Goal: Task Accomplishment & Management: Manage account settings

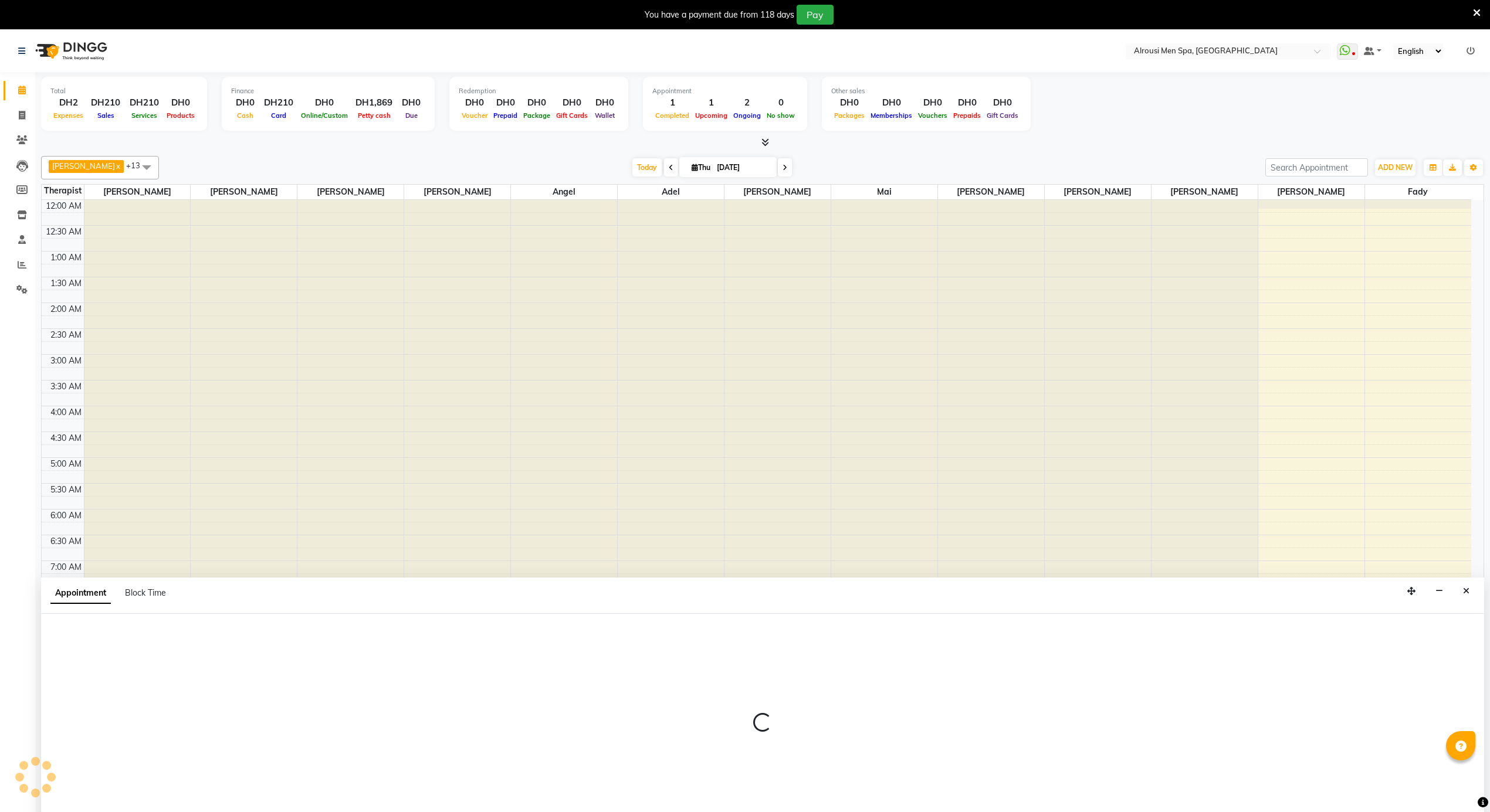
scroll to position [30, 0]
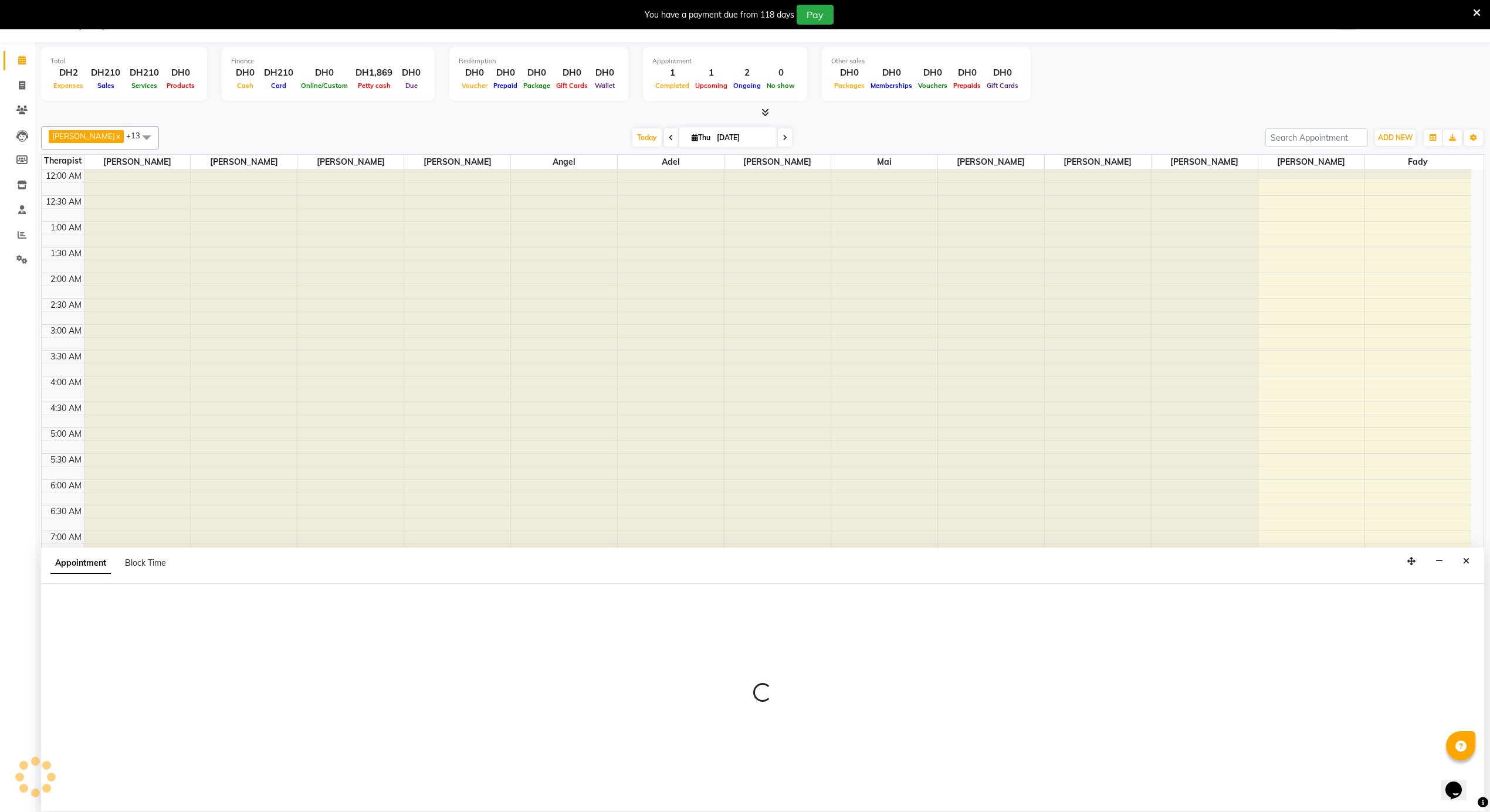
select select "50458"
select select "780"
select select "tentative"
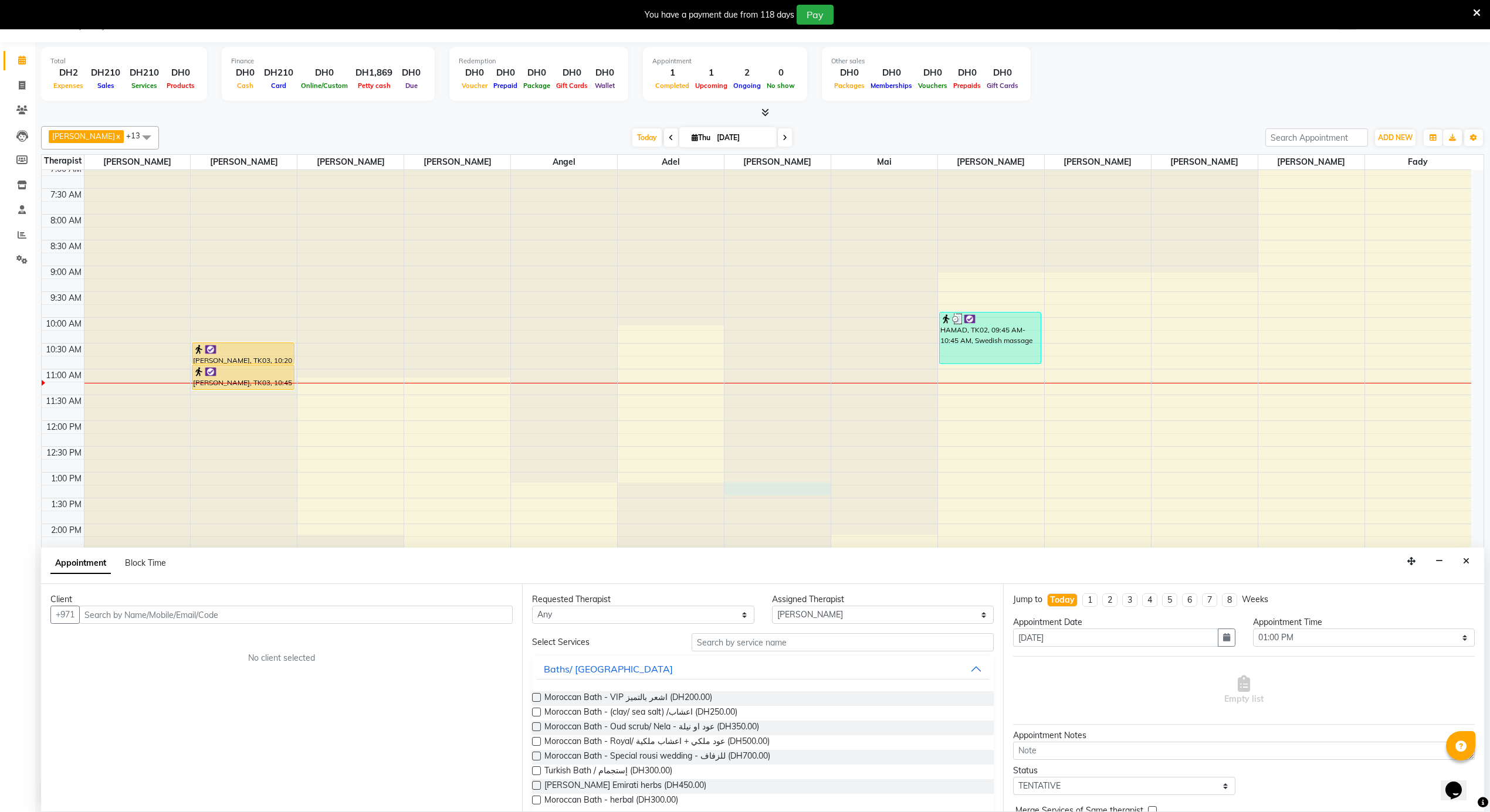
scroll to position [0, 0]
click at [221, 636] on ngb-highlight "55948 8800" at bounding box center [200, 640] width 55 height 12
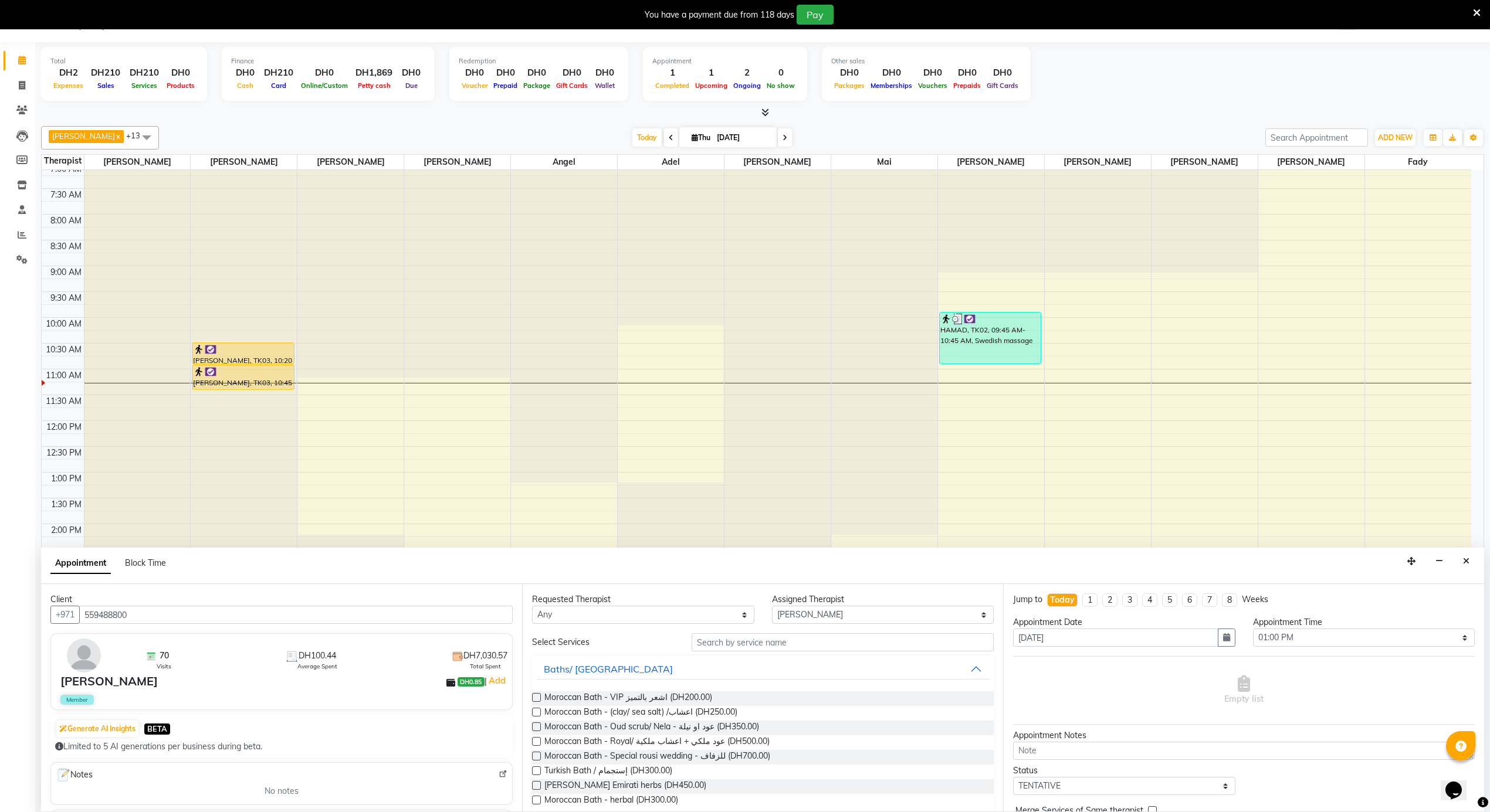
type input "559488800"
click at [717, 627] on div "Requested Therapist Any [PERSON_NAME] [PERSON_NAME] [PERSON_NAME] [PERSON_NAME]…" at bounding box center [762, 698] width 481 height 228
click at [698, 611] on select "Any [PERSON_NAME] [PERSON_NAME] [PERSON_NAME] [PERSON_NAME] Mai [PERSON_NAME] […" at bounding box center [643, 614] width 222 height 18
select select "38891"
click at [532, 606] on select "Any [PERSON_NAME] [PERSON_NAME] [PERSON_NAME] [PERSON_NAME] Mai [PERSON_NAME] […" at bounding box center [643, 614] width 222 height 18
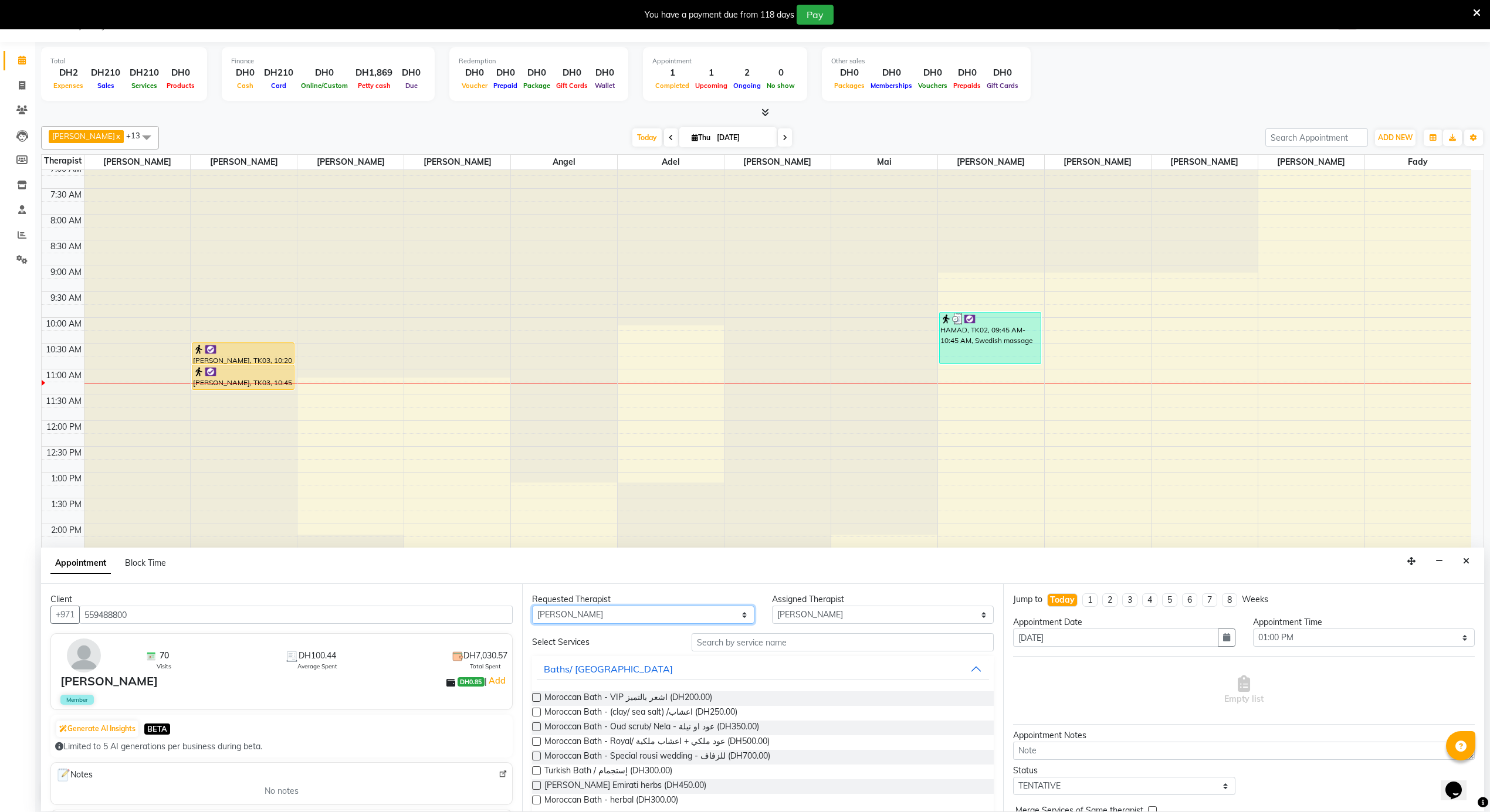
select select "38891"
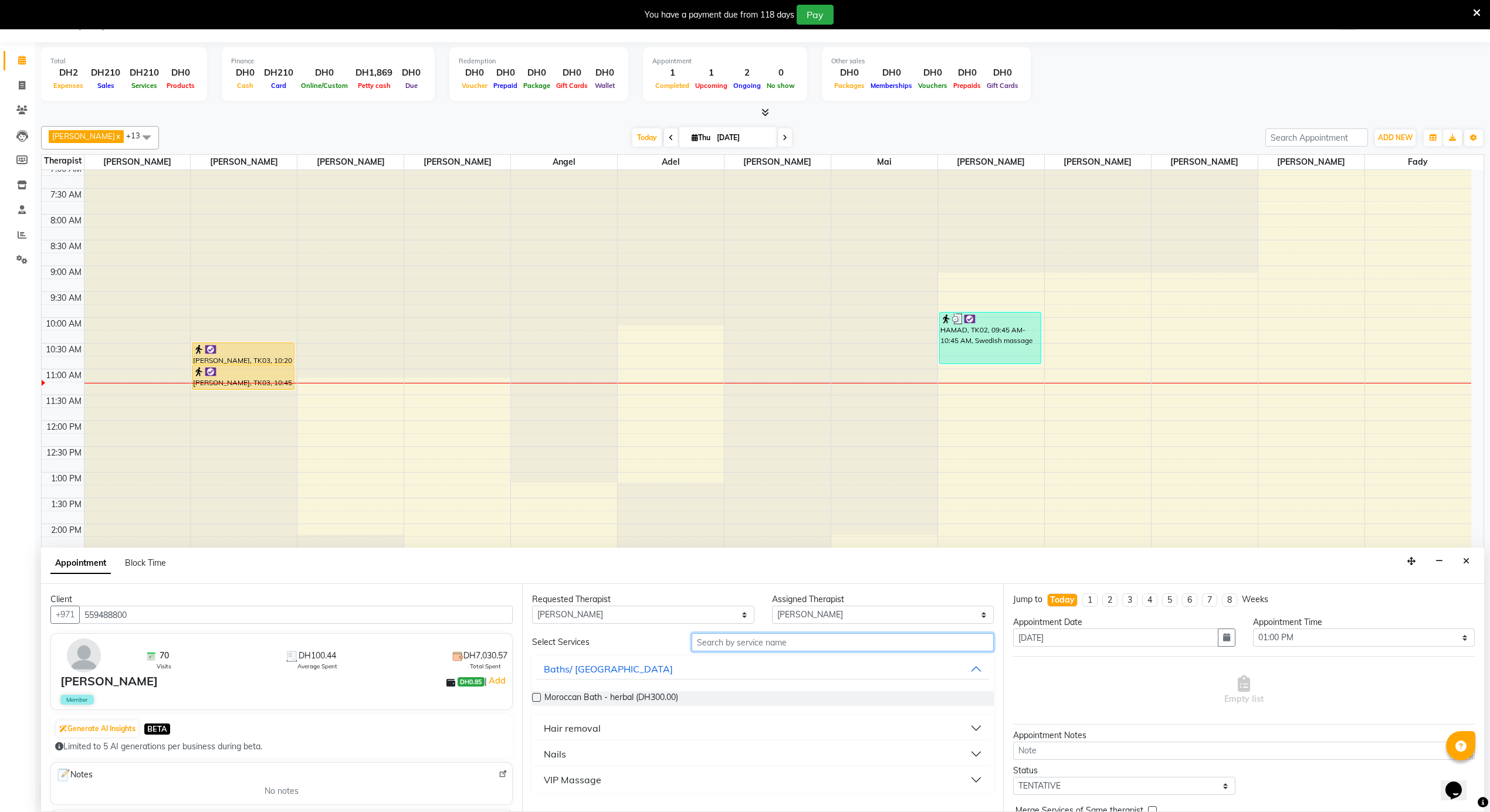
click at [789, 645] on input "text" at bounding box center [842, 642] width 302 height 18
click at [578, 723] on div "Hair removal" at bounding box center [572, 728] width 57 height 14
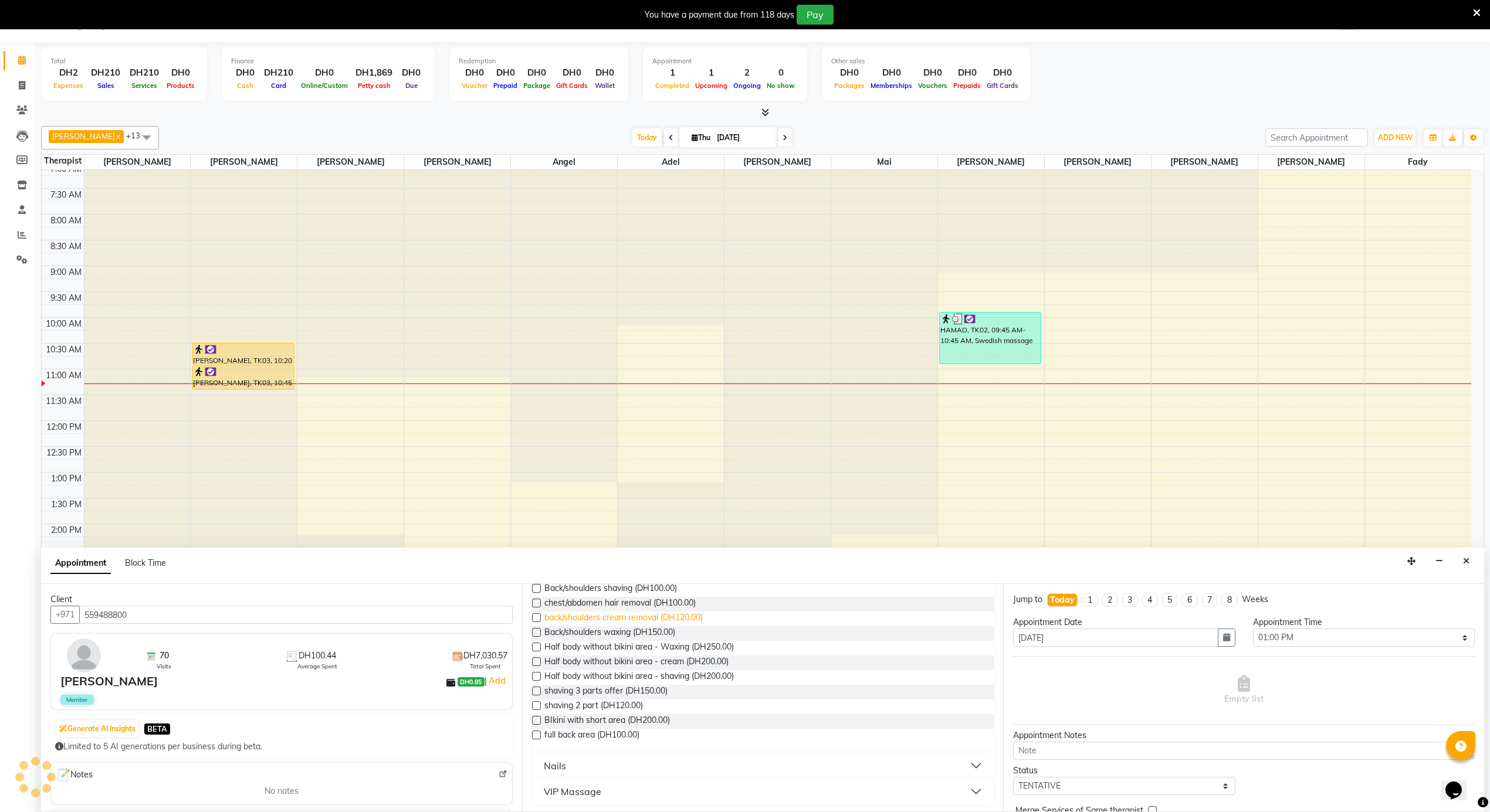
scroll to position [332, 0]
click at [617, 728] on span "full back area (DH100.00)" at bounding box center [592, 734] width 95 height 14
checkbox input "false"
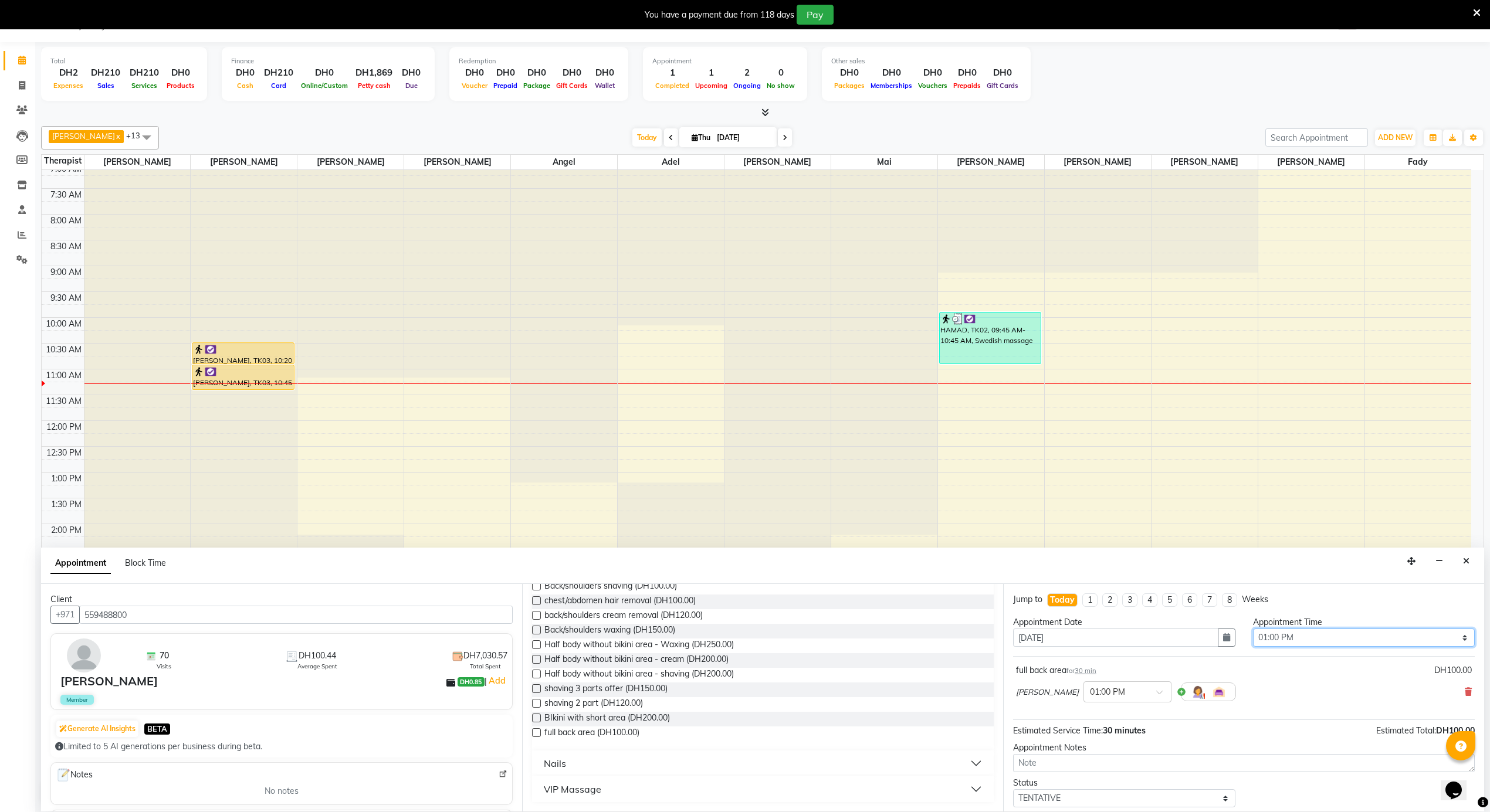
click at [1305, 636] on select "Select 12:00 AM 12:05 AM 12:10 AM 12:15 AM 12:20 AM 12:25 AM 12:30 AM 12:35 AM …" at bounding box center [1364, 637] width 222 height 18
select select "690"
click at [1253, 630] on select "Select 12:00 AM 12:05 AM 12:10 AM 12:15 AM 12:20 AM 12:25 AM 12:30 AM 12:35 AM …" at bounding box center [1364, 637] width 222 height 18
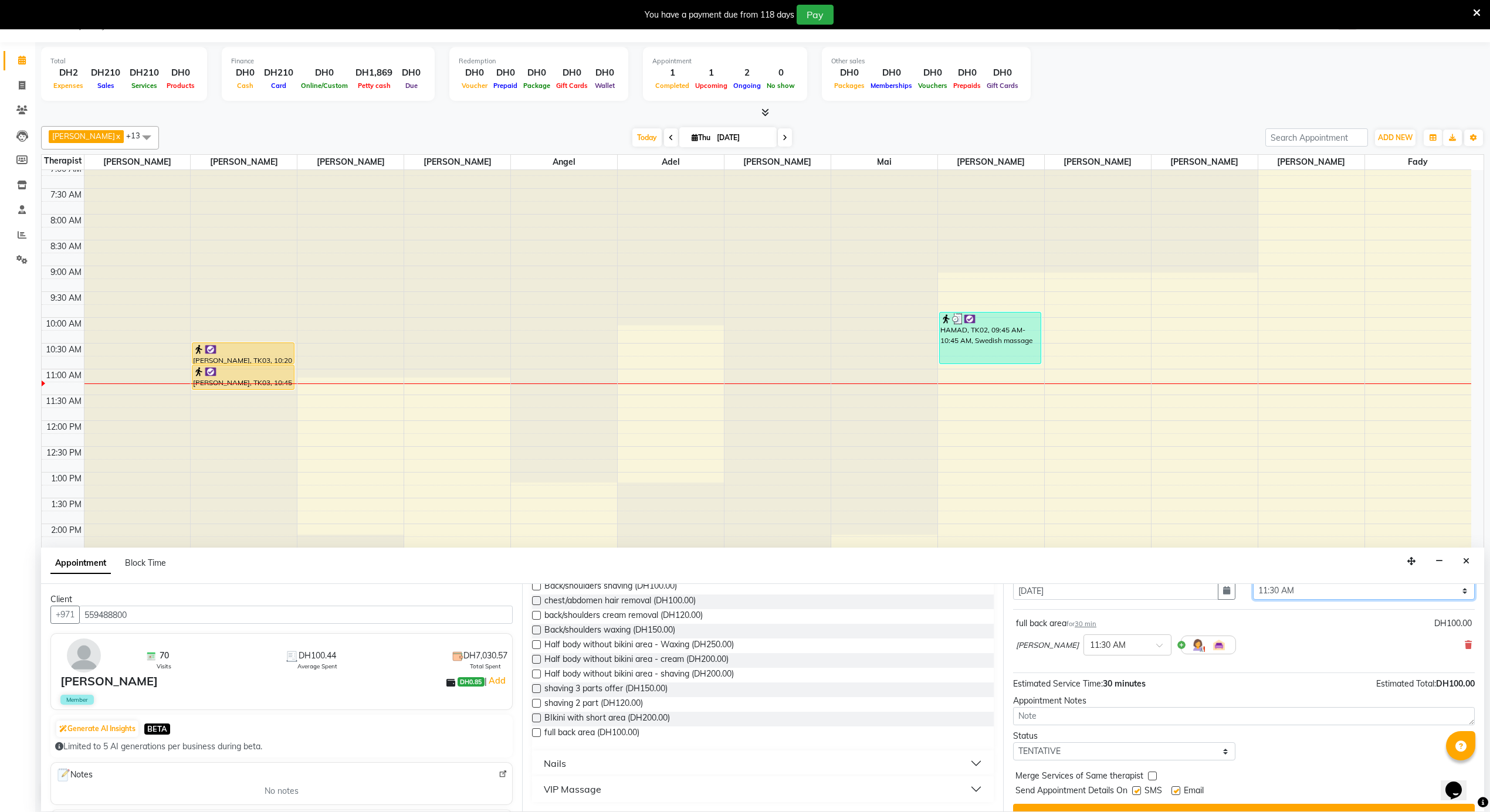
scroll to position [71, 0]
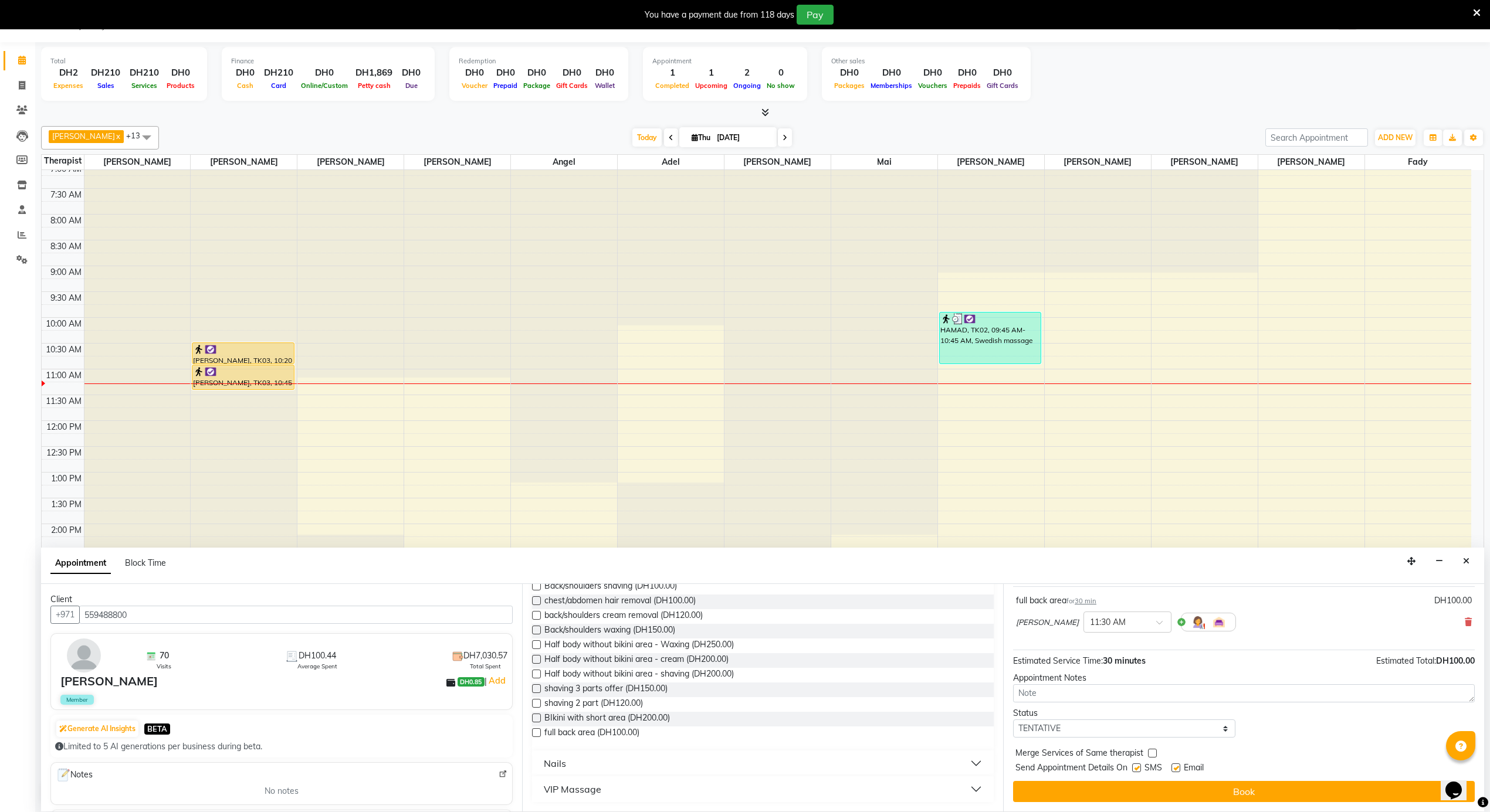
click at [1173, 768] on label at bounding box center [1176, 768] width 9 height 9
click at [1173, 768] on input "checkbox" at bounding box center [1175, 769] width 8 height 8
checkbox input "false"
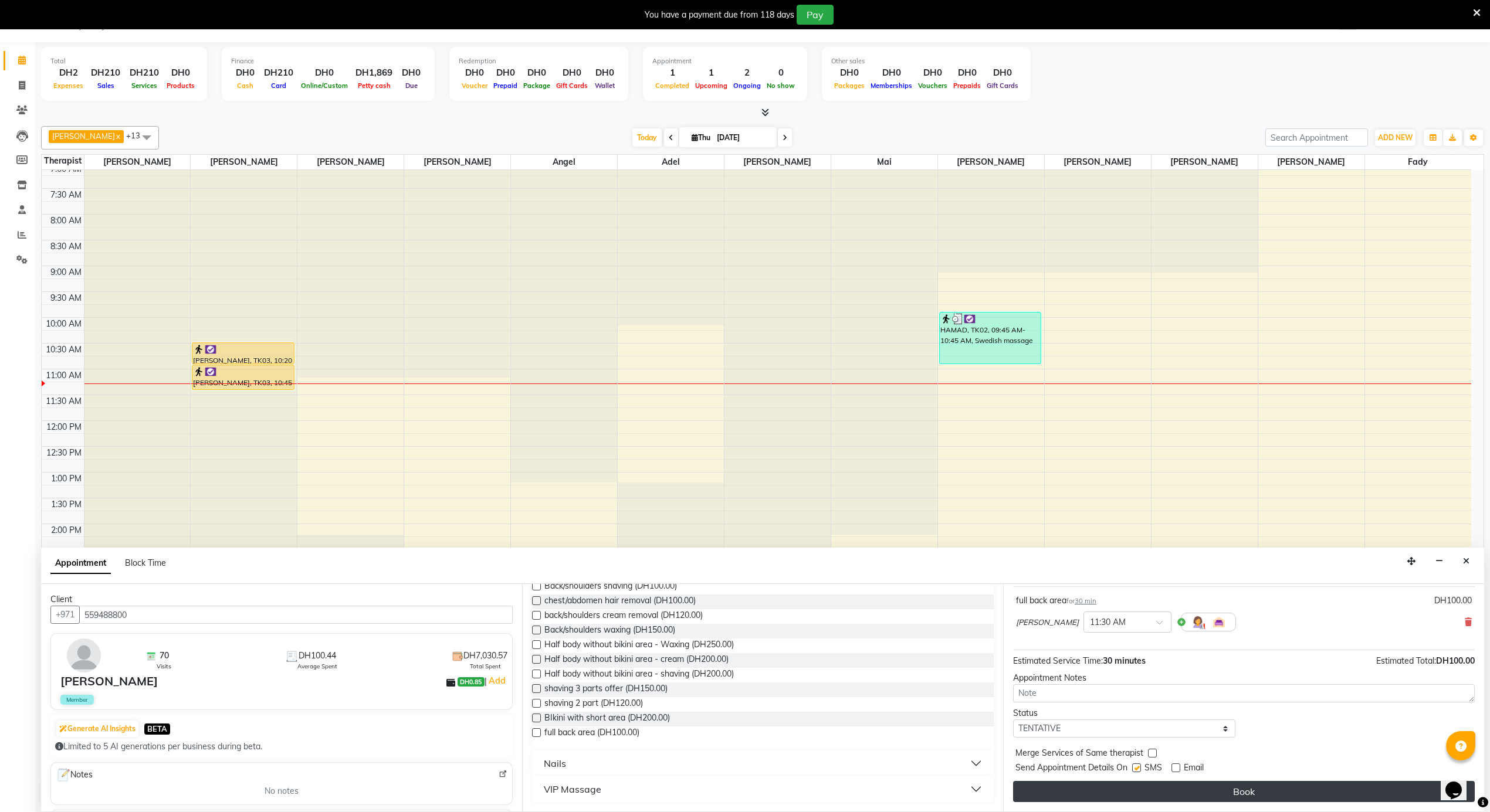
click at [1173, 793] on button "Book" at bounding box center [1243, 791] width 462 height 21
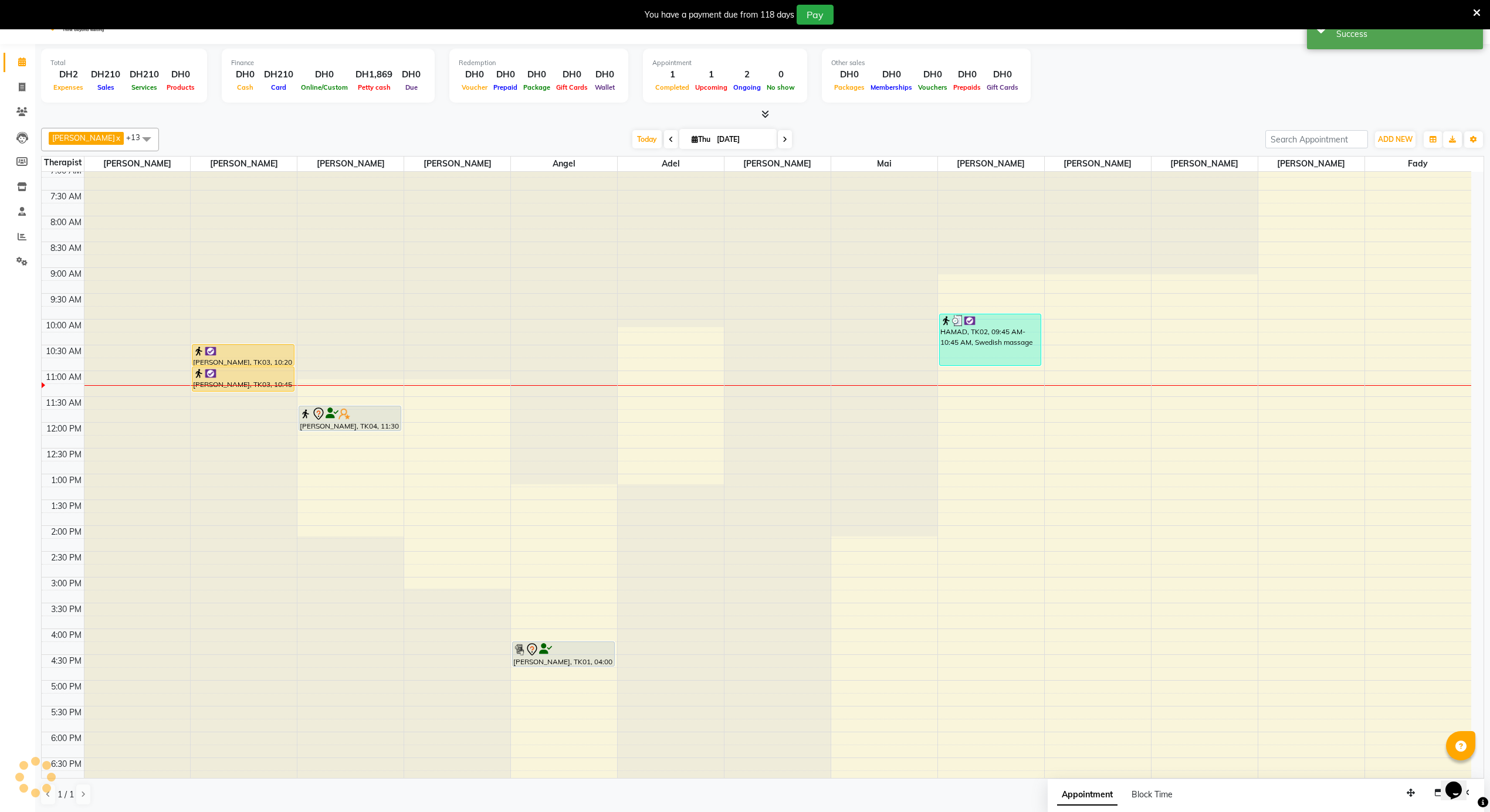
scroll to position [0, 0]
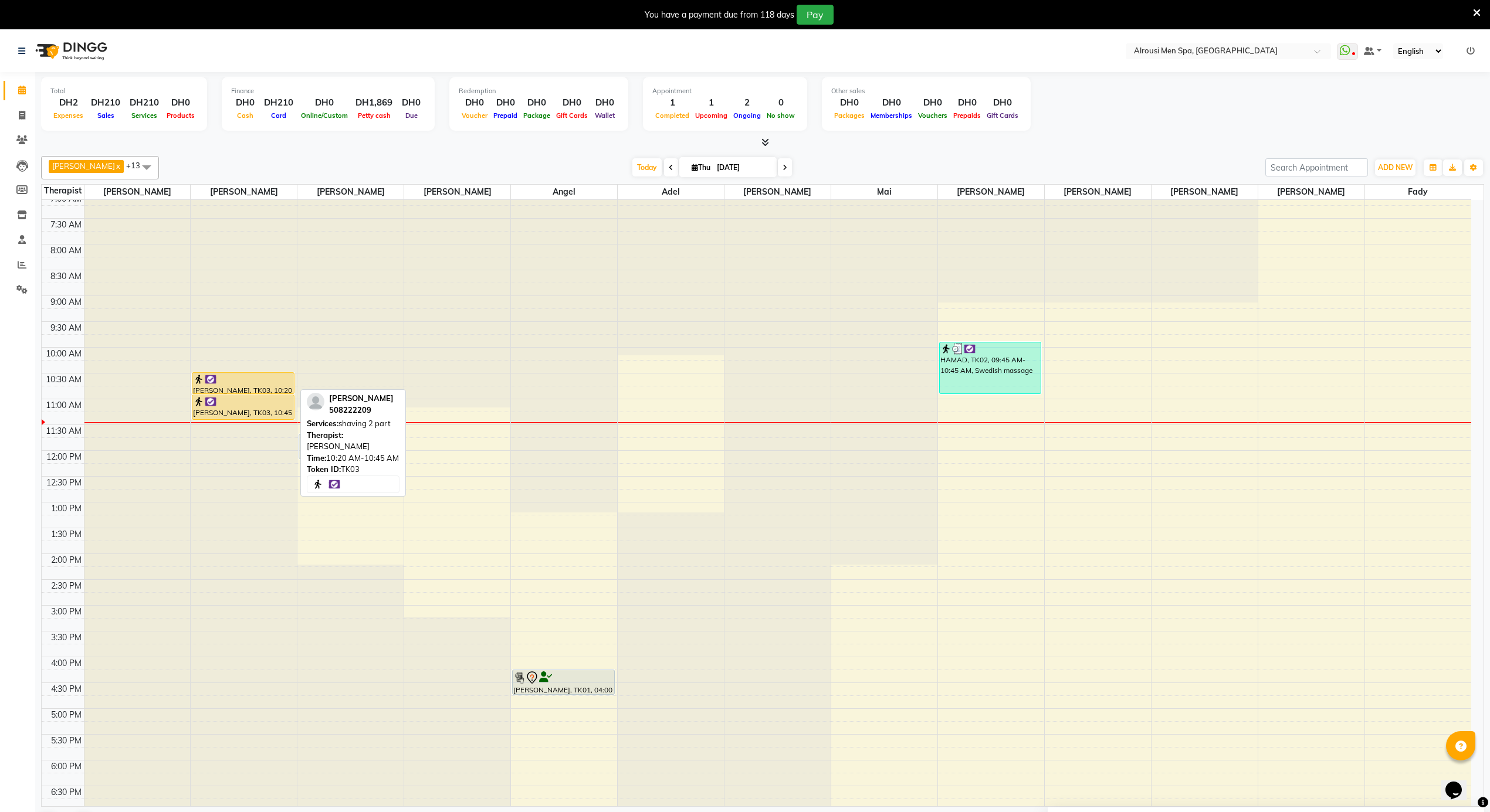
click at [243, 383] on div at bounding box center [243, 379] width 100 height 12
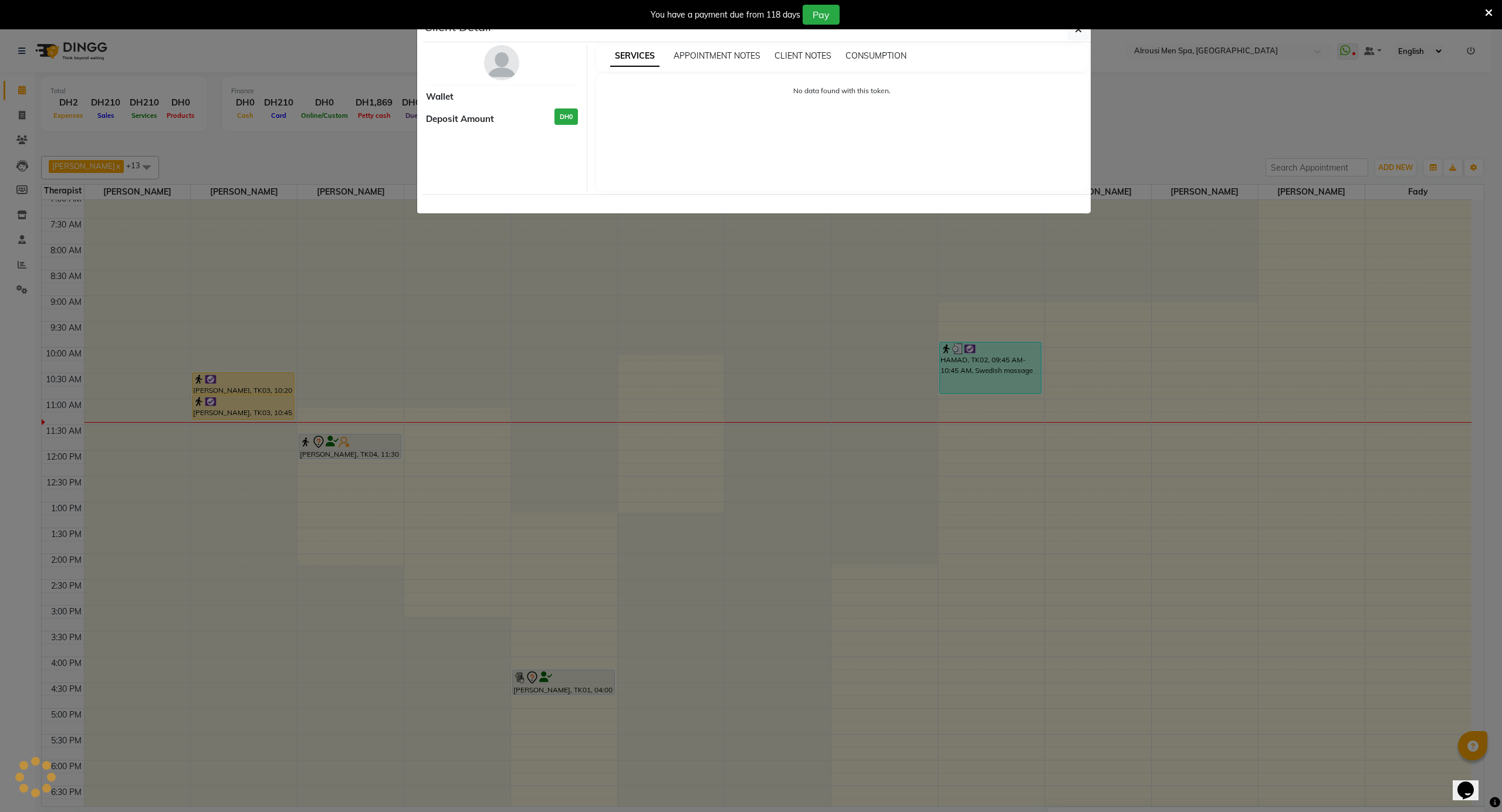
select select "1"
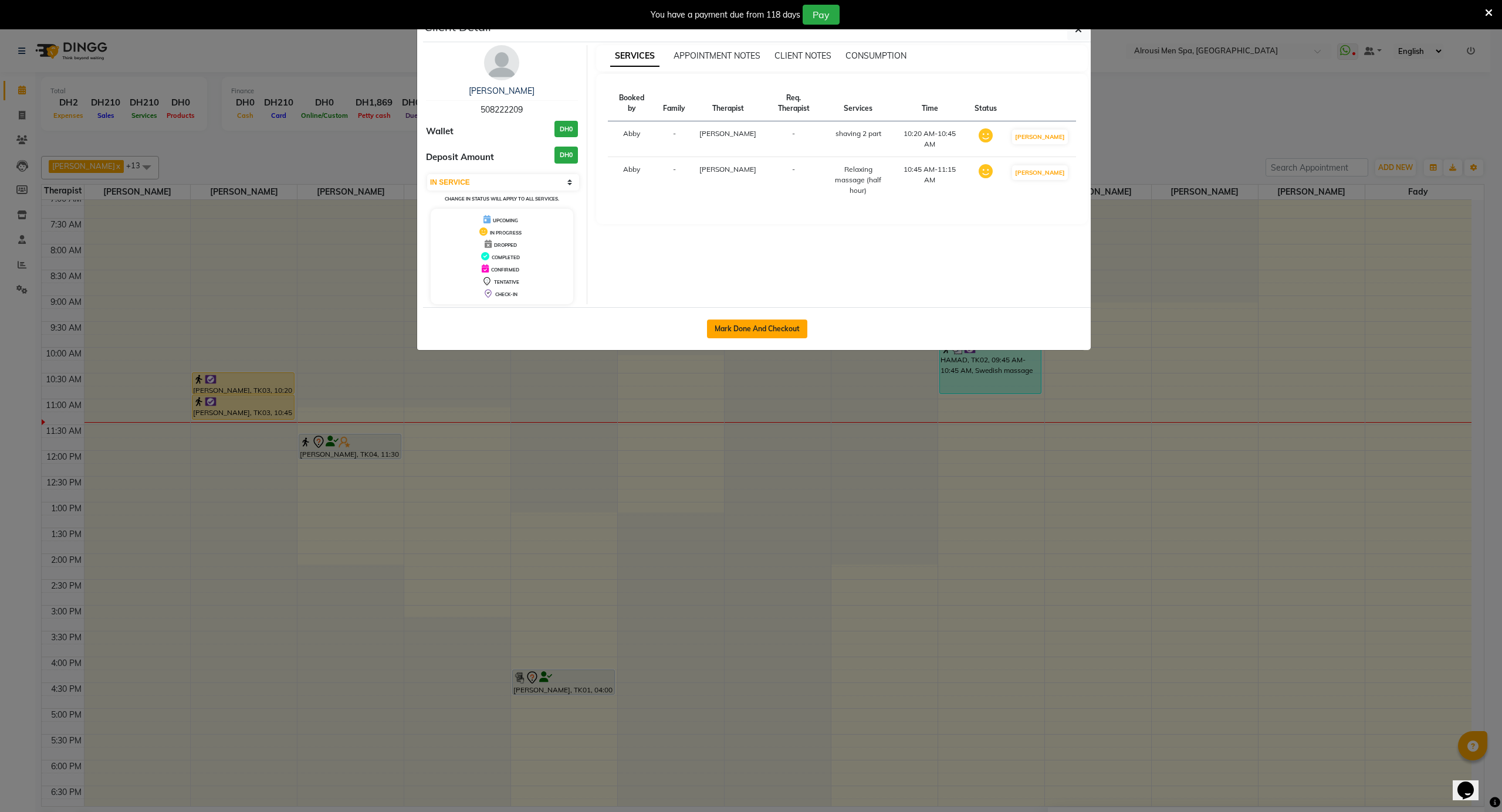
click at [754, 331] on button "Mark Done And Checkout" at bounding box center [757, 329] width 100 height 19
select select "service"
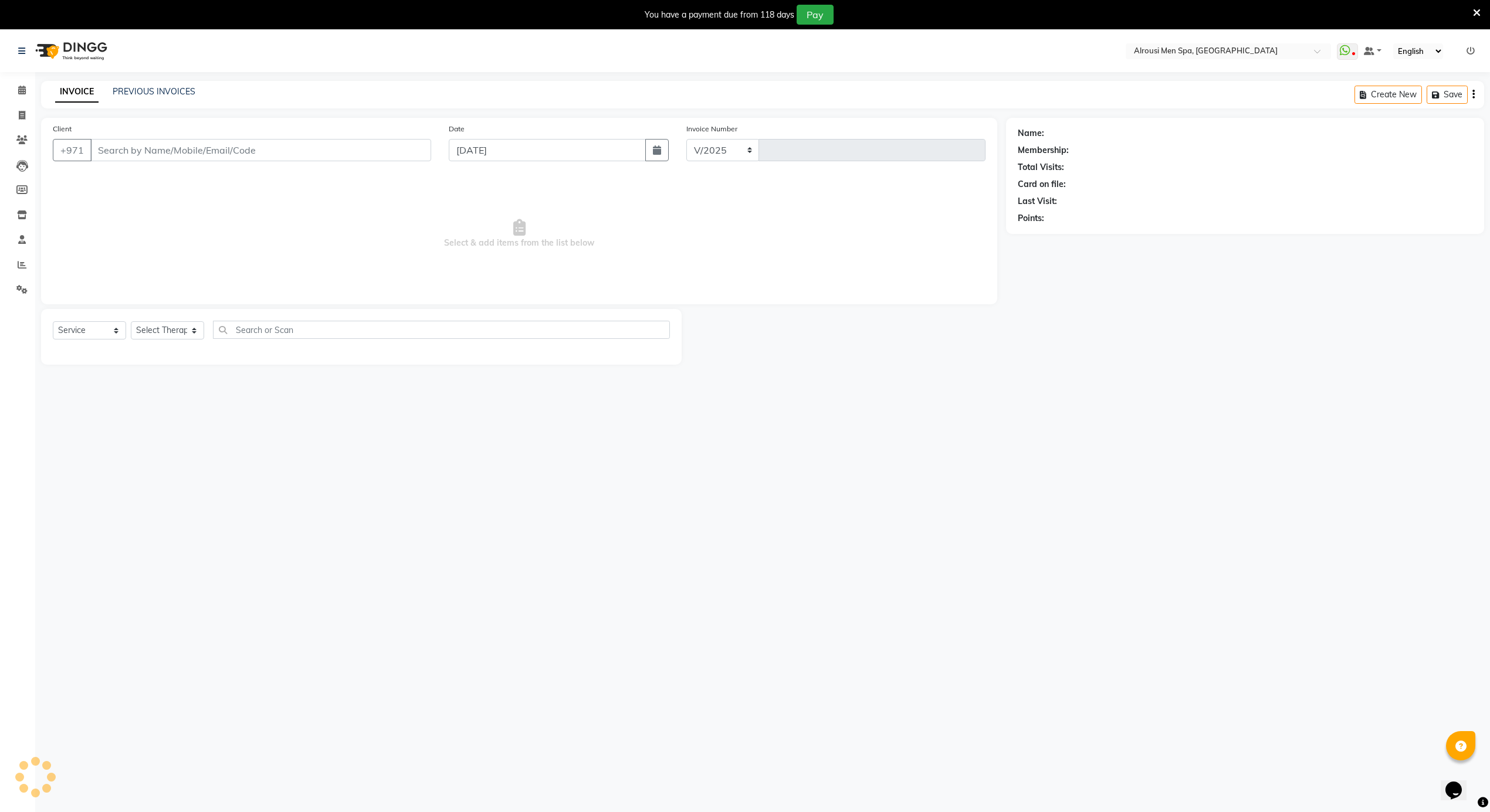
select select "5688"
type input "3622"
type input "508222209"
select select "38890"
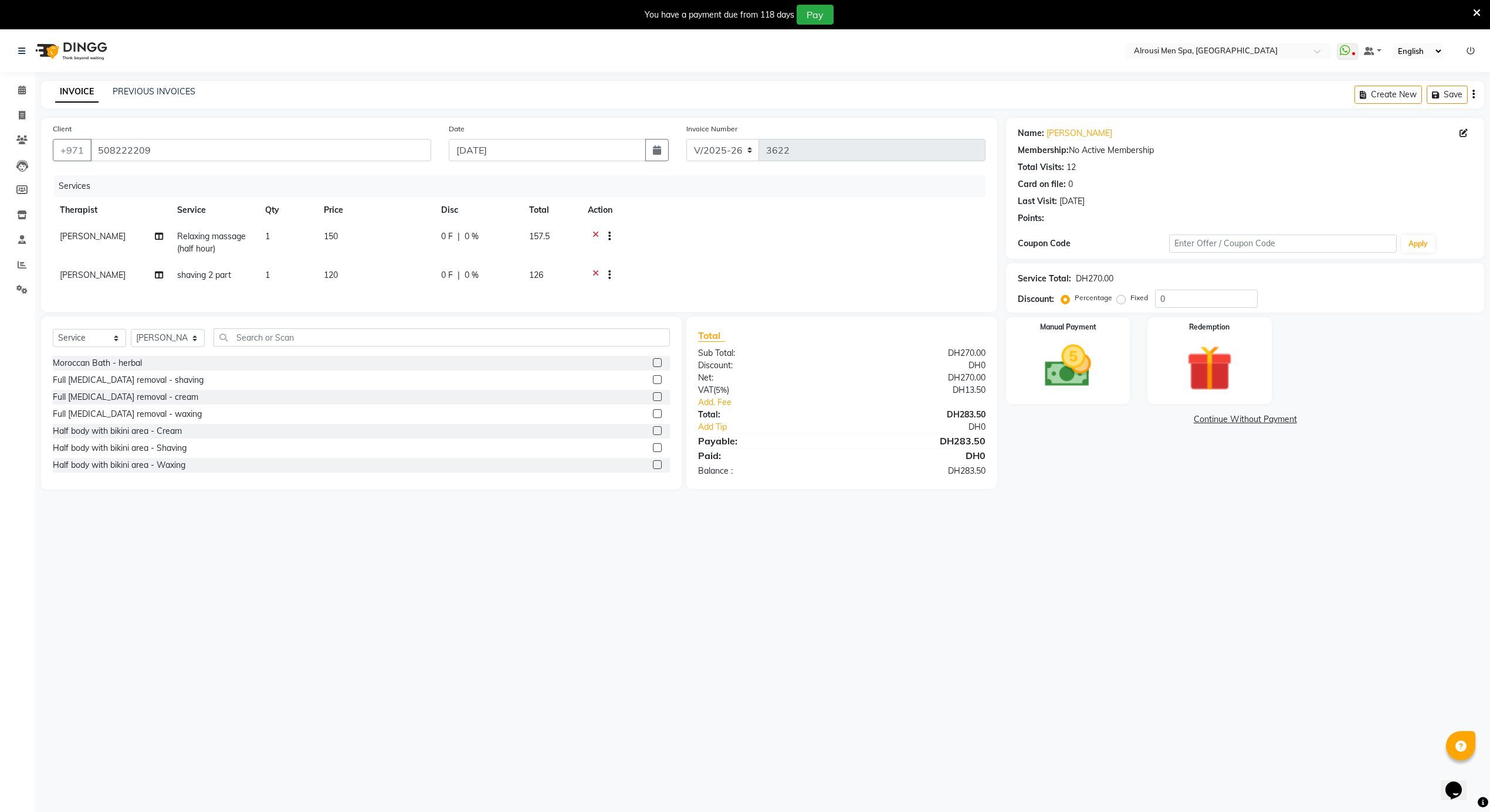
click at [203, 231] on span "Relaxing massage (half hour)" at bounding box center [211, 242] width 69 height 23
select select "38890"
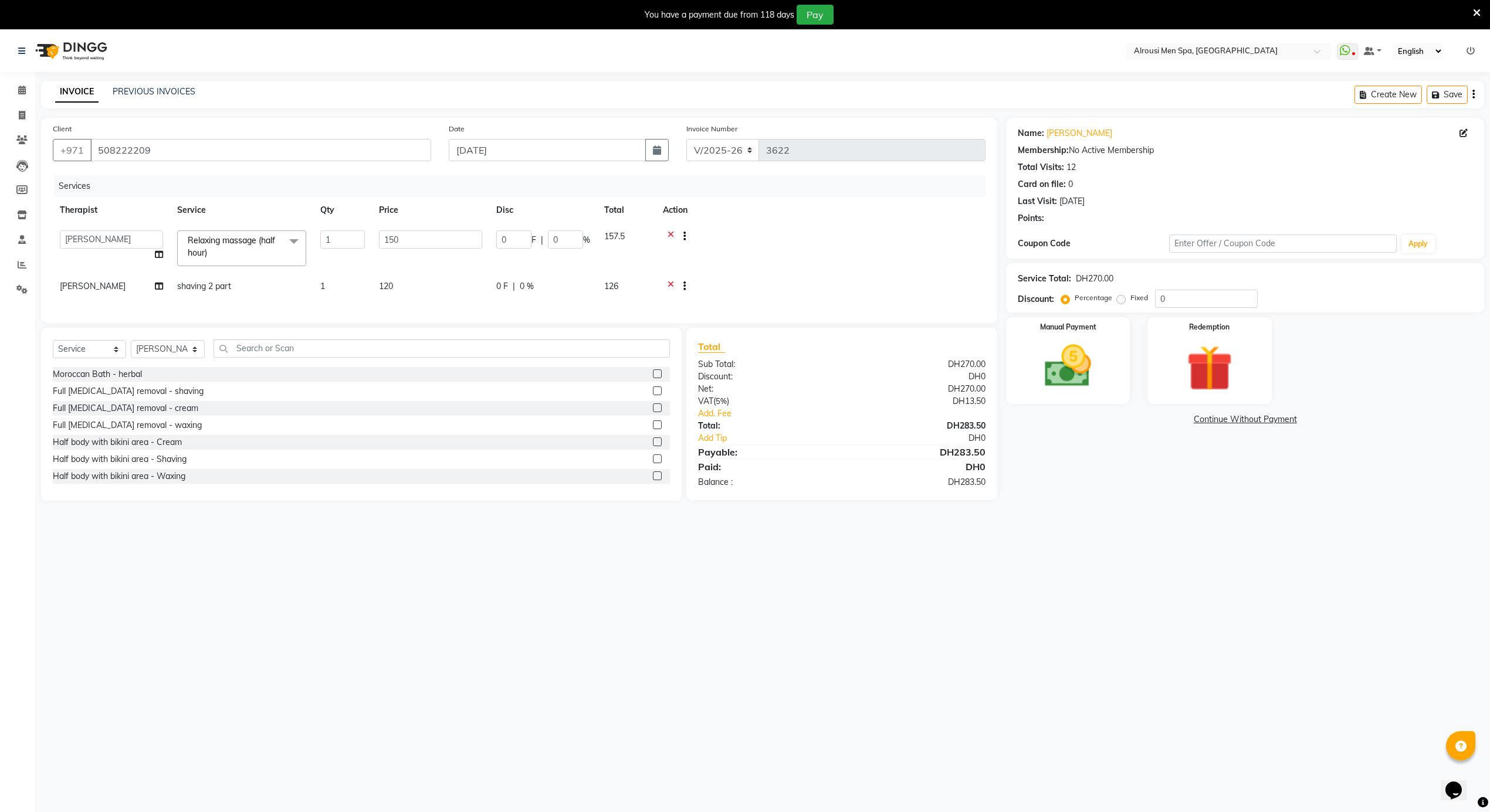
click at [215, 240] on span "Relaxing massage (half hour)" at bounding box center [231, 247] width 87 height 23
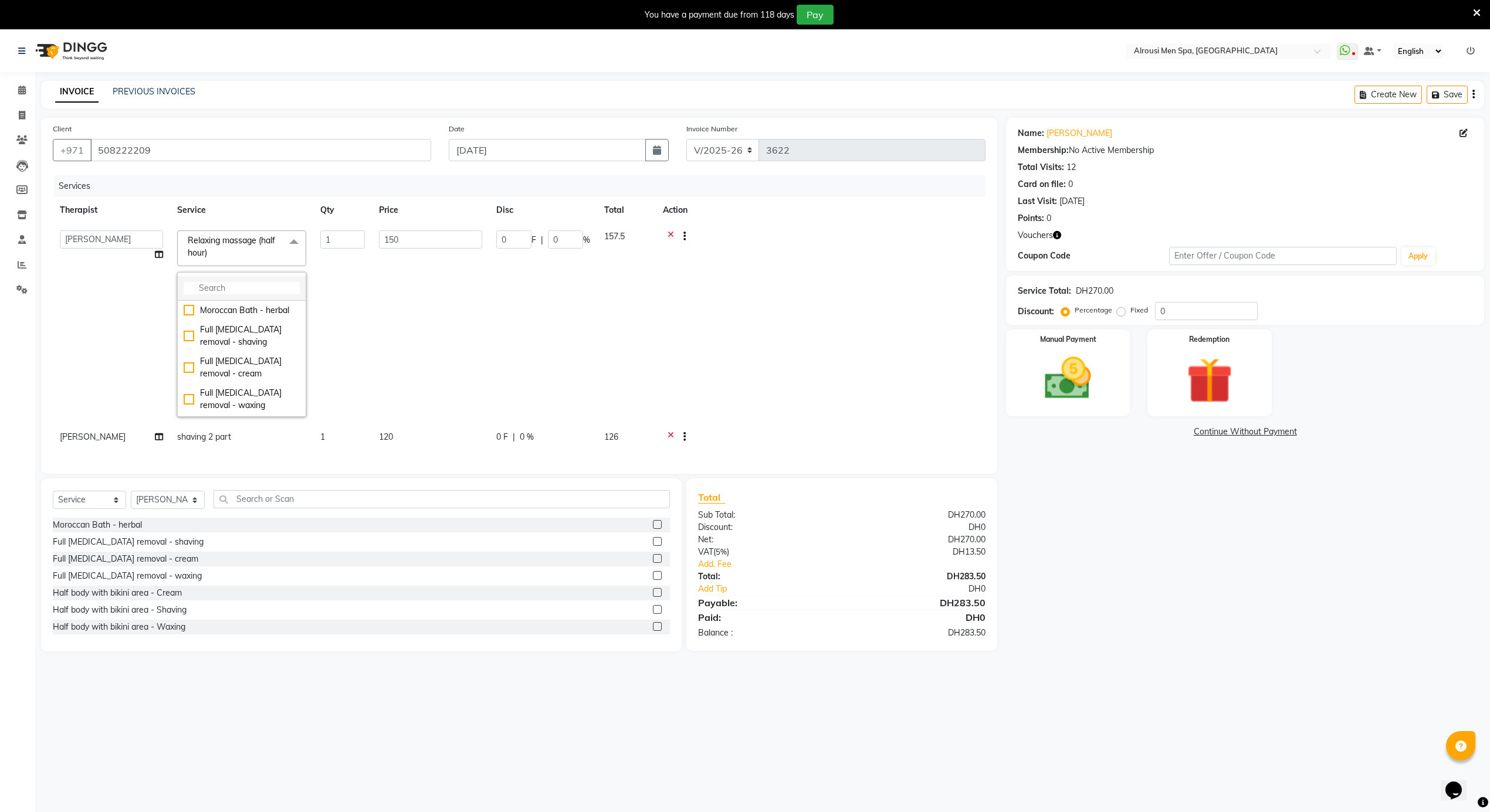
click at [238, 296] on li at bounding box center [241, 288] width 128 height 25
click at [236, 285] on input "multiselect-search" at bounding box center [242, 288] width 116 height 12
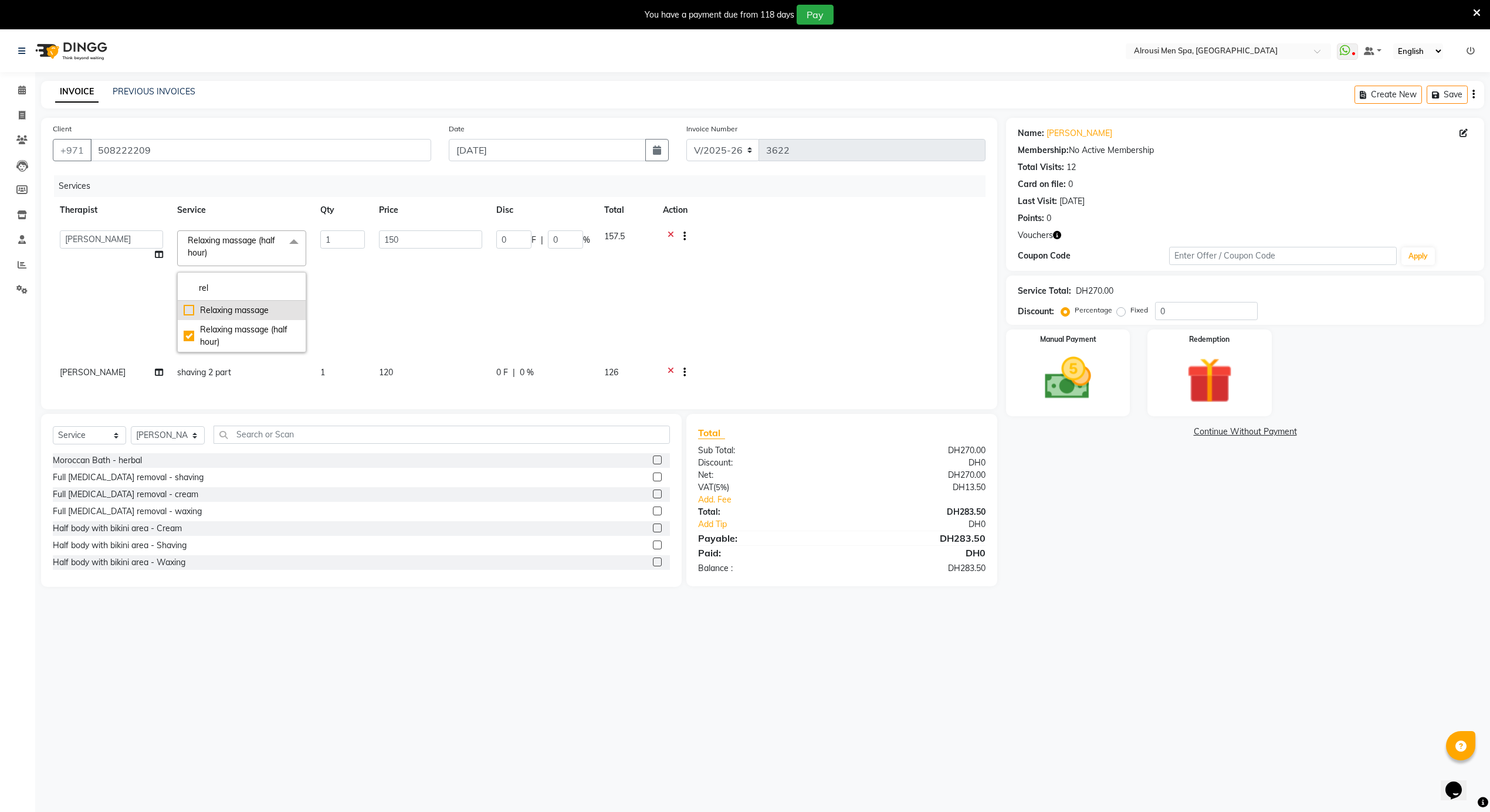
type input "rel"
click at [242, 316] on div "Relaxing massage" at bounding box center [242, 310] width 116 height 12
checkbox input "true"
checkbox input "false"
type input "250"
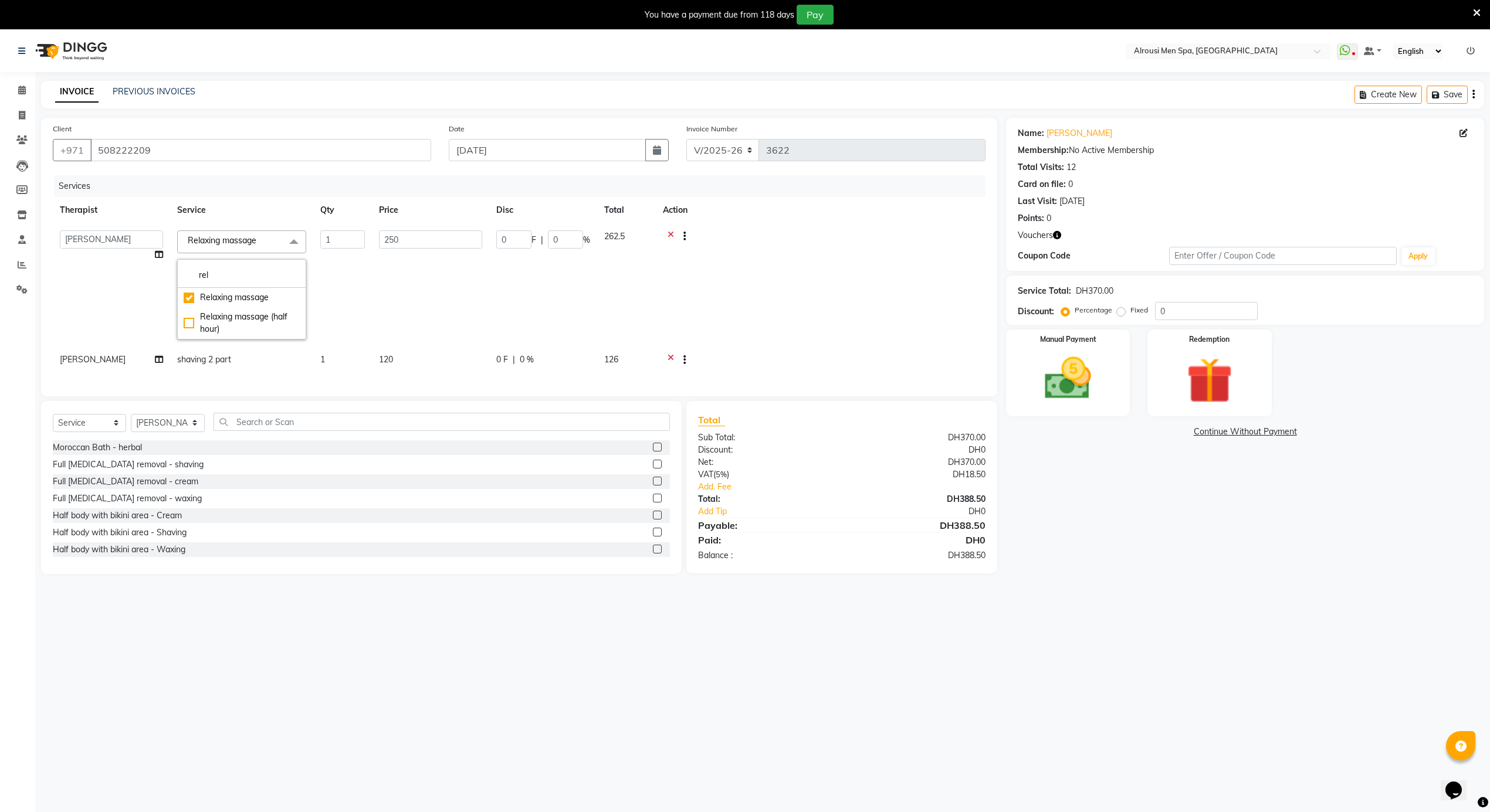
click at [1087, 562] on div "Name: [PERSON_NAME] Membership: No Active Membership Total Visits: 12 Card on f…" at bounding box center [1249, 345] width 487 height 456
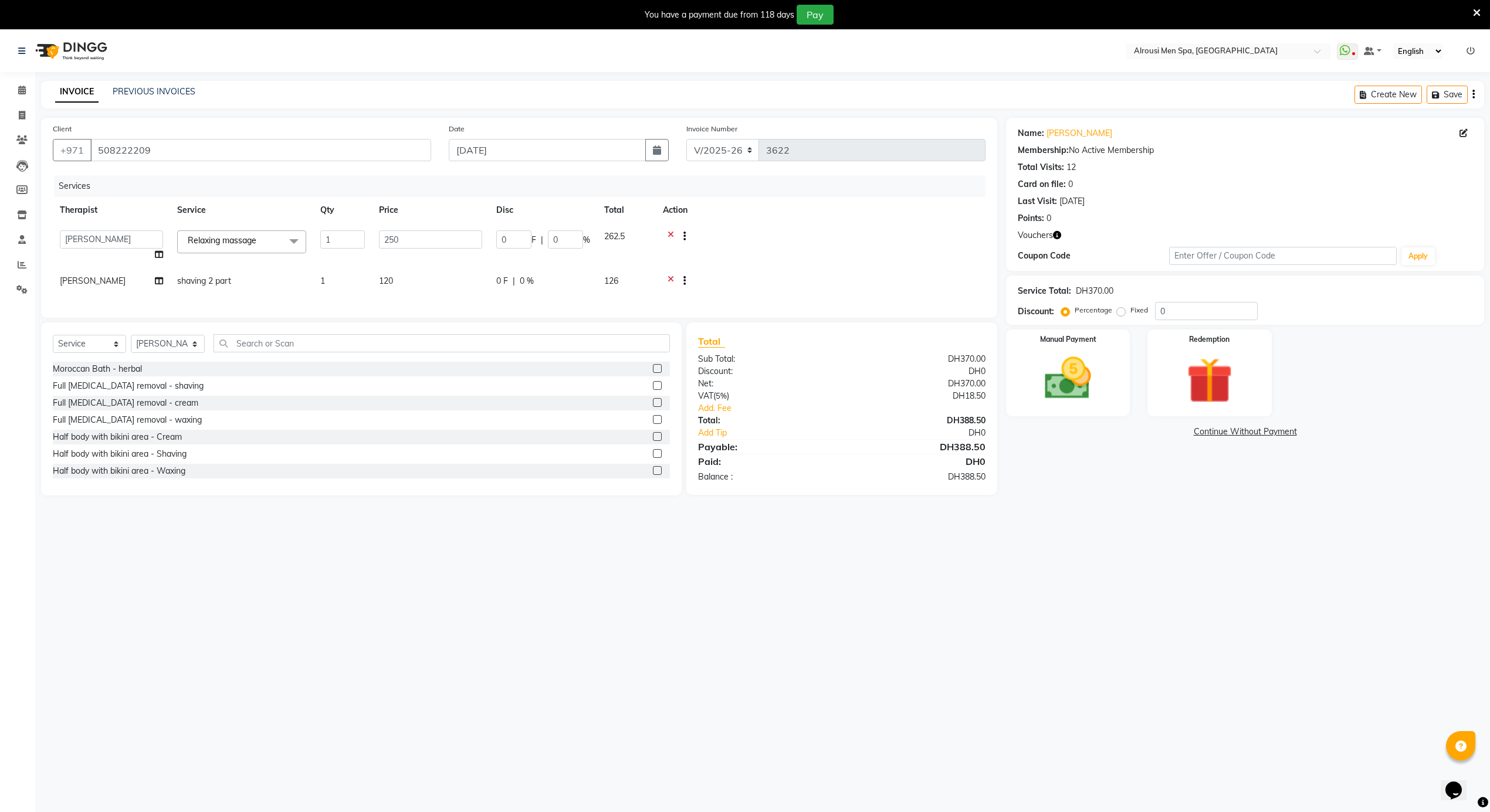
click at [1057, 235] on icon "button" at bounding box center [1057, 234] width 8 height 8
click at [1132, 536] on div "Select Location × Alrousi Men Spa, [GEOGRAPHIC_DATA] WhatsApp Status ✕ Status: …" at bounding box center [745, 436] width 1490 height 812
drag, startPoint x: 1226, startPoint y: 376, endPoint x: 1245, endPoint y: 410, distance: 38.9
click at [1226, 376] on img at bounding box center [1209, 381] width 79 height 60
click at [1129, 429] on span "Voucher 1" at bounding box center [1110, 433] width 38 height 14
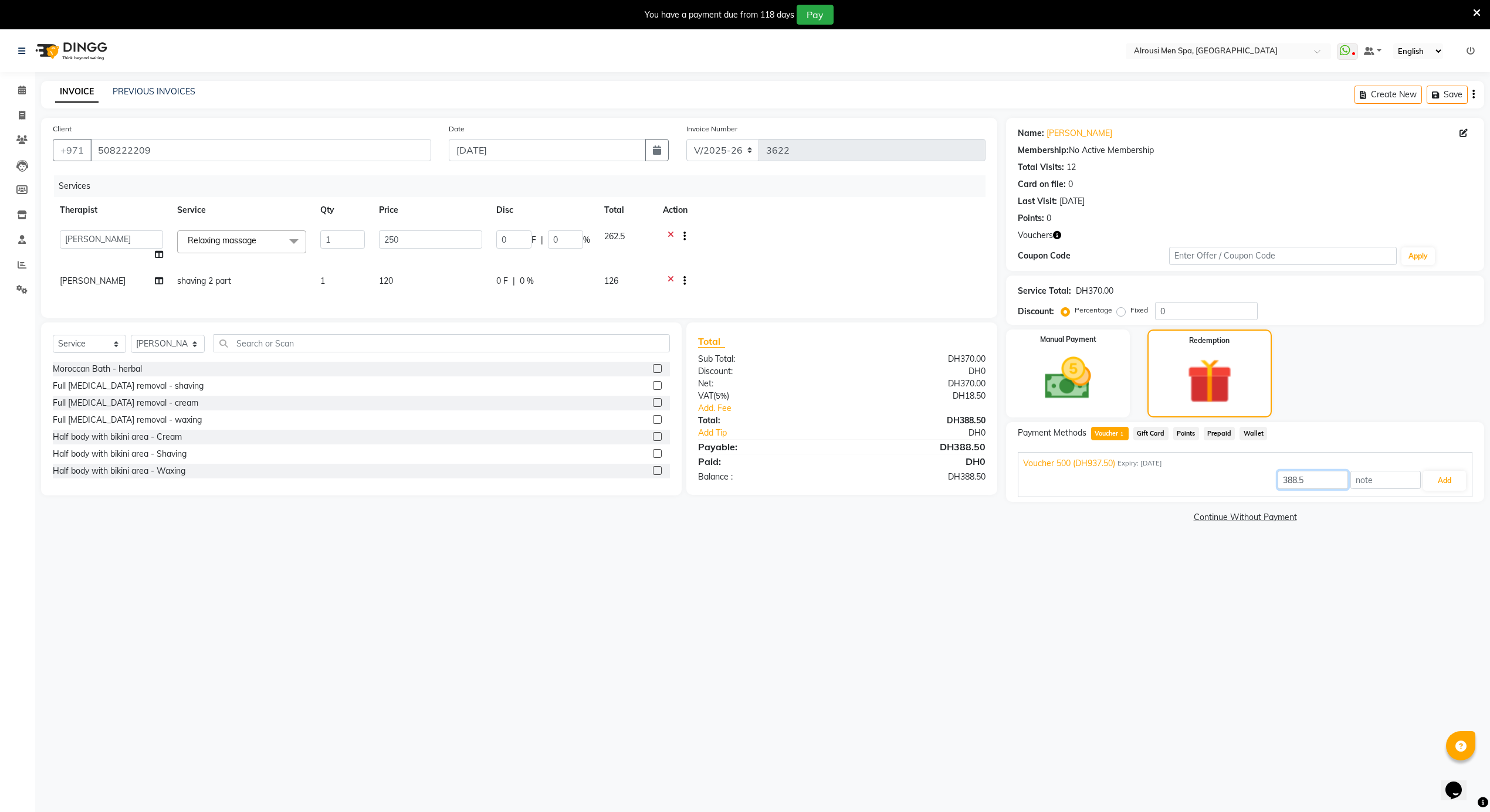
drag, startPoint x: 1313, startPoint y: 482, endPoint x: 1264, endPoint y: 487, distance: 49.3
click at [1264, 487] on div "388.5 Add" at bounding box center [1245, 480] width 444 height 22
type input "194.25"
click at [1443, 479] on button "Add" at bounding box center [1444, 481] width 43 height 20
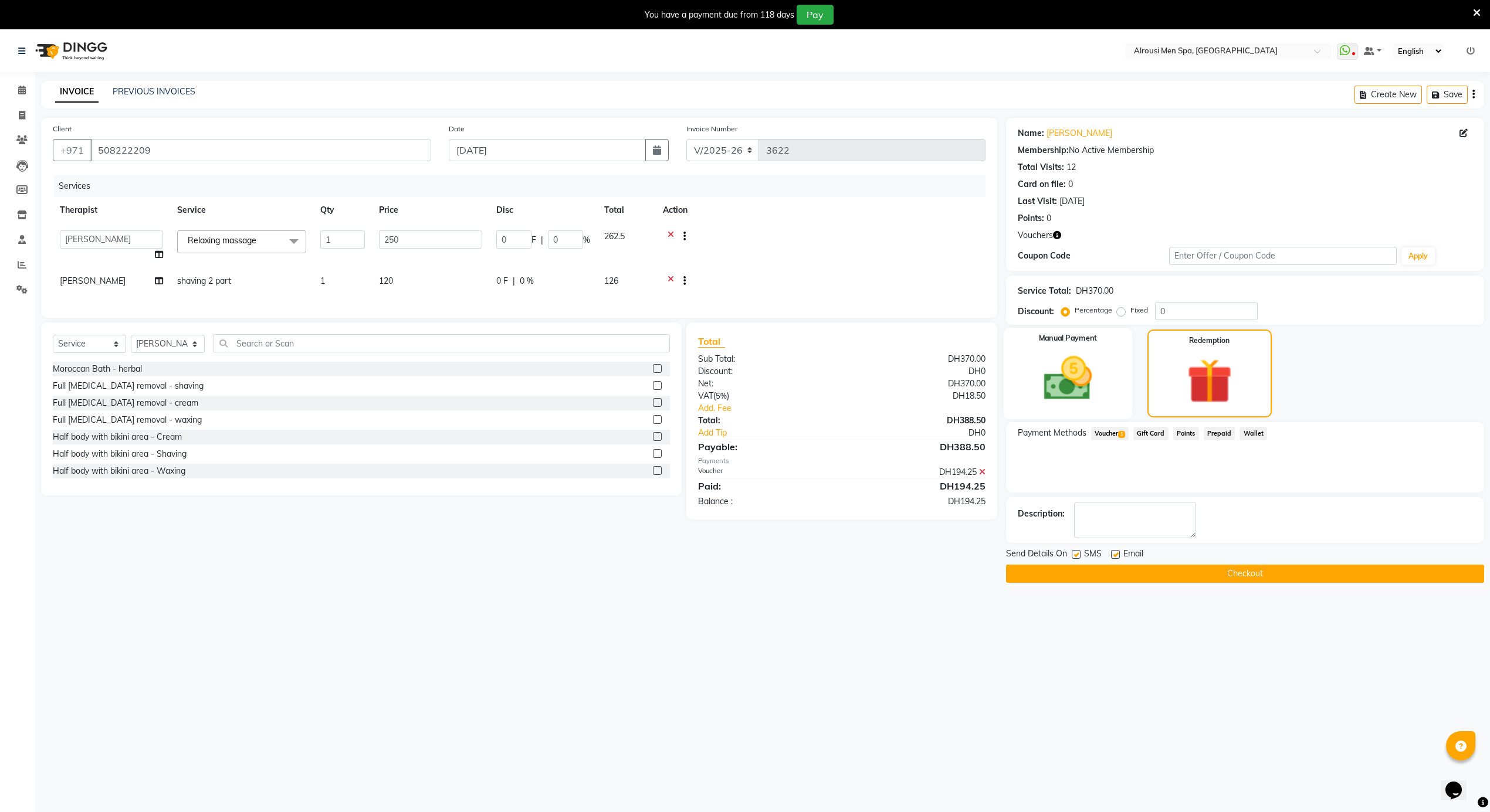
click at [1057, 365] on img at bounding box center [1067, 379] width 79 height 56
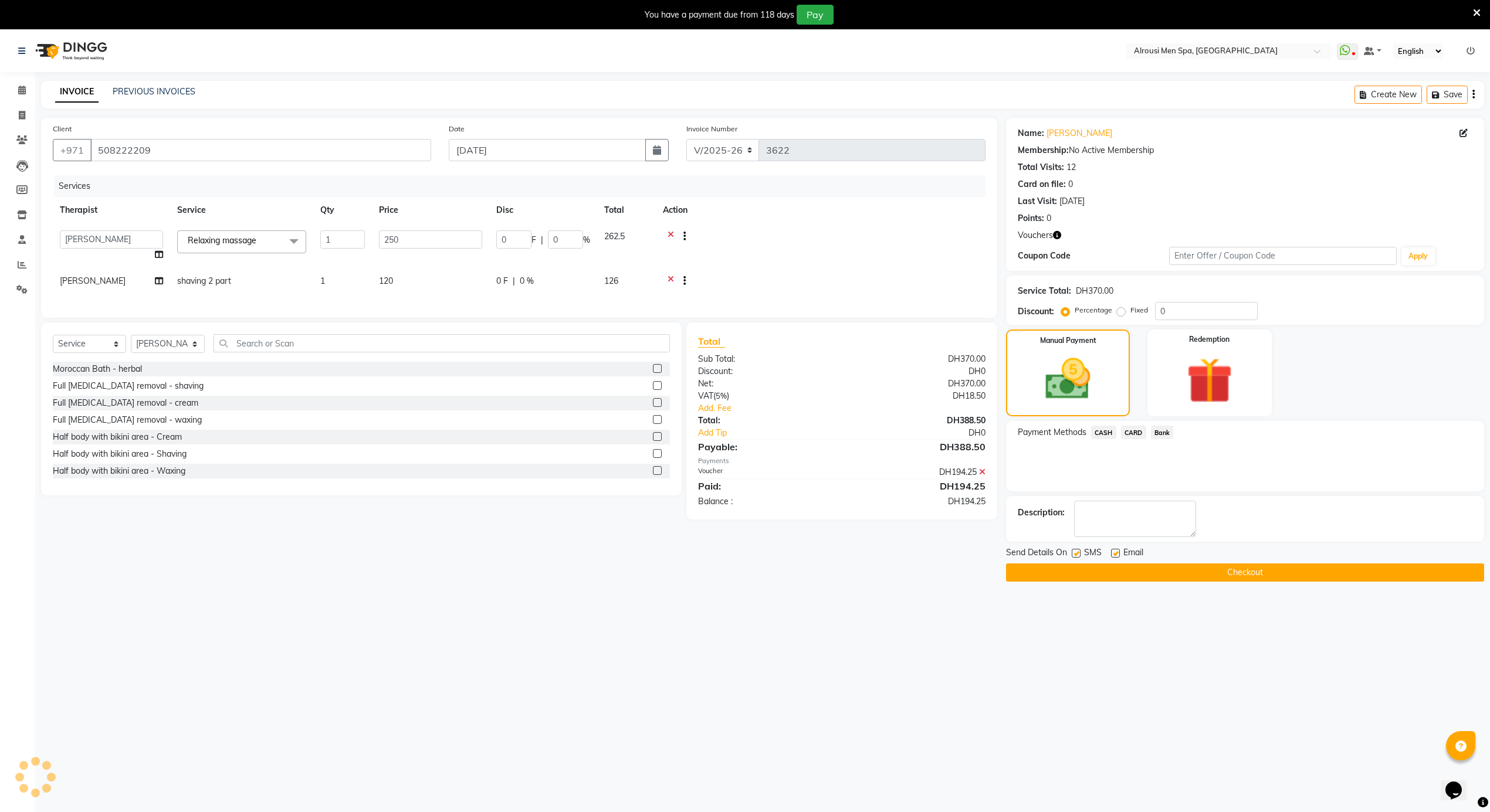
click at [1136, 431] on span "CARD" at bounding box center [1133, 432] width 25 height 14
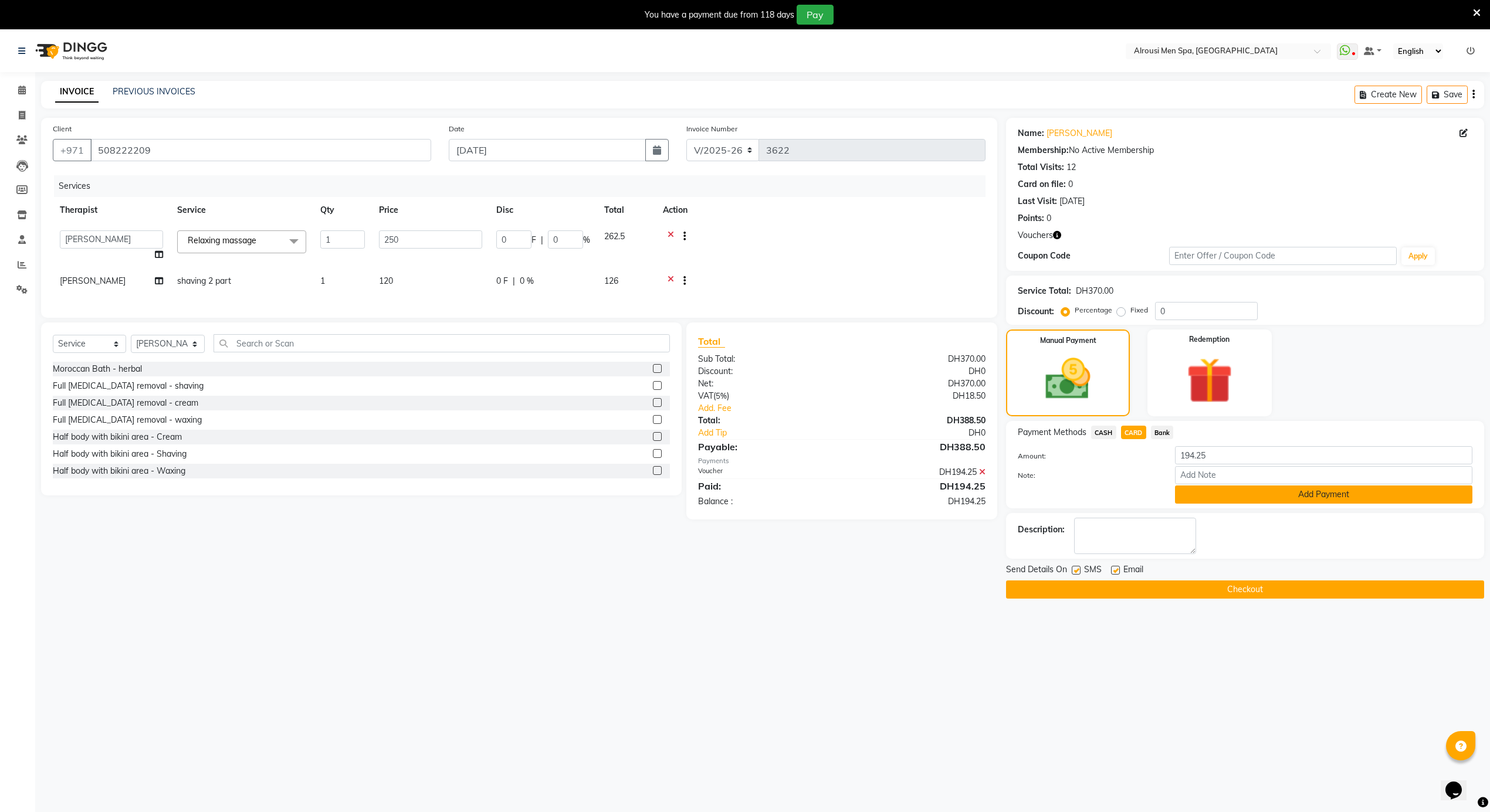
click at [1233, 498] on button "Add Payment" at bounding box center [1323, 494] width 297 height 18
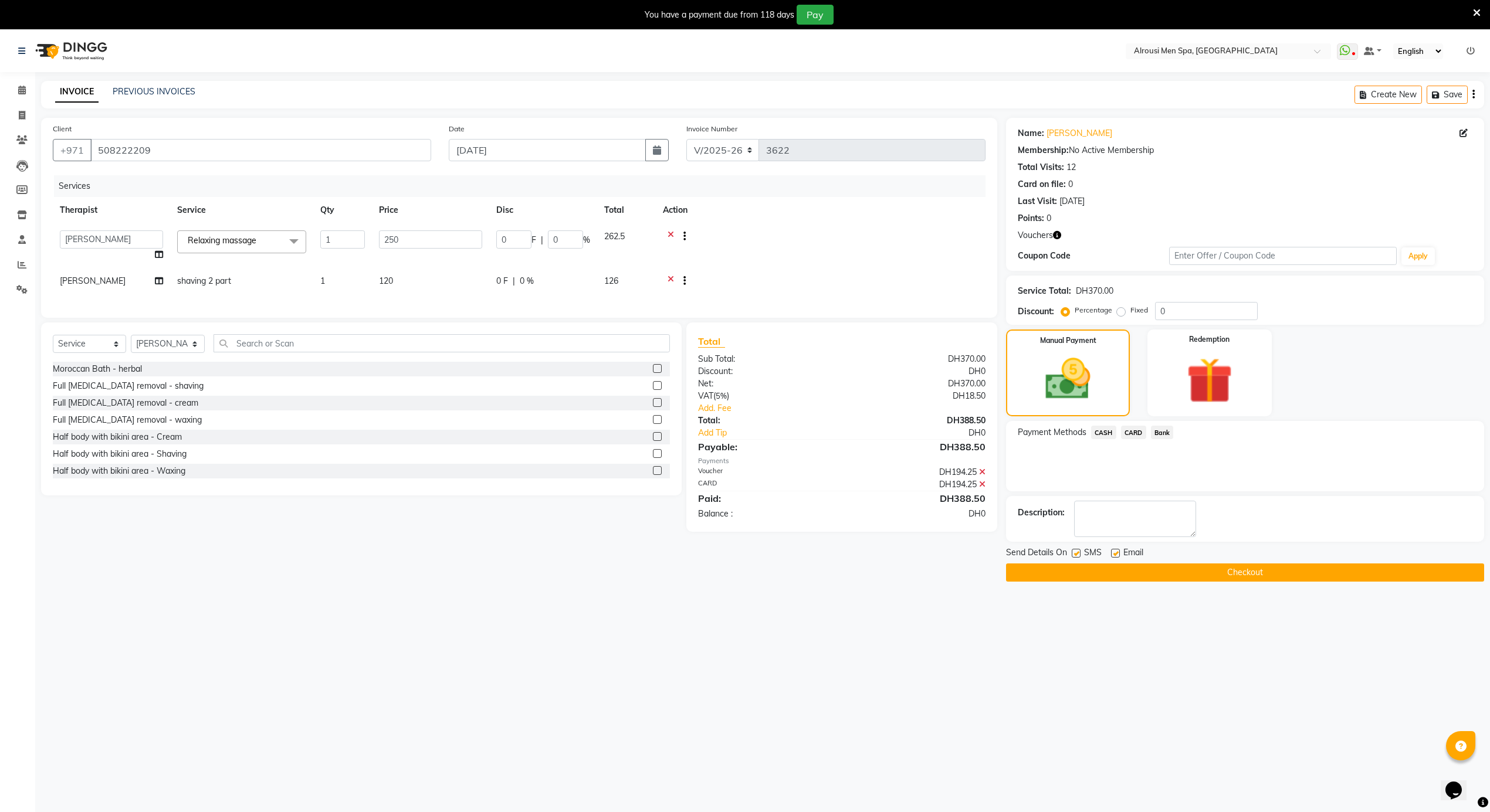
click at [1115, 557] on label at bounding box center [1115, 553] width 9 height 9
click at [1115, 557] on input "checkbox" at bounding box center [1114, 554] width 8 height 8
checkbox input "false"
click at [1080, 570] on button "Checkout" at bounding box center [1245, 573] width 478 height 18
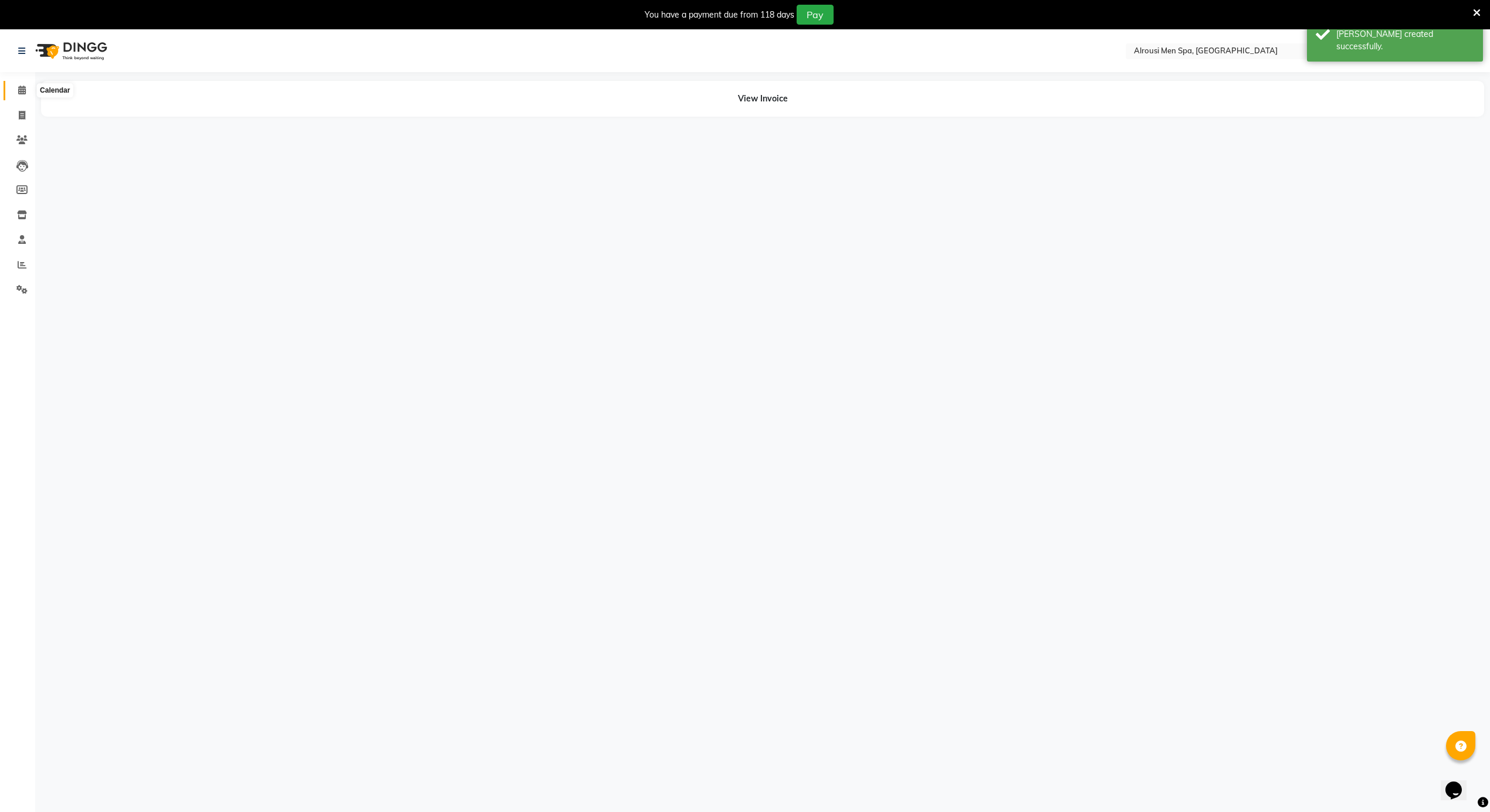
click at [24, 87] on icon at bounding box center [22, 90] width 8 height 9
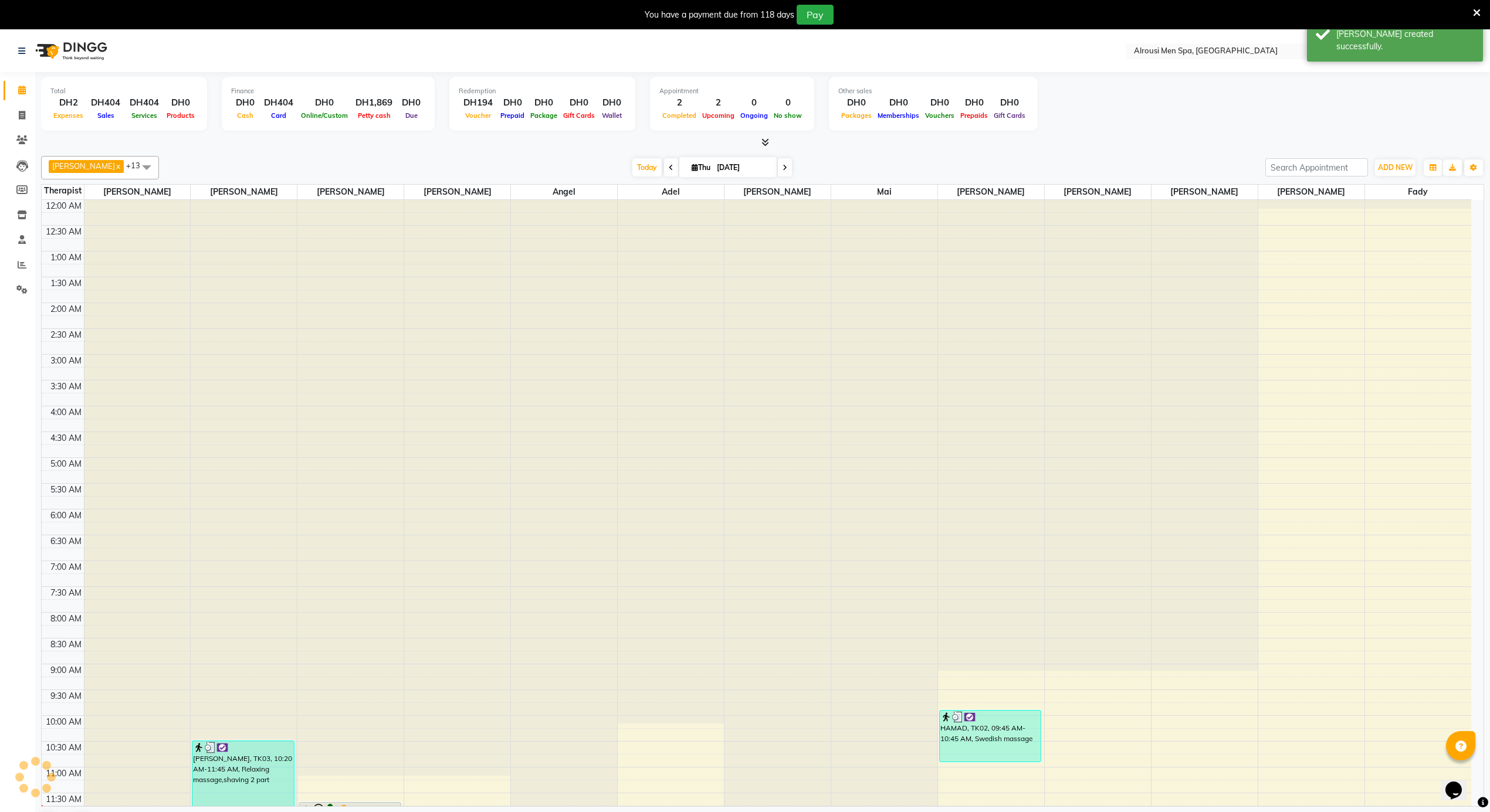
scroll to position [577, 0]
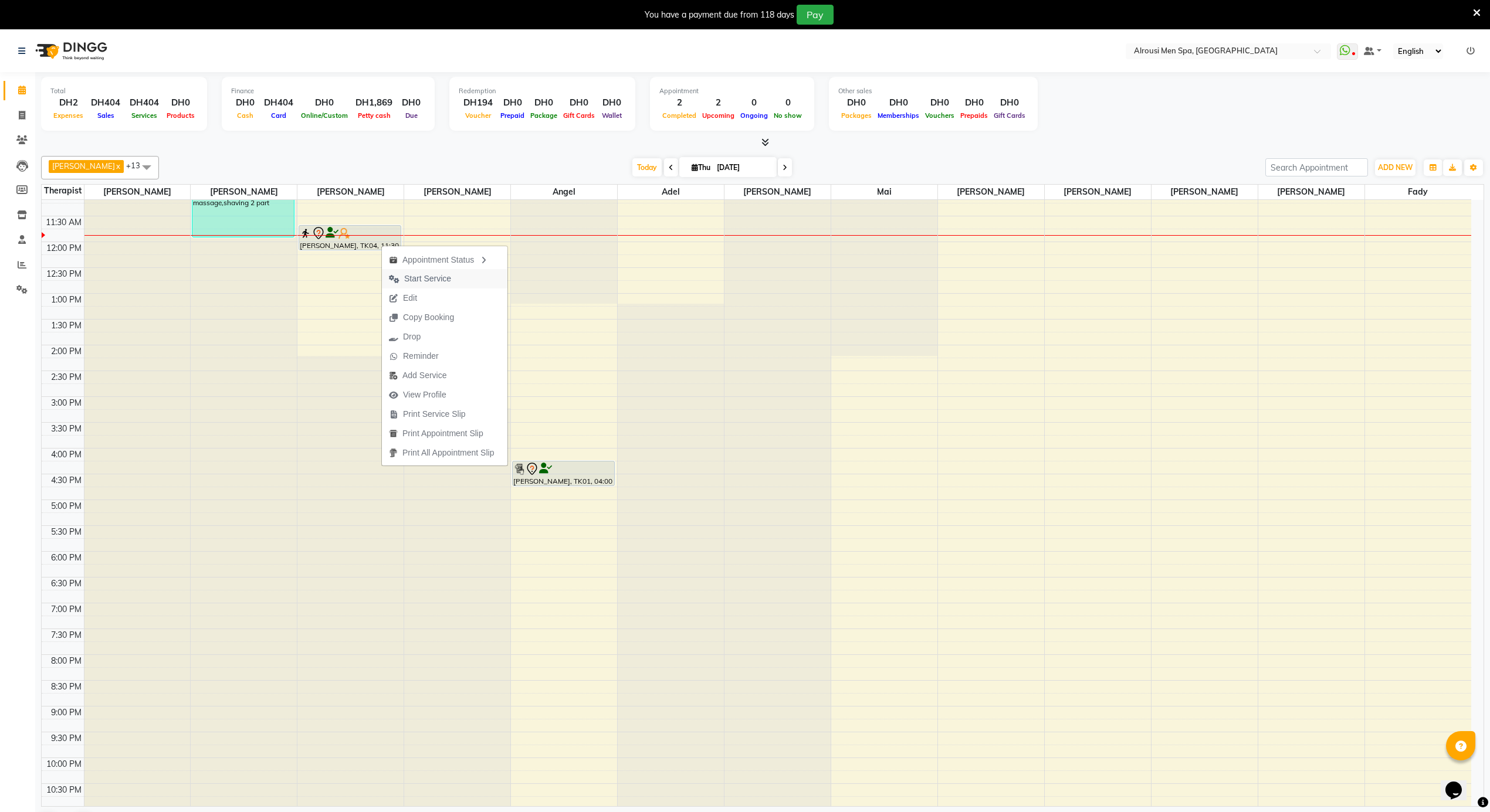
click at [426, 283] on span "Start Service" at bounding box center [427, 278] width 47 height 12
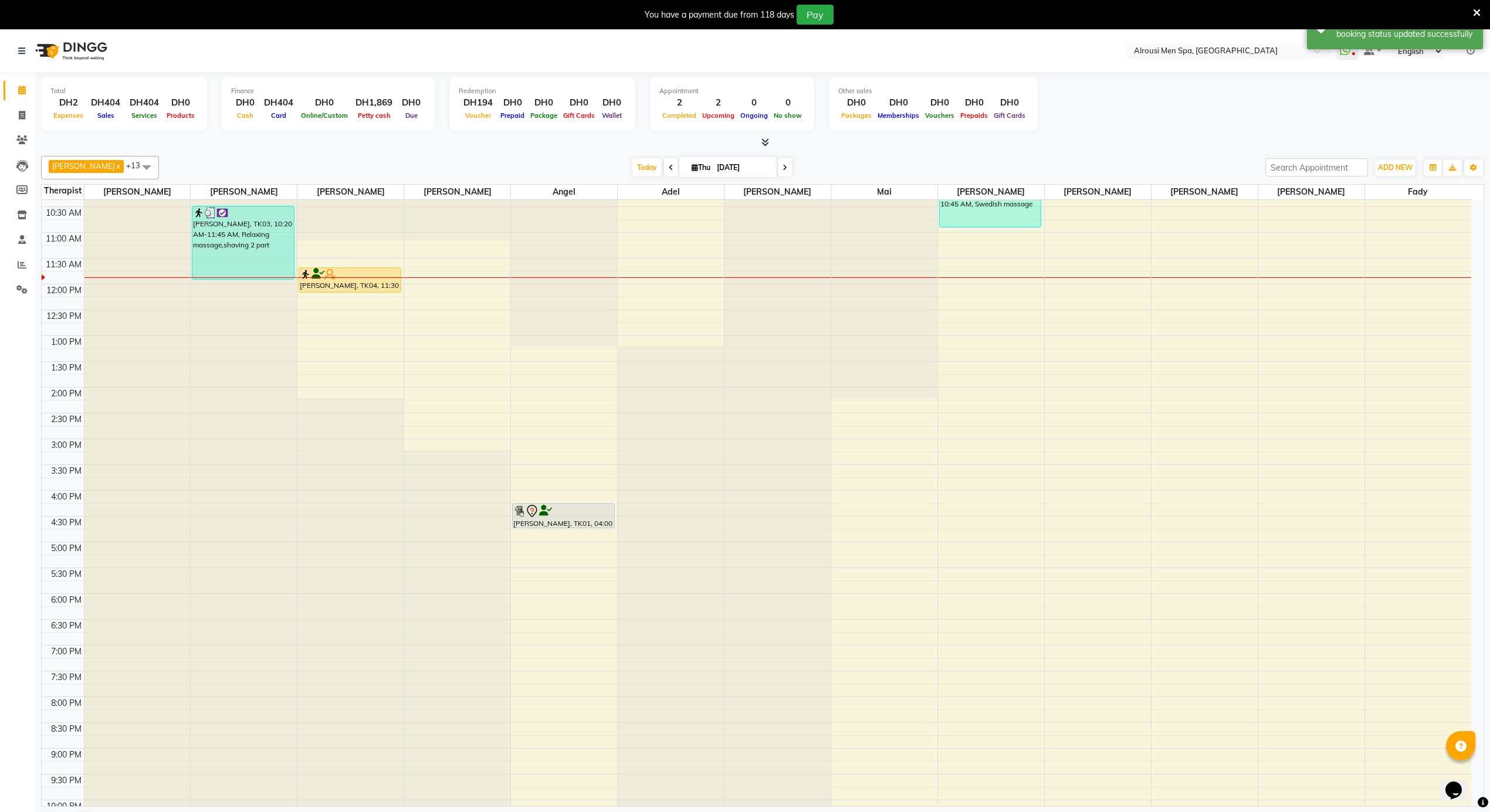
scroll to position [420, 0]
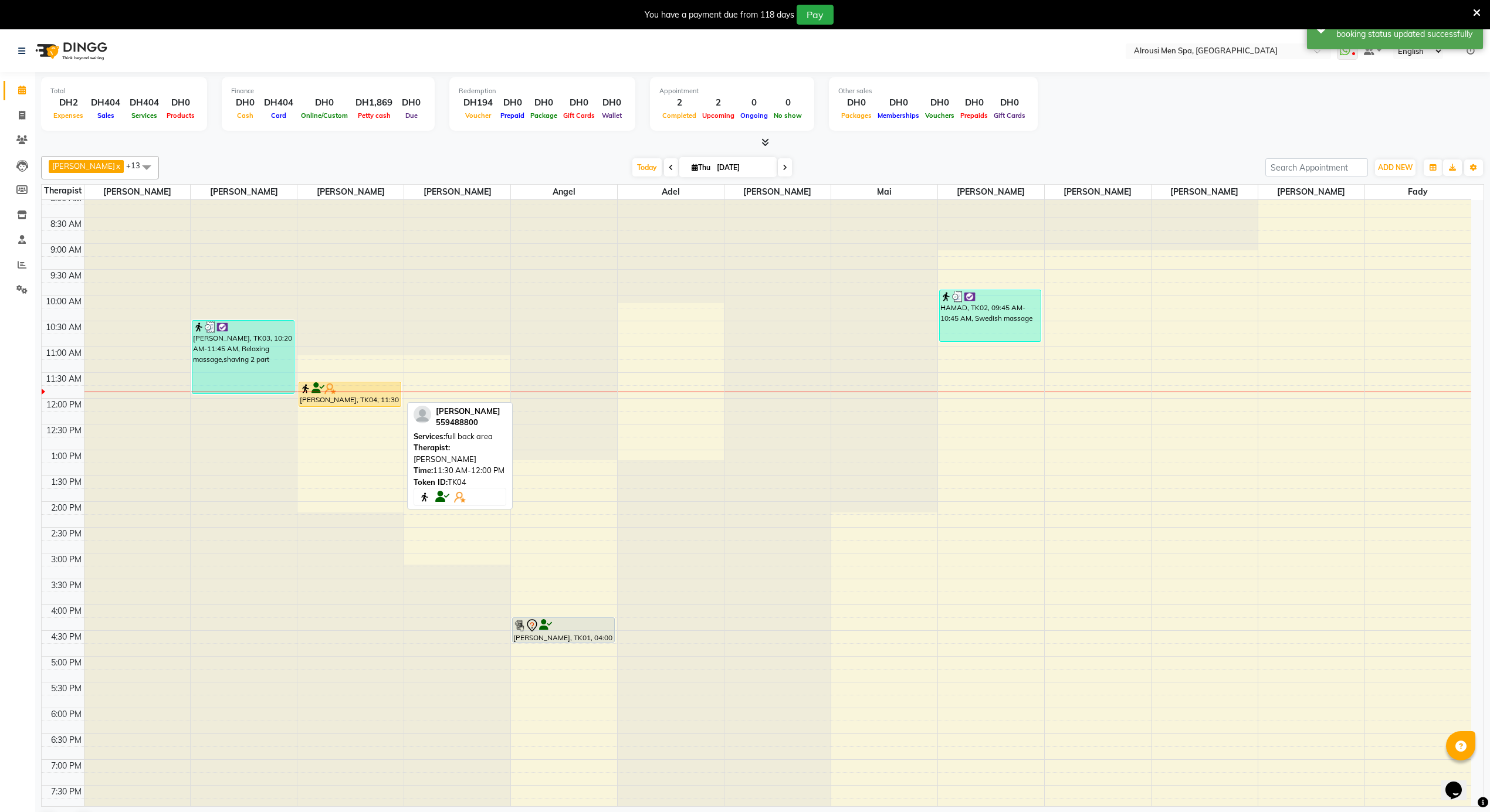
click at [341, 395] on div "[PERSON_NAME], TK04, 11:30 AM-12:00 PM, full back area" at bounding box center [350, 394] width 101 height 24
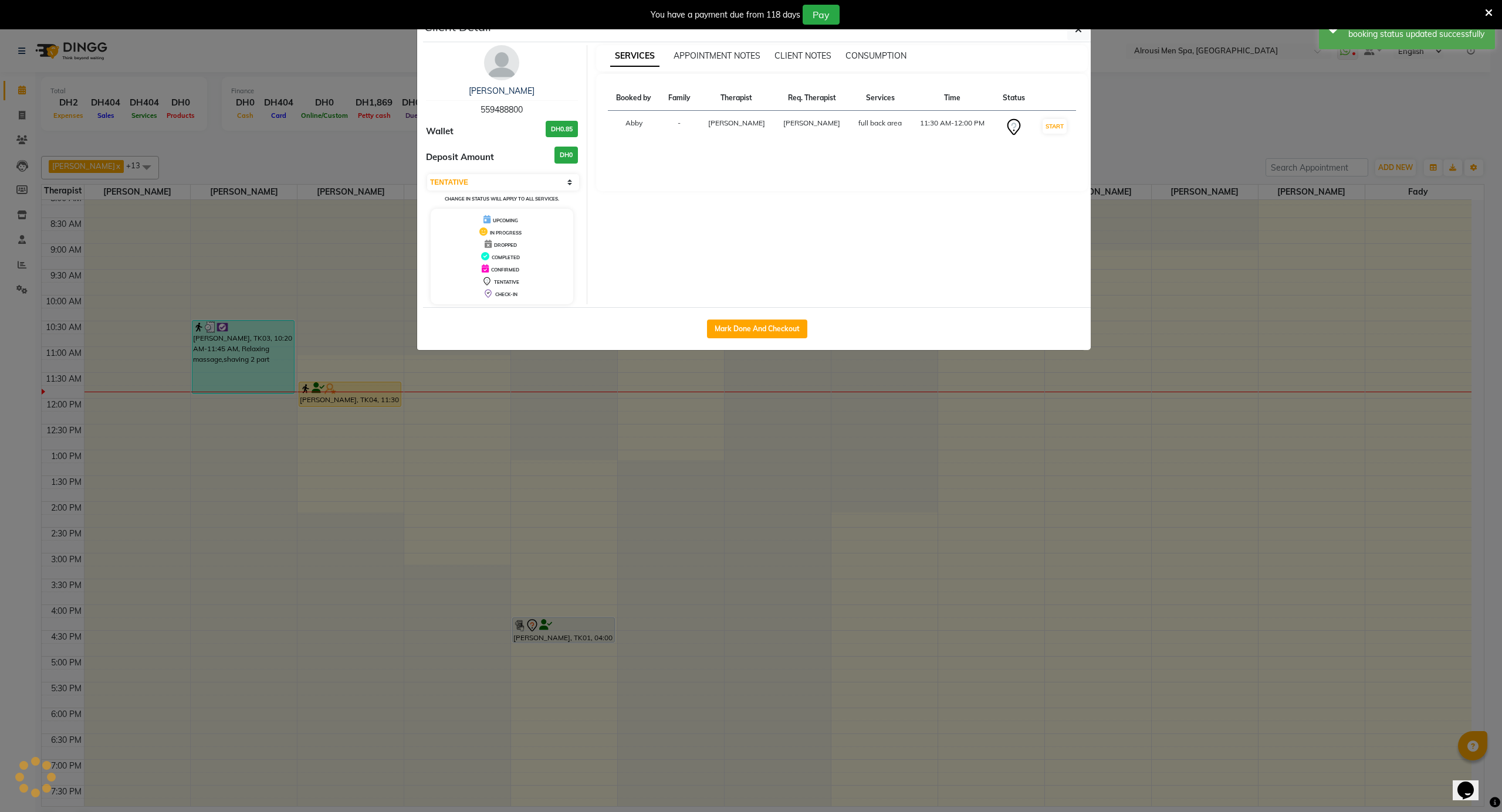
select select "1"
click at [733, 326] on button "Mark Done And Checkout" at bounding box center [757, 329] width 100 height 19
select select "service"
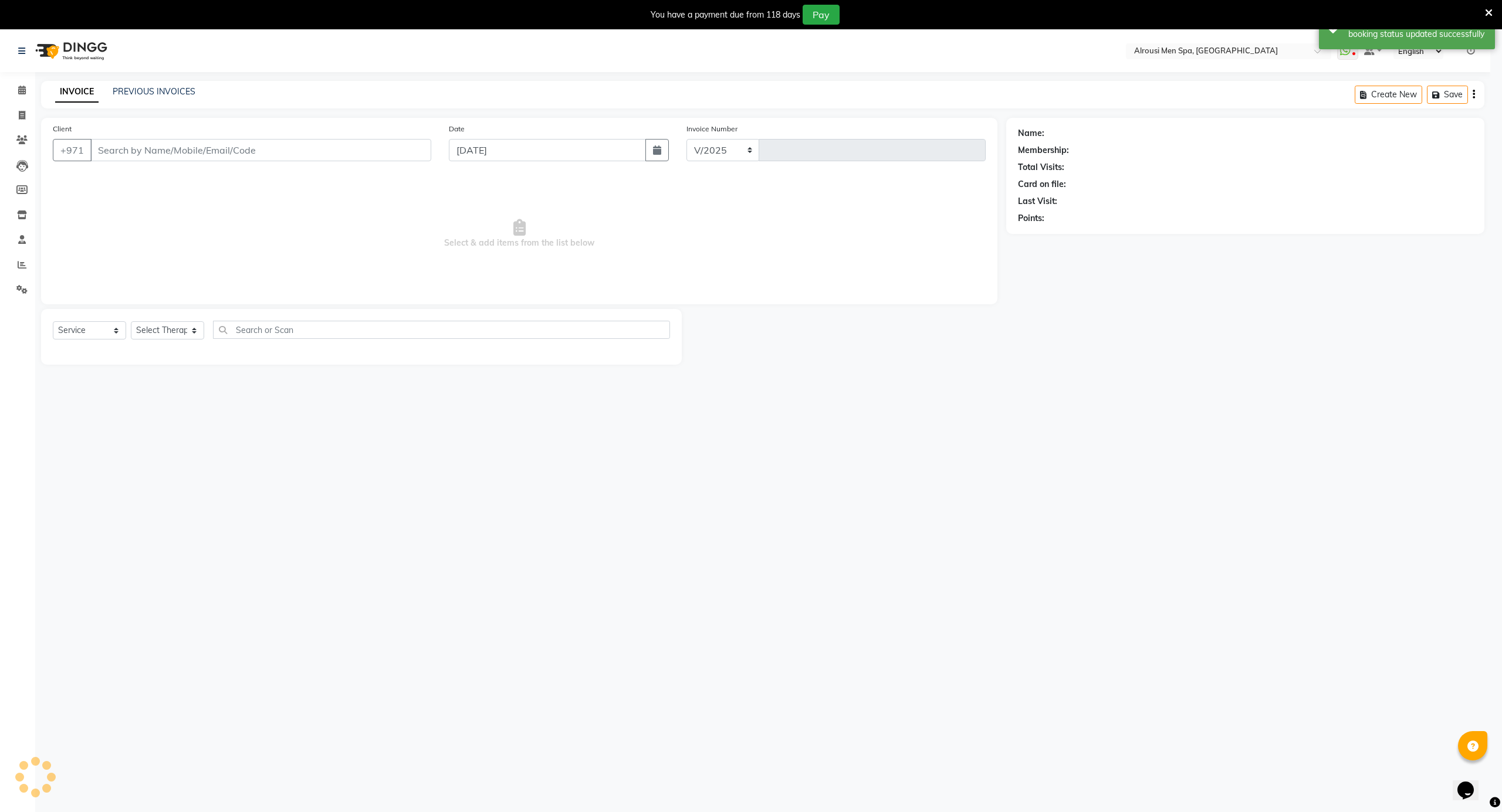
select select "5688"
type input "3623"
type input "559488800"
select select "38891"
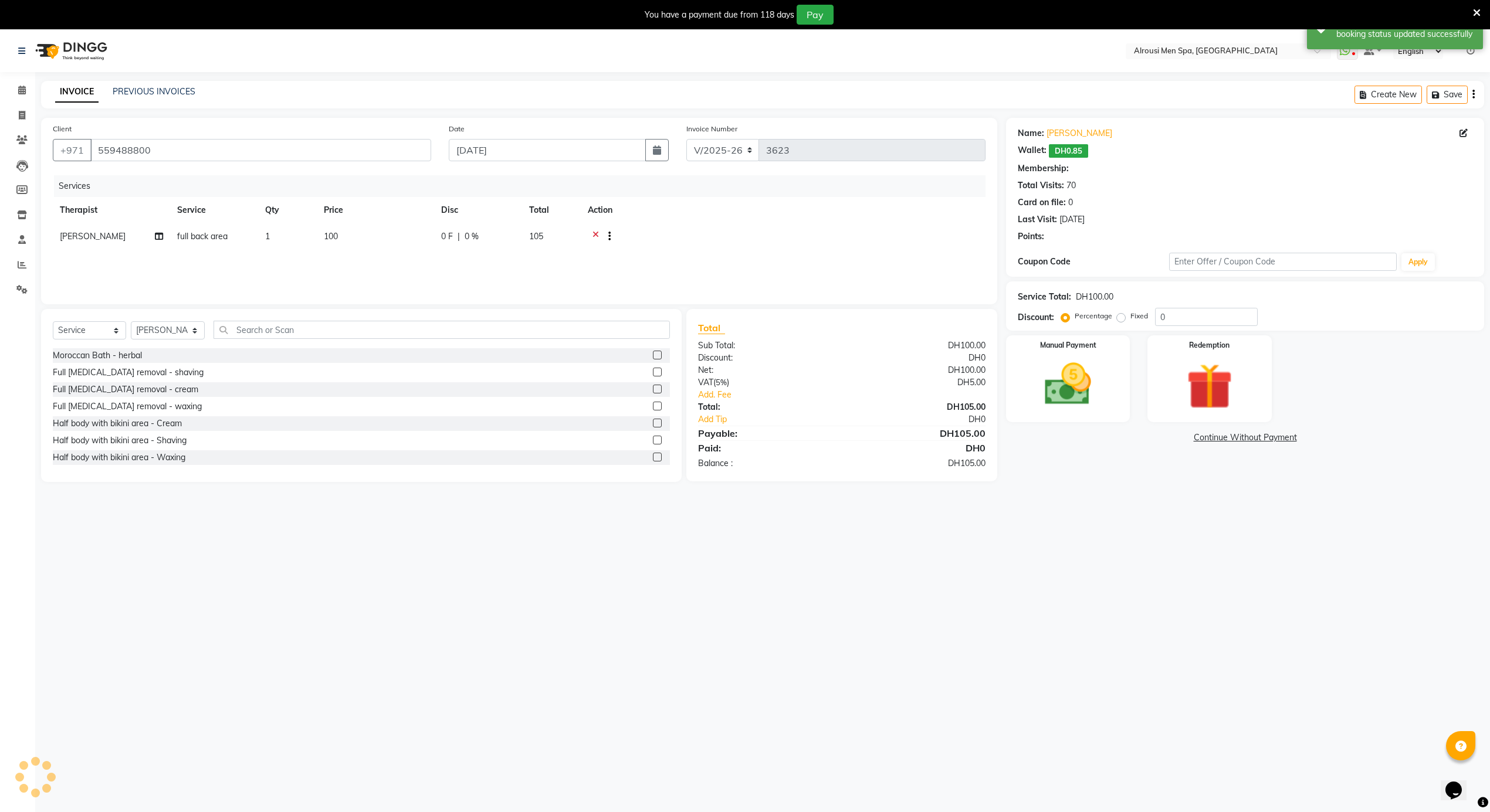
select select "1: Object"
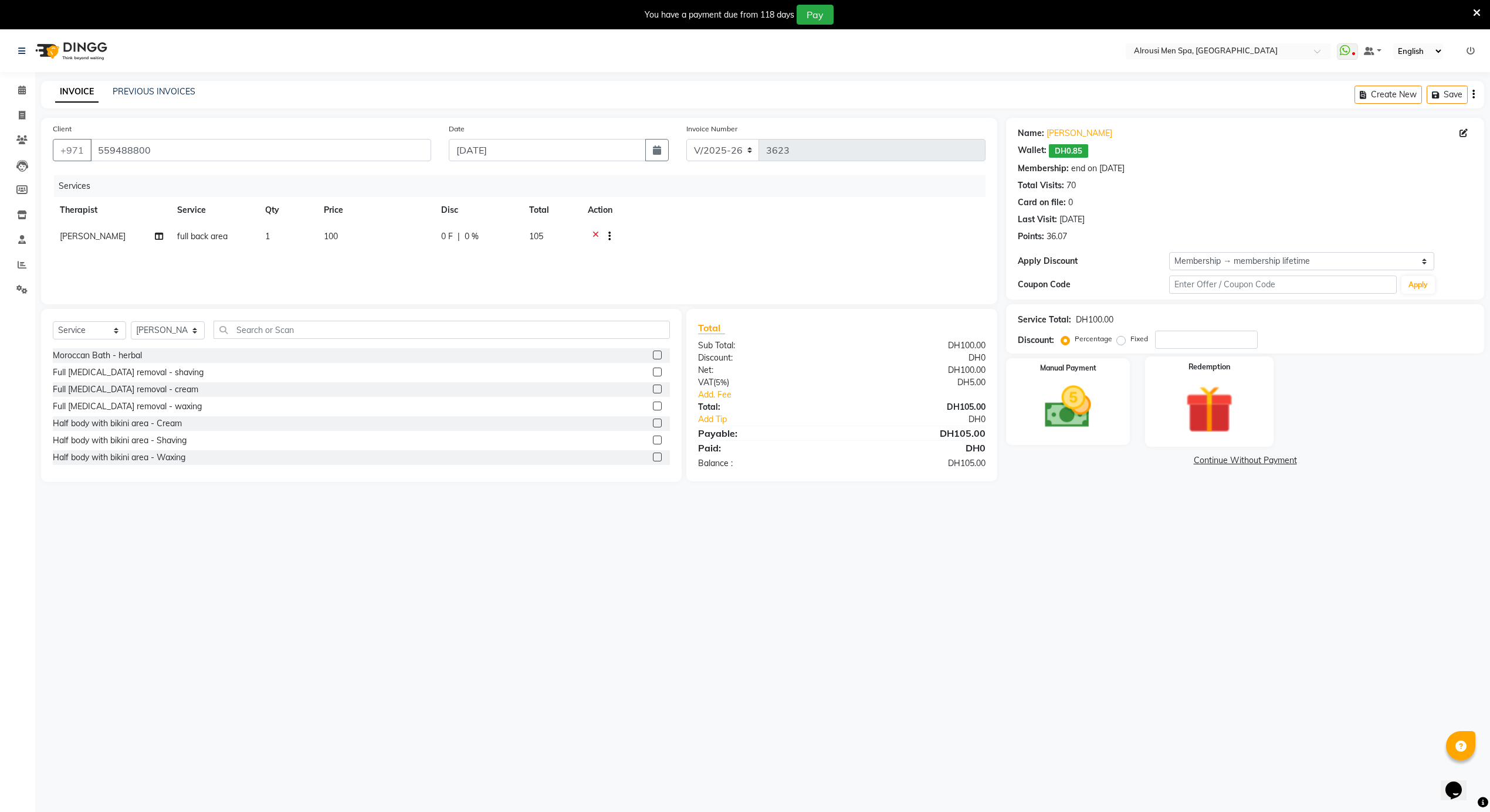
click at [1213, 405] on img at bounding box center [1209, 410] width 79 height 60
click at [1180, 462] on span "Points" at bounding box center [1180, 462] width 26 height 14
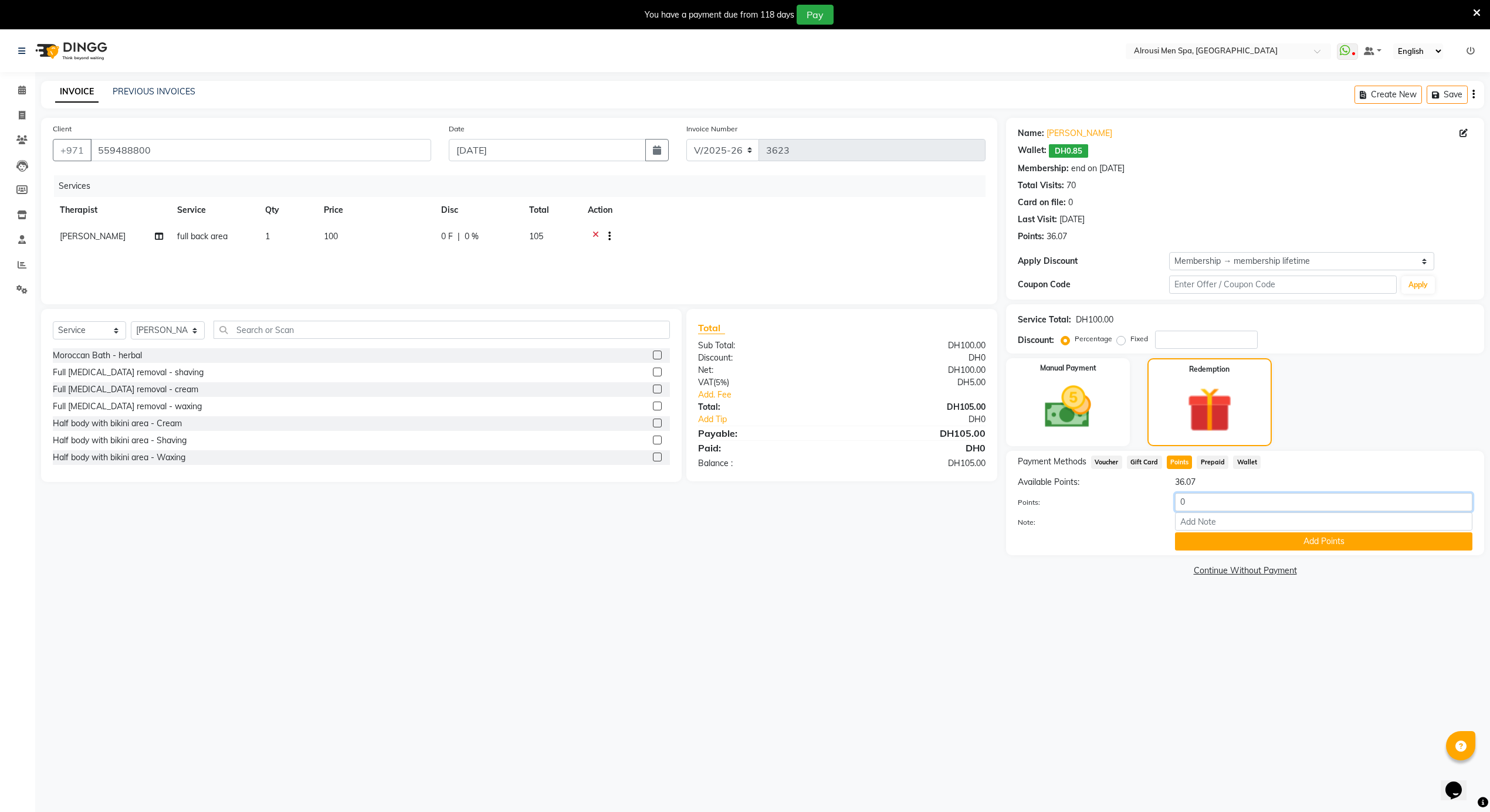
drag, startPoint x: 1202, startPoint y: 505, endPoint x: 1157, endPoint y: 513, distance: 45.7
click at [1157, 513] on div "Points: 0 Note: Add Points" at bounding box center [1245, 522] width 454 height 58
type input "5"
click at [1233, 545] on button "Add Points" at bounding box center [1323, 541] width 297 height 18
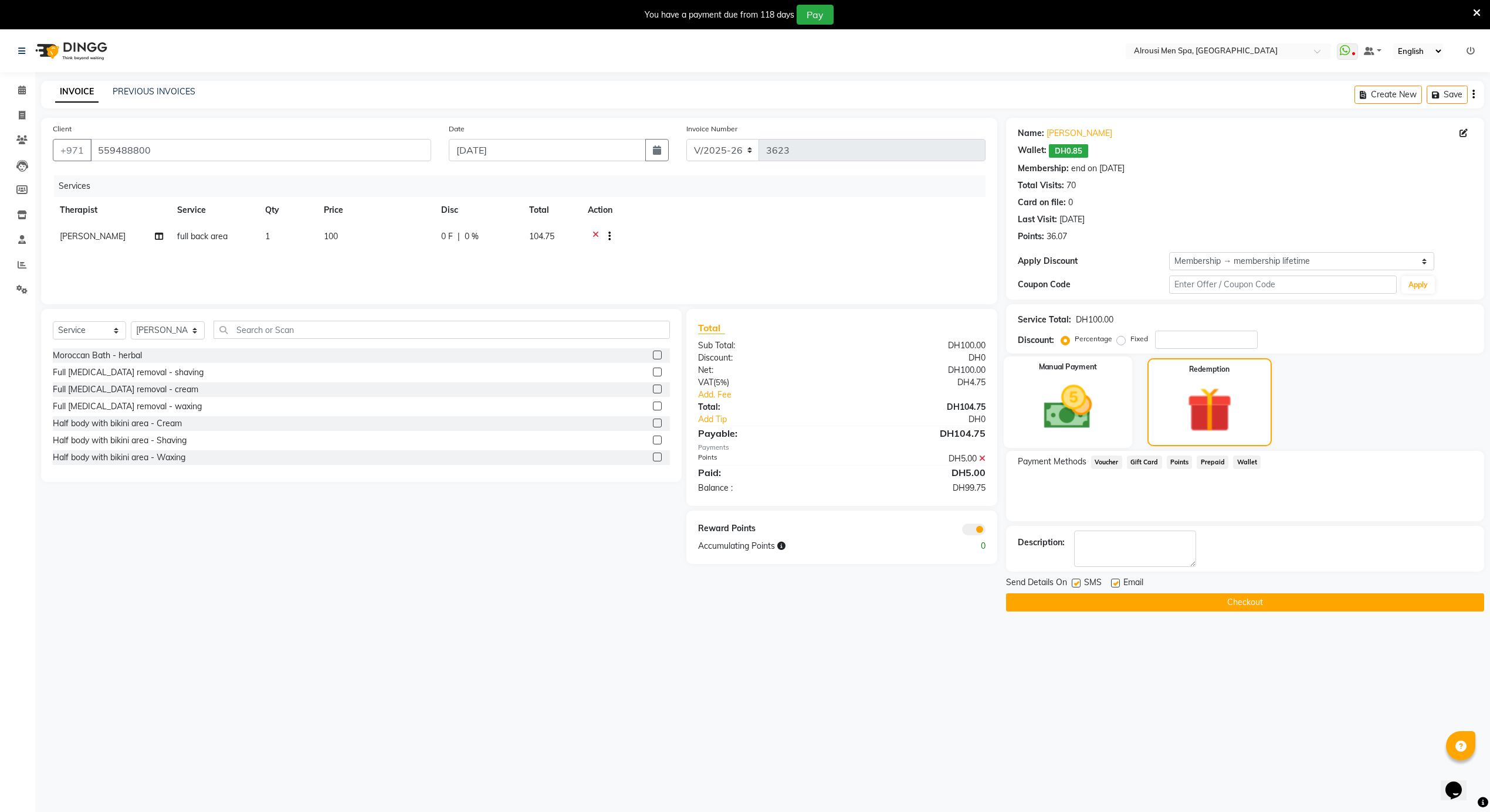
click at [1064, 420] on img at bounding box center [1067, 407] width 79 height 56
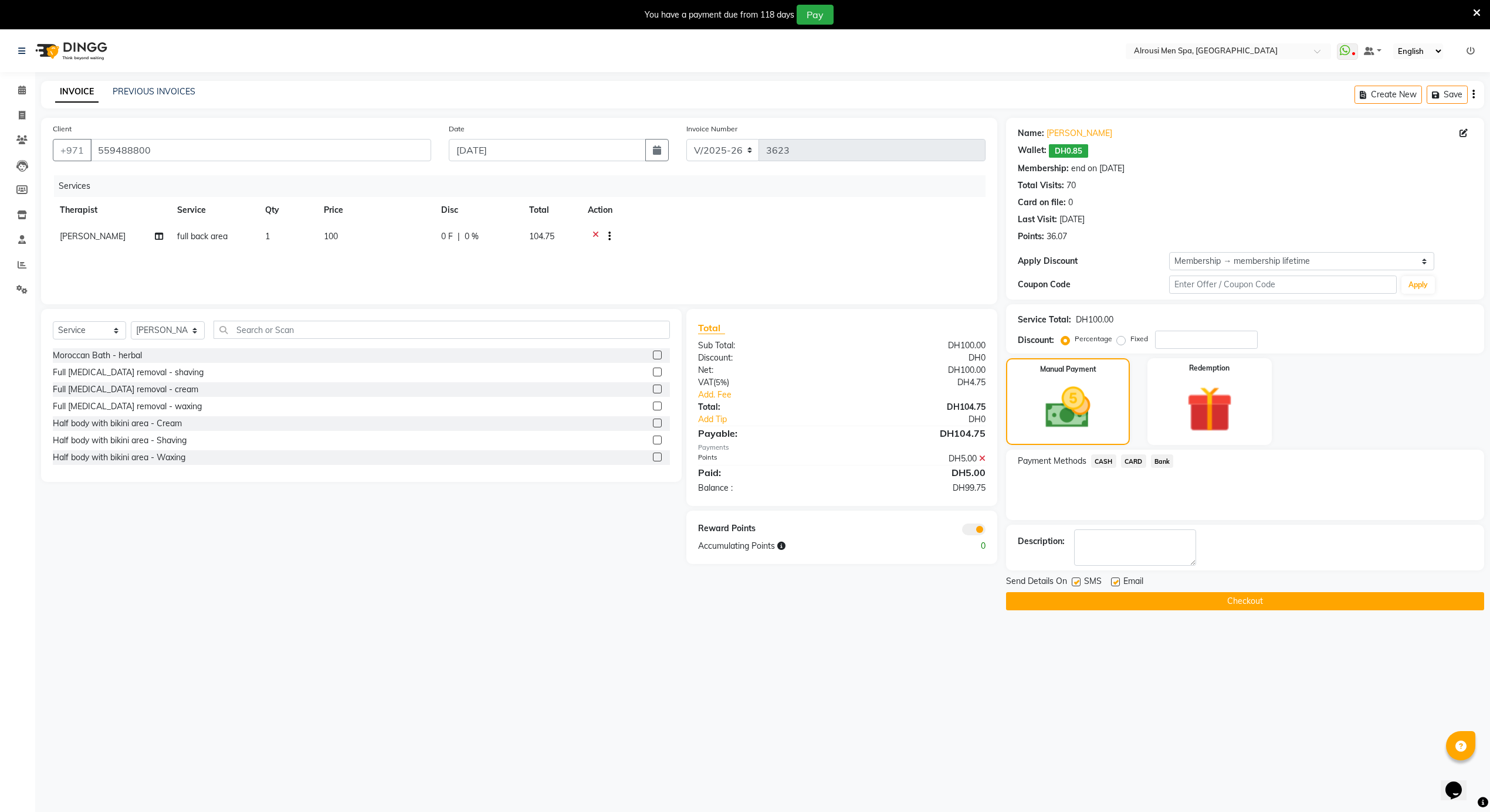
click at [1135, 463] on span "CARD" at bounding box center [1133, 461] width 25 height 14
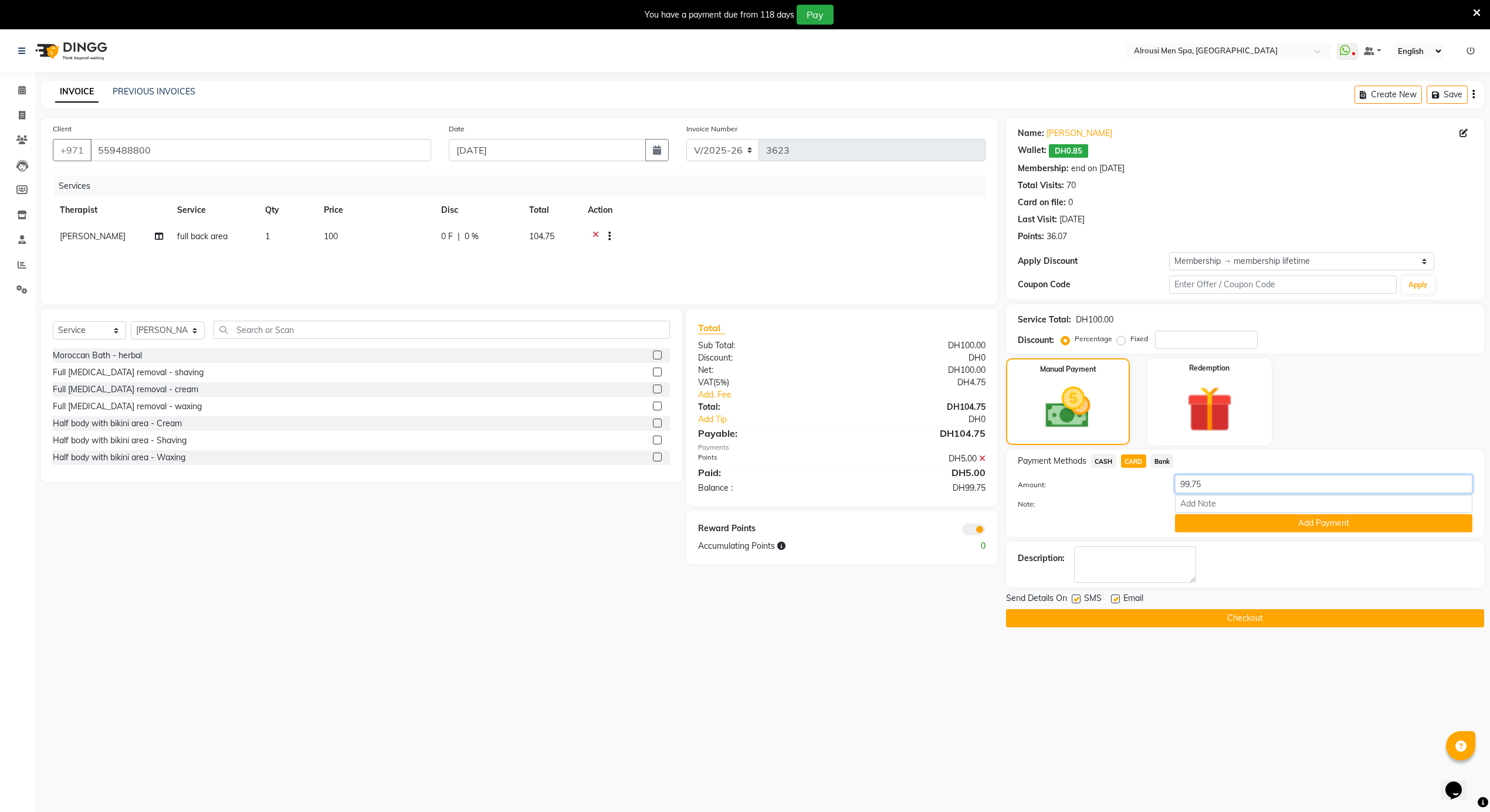
drag, startPoint x: 1209, startPoint y: 480, endPoint x: 1191, endPoint y: 486, distance: 19.0
click at [1191, 486] on input "99.75" at bounding box center [1323, 484] width 297 height 18
type input "99"
click at [984, 456] on icon at bounding box center [982, 458] width 6 height 8
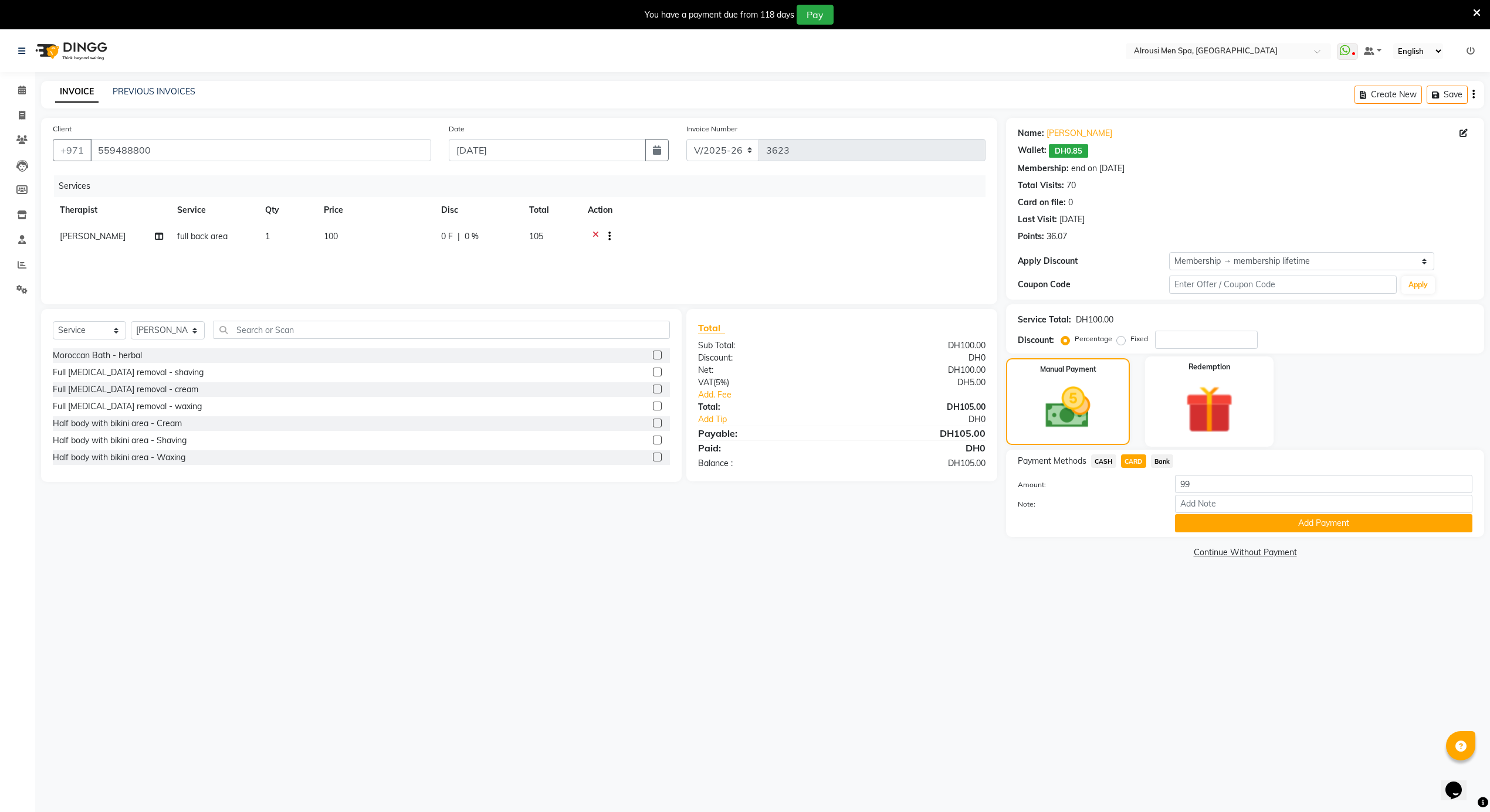
click at [1217, 413] on img at bounding box center [1209, 410] width 79 height 60
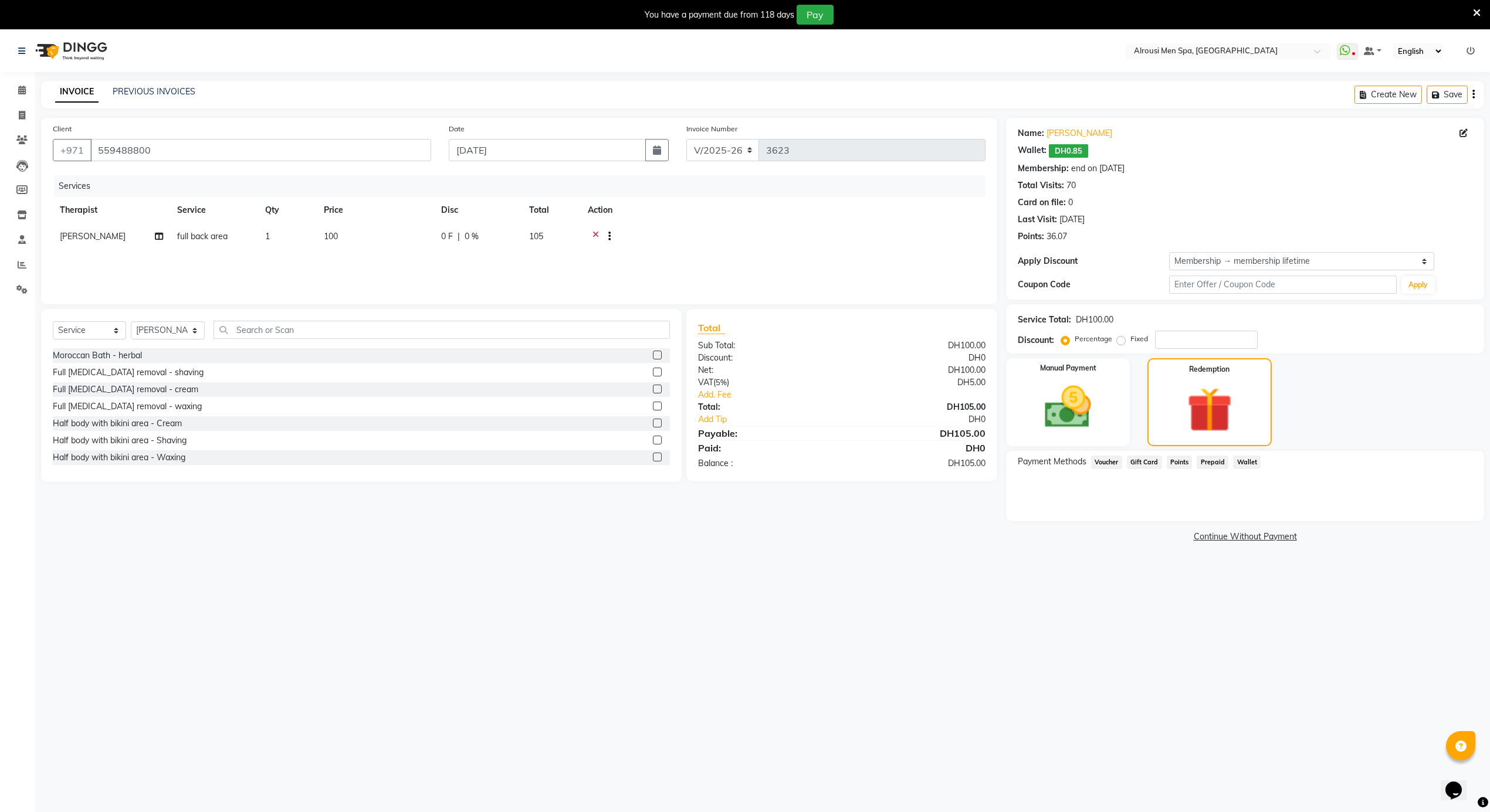
click at [1180, 466] on span "Points" at bounding box center [1180, 462] width 26 height 14
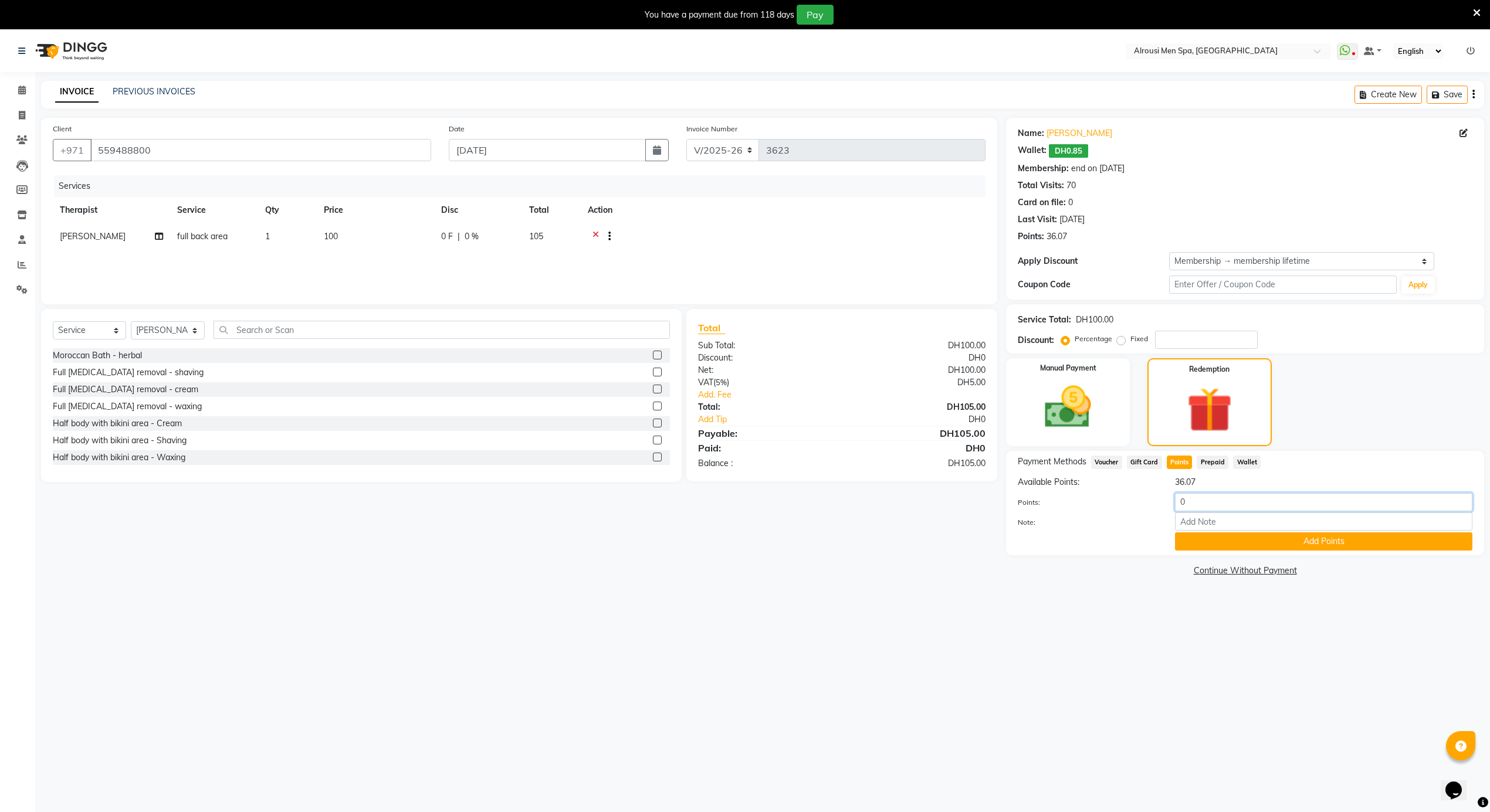
drag, startPoint x: 1204, startPoint y: 508, endPoint x: 1176, endPoint y: 510, distance: 28.1
click at [1176, 510] on input "0" at bounding box center [1323, 502] width 297 height 18
type input "6"
click at [1222, 540] on button "Add Points" at bounding box center [1323, 541] width 297 height 18
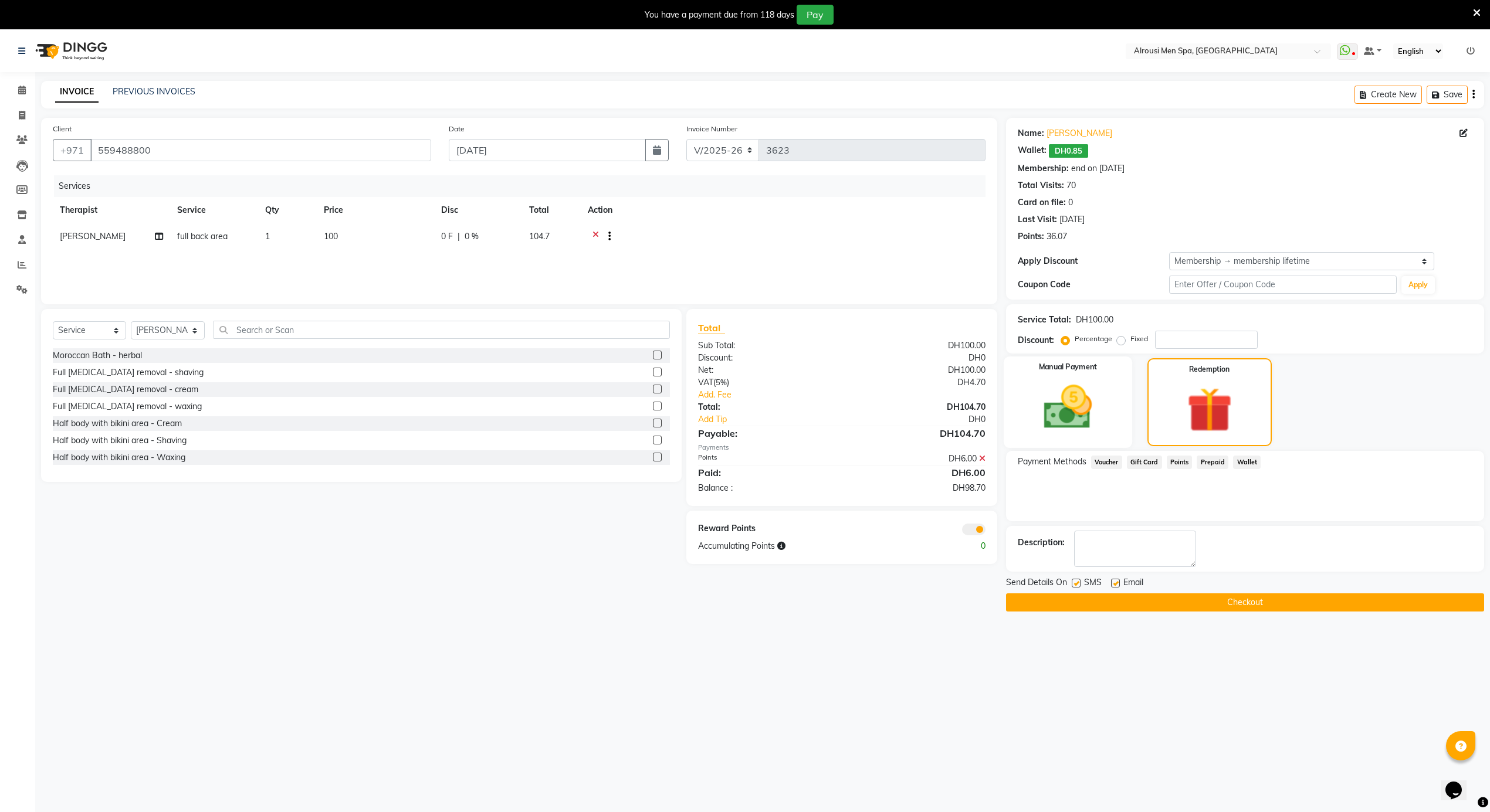
click at [1070, 418] on img at bounding box center [1067, 407] width 79 height 56
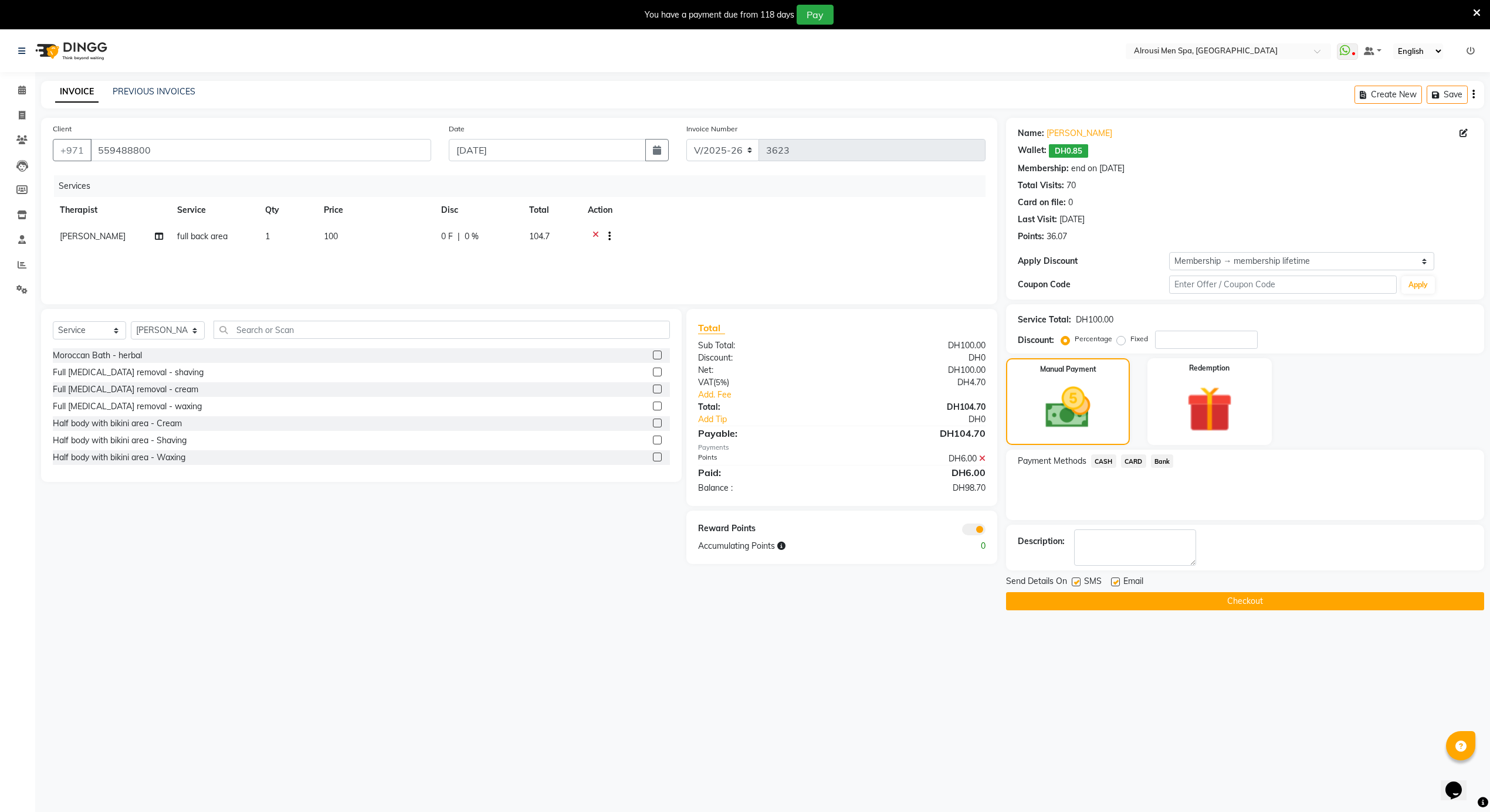
click at [1123, 456] on span "CARD" at bounding box center [1133, 461] width 25 height 14
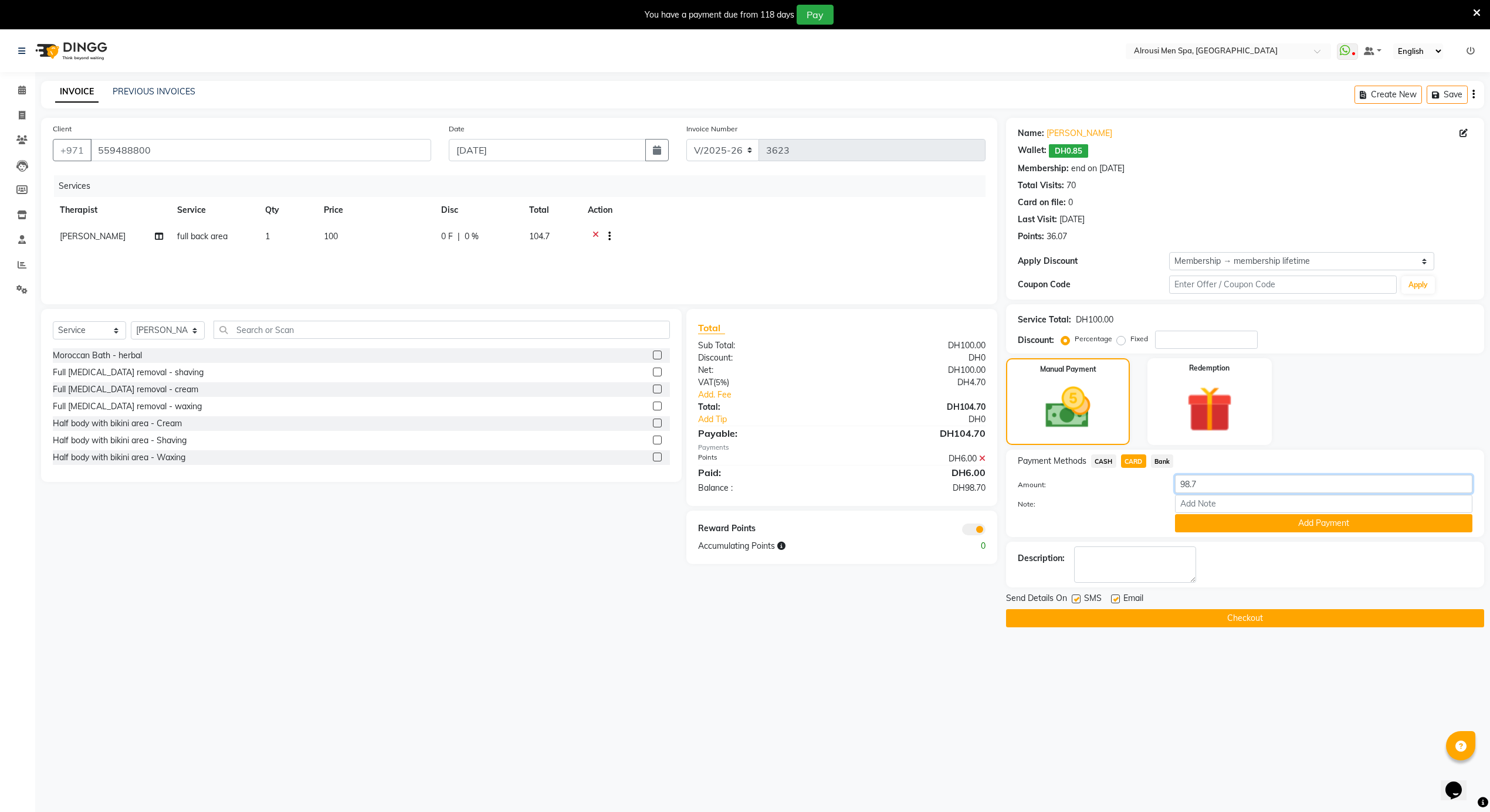
drag, startPoint x: 1204, startPoint y: 480, endPoint x: 1191, endPoint y: 481, distance: 13.0
click at [1191, 481] on input "98.7" at bounding box center [1323, 484] width 297 height 18
click at [1103, 460] on span "CASH" at bounding box center [1103, 461] width 25 height 14
drag, startPoint x: 1207, startPoint y: 485, endPoint x: 1191, endPoint y: 488, distance: 16.3
click at [1191, 488] on input "98.7" at bounding box center [1323, 484] width 297 height 18
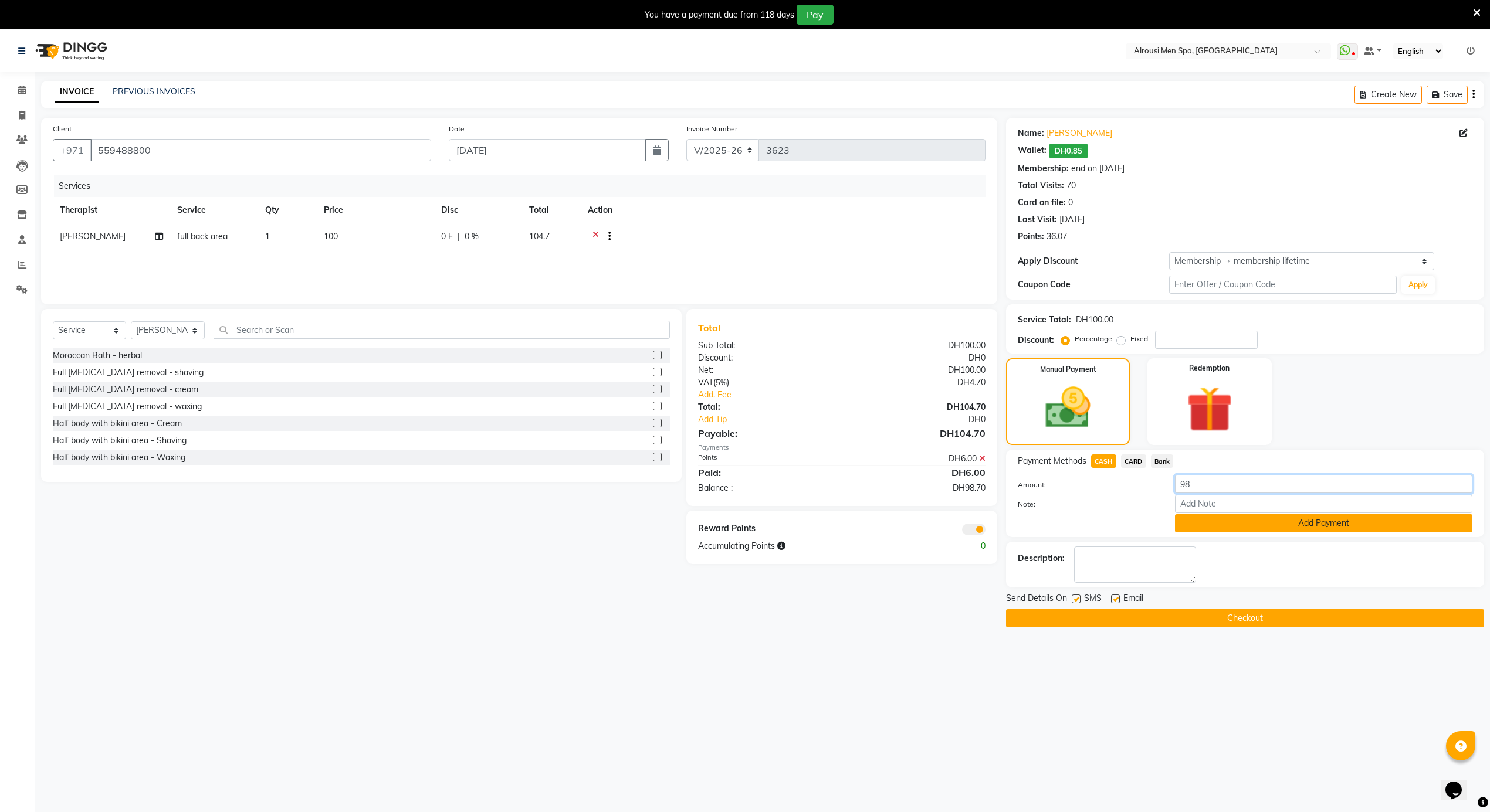
type input "98"
click at [1200, 524] on button "Add Payment" at bounding box center [1323, 523] width 297 height 18
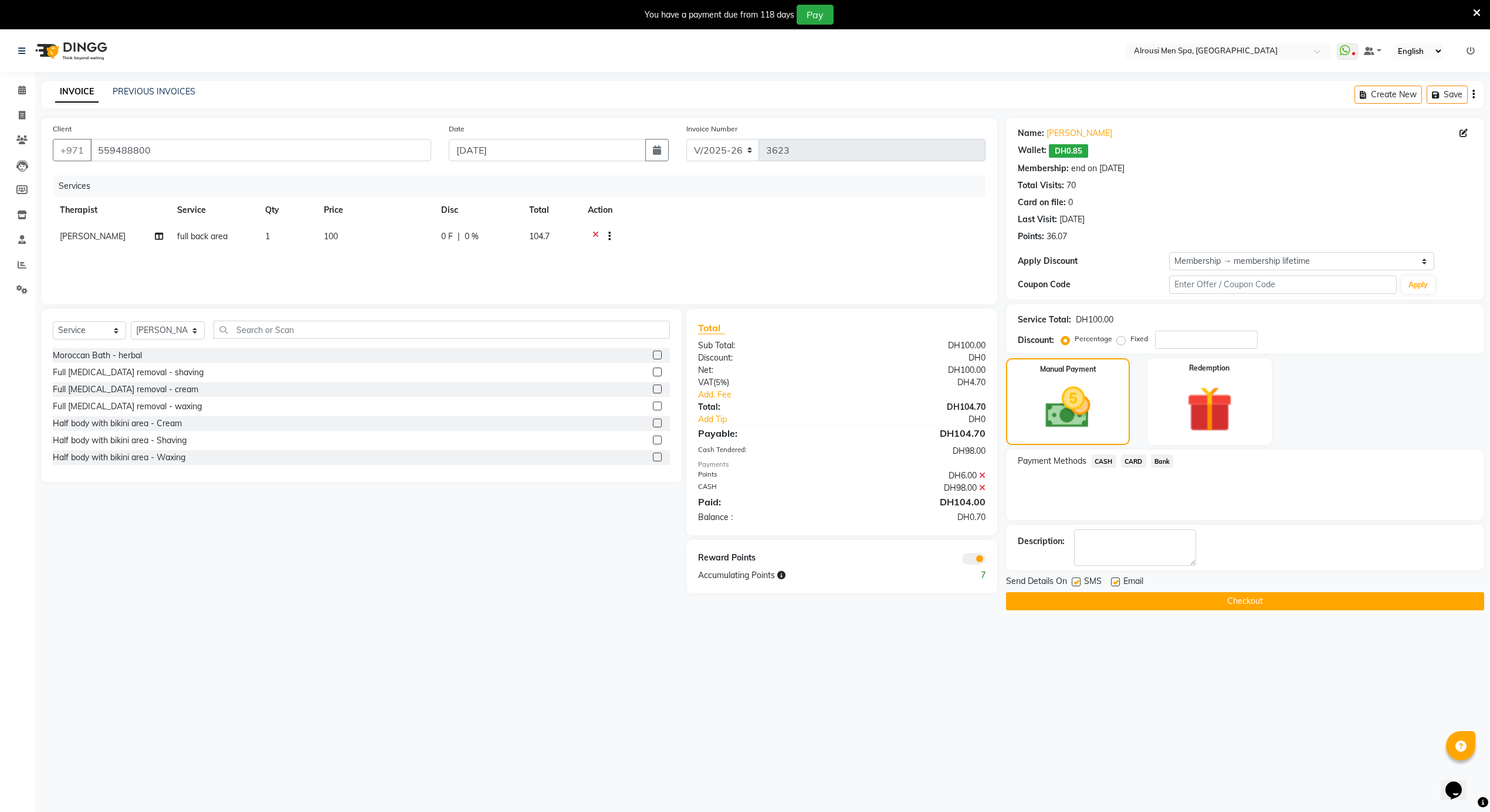
click at [1096, 693] on div "Select Location × Alrousi Men Spa, [GEOGRAPHIC_DATA] WhatsApp Status ✕ Status: …" at bounding box center [745, 436] width 1490 height 812
click at [1114, 582] on label at bounding box center [1115, 582] width 9 height 9
click at [1114, 582] on input "checkbox" at bounding box center [1114, 583] width 8 height 8
checkbox input "false"
click at [1075, 595] on button "Checkout" at bounding box center [1245, 601] width 478 height 18
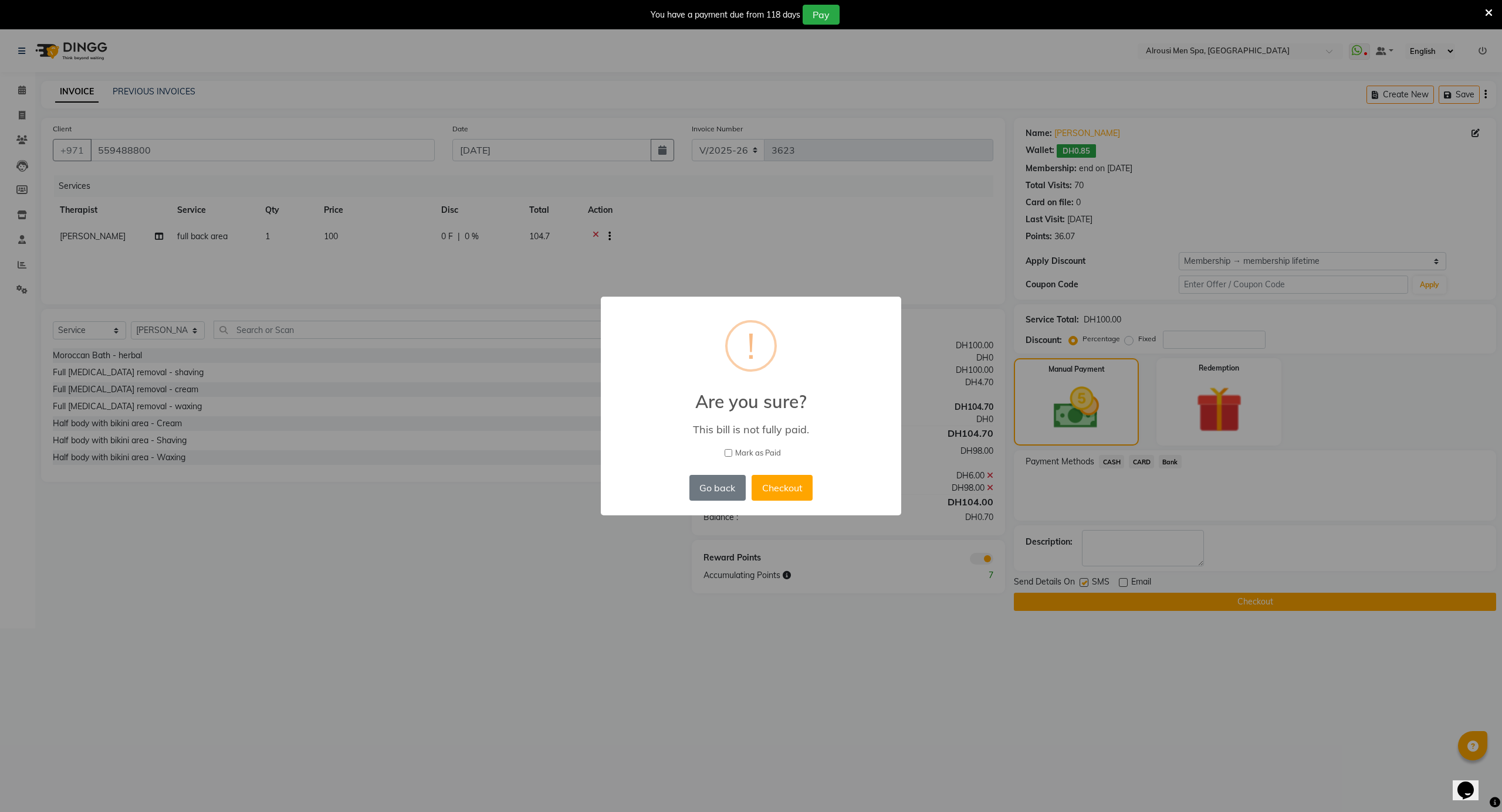
click at [733, 454] on label "Mark as Paid" at bounding box center [751, 453] width 270 height 12
click at [732, 454] on input "Mark as Paid" at bounding box center [728, 453] width 8 height 8
checkbox input "true"
click at [770, 488] on button "Checkout" at bounding box center [782, 488] width 61 height 26
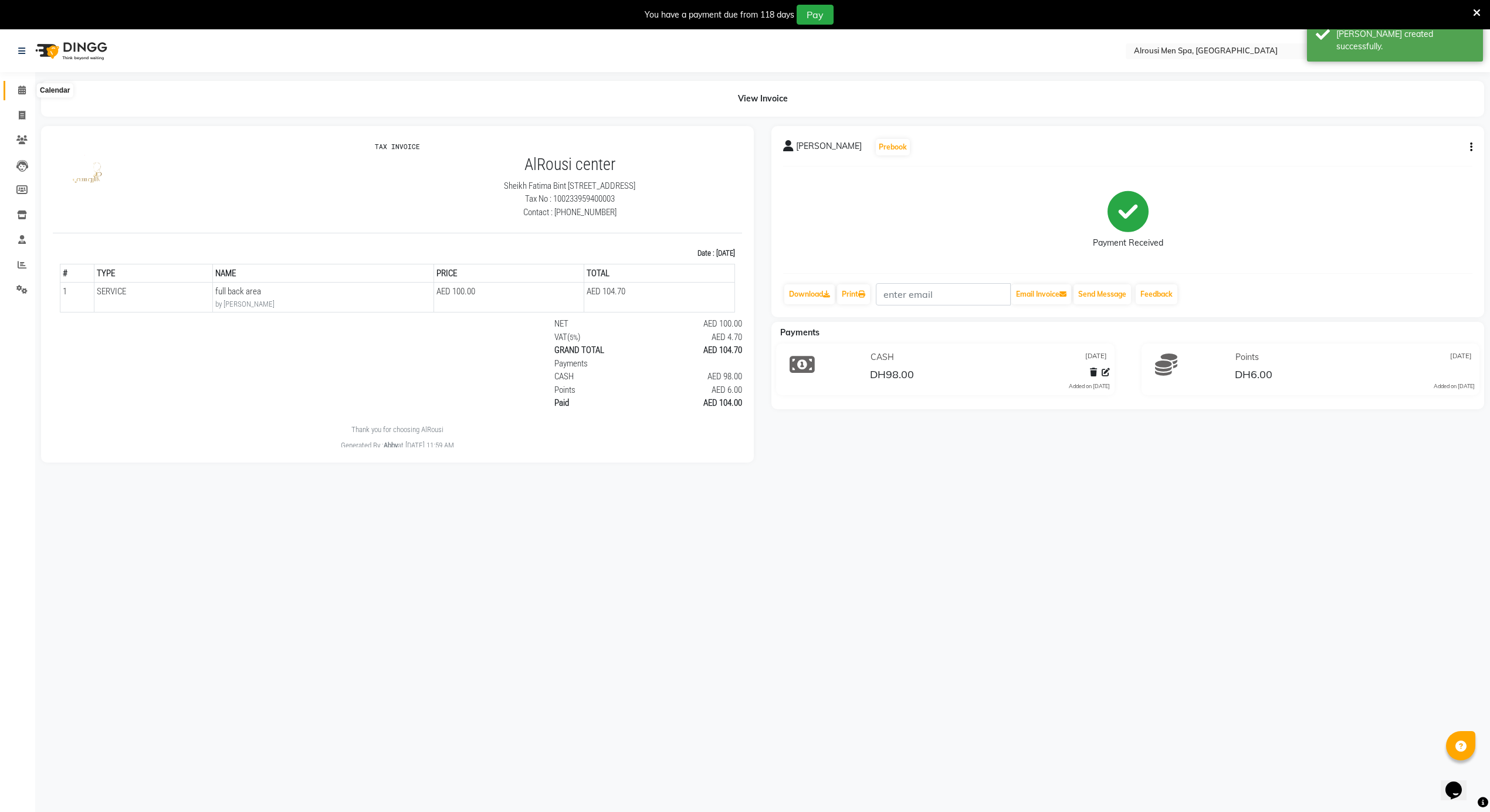
click at [24, 96] on span at bounding box center [22, 90] width 20 height 14
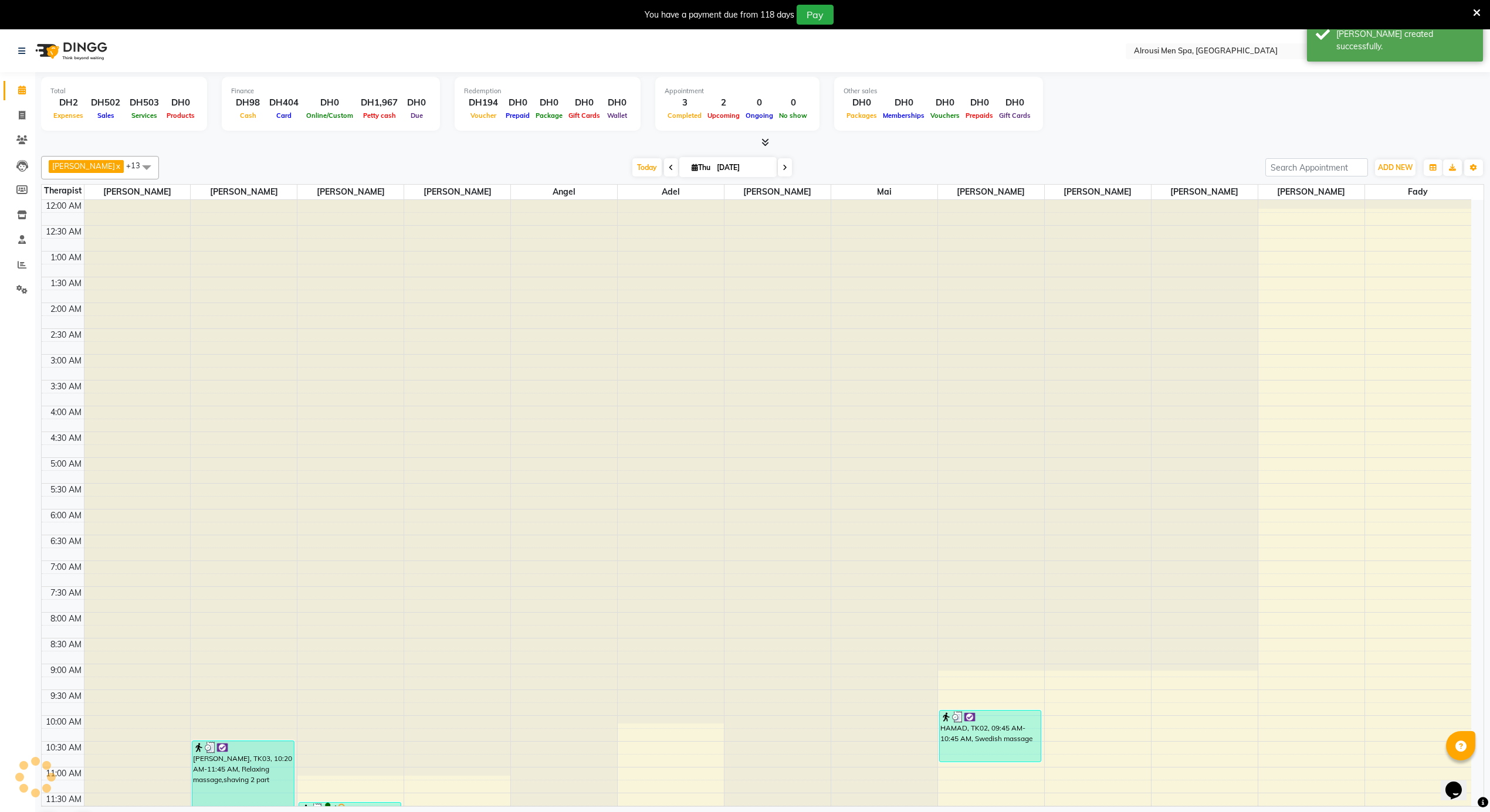
scroll to position [315, 0]
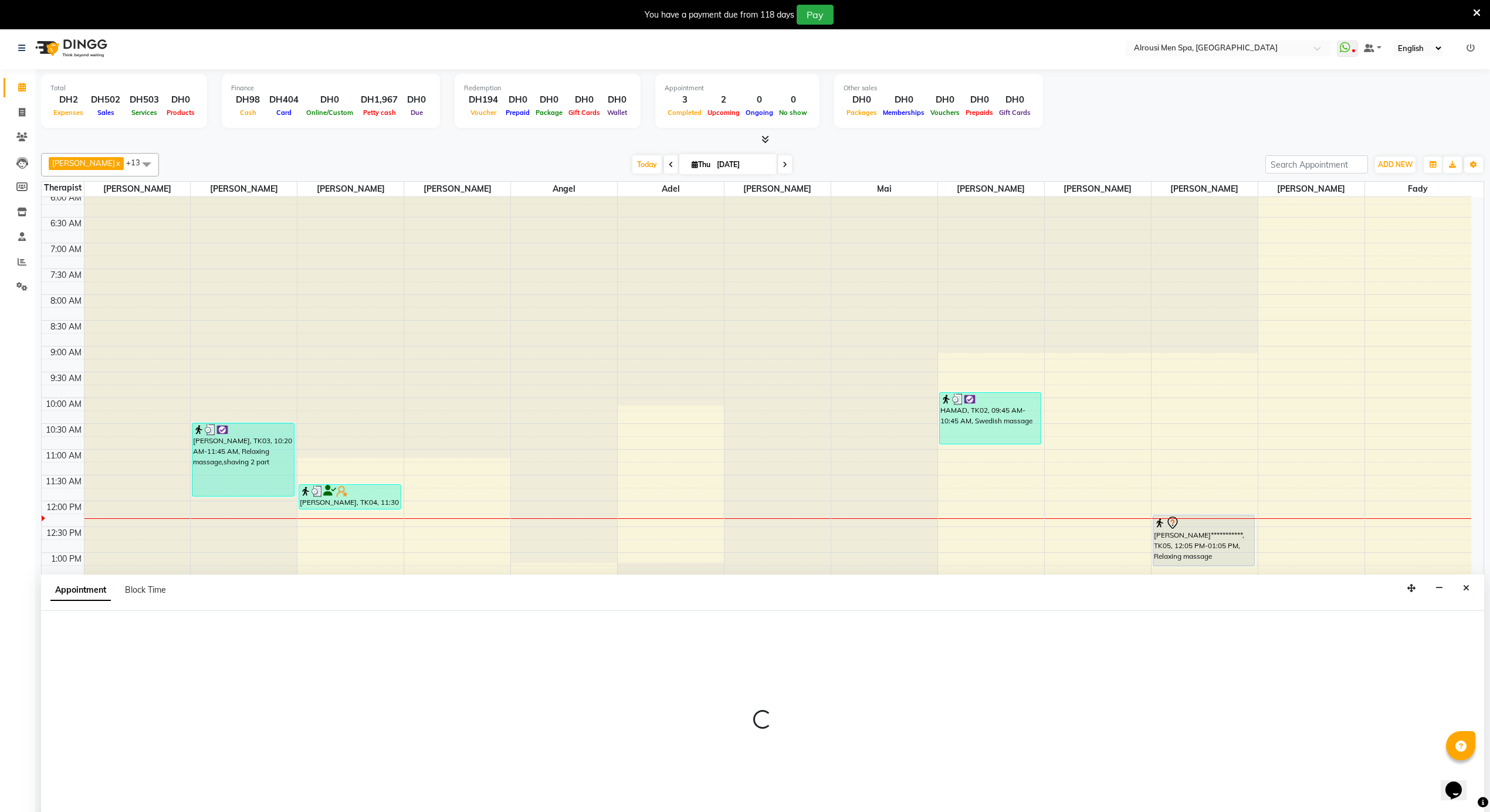
select select "38891"
select select "945"
select select "tentative"
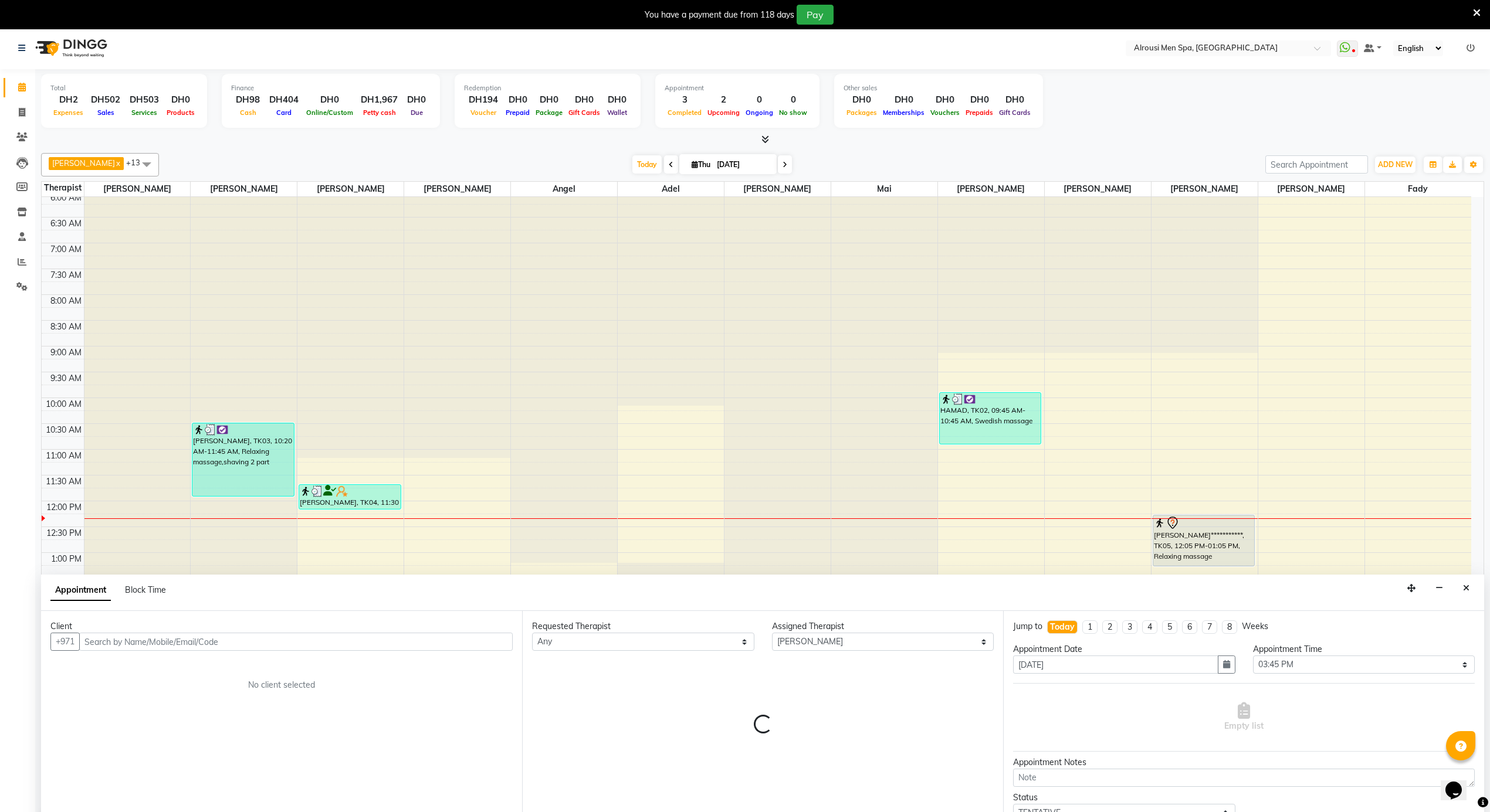
scroll to position [30, 0]
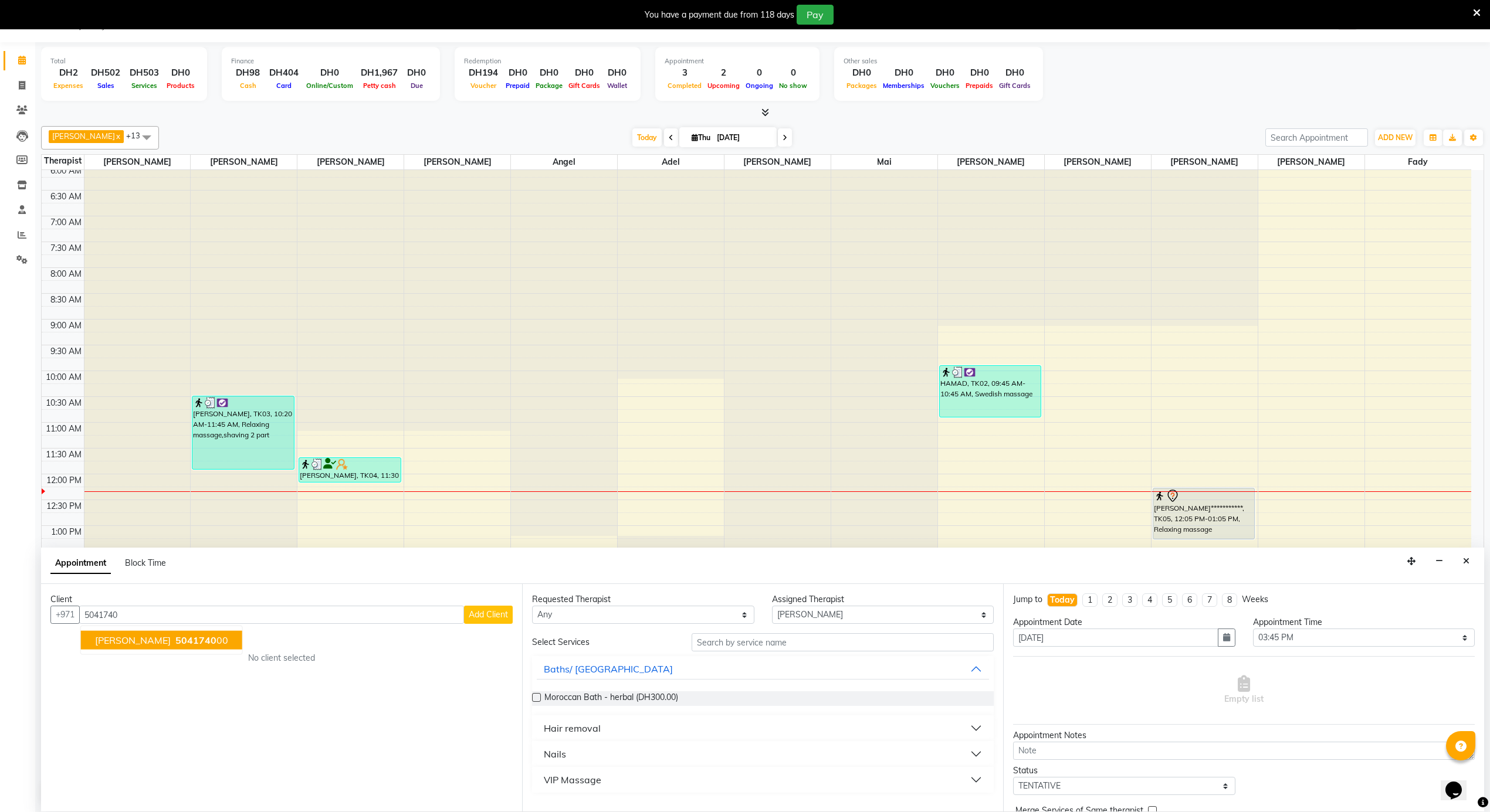
click at [151, 632] on button "[PERSON_NAME] 5041740 00" at bounding box center [162, 640] width 162 height 19
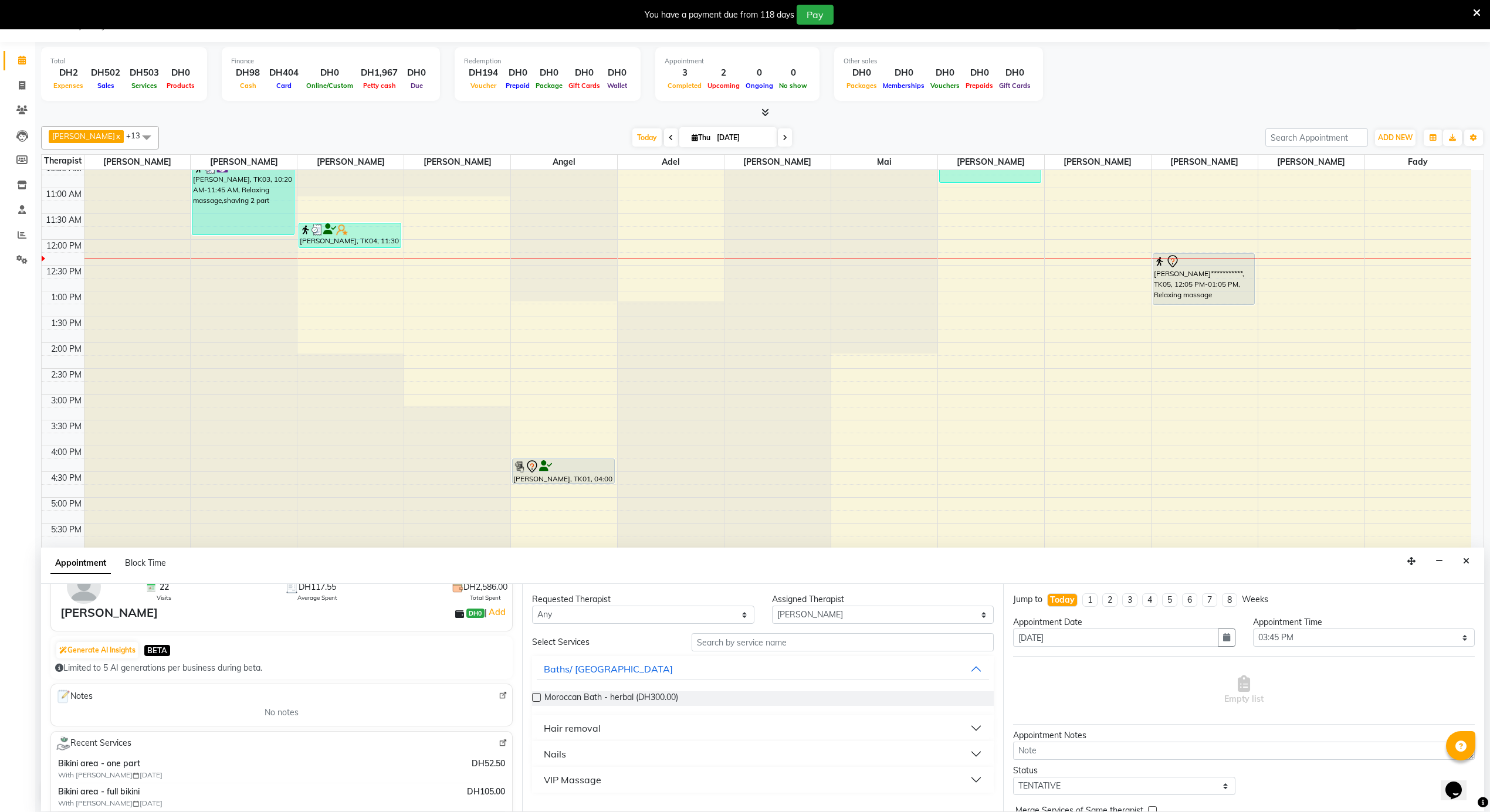
scroll to position [0, 0]
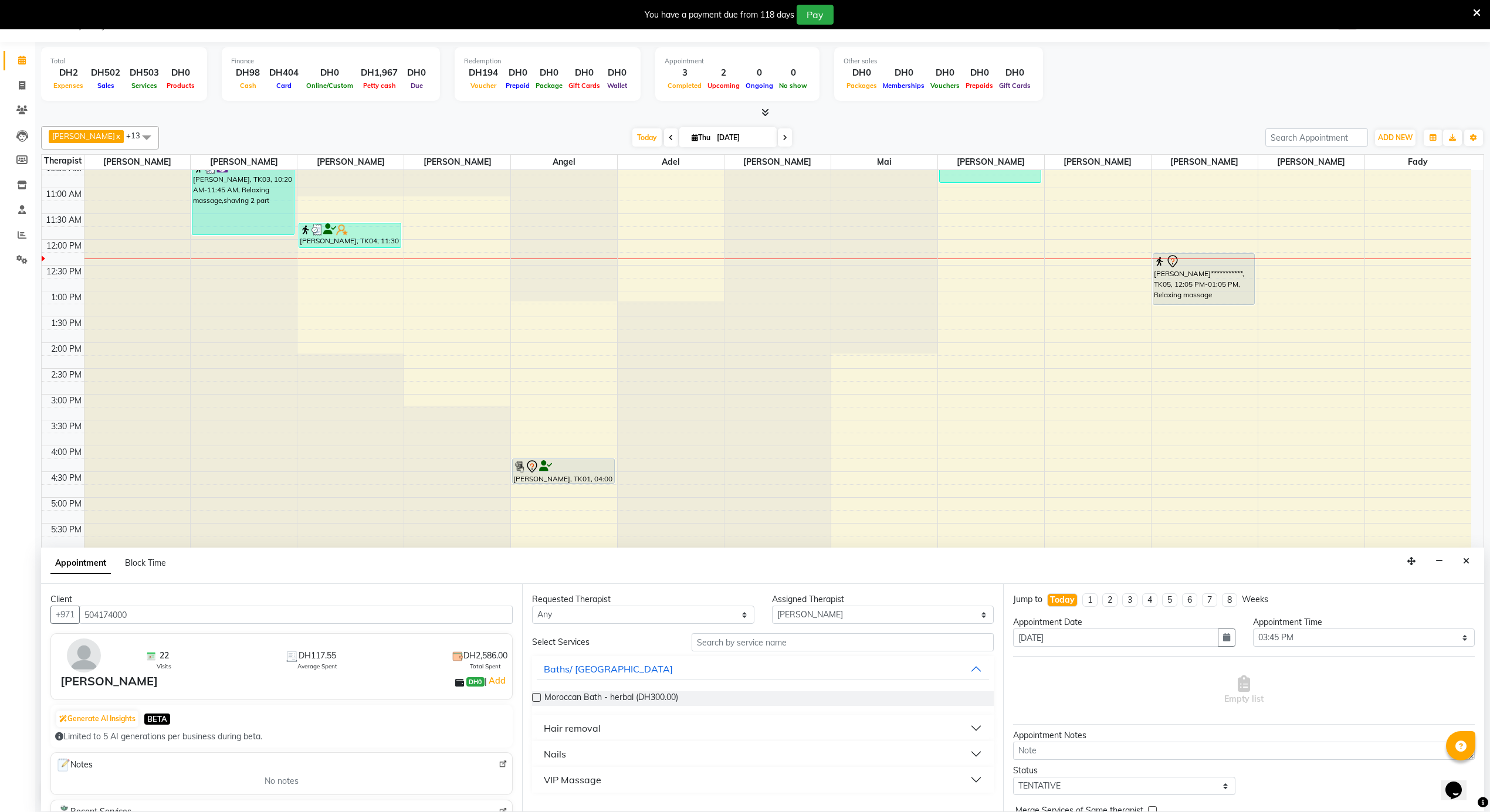
type input "504174000"
click at [715, 620] on select "Any [PERSON_NAME] [PERSON_NAME] [PERSON_NAME] [PERSON_NAME] Mai [PERSON_NAME] […" at bounding box center [643, 614] width 222 height 18
select select "38890"
click at [532, 606] on select "Any [PERSON_NAME] [PERSON_NAME] [PERSON_NAME] [PERSON_NAME] Mai [PERSON_NAME] […" at bounding box center [643, 614] width 222 height 18
select select "38890"
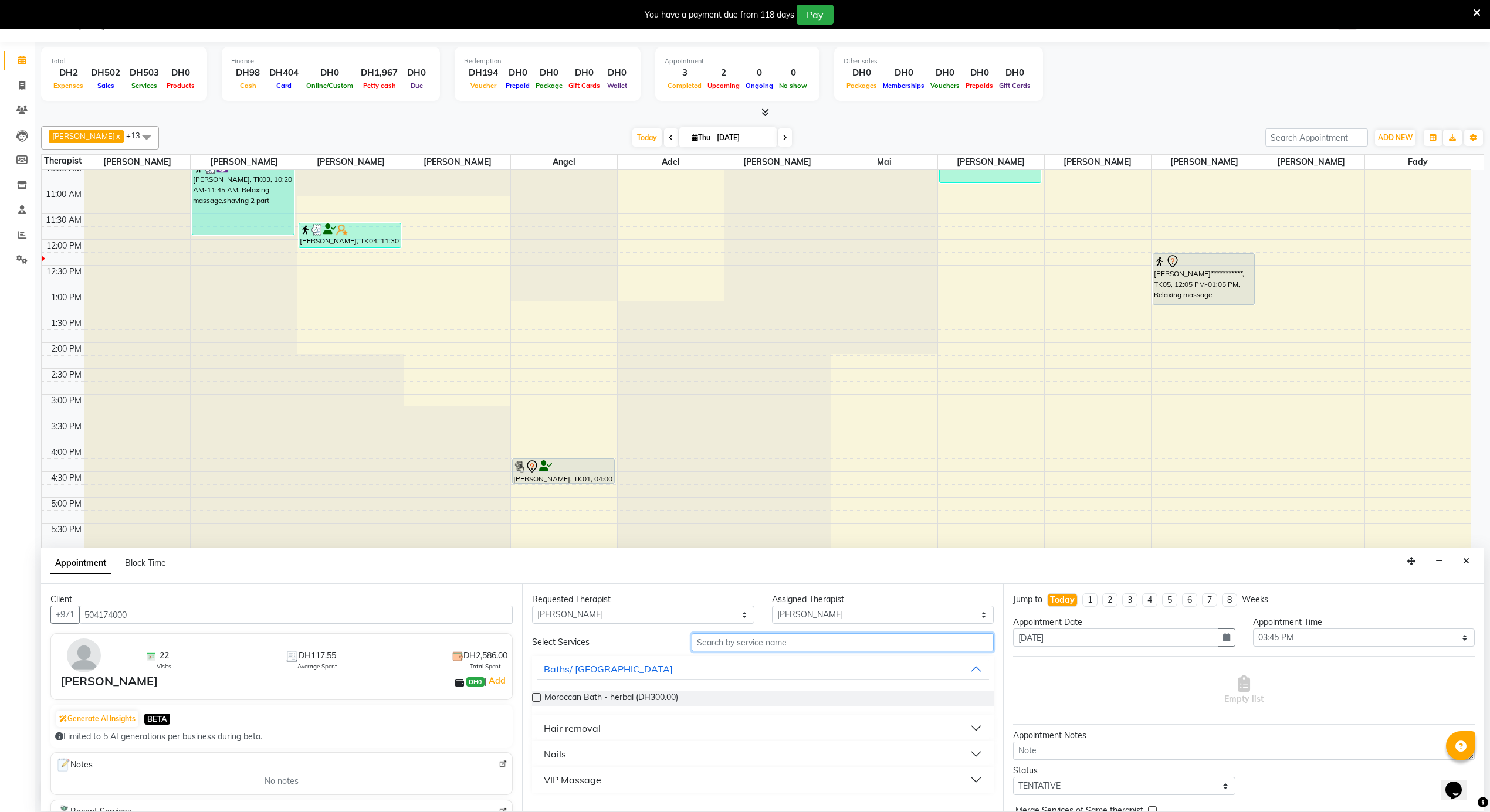
click at [796, 650] on input "text" at bounding box center [842, 642] width 302 height 18
click at [582, 734] on div "Hair removal" at bounding box center [572, 728] width 57 height 14
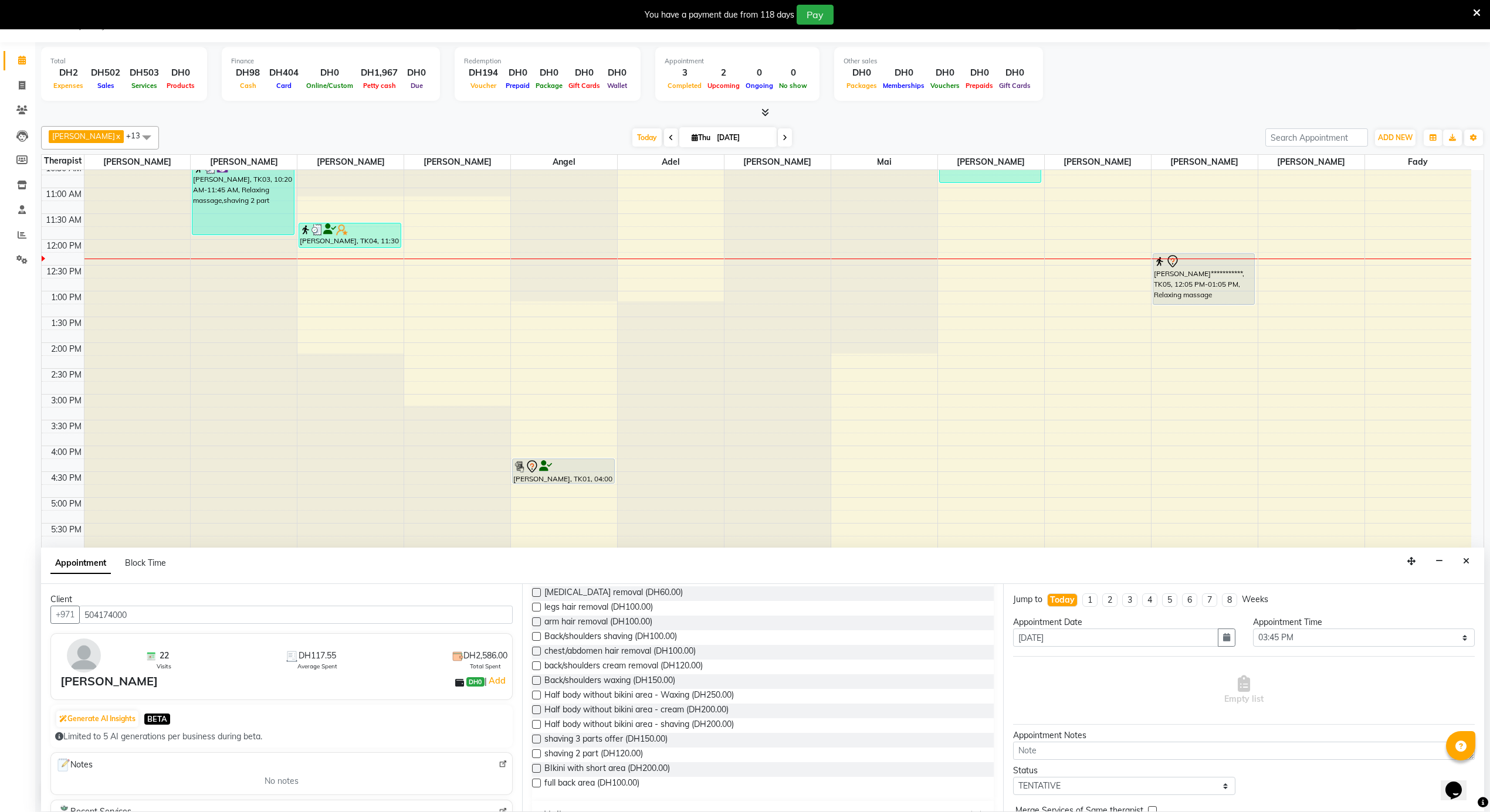
scroll to position [332, 0]
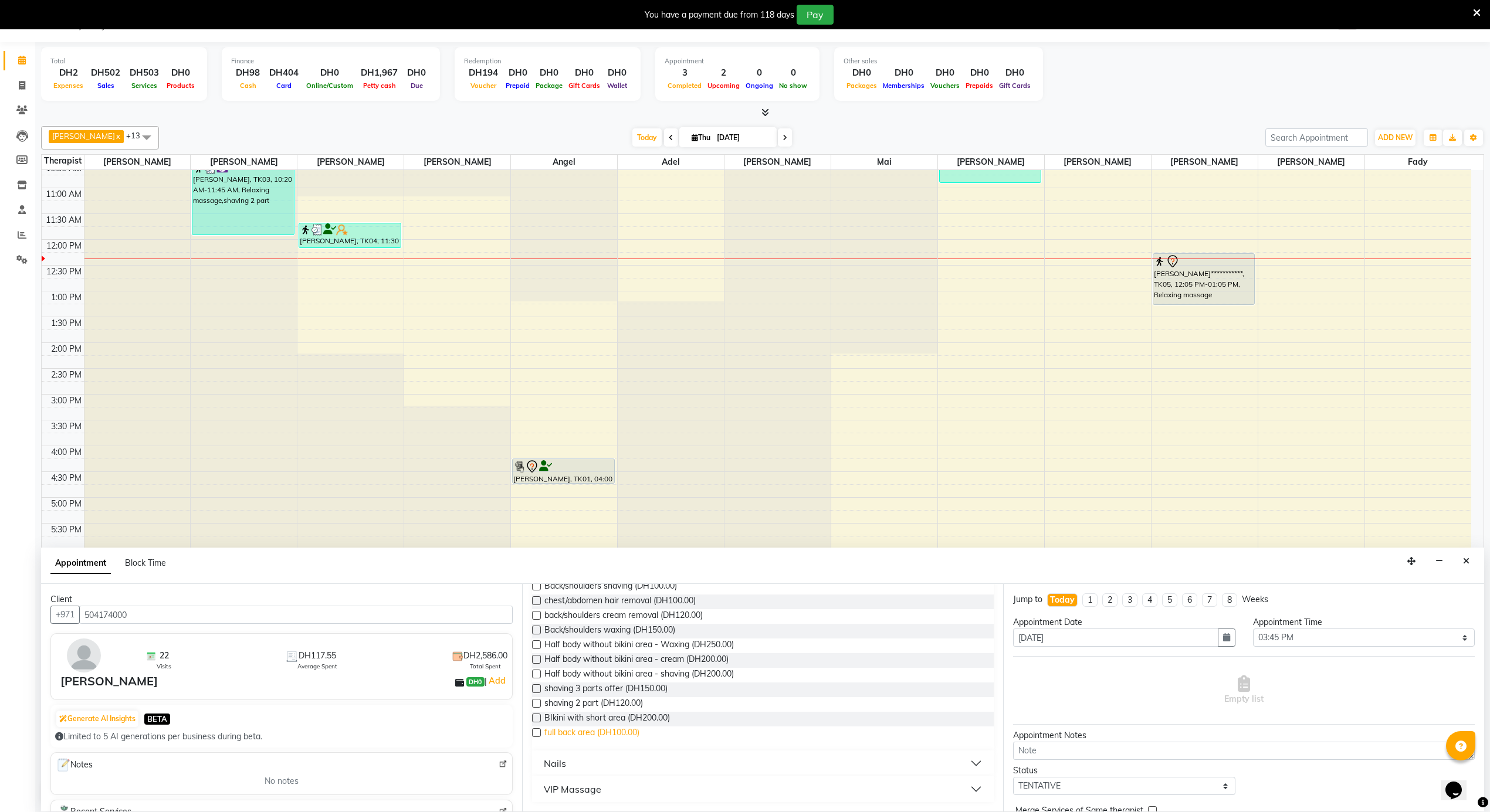
click at [577, 734] on span "full back area (DH100.00)" at bounding box center [592, 734] width 95 height 14
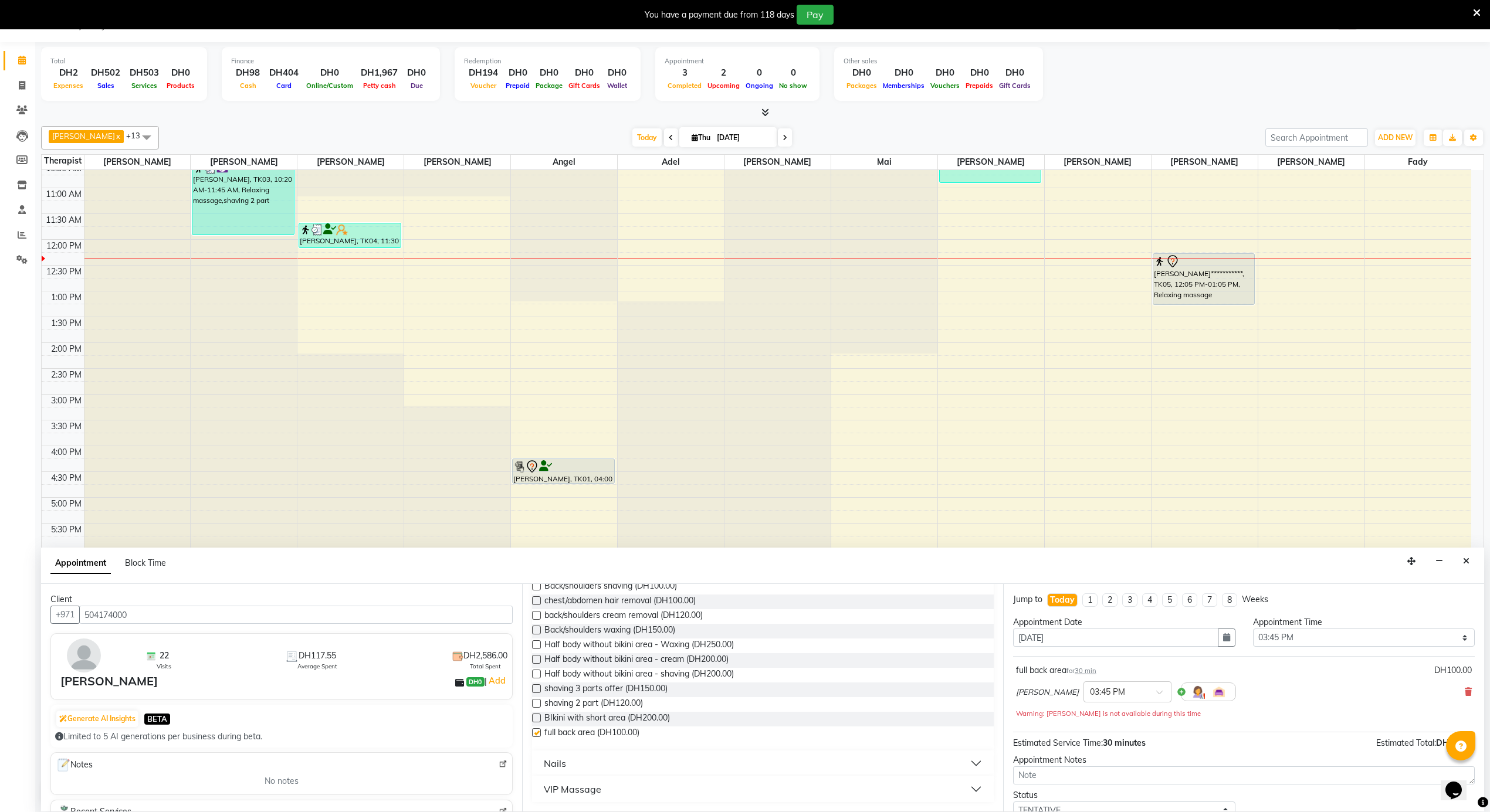
checkbox input "false"
click at [1369, 643] on select "Select 12:00 AM 12:05 AM 12:10 AM 12:15 AM 12:20 AM 12:25 AM 12:30 AM 12:35 AM …" at bounding box center [1364, 637] width 222 height 18
select select "745"
click at [1253, 630] on select "Select 12:00 AM 12:05 AM 12:10 AM 12:15 AM 12:20 AM 12:25 AM 12:30 AM 12:35 AM …" at bounding box center [1364, 637] width 222 height 18
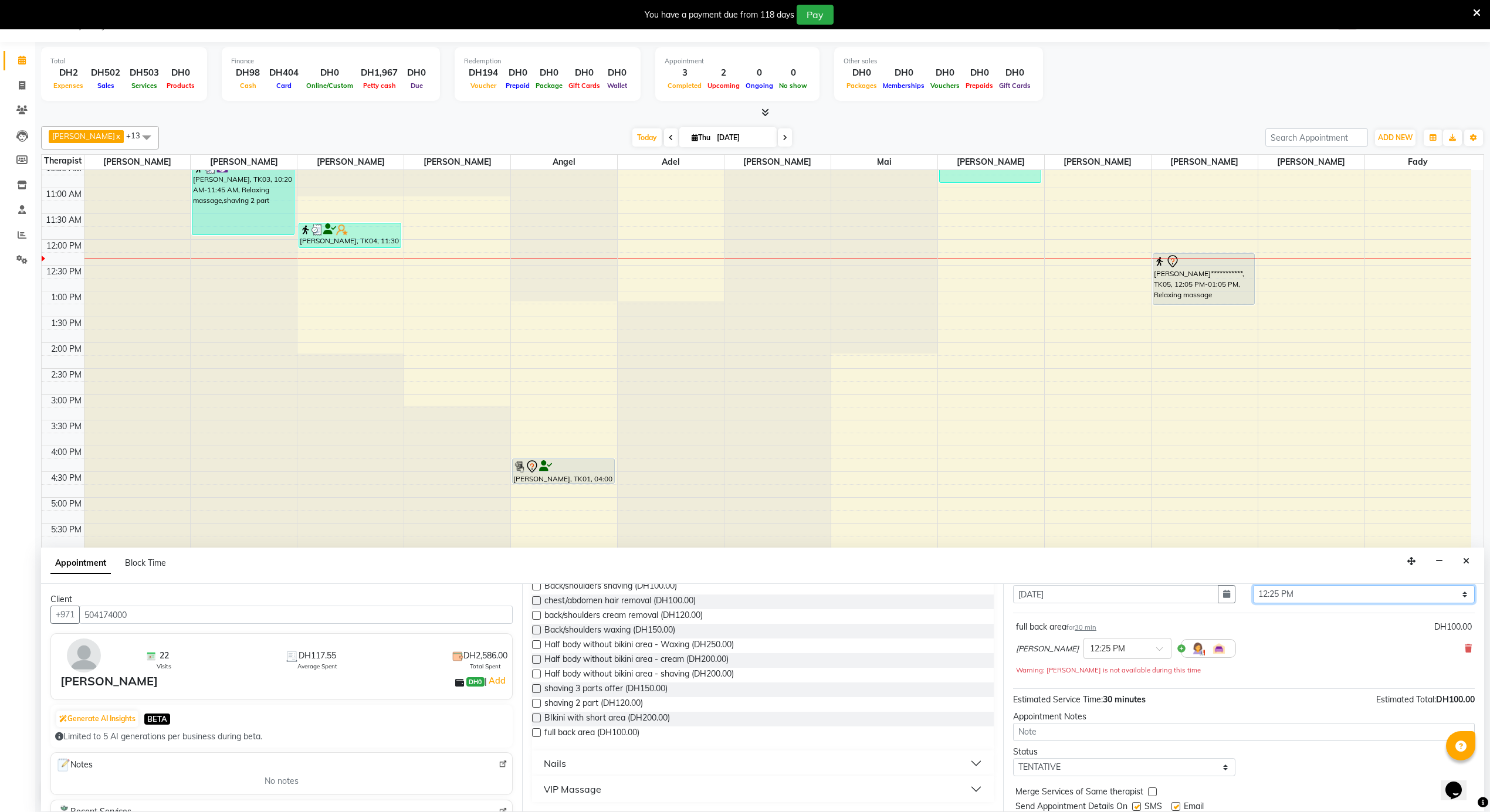
scroll to position [83, 0]
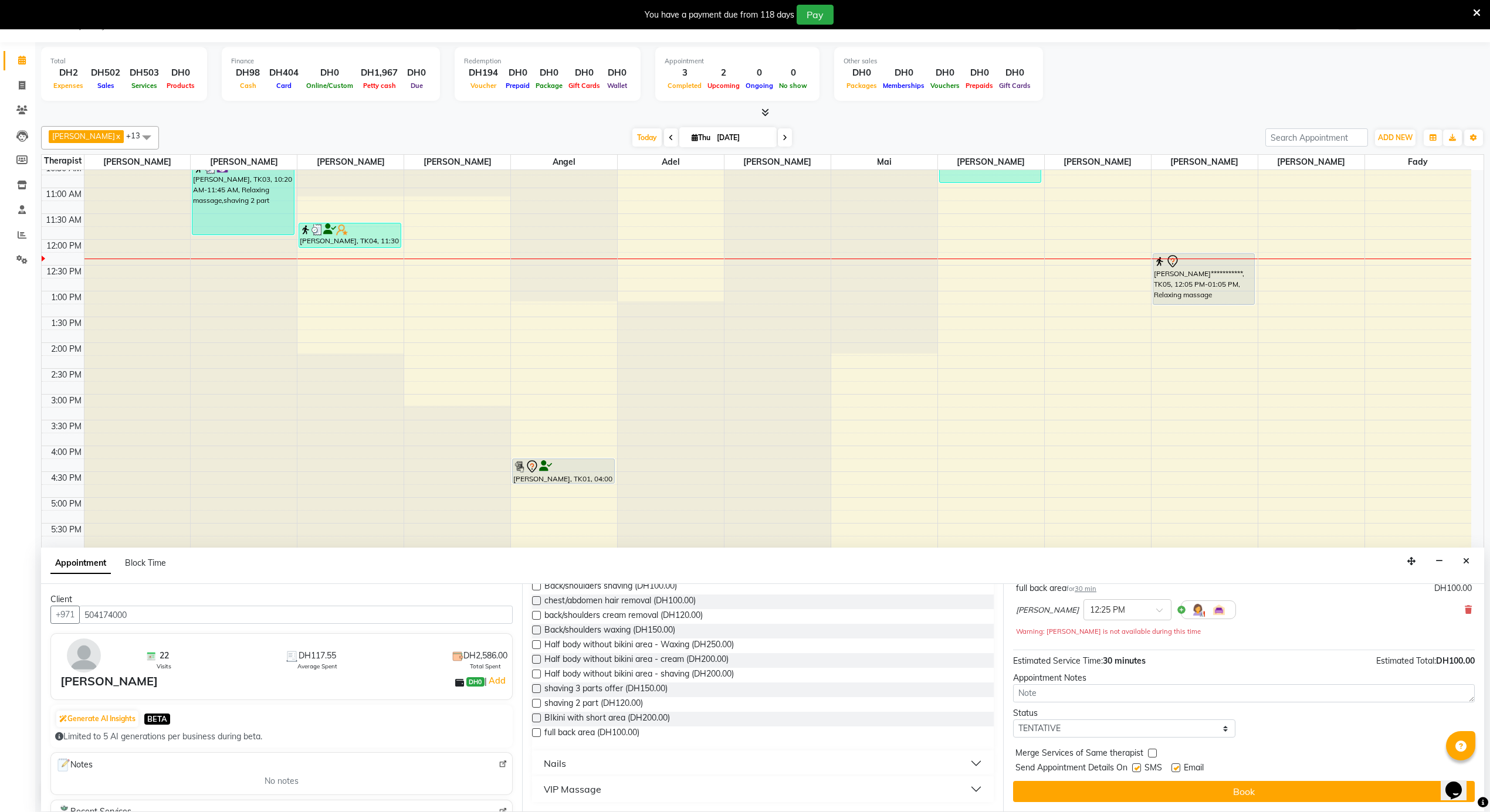
click at [1176, 770] on label at bounding box center [1176, 768] width 9 height 9
click at [1176, 770] on input "checkbox" at bounding box center [1175, 769] width 8 height 8
checkbox input "false"
click at [1139, 771] on label at bounding box center [1137, 768] width 9 height 9
click at [1139, 771] on input "checkbox" at bounding box center [1136, 769] width 8 height 8
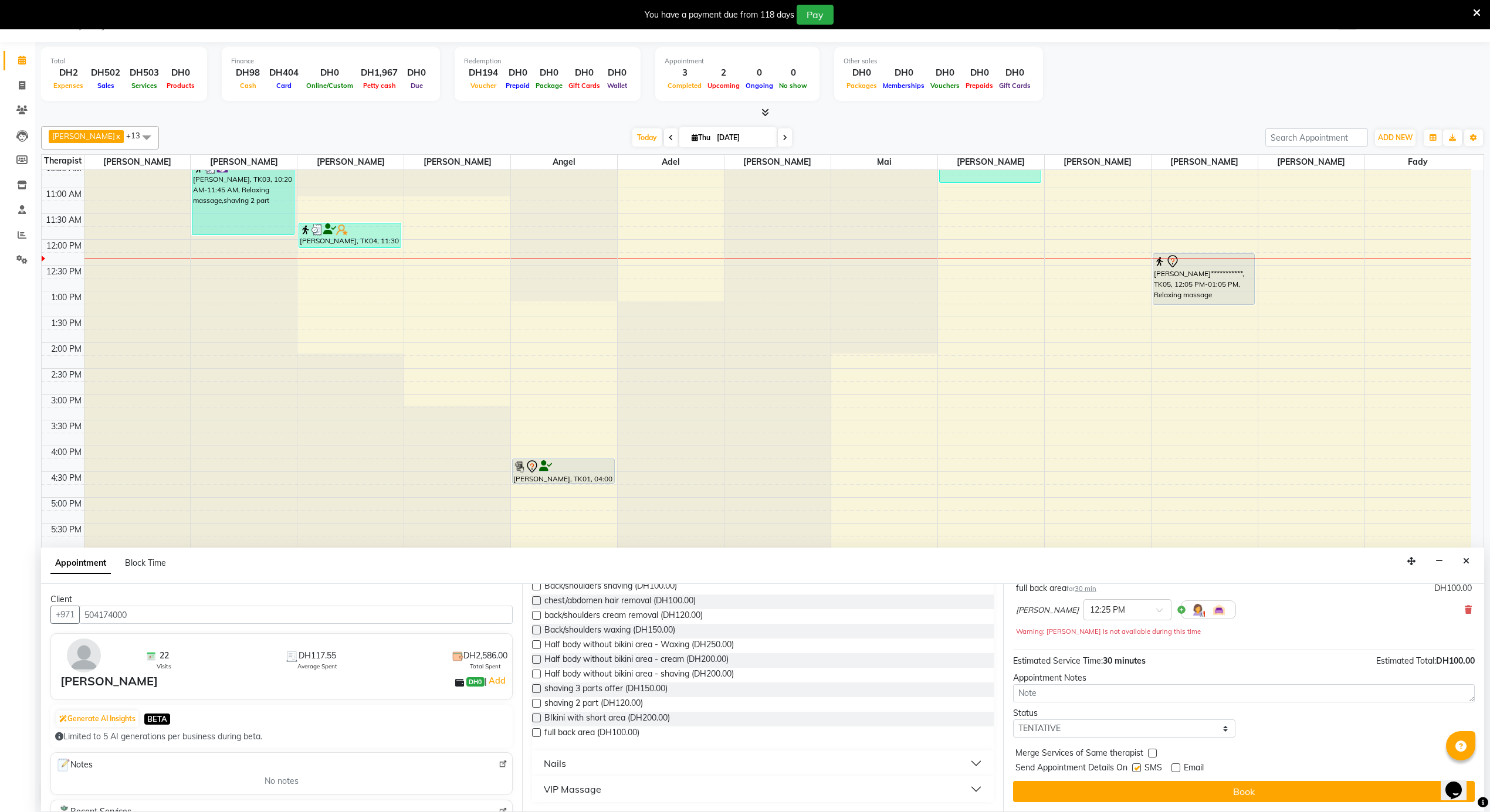
checkbox input "false"
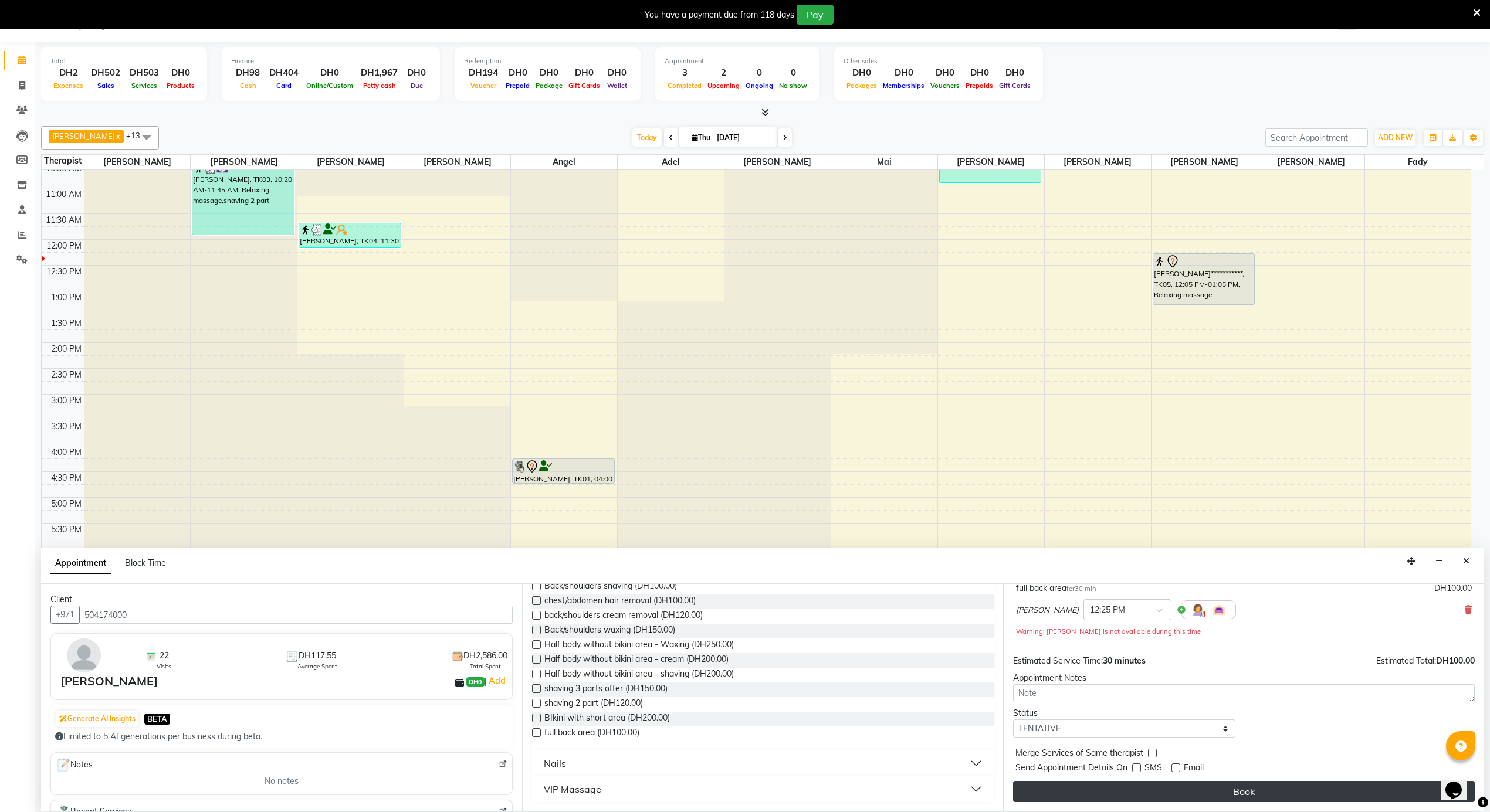
click at [1140, 782] on button "Book" at bounding box center [1243, 791] width 462 height 21
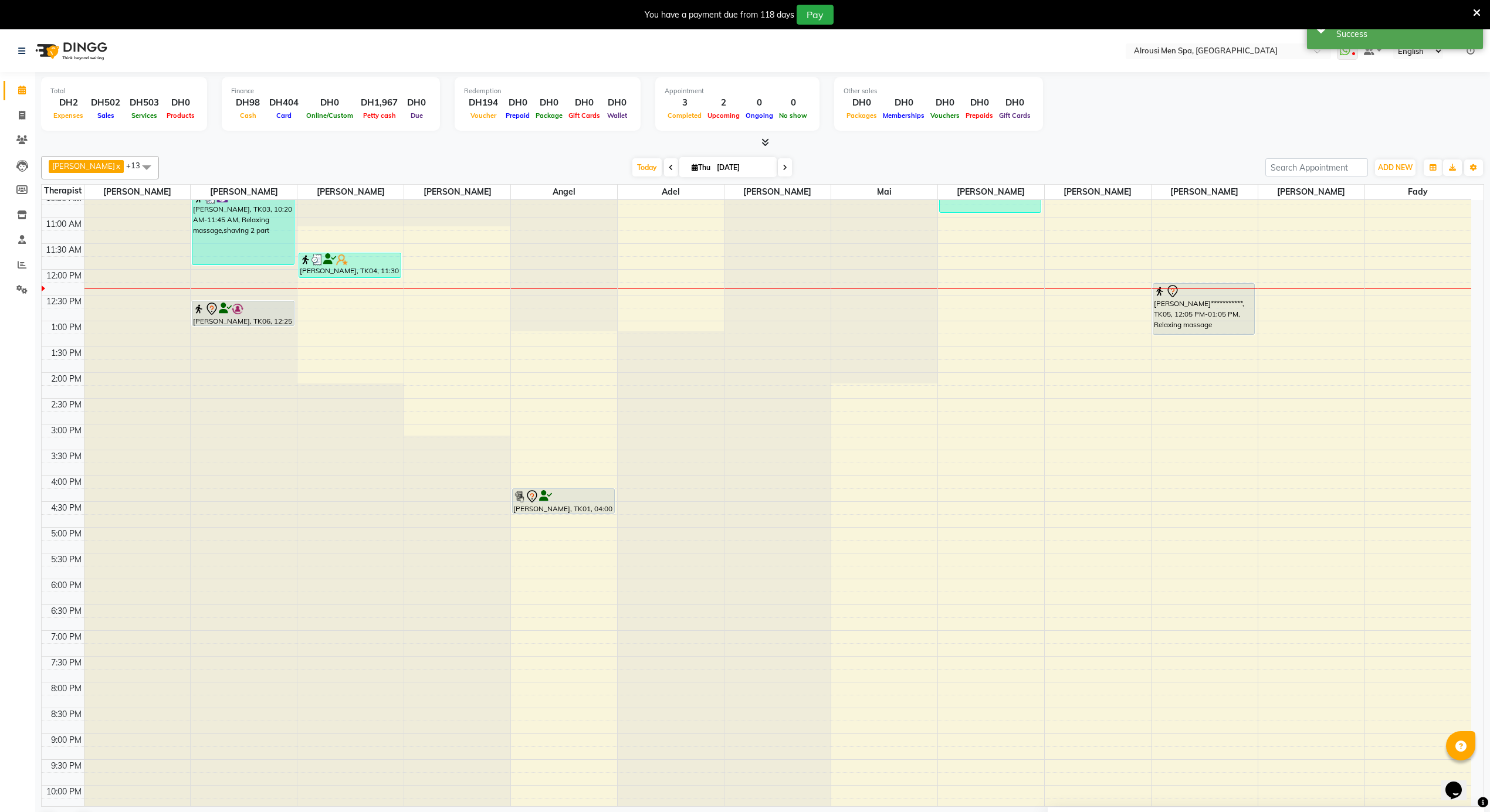
scroll to position [472, 0]
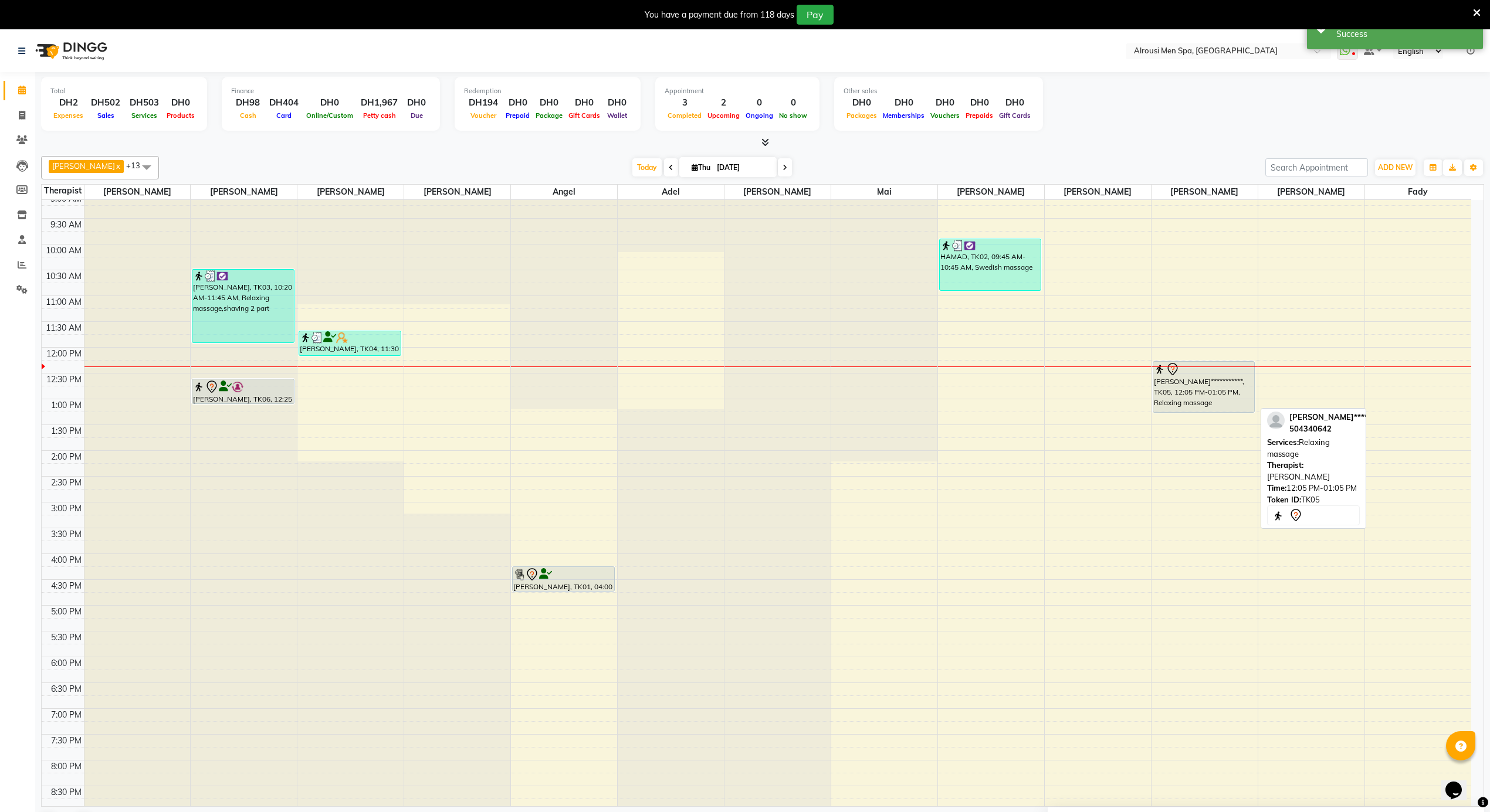
click at [1183, 383] on div "**********" at bounding box center [1204, 387] width 101 height 50
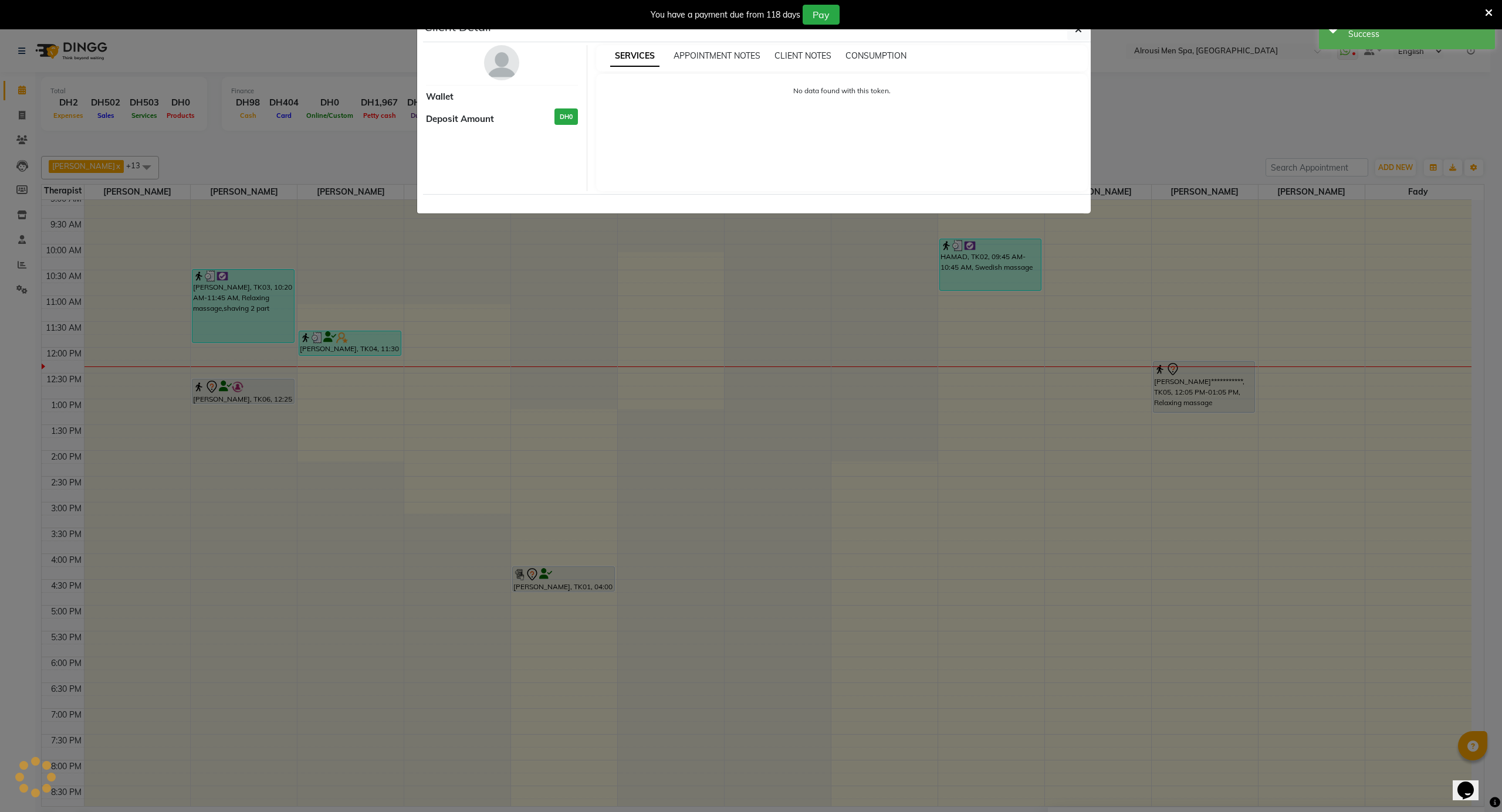
select select "7"
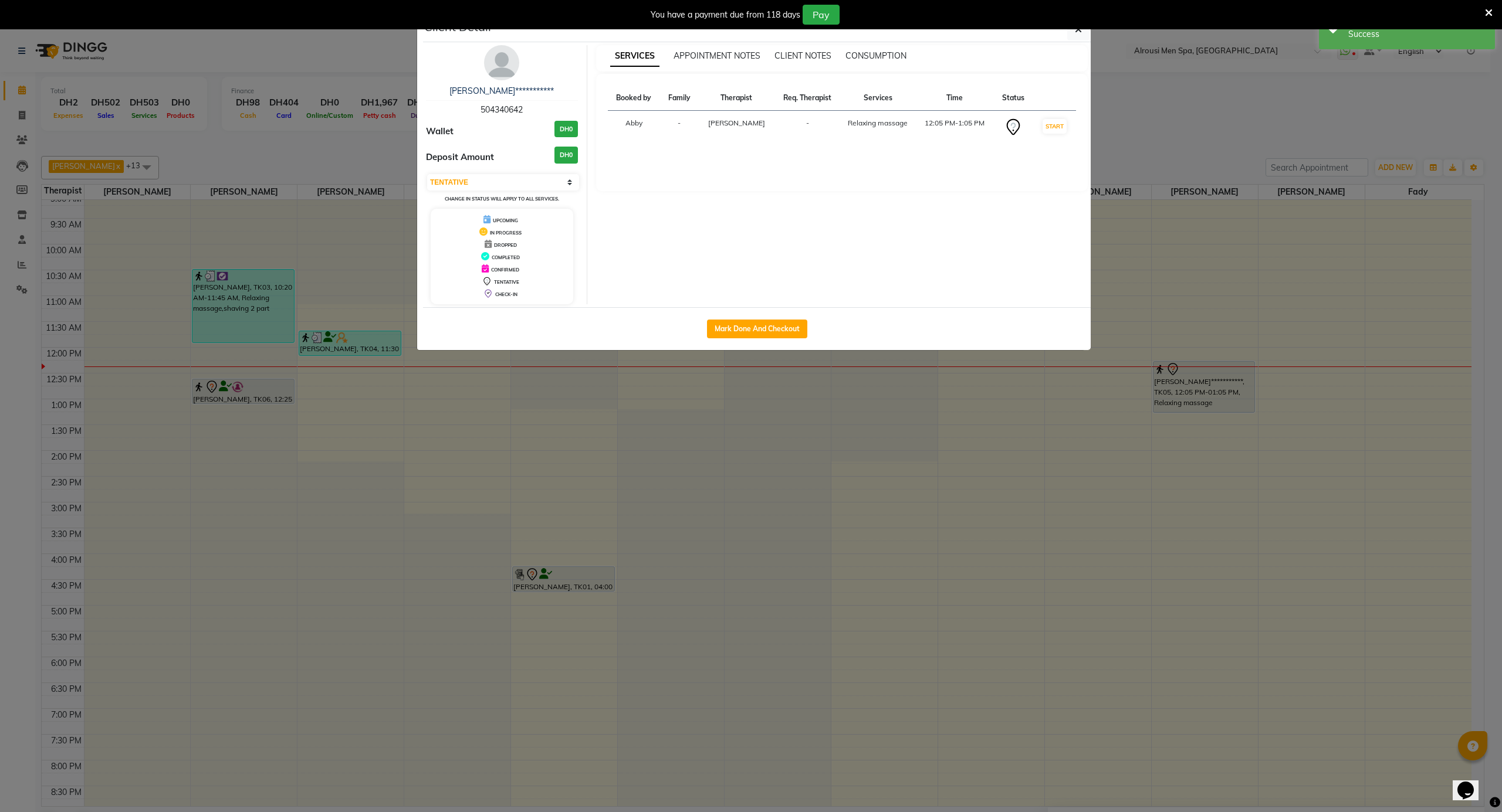
click at [1208, 317] on ngb-modal-window "**********" at bounding box center [751, 406] width 1502 height 812
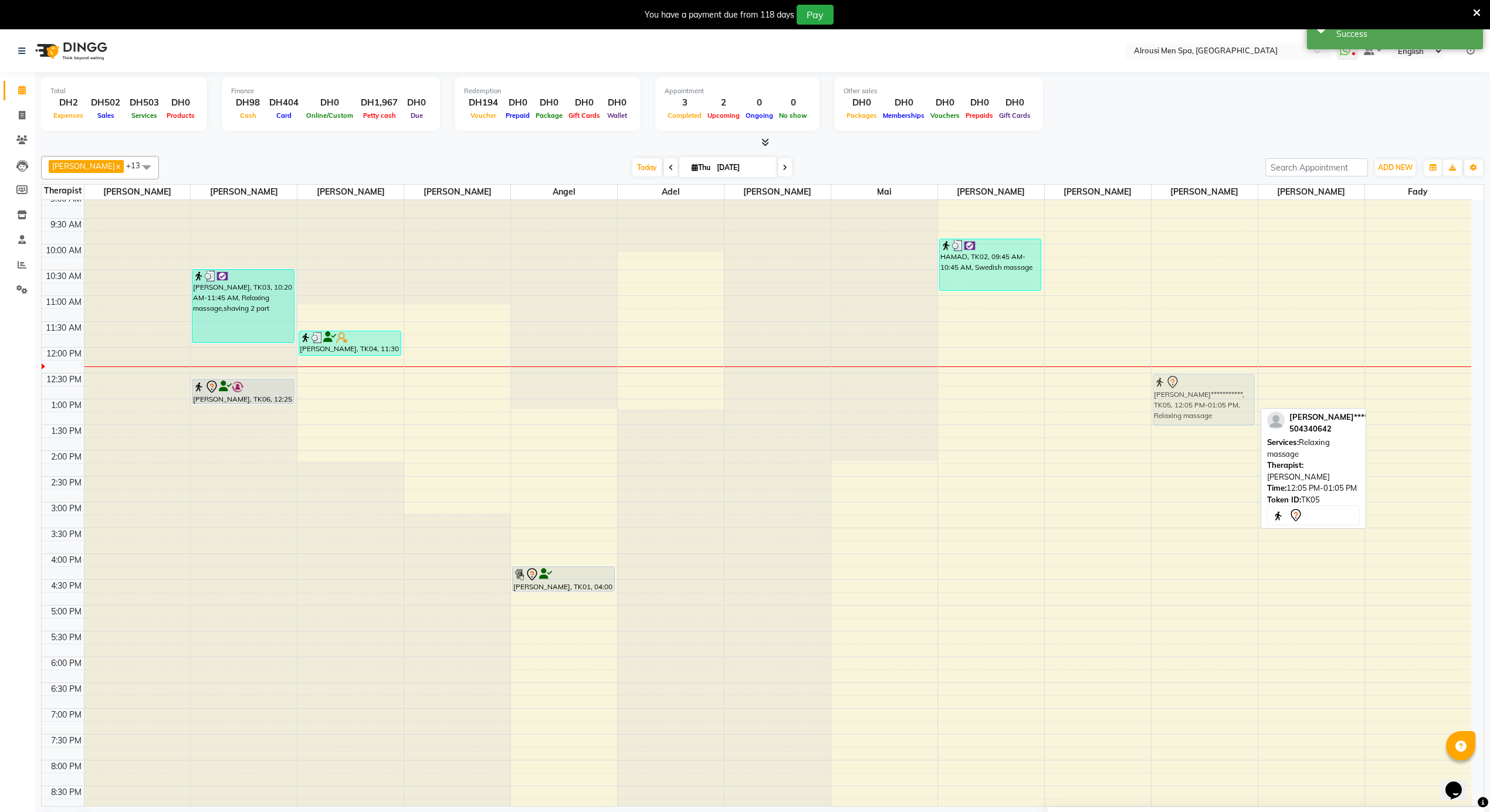
drag, startPoint x: 1200, startPoint y: 379, endPoint x: 1201, endPoint y: 388, distance: 9.1
click at [1201, 388] on div "**********" at bounding box center [1204, 347] width 106 height 1238
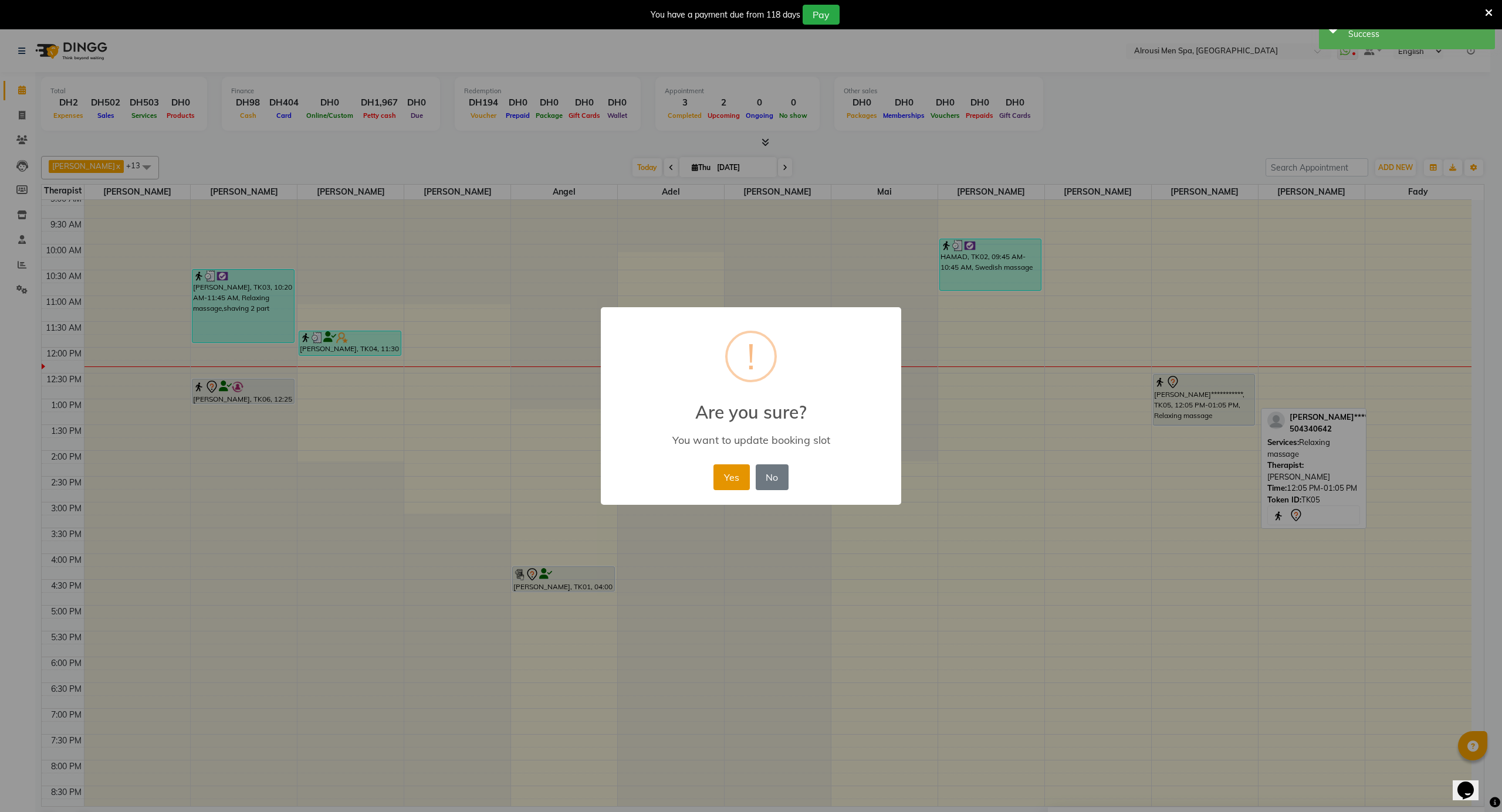
click at [730, 480] on button "Yes" at bounding box center [732, 477] width 36 height 26
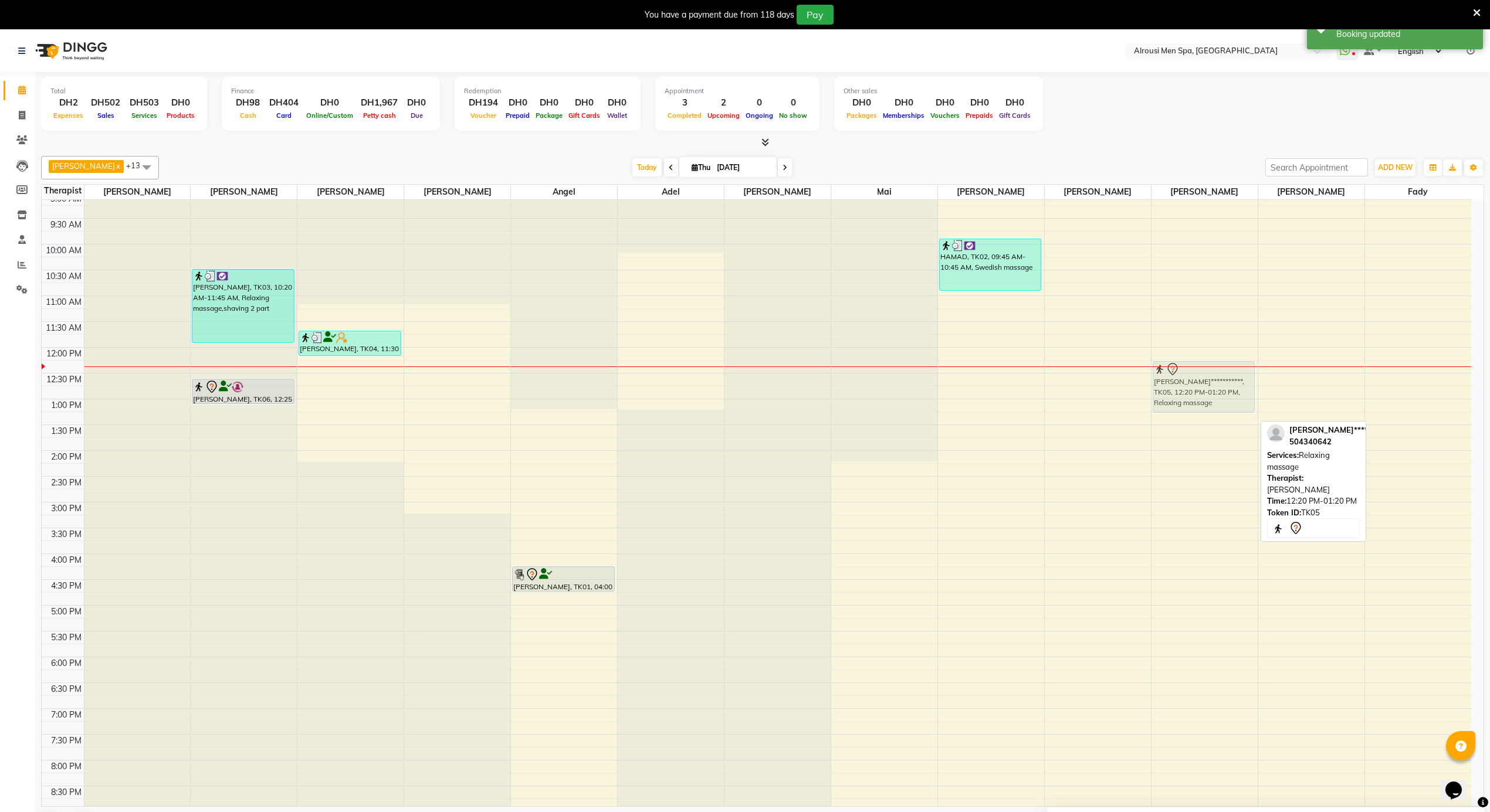
drag, startPoint x: 1209, startPoint y: 404, endPoint x: 1206, endPoint y: 394, distance: 10.4
click at [1206, 394] on div "**********" at bounding box center [1204, 347] width 106 height 1238
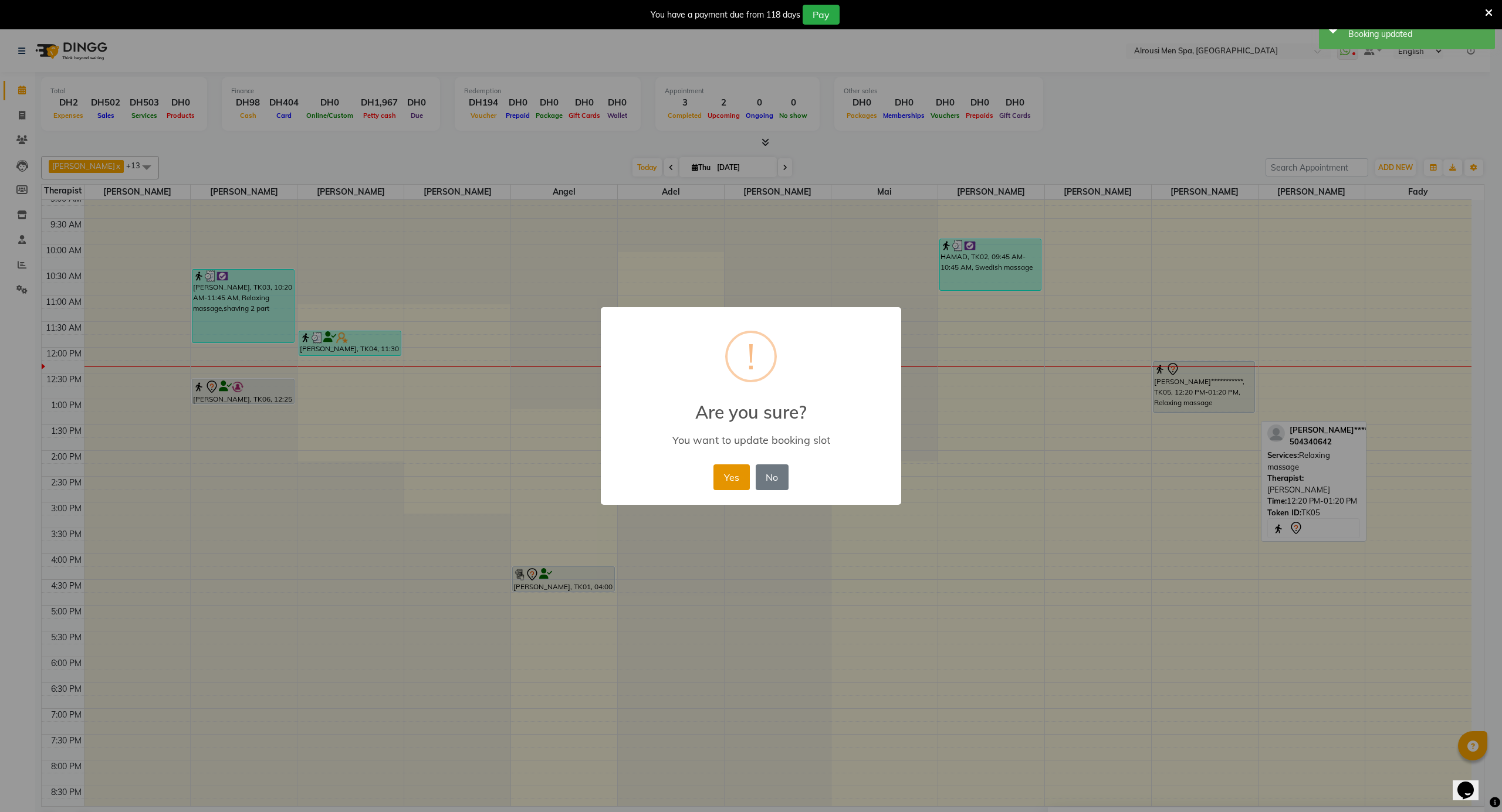
click at [724, 475] on button "Yes" at bounding box center [732, 477] width 36 height 26
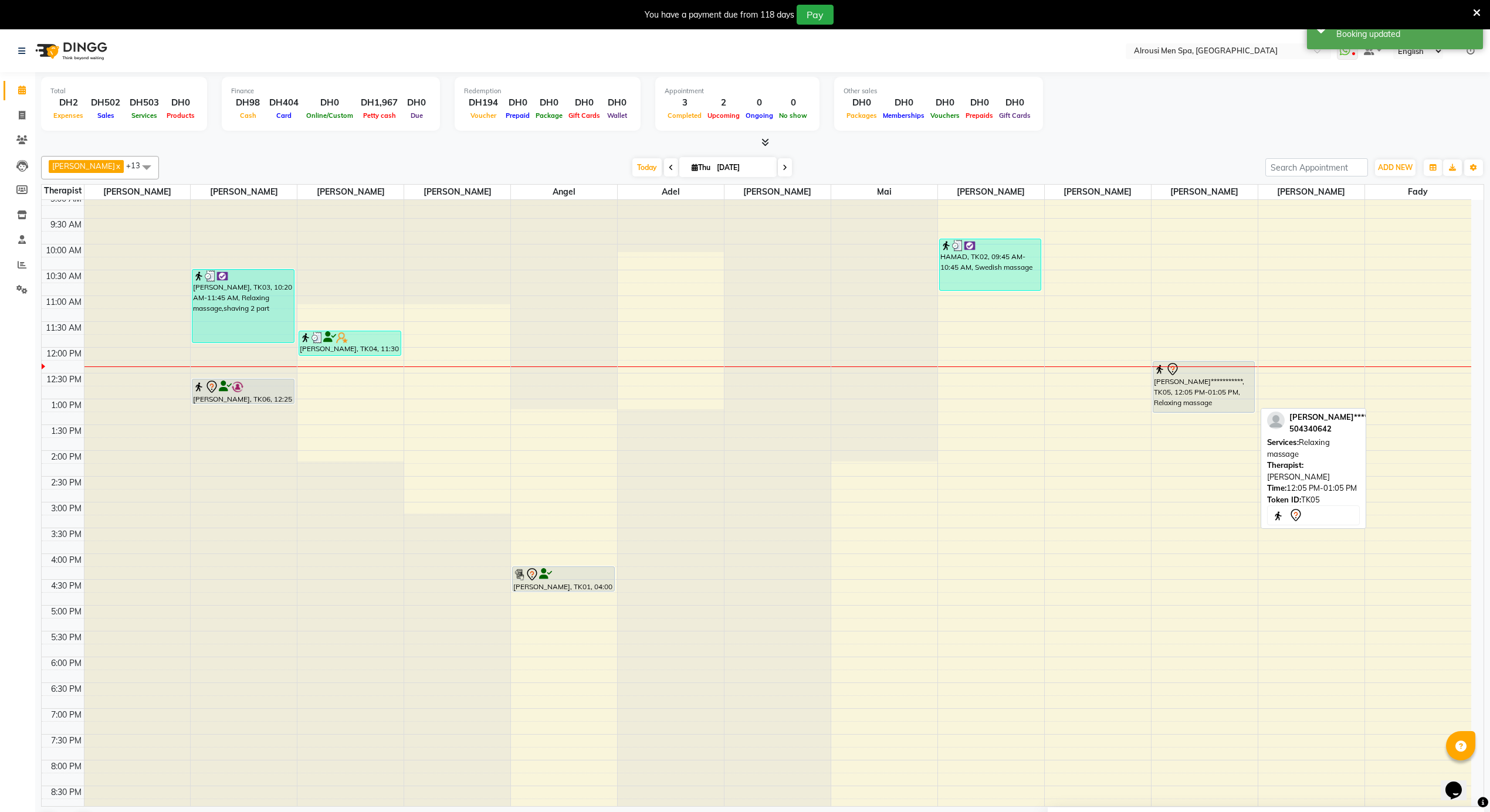
click at [1204, 379] on div "**********" at bounding box center [1204, 387] width 101 height 50
select select "7"
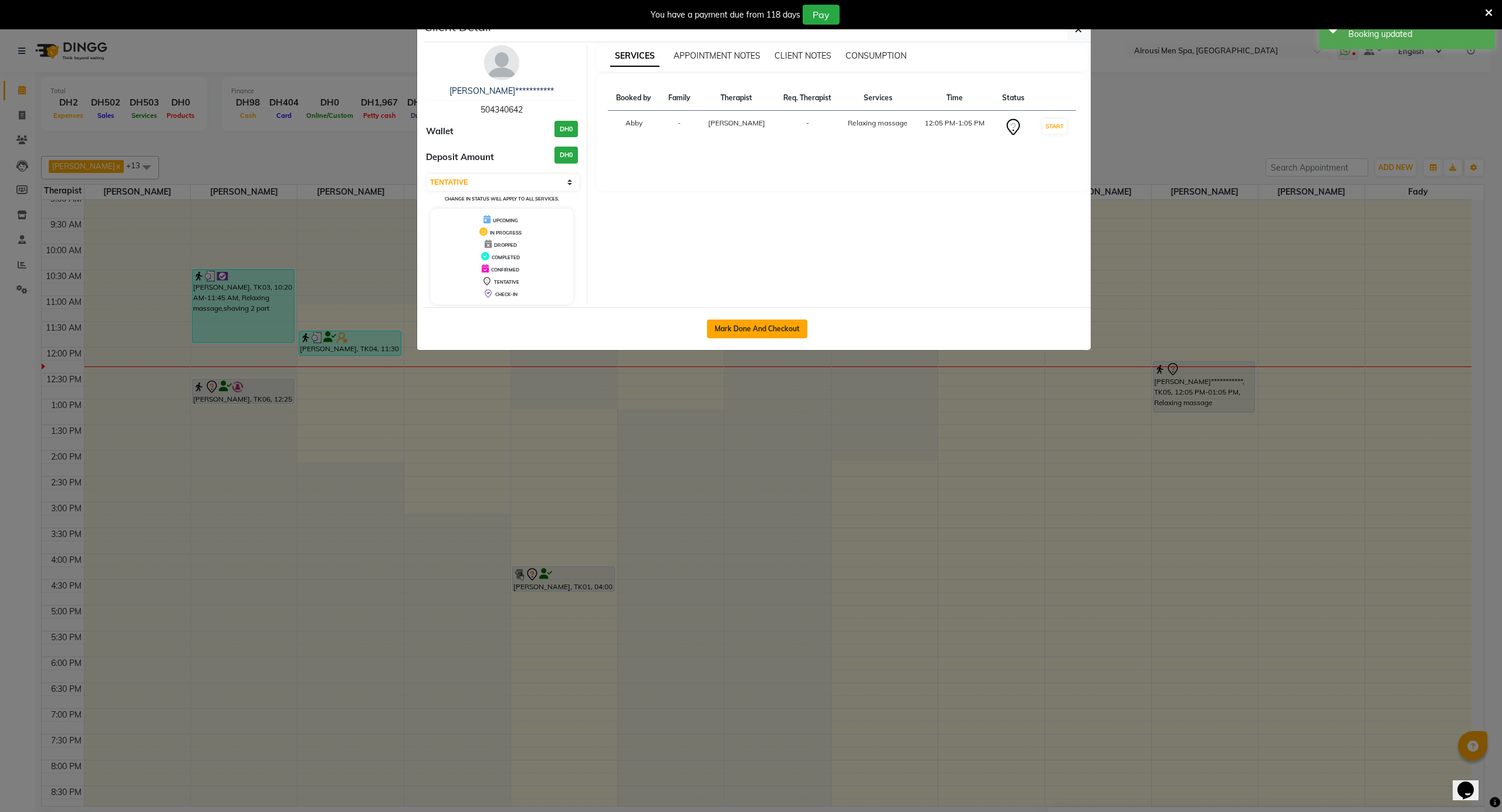
click at [801, 333] on button "Mark Done And Checkout" at bounding box center [757, 329] width 100 height 19
select select "service"
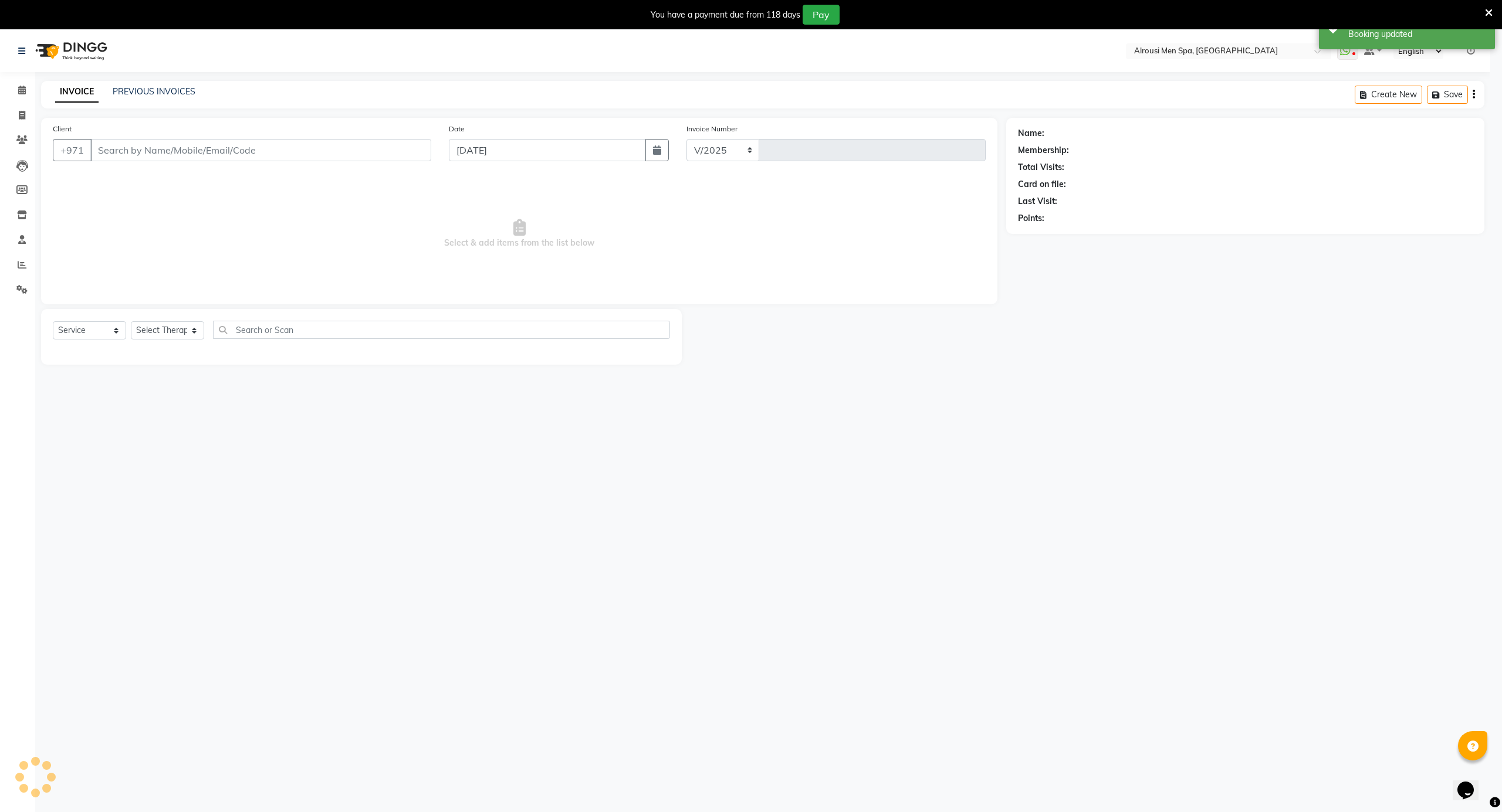
select select "5688"
type input "3624"
type input "504340642"
select select "69203"
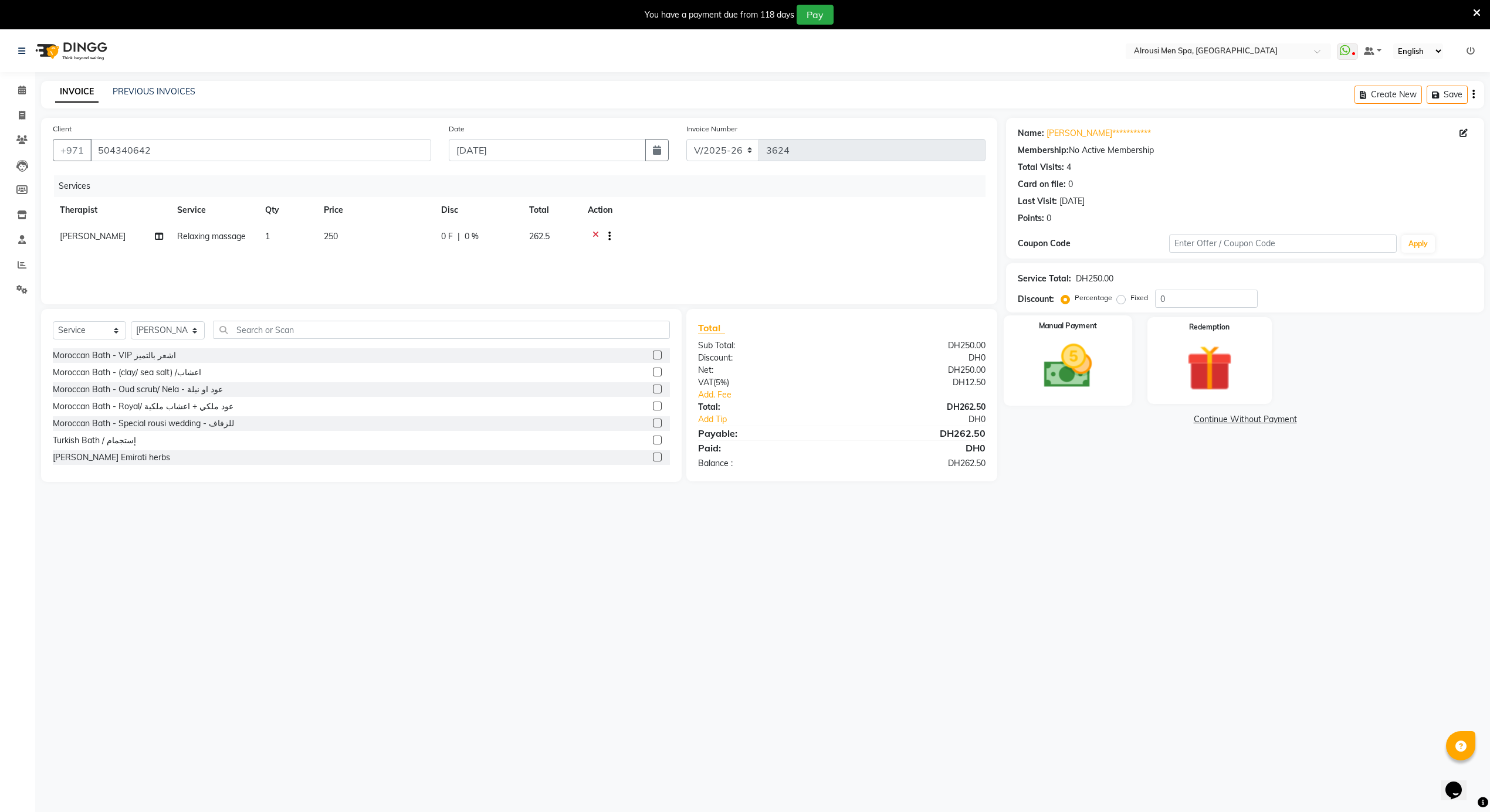
click at [1073, 376] on img at bounding box center [1067, 366] width 79 height 56
click at [1129, 423] on span "CARD" at bounding box center [1133, 420] width 25 height 14
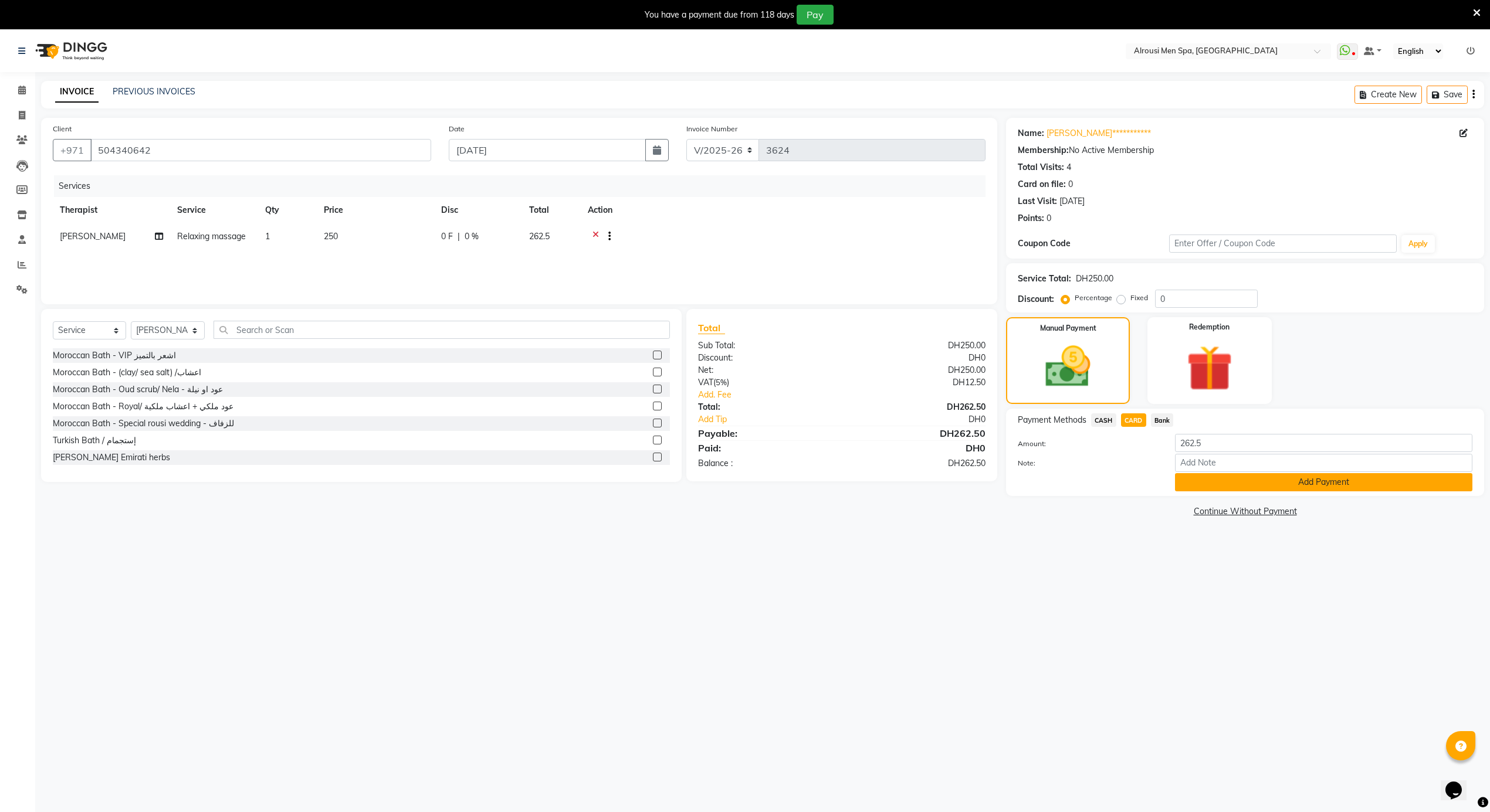
click at [1204, 482] on button "Add Payment" at bounding box center [1323, 482] width 297 height 18
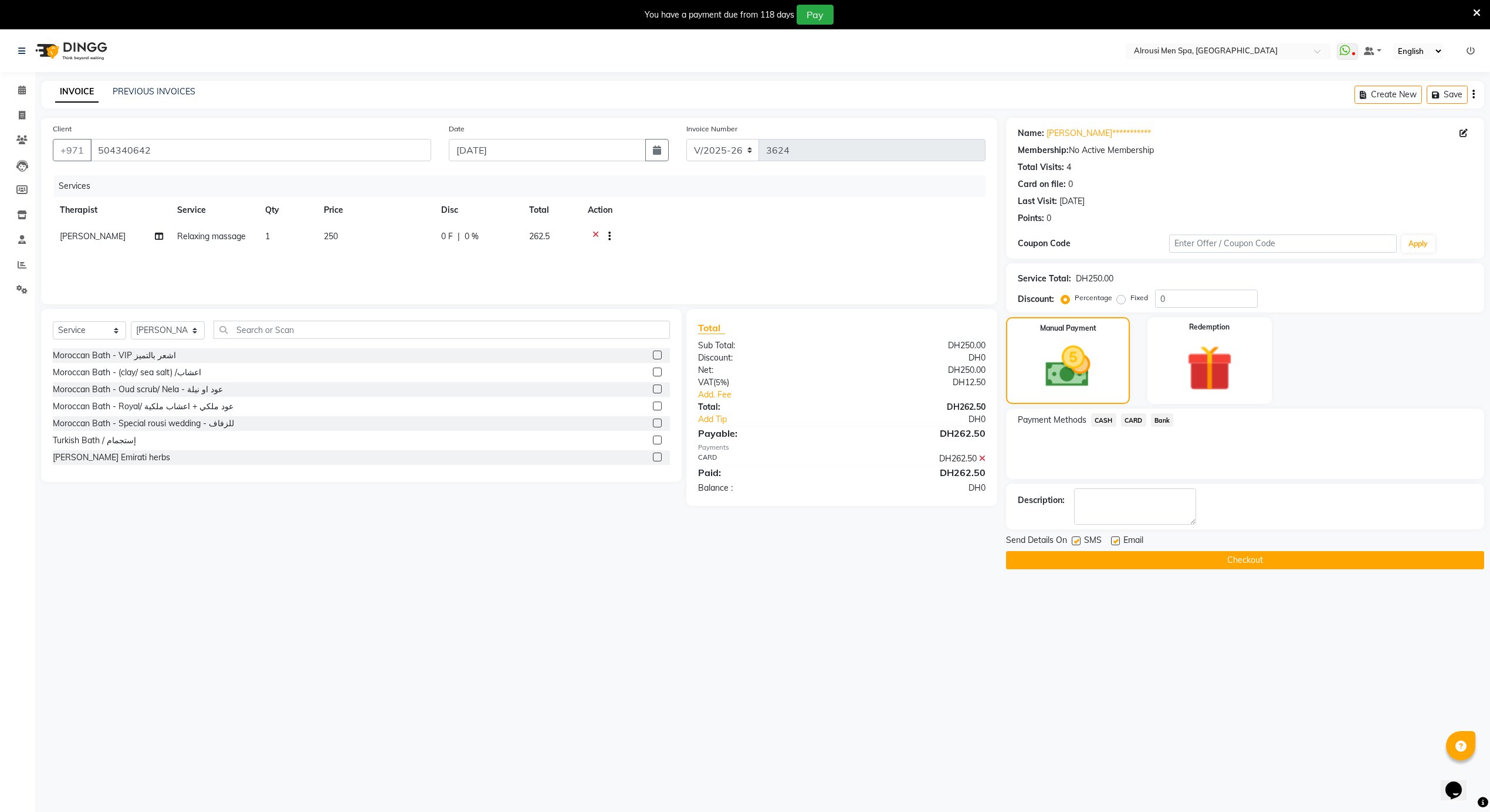
click at [1111, 539] on label at bounding box center [1115, 541] width 9 height 9
click at [1111, 539] on input "checkbox" at bounding box center [1114, 542] width 8 height 8
checkbox input "false"
click at [1101, 558] on button "Checkout" at bounding box center [1245, 560] width 478 height 18
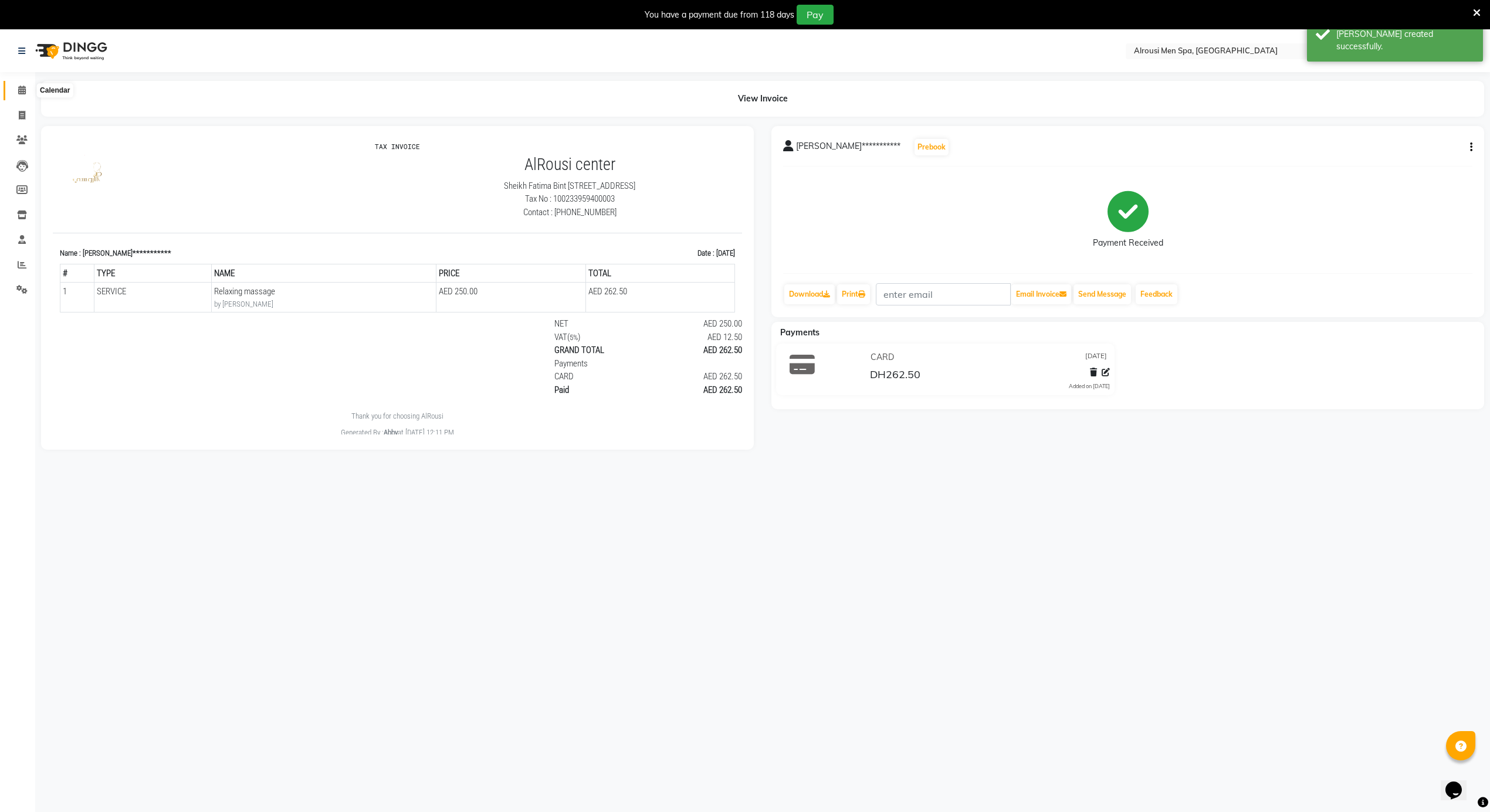
click at [19, 87] on icon at bounding box center [22, 90] width 8 height 9
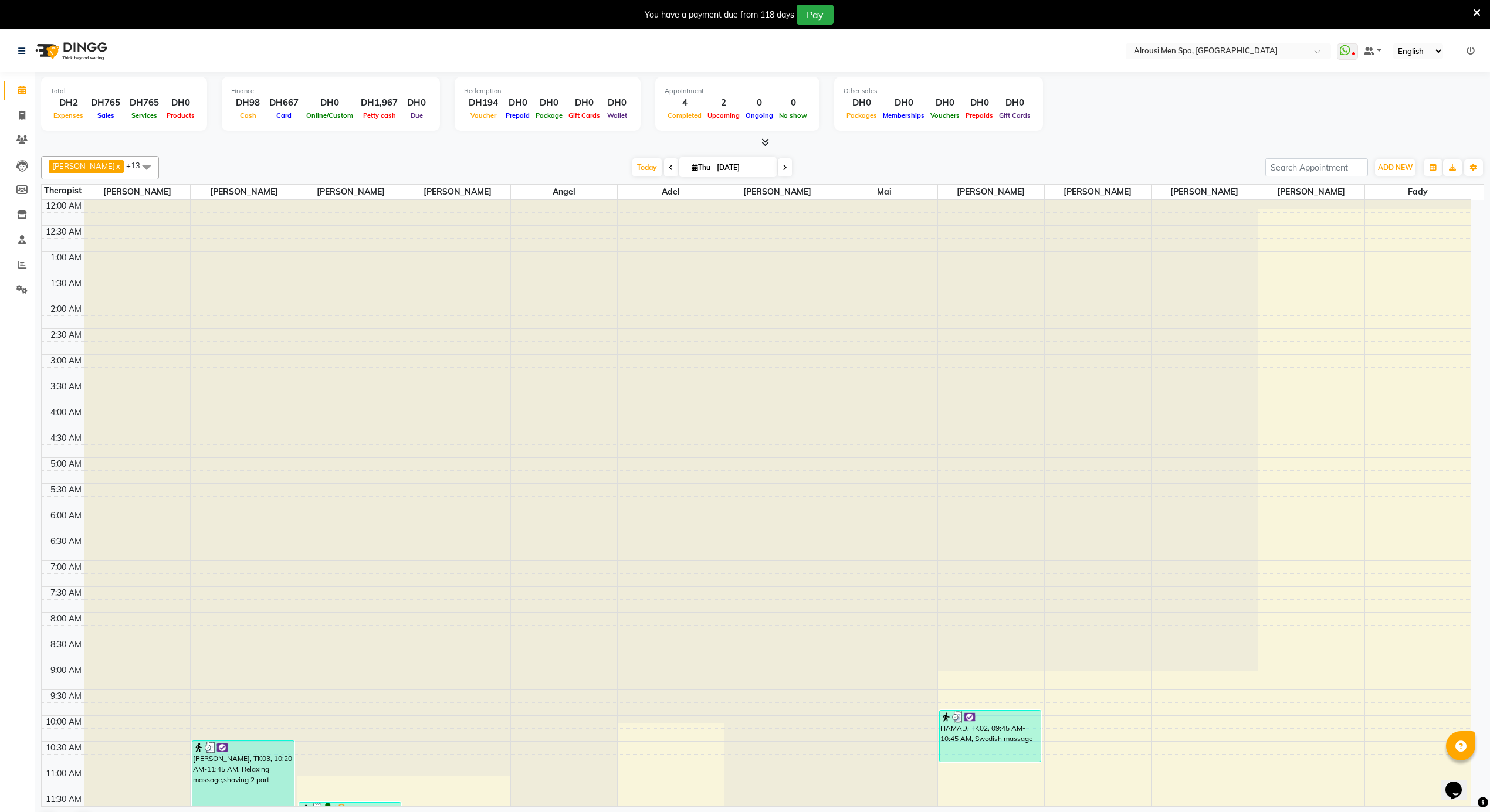
scroll to position [469, 0]
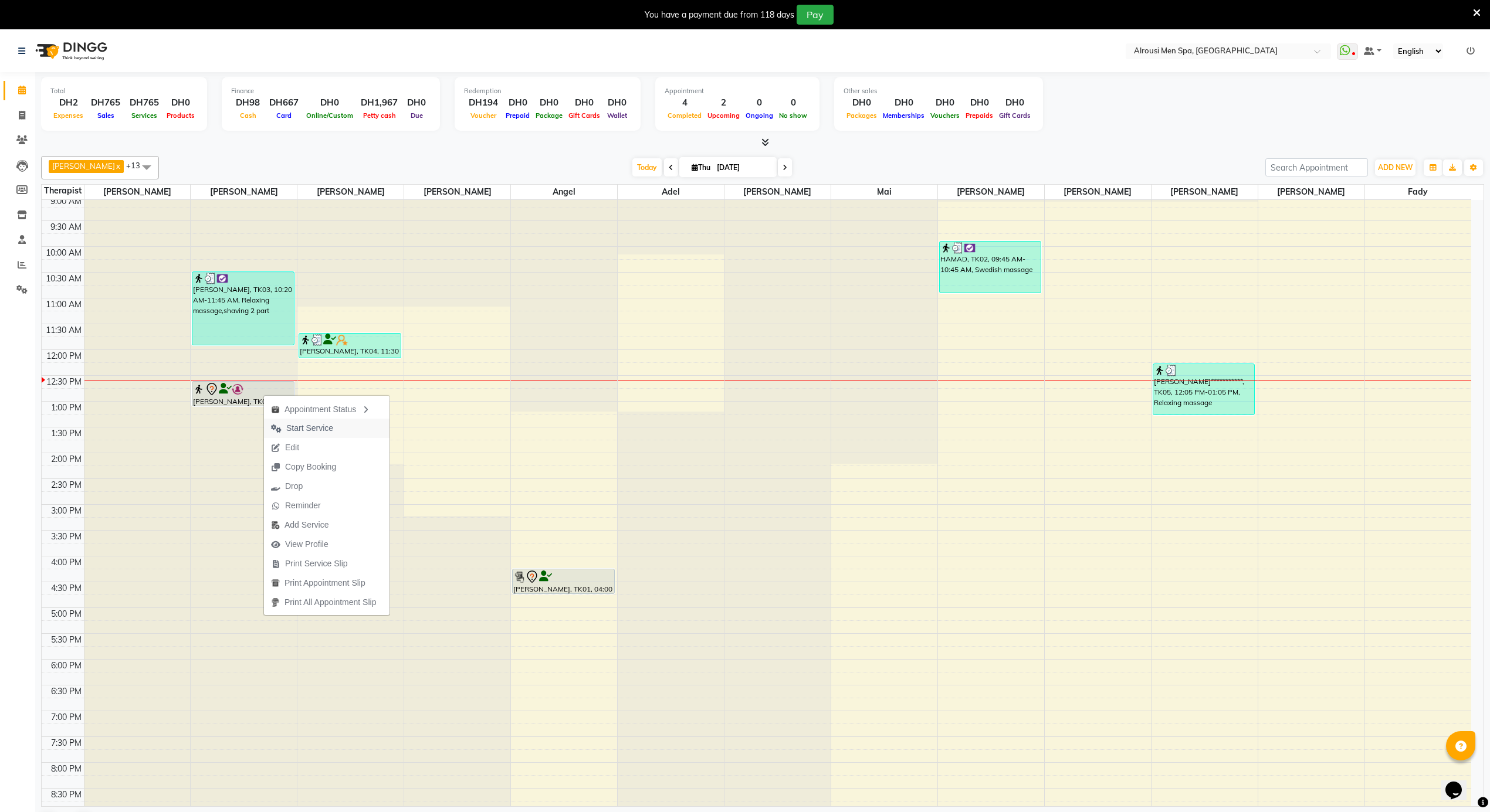
click at [334, 428] on span "Start Service" at bounding box center [302, 428] width 76 height 19
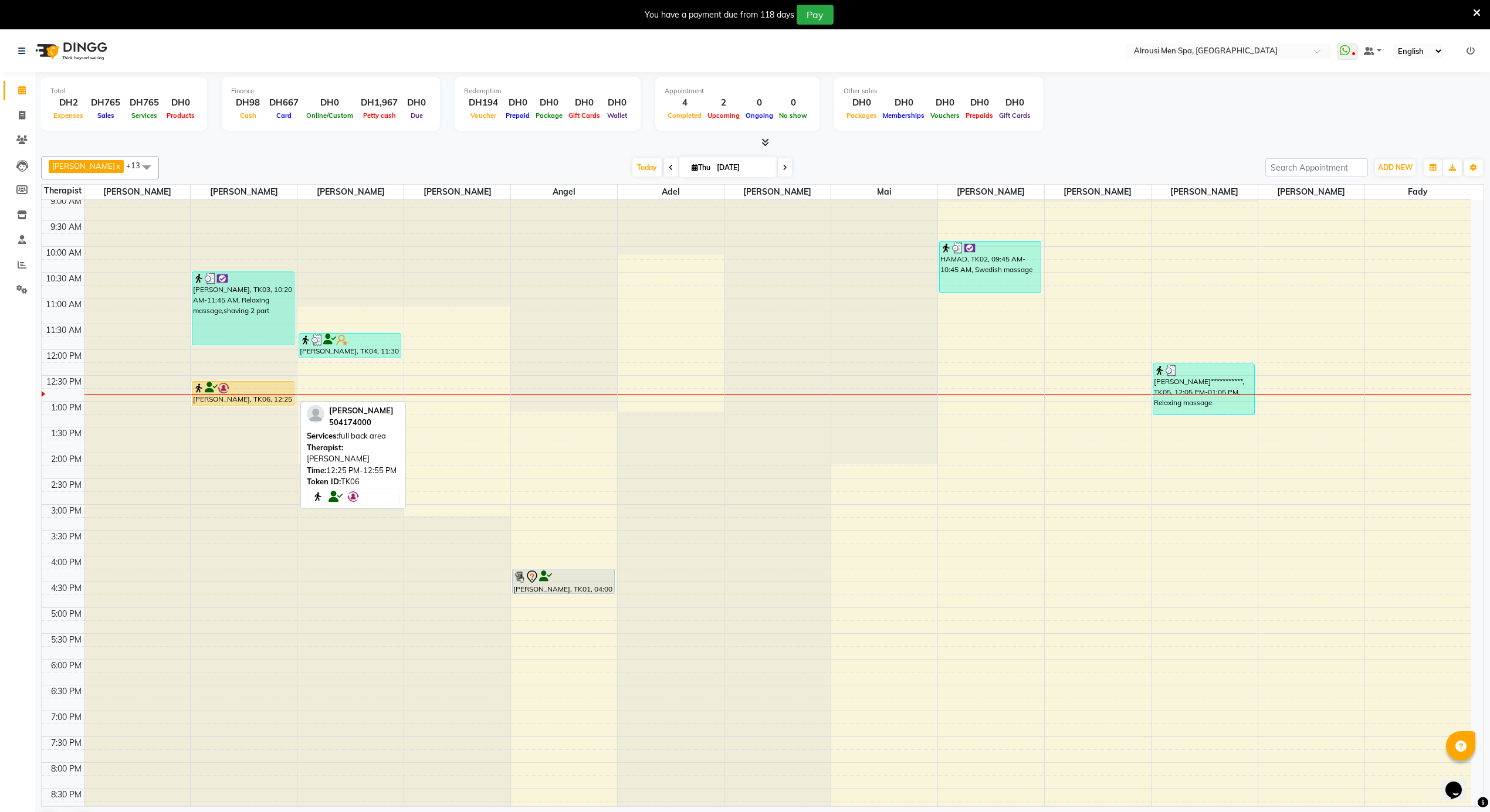
click at [273, 388] on div at bounding box center [243, 388] width 100 height 12
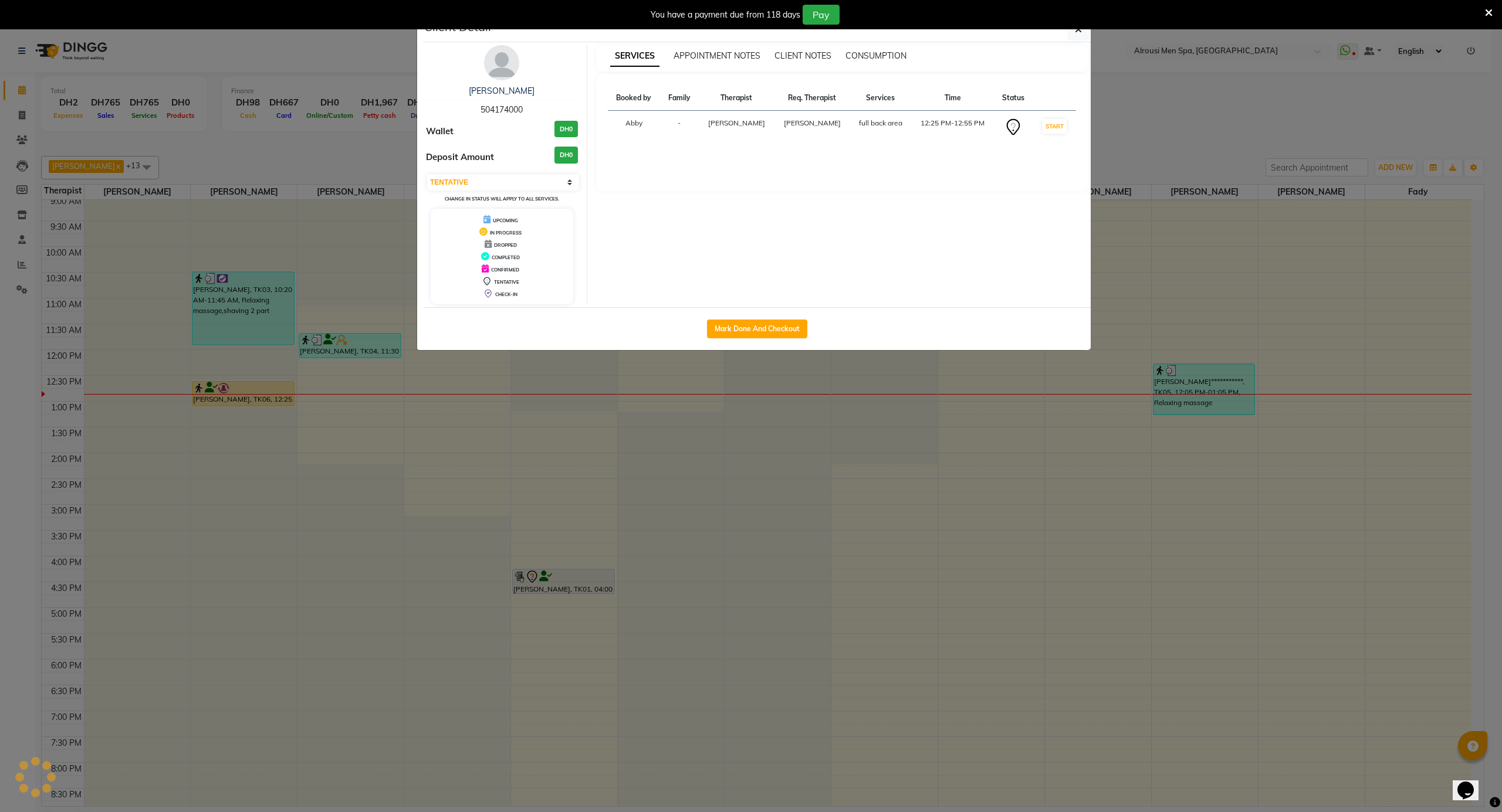
select select "1"
click at [736, 327] on button "Mark Done And Checkout" at bounding box center [757, 329] width 100 height 19
select select "service"
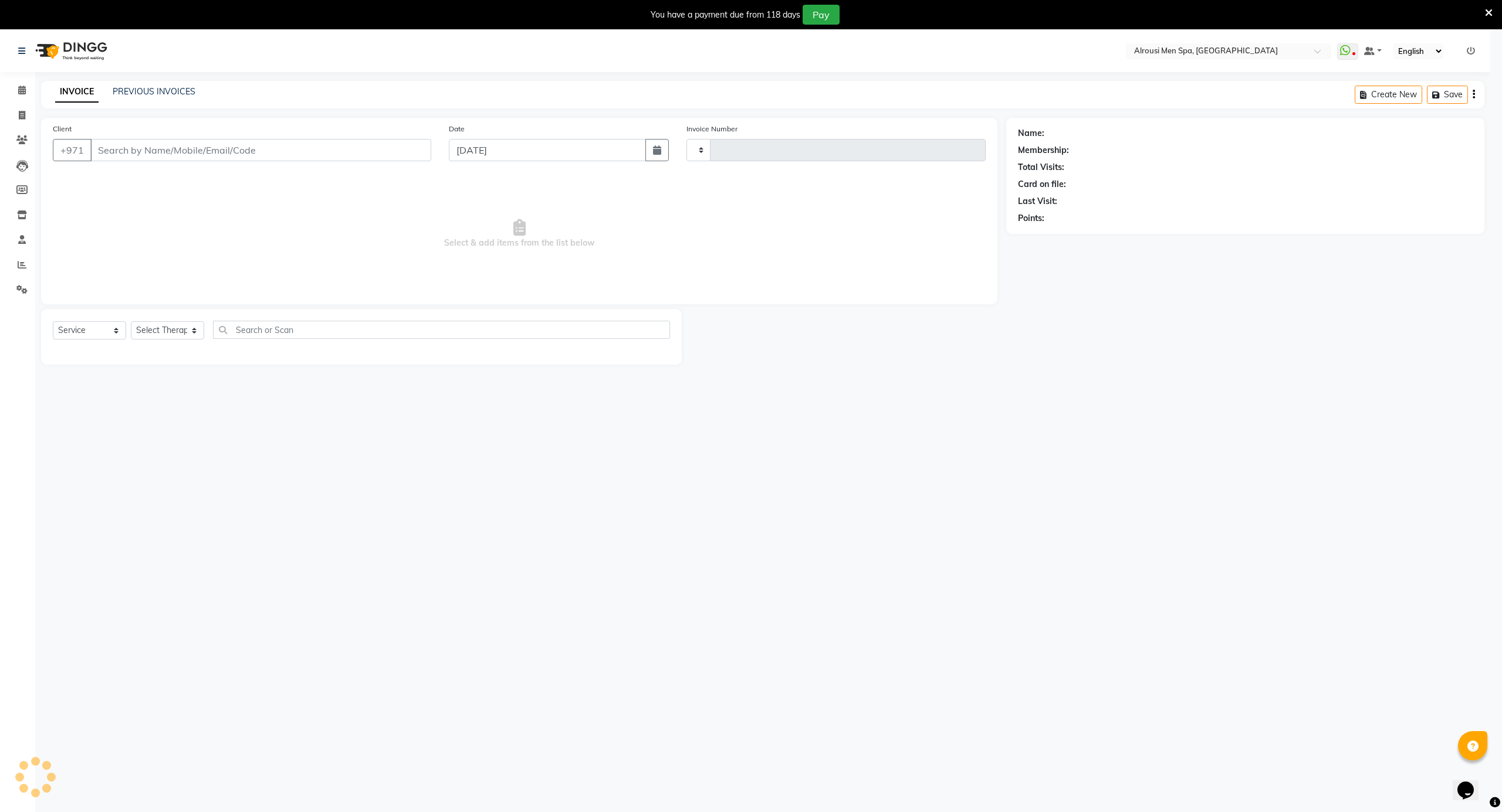
type input "3625"
select select "5688"
type input "504174000"
select select "38890"
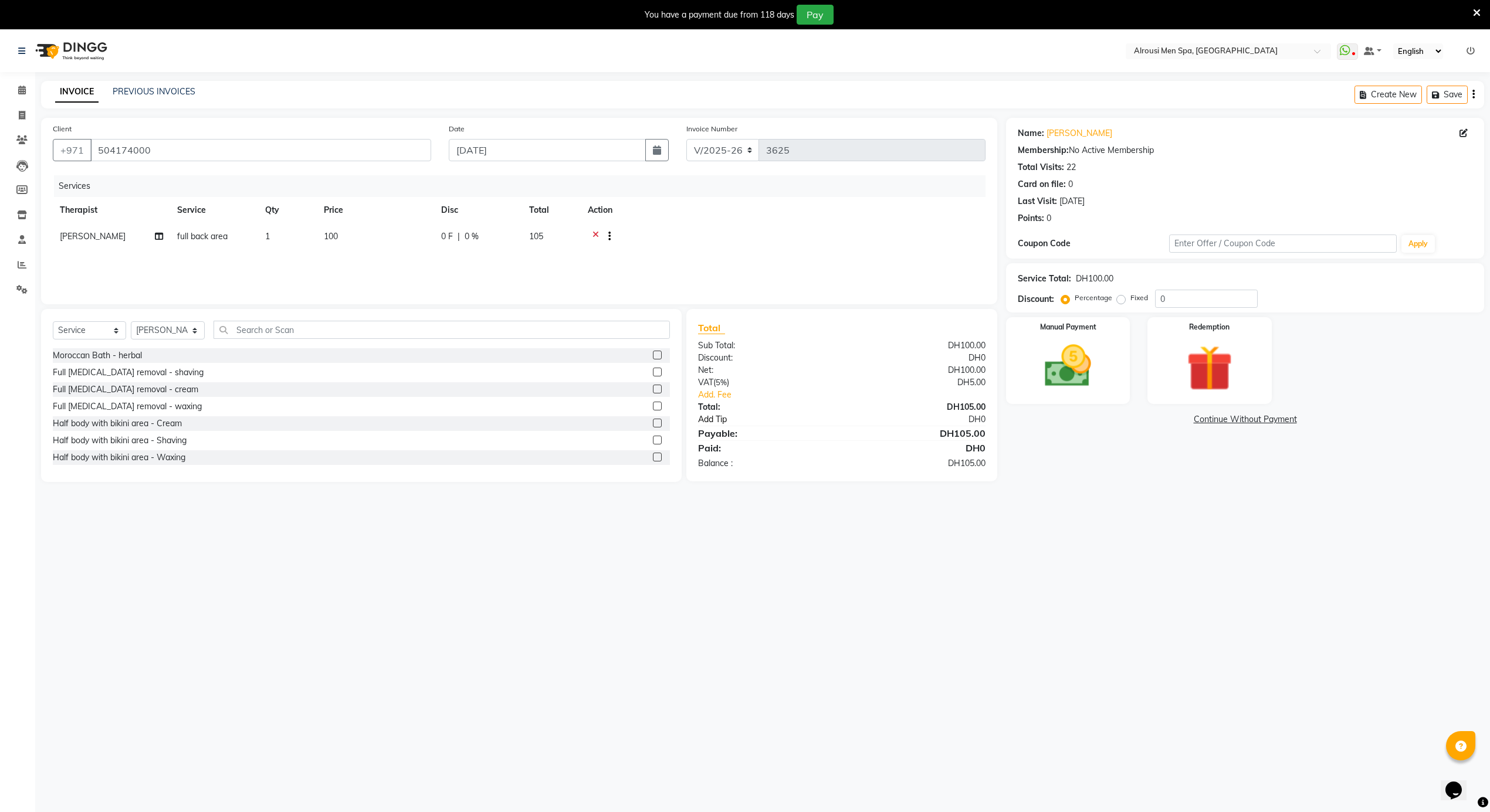
click at [717, 423] on link "Add Tip" at bounding box center [778, 419] width 178 height 12
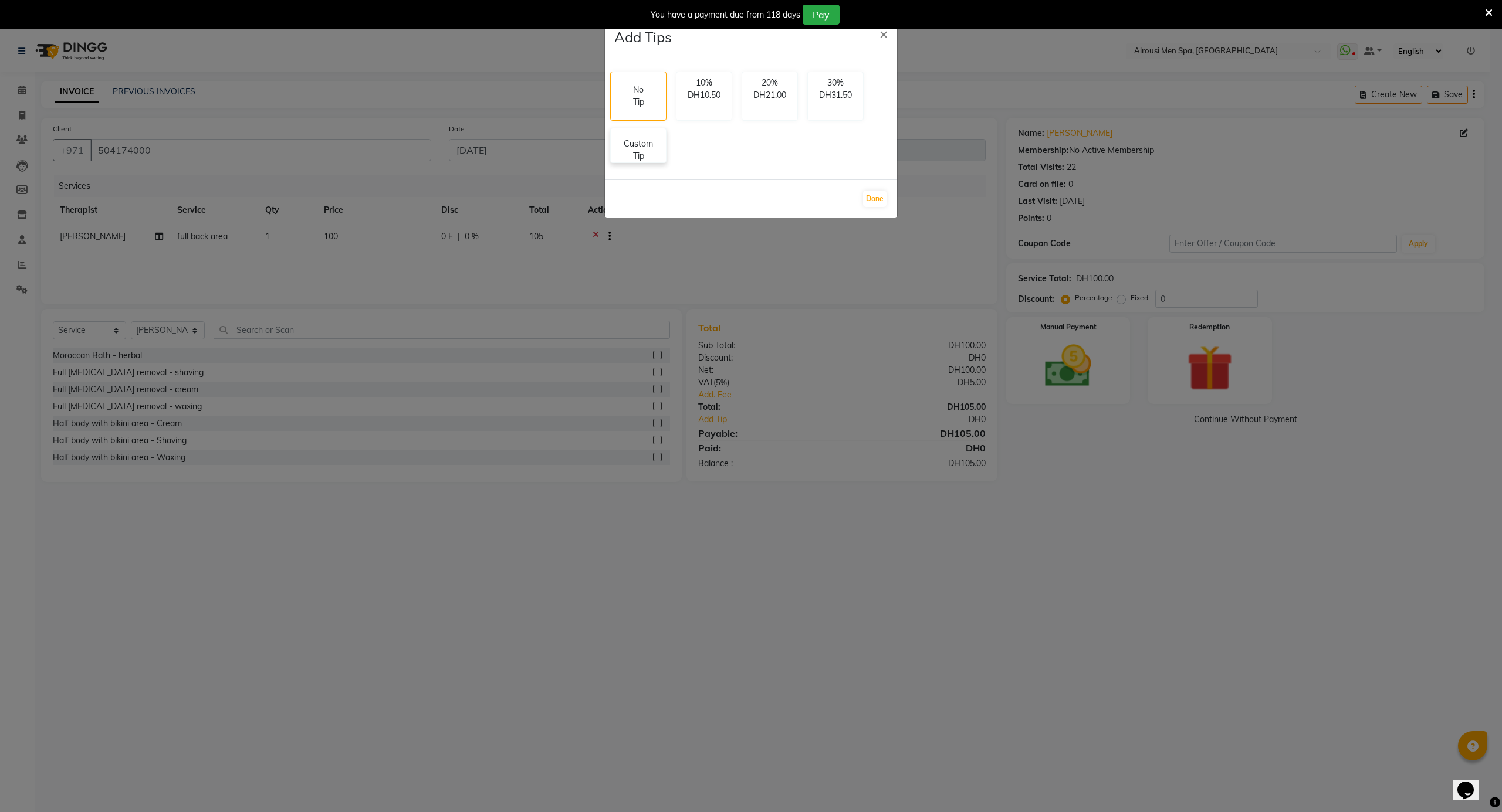
click at [620, 144] on p "Custom Tip" at bounding box center [638, 150] width 41 height 25
select select "38890"
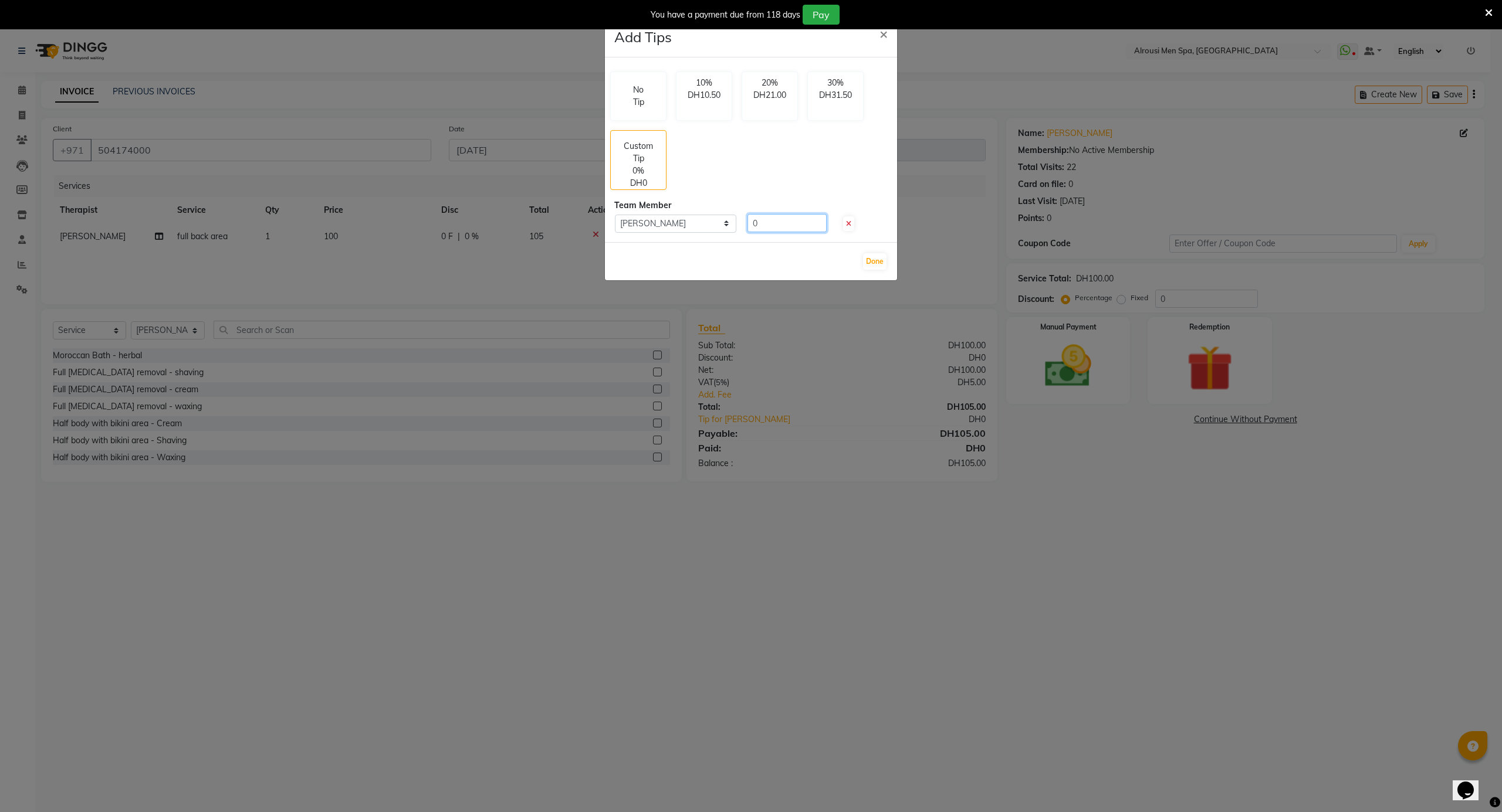
drag, startPoint x: 796, startPoint y: 231, endPoint x: 739, endPoint y: 224, distance: 57.4
click at [739, 224] on div "0" at bounding box center [785, 223] width 97 height 18
type input "25"
click at [865, 259] on button "Done" at bounding box center [874, 261] width 24 height 17
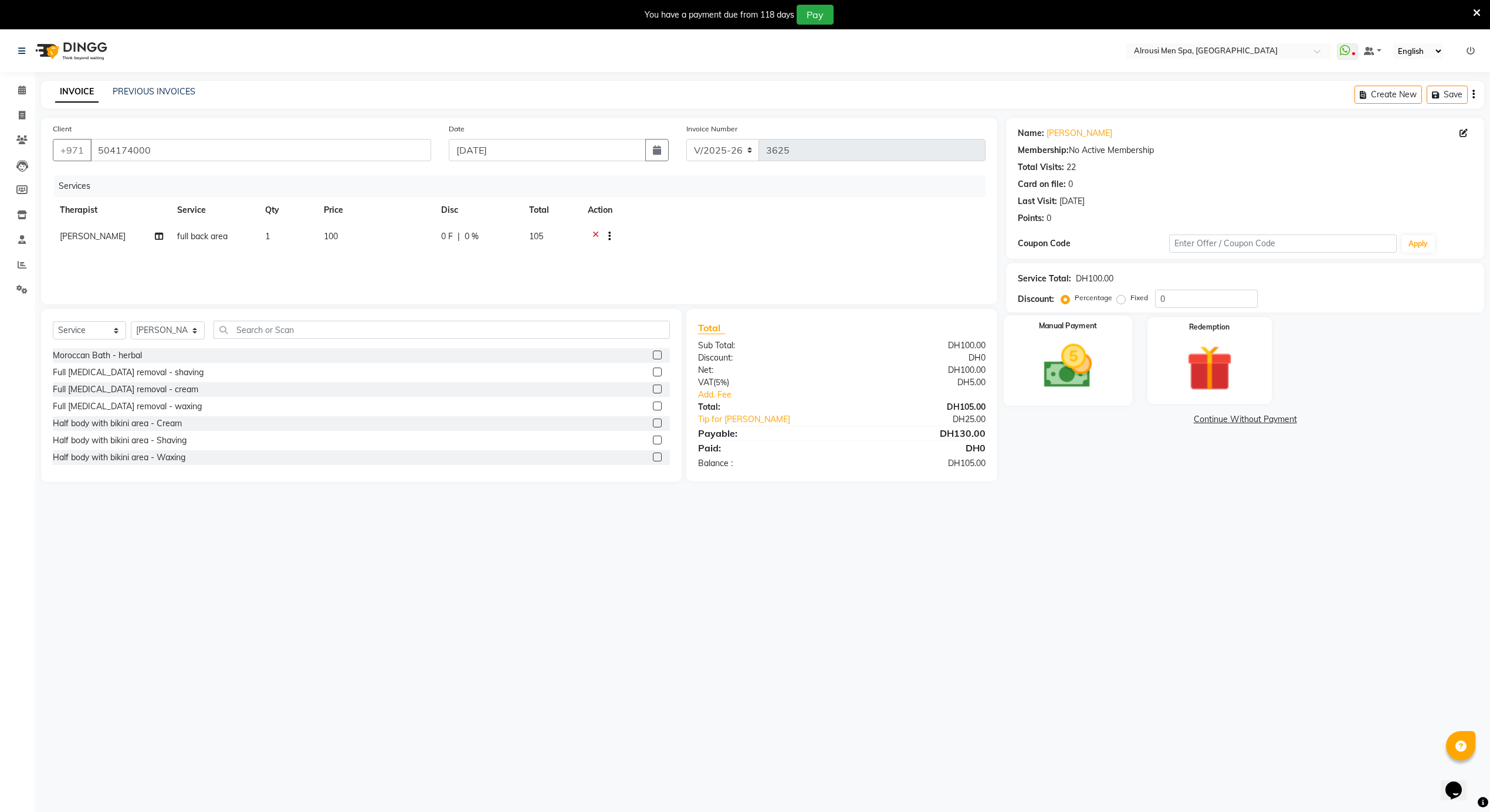
click at [1077, 374] on img at bounding box center [1067, 366] width 79 height 56
click at [1129, 423] on span "CARD" at bounding box center [1133, 420] width 25 height 14
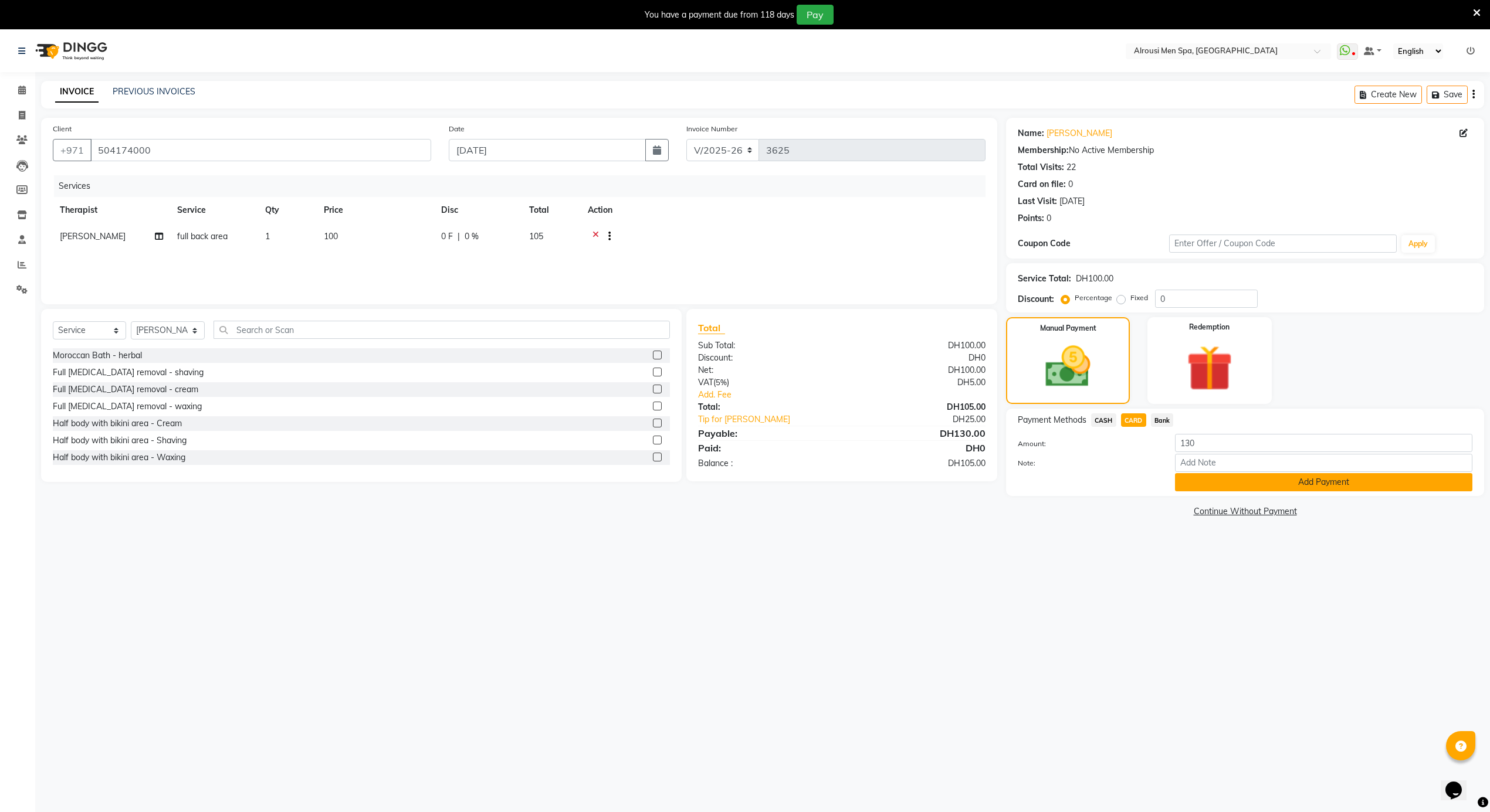
click at [1209, 479] on button "Add Payment" at bounding box center [1323, 482] width 297 height 18
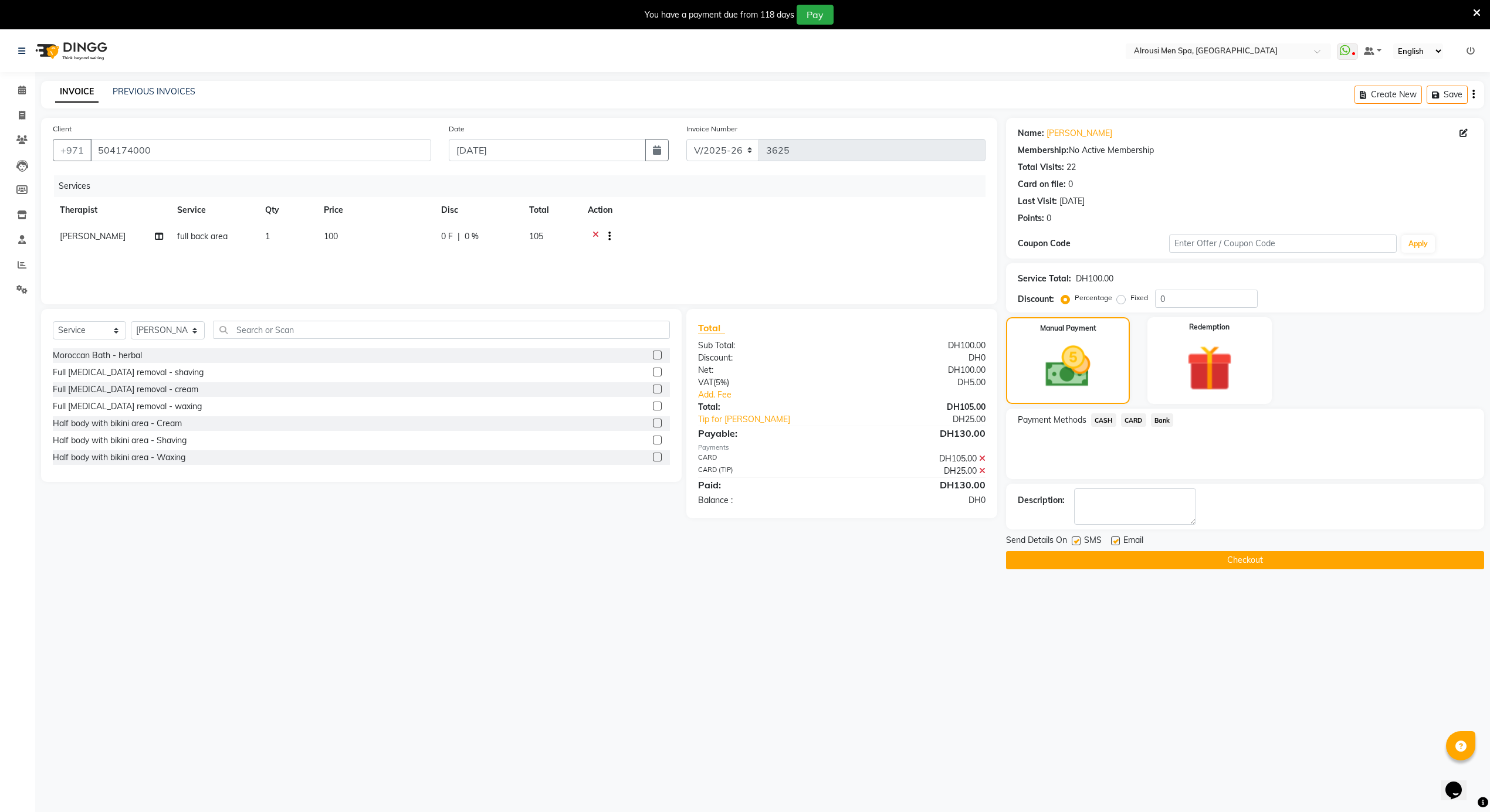
click at [1115, 538] on label at bounding box center [1115, 541] width 9 height 9
click at [1115, 538] on input "checkbox" at bounding box center [1114, 542] width 8 height 8
checkbox input "false"
click at [1115, 557] on button "Checkout" at bounding box center [1245, 560] width 478 height 18
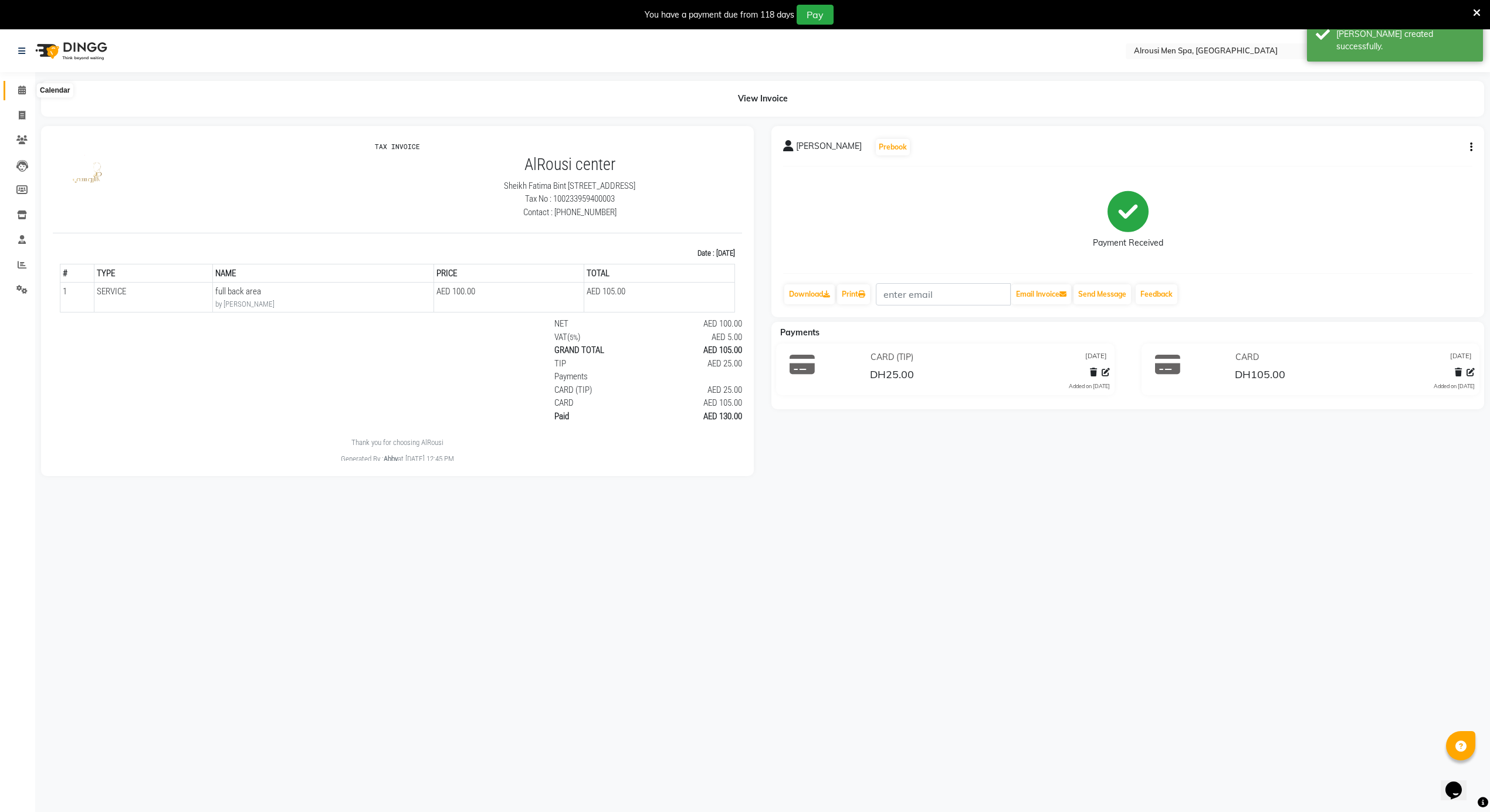
click at [19, 92] on icon at bounding box center [22, 90] width 8 height 9
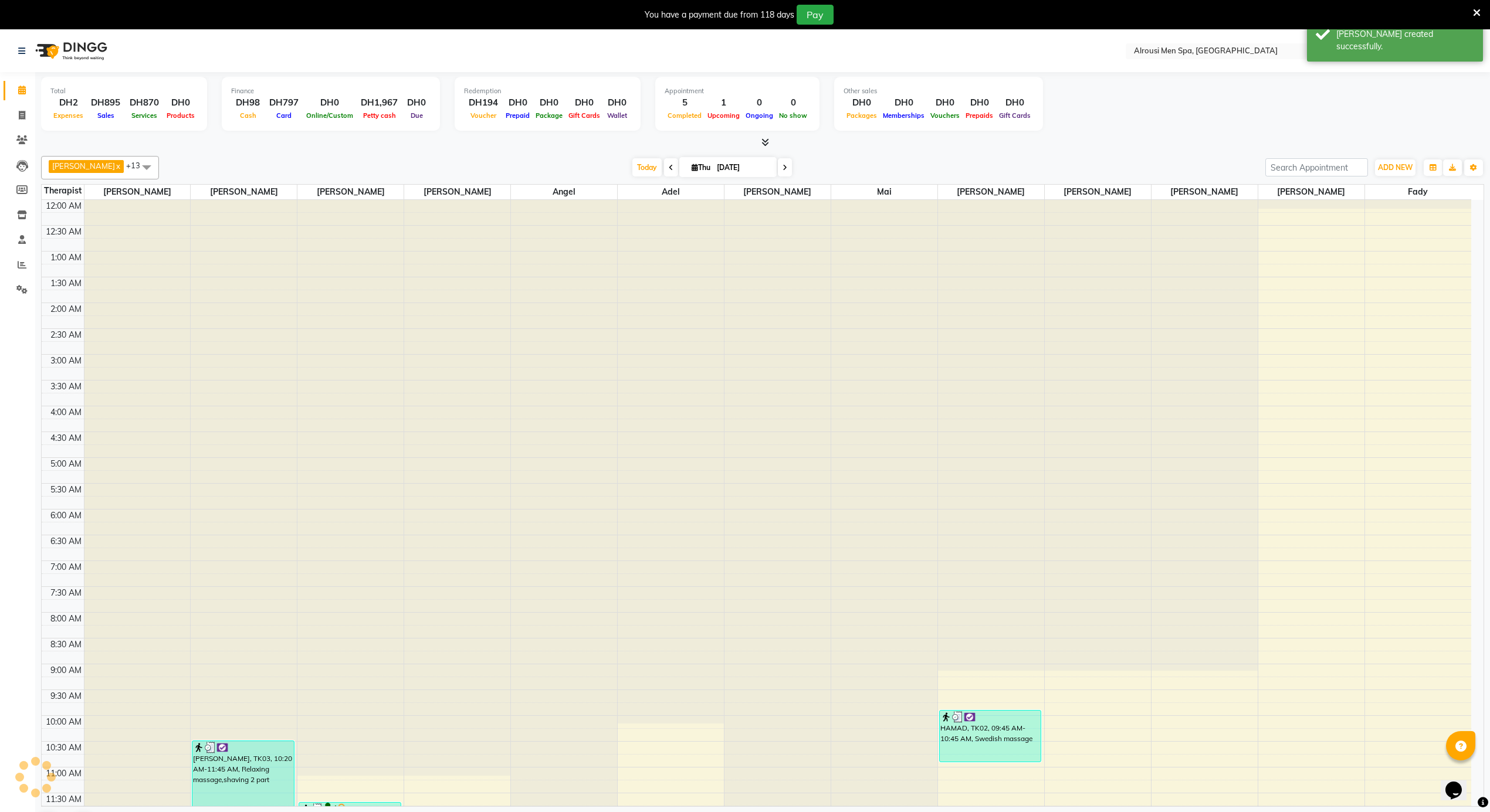
scroll to position [315, 0]
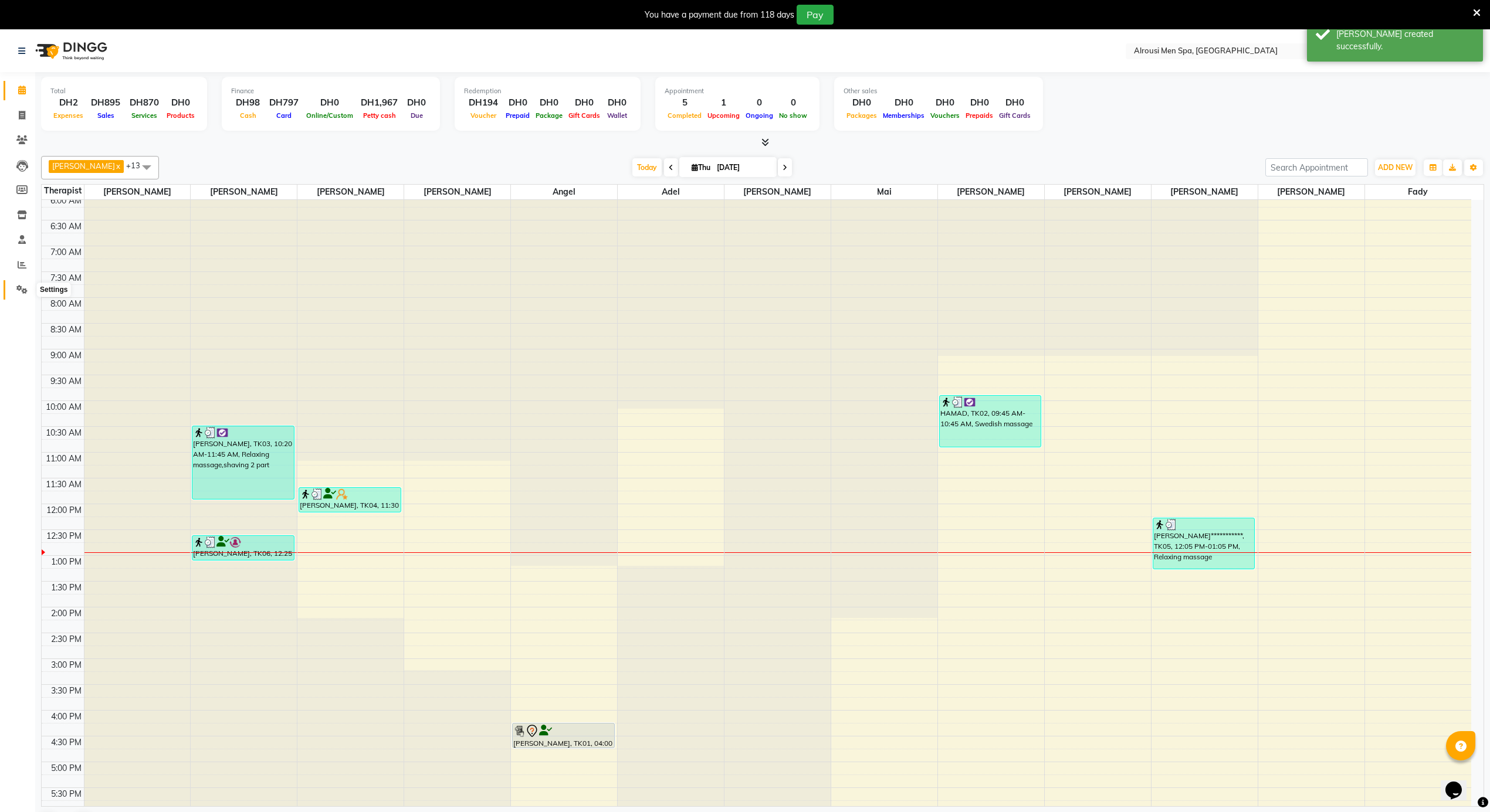
click at [19, 286] on icon at bounding box center [22, 289] width 11 height 9
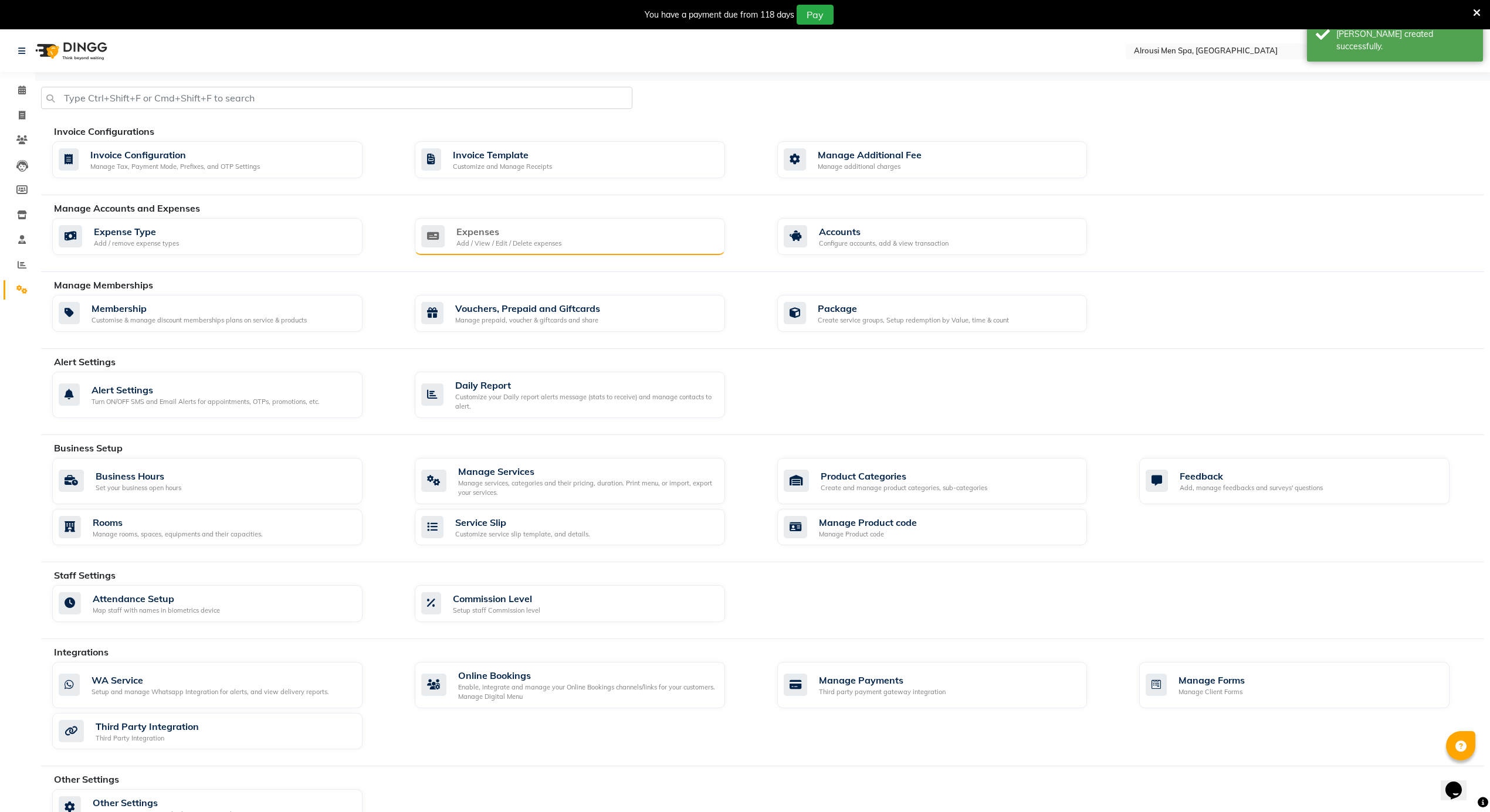
click at [599, 228] on div "Expenses Add / View / Edit / Delete expenses" at bounding box center [568, 236] width 294 height 24
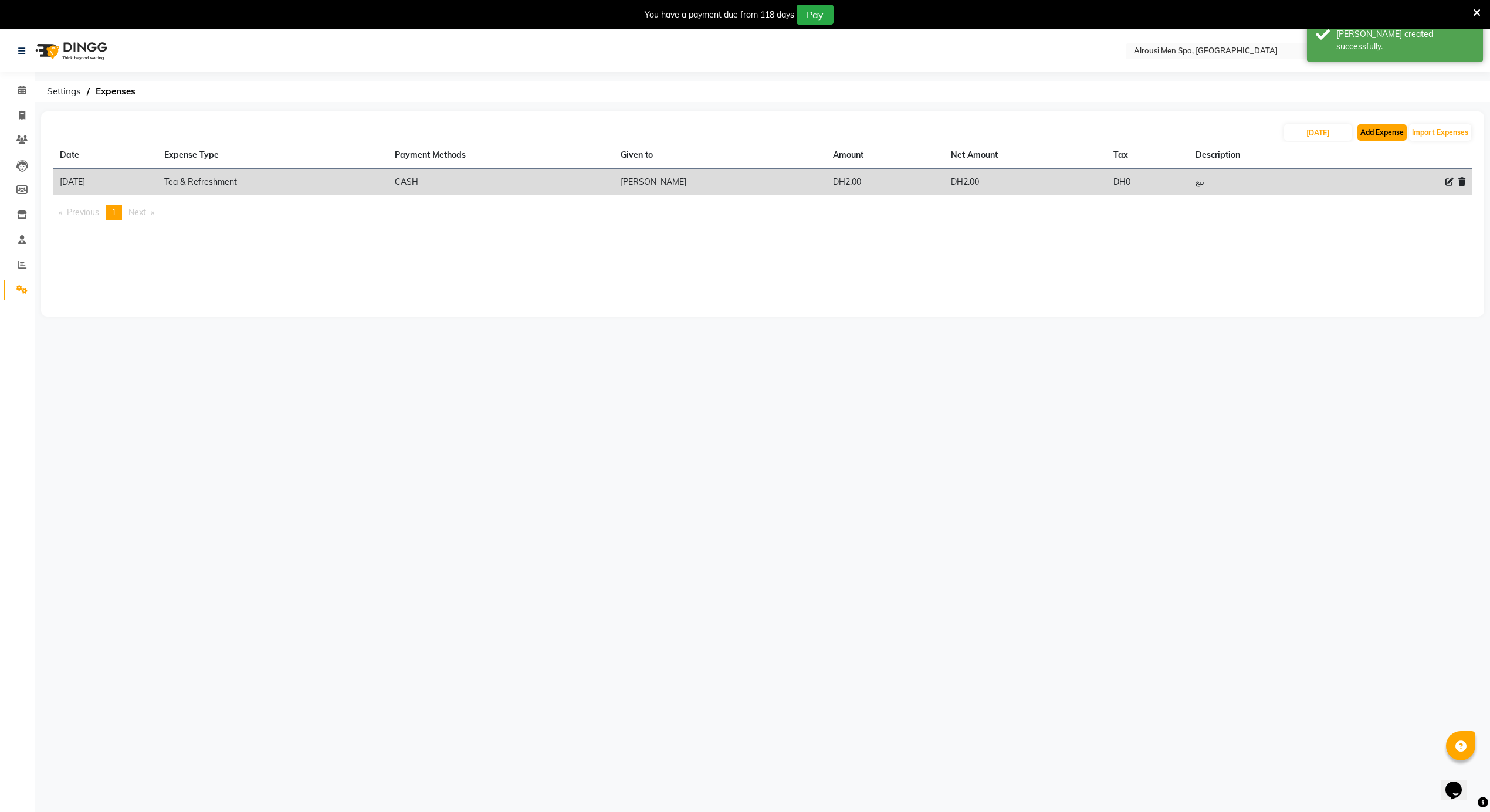
click at [1369, 136] on button "Add Expense" at bounding box center [1382, 132] width 49 height 17
select select "1"
select select "4622"
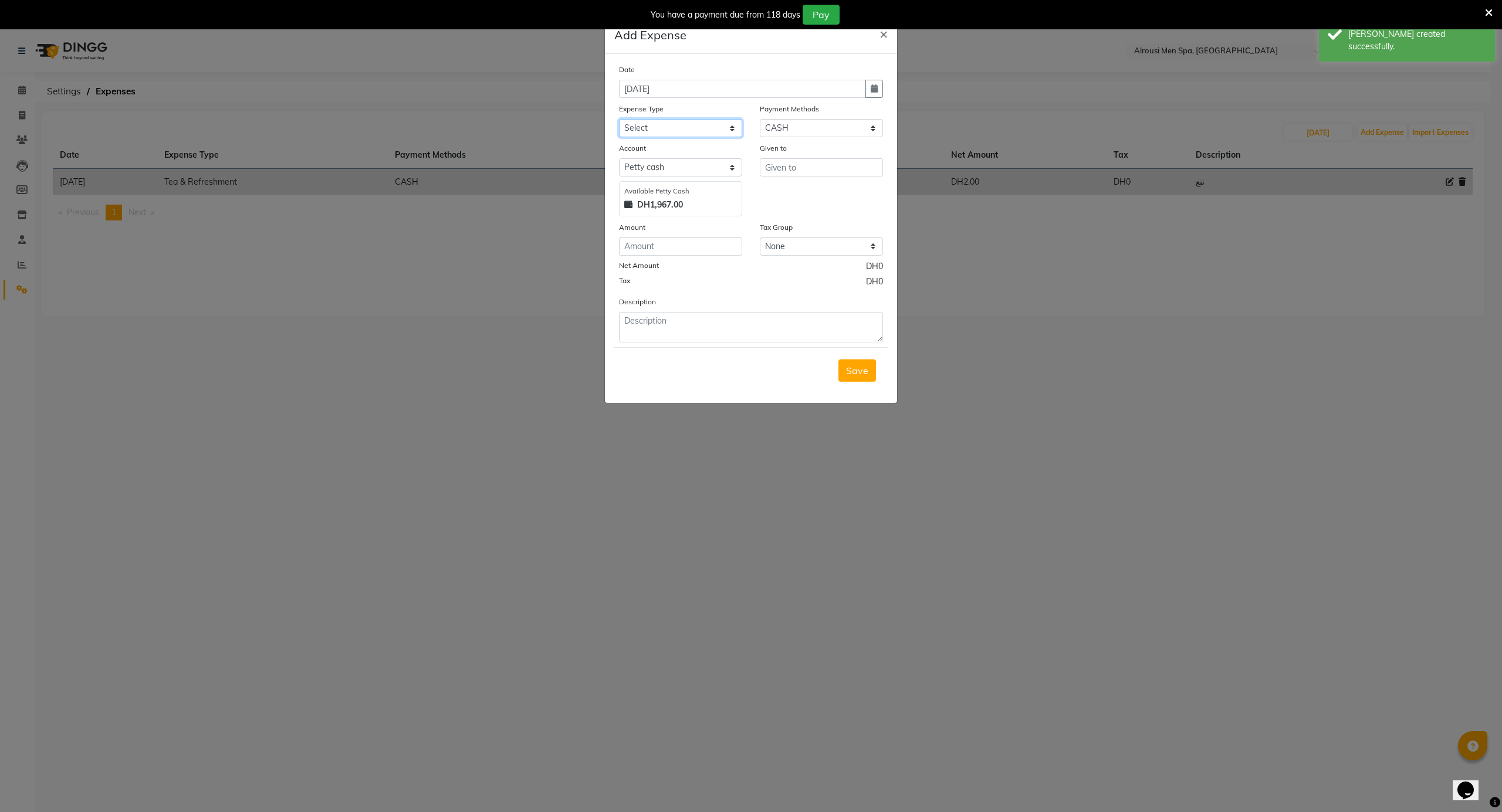
click at [676, 129] on select "Select [PERSON_NAME] Personal abo abdallah services Advance Salary [PERSON_NAME…" at bounding box center [680, 128] width 123 height 18
select select "11473"
click at [619, 119] on select "Select [PERSON_NAME] Personal abo abdallah services Advance Salary [PERSON_NAME…" at bounding box center [680, 128] width 123 height 18
click at [693, 247] on input "number" at bounding box center [680, 246] width 123 height 18
type input "25"
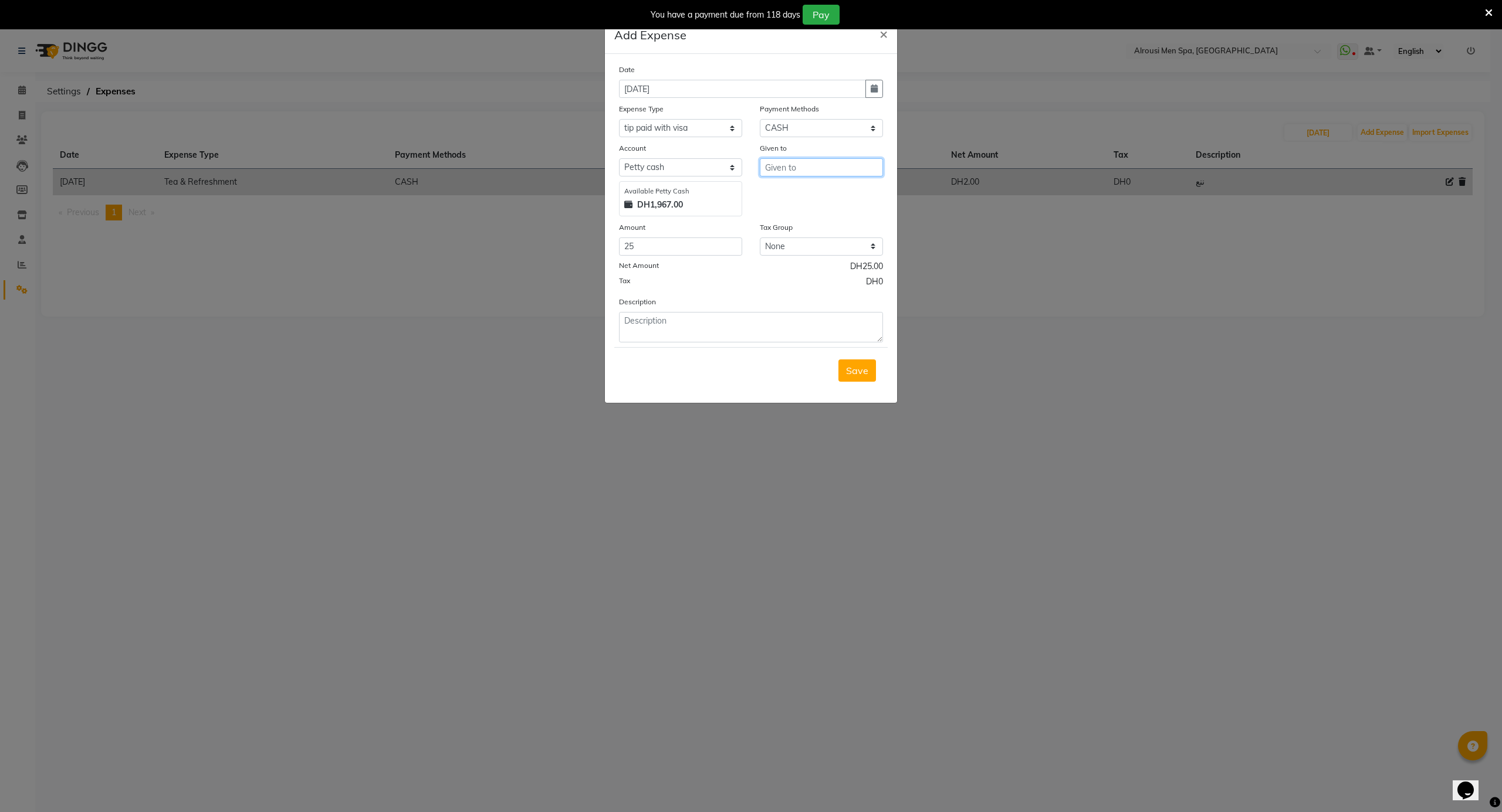
click at [799, 164] on input "text" at bounding box center [821, 167] width 123 height 18
type input "a"
click at [796, 185] on button "J ohn" at bounding box center [807, 192] width 92 height 19
type input "[PERSON_NAME]"
click at [667, 331] on textarea at bounding box center [751, 327] width 264 height 30
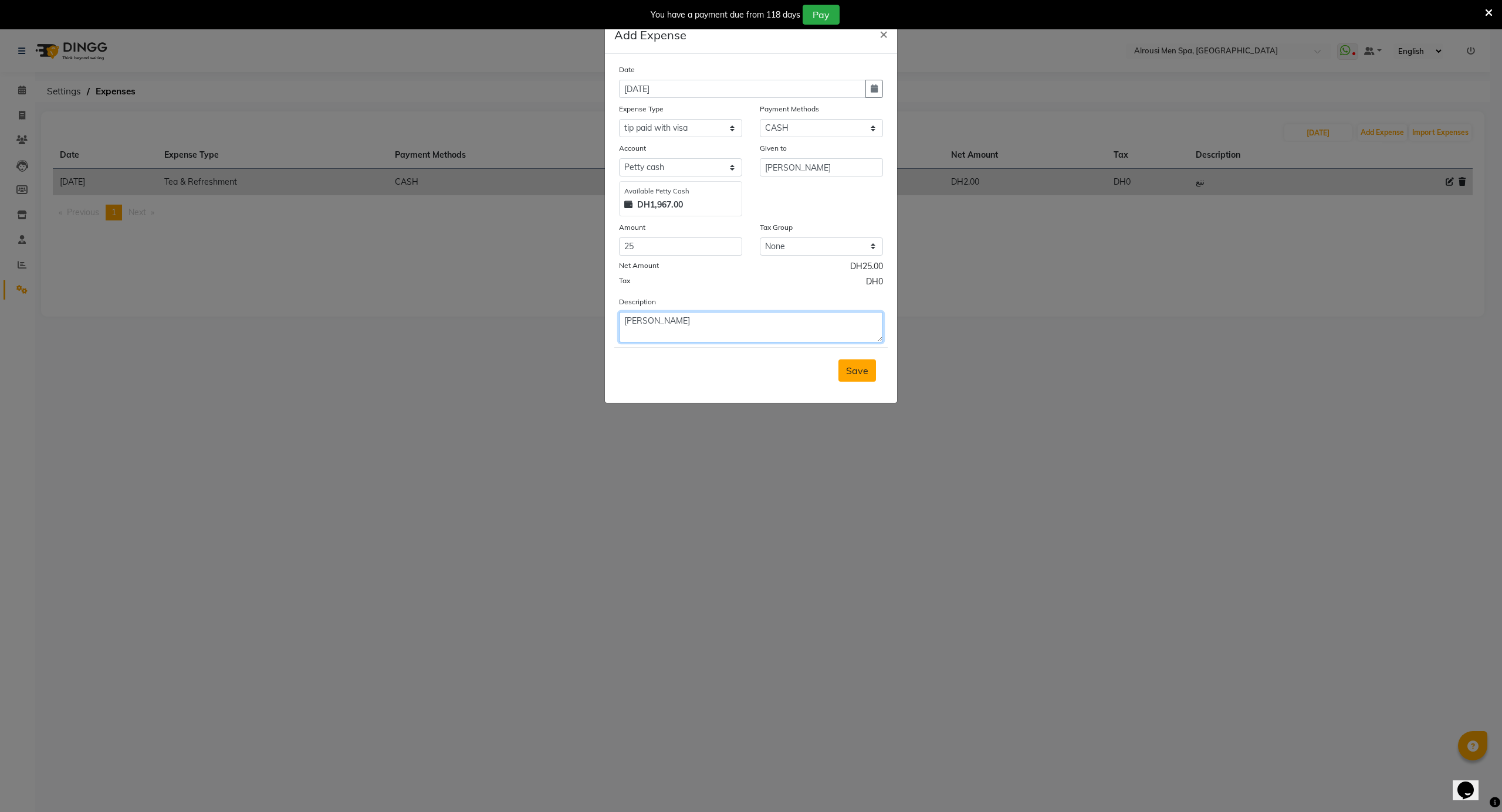
type textarea "[PERSON_NAME]"
click at [848, 363] on button "Save" at bounding box center [857, 371] width 38 height 22
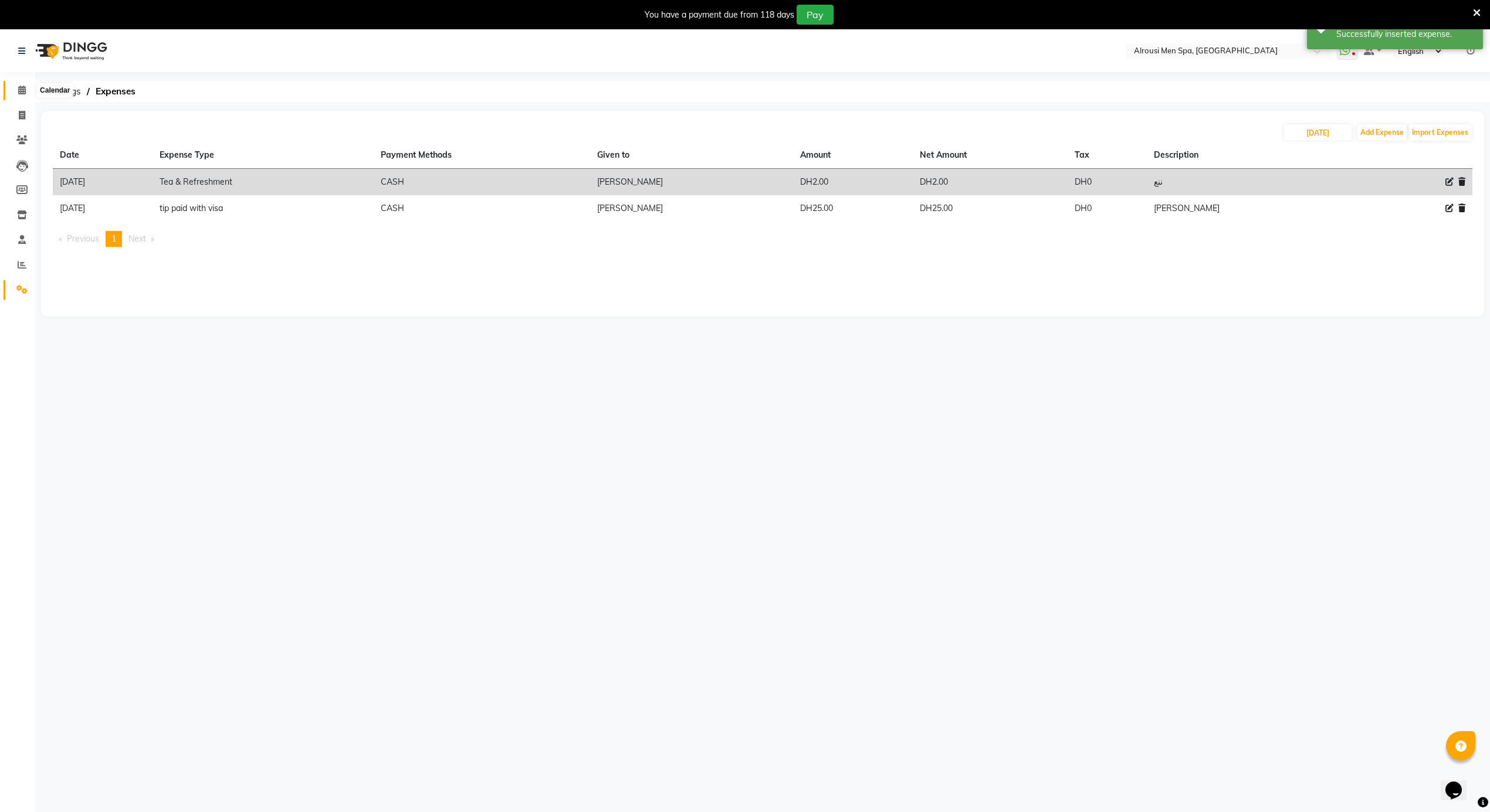
click at [27, 88] on span at bounding box center [22, 90] width 20 height 14
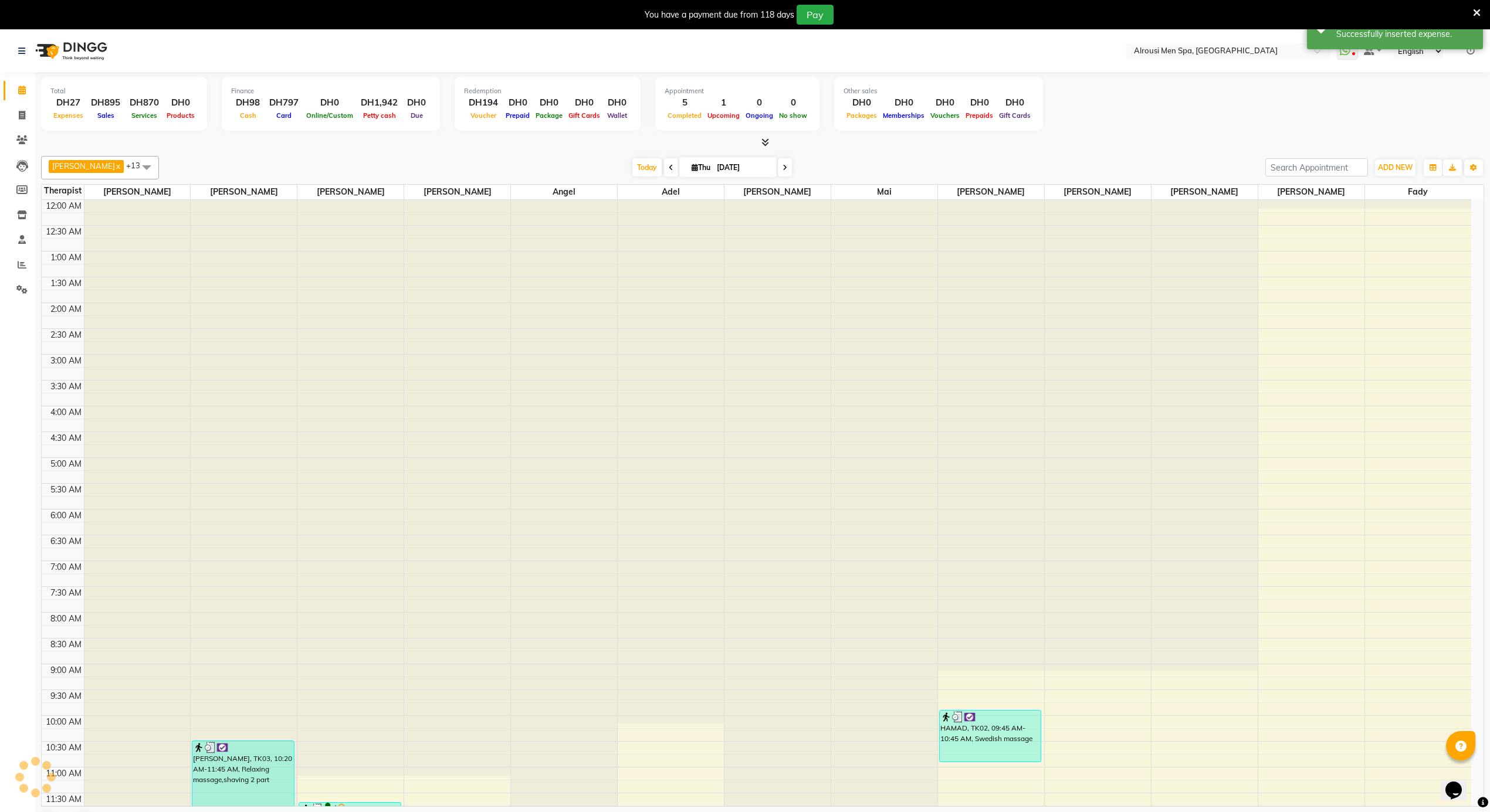
scroll to position [315, 0]
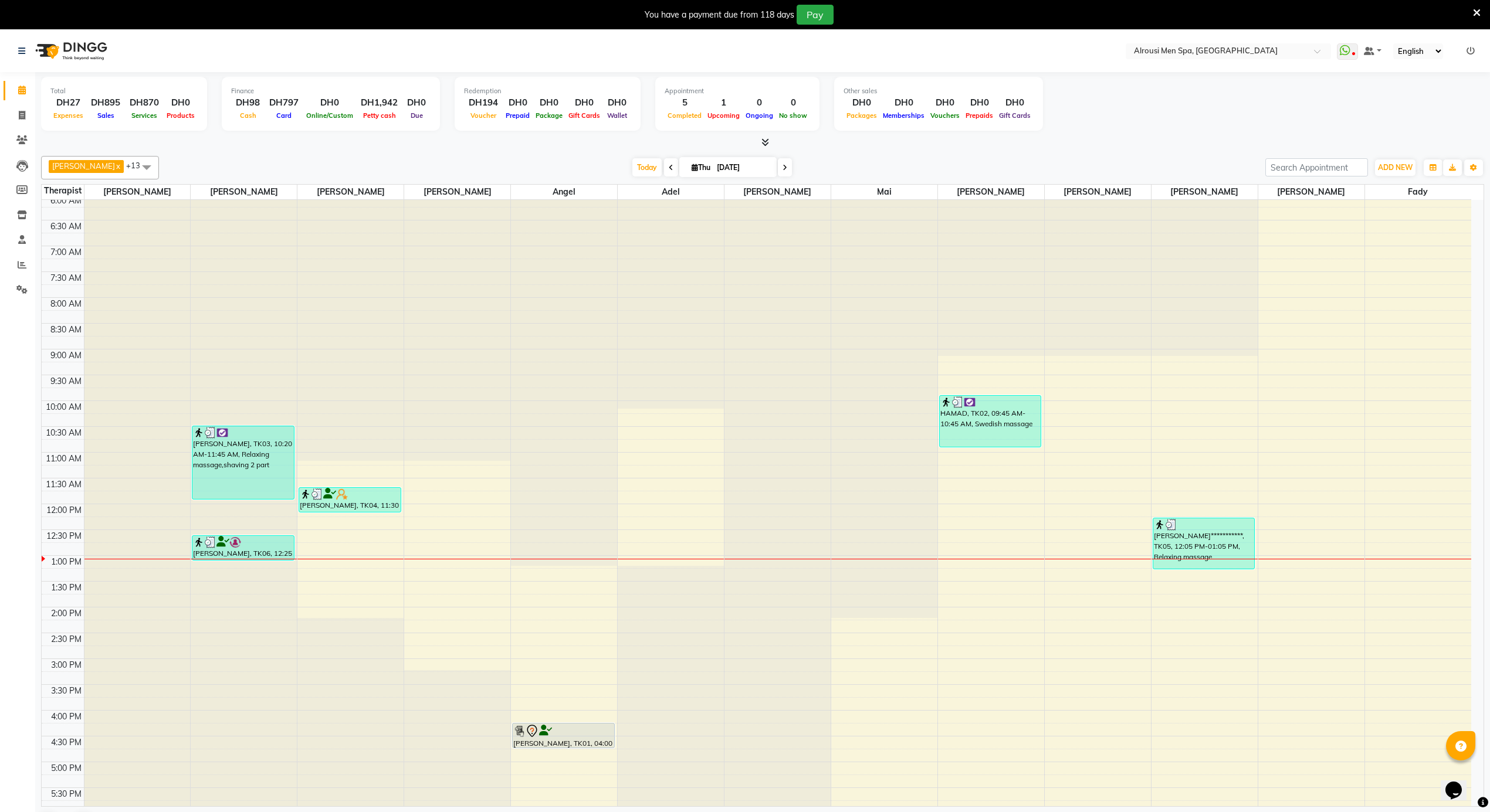
click at [939, 668] on div "**********" at bounding box center [757, 504] width 1429 height 1238
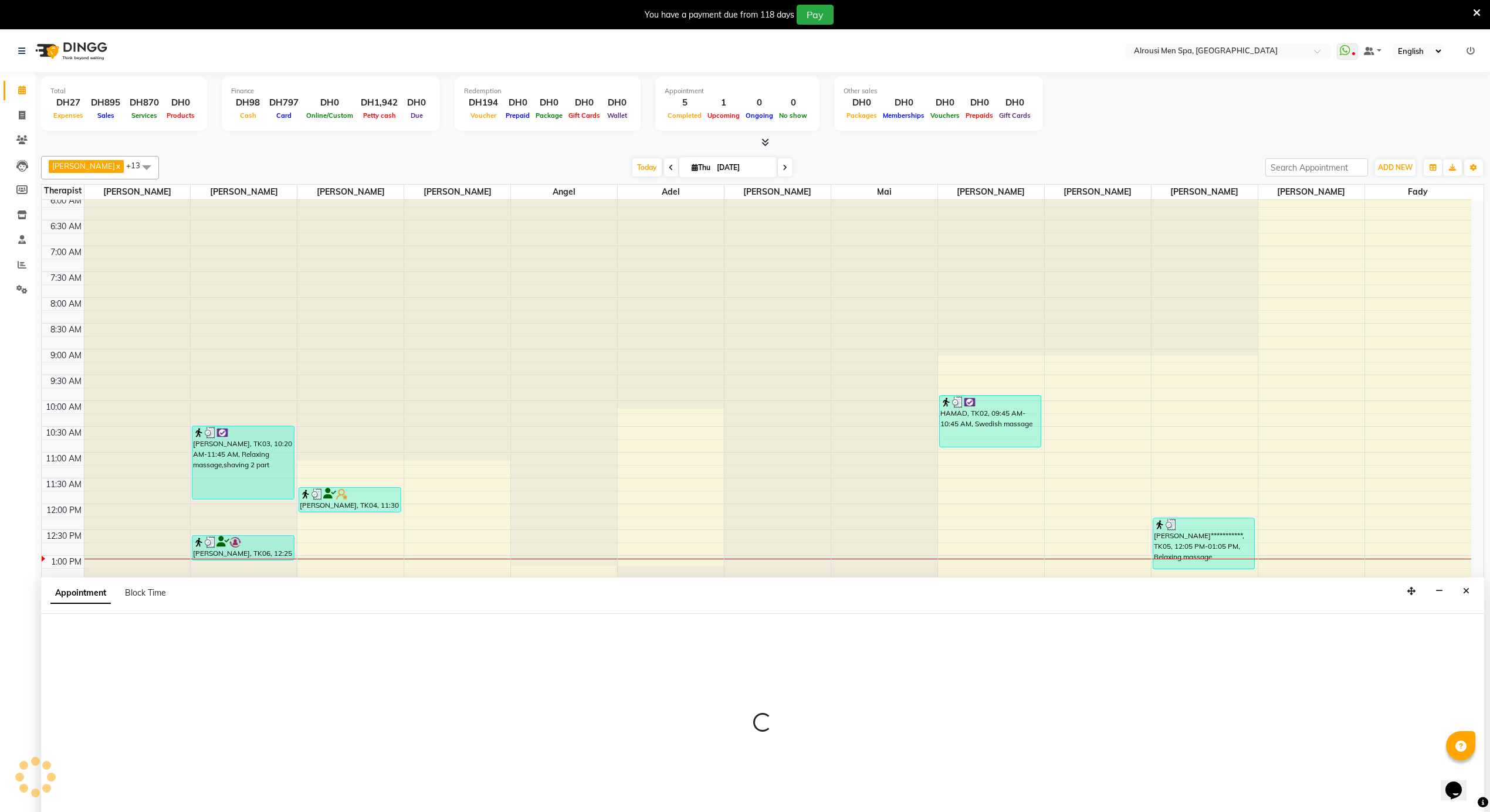
scroll to position [30, 0]
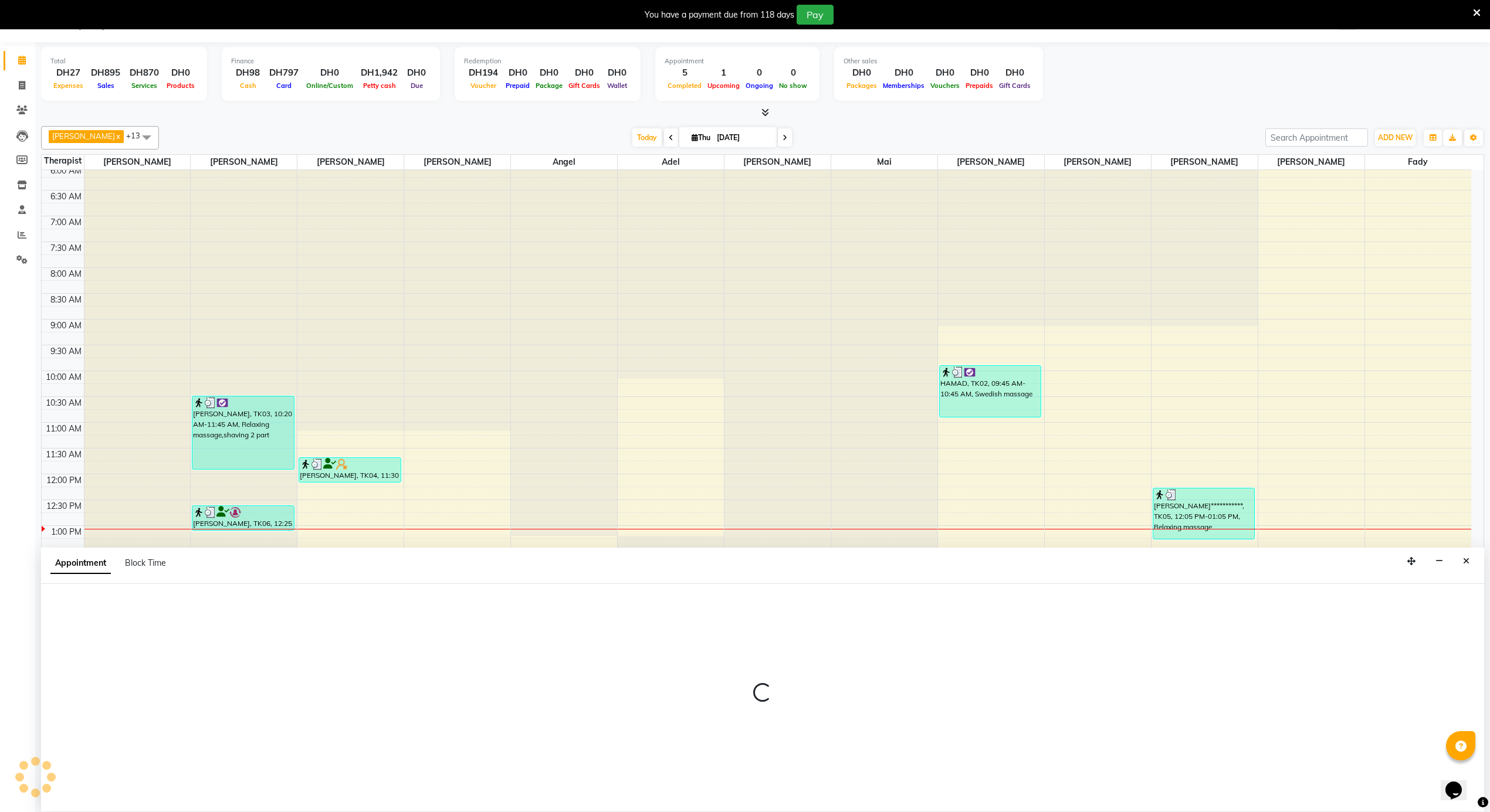
select select "58774"
select select "885"
select select "tentative"
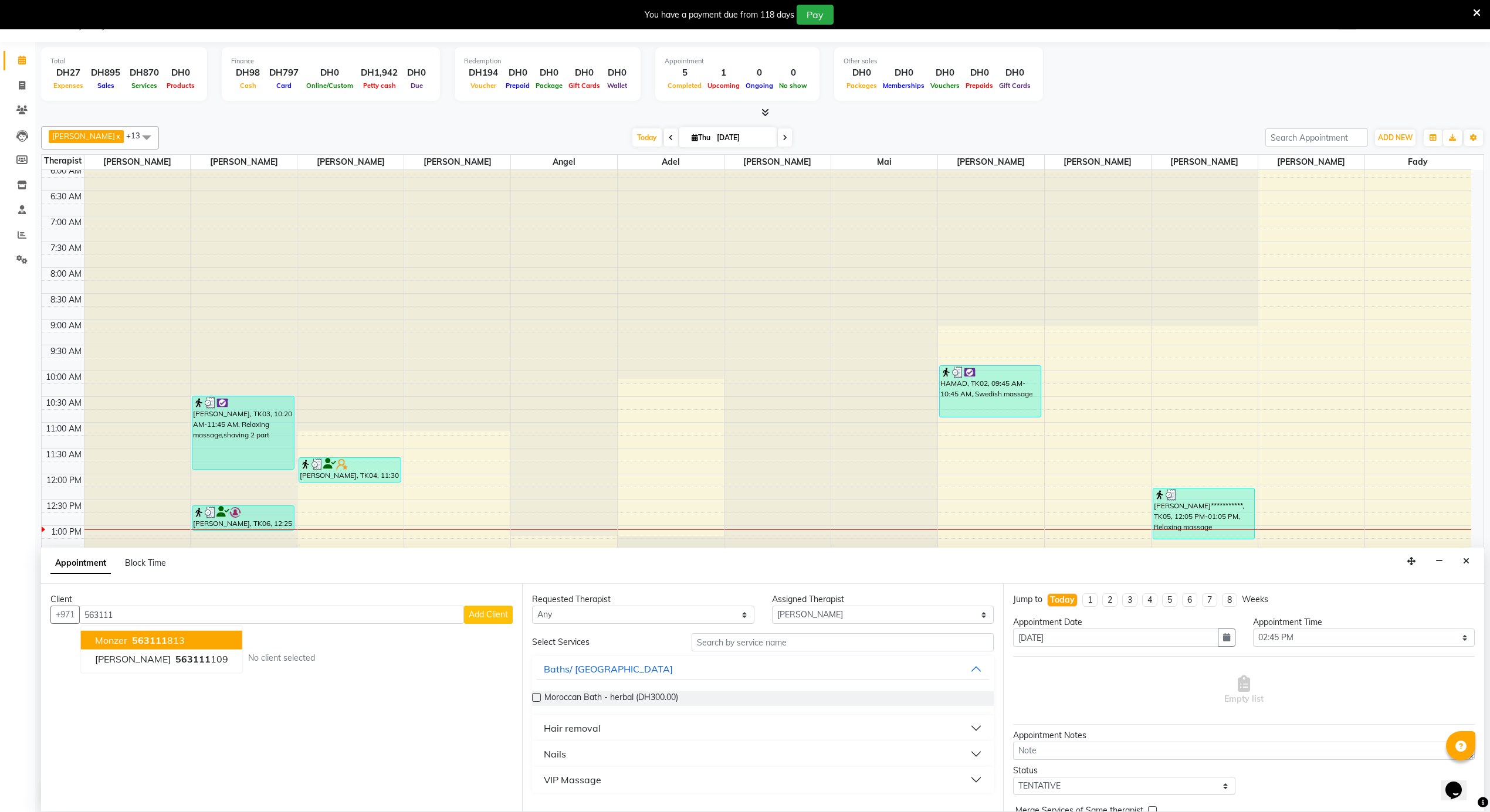
click at [180, 644] on ngb-highlight "563111 813" at bounding box center [157, 640] width 55 height 12
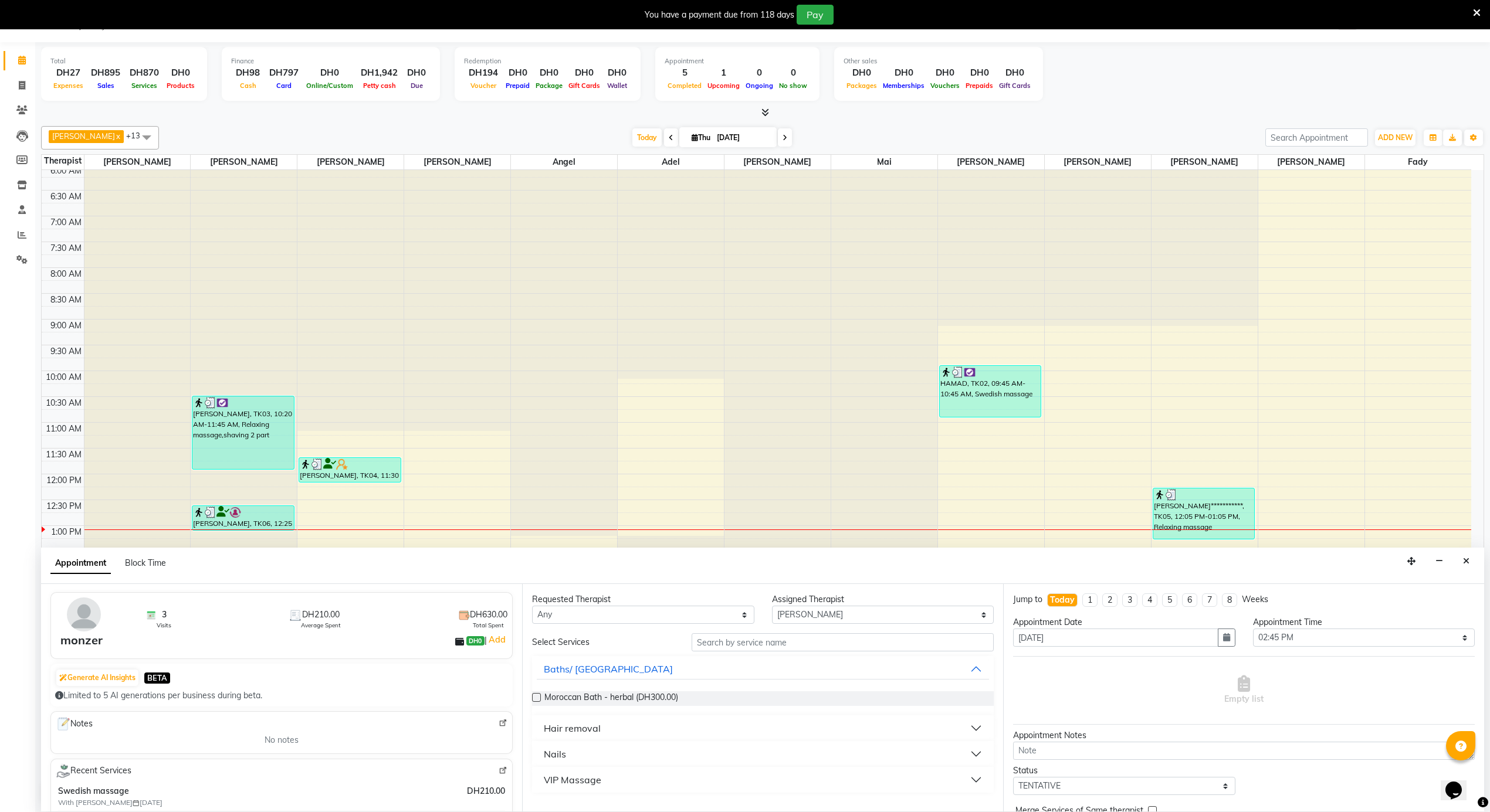
scroll to position [0, 0]
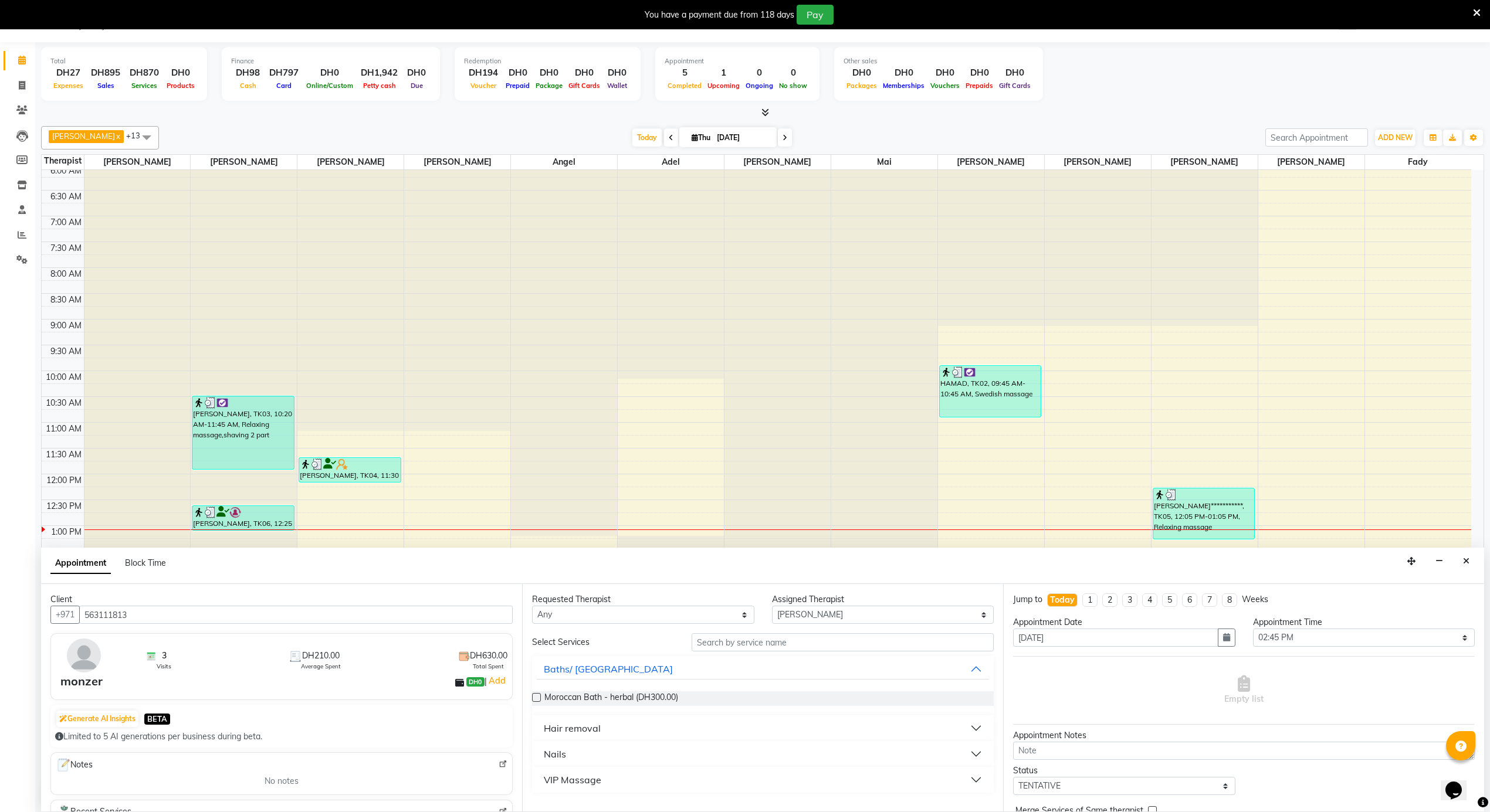
type input "563111813"
click at [708, 615] on select "Any [PERSON_NAME] [PERSON_NAME] [PERSON_NAME] [PERSON_NAME] Mai [PERSON_NAME] […" at bounding box center [643, 614] width 222 height 18
select select "38890"
click at [532, 606] on select "Any [PERSON_NAME] [PERSON_NAME] [PERSON_NAME] [PERSON_NAME] Mai [PERSON_NAME] […" at bounding box center [643, 614] width 222 height 18
select select "38890"
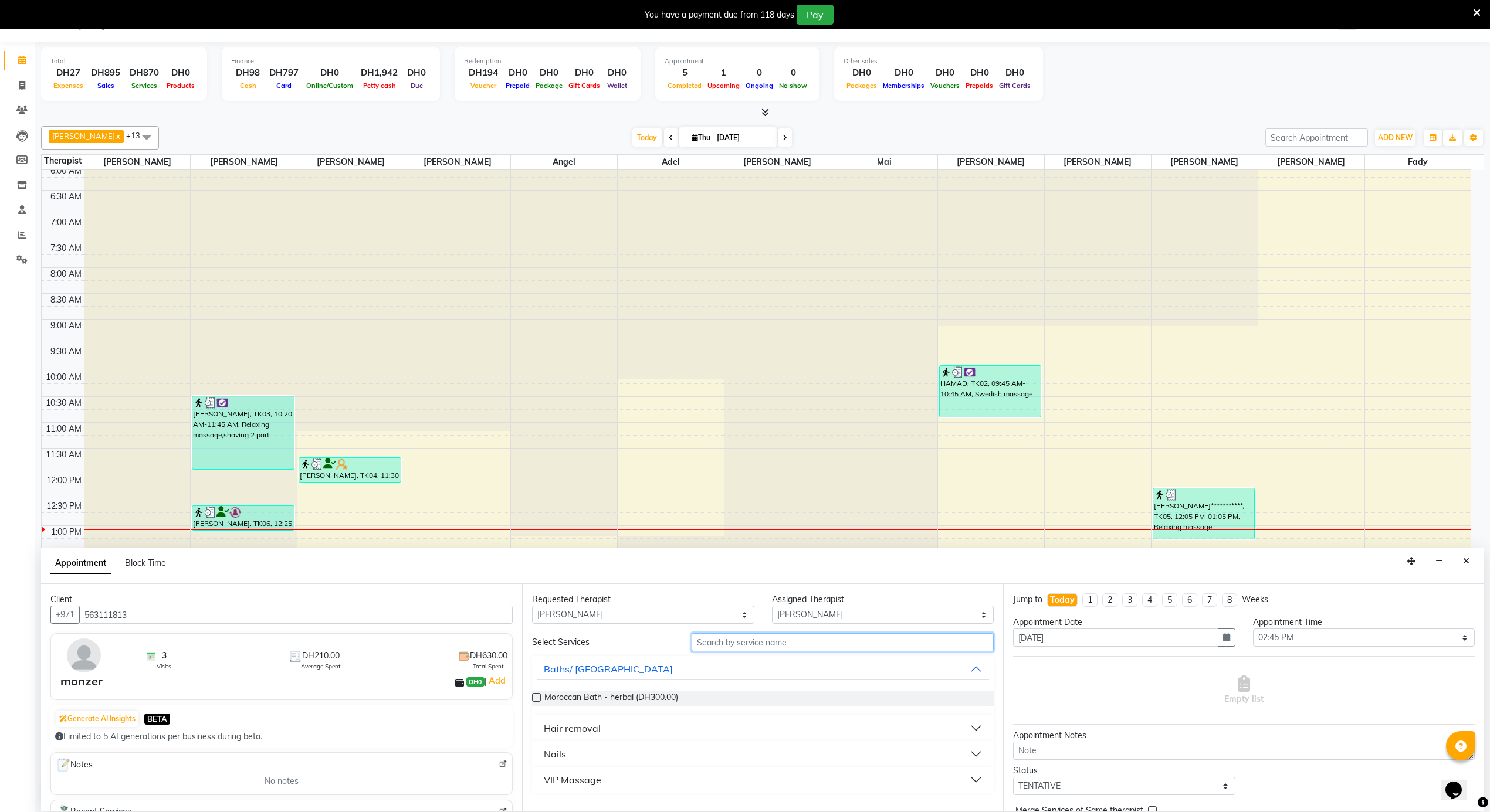
click at [818, 645] on input "text" at bounding box center [842, 642] width 302 height 18
type input "ش"
type input "sw"
click at [608, 705] on span "Swedish massage (DH200.00)" at bounding box center [601, 699] width 113 height 14
checkbox input "false"
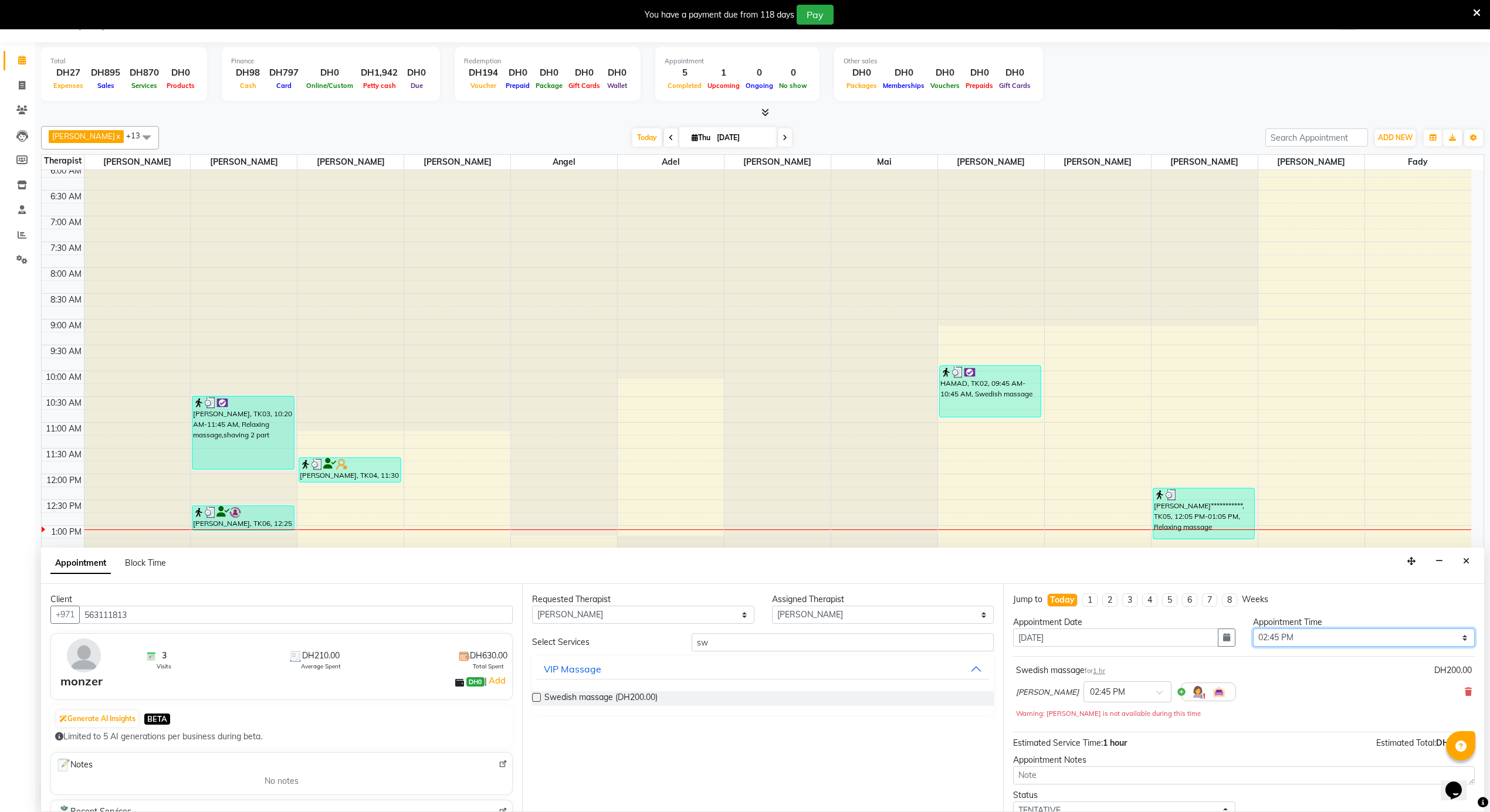
click at [1303, 637] on select "Select 12:00 AM 12:05 AM 12:10 AM 12:15 AM 12:20 AM 12:25 AM 12:30 AM 12:35 AM …" at bounding box center [1364, 637] width 222 height 18
select select "810"
click at [1253, 630] on select "Select 12:00 AM 12:05 AM 12:10 AM 12:15 AM 12:20 AM 12:25 AM 12:30 AM 12:35 AM …" at bounding box center [1364, 637] width 222 height 18
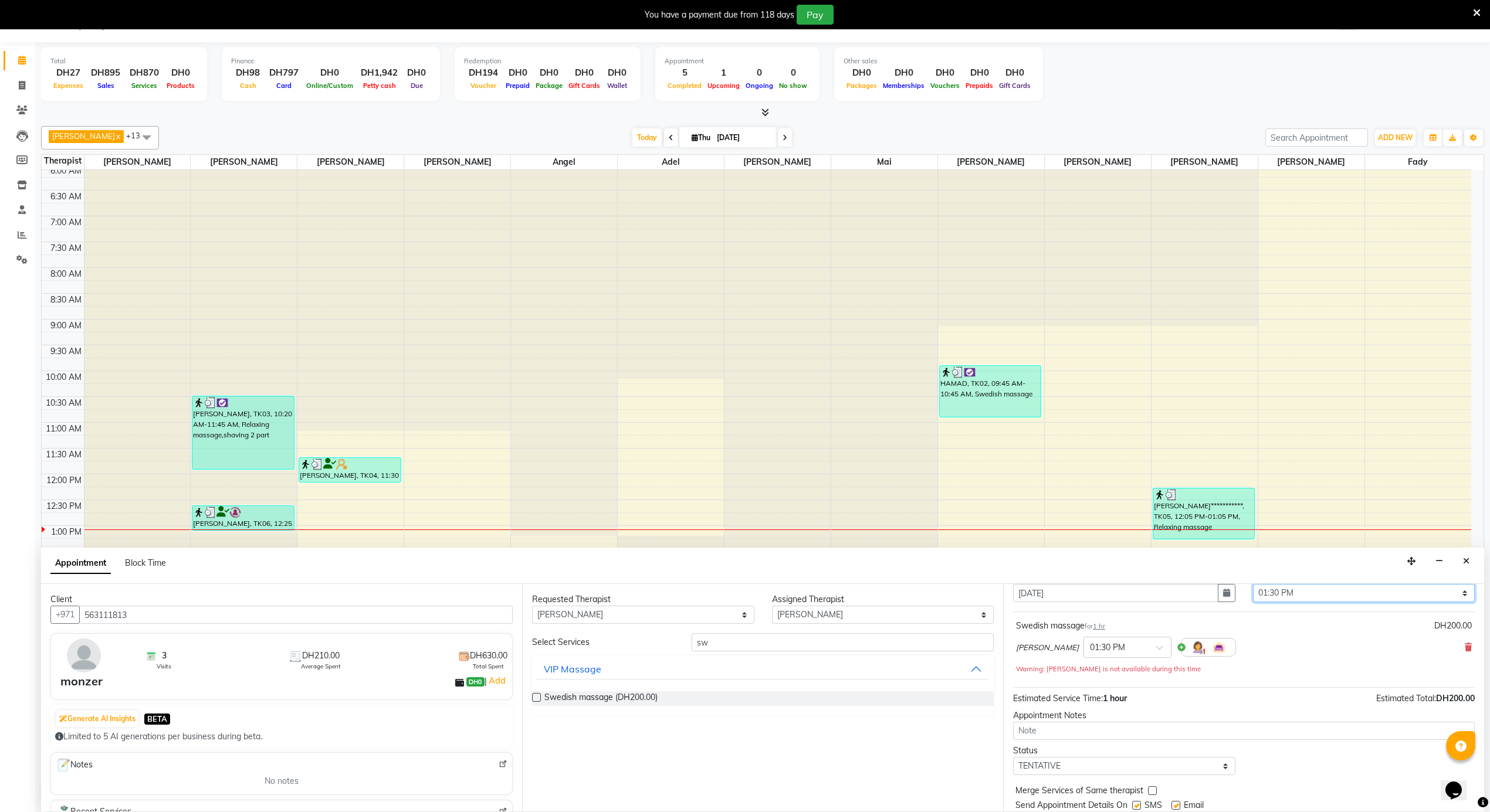
scroll to position [83, 0]
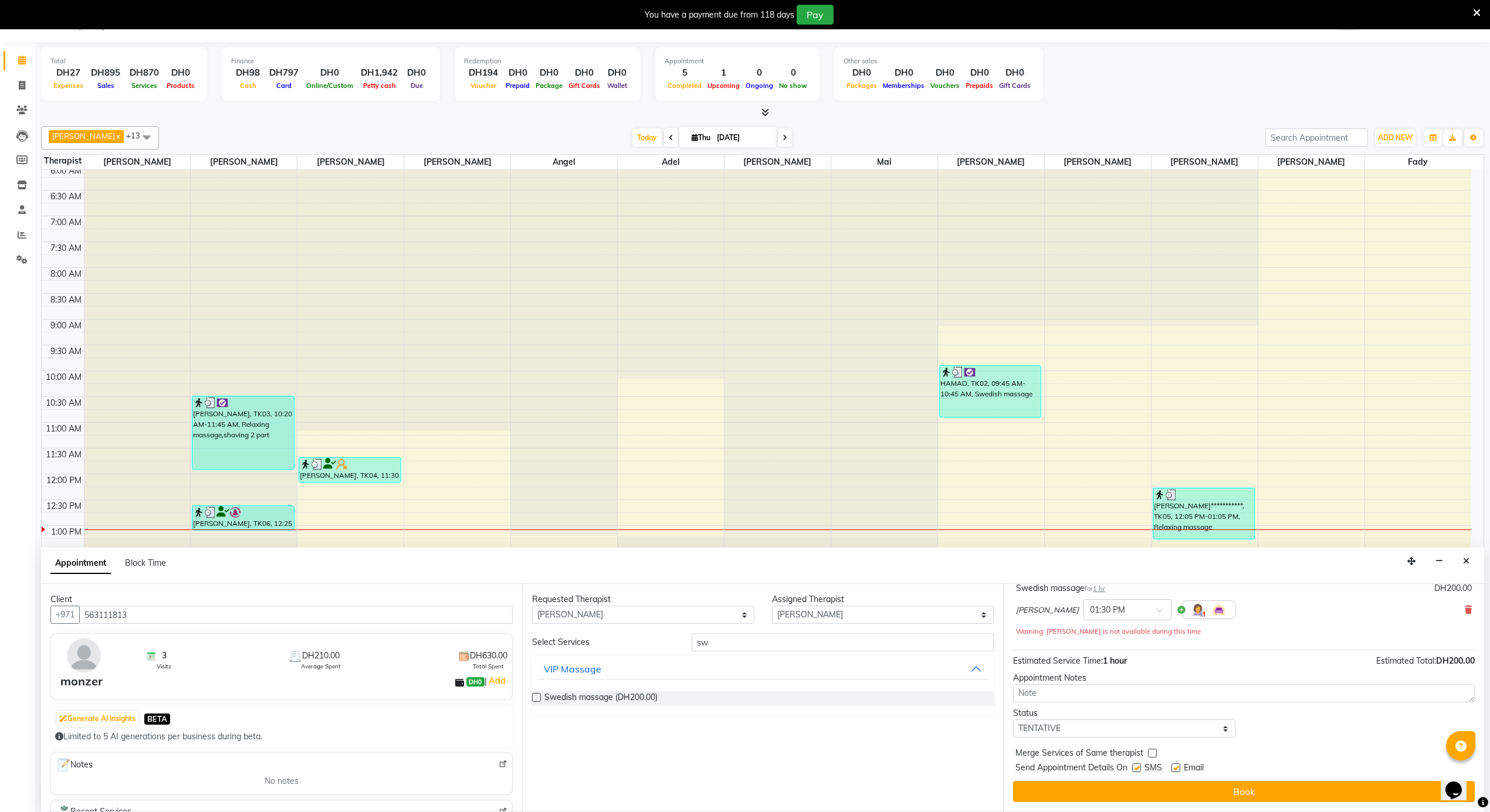
click at [1182, 769] on div "Email" at bounding box center [1192, 769] width 42 height 14
click at [1176, 768] on label at bounding box center [1176, 768] width 9 height 9
click at [1176, 768] on input "checkbox" at bounding box center [1175, 769] width 8 height 8
checkbox input "false"
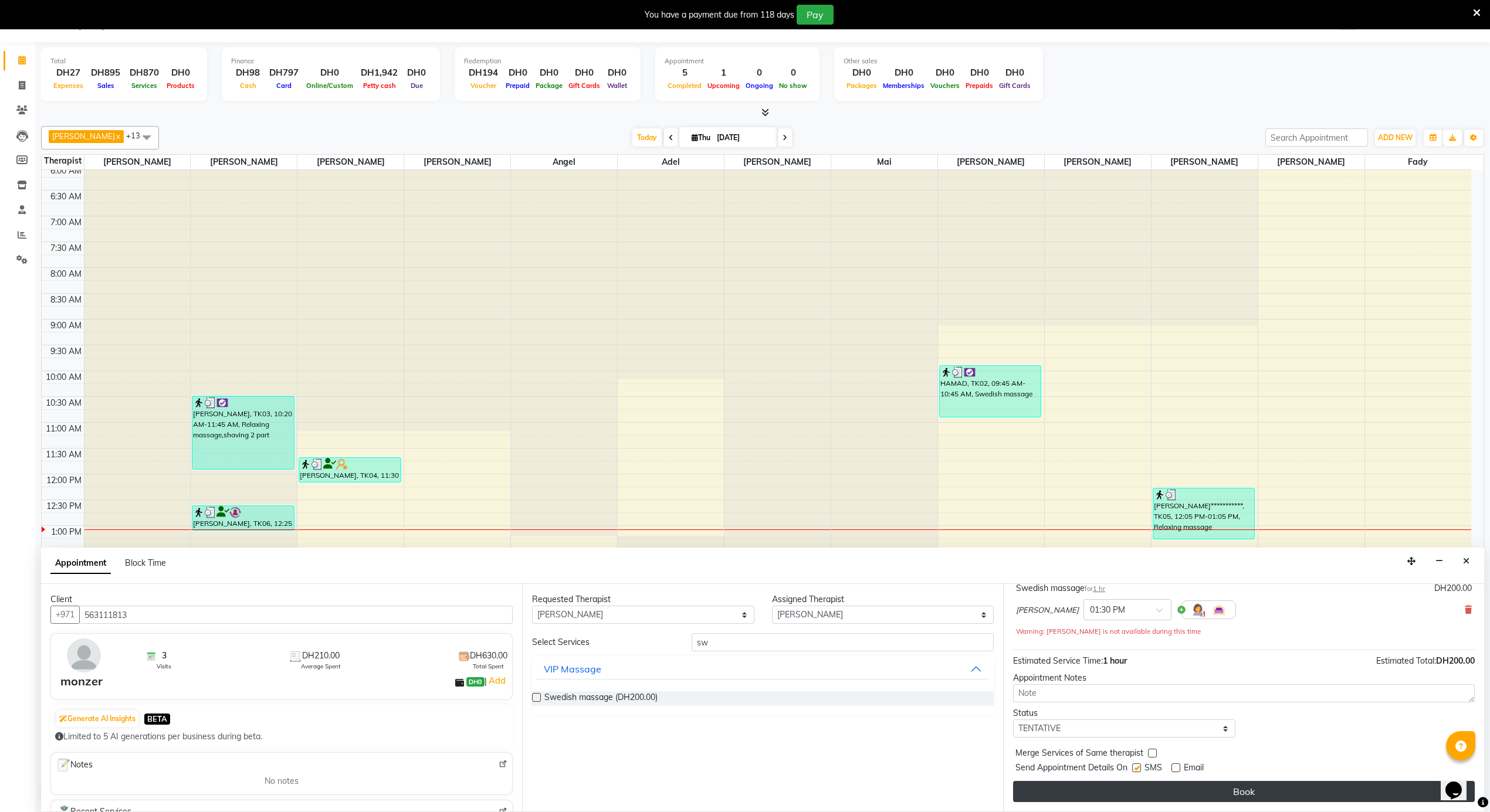
click at [1176, 782] on button "Book" at bounding box center [1243, 791] width 462 height 21
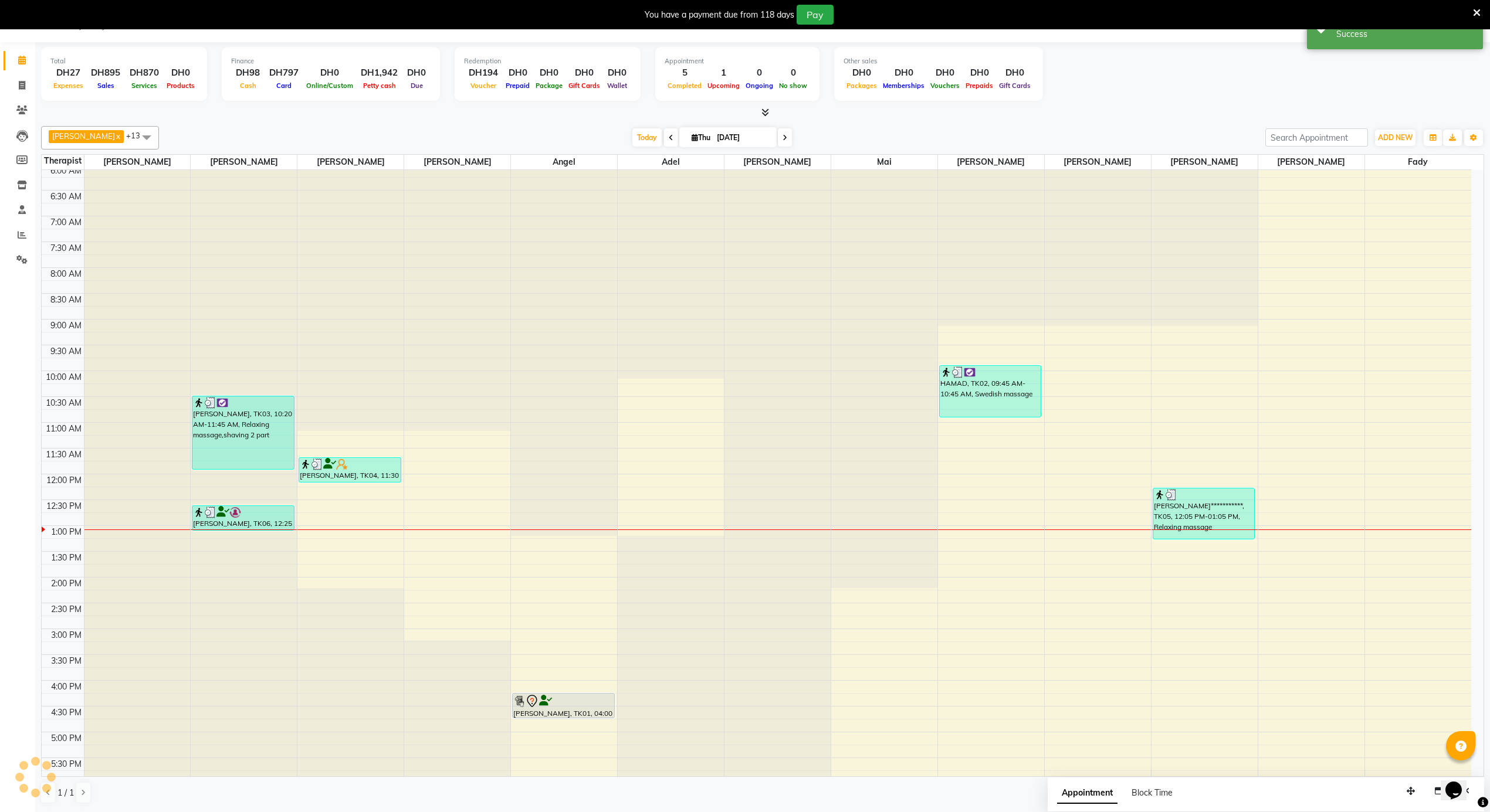
scroll to position [0, 0]
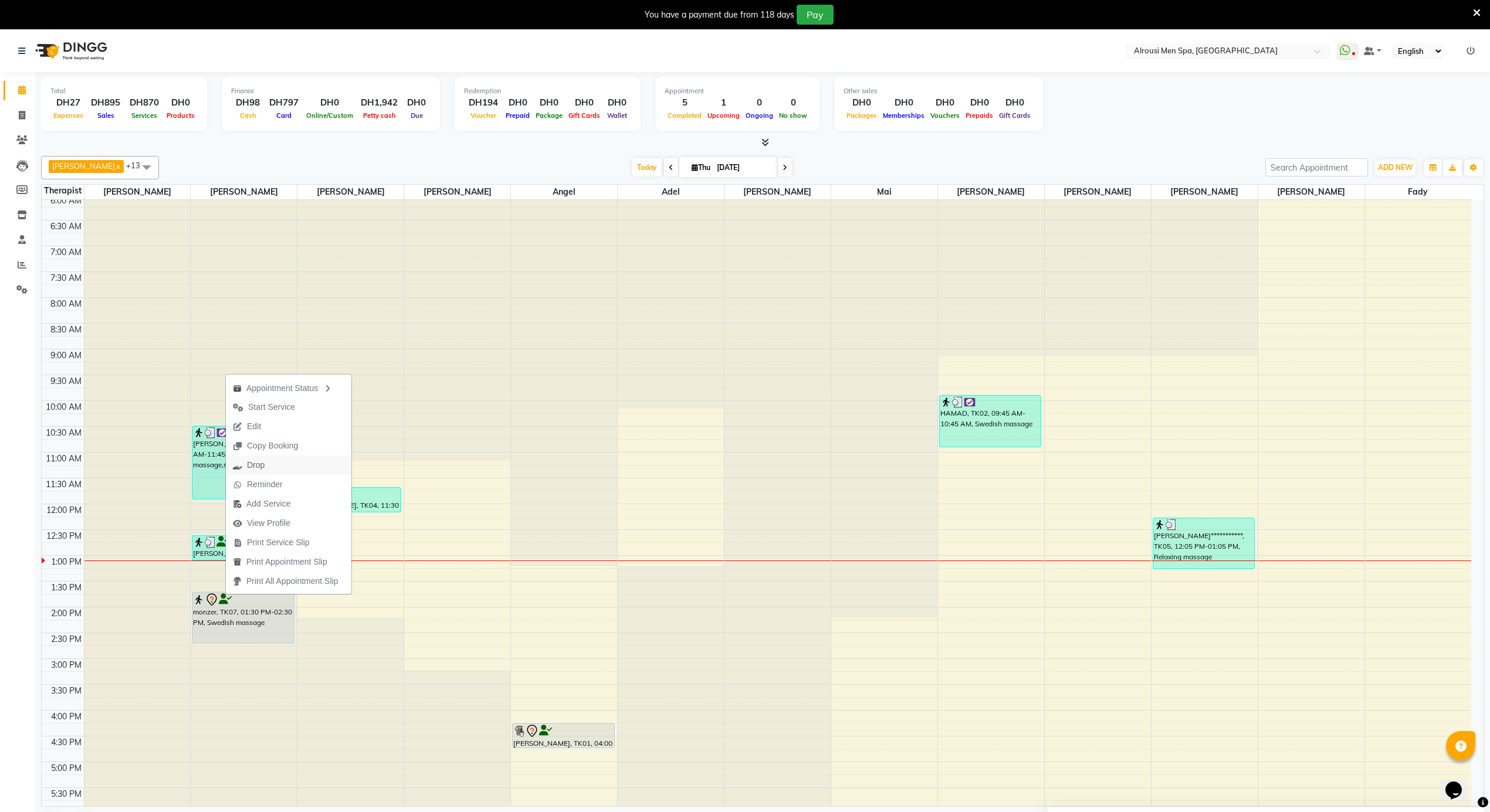
click at [263, 464] on span "Drop" at bounding box center [255, 465] width 17 height 12
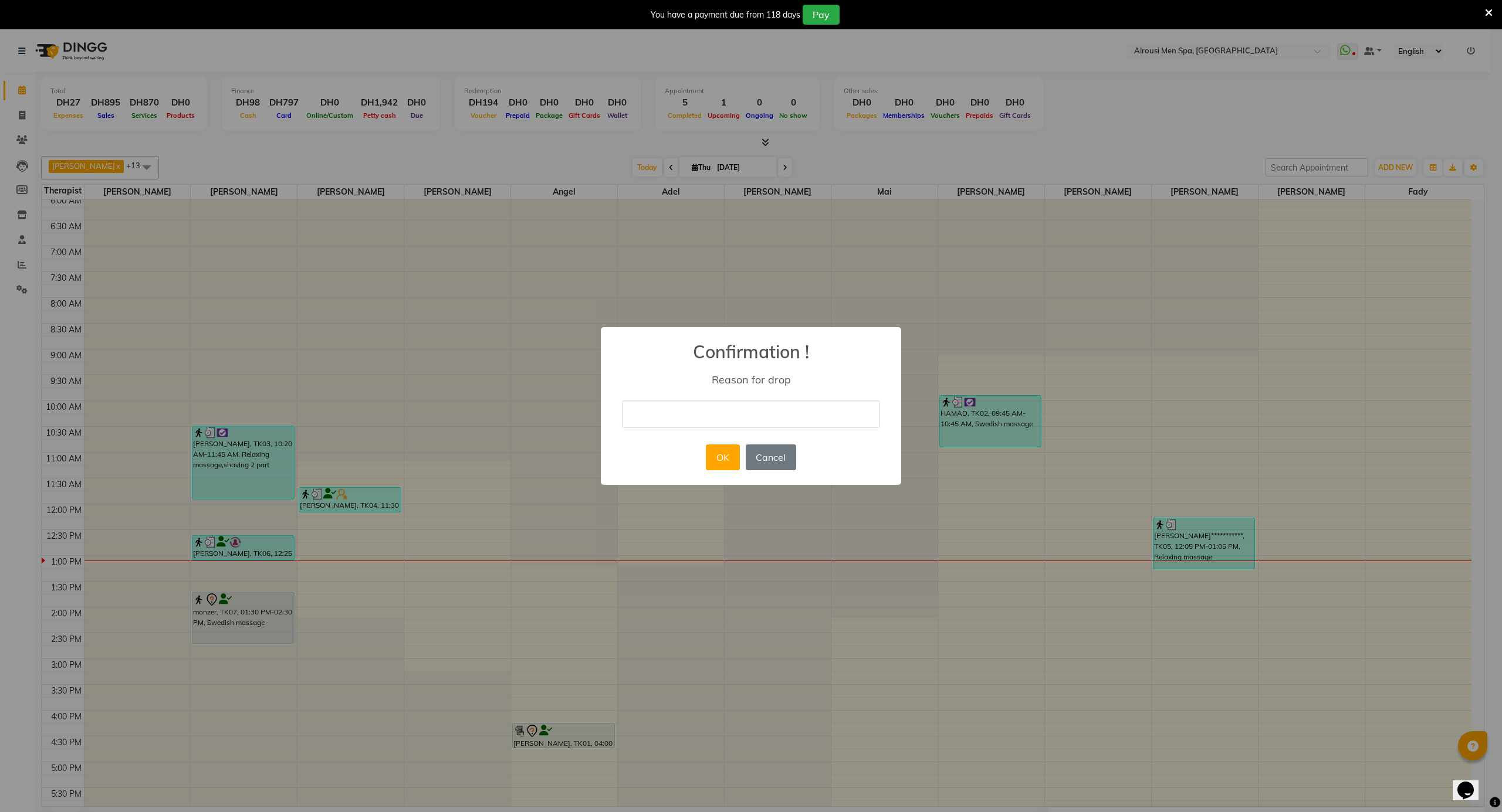
click at [780, 394] on div "× Confirmation ! Reason for drop OK No Cancel" at bounding box center [751, 406] width 300 height 158
click at [781, 405] on input "text" at bounding box center [751, 414] width 258 height 27
type input "customer request"
click at [718, 454] on button "OK" at bounding box center [722, 457] width 33 height 26
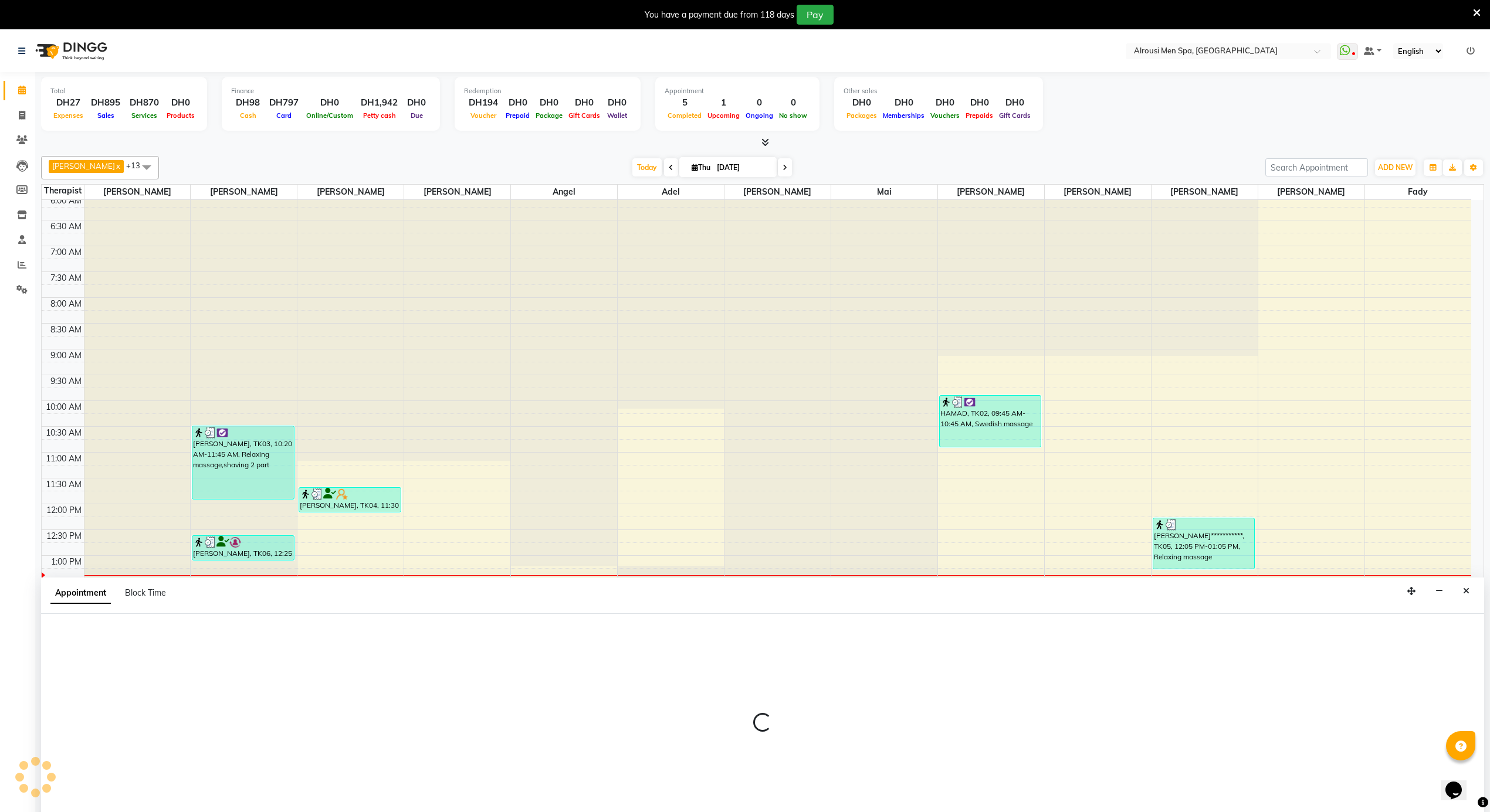
scroll to position [30, 0]
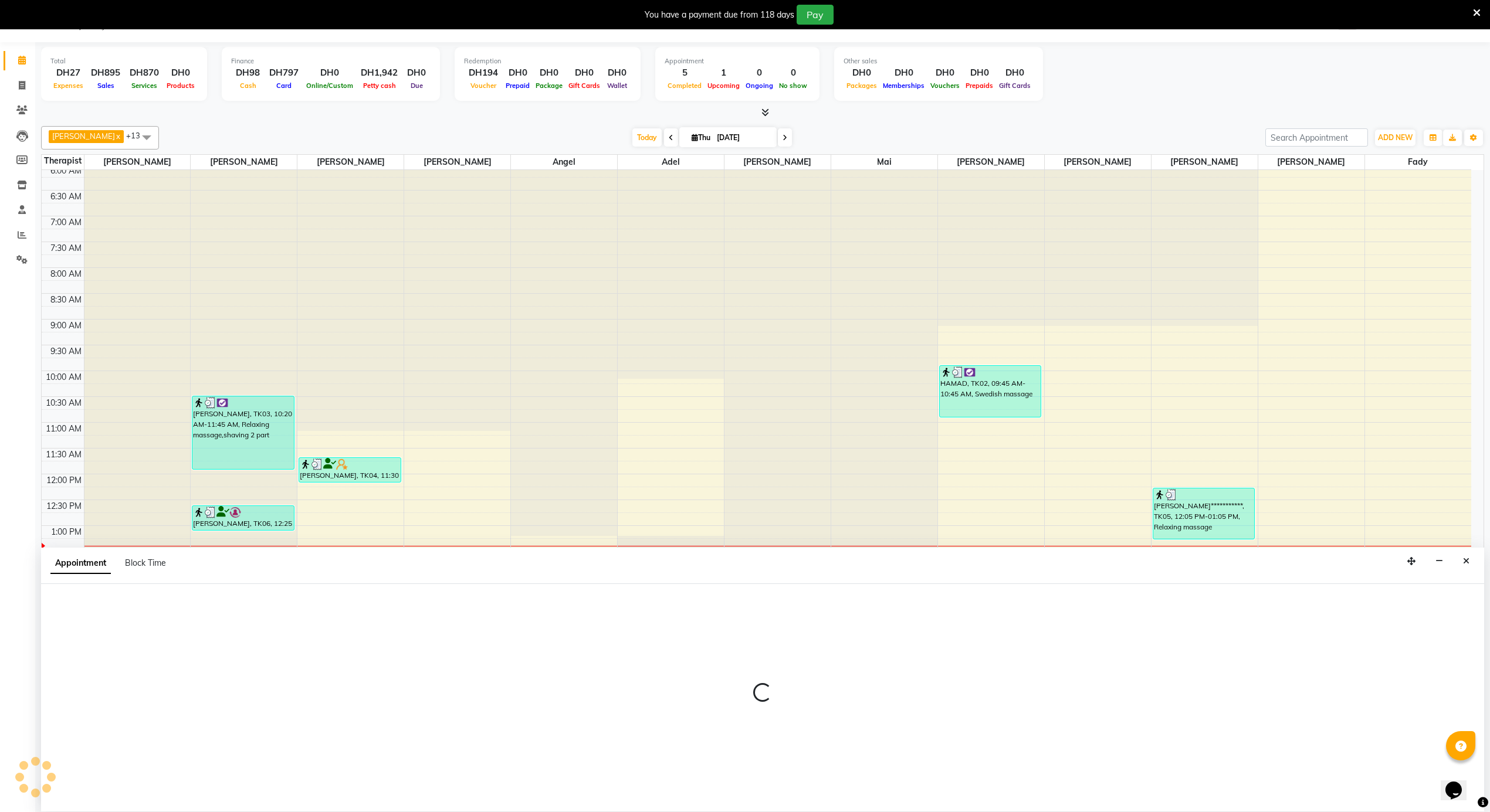
select select "43429"
select select "840"
select select "tentative"
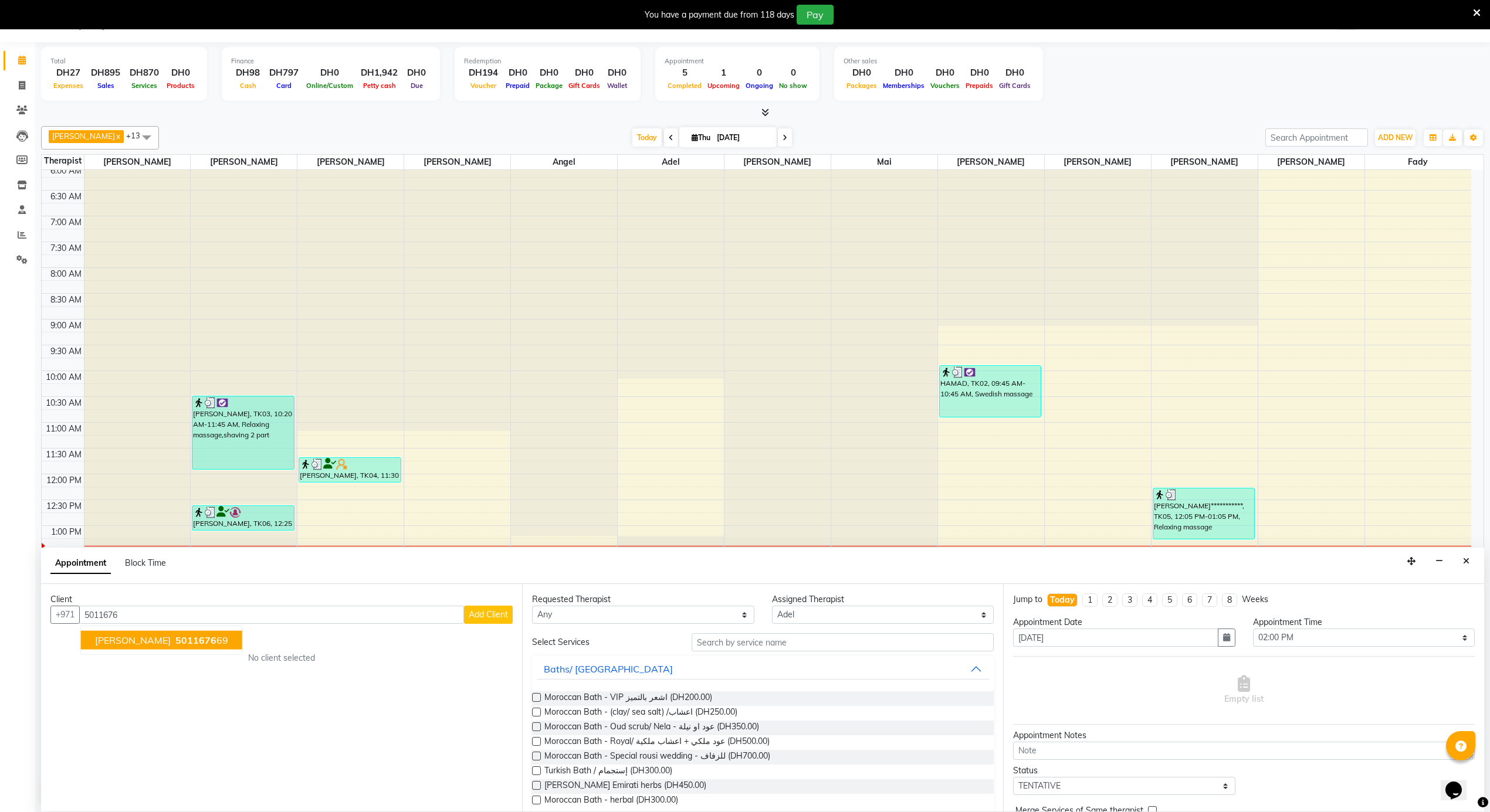
click at [177, 643] on ngb-highlight "5011676 69" at bounding box center [200, 640] width 55 height 12
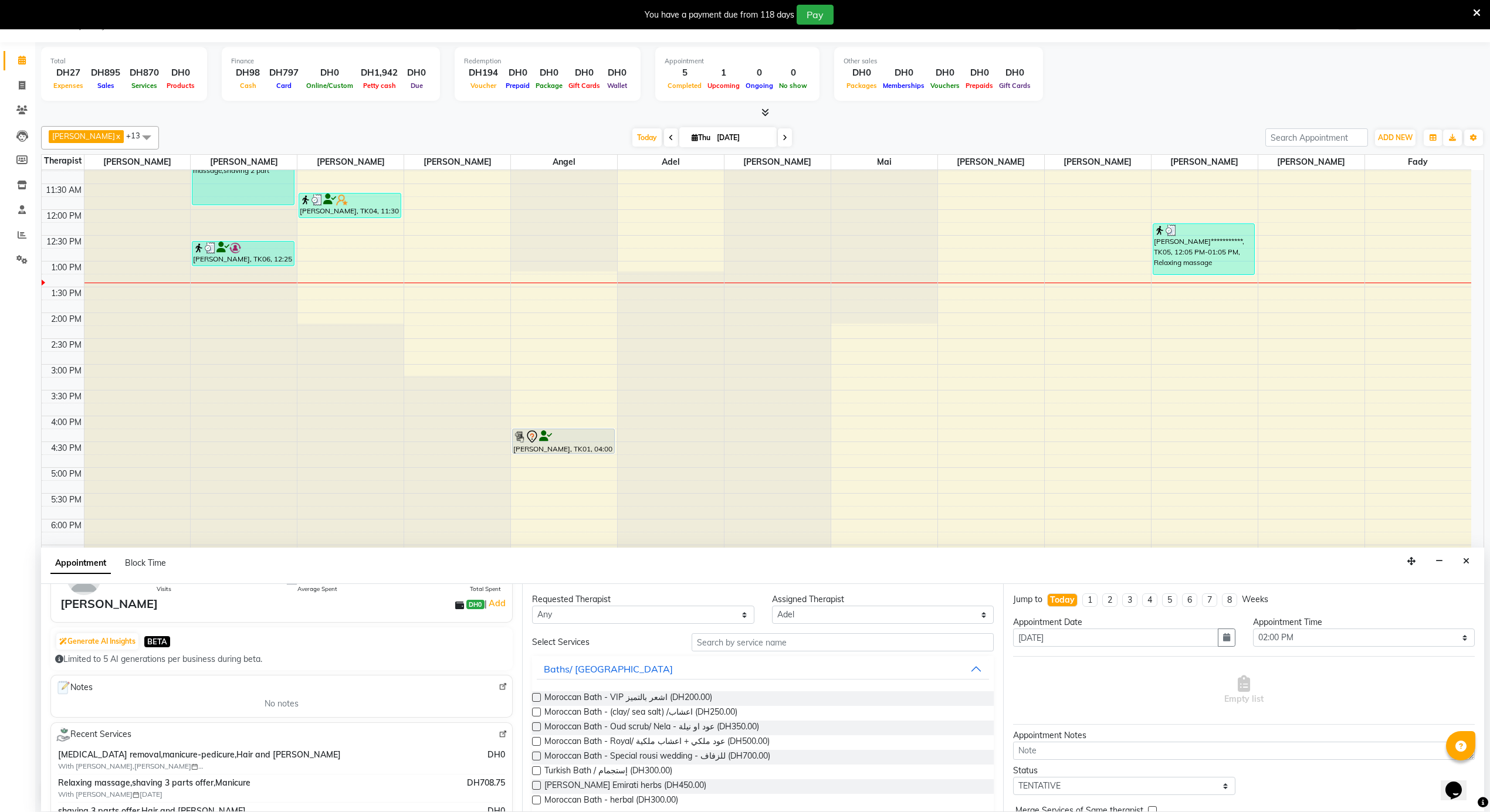
scroll to position [78, 0]
type input "501167669"
click at [792, 611] on select "Select [PERSON_NAME] [PERSON_NAME] [PERSON_NAME] [PERSON_NAME] Mai [PERSON_NAME…" at bounding box center [883, 614] width 222 height 18
select select "79271"
click at [772, 606] on select "Select [PERSON_NAME] [PERSON_NAME] [PERSON_NAME] [PERSON_NAME] Mai [PERSON_NAME…" at bounding box center [883, 614] width 222 height 18
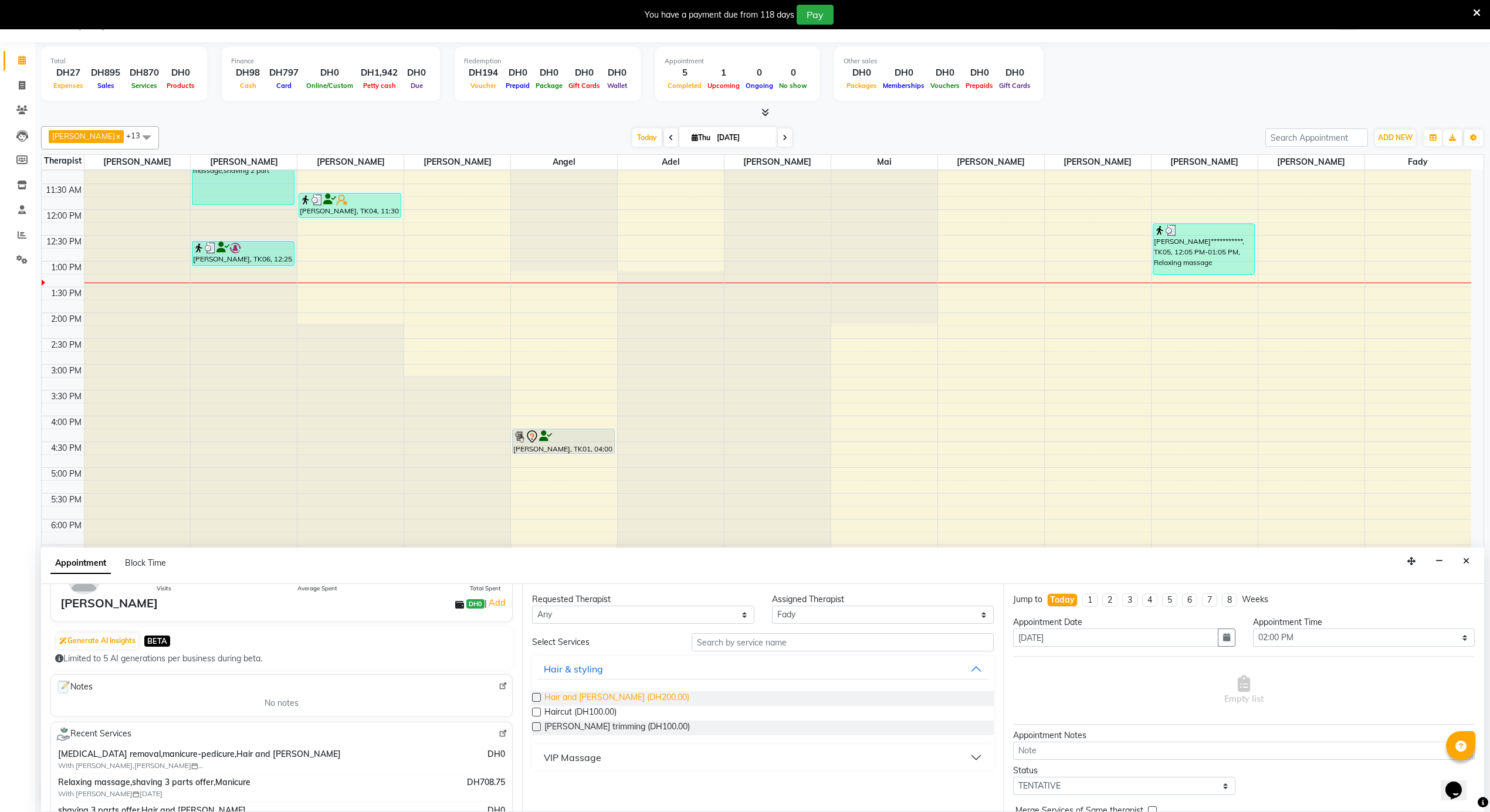
click at [584, 700] on span "Hair and [PERSON_NAME] (DH200.00)" at bounding box center [617, 699] width 145 height 14
checkbox input "false"
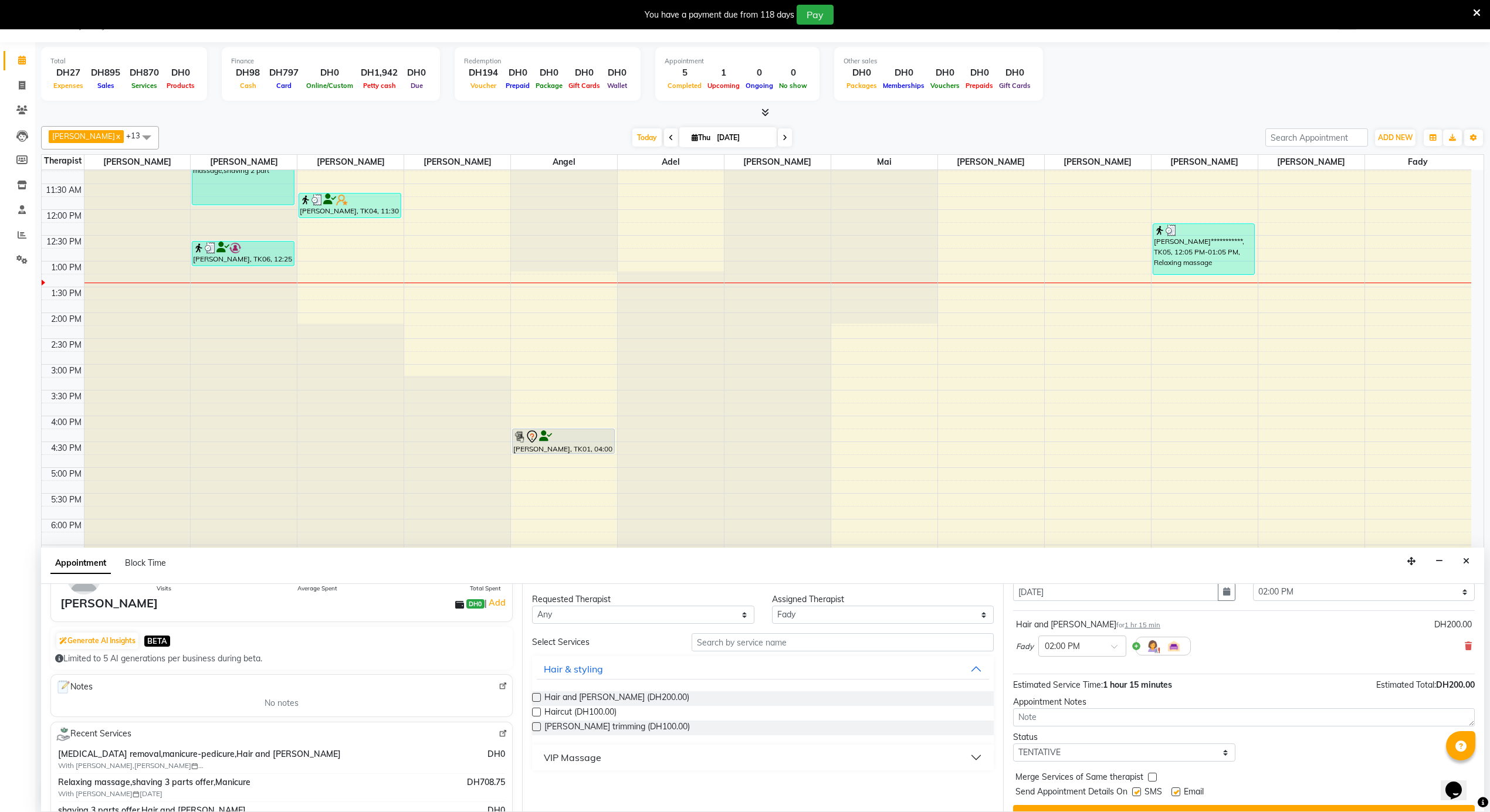
scroll to position [71, 0]
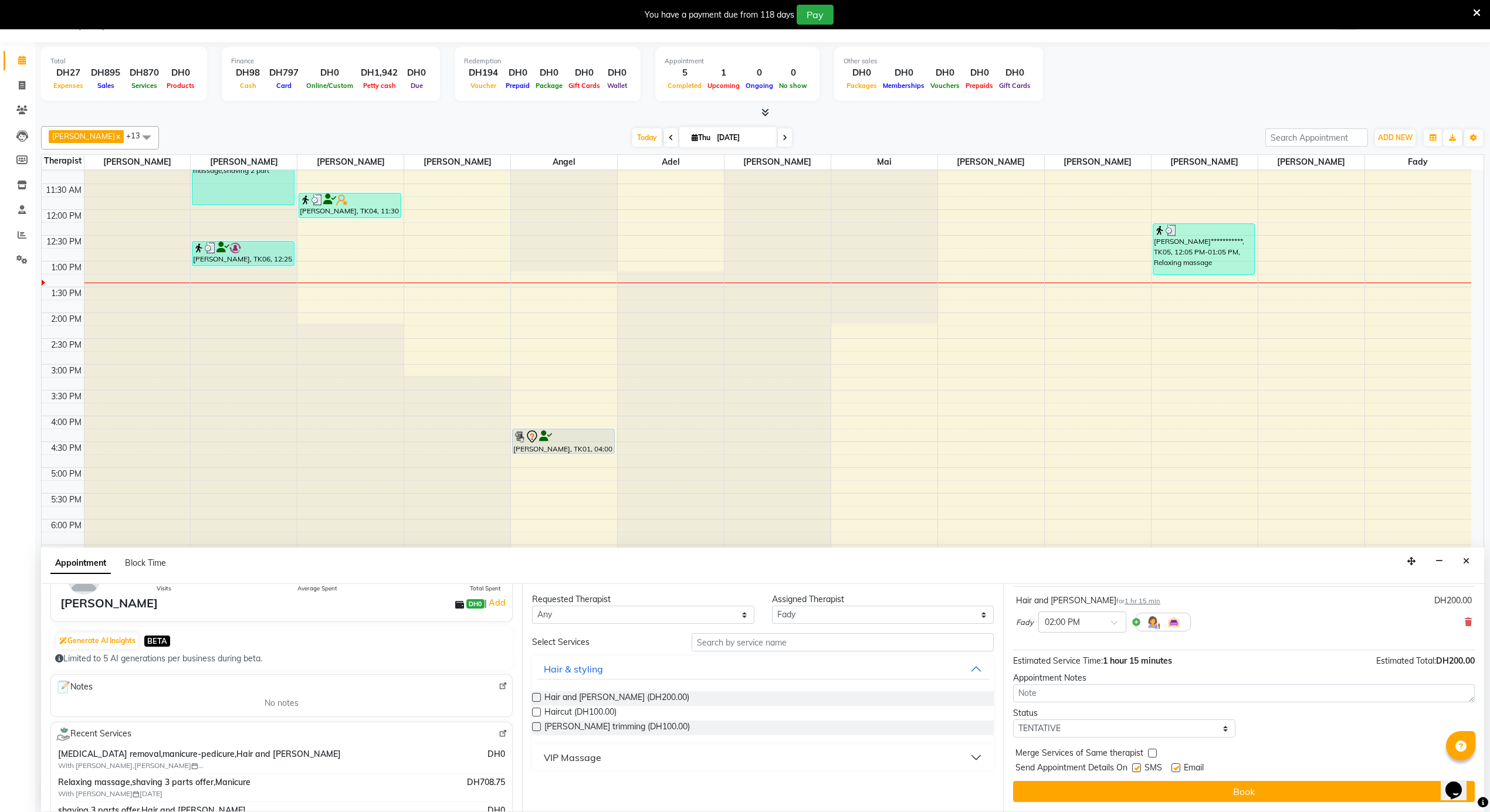
click at [1179, 766] on label at bounding box center [1176, 768] width 9 height 9
click at [1179, 766] on input "checkbox" at bounding box center [1175, 769] width 8 height 8
checkbox input "false"
click at [1180, 786] on button "Book" at bounding box center [1243, 791] width 462 height 21
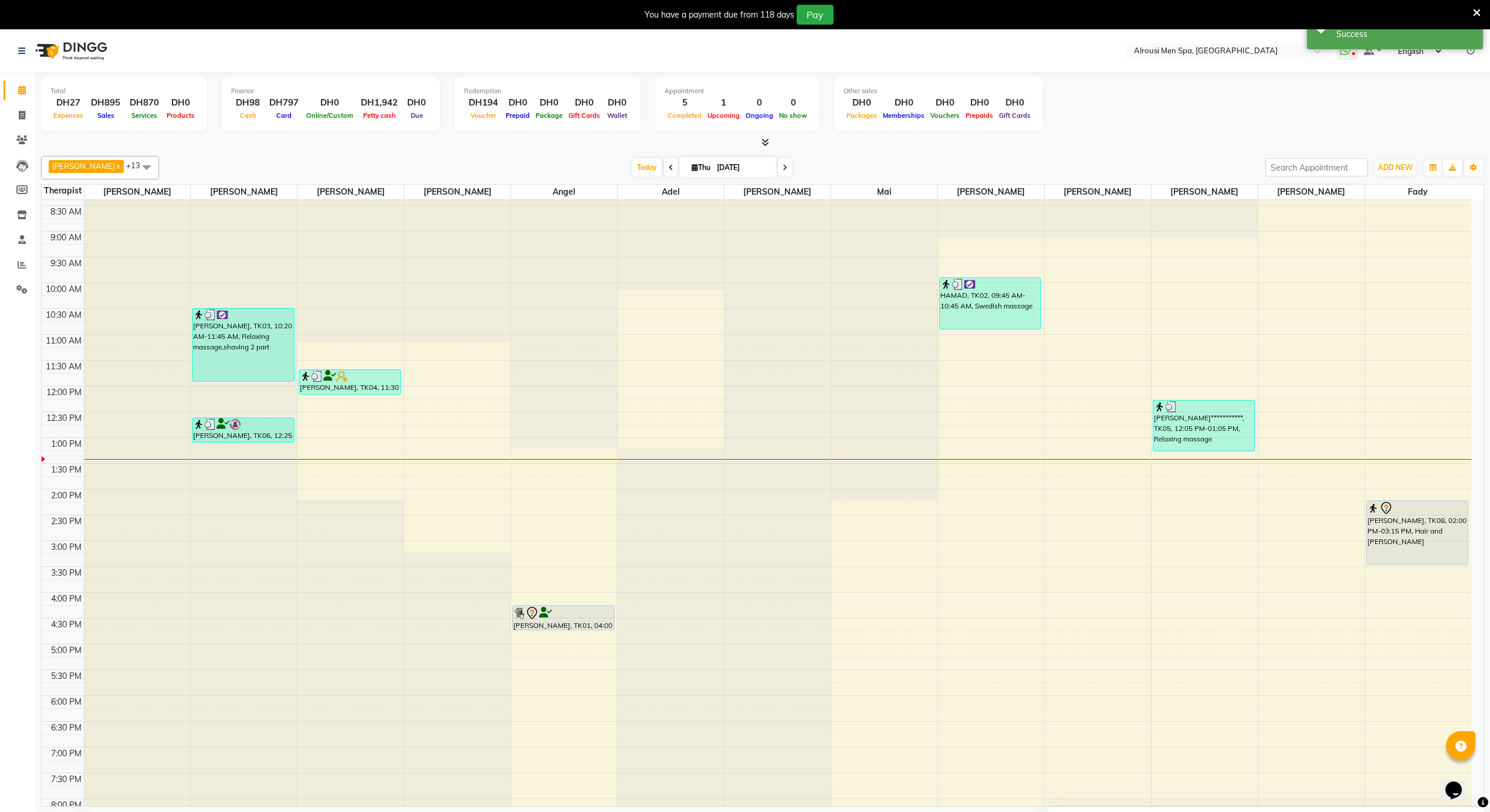
scroll to position [423, 0]
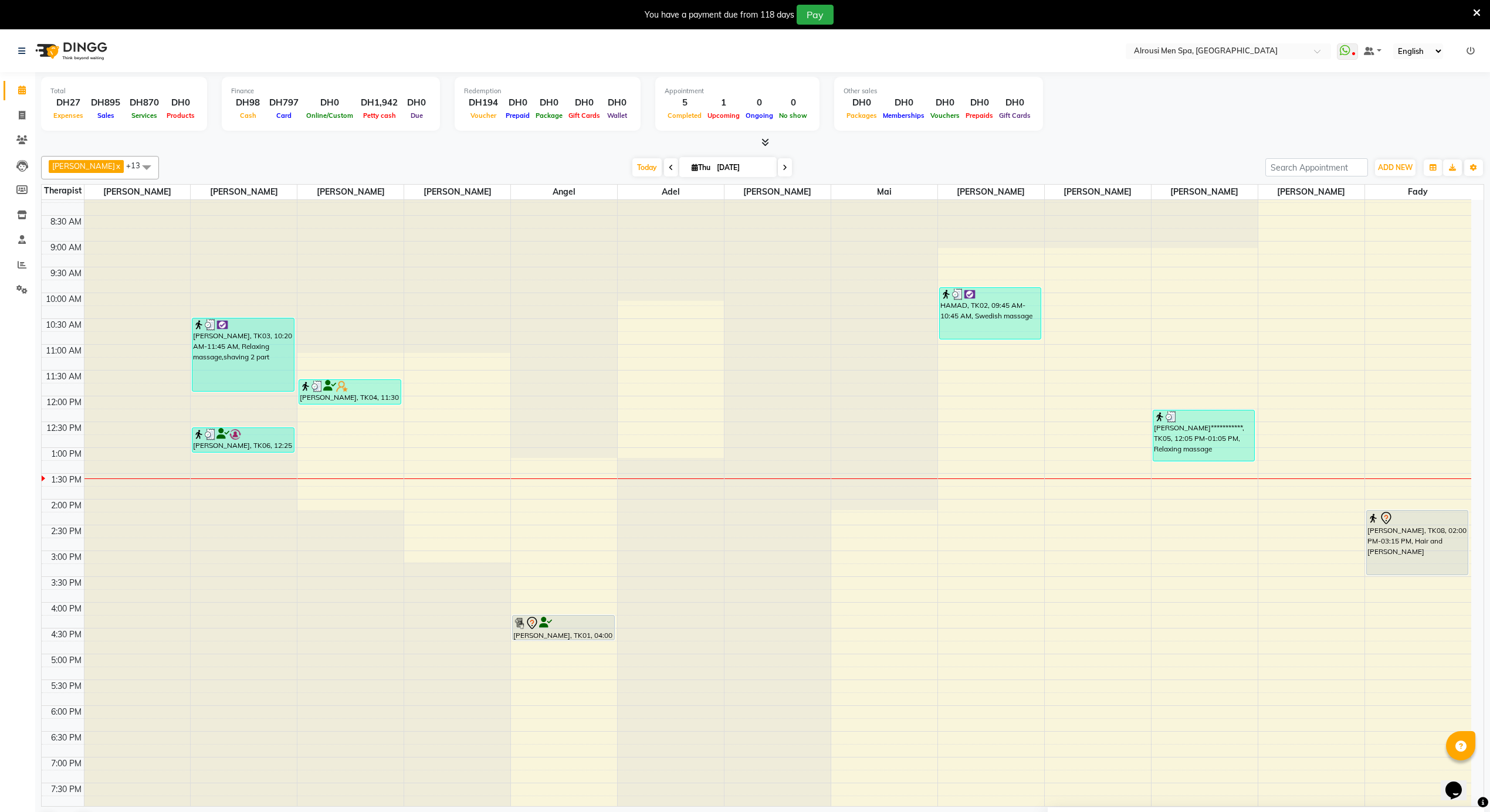
click at [906, 601] on div "**********" at bounding box center [757, 396] width 1429 height 1238
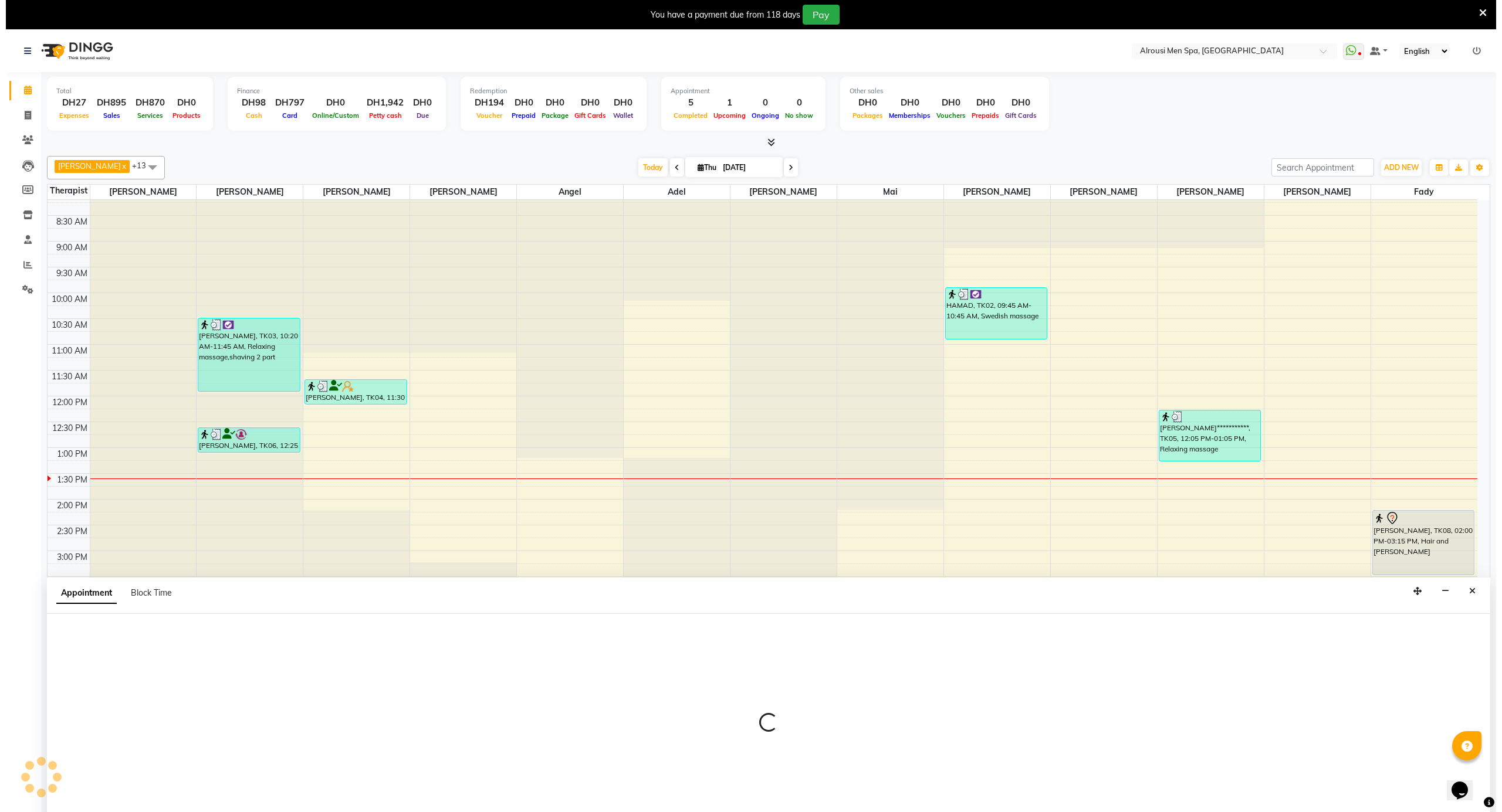
scroll to position [30, 0]
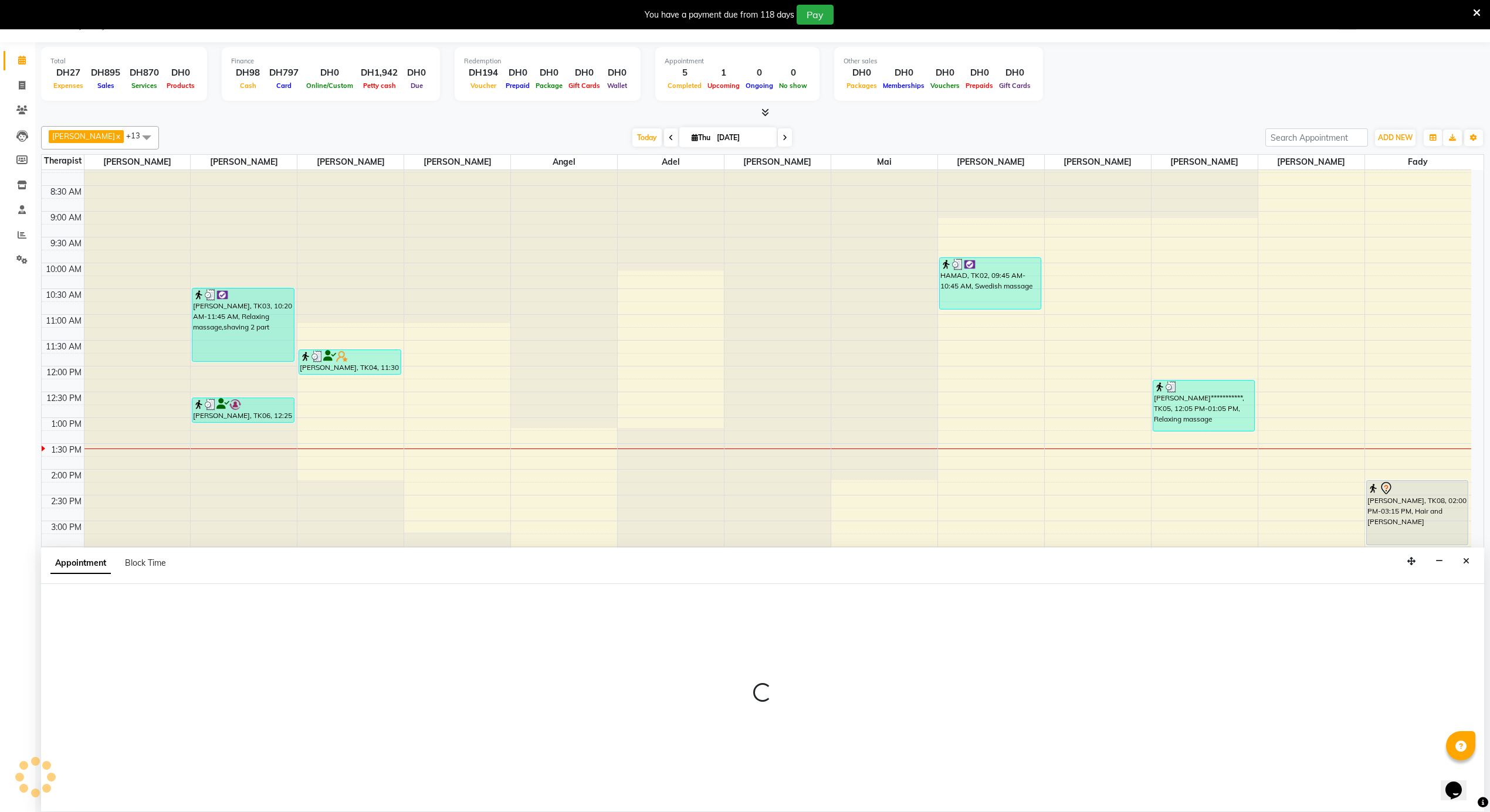
select select "52230"
select select "930"
select select "tentative"
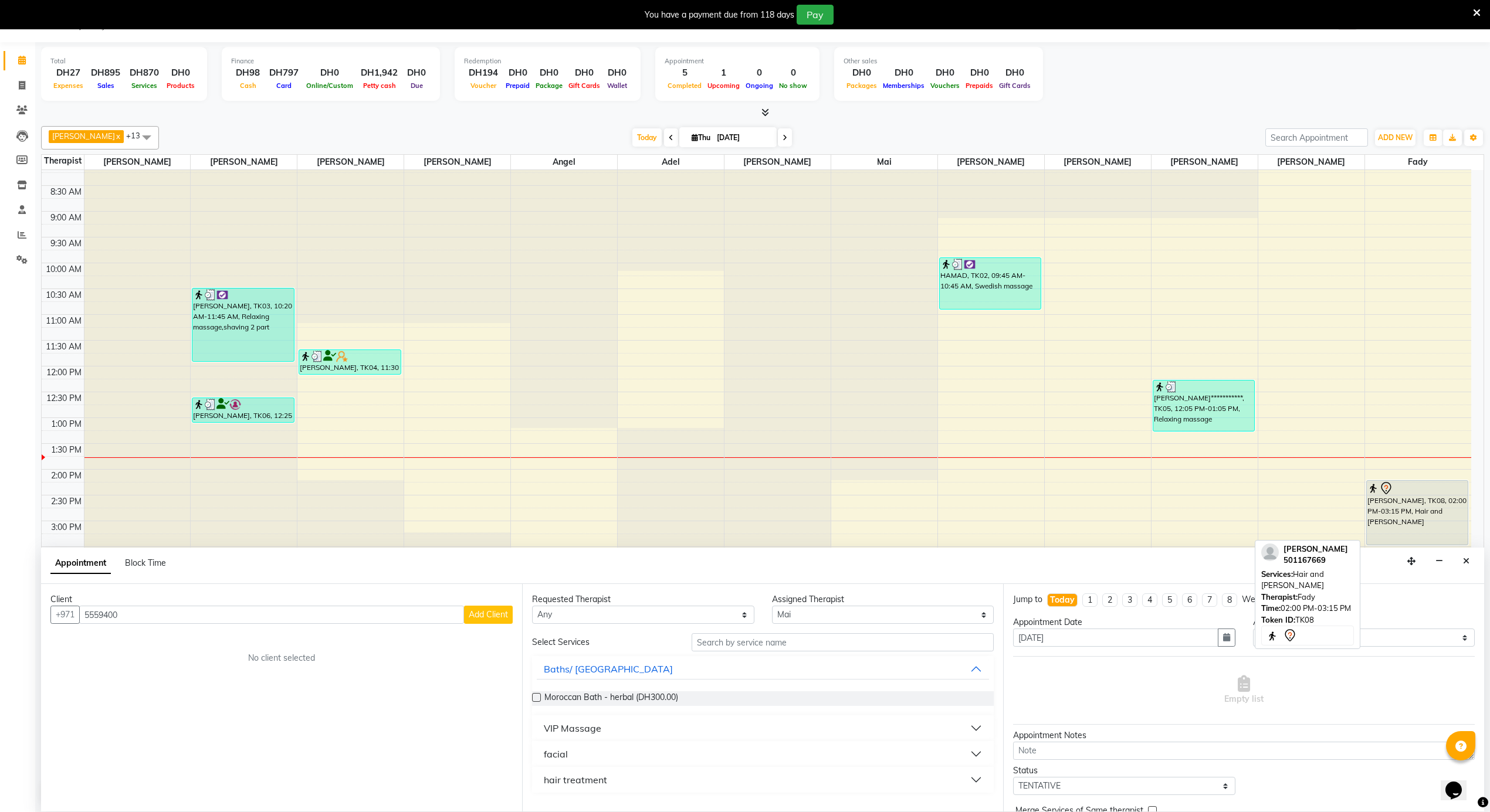
click at [1410, 530] on div "[PERSON_NAME], TK08, 02:00 PM-03:15 PM, Hair and [PERSON_NAME]" at bounding box center [1417, 513] width 102 height 64
type input "5559400"
select select "7"
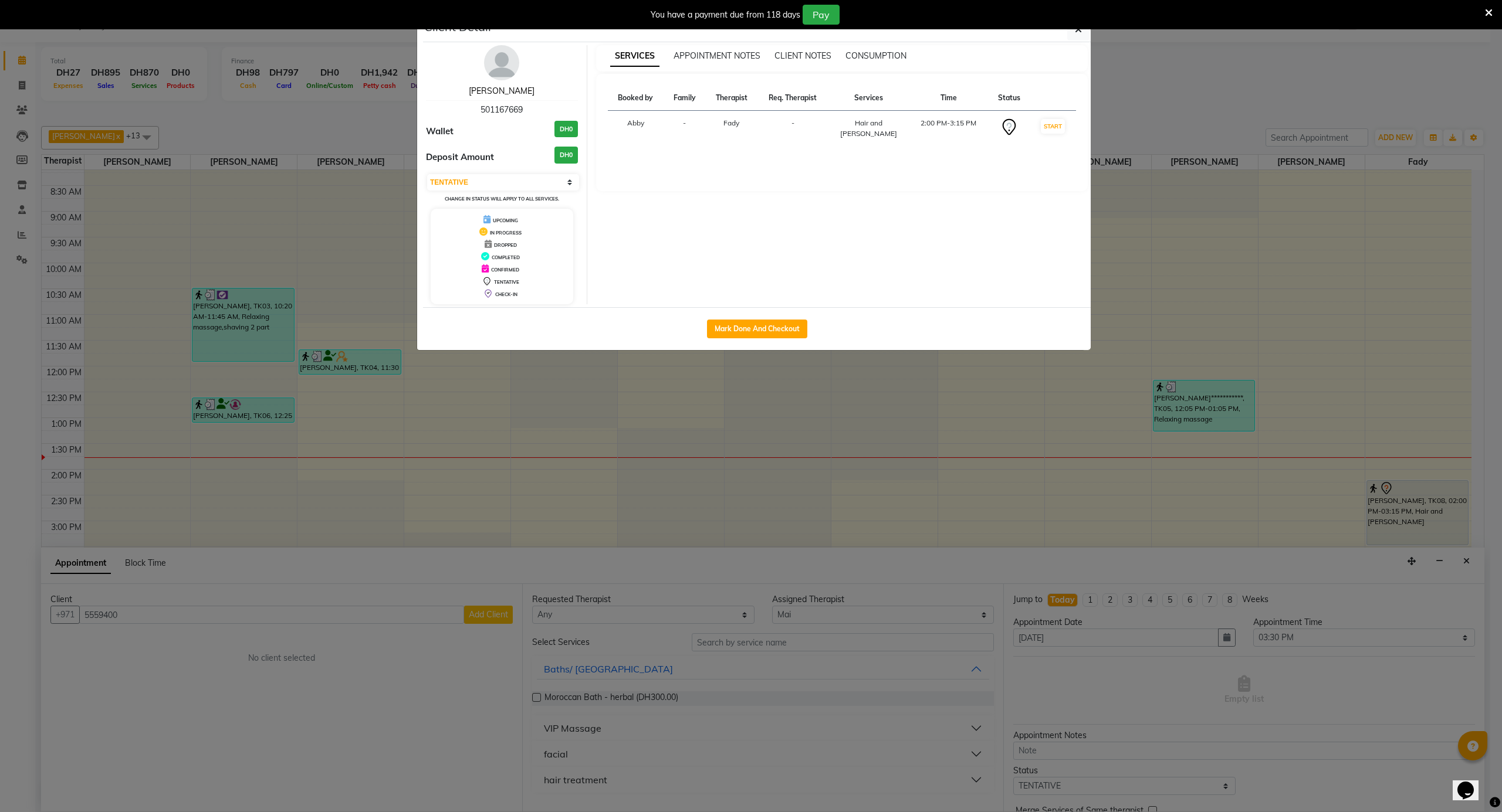
click at [507, 89] on link "[PERSON_NAME]" at bounding box center [501, 91] width 66 height 11
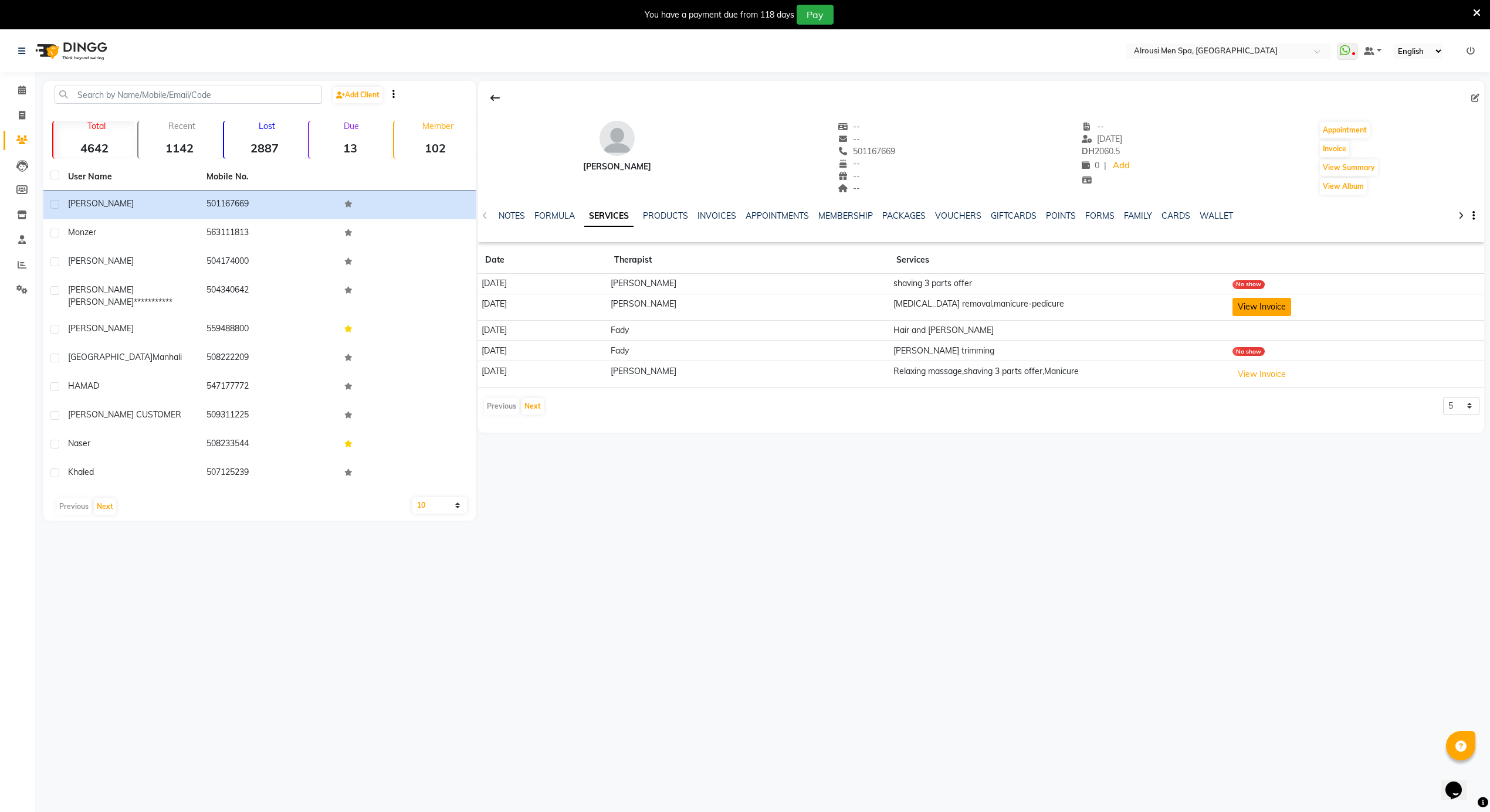
click at [1267, 309] on button "View Invoice" at bounding box center [1261, 306] width 58 height 18
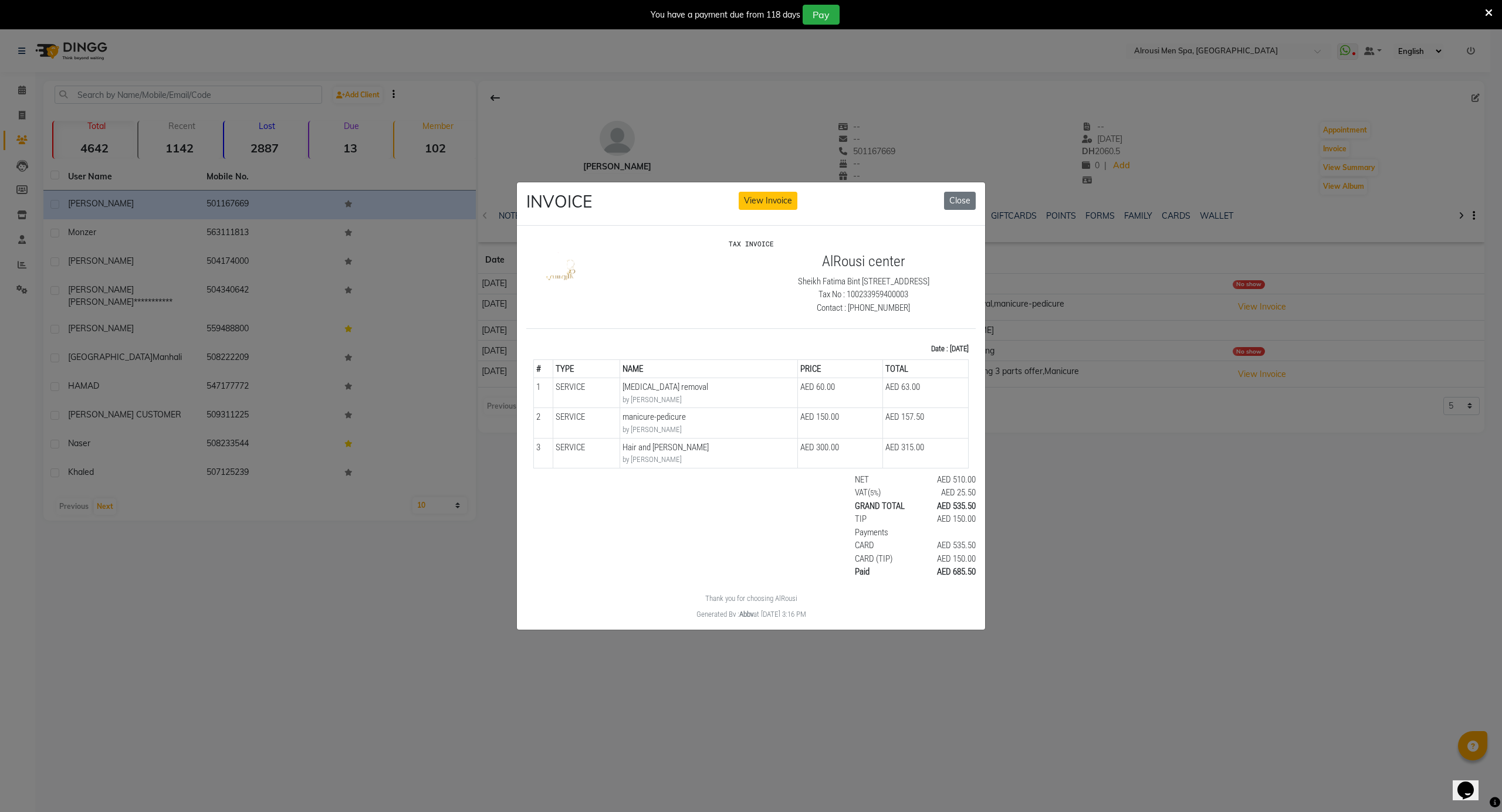
click at [1141, 369] on ngb-modal-window "INVOICE View Invoice Close" at bounding box center [751, 406] width 1502 height 812
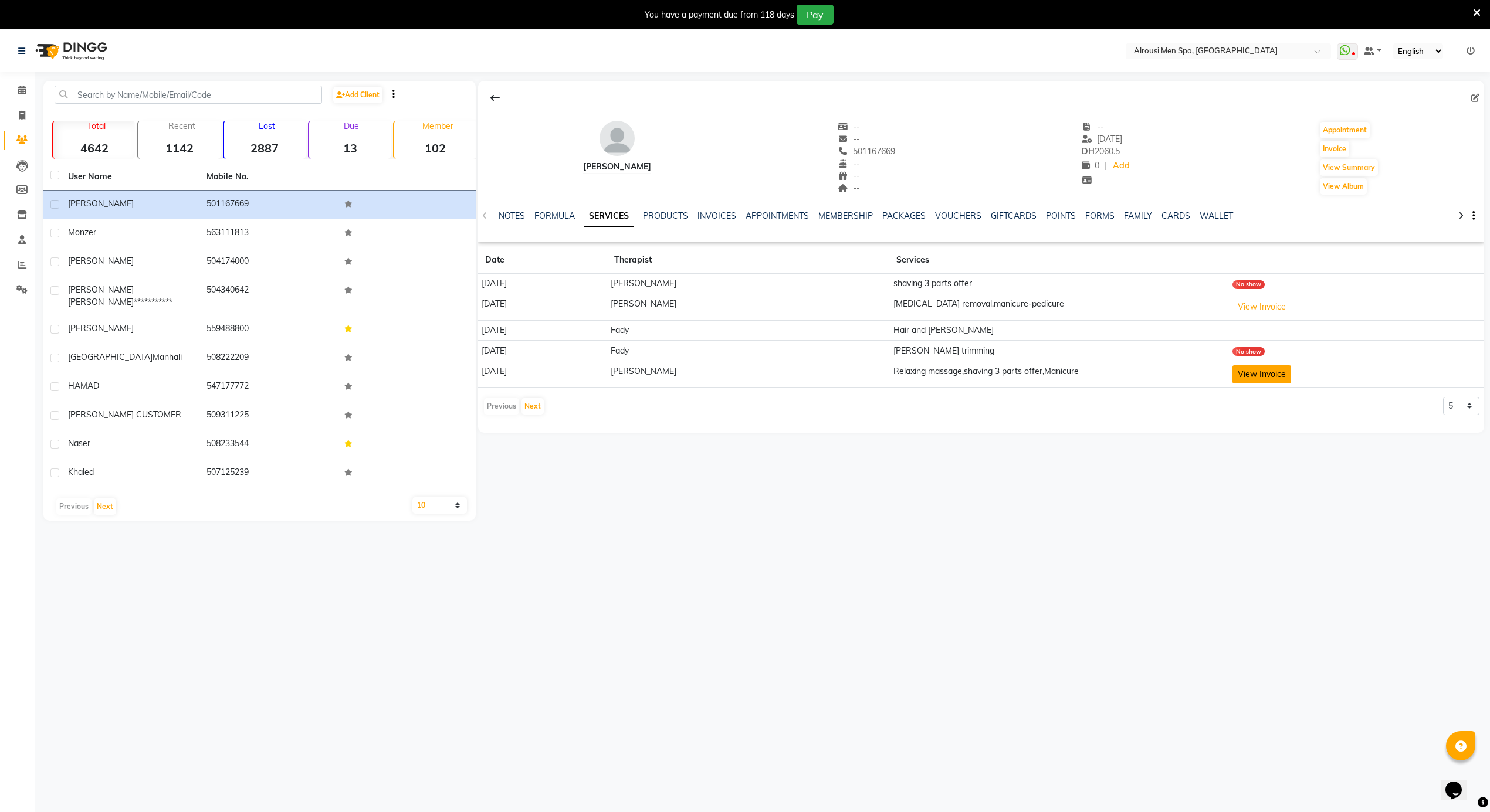
click at [1246, 371] on button "View Invoice" at bounding box center [1261, 374] width 58 height 18
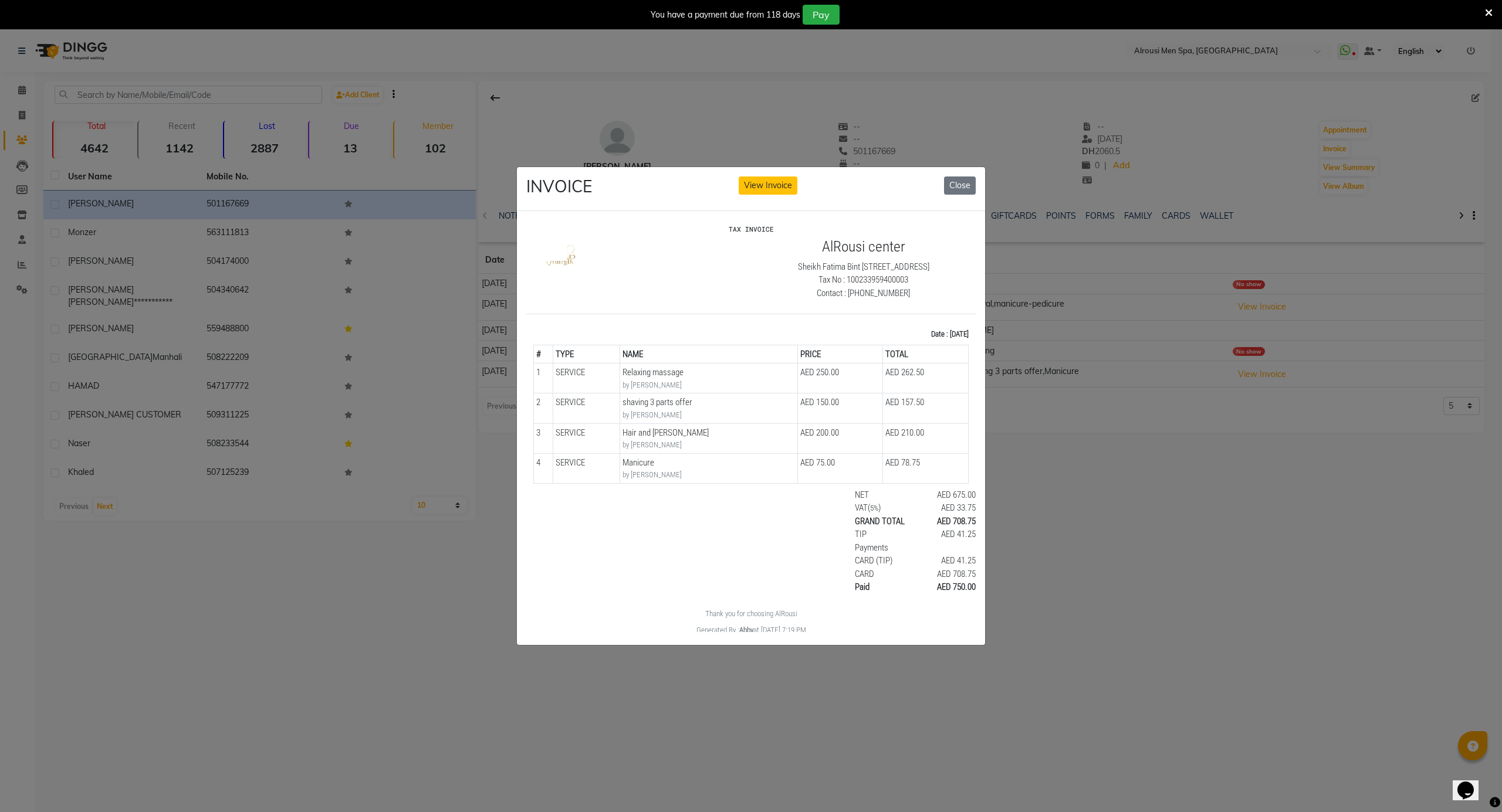
click at [1123, 412] on ngb-modal-window "INVOICE View Invoice Close" at bounding box center [751, 406] width 1502 height 812
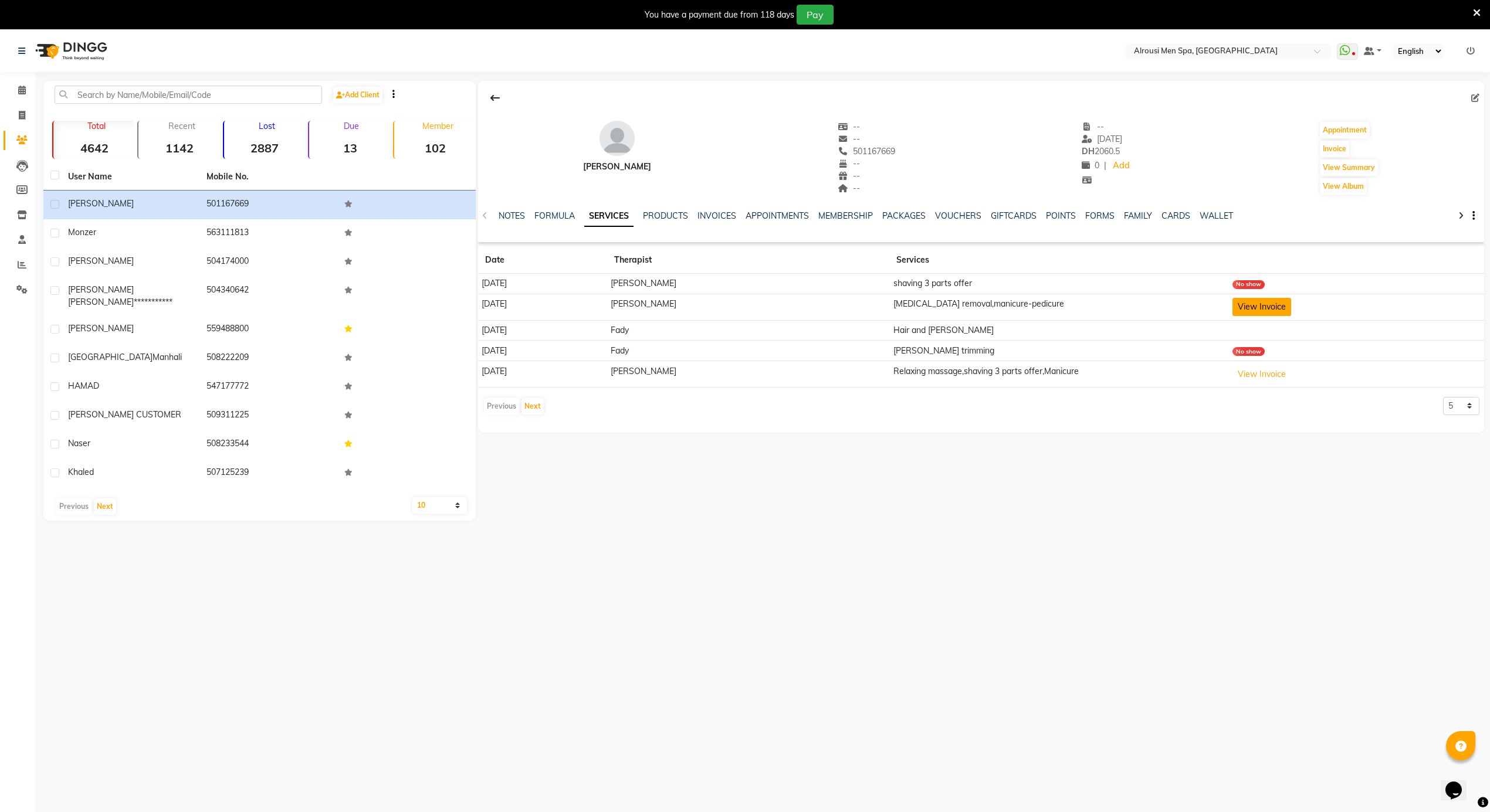
click at [1270, 306] on button "View Invoice" at bounding box center [1261, 306] width 58 height 18
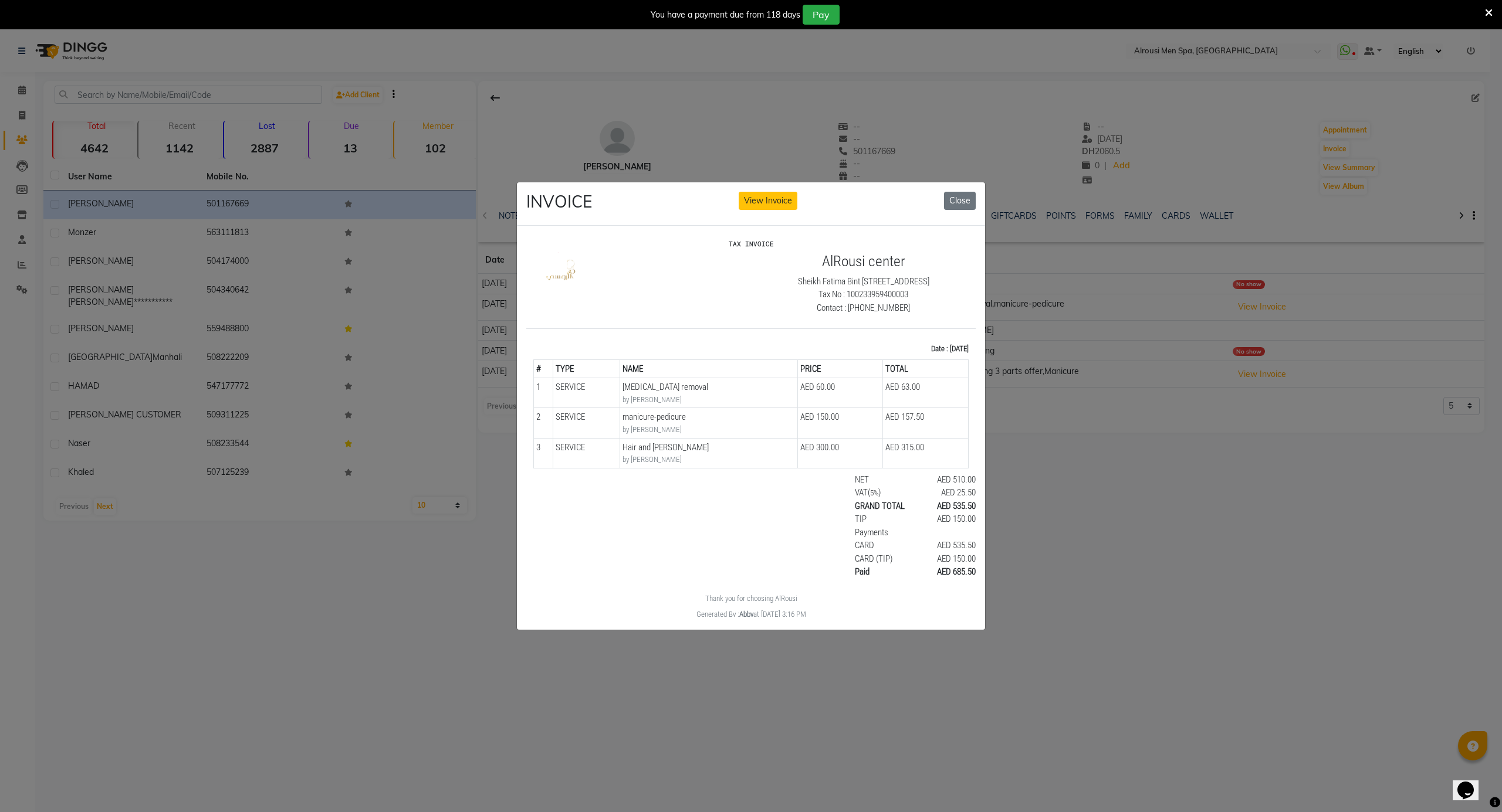
click at [1070, 455] on ngb-modal-window "INVOICE View Invoice Close" at bounding box center [751, 406] width 1502 height 812
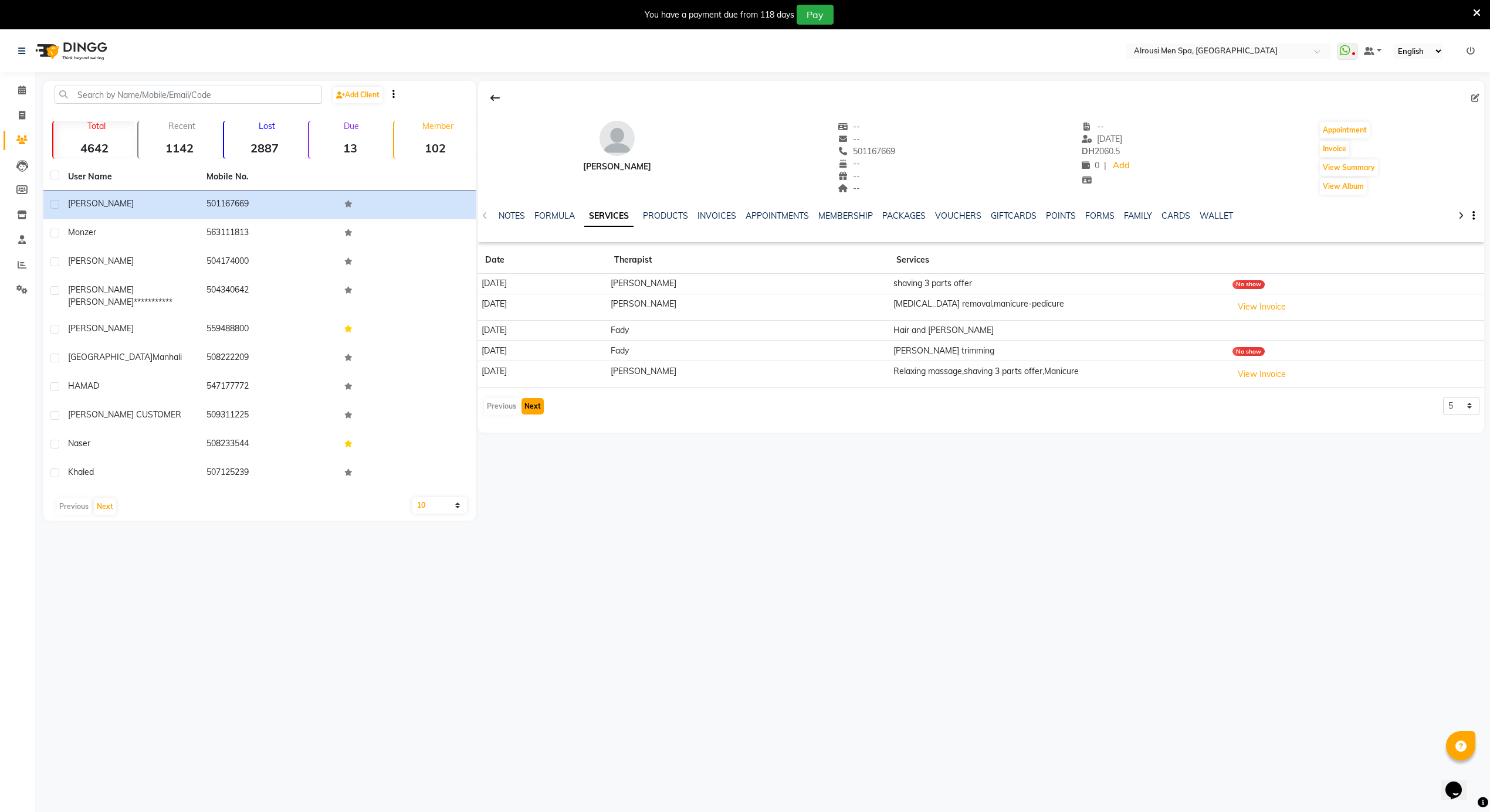
click at [531, 406] on button "Next" at bounding box center [532, 406] width 22 height 17
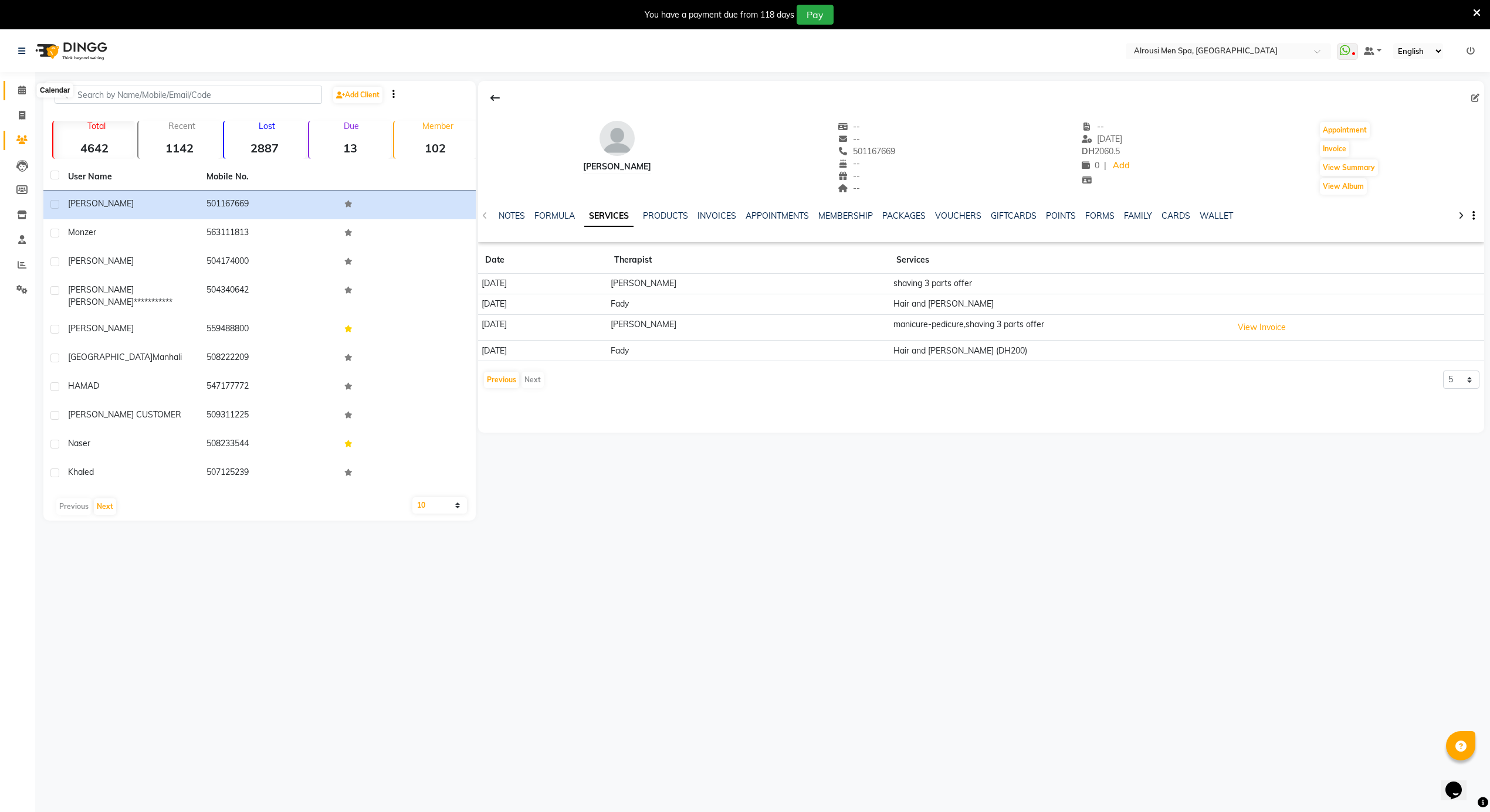
click at [12, 92] on span at bounding box center [22, 90] width 20 height 14
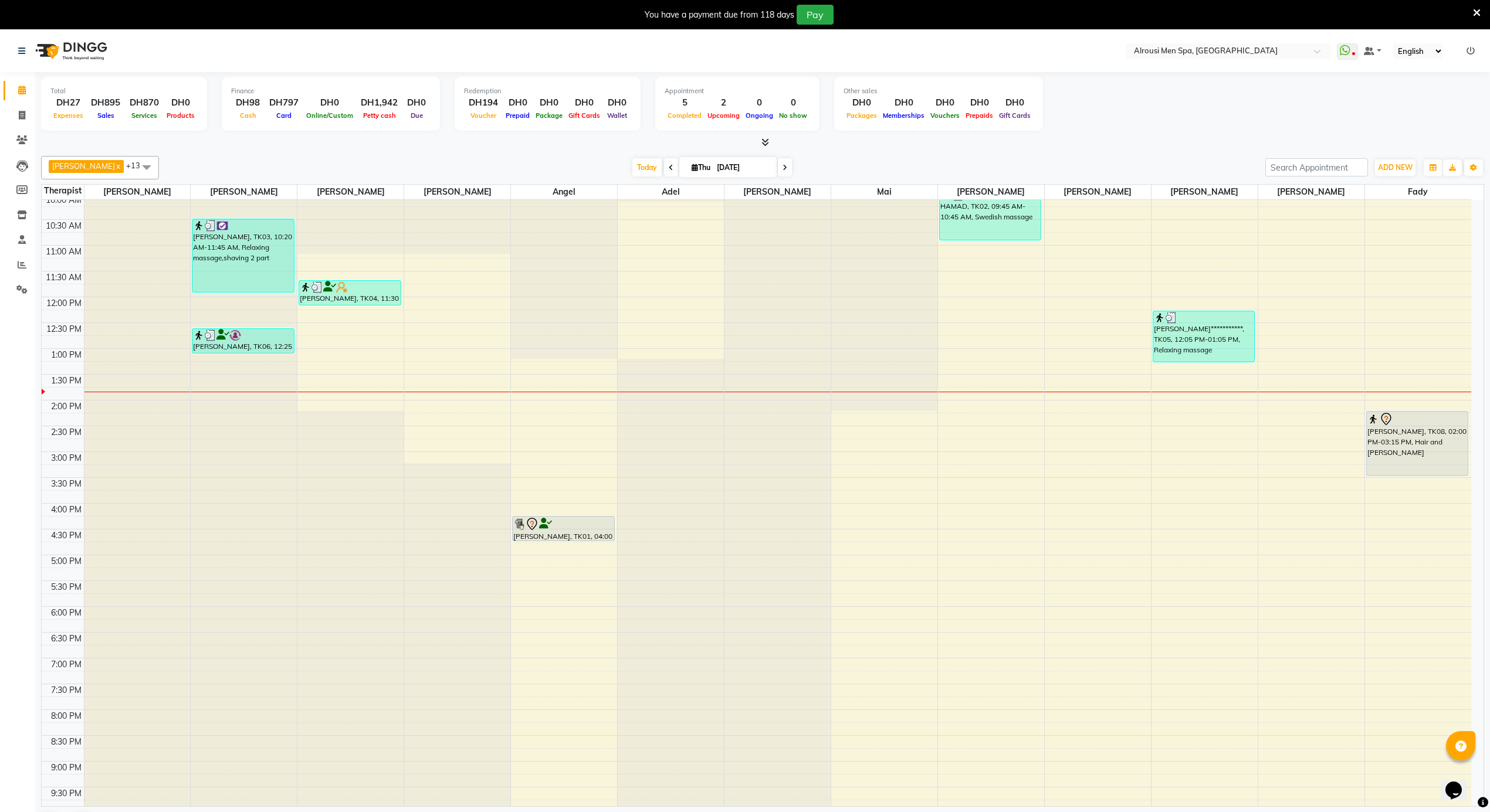
scroll to position [501, 0]
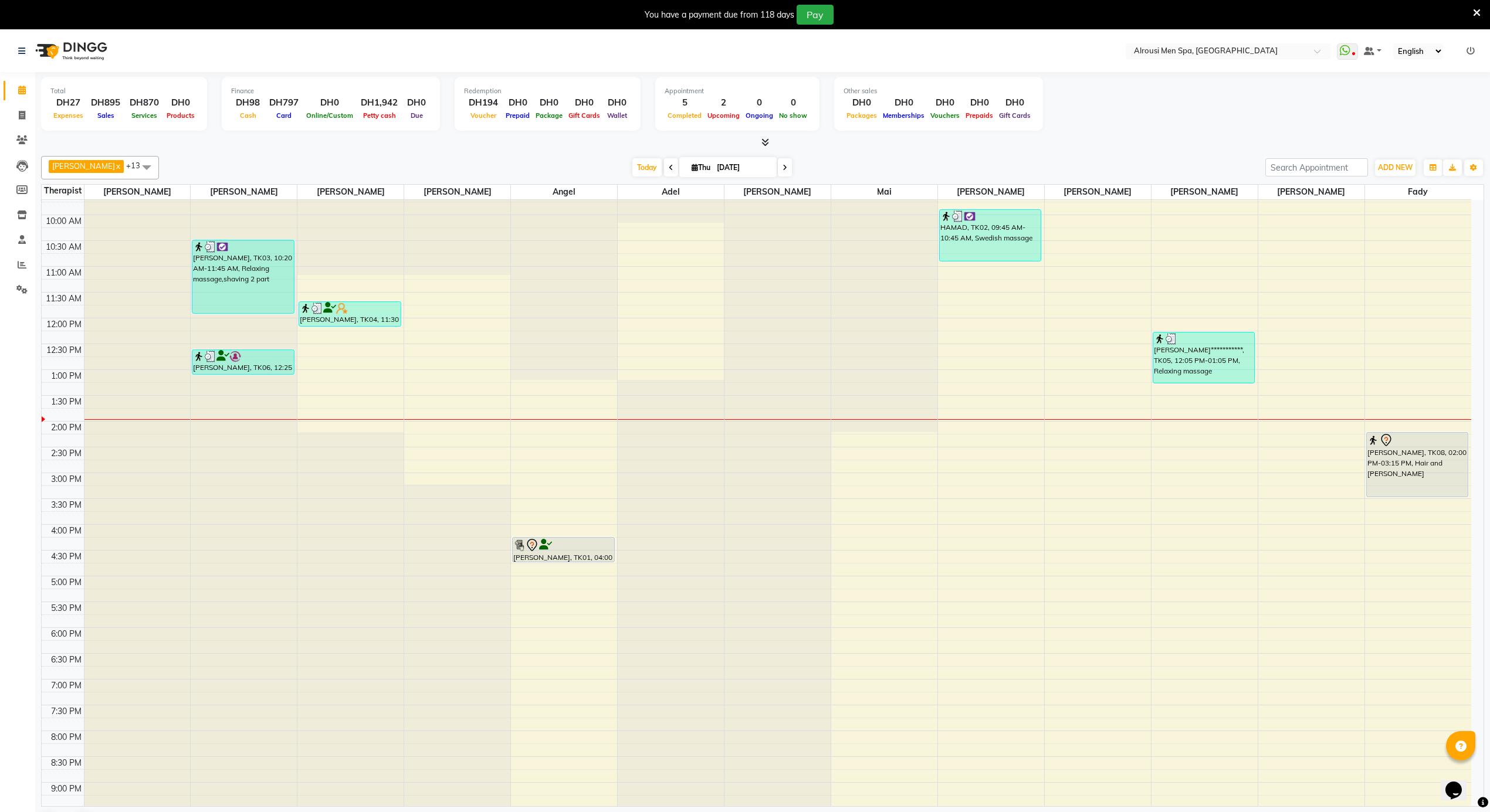
click at [915, 552] on div "**********" at bounding box center [757, 318] width 1429 height 1238
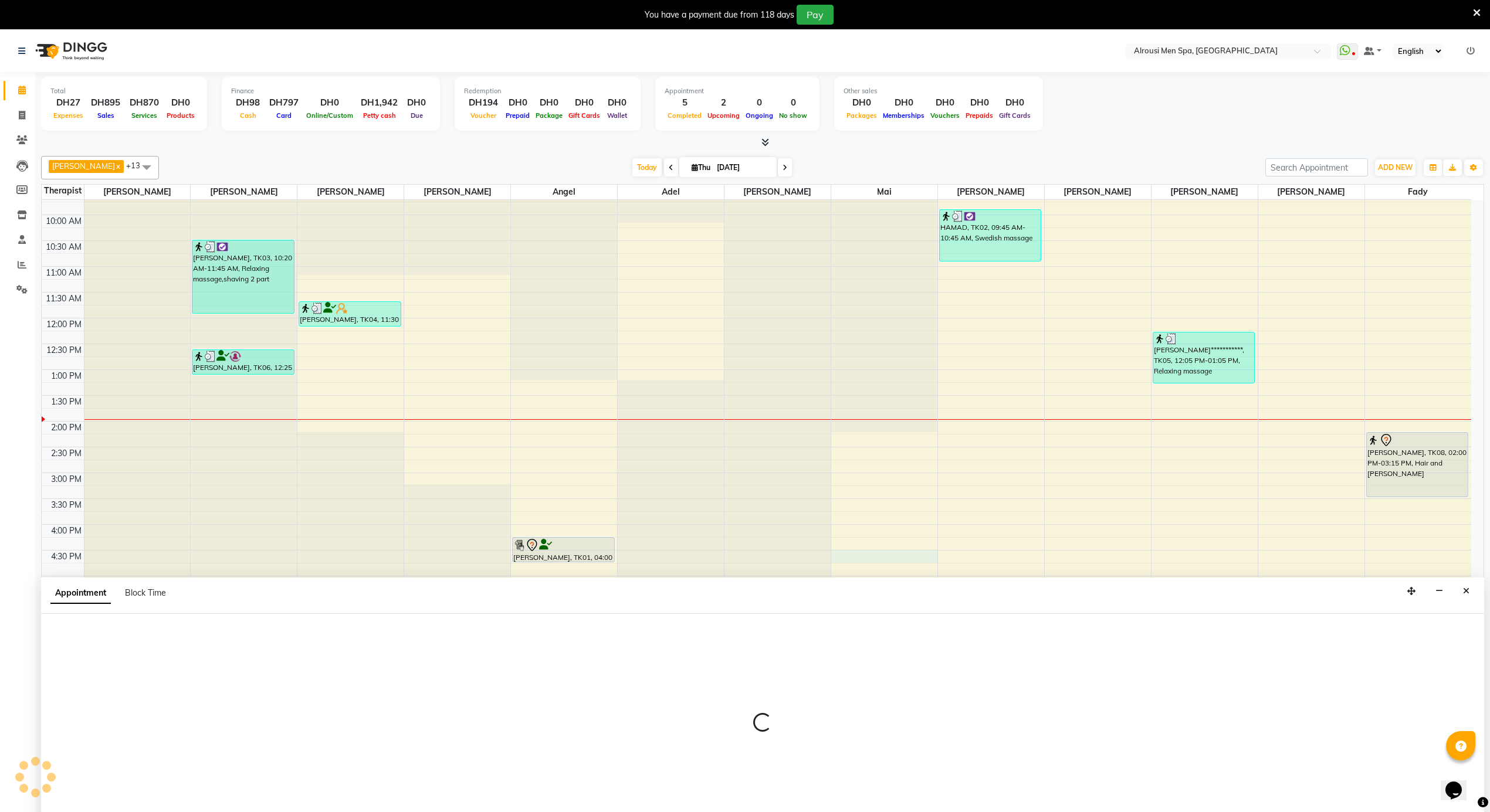
scroll to position [30, 0]
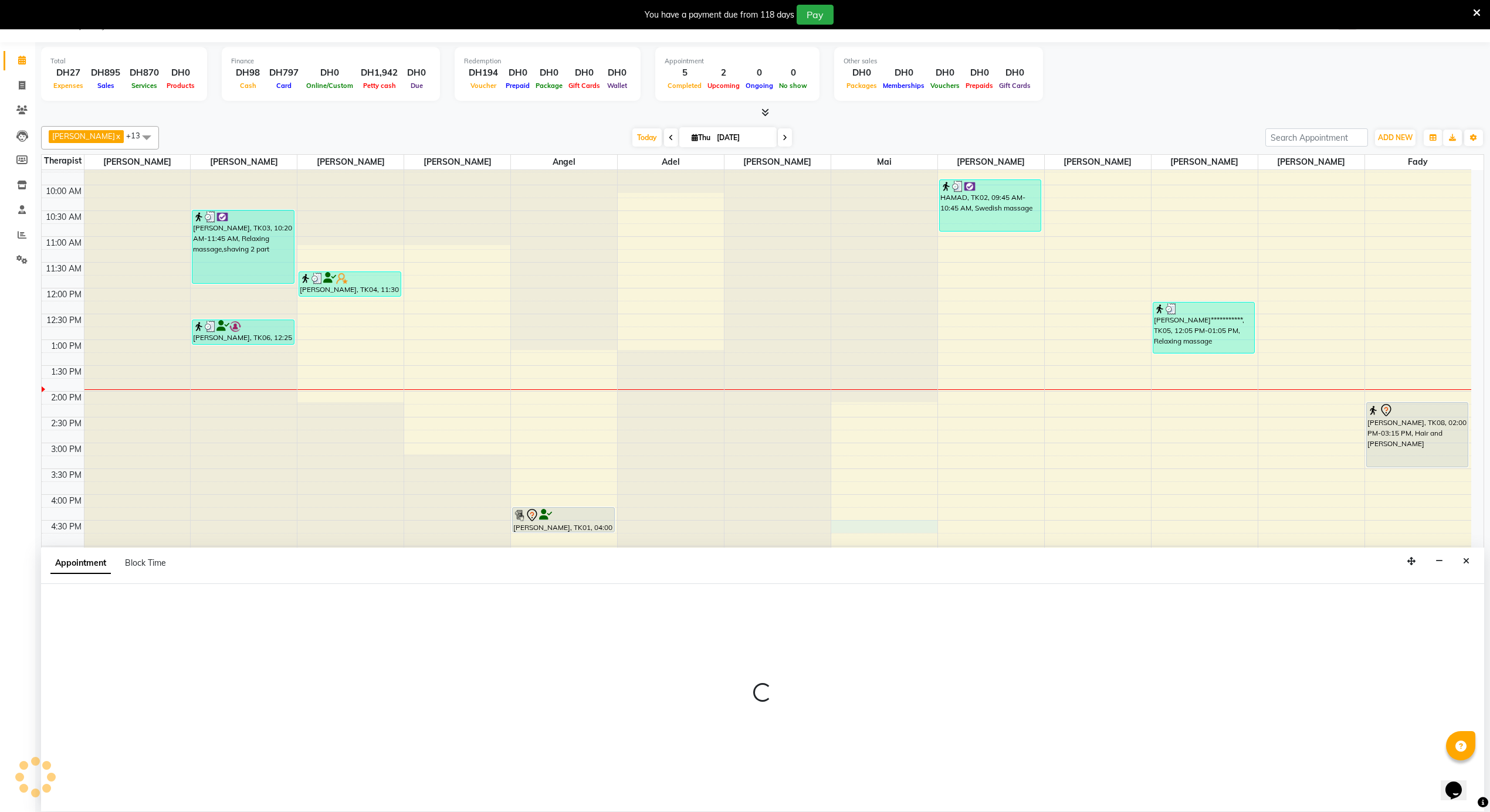
select select "52230"
select select "975"
select select "tentative"
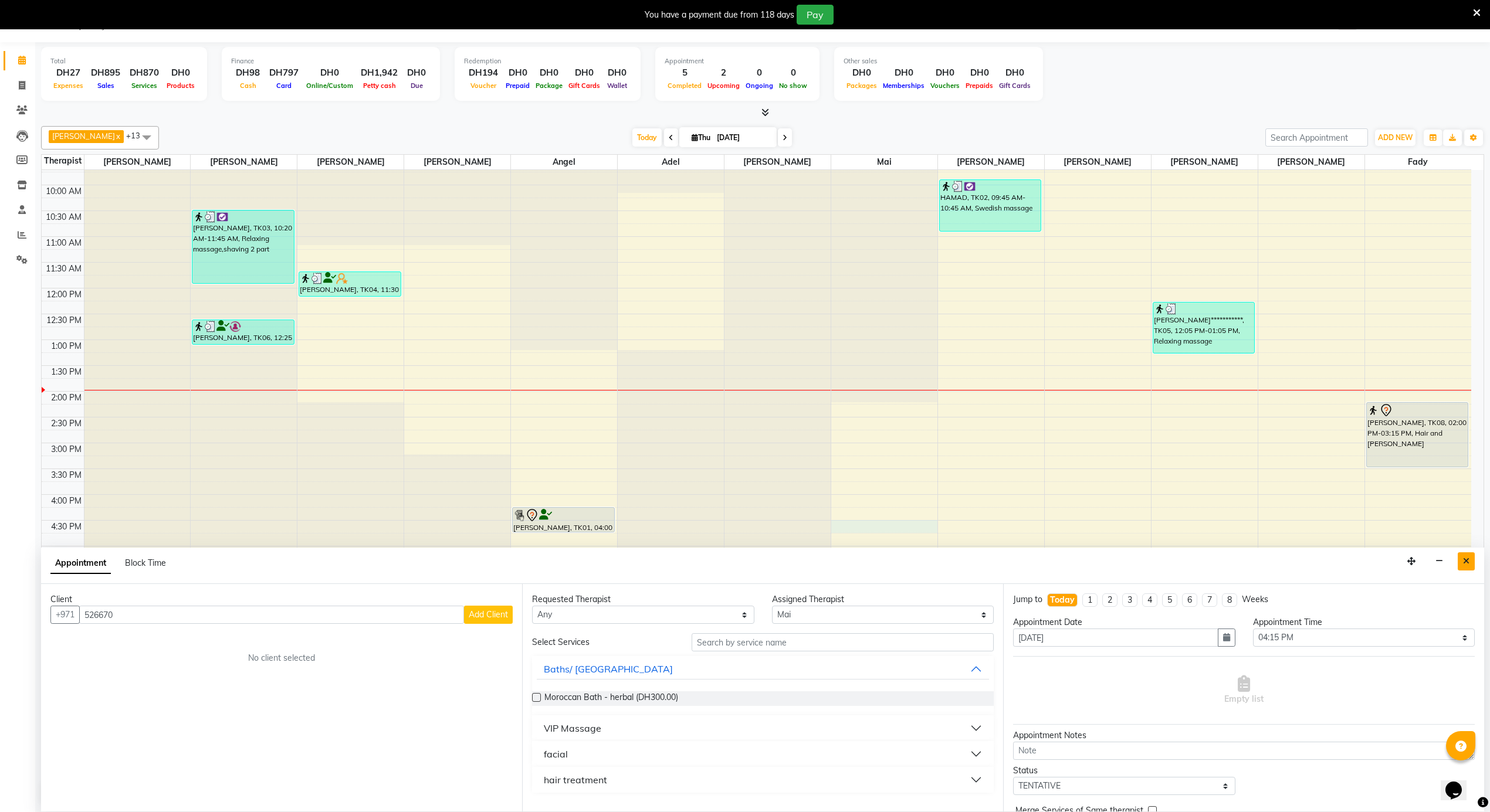
type input "526670"
click at [1469, 564] on button "Close" at bounding box center [1466, 561] width 17 height 18
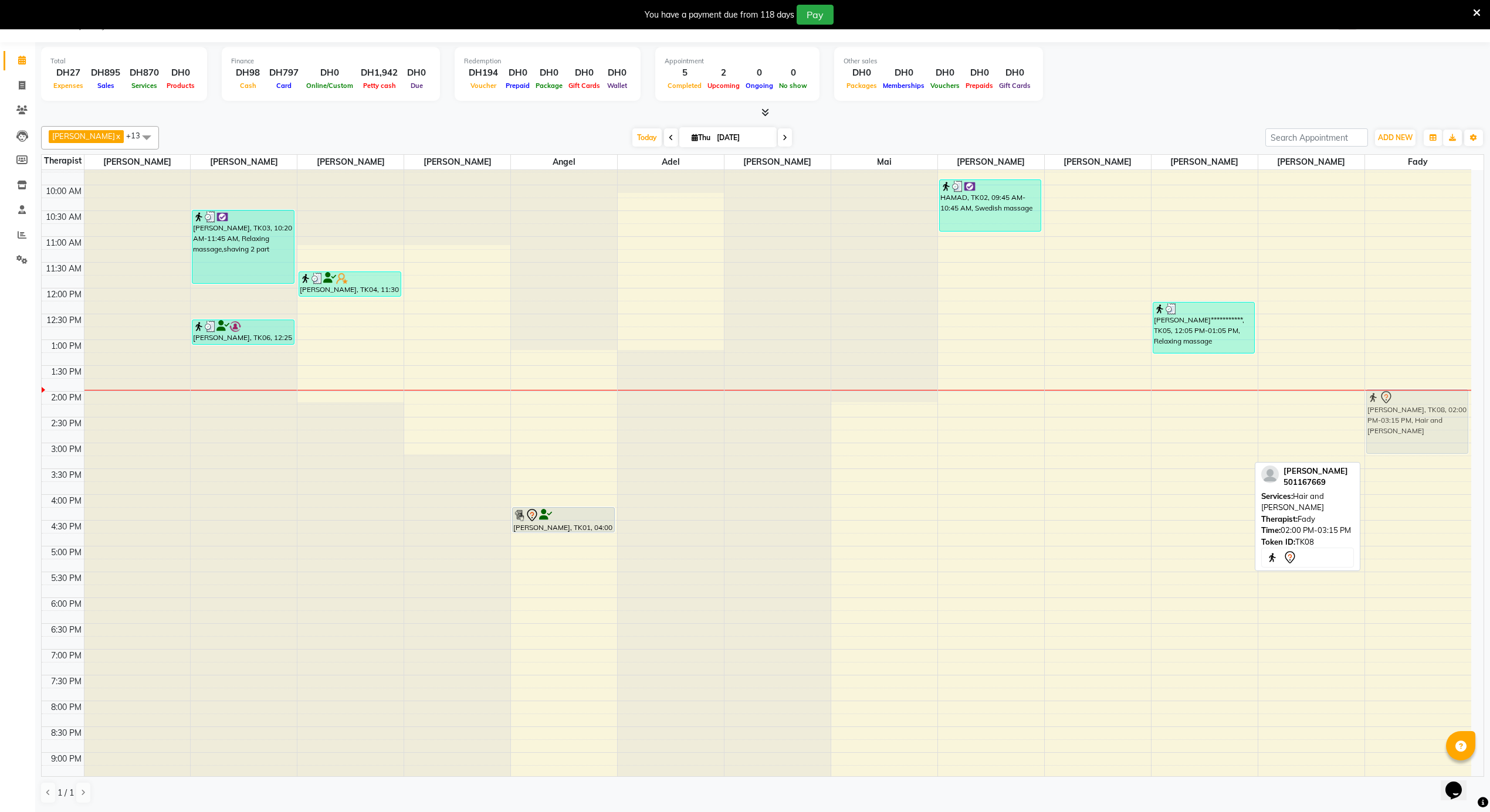
drag, startPoint x: 1418, startPoint y: 423, endPoint x: 1413, endPoint y: 410, distance: 13.9
click at [1413, 410] on div "[PERSON_NAME], TK08, 02:00 PM-03:15 PM, Hair and [PERSON_NAME], TK08, 02:00 PM-…" at bounding box center [1417, 288] width 106 height 1238
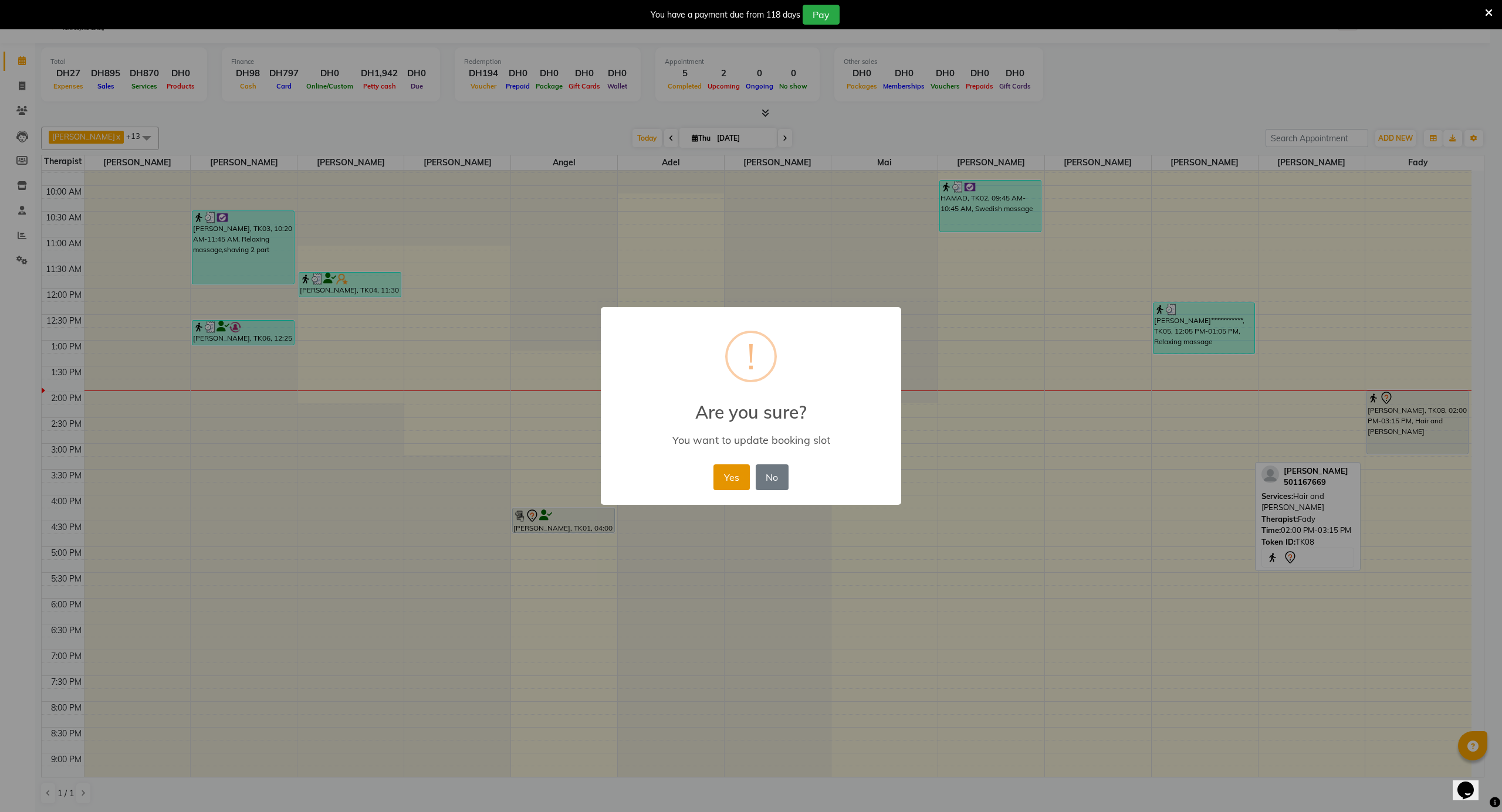
click at [737, 486] on button "Yes" at bounding box center [732, 477] width 36 height 26
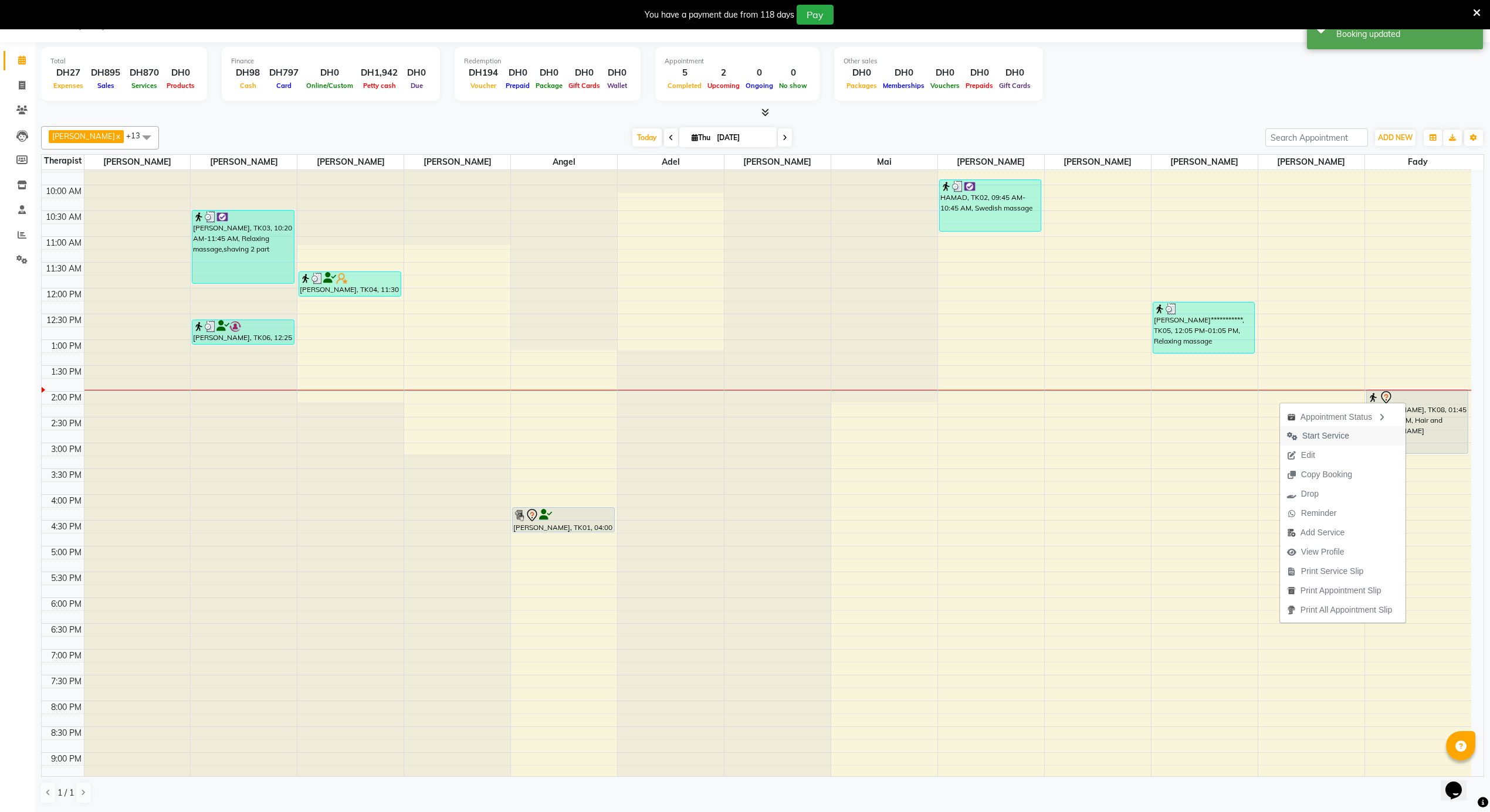
click at [1318, 439] on span "Start Service" at bounding box center [1325, 436] width 47 height 12
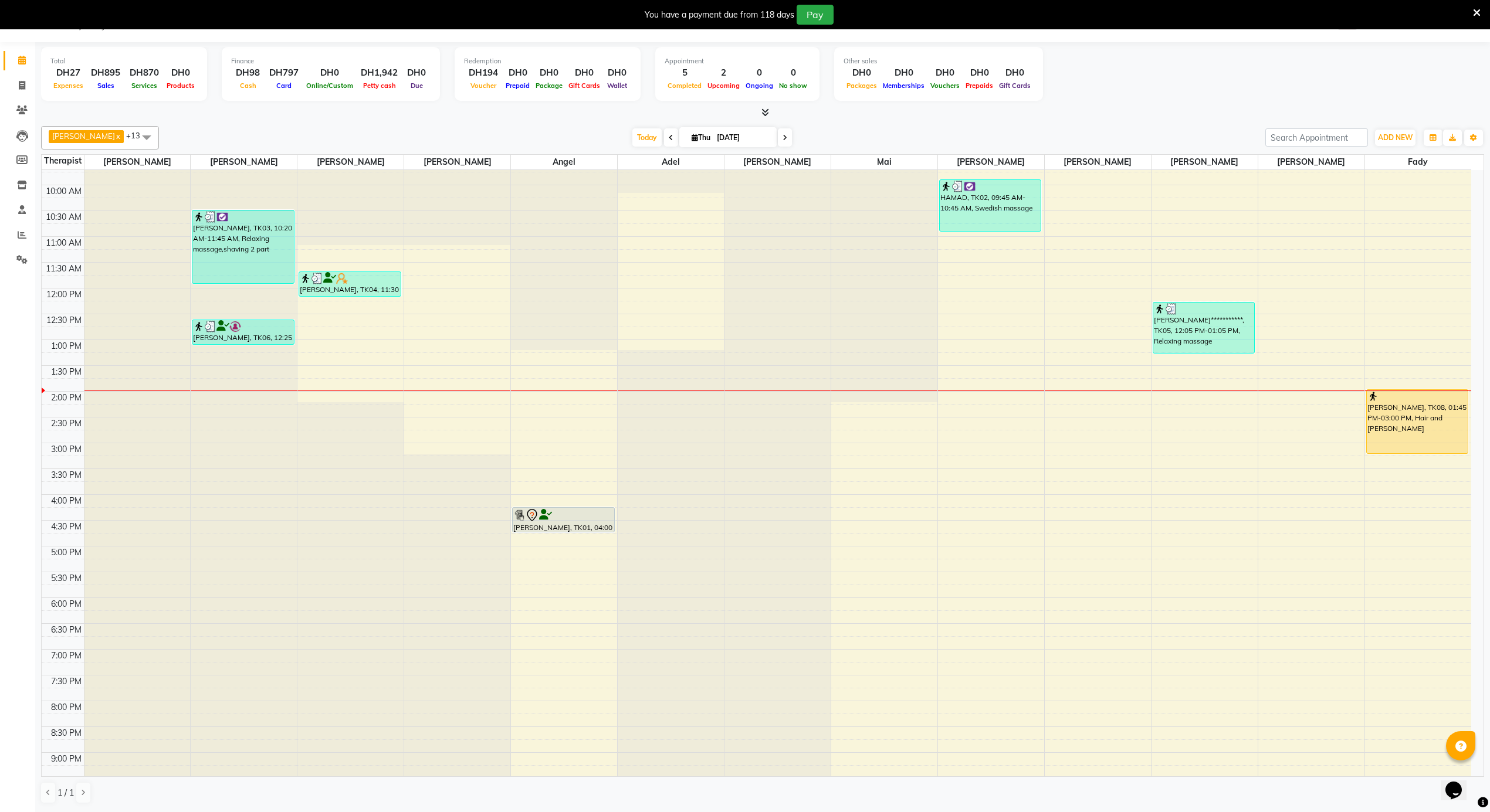
click at [1118, 402] on td at bounding box center [777, 397] width 1387 height 13
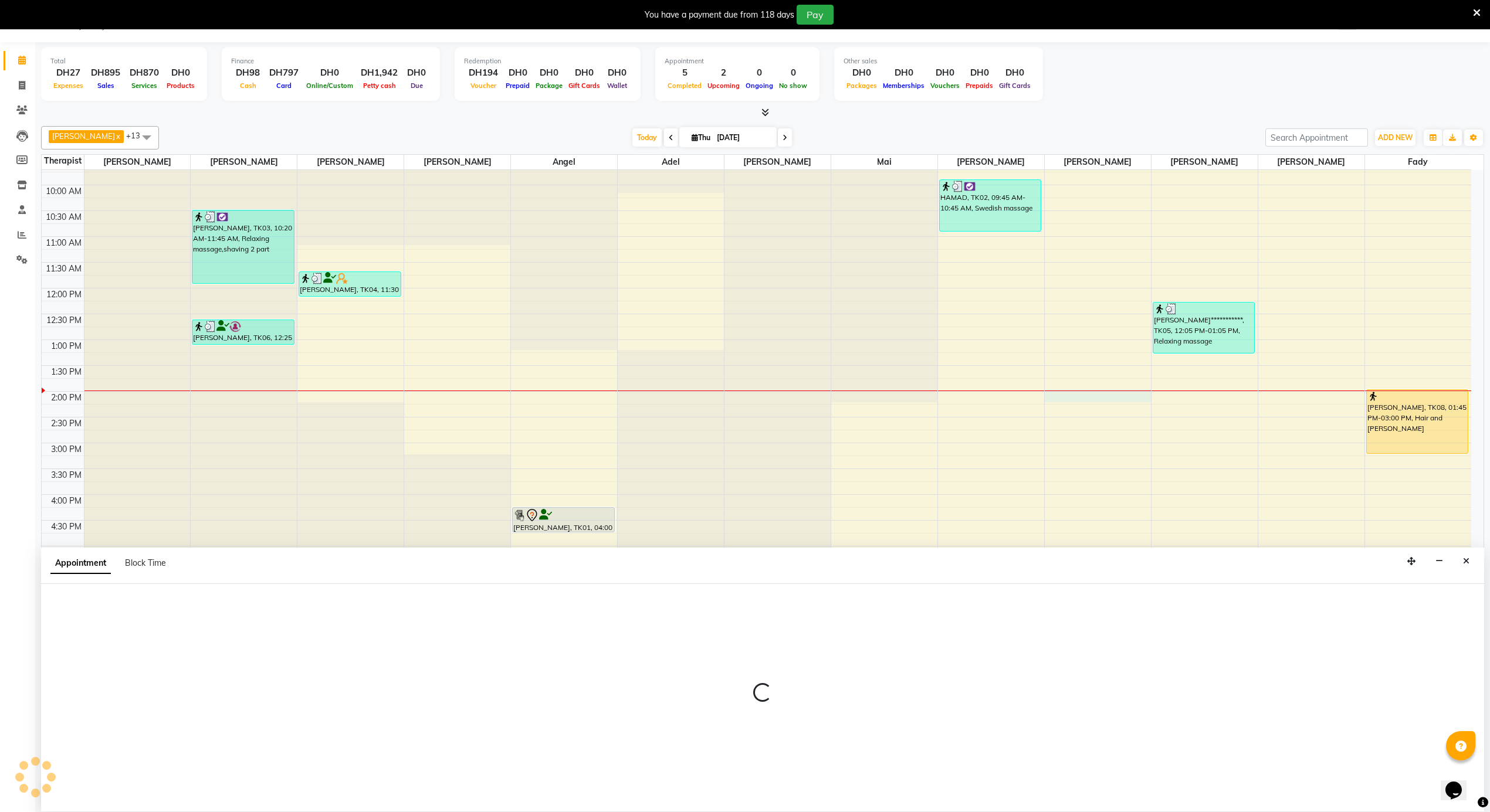
select select "65366"
select select "825"
select select "tentative"
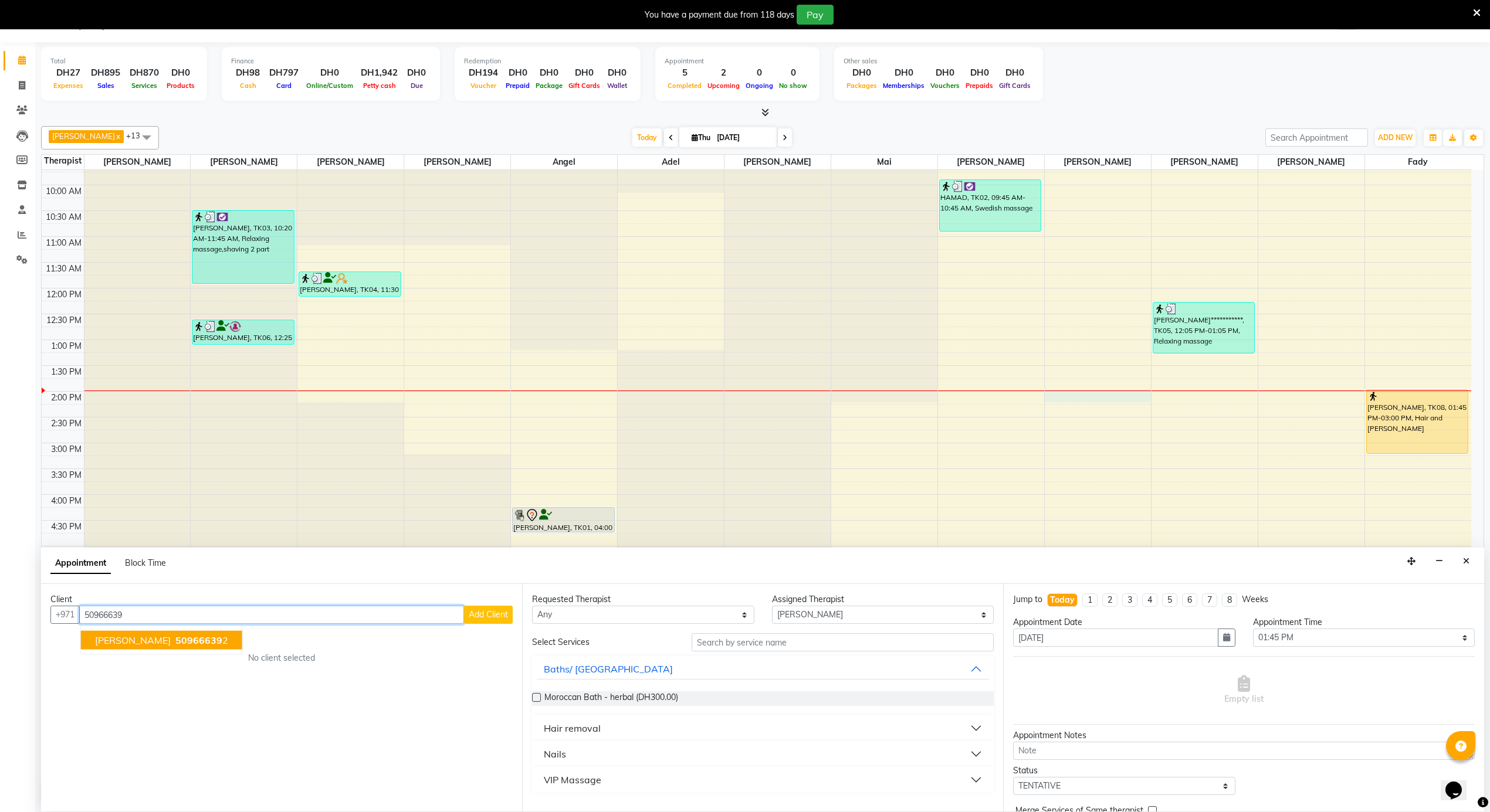
click at [190, 644] on ngb-highlight "50966639 2" at bounding box center [200, 640] width 55 height 12
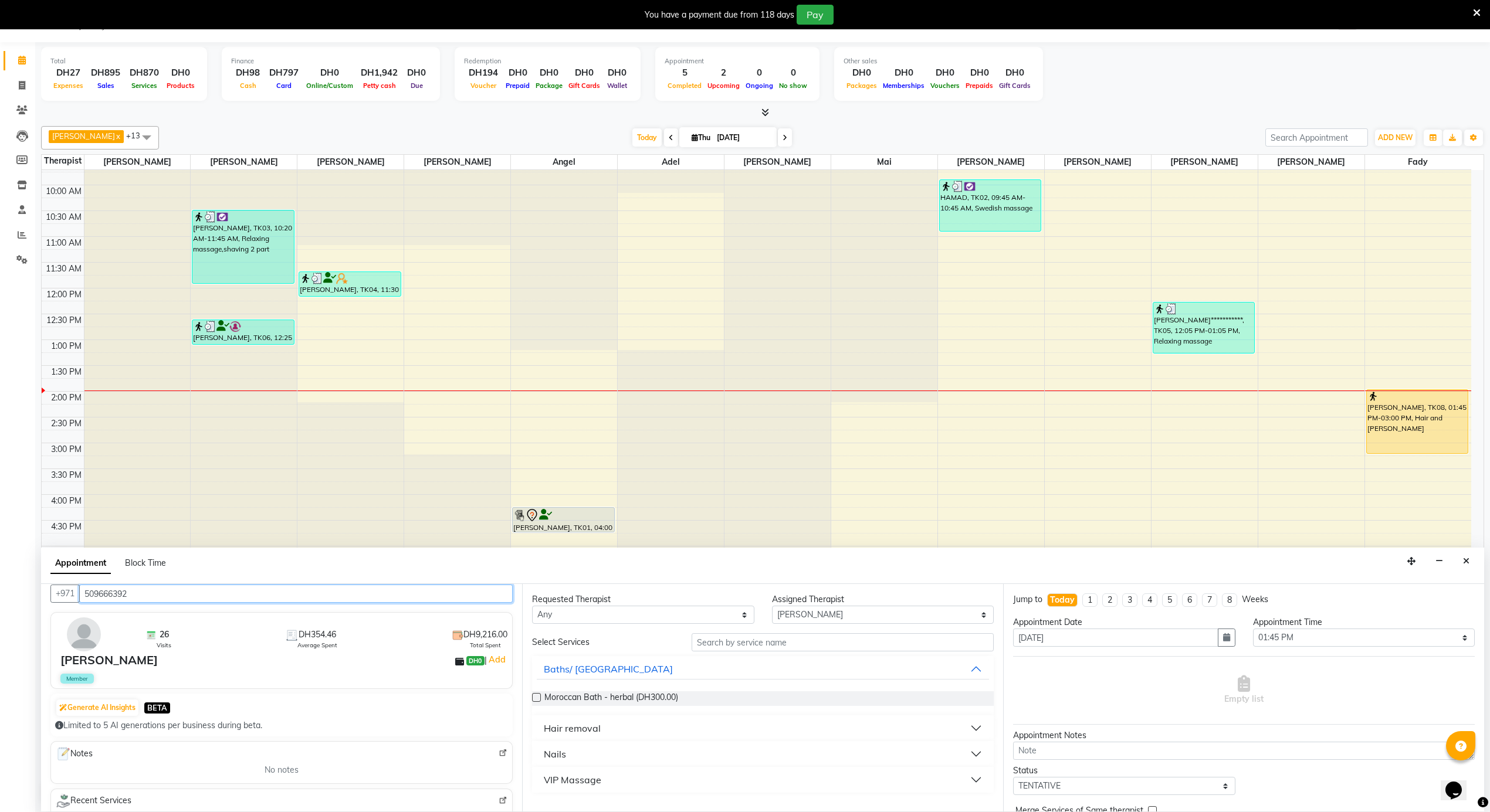
scroll to position [0, 0]
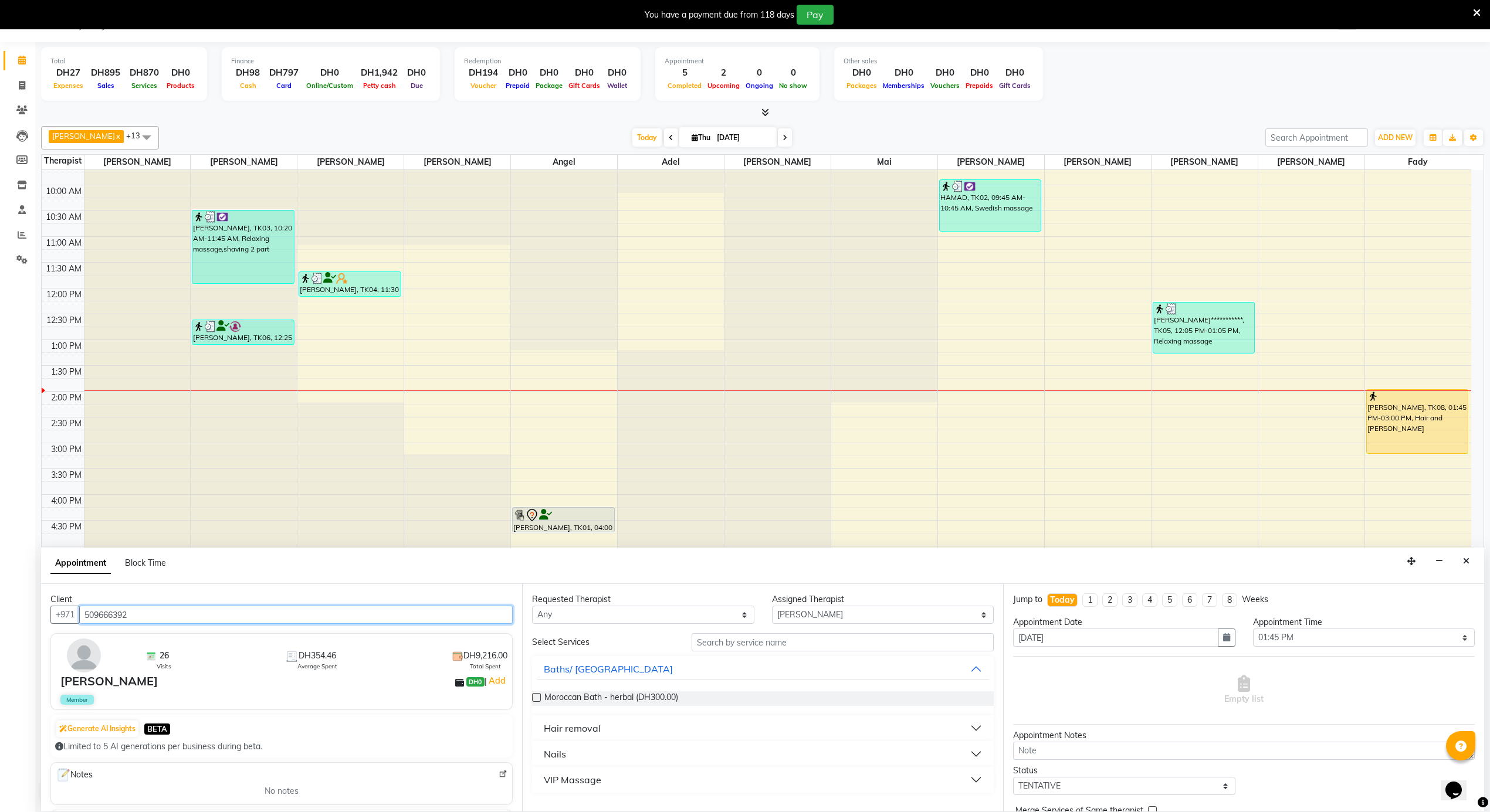
type input "509666392"
drag, startPoint x: 720, startPoint y: 619, endPoint x: 679, endPoint y: 627, distance: 41.8
click at [720, 619] on select "Any [PERSON_NAME] [PERSON_NAME] [PERSON_NAME] [PERSON_NAME] Mai [PERSON_NAME] […" at bounding box center [643, 614] width 222 height 18
select select "65366"
click at [532, 606] on select "Any [PERSON_NAME] [PERSON_NAME] [PERSON_NAME] [PERSON_NAME] Mai [PERSON_NAME] […" at bounding box center [643, 614] width 222 height 18
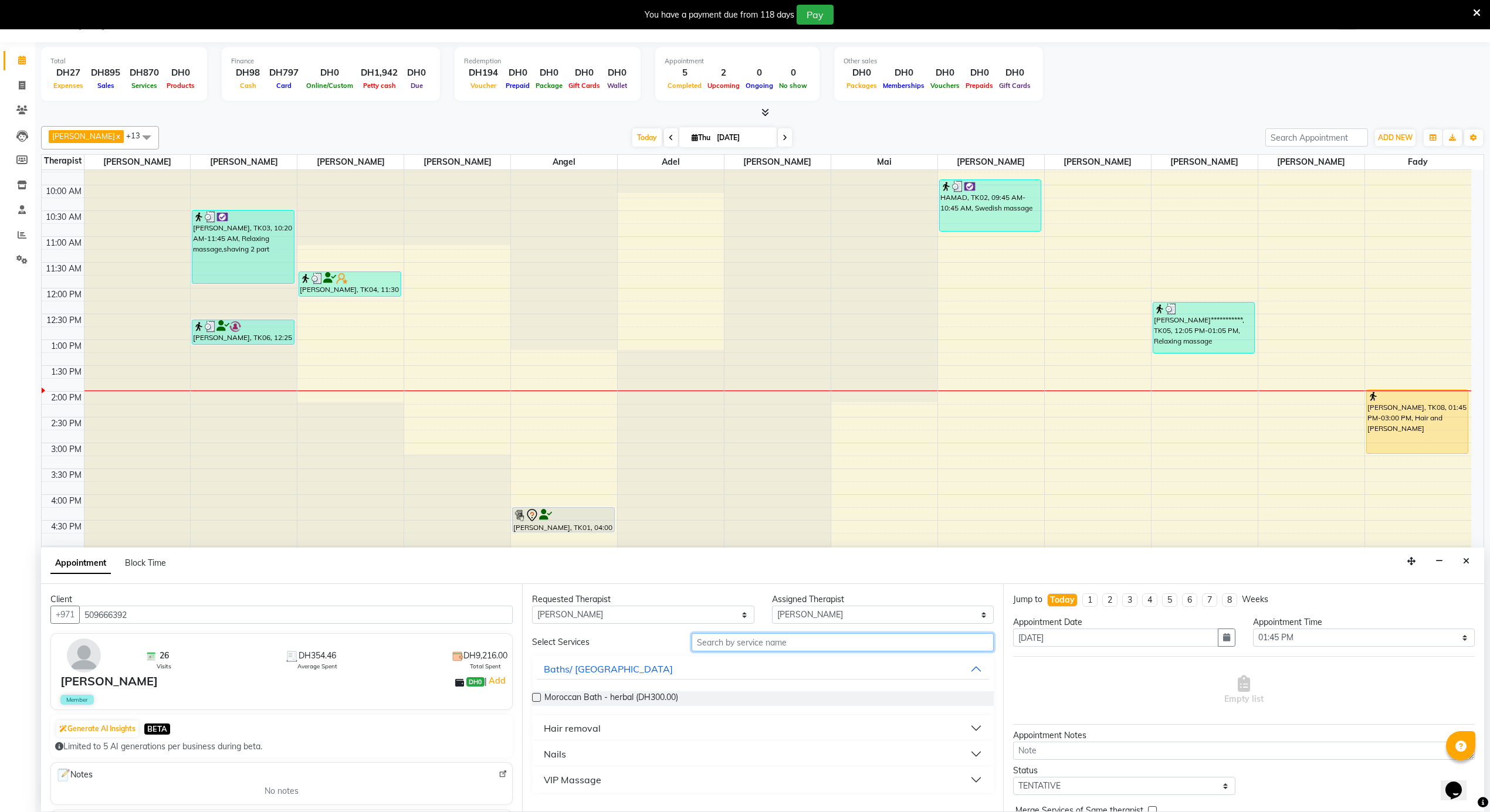
click at [767, 642] on input "text" at bounding box center [842, 642] width 302 height 18
type input "rel"
click at [631, 695] on span "Relaxing massage (DH250.00)" at bounding box center [601, 699] width 113 height 14
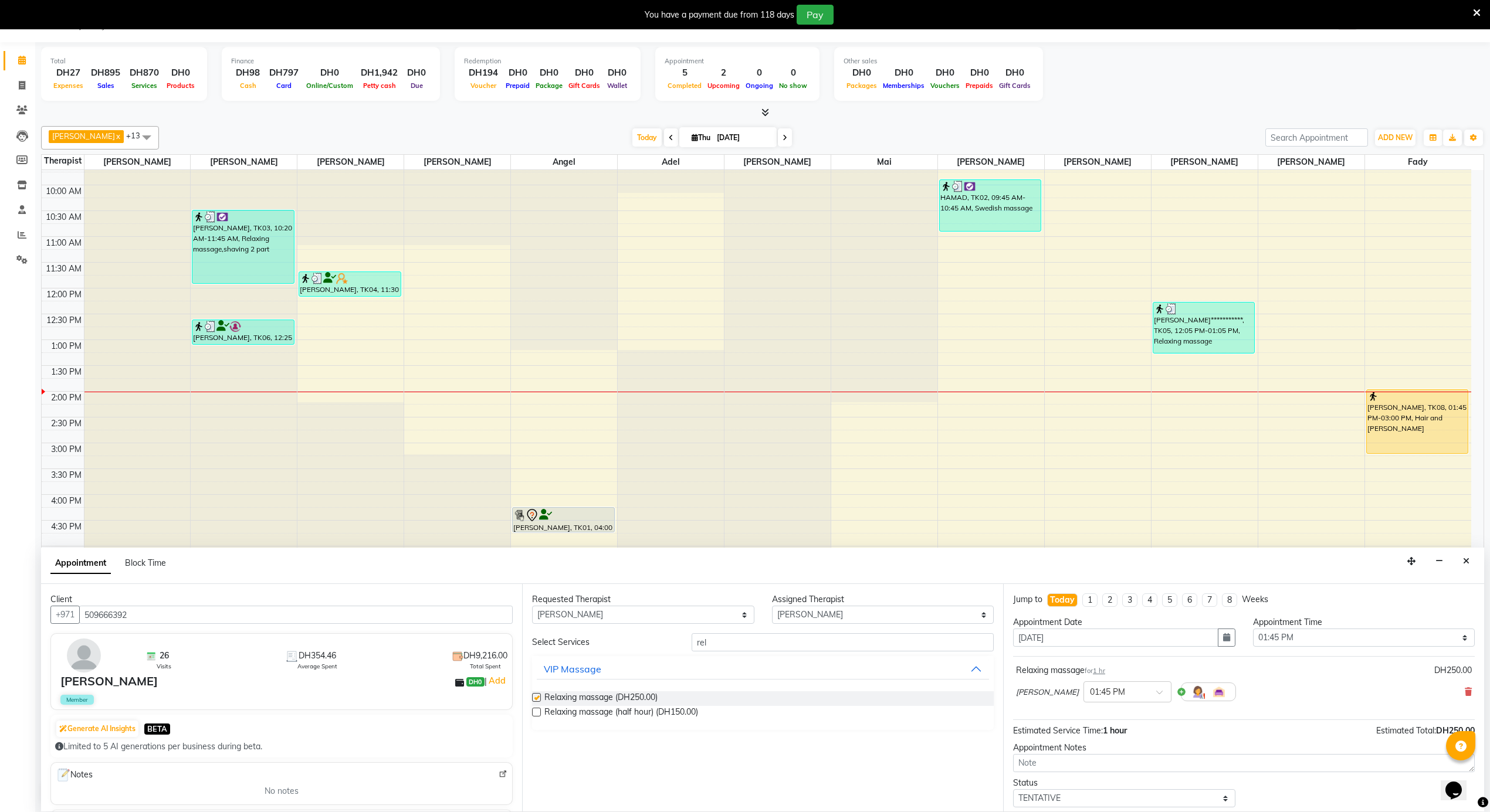
checkbox input "false"
click at [1373, 636] on select "Select 12:00 AM 12:05 AM 12:10 AM 12:15 AM 12:20 AM 12:25 AM 12:30 AM 12:35 AM …" at bounding box center [1364, 637] width 222 height 18
select select "845"
click at [1253, 630] on select "Select 12:00 AM 12:05 AM 12:10 AM 12:15 AM 12:20 AM 12:25 AM 12:30 AM 12:35 AM …" at bounding box center [1364, 637] width 222 height 18
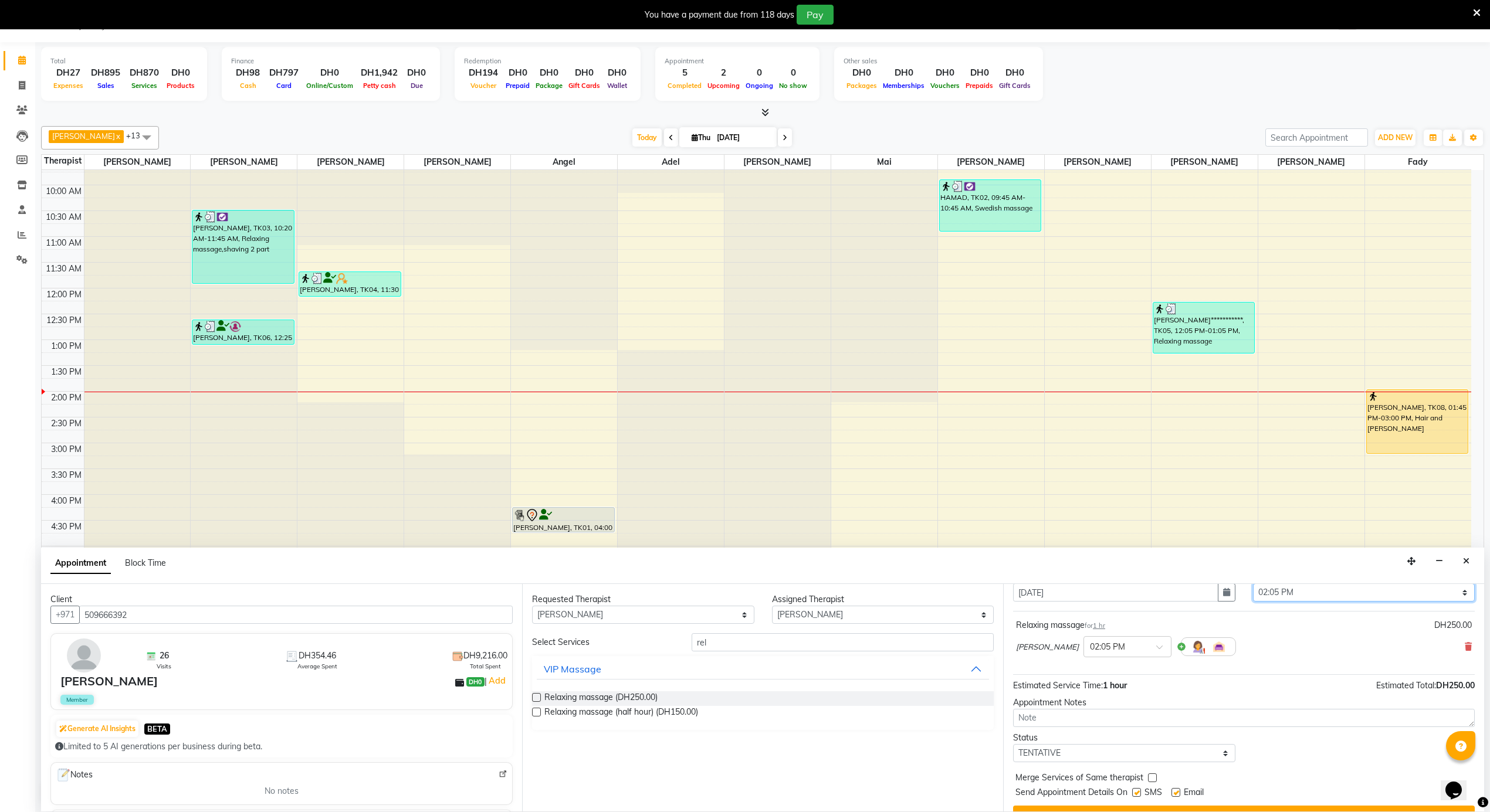
scroll to position [71, 0]
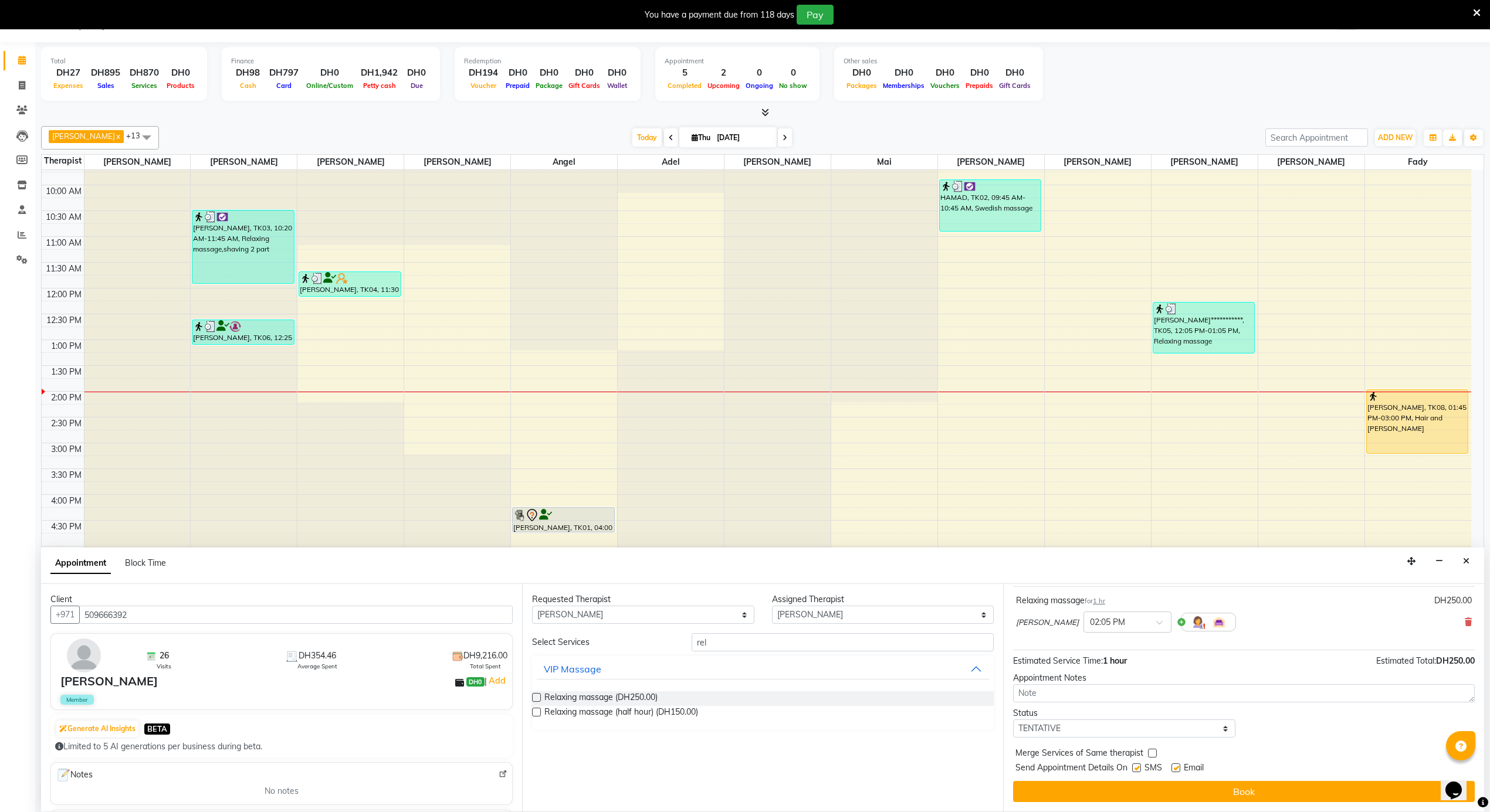
click at [1176, 772] on label at bounding box center [1176, 768] width 9 height 9
click at [1176, 772] on input "checkbox" at bounding box center [1175, 769] width 8 height 8
checkbox input "false"
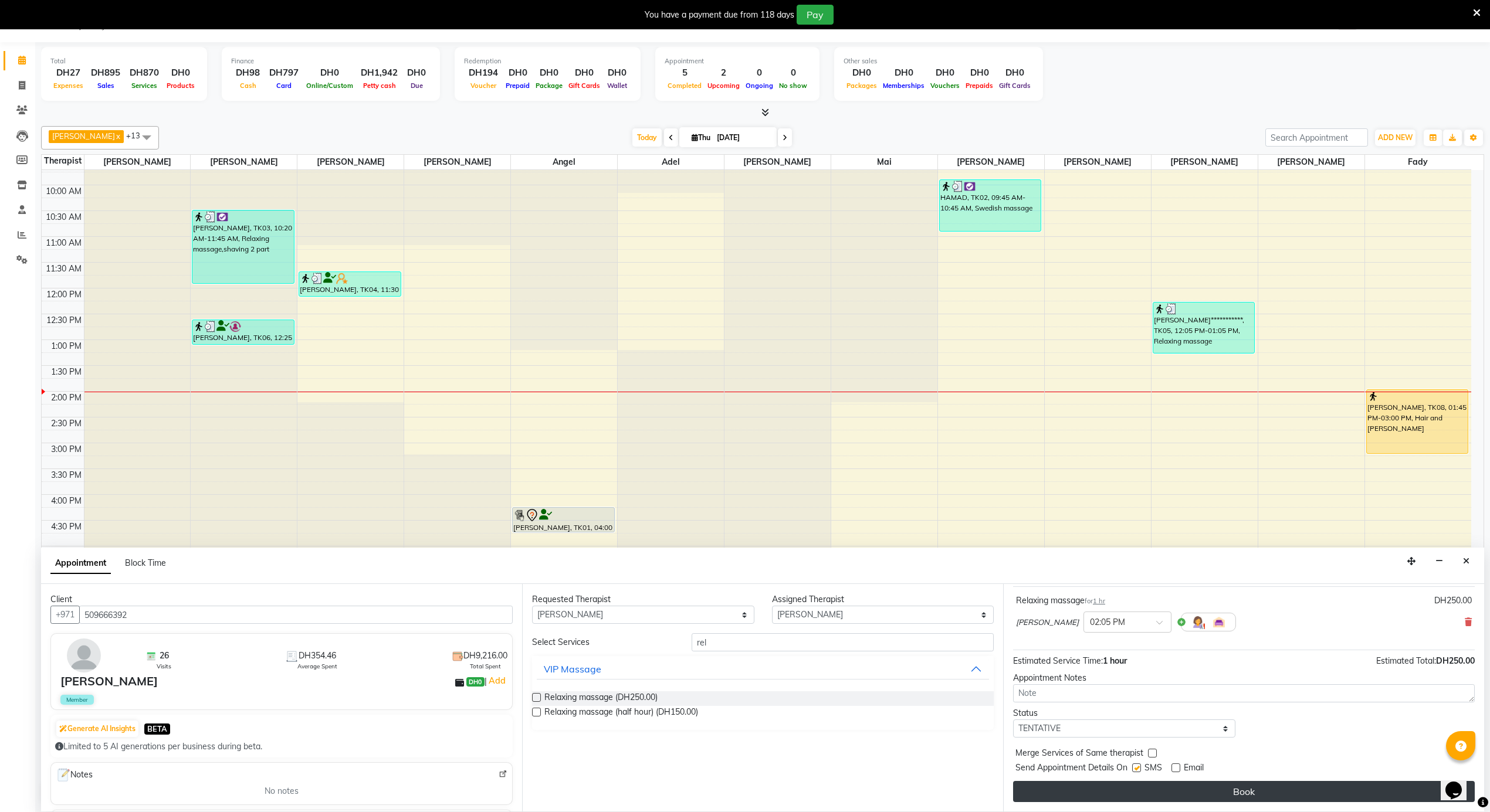
click at [1176, 796] on button "Book" at bounding box center [1243, 791] width 462 height 21
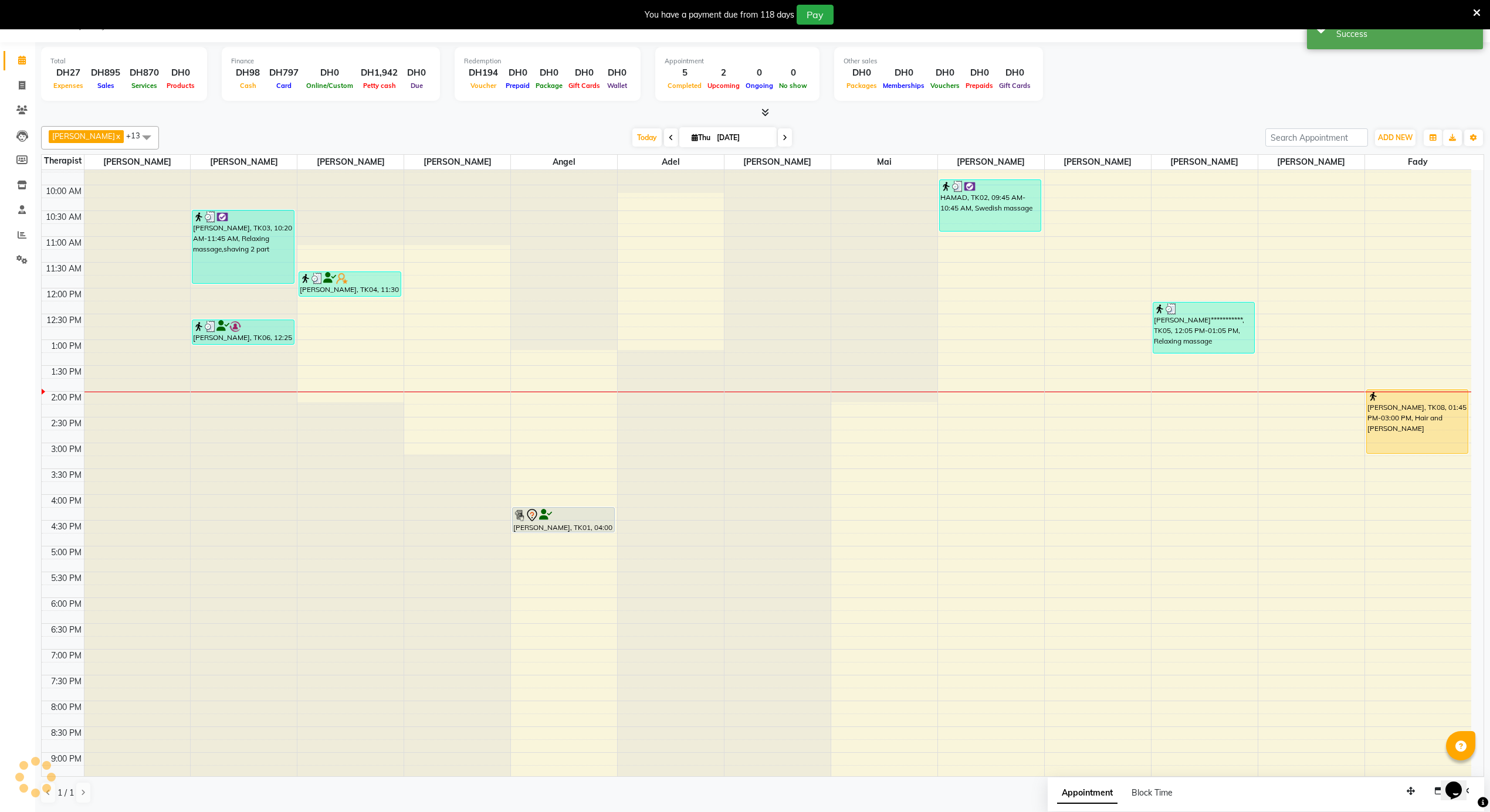
scroll to position [0, 0]
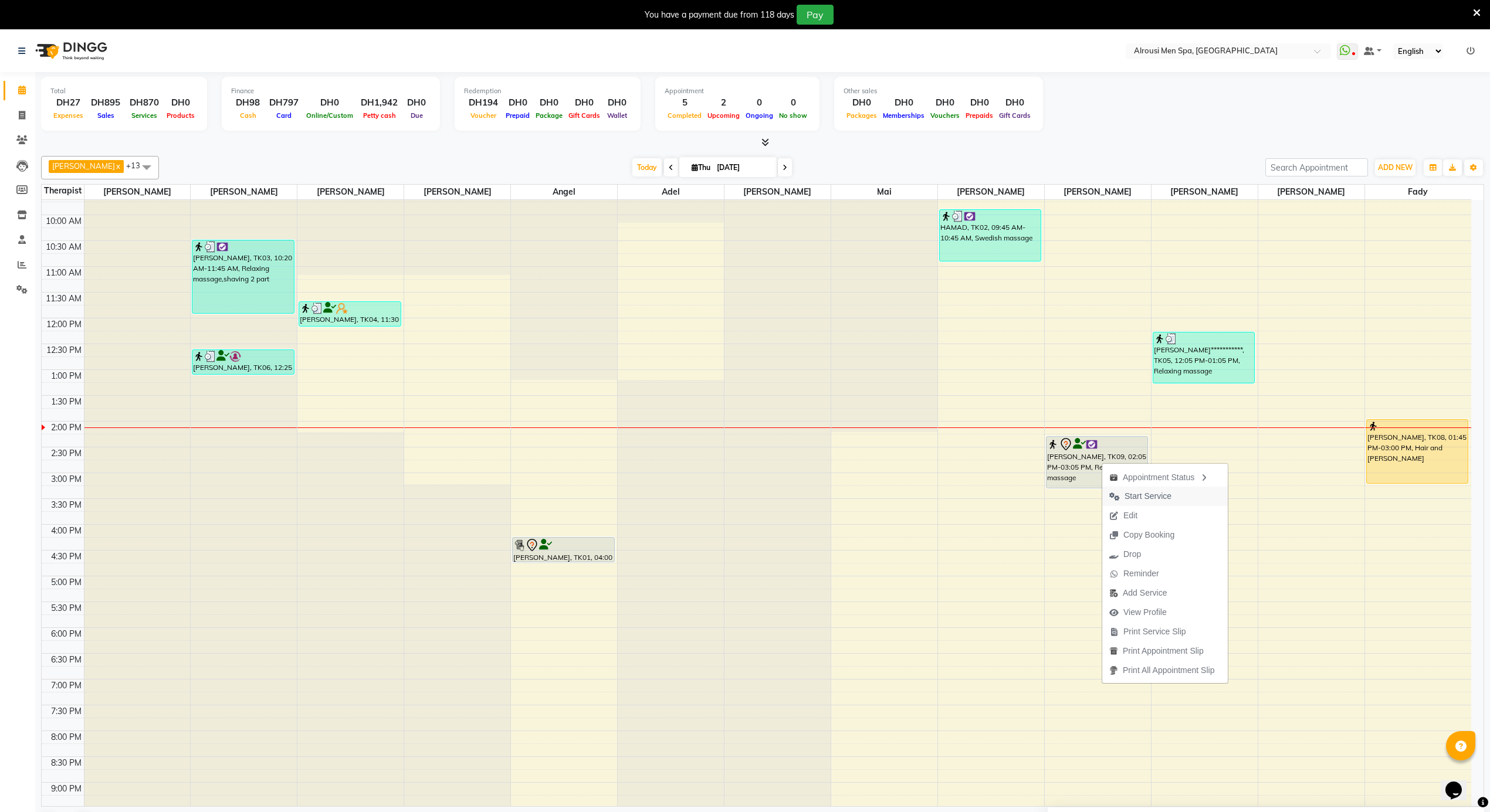
click at [1138, 498] on span "Start Service" at bounding box center [1147, 496] width 47 height 12
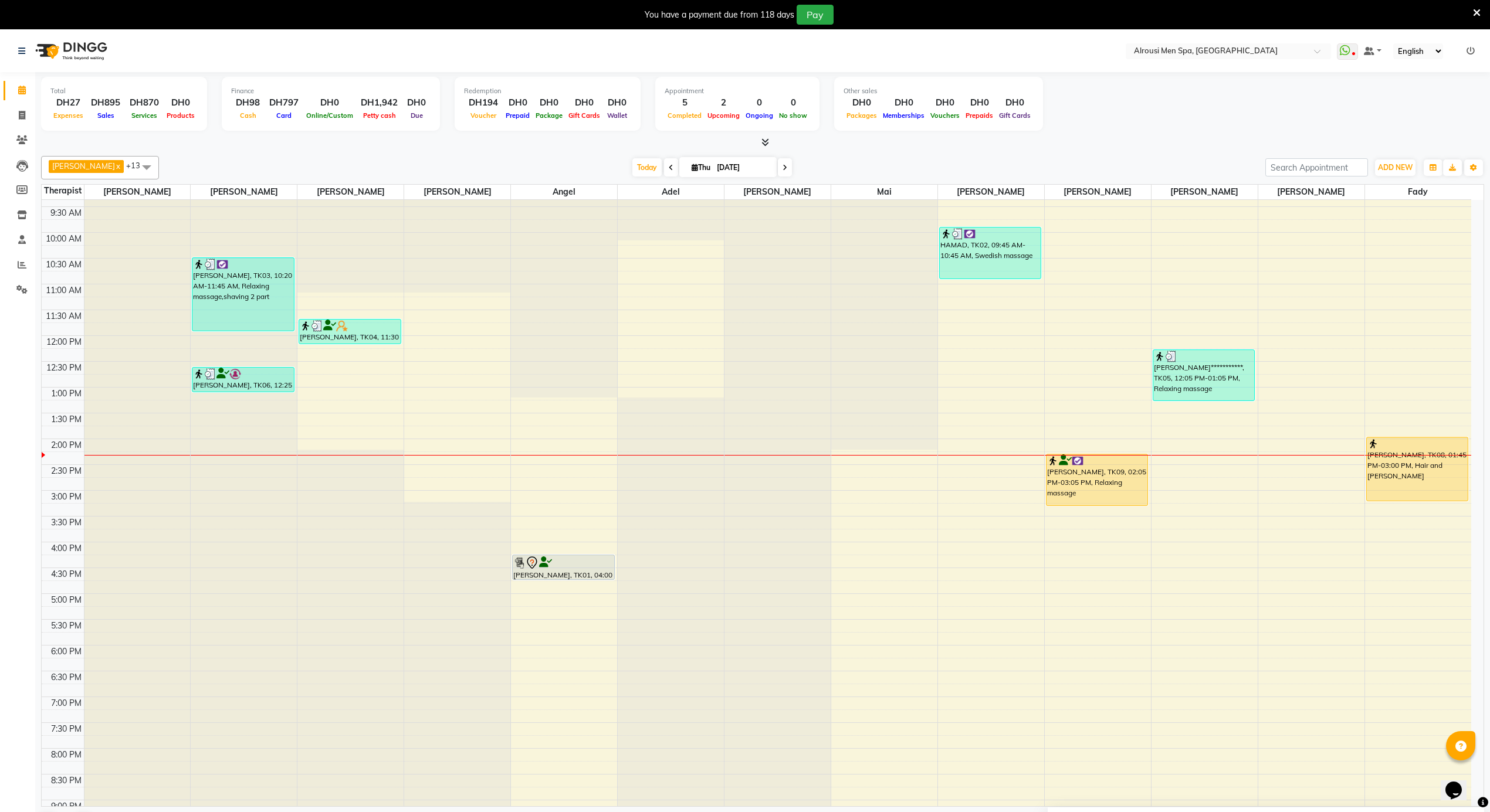
scroll to position [423, 0]
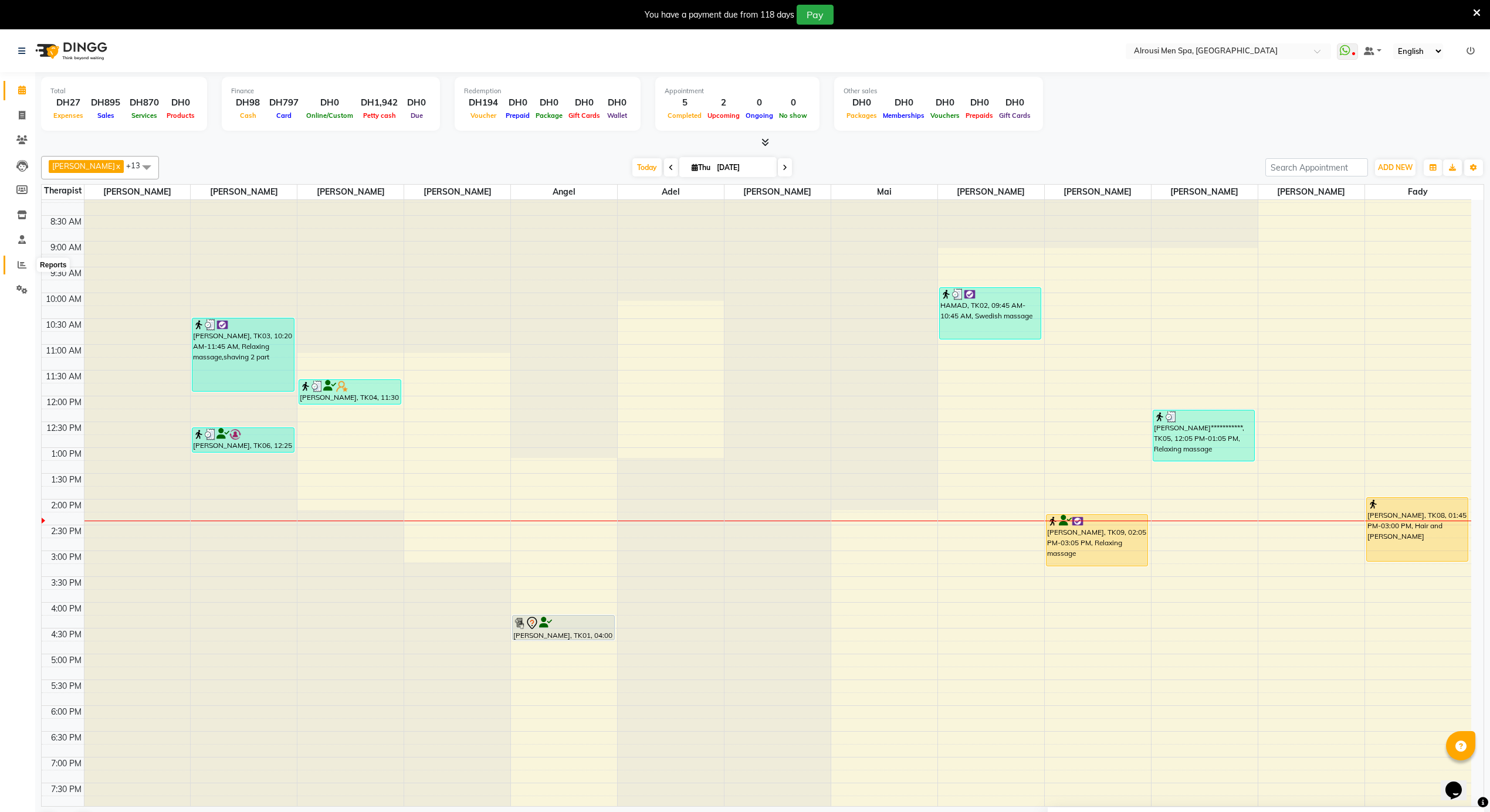
click at [17, 260] on icon at bounding box center [22, 265] width 9 height 9
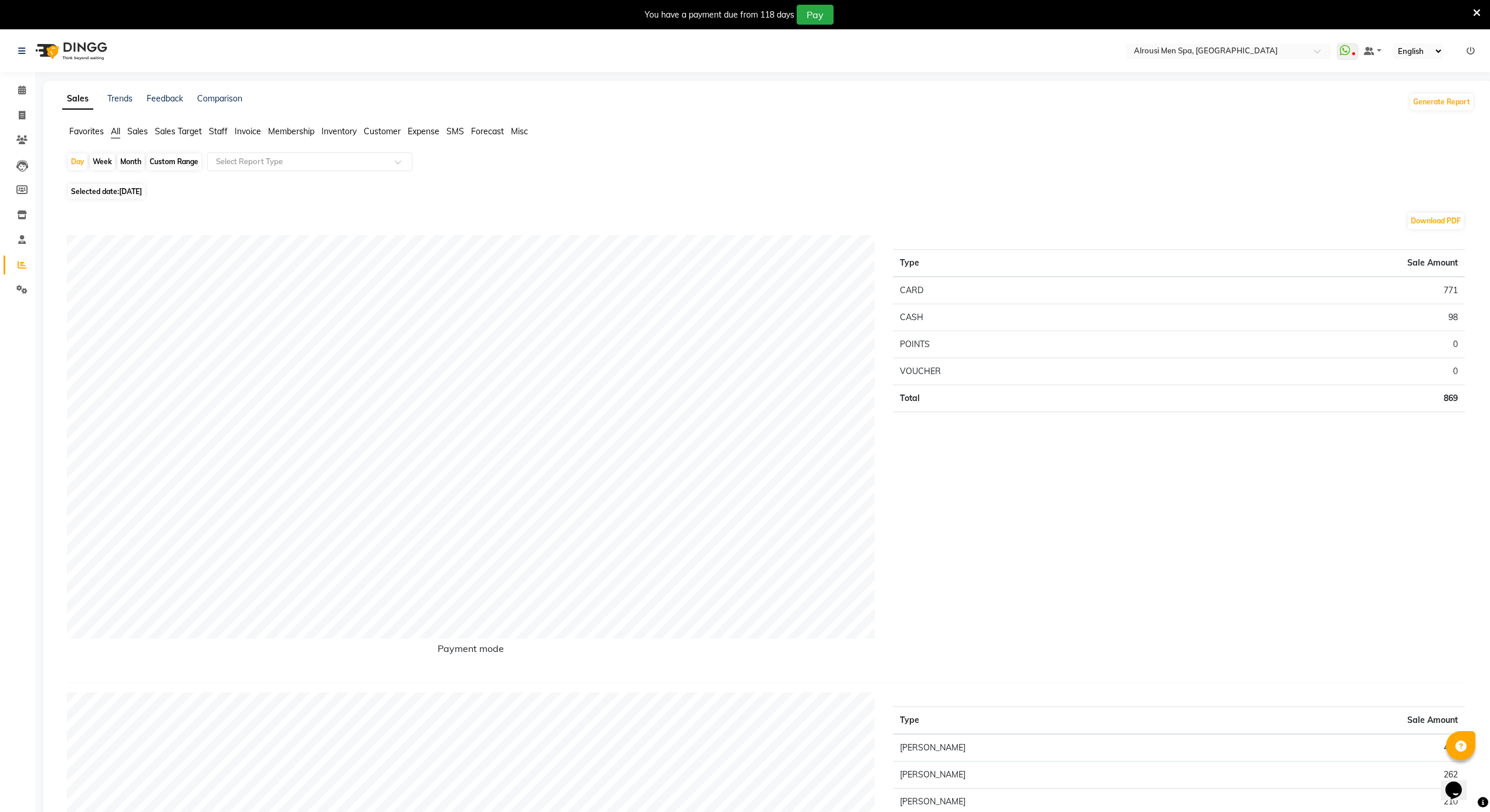
click at [209, 131] on span "Staff" at bounding box center [219, 131] width 19 height 11
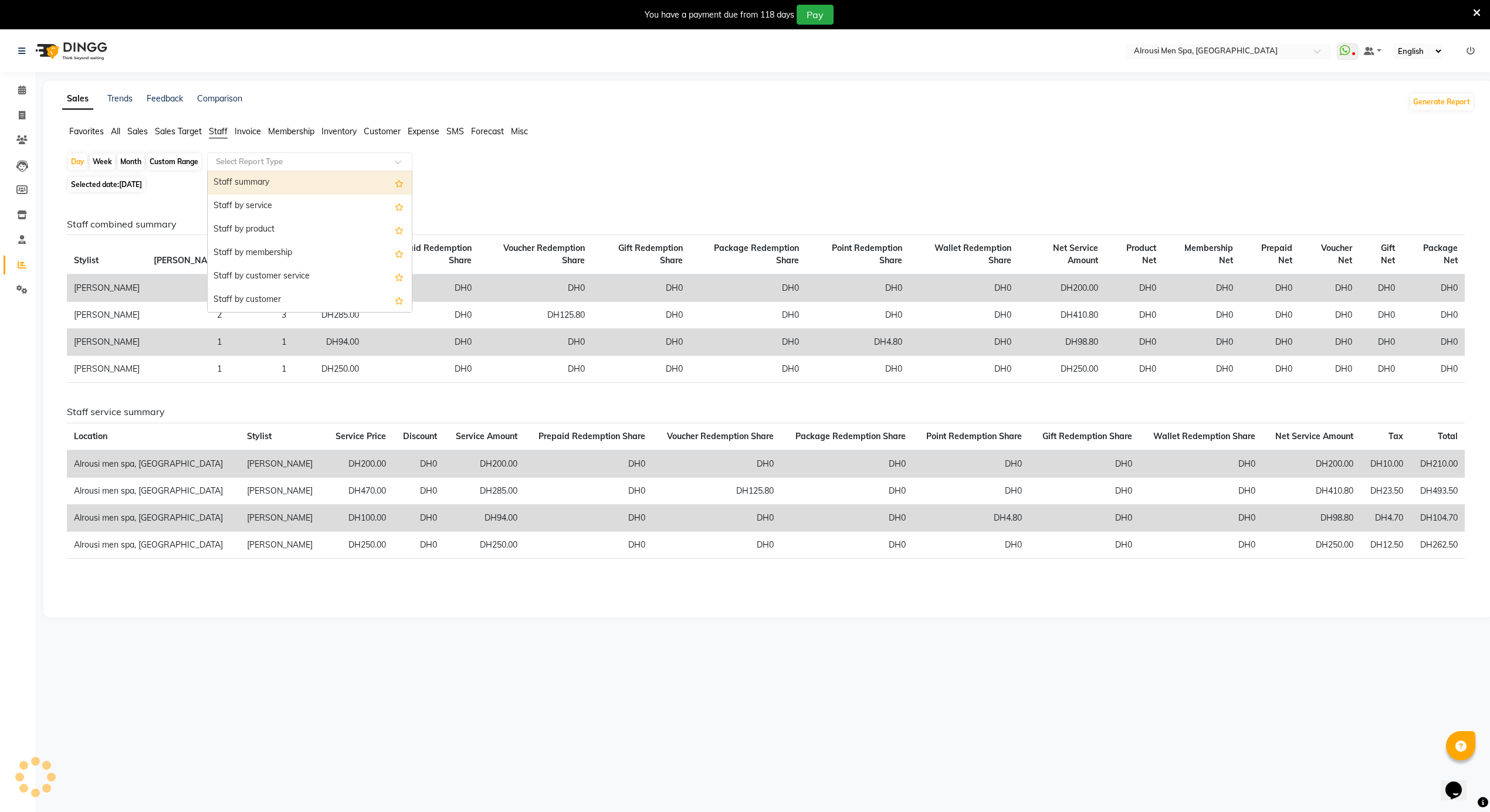
click at [252, 165] on input "text" at bounding box center [298, 162] width 169 height 12
click at [247, 178] on div "Staff summary" at bounding box center [309, 182] width 204 height 24
select select "full_report"
select select "csv"
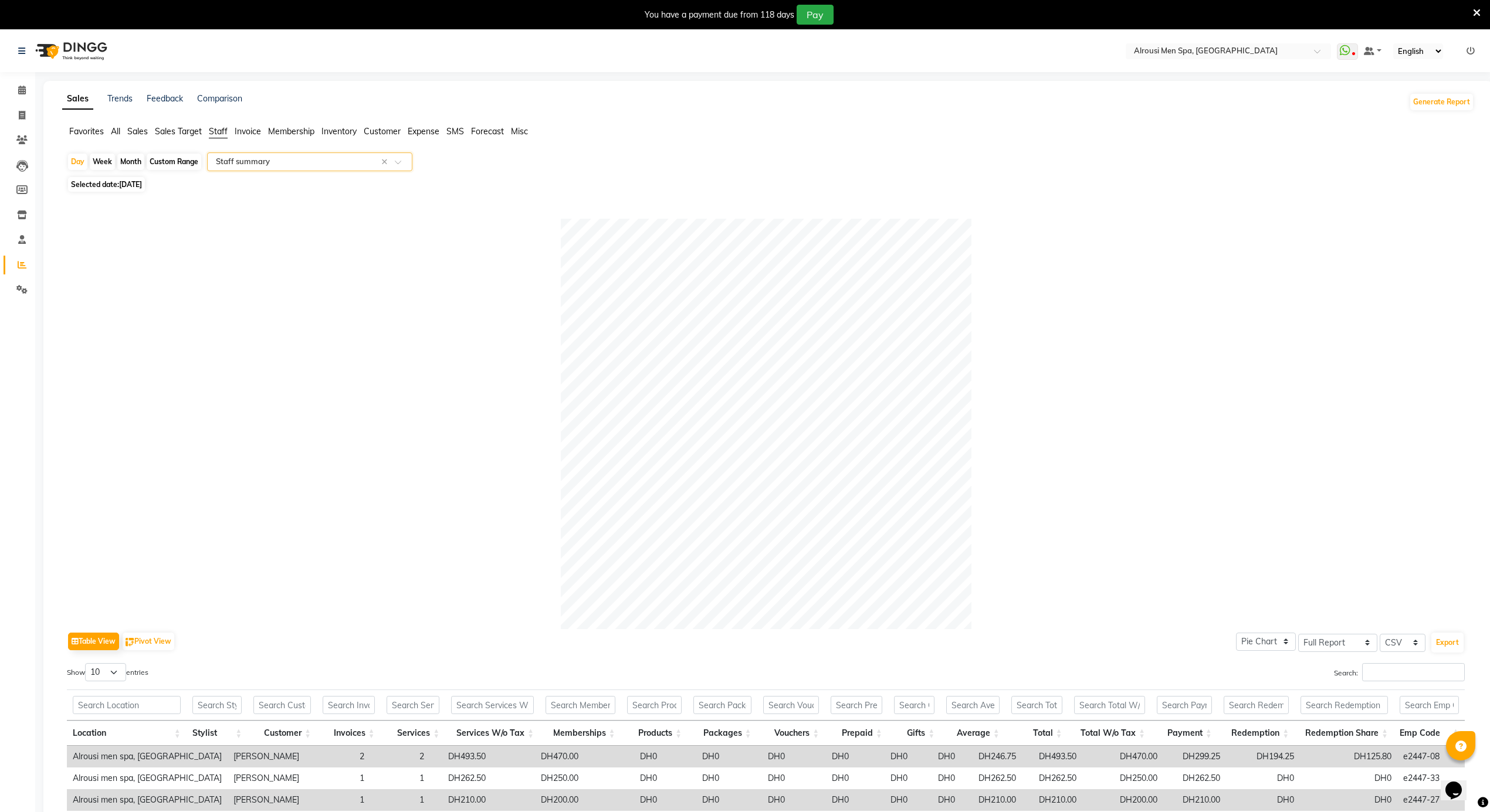
click at [127, 181] on span "[DATE]" at bounding box center [131, 185] width 23 height 9
select select "9"
select select "2025"
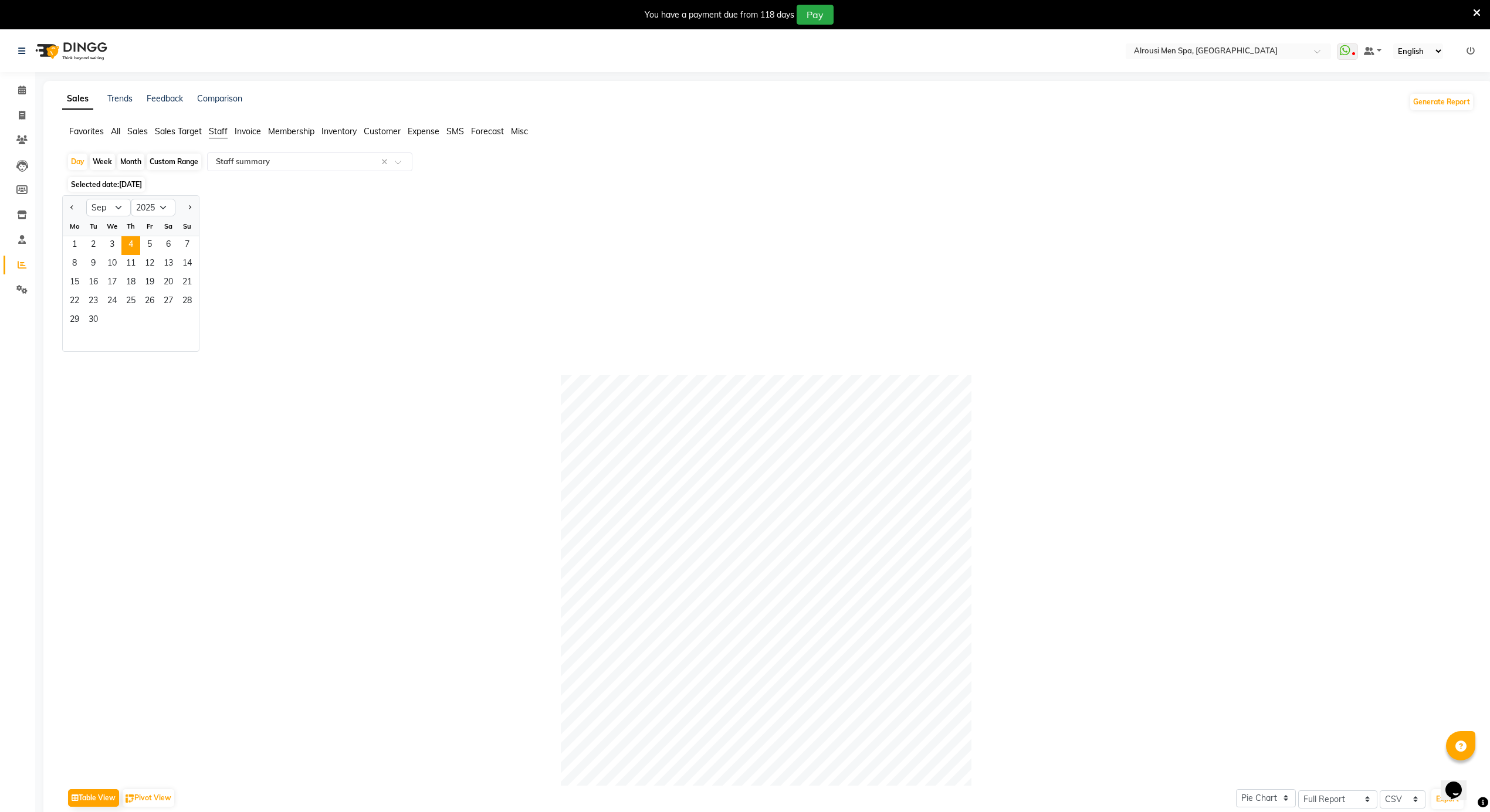
click at [131, 159] on div "Month" at bounding box center [131, 162] width 27 height 17
select select "9"
select select "2025"
click at [127, 296] on span "25" at bounding box center [131, 302] width 19 height 19
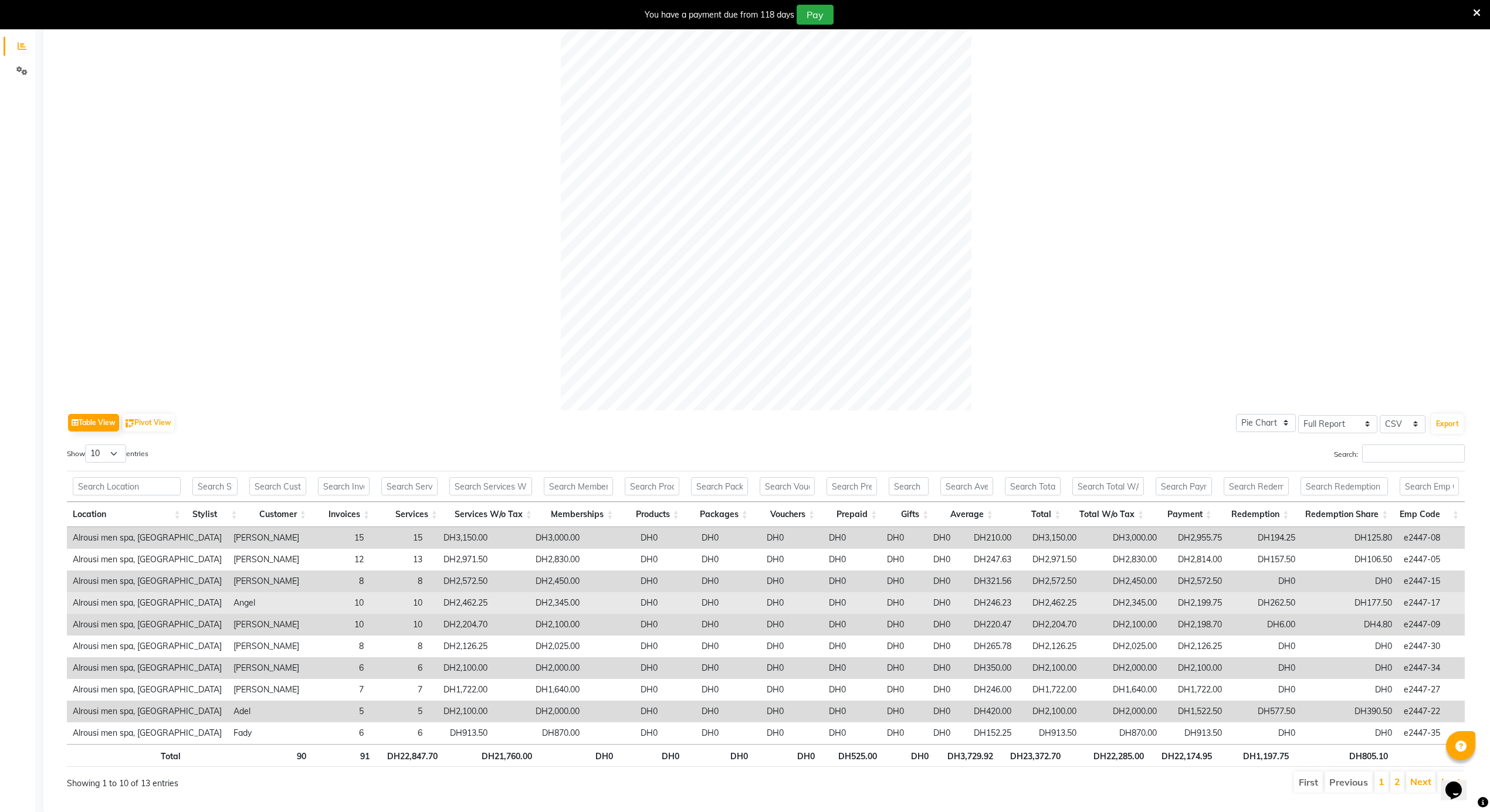
scroll to position [254, 0]
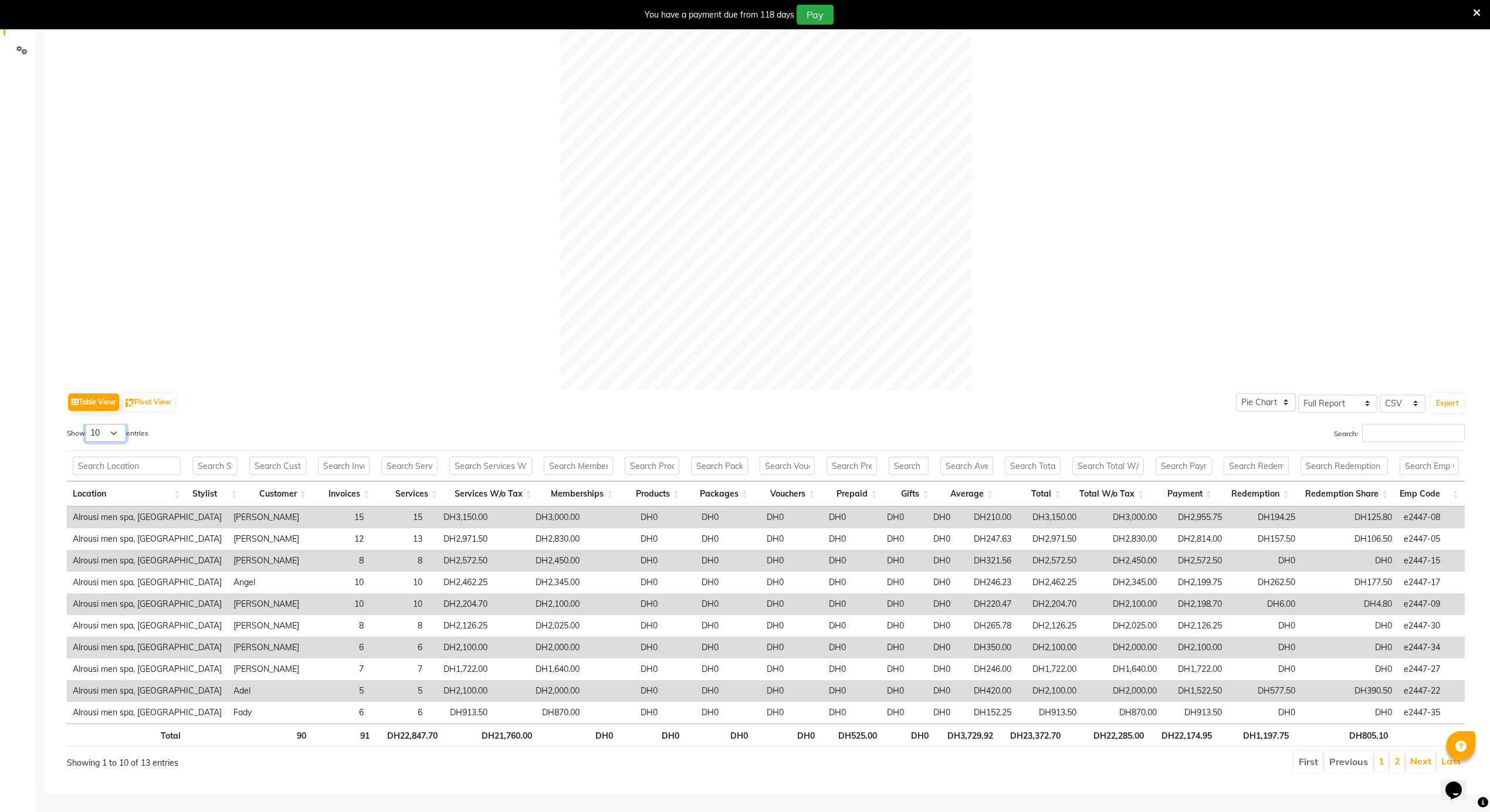
click at [102, 424] on select "10 25 50 100" at bounding box center [105, 433] width 41 height 18
select select "50"
click at [87, 424] on select "10 25 50 100" at bounding box center [105, 433] width 41 height 18
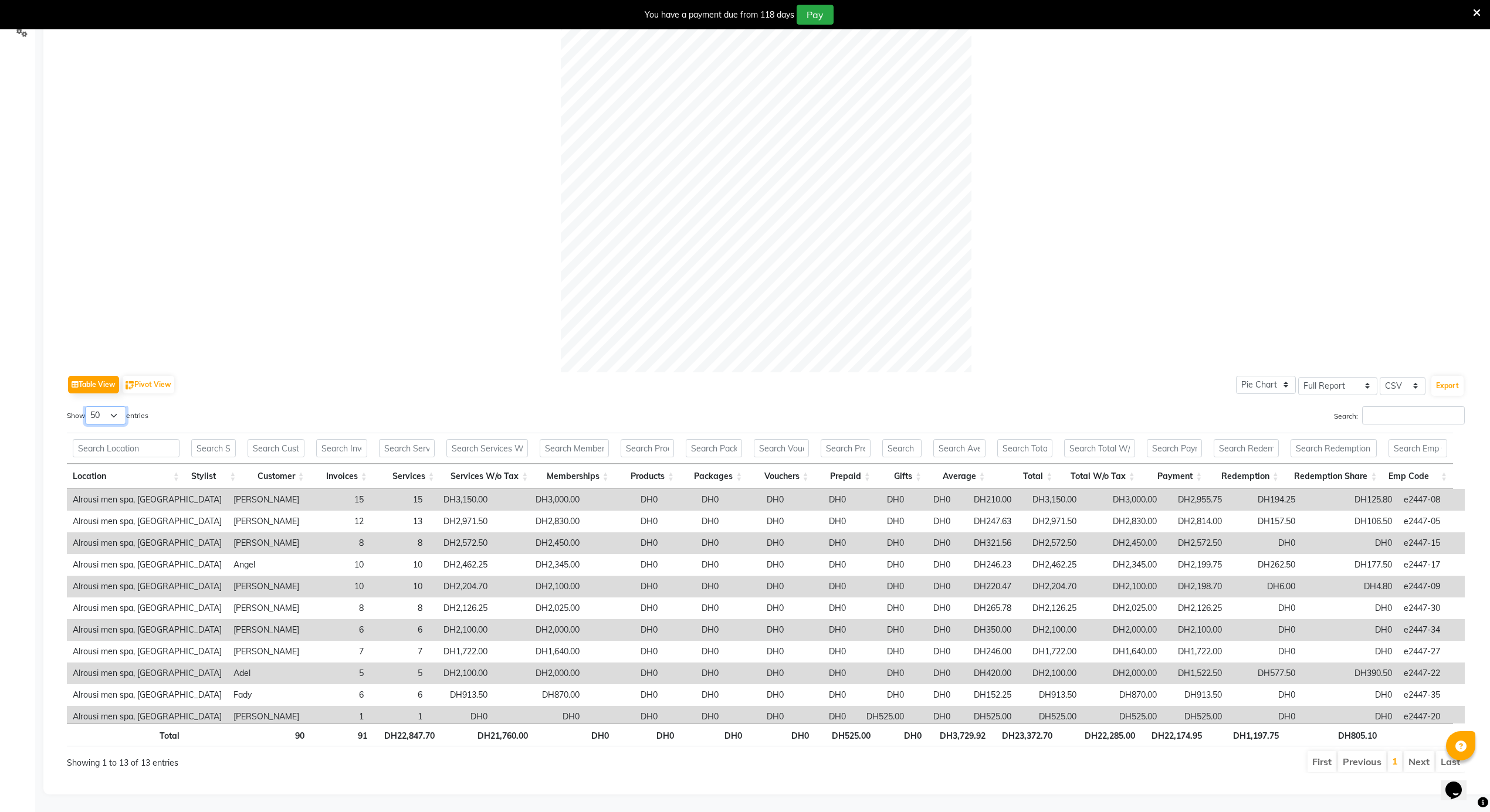
scroll to position [0, 0]
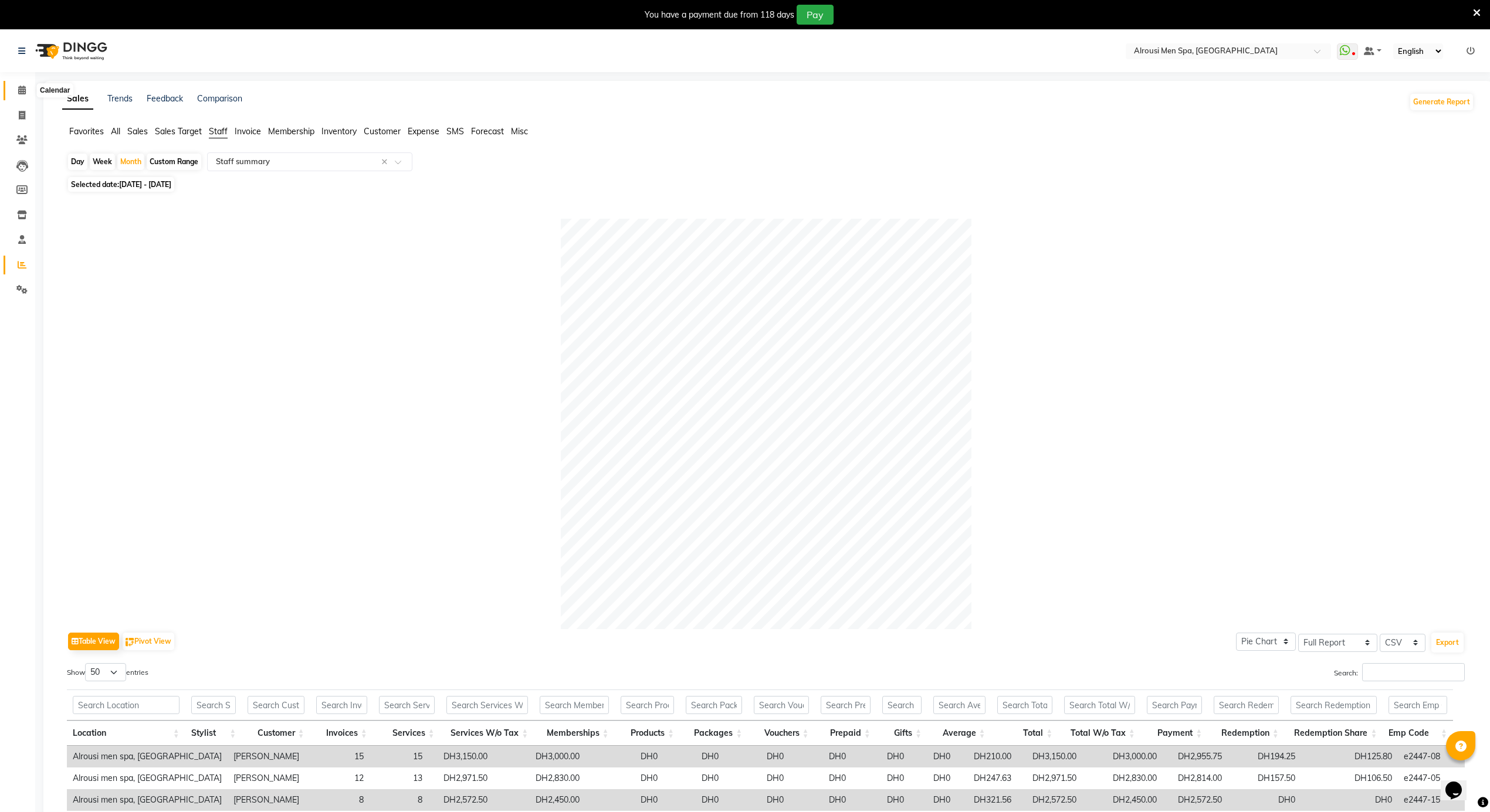
click at [24, 92] on icon at bounding box center [22, 90] width 8 height 9
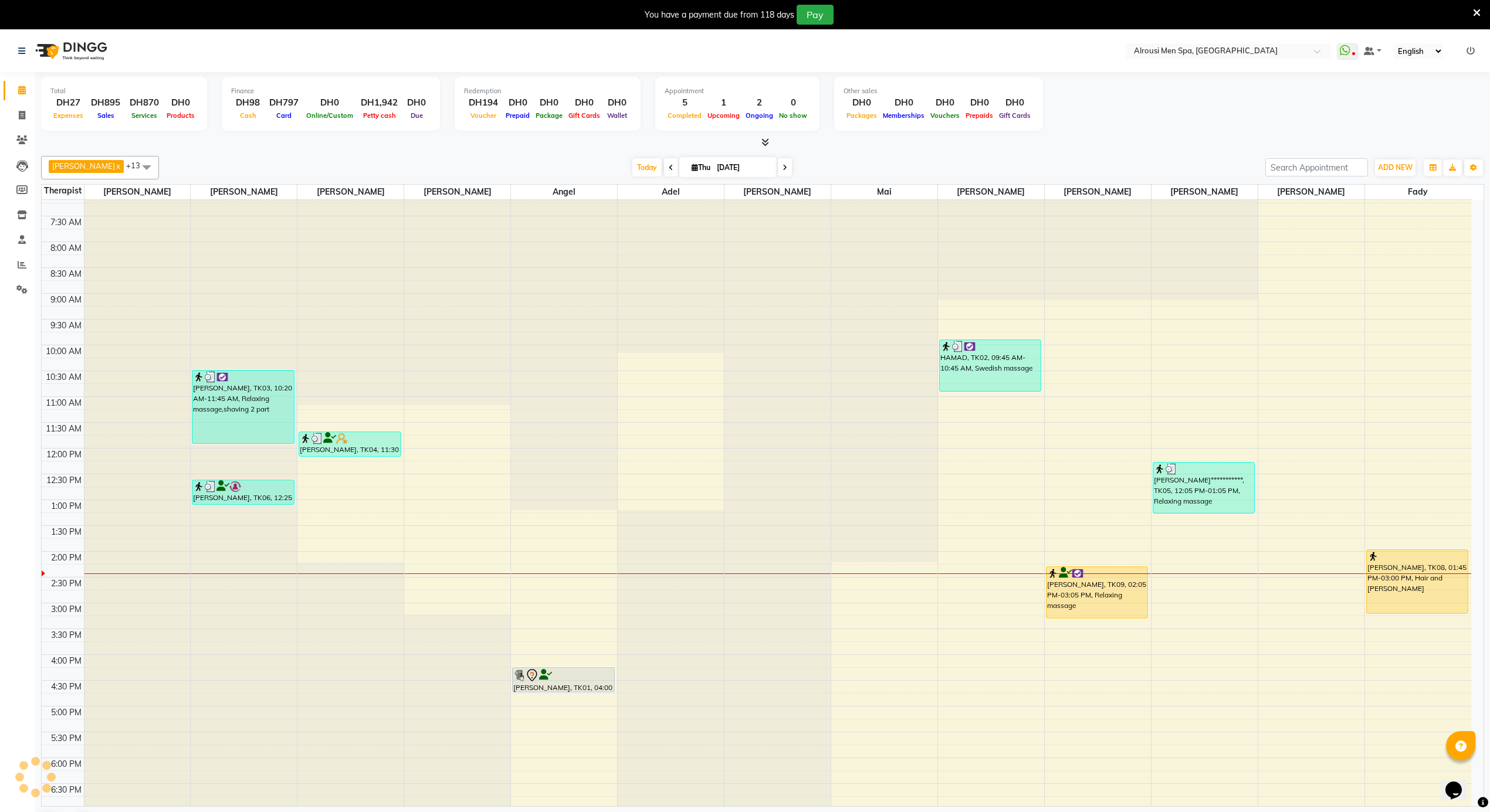
scroll to position [658, 0]
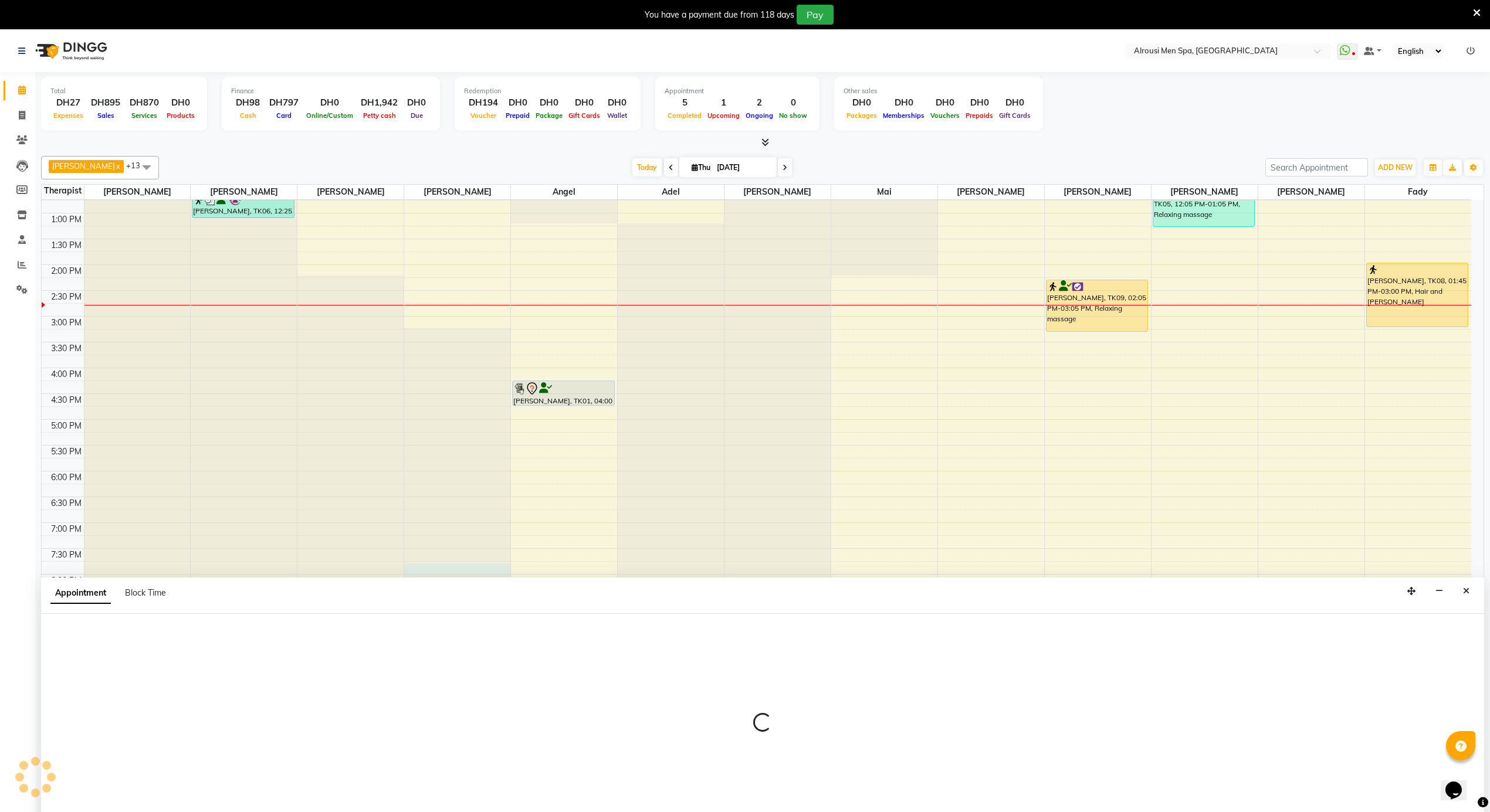
scroll to position [30, 0]
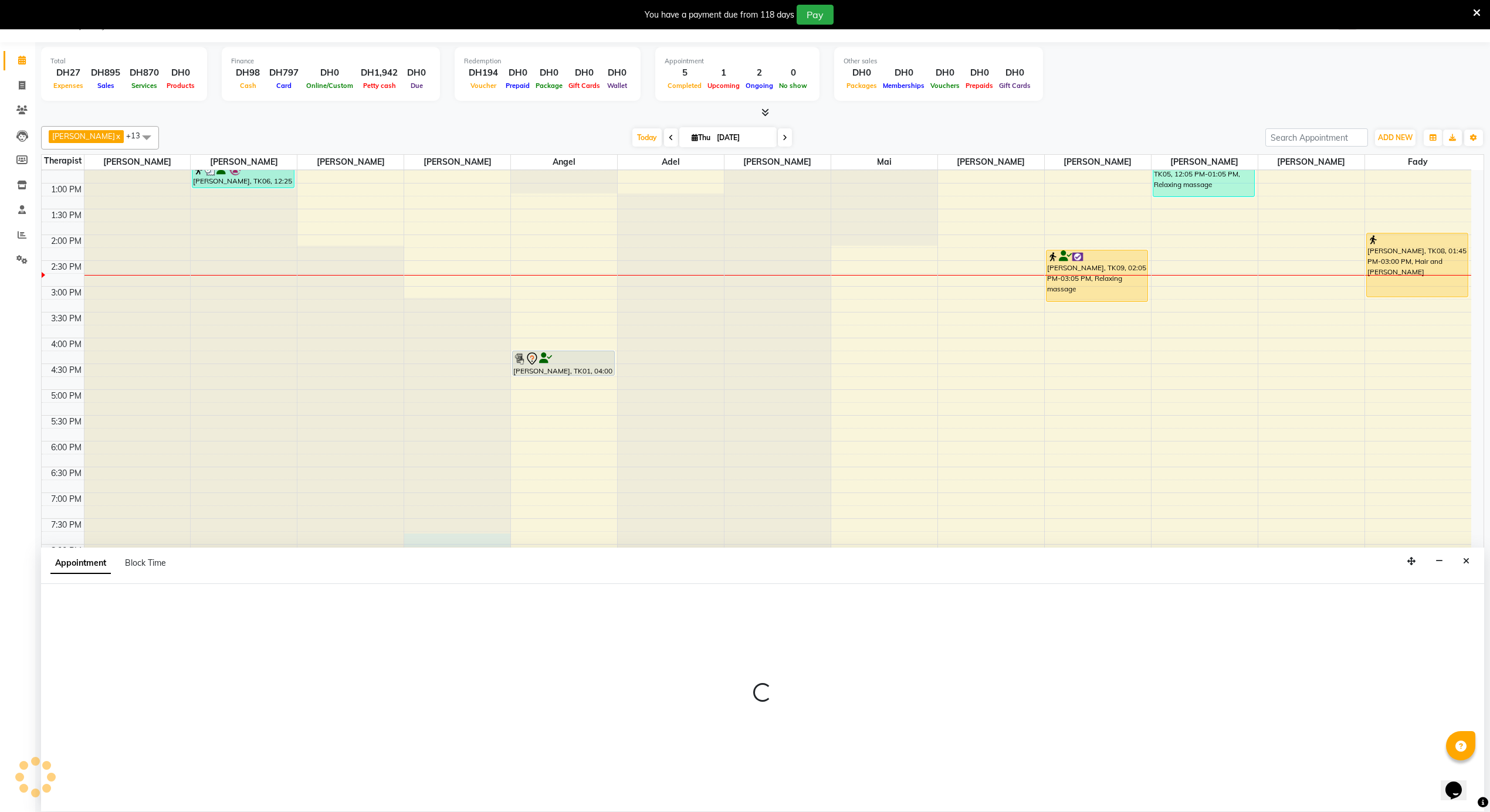
select select "38897"
select select "1170"
select select "tentative"
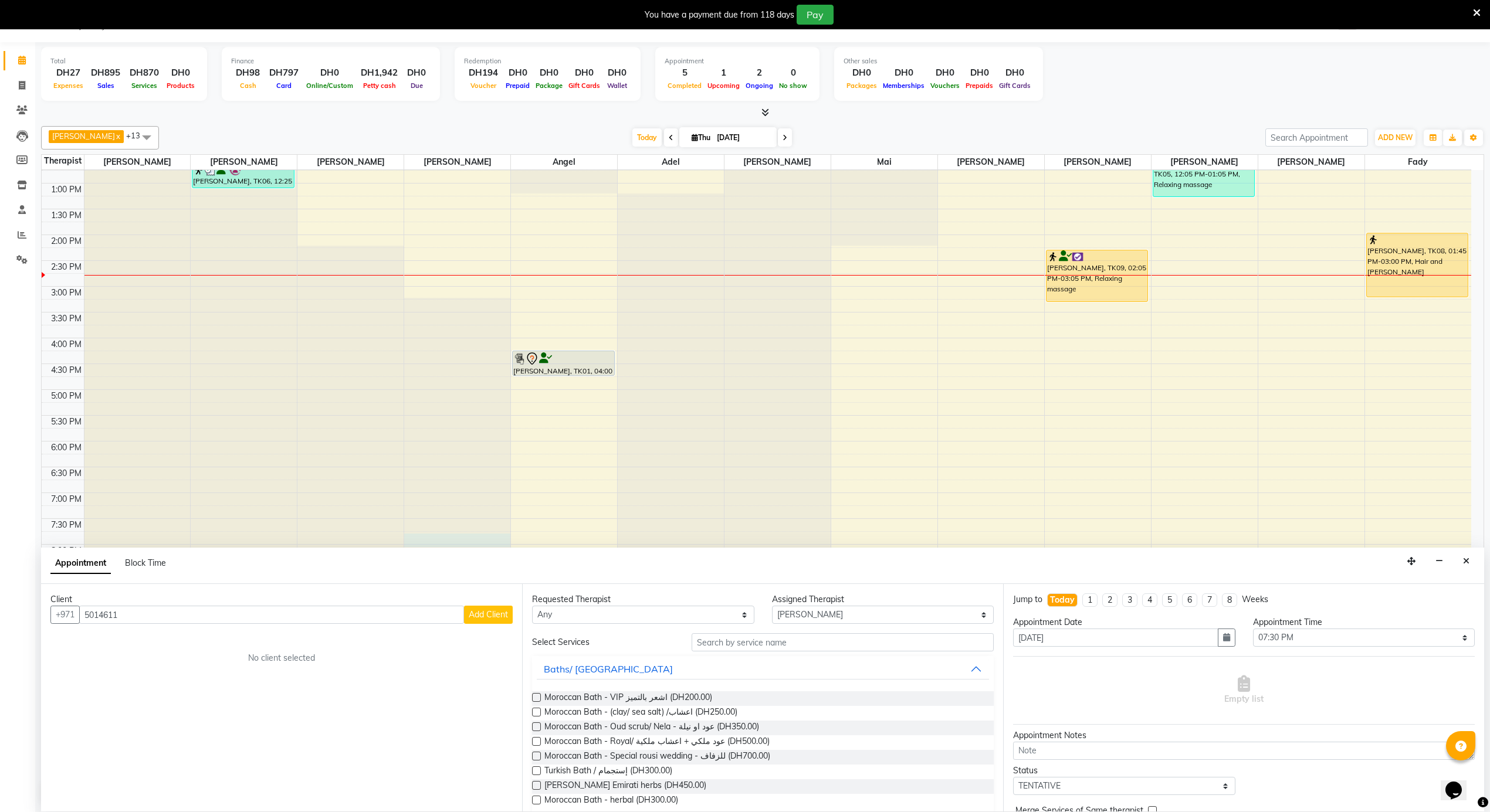
click at [331, 619] on input "5014611" at bounding box center [271, 614] width 384 height 18
click at [188, 639] on span "5577797" at bounding box center [195, 640] width 41 height 12
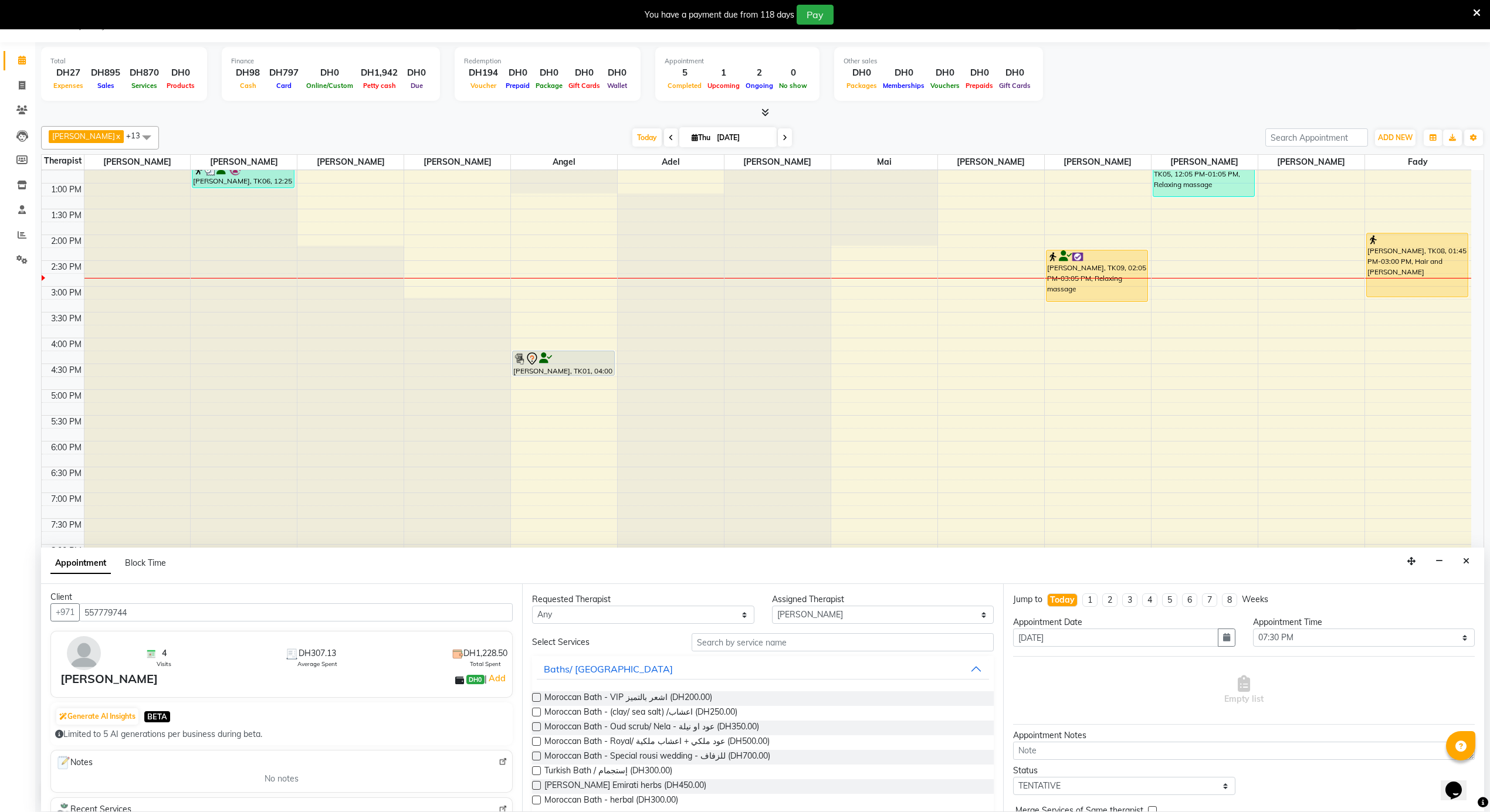
scroll to position [0, 0]
type input "557779744"
click at [1470, 564] on button "Close" at bounding box center [1466, 561] width 17 height 18
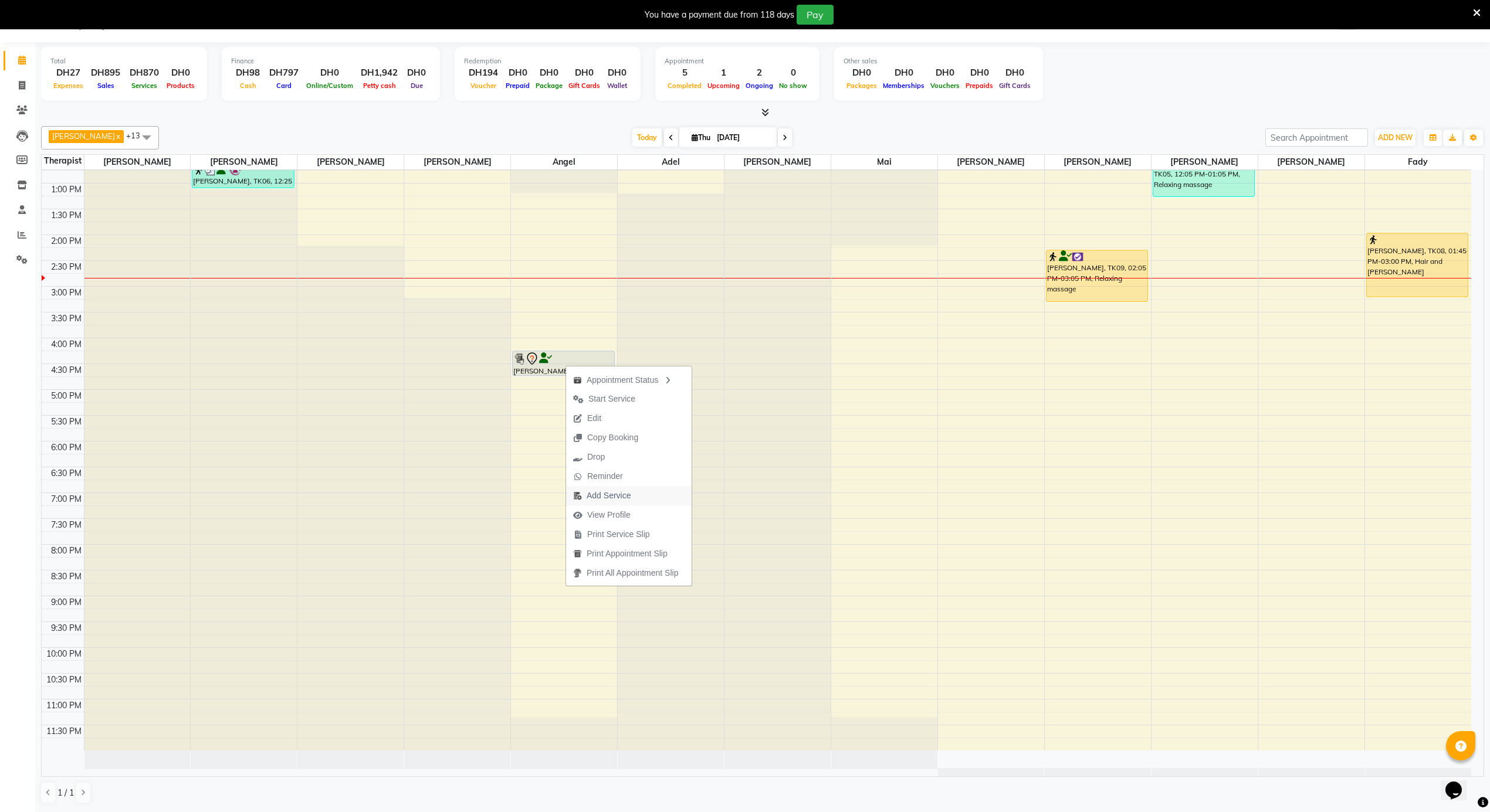
click at [604, 498] on span "Add Service" at bounding box center [608, 495] width 44 height 12
select select "39165"
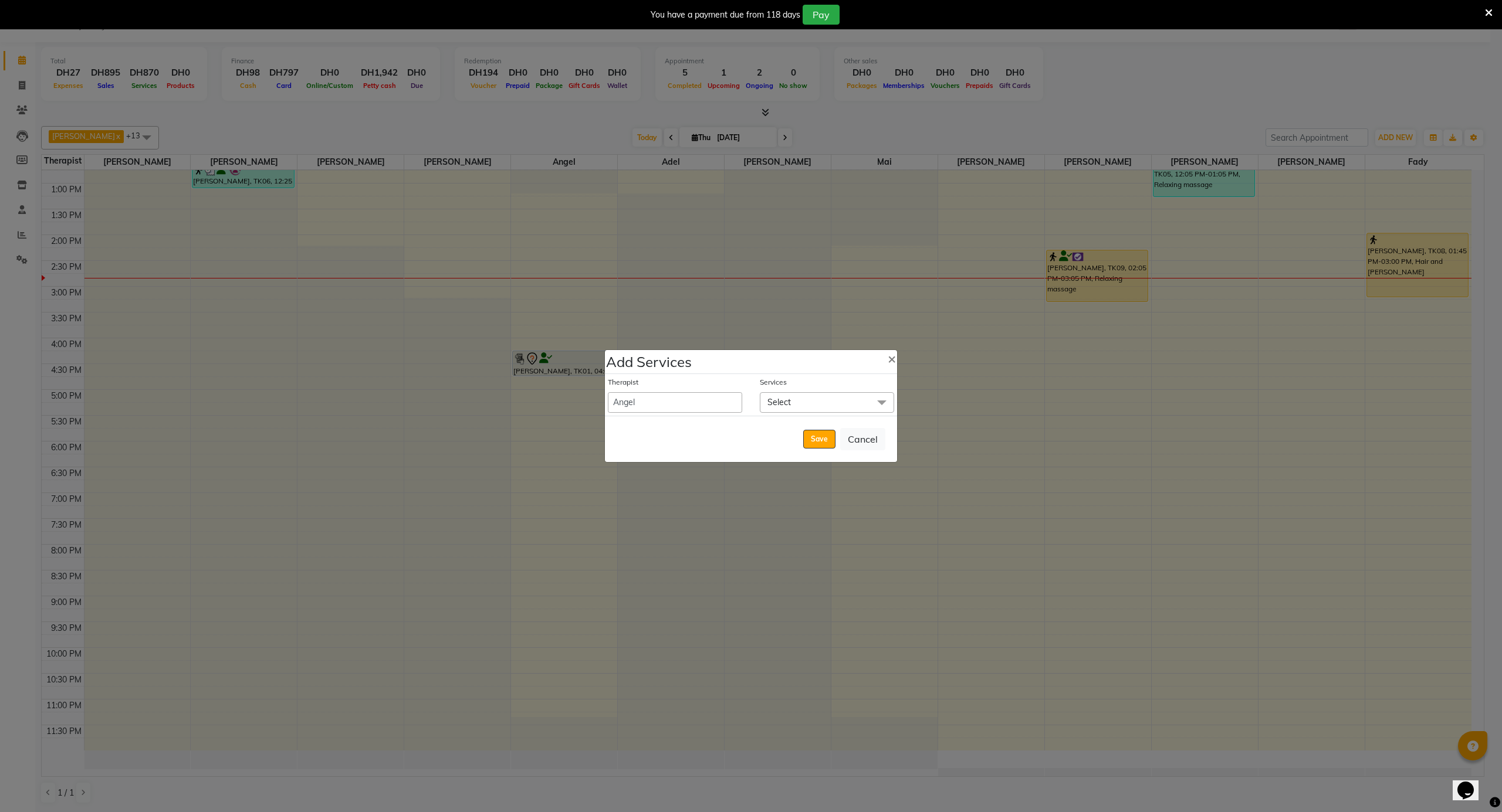
click at [789, 407] on span "Select" at bounding box center [779, 402] width 24 height 11
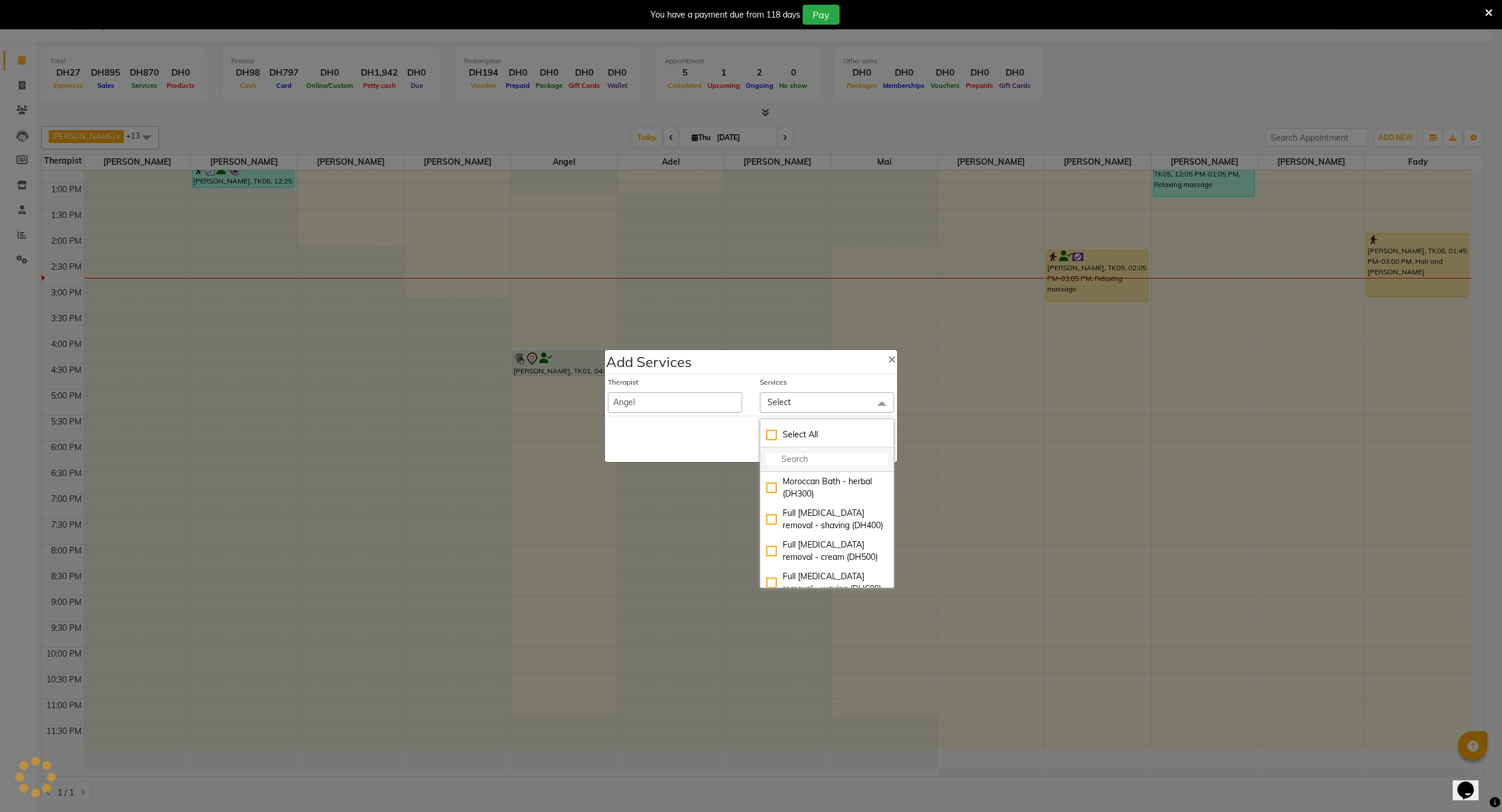
click at [783, 457] on input "multiselect-search" at bounding box center [827, 459] width 121 height 12
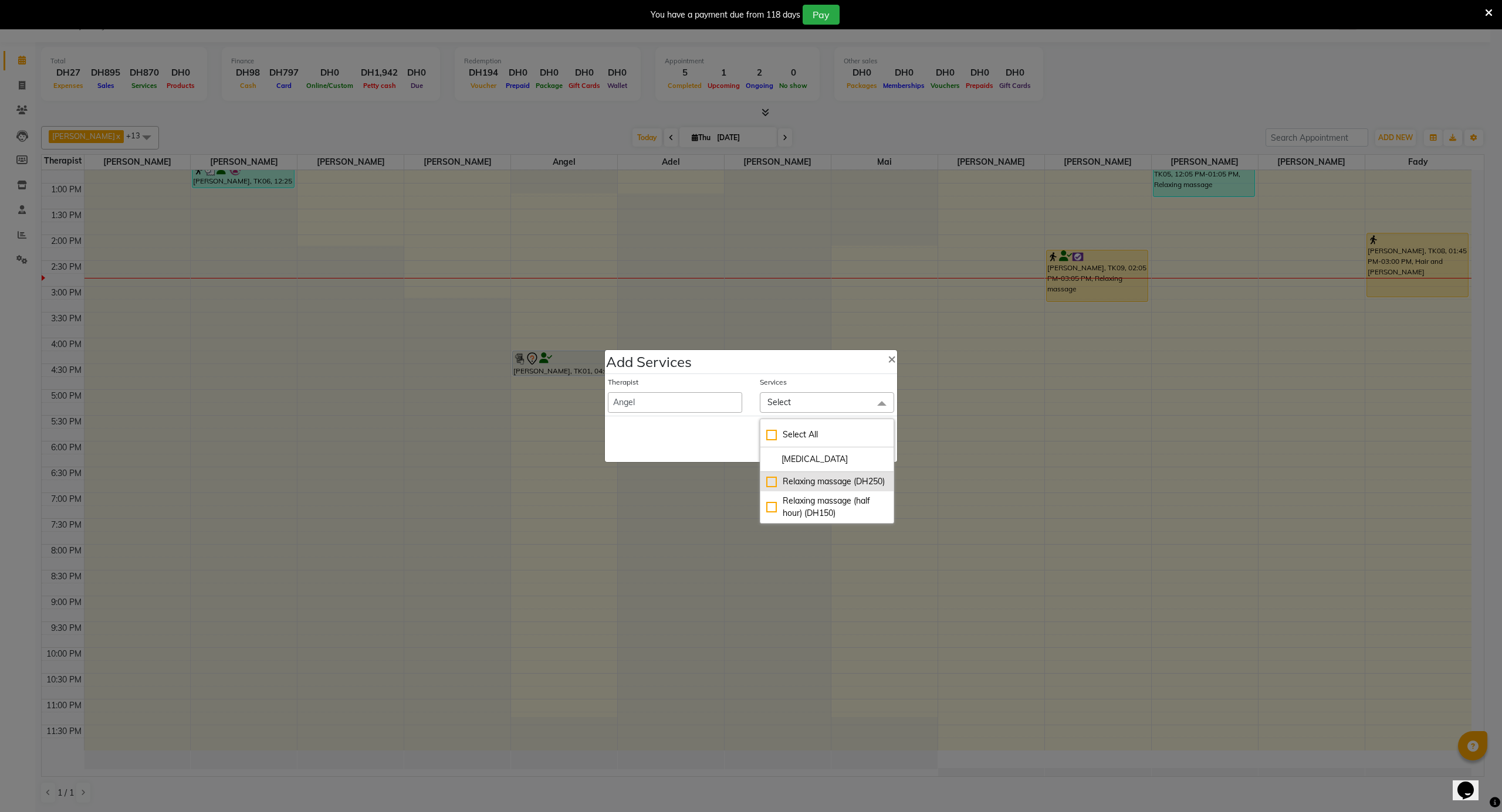
type input "[MEDICAL_DATA]"
click at [805, 488] on div "Relaxing massage (DH250)" at bounding box center [827, 482] width 121 height 12
checkbox input "true"
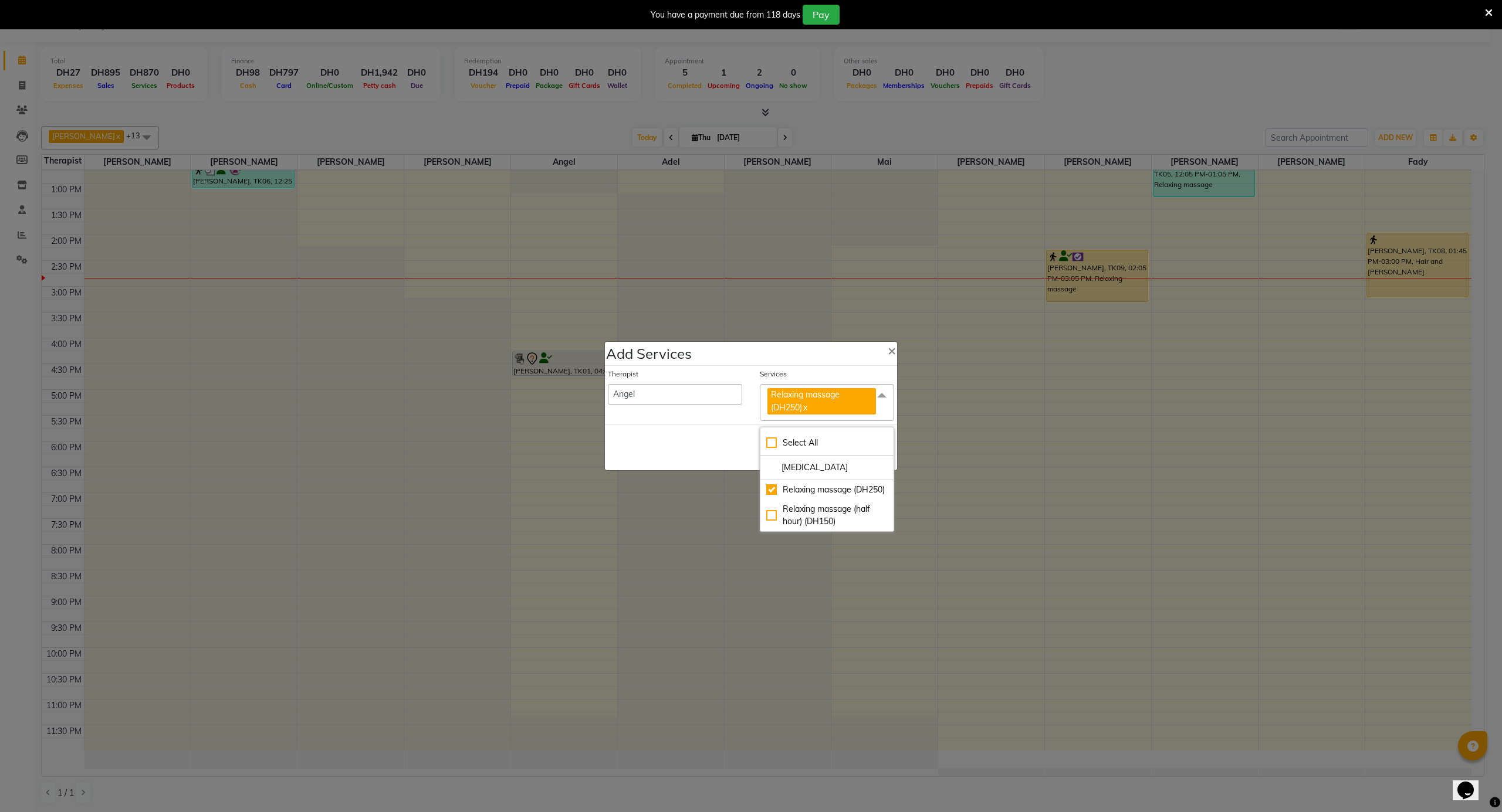
click at [739, 451] on div "Save Cancel" at bounding box center [750, 447] width 292 height 46
click at [825, 449] on button "Save" at bounding box center [819, 447] width 32 height 19
select select "64627"
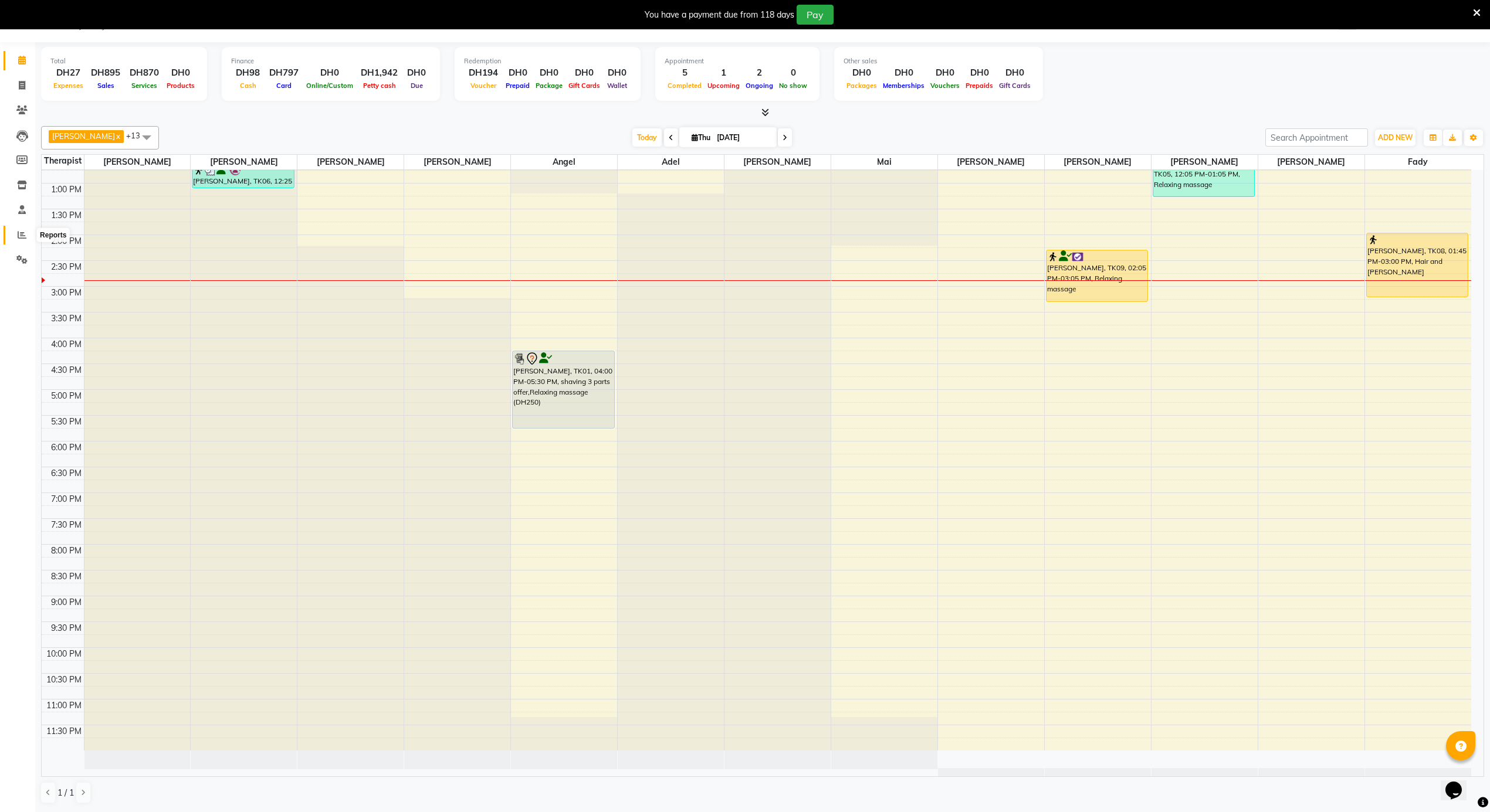
click at [17, 235] on span at bounding box center [22, 235] width 20 height 14
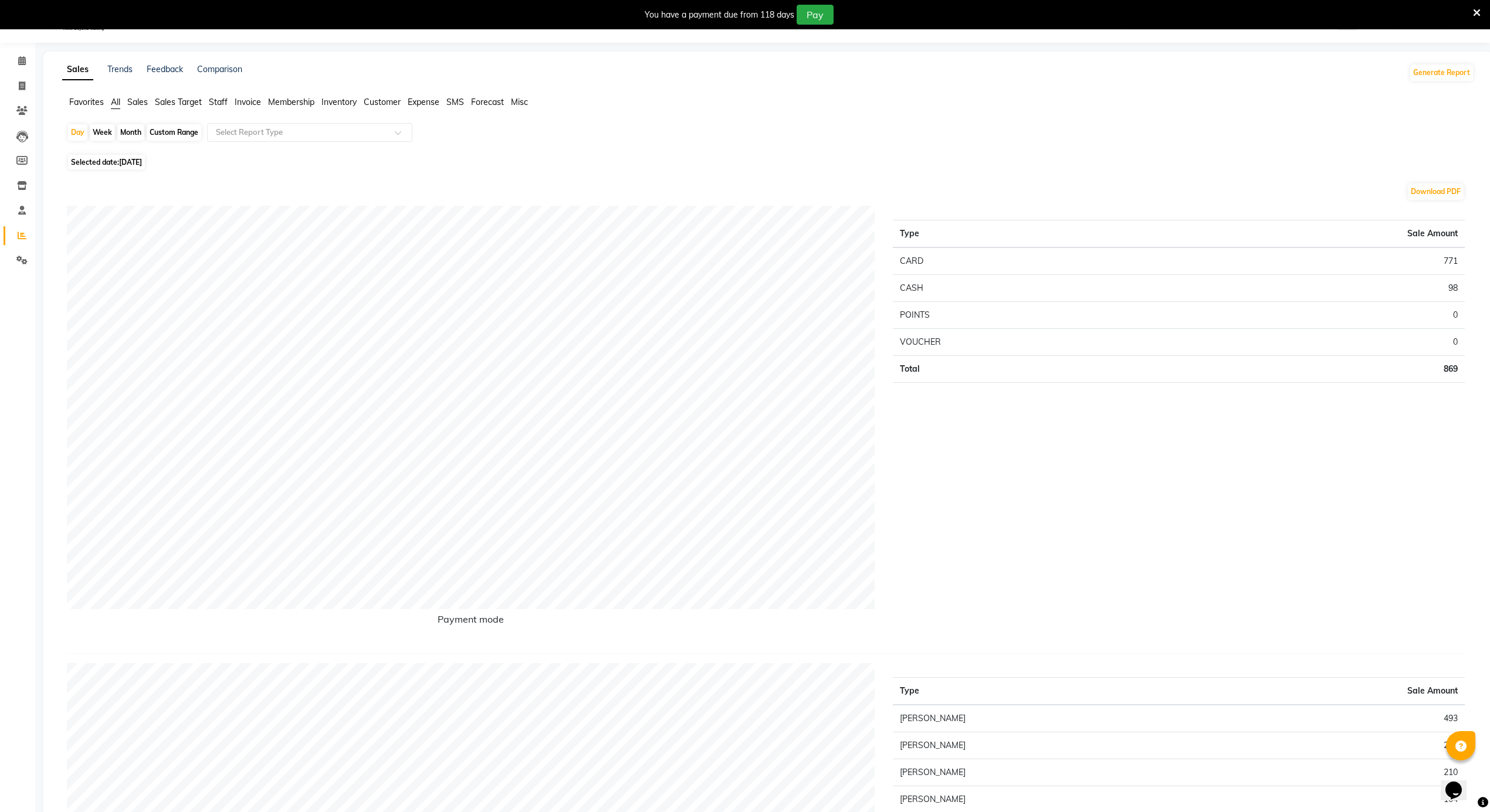
scroll to position [30, 0]
click at [0, 265] on li "Settings" at bounding box center [17, 259] width 35 height 25
click at [12, 258] on span at bounding box center [22, 260] width 20 height 14
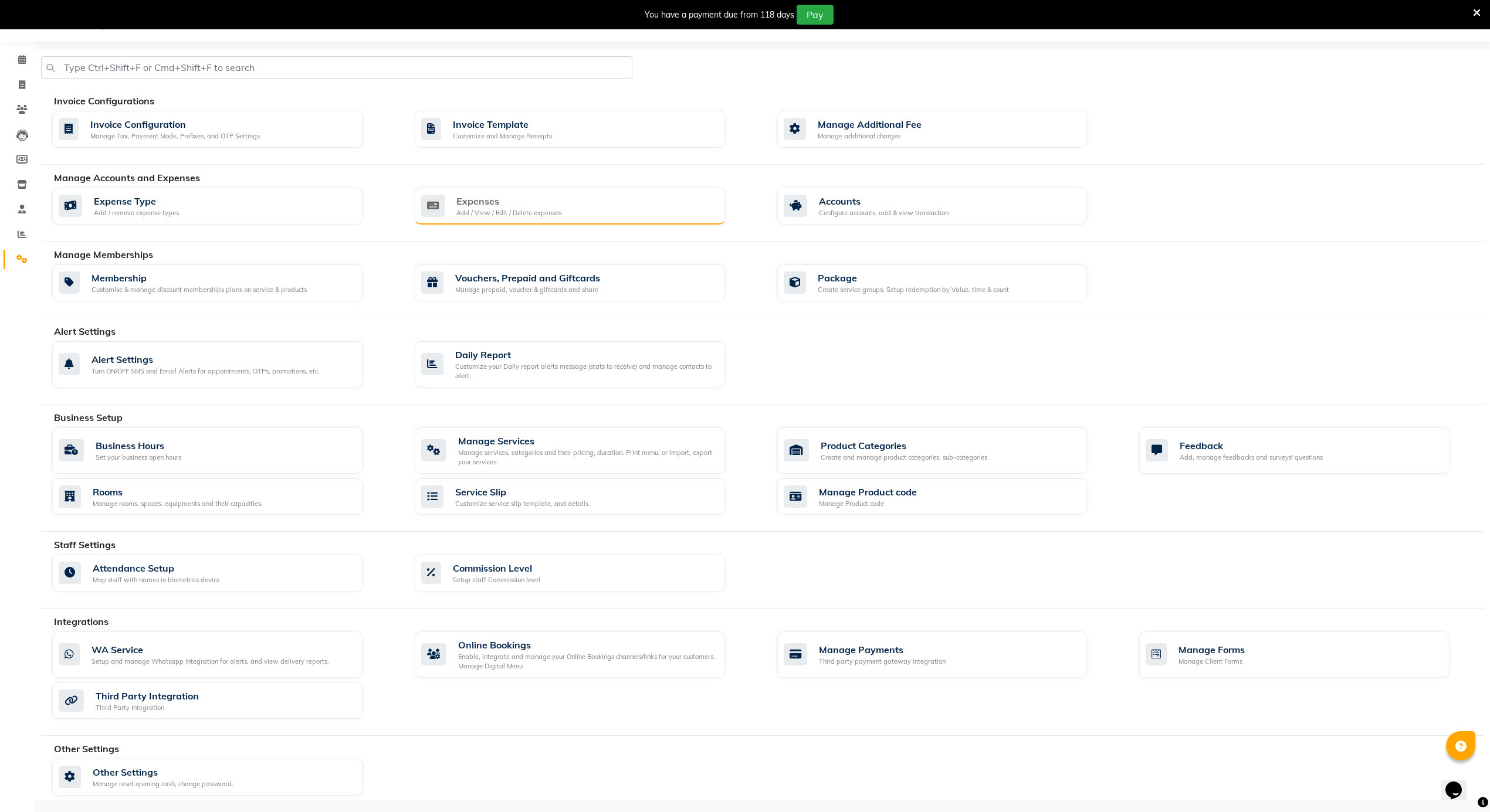
click at [533, 209] on div "Add / View / Edit / Delete expenses" at bounding box center [509, 213] width 105 height 10
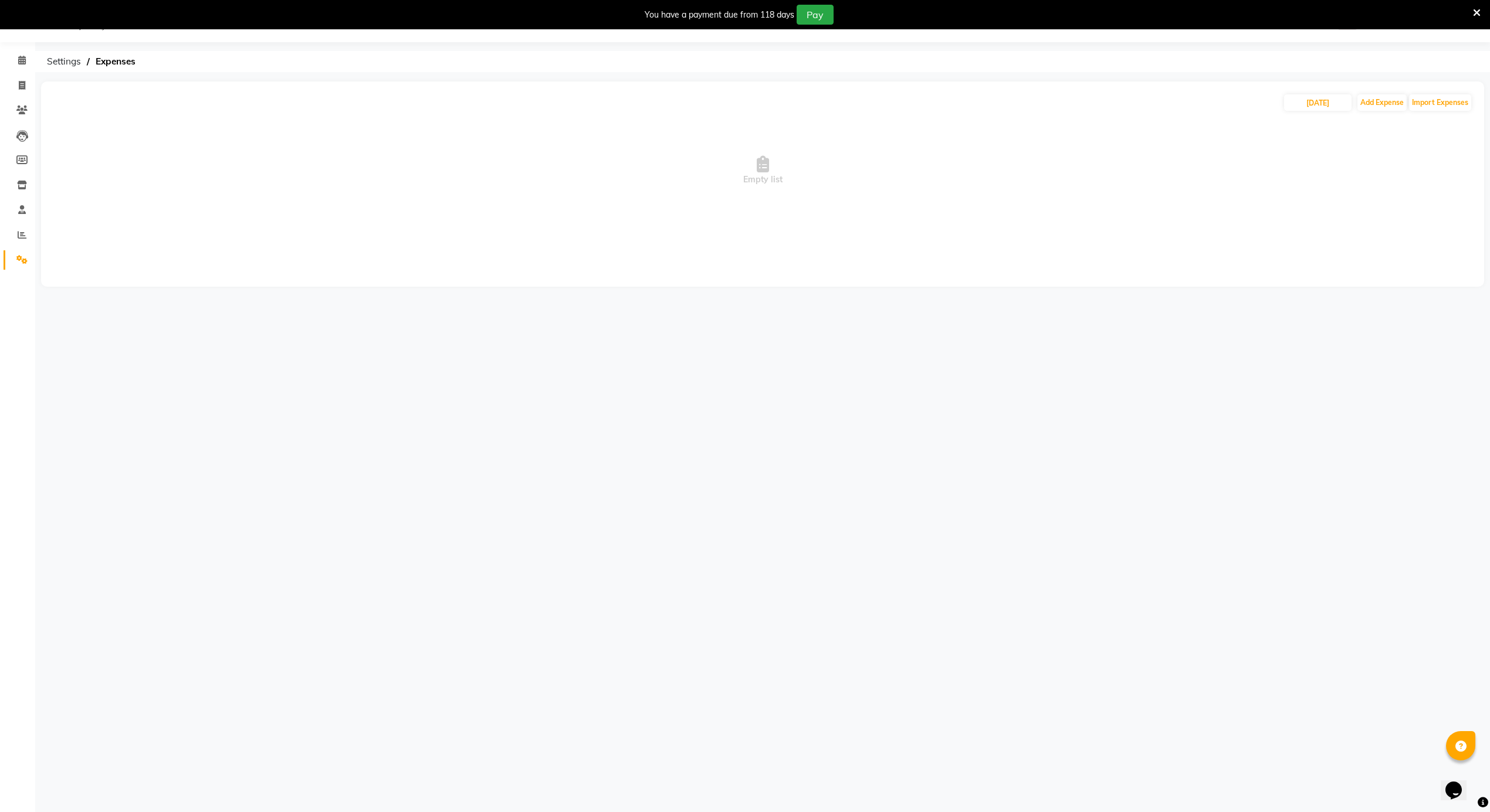
scroll to position [30, 0]
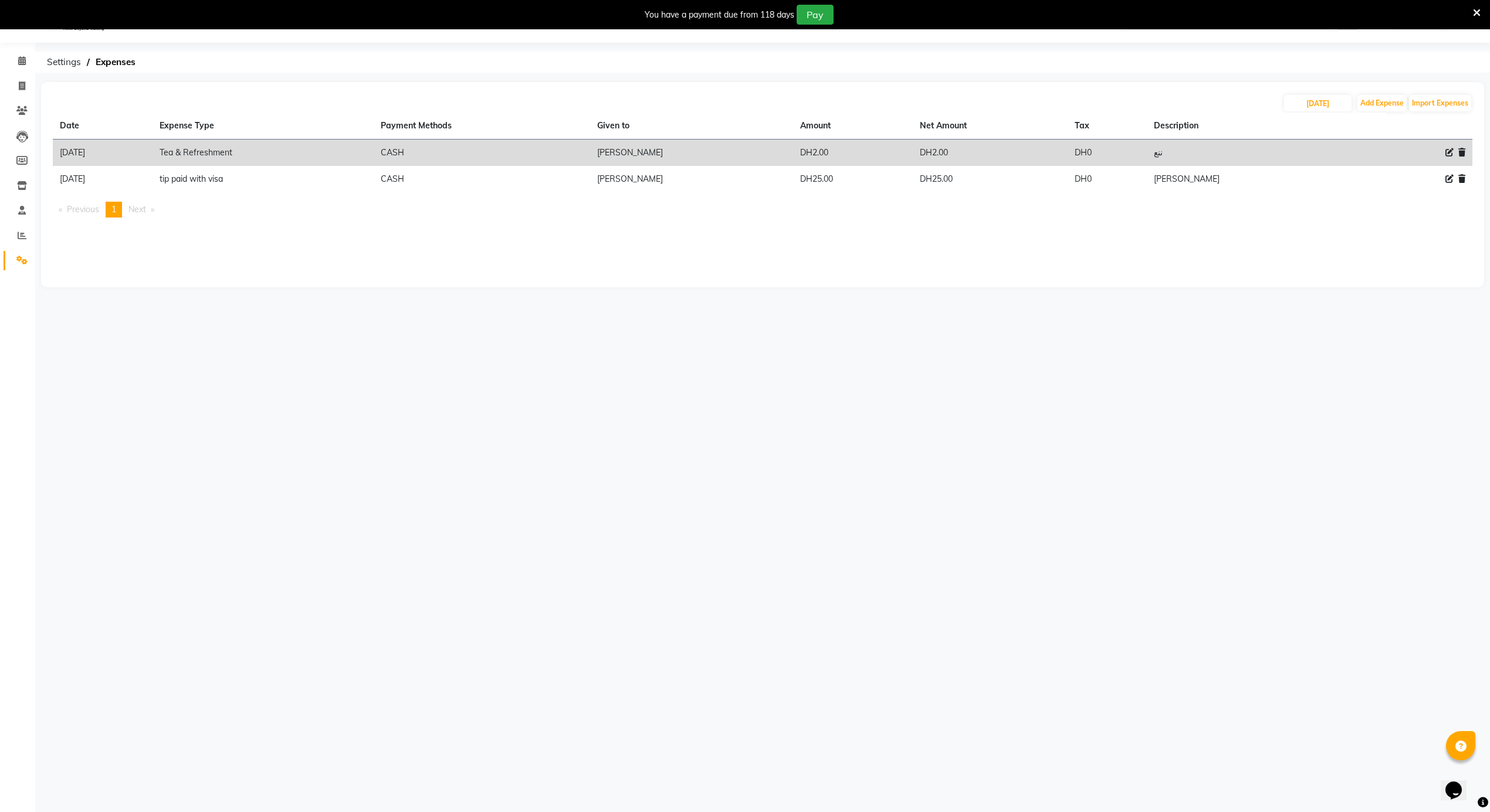
click at [1392, 116] on table "Date Expense Type Payment Methods Given to Amount Net Amount Tax Description [D…" at bounding box center [762, 152] width 1419 height 80
click at [1391, 107] on button "Add Expense" at bounding box center [1382, 103] width 49 height 17
select select "1"
select select "4622"
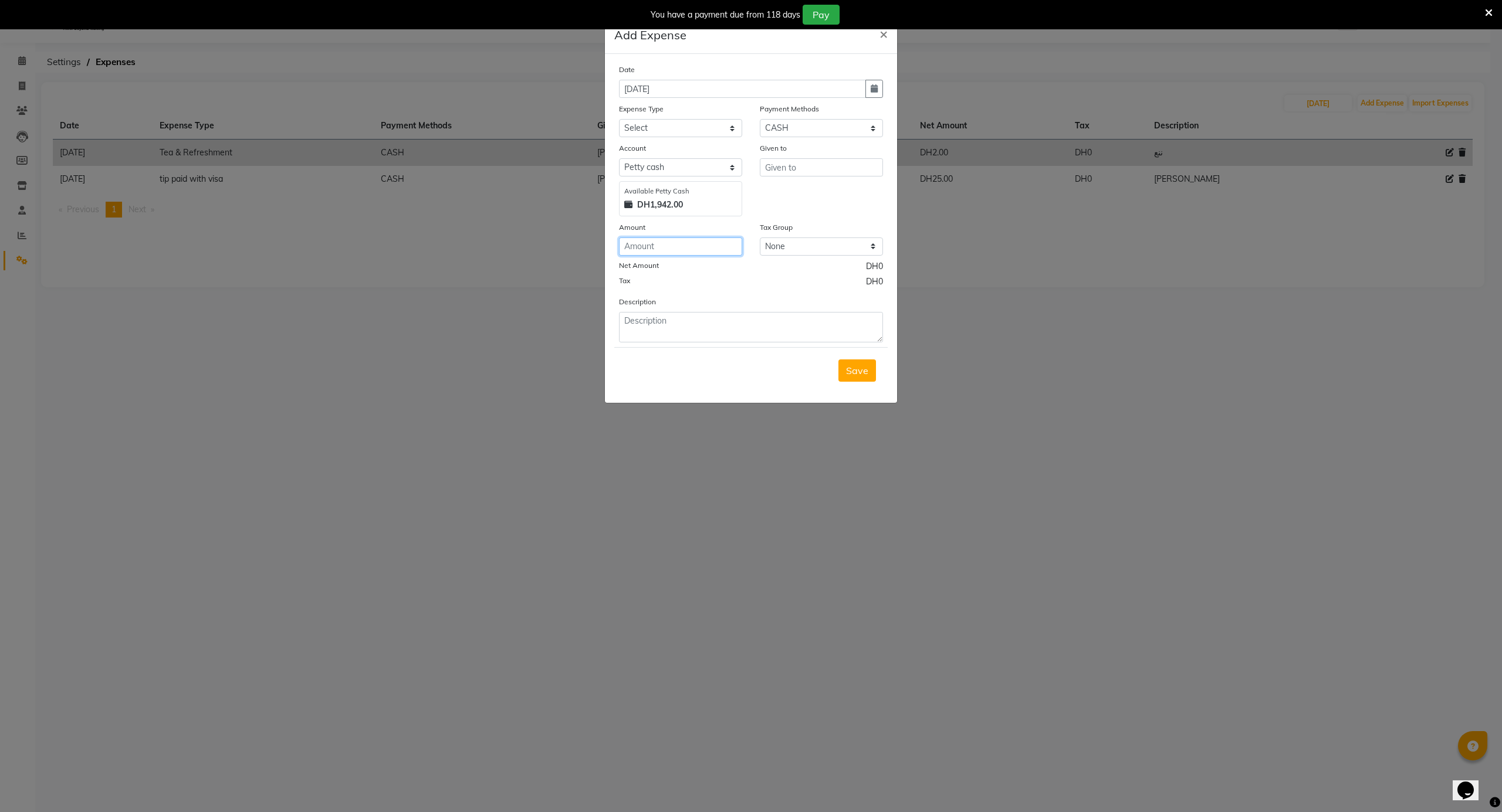
click at [706, 240] on input "number" at bounding box center [680, 246] width 123 height 18
type input "50"
click at [721, 315] on textarea at bounding box center [751, 327] width 264 height 30
type textarea "ي"
type textarea "تيبس فادي"
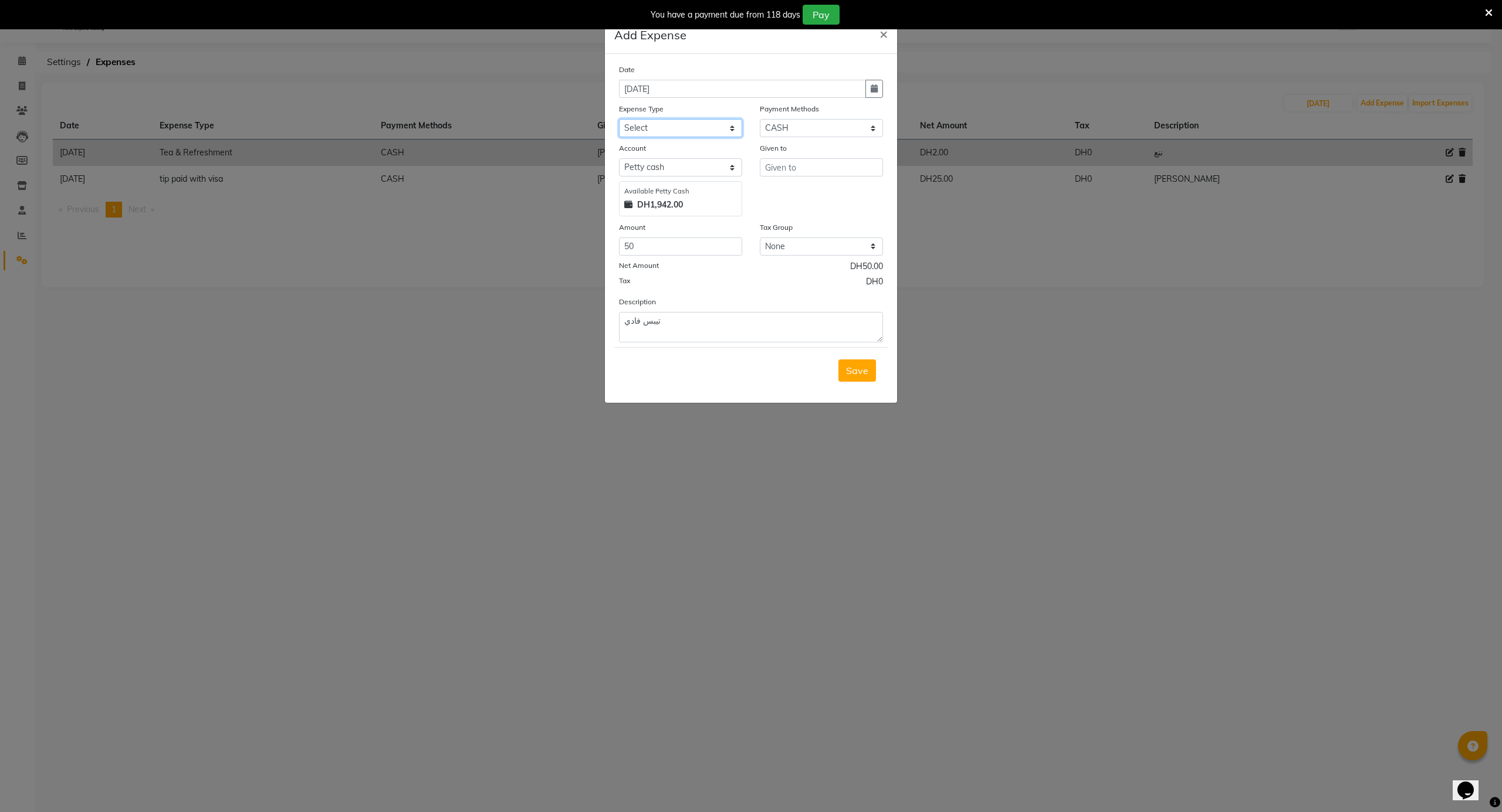
click at [708, 127] on select "Select [PERSON_NAME] Personal abo abdallah services Advance Salary [PERSON_NAME…" at bounding box center [680, 128] width 123 height 18
select select "11407"
click at [619, 119] on select "Select [PERSON_NAME] Personal abo abdallah services Advance Salary [PERSON_NAME…" at bounding box center [680, 128] width 123 height 18
drag, startPoint x: 717, startPoint y: 457, endPoint x: 664, endPoint y: 149, distance: 312.5
click at [716, 434] on ngb-modal-window "Add Expense × Date [DATE] Expense Type Select Abo Abdallah Personal abo abdalla…" at bounding box center [751, 406] width 1502 height 812
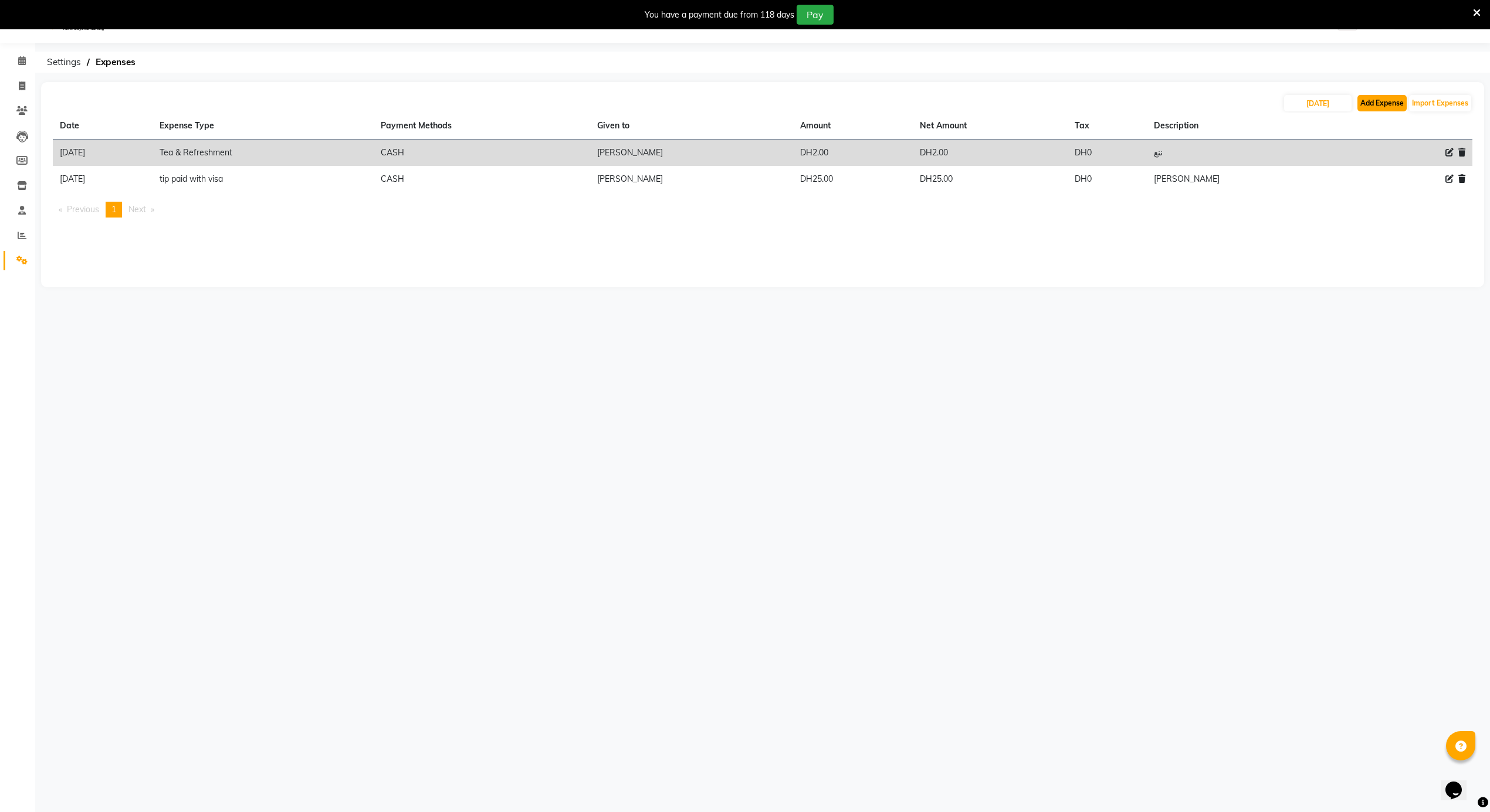
click at [1365, 95] on button "Add Expense" at bounding box center [1382, 103] width 49 height 17
select select "1"
select select "4622"
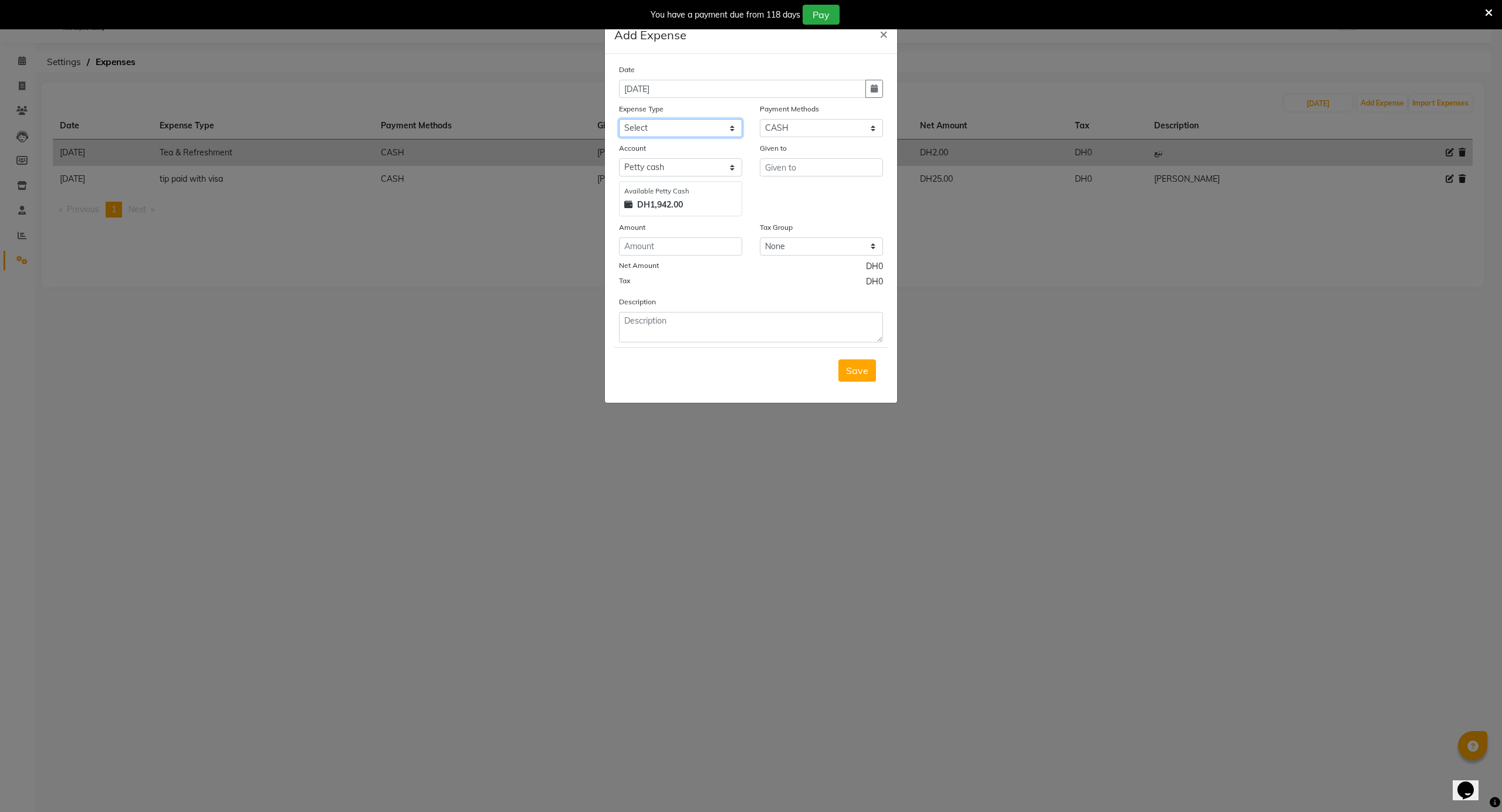
click at [728, 129] on select "Select [PERSON_NAME] Personal abo abdallah services Advance Salary [PERSON_NAME…" at bounding box center [680, 128] width 123 height 18
select select "11473"
click at [619, 119] on select "Select [PERSON_NAME] Personal abo abdallah services Advance Salary [PERSON_NAME…" at bounding box center [680, 128] width 123 height 18
click at [676, 250] on input "number" at bounding box center [680, 246] width 123 height 18
type input "50"
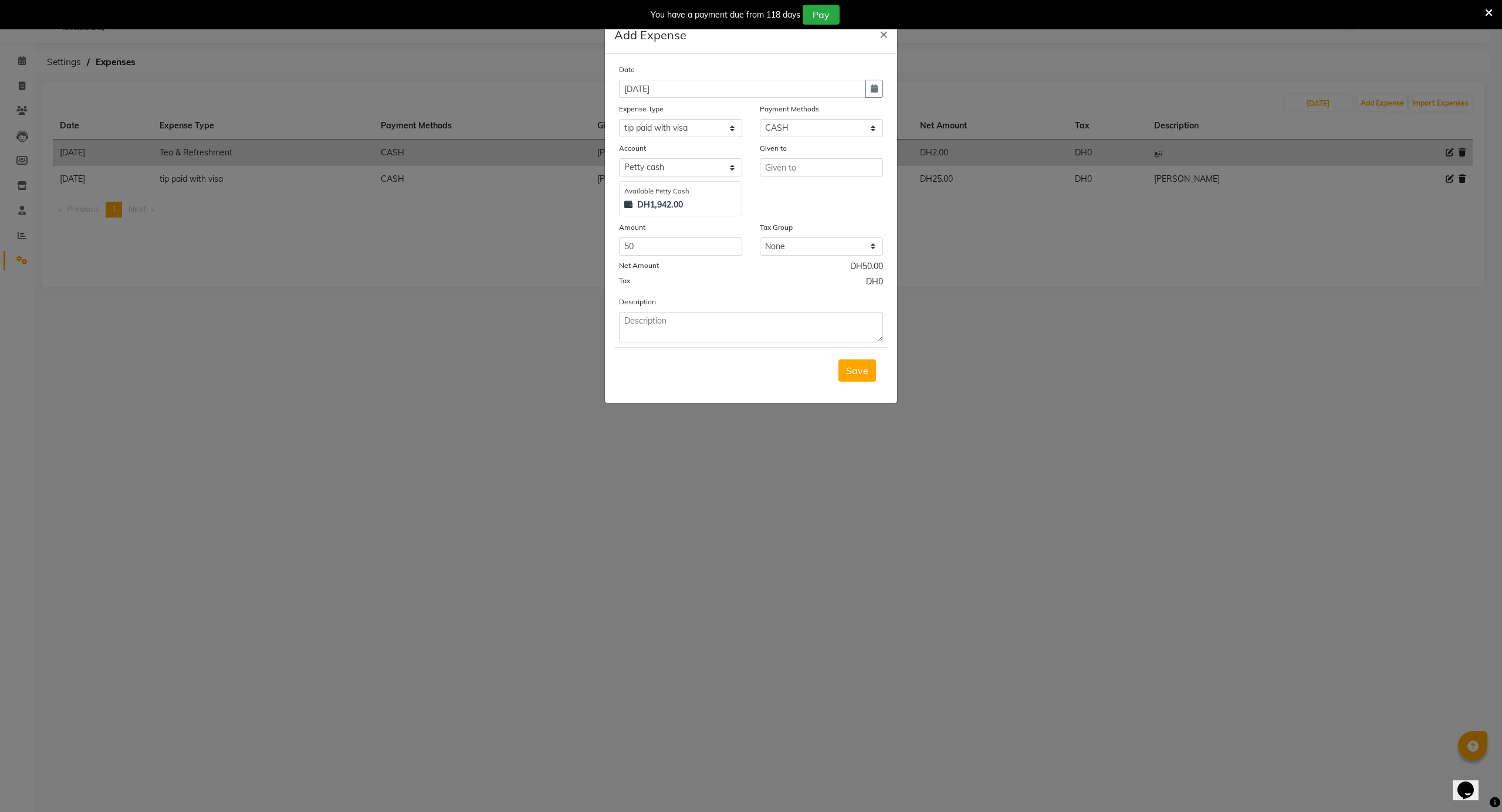
click at [774, 296] on div "Description" at bounding box center [751, 319] width 281 height 47
click at [758, 336] on textarea at bounding box center [751, 327] width 264 height 30
type textarea "j"
type textarea "تيبس فادي"
click at [812, 164] on input "text" at bounding box center [821, 167] width 123 height 18
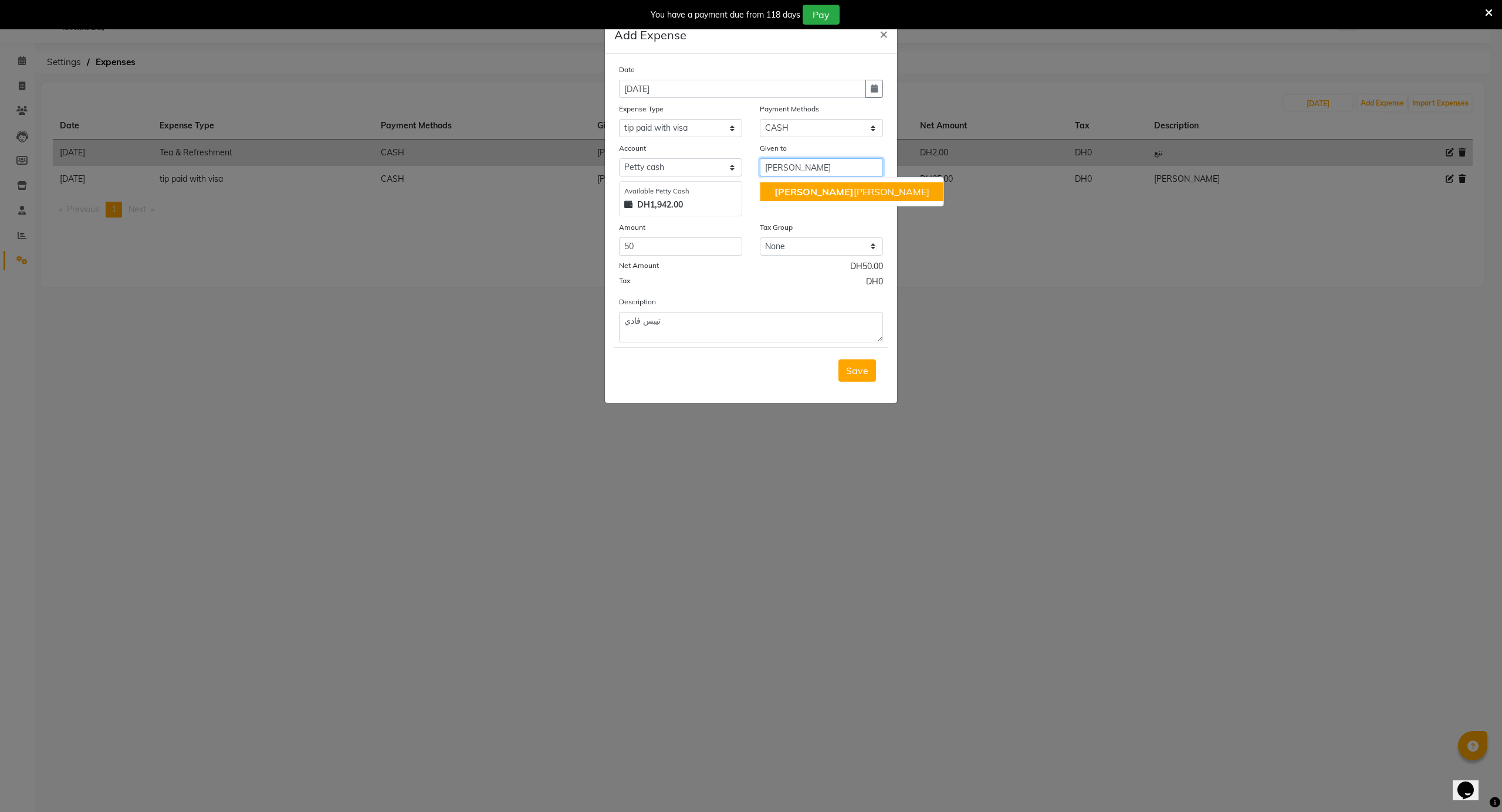
click at [817, 195] on button "[PERSON_NAME]" at bounding box center [852, 192] width 183 height 19
type input "[PERSON_NAME]"
click at [869, 376] on button "Save" at bounding box center [857, 371] width 38 height 22
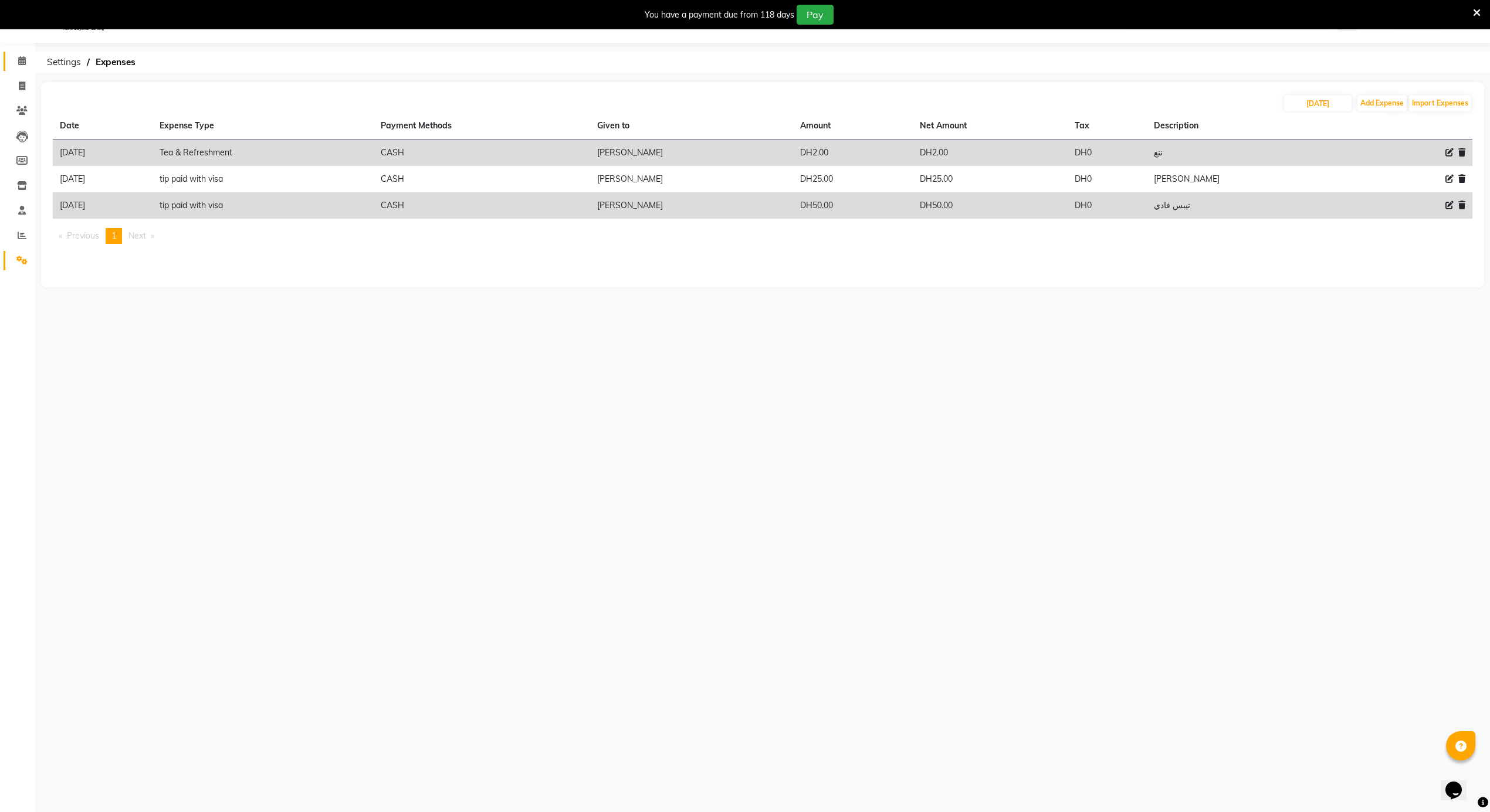
click at [22, 52] on link "Calendar" at bounding box center [17, 61] width 28 height 19
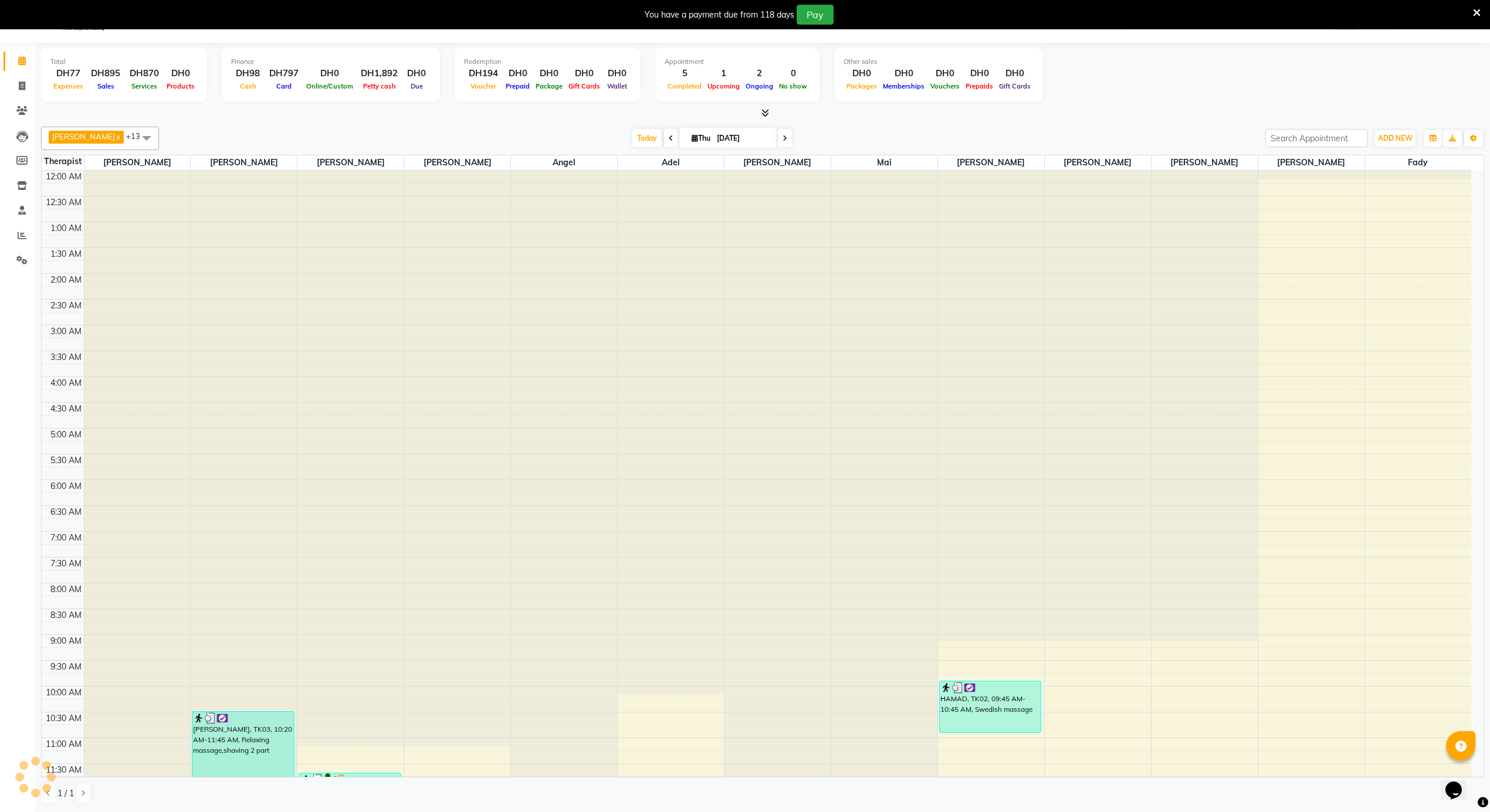
scroll to position [315, 0]
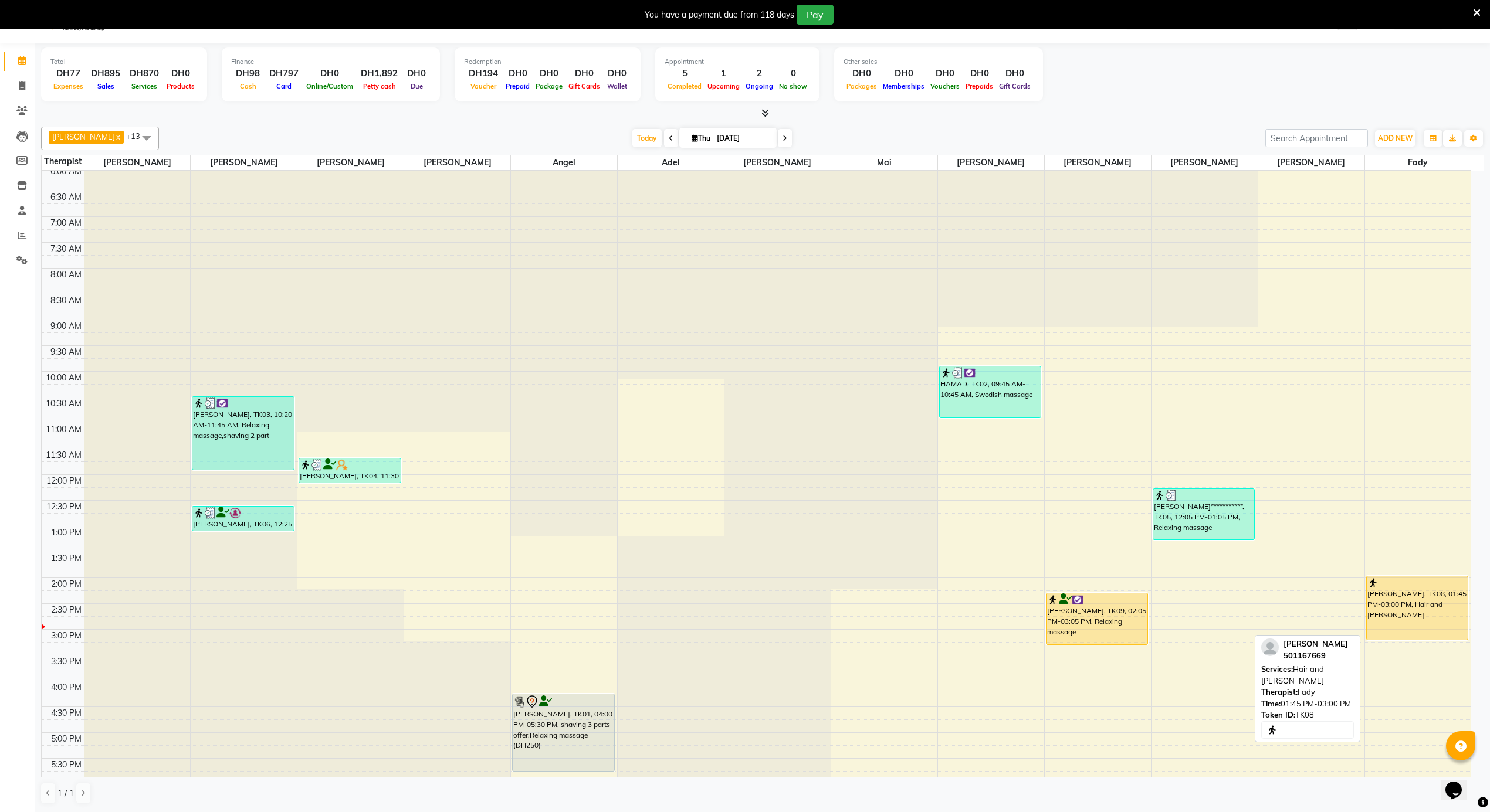
click at [1366, 609] on link "[PERSON_NAME], TK08, 01:45 PM-03:00 PM, Hair and [PERSON_NAME]" at bounding box center [1417, 608] width 102 height 64
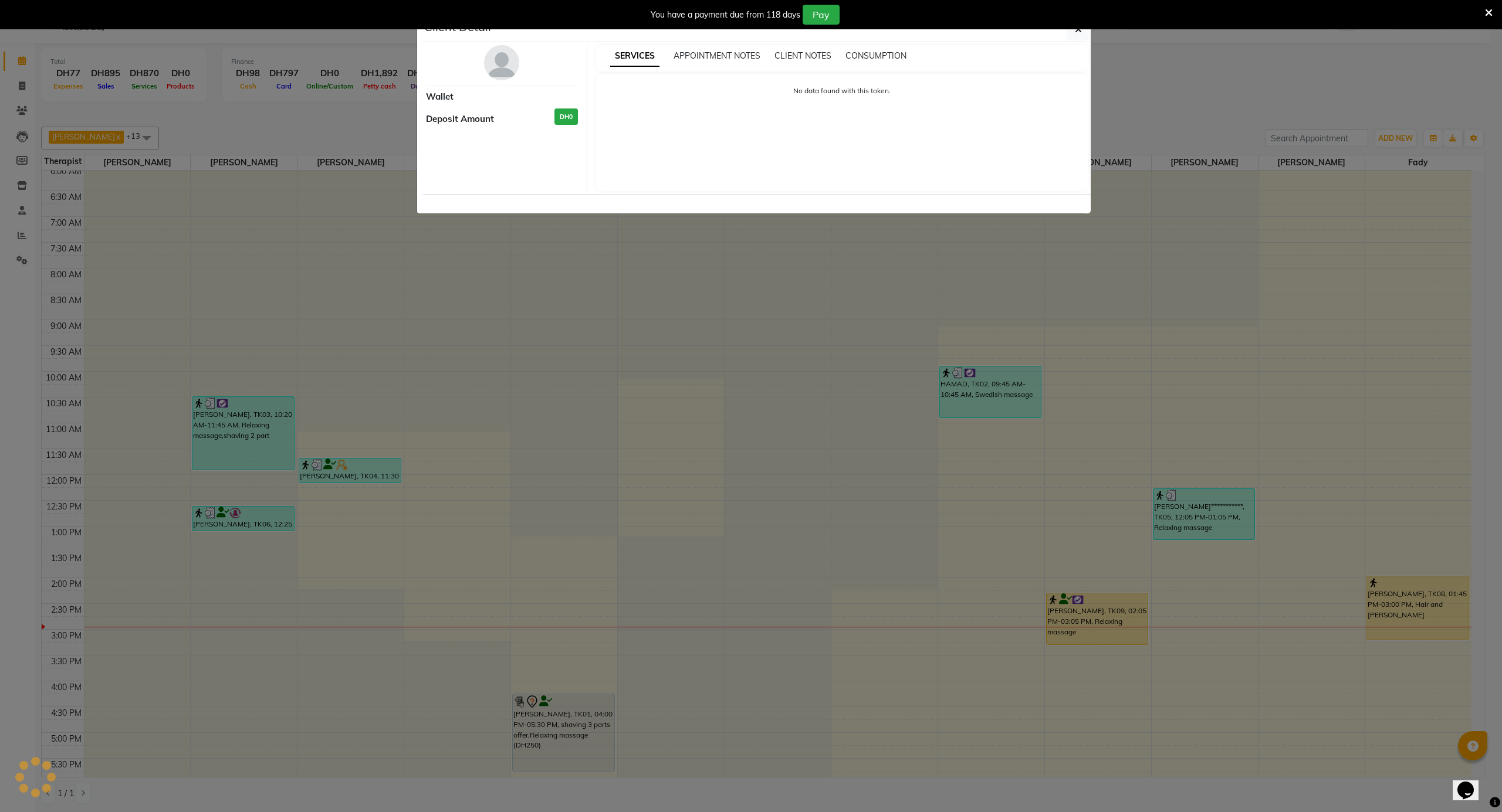
select select "1"
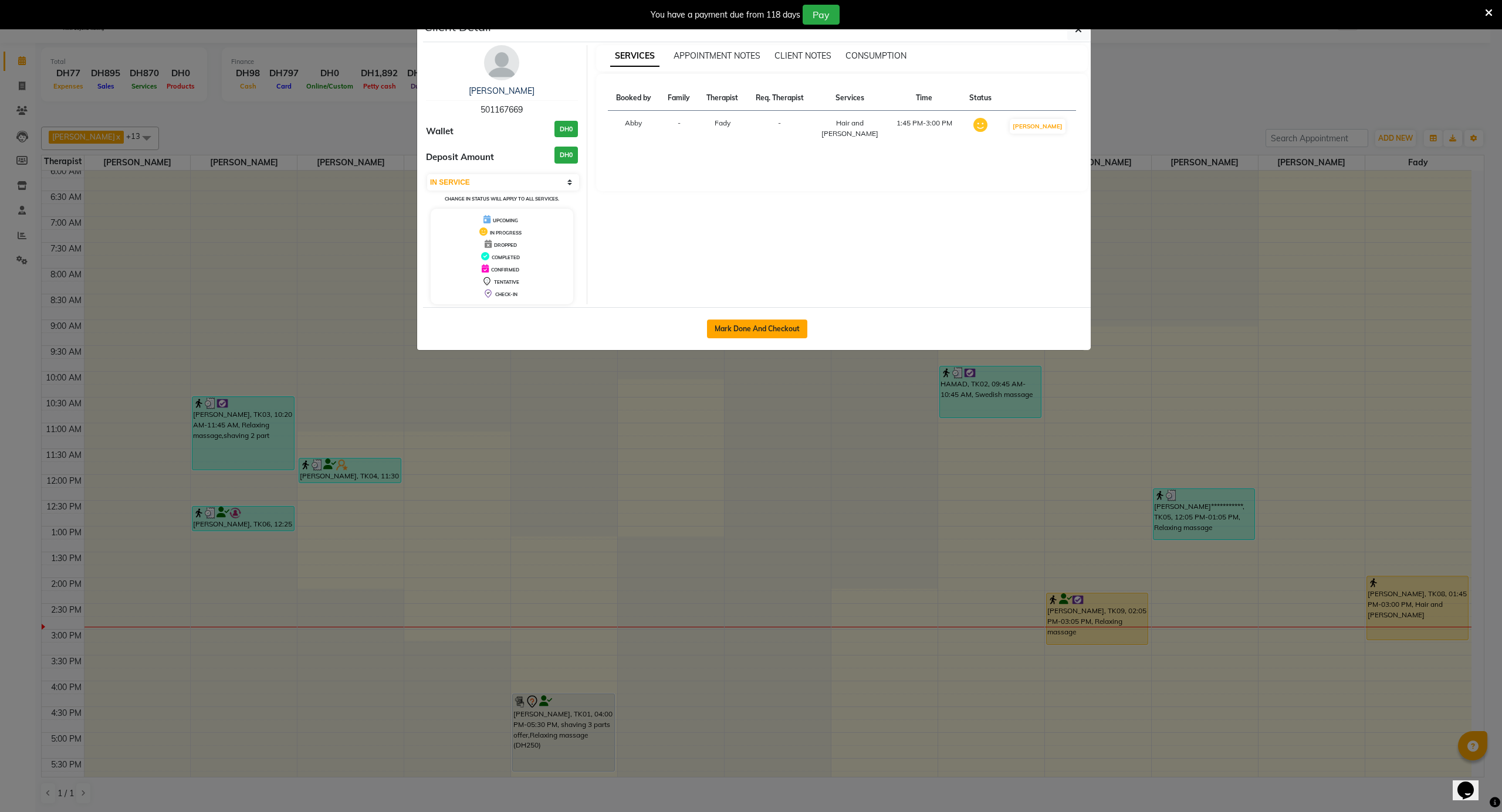
click at [765, 331] on button "Mark Done And Checkout" at bounding box center [757, 329] width 100 height 19
select select "service"
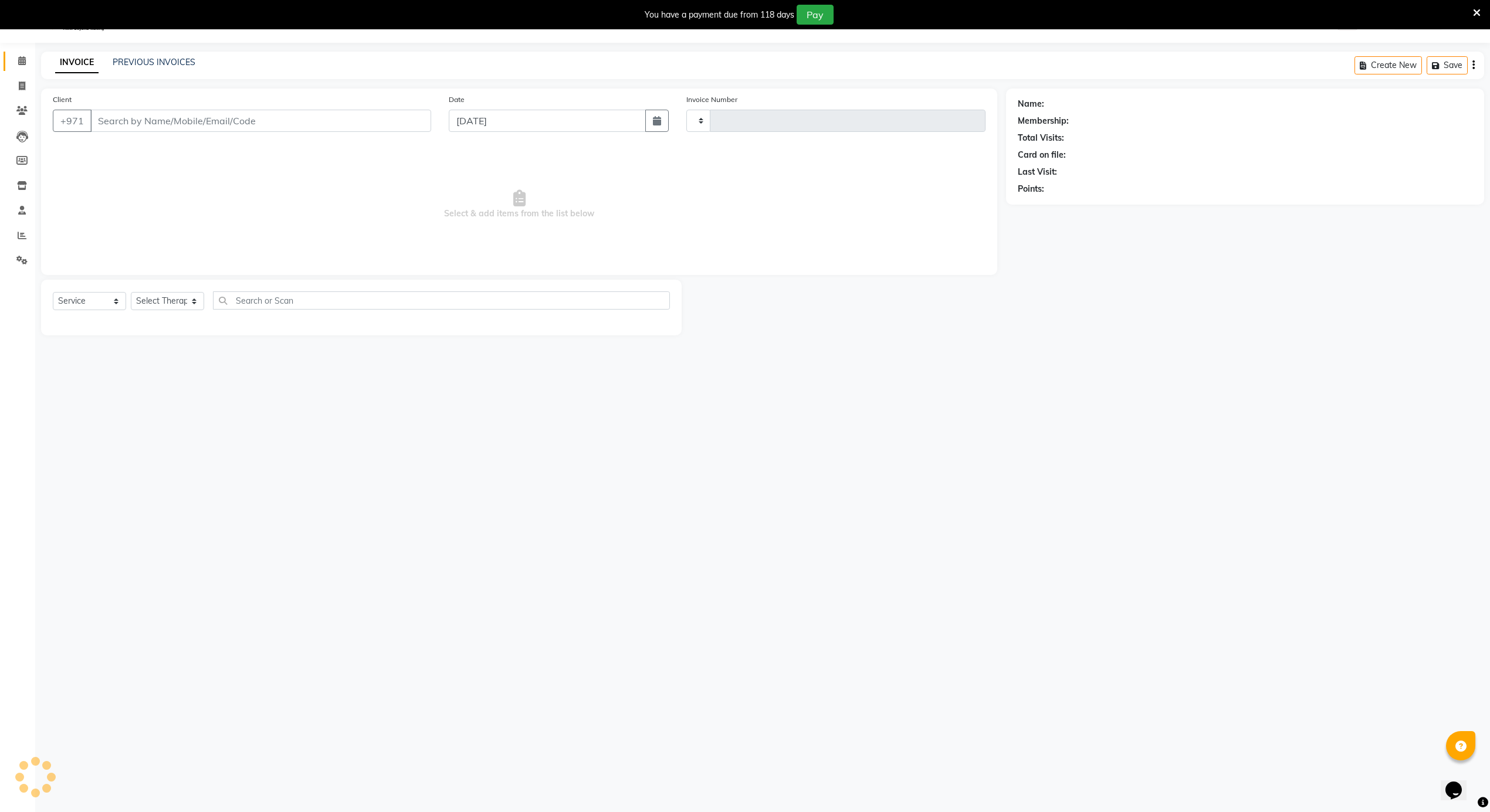
type input "3626"
select select "5688"
type input "501167669"
select select "79271"
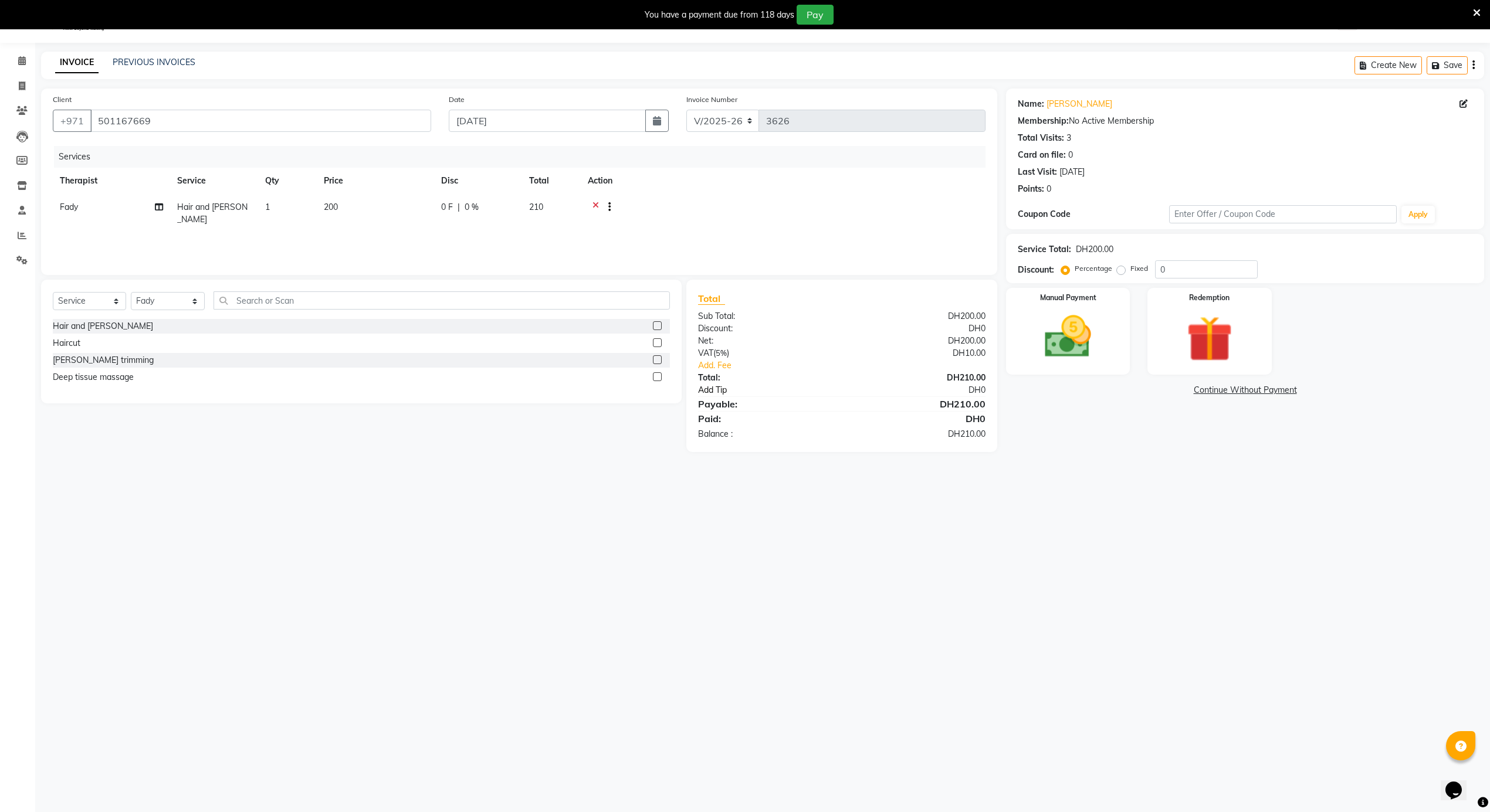
click at [712, 394] on link "Add Tip" at bounding box center [778, 390] width 178 height 12
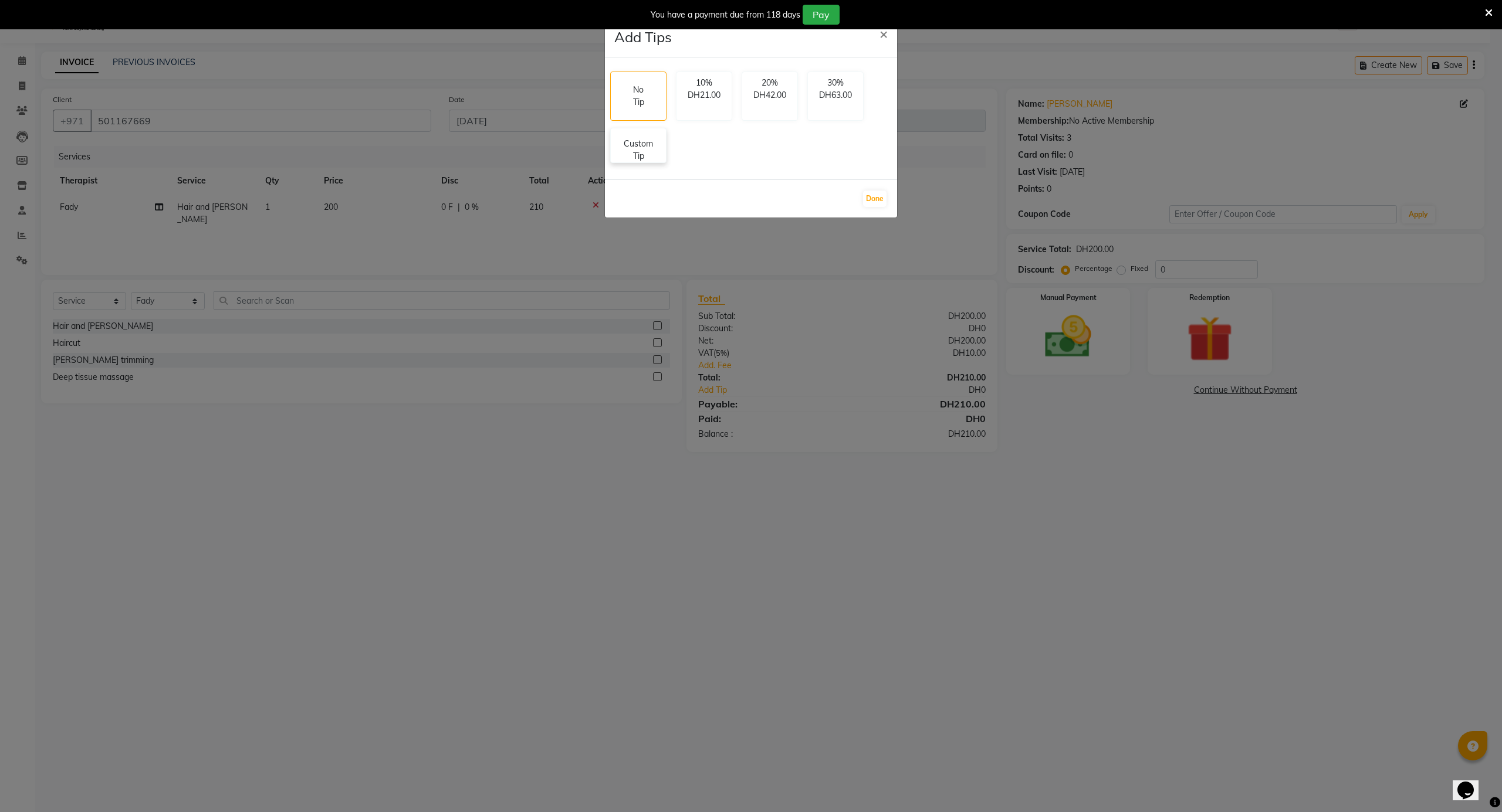
click at [646, 146] on p "Custom Tip" at bounding box center [638, 150] width 41 height 25
select select "79271"
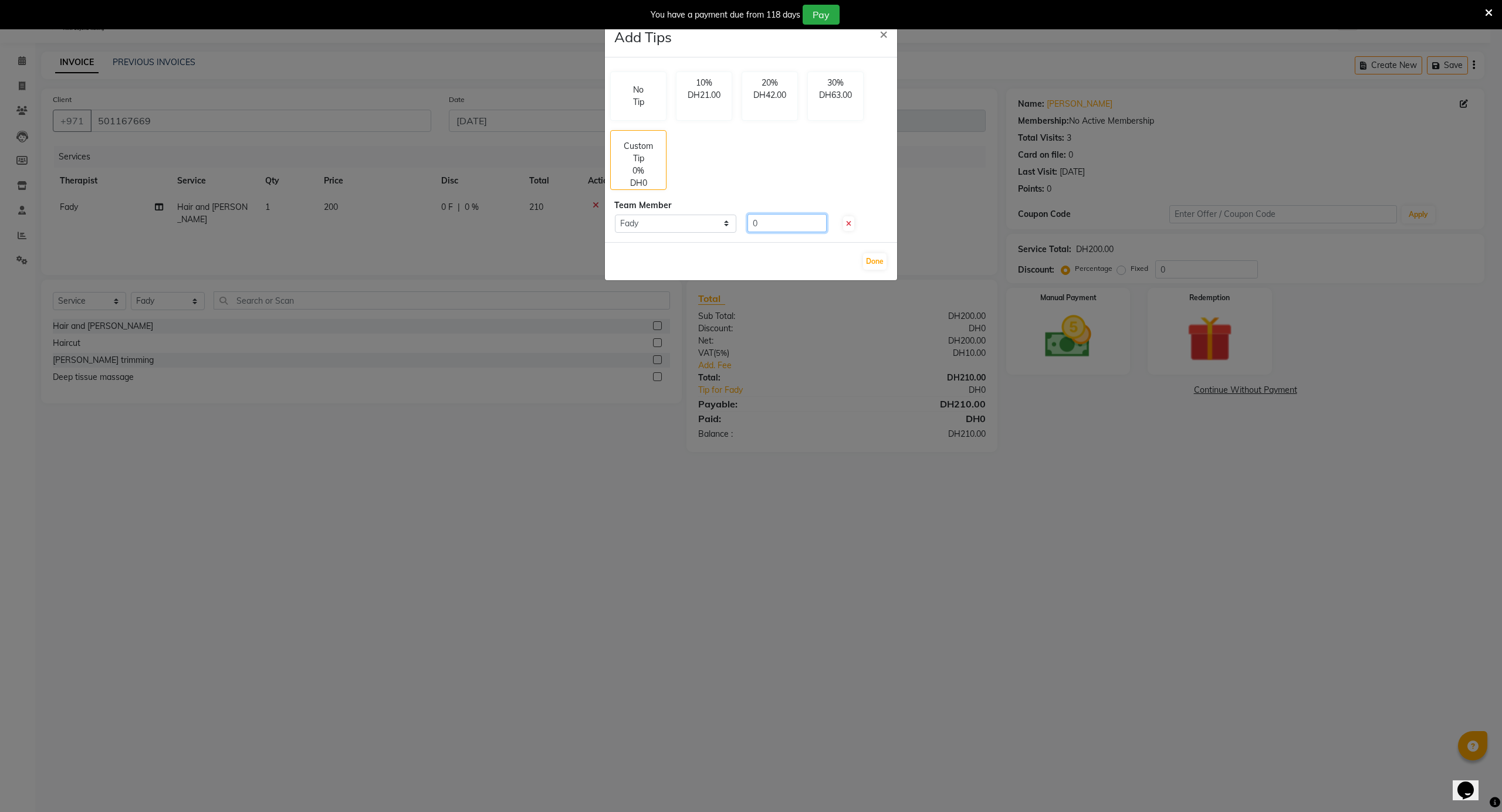
drag, startPoint x: 775, startPoint y: 230, endPoint x: 751, endPoint y: 232, distance: 24.1
click at [752, 232] on input "0" at bounding box center [787, 223] width 79 height 18
type input "50"
click at [881, 251] on div "Done" at bounding box center [750, 261] width 292 height 38
click at [878, 260] on button "Done" at bounding box center [874, 261] width 24 height 17
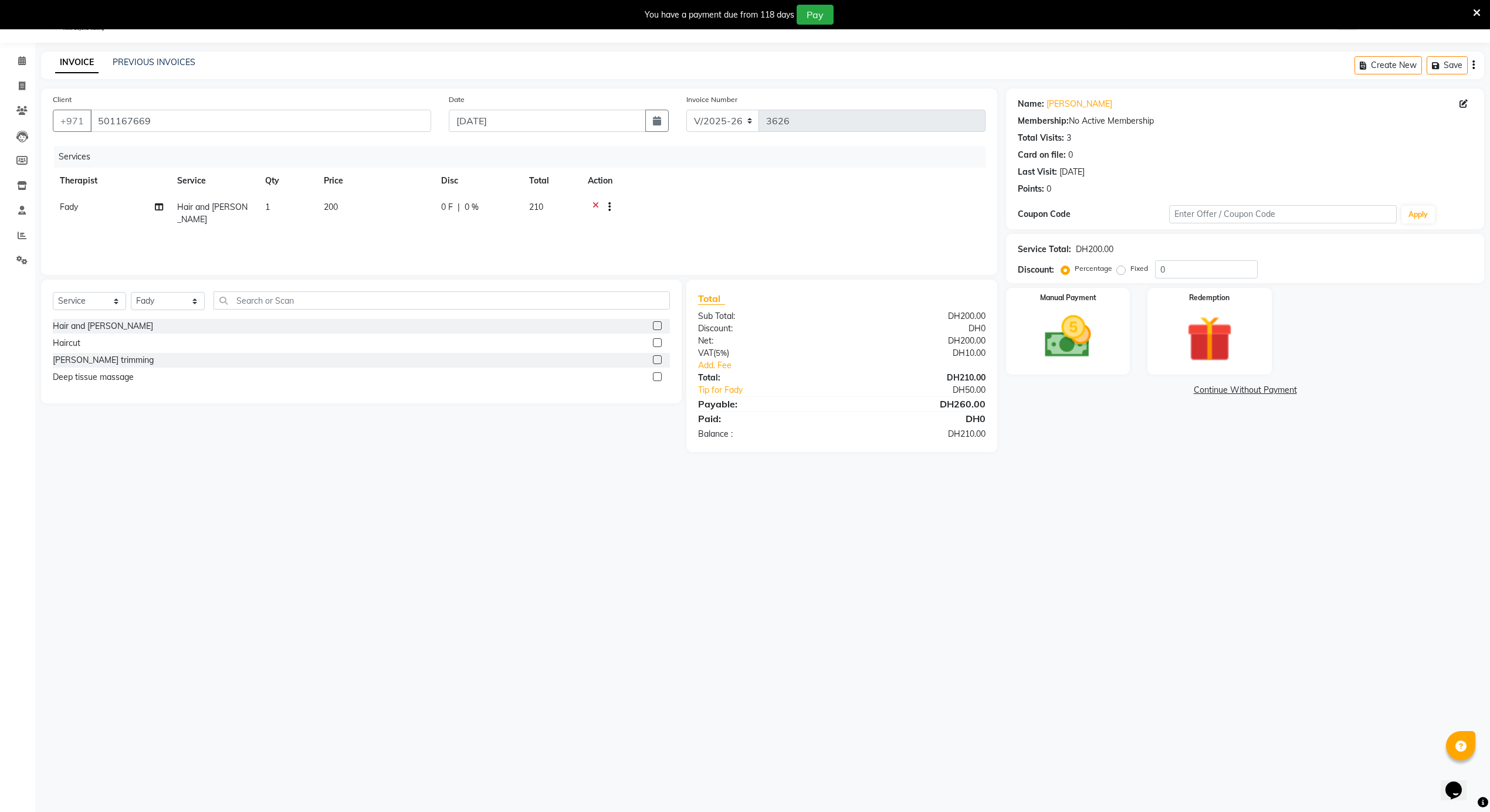
click at [1042, 318] on img at bounding box center [1067, 337] width 75 height 53
click at [1142, 392] on span "CARD" at bounding box center [1133, 391] width 25 height 14
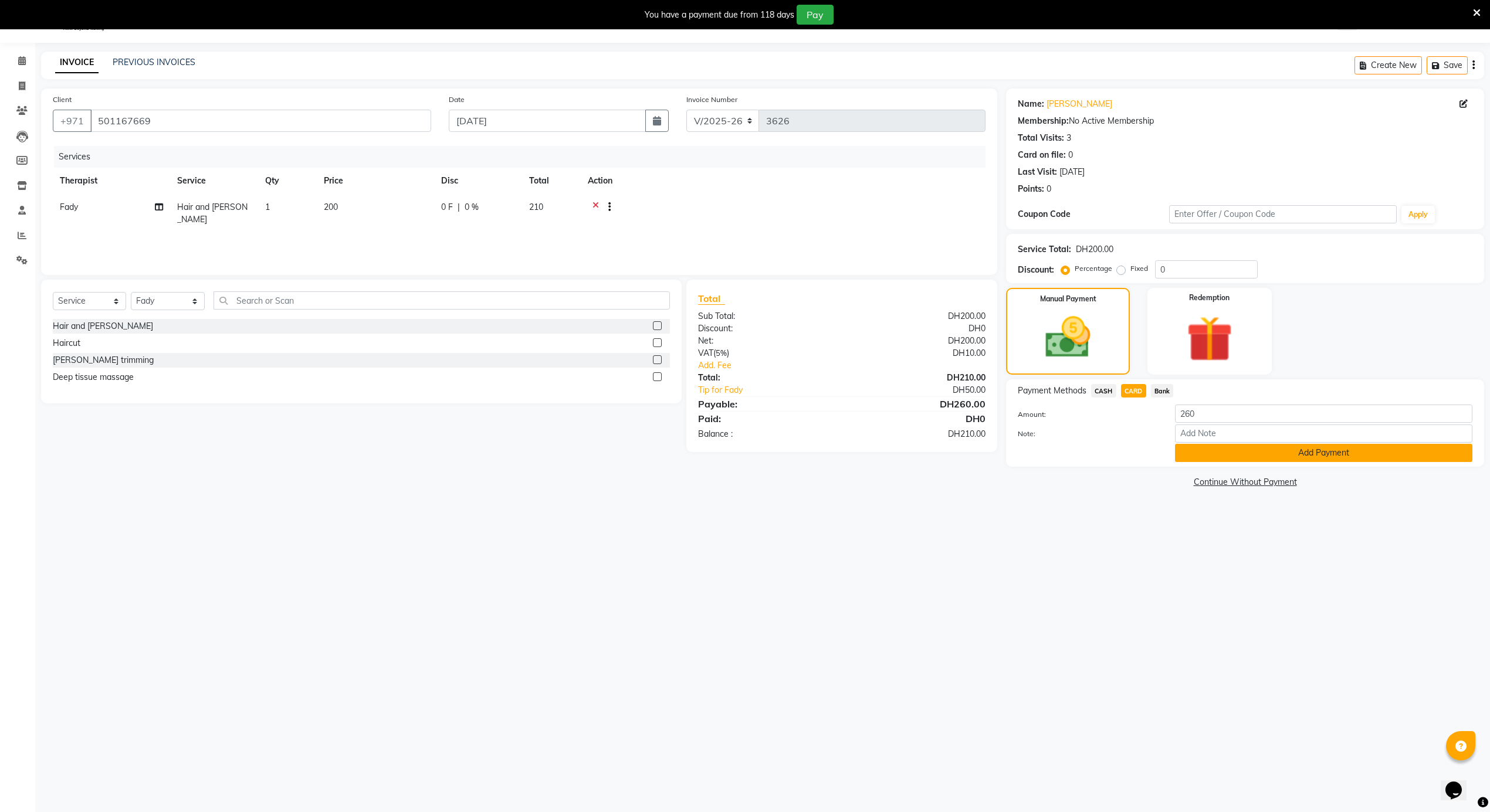
click at [1243, 462] on button "Add Payment" at bounding box center [1323, 453] width 297 height 18
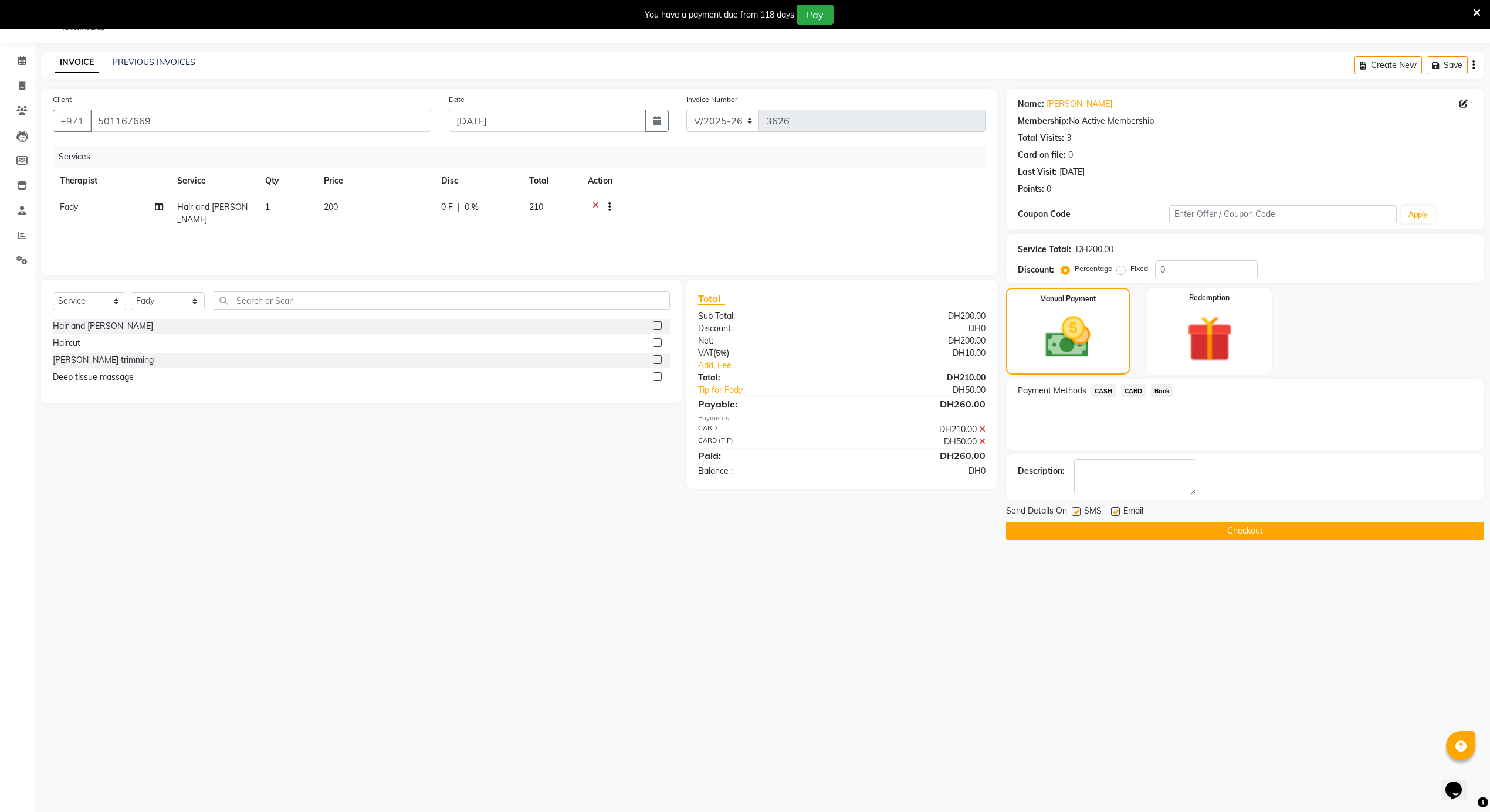
click at [1127, 513] on span "Email" at bounding box center [1133, 512] width 20 height 14
click at [1120, 515] on div "Email" at bounding box center [1132, 512] width 42 height 14
click at [1113, 513] on label at bounding box center [1115, 511] width 9 height 9
click at [1113, 513] on input "checkbox" at bounding box center [1114, 512] width 8 height 8
checkbox input "false"
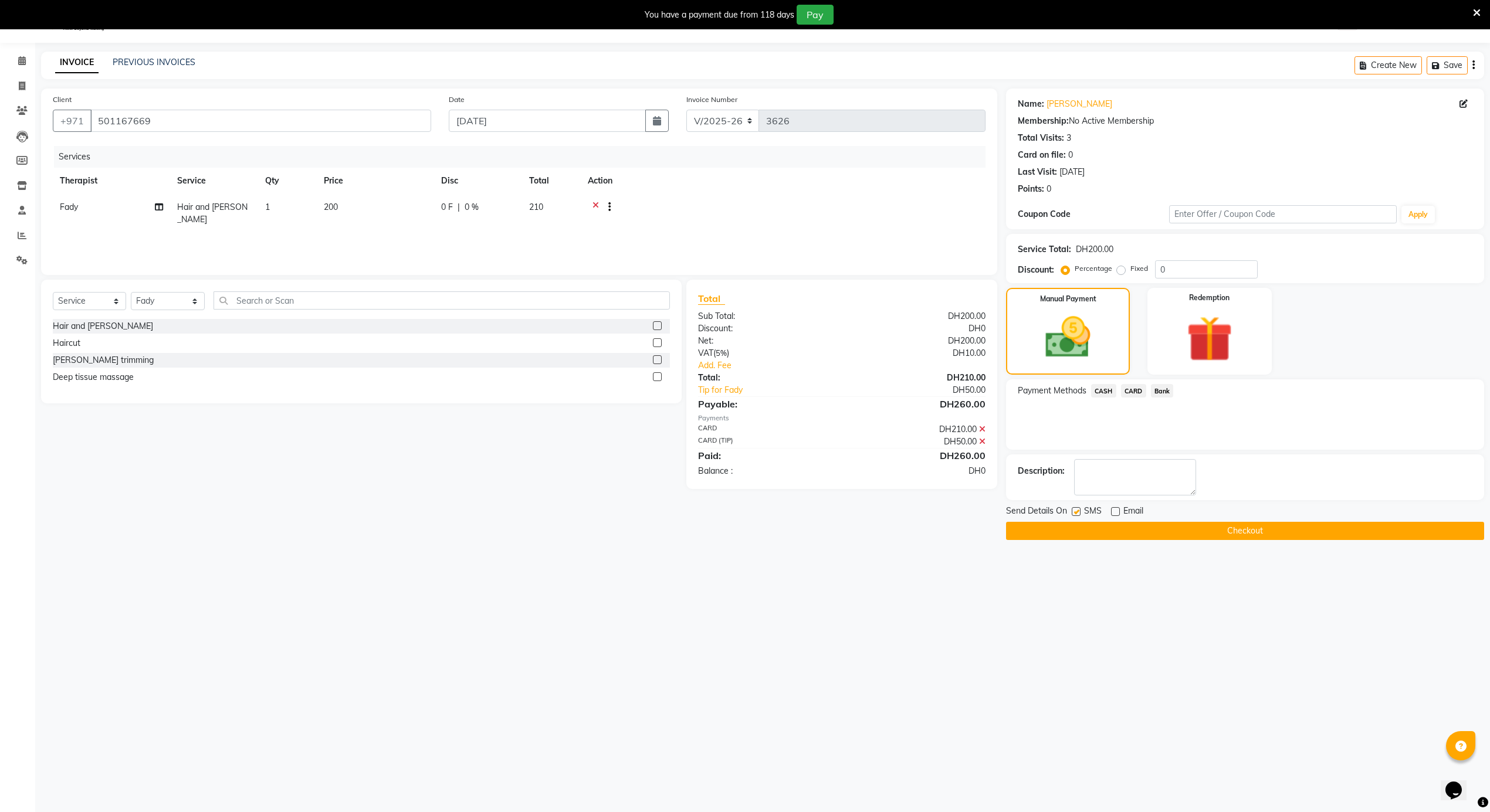
click at [1079, 511] on label at bounding box center [1076, 511] width 9 height 9
click at [1079, 511] on input "checkbox" at bounding box center [1075, 512] width 8 height 8
checkbox input "false"
click at [1087, 530] on button "Checkout" at bounding box center [1245, 531] width 478 height 18
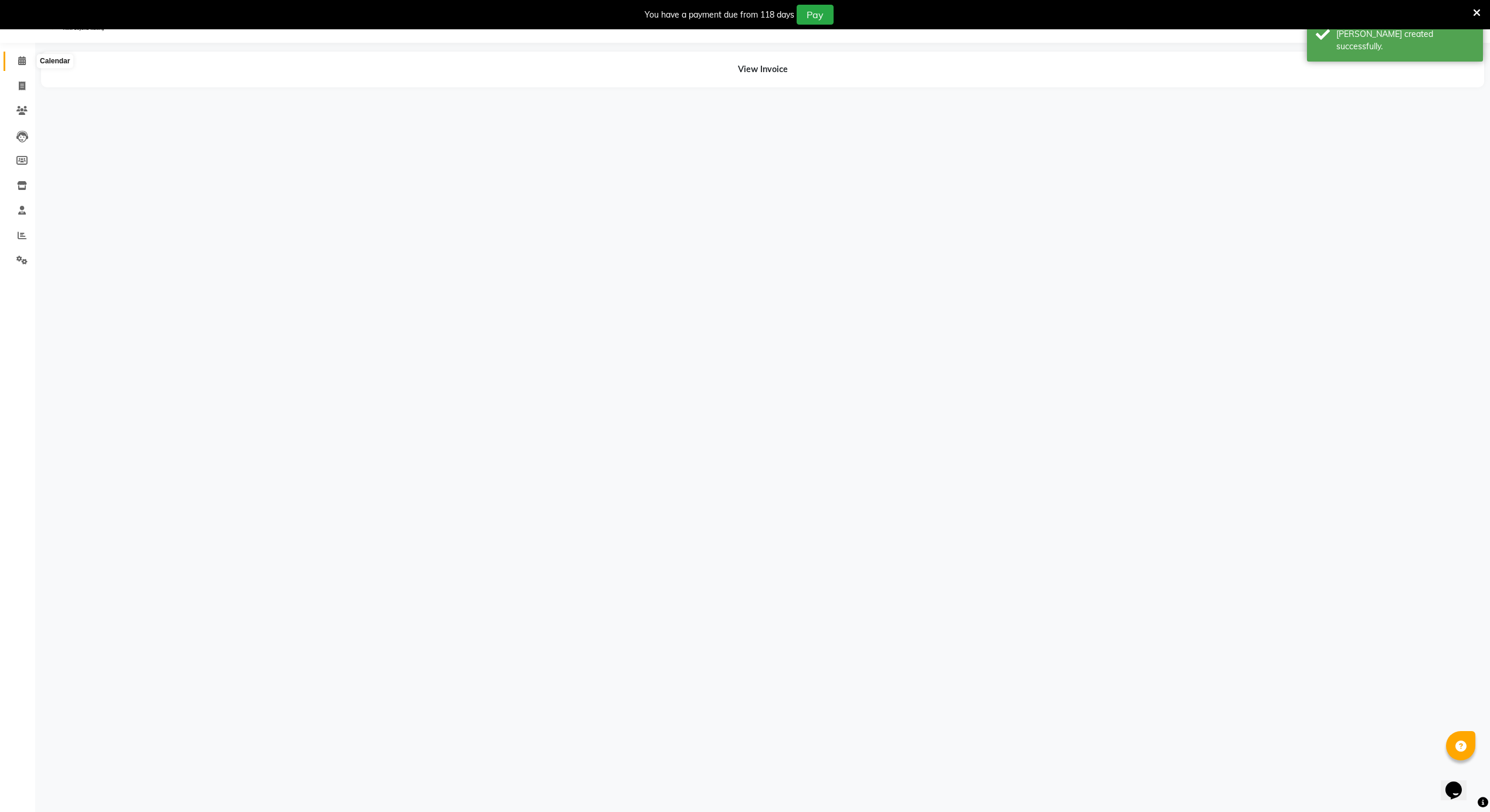
click at [19, 67] on span at bounding box center [22, 61] width 20 height 14
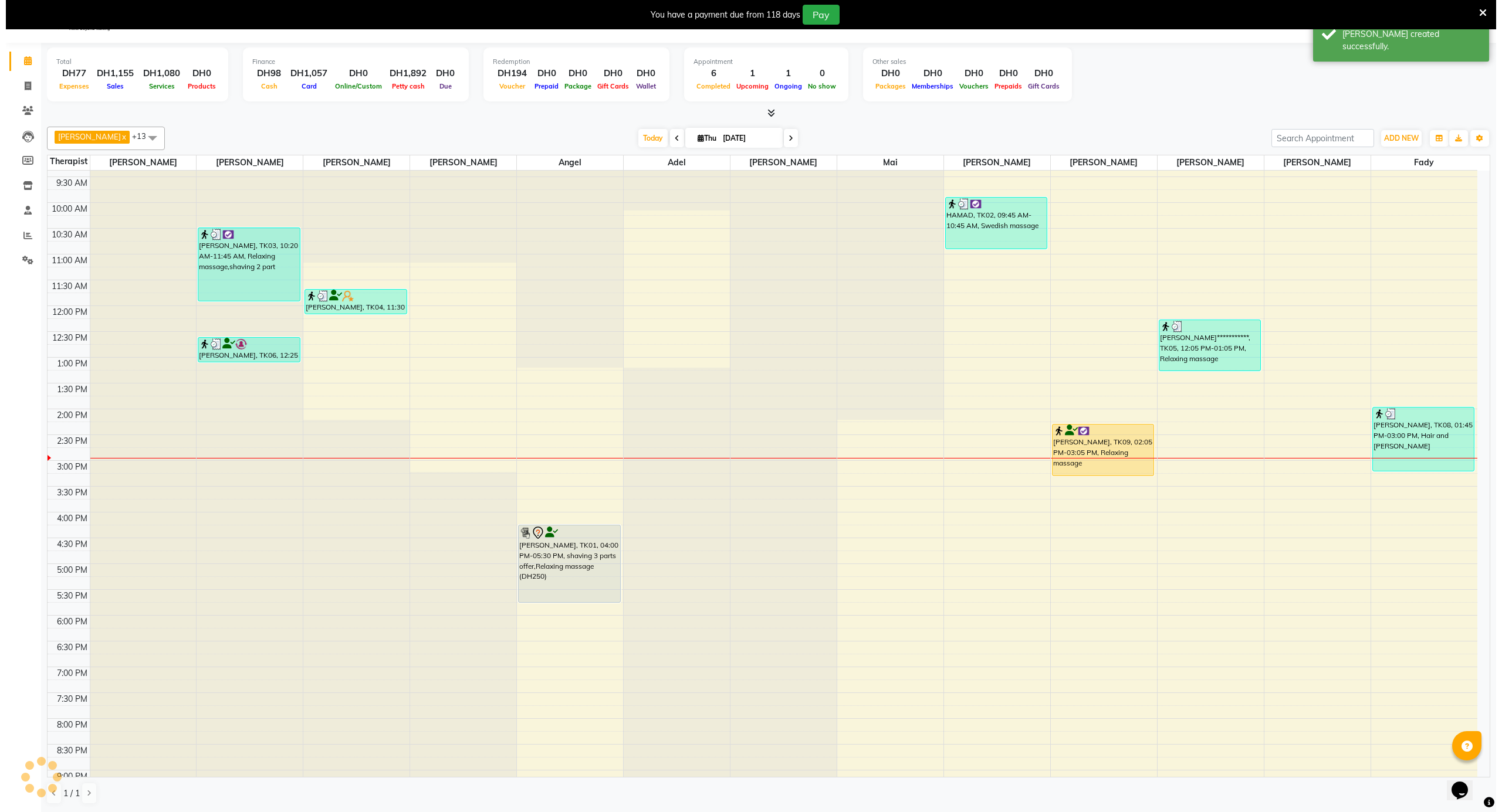
scroll to position [627, 0]
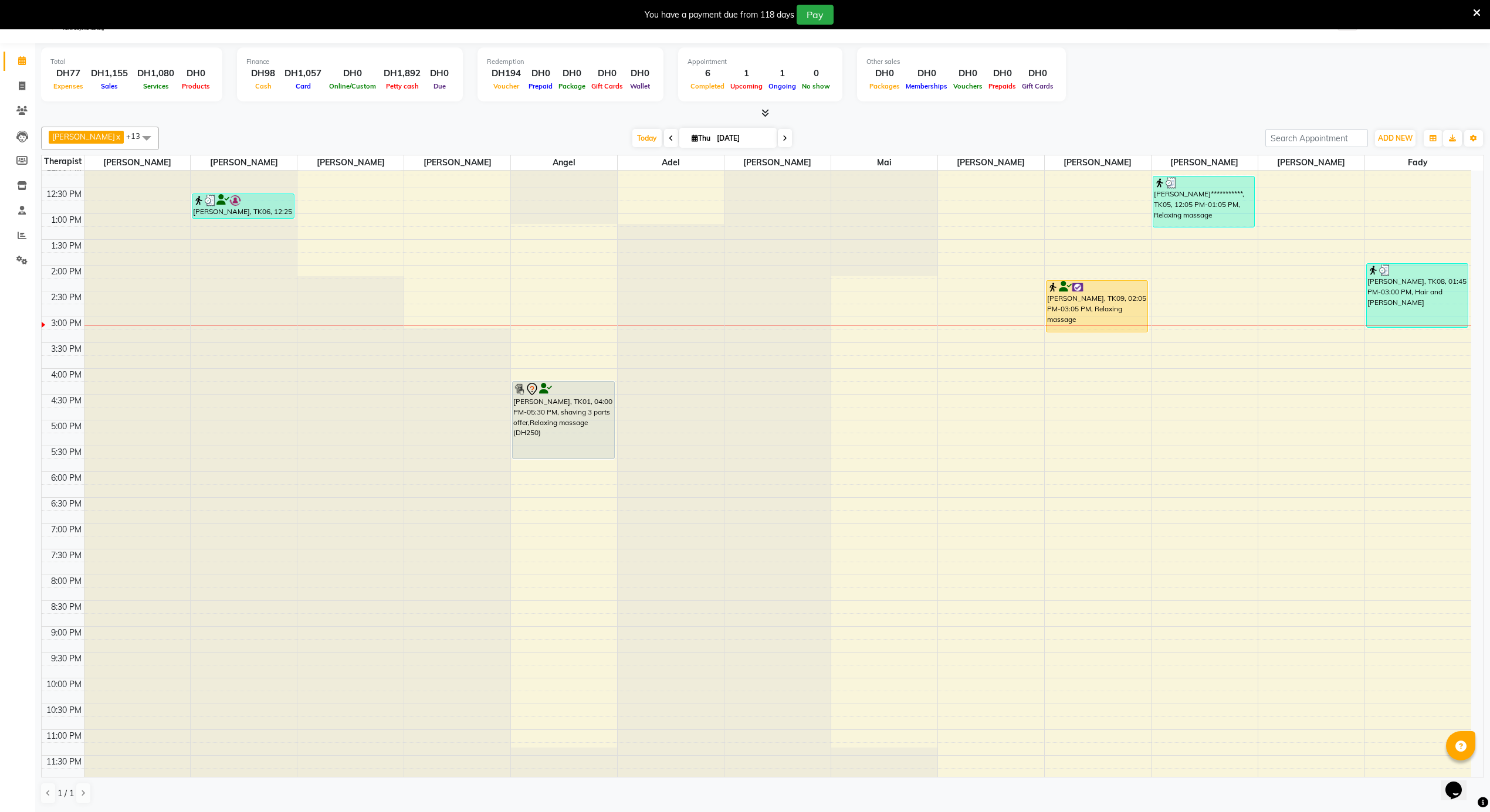
click at [36, 50] on div "Total DH77 Expenses DH1,155 Sales DH1,080 Services DH0 Products Finance DH98 Ca…" at bounding box center [762, 427] width 1455 height 769
click at [27, 60] on span at bounding box center [22, 61] width 20 height 14
click at [1094, 301] on div "[PERSON_NAME], TK09, 02:05 PM-03:05 PM, Relaxing massage" at bounding box center [1097, 306] width 101 height 51
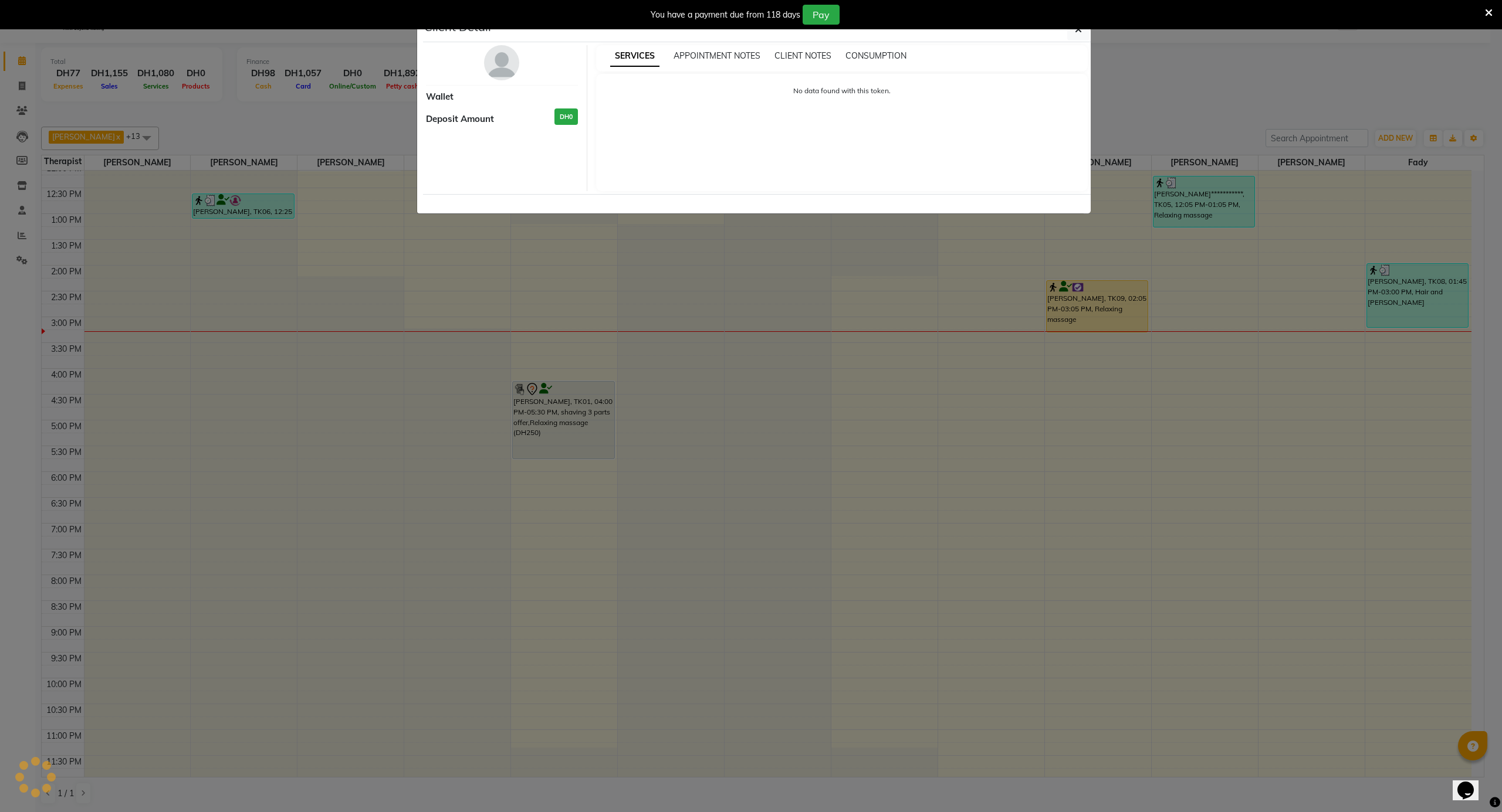
select select "1"
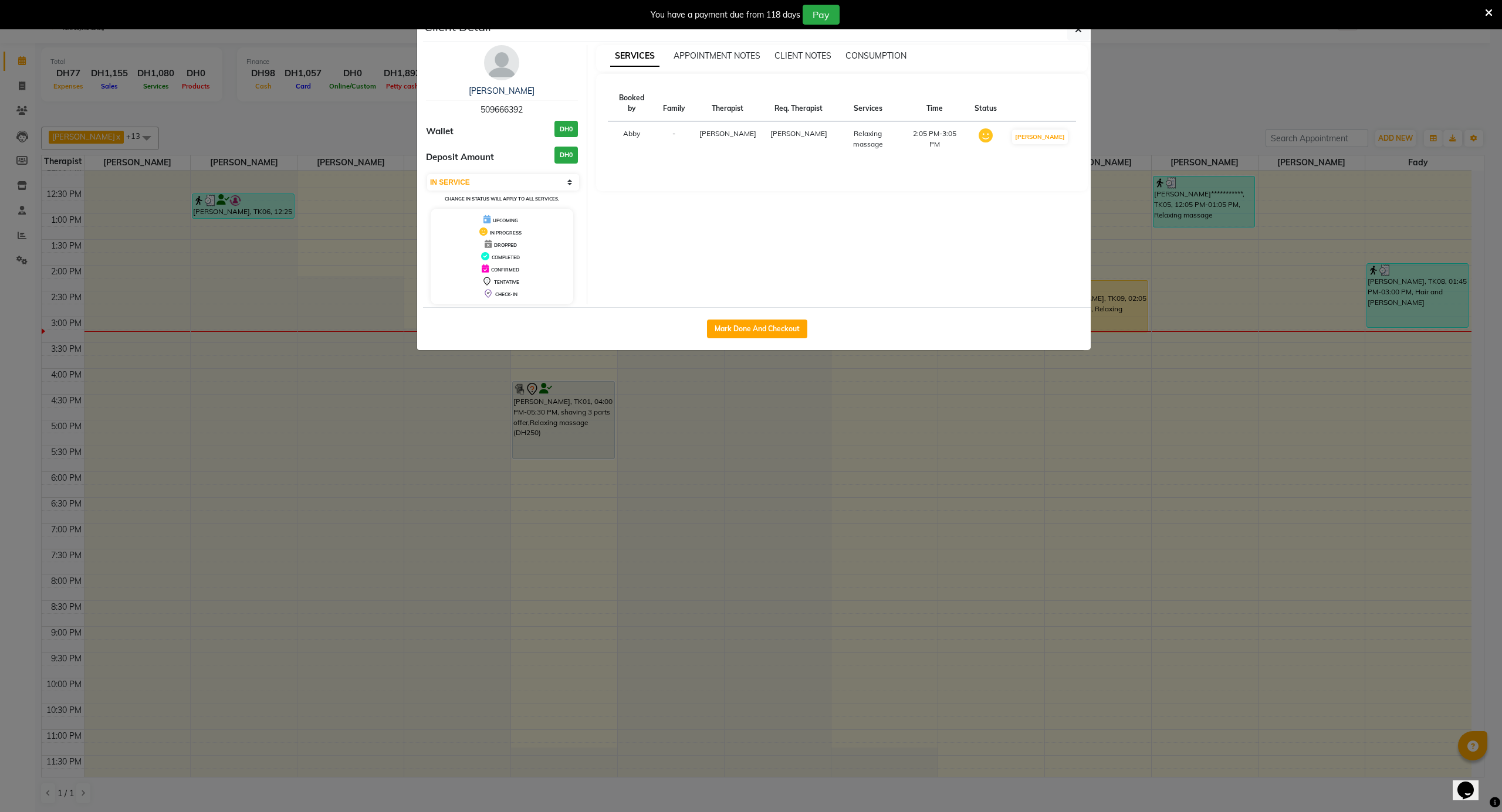
click at [513, 61] on img at bounding box center [501, 63] width 35 height 35
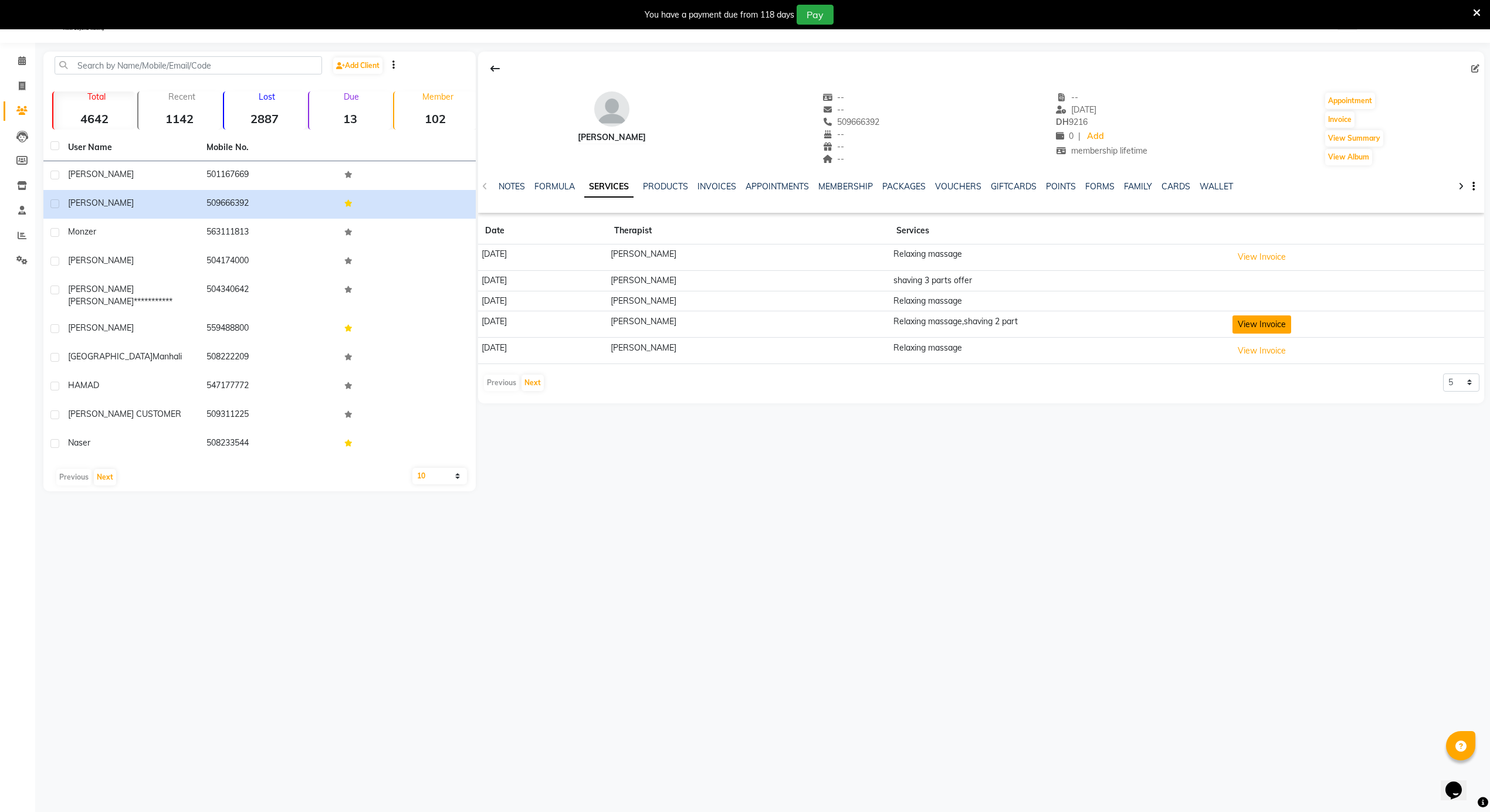
click at [1266, 326] on button "View Invoice" at bounding box center [1261, 325] width 58 height 18
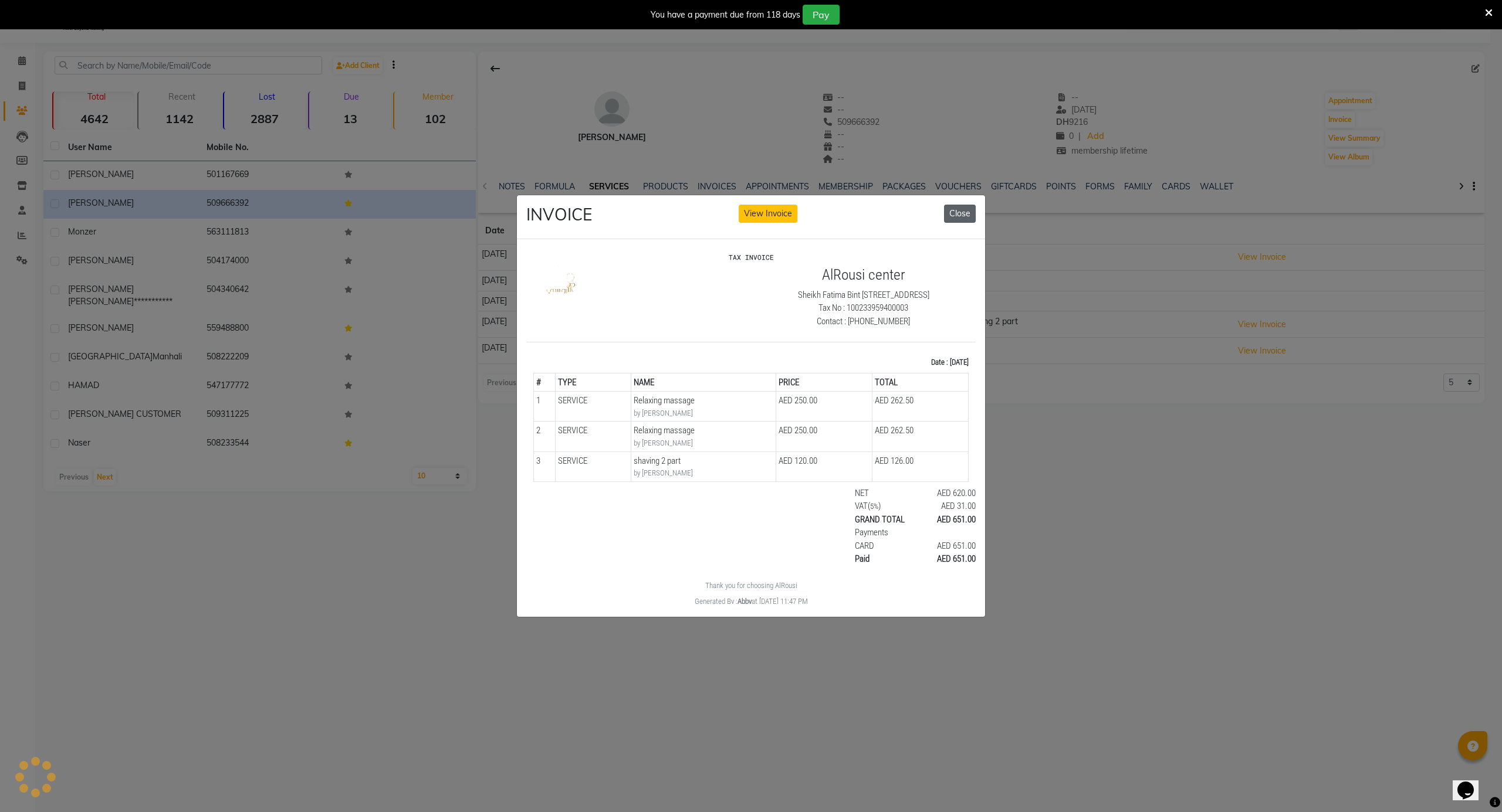
click at [959, 212] on button "Close" at bounding box center [959, 213] width 32 height 18
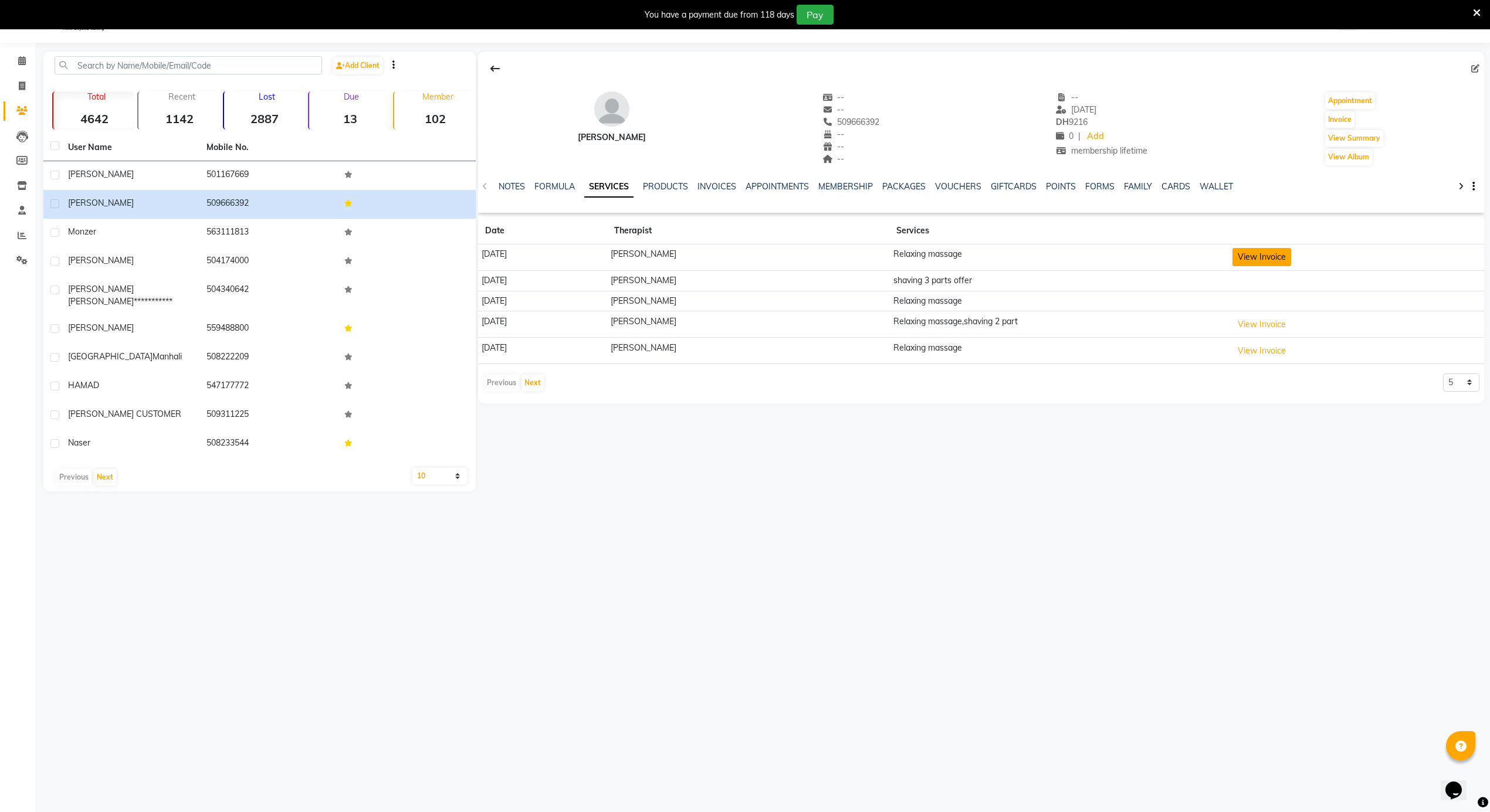
click at [1248, 256] on button "View Invoice" at bounding box center [1261, 257] width 58 height 18
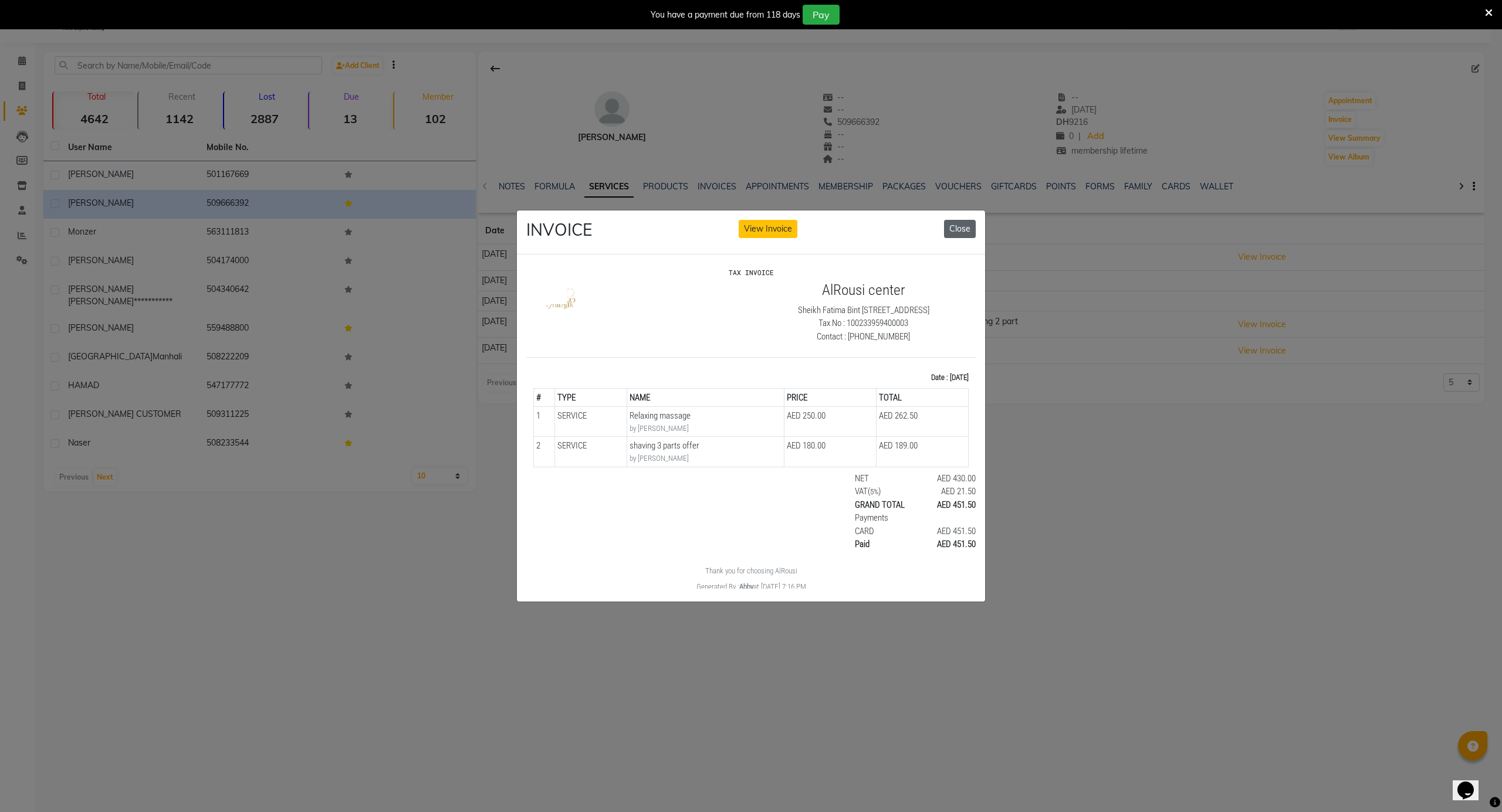
click at [965, 226] on button "Close" at bounding box center [959, 229] width 32 height 18
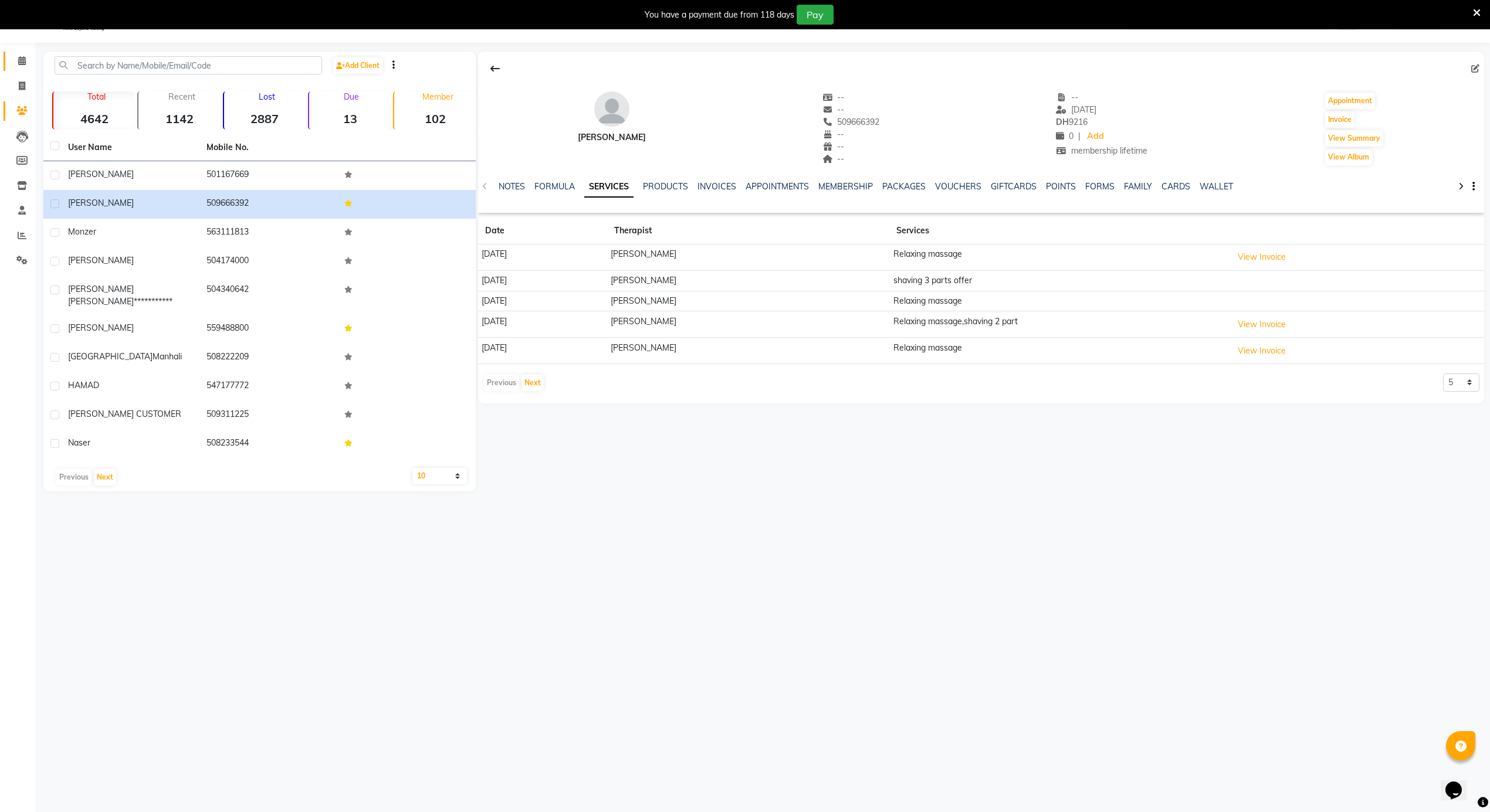
click at [21, 52] on link "Calendar" at bounding box center [17, 61] width 28 height 19
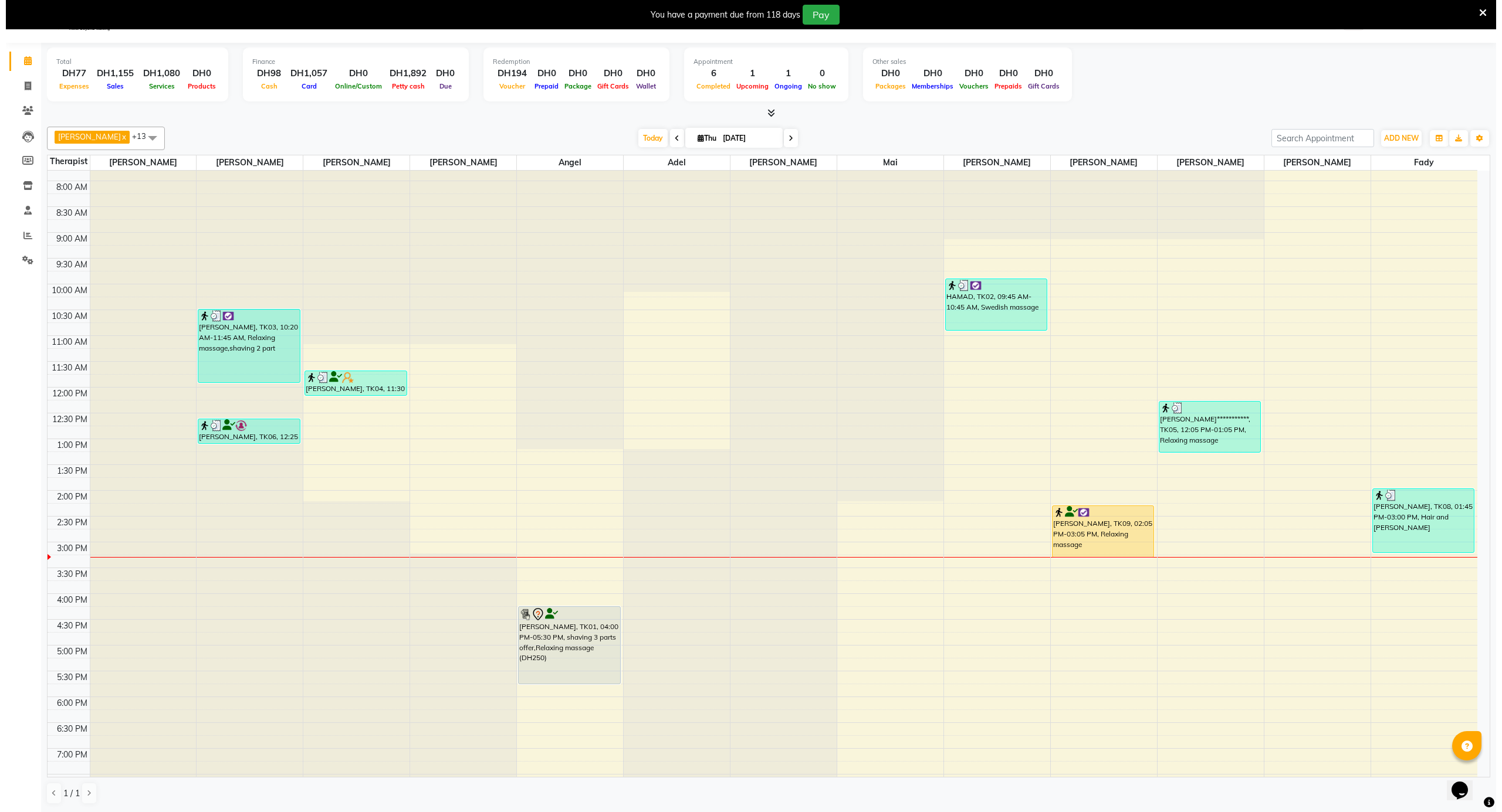
scroll to position [472, 0]
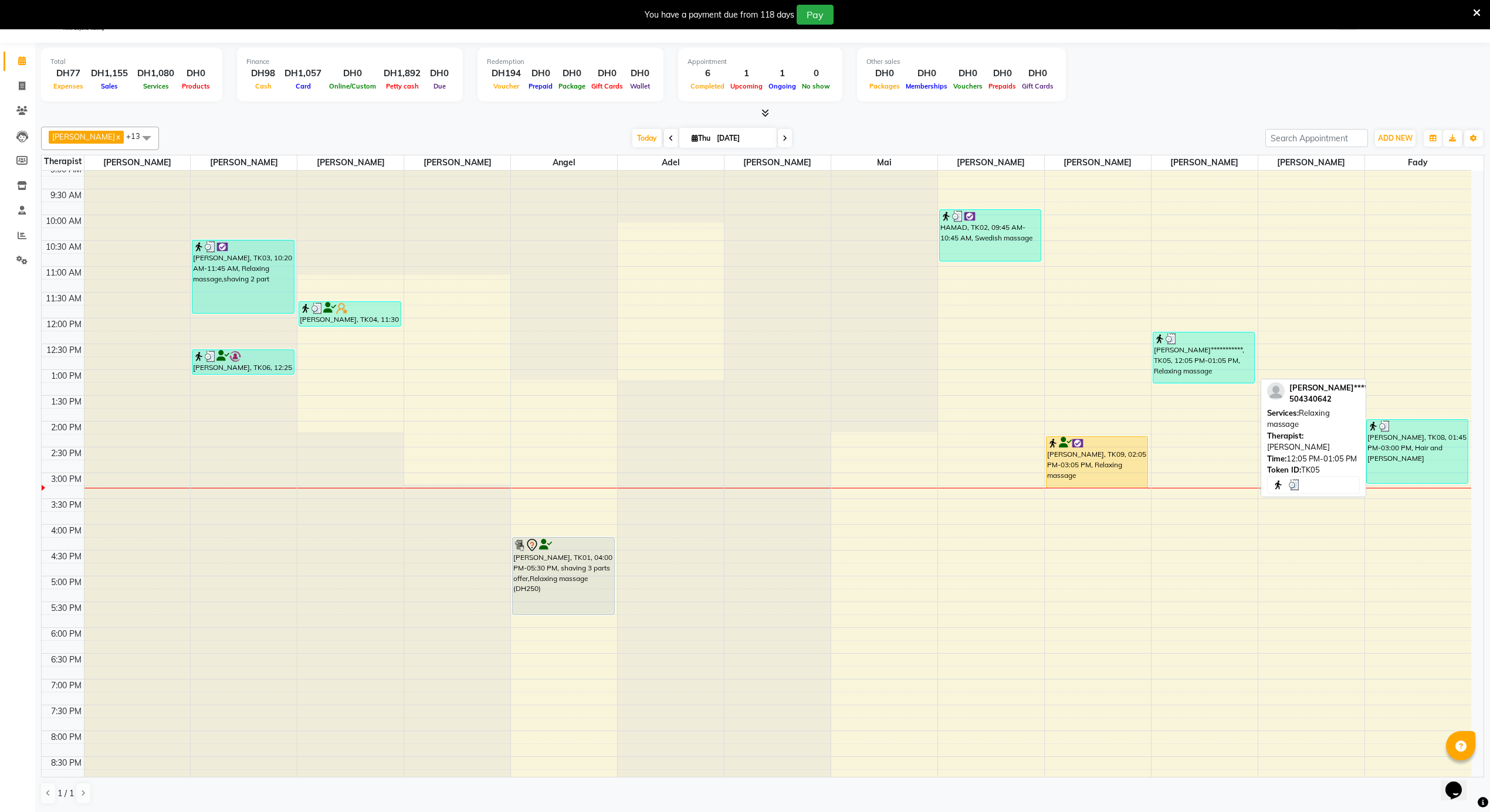
click at [1204, 357] on div "**********" at bounding box center [1204, 358] width 101 height 50
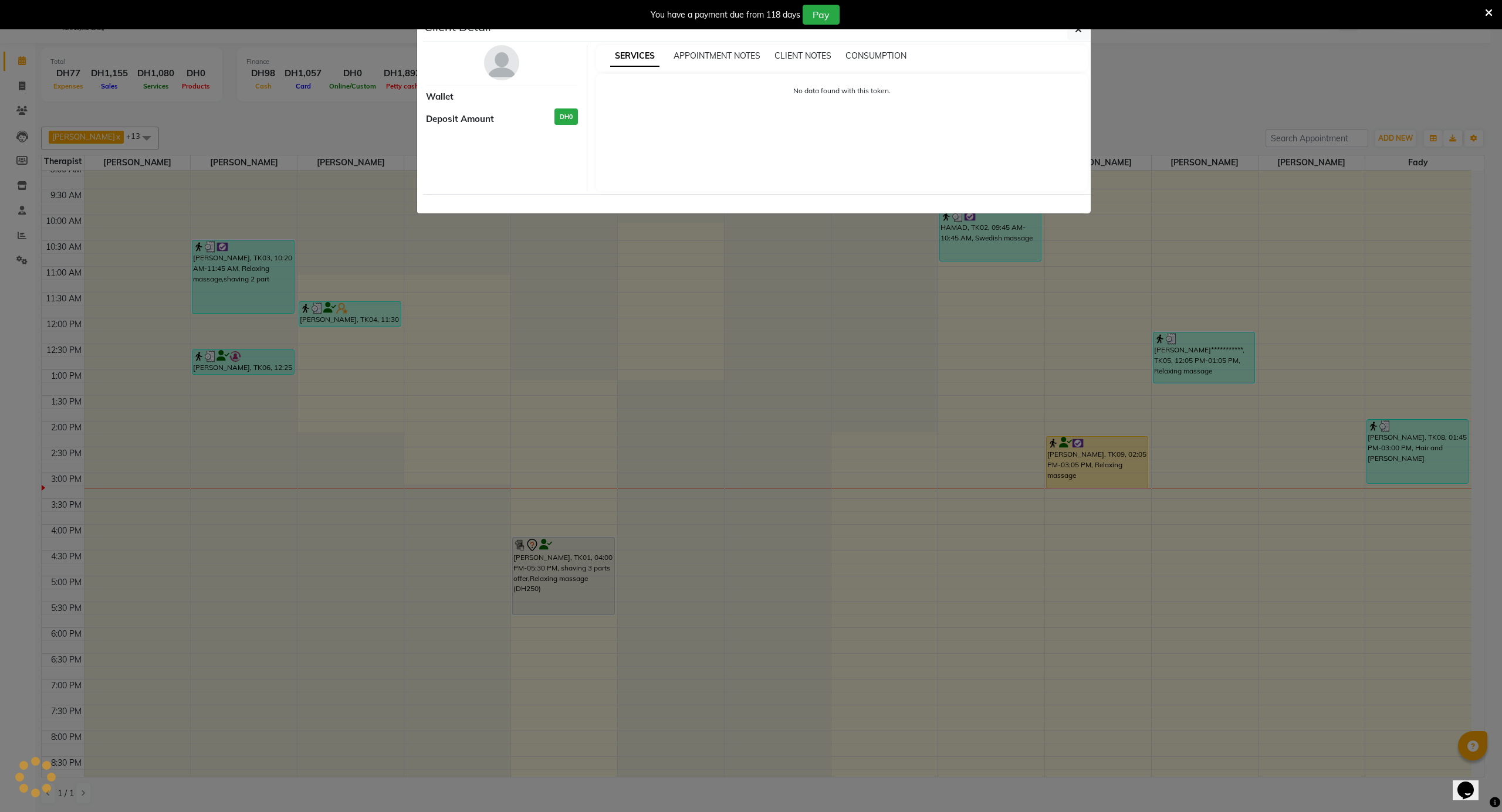
select select "3"
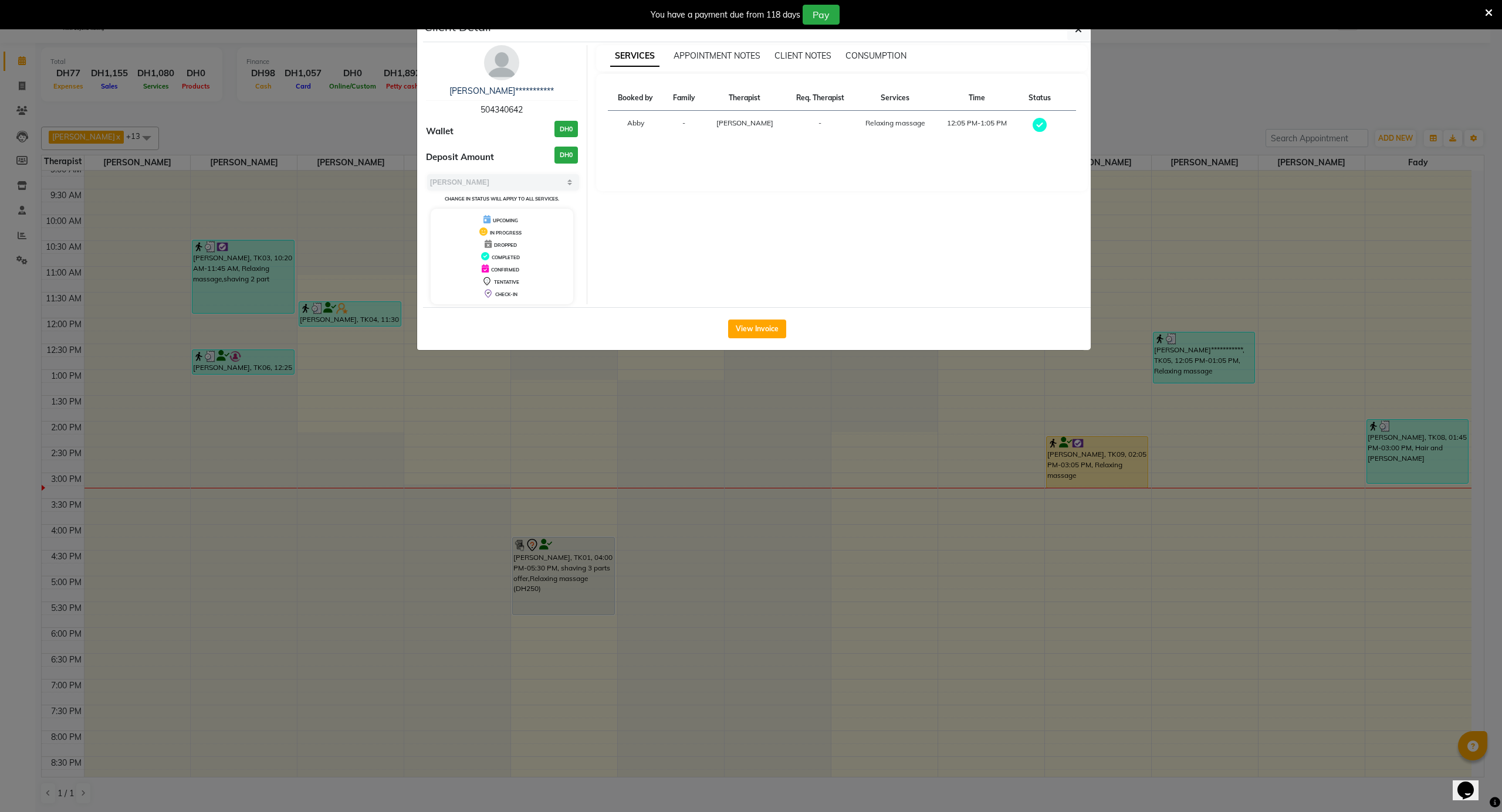
click at [498, 60] on img at bounding box center [501, 63] width 35 height 35
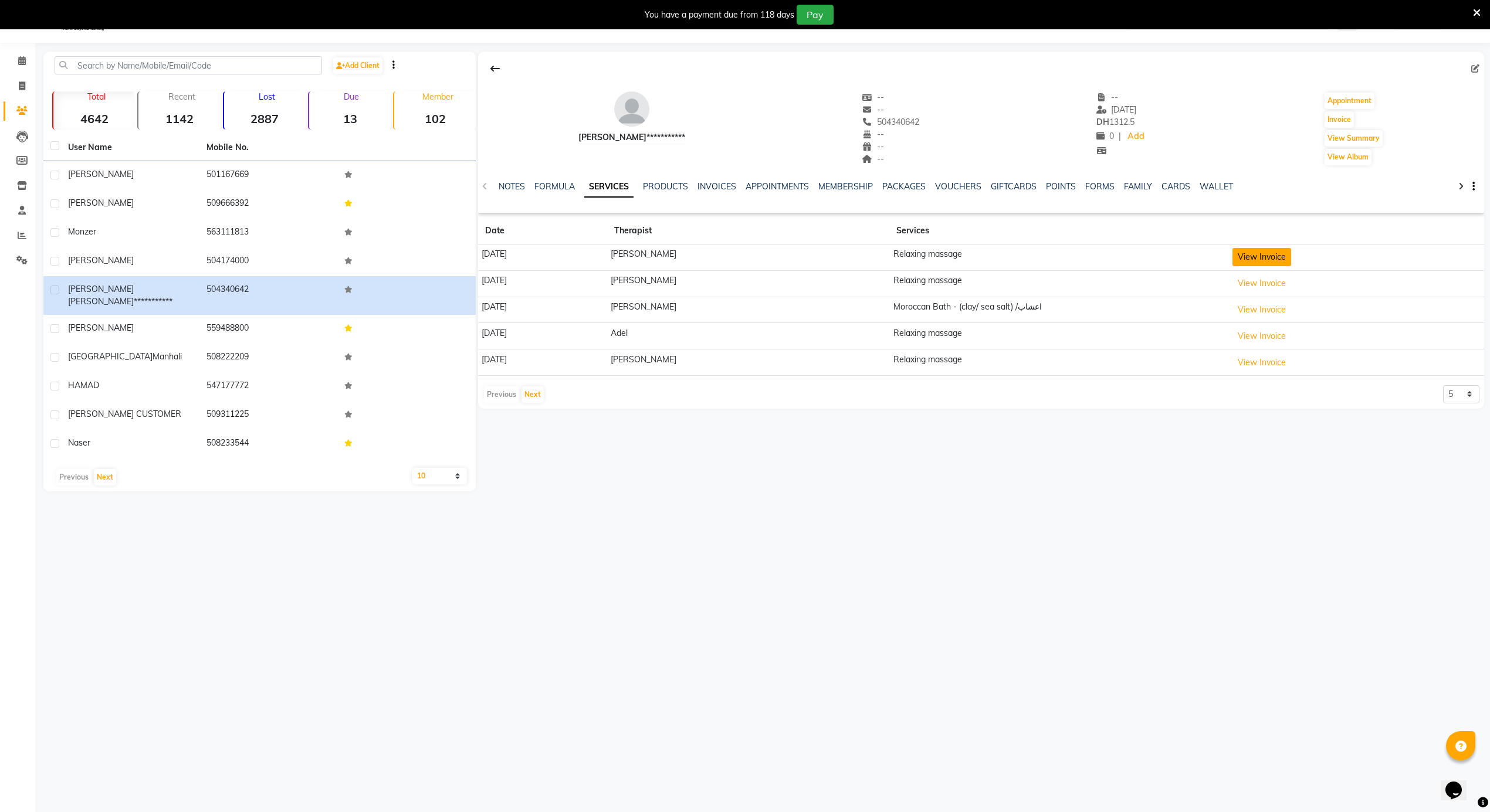
click at [1270, 257] on button "View Invoice" at bounding box center [1261, 257] width 58 height 18
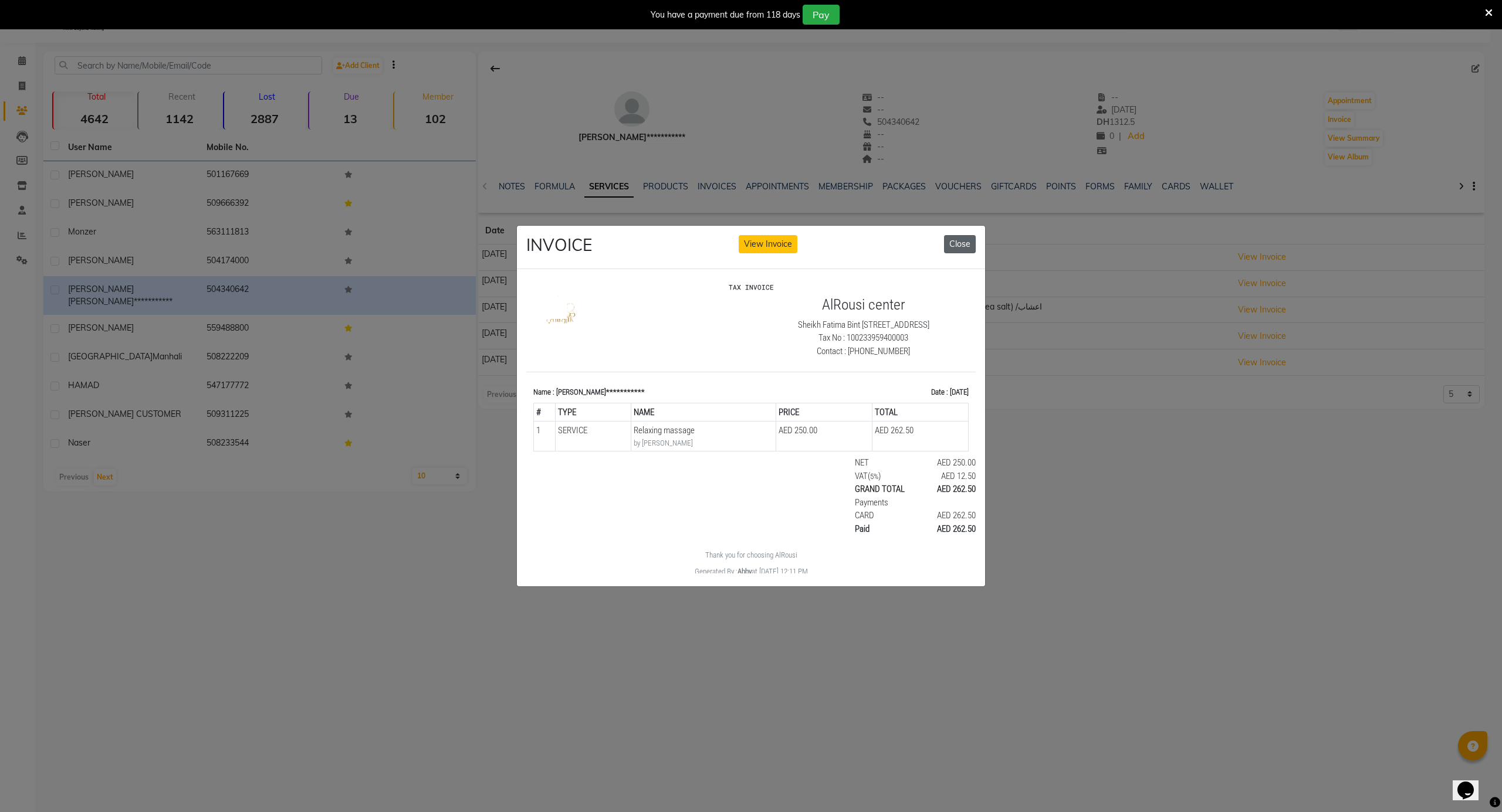
click at [954, 237] on button "Close" at bounding box center [959, 244] width 32 height 18
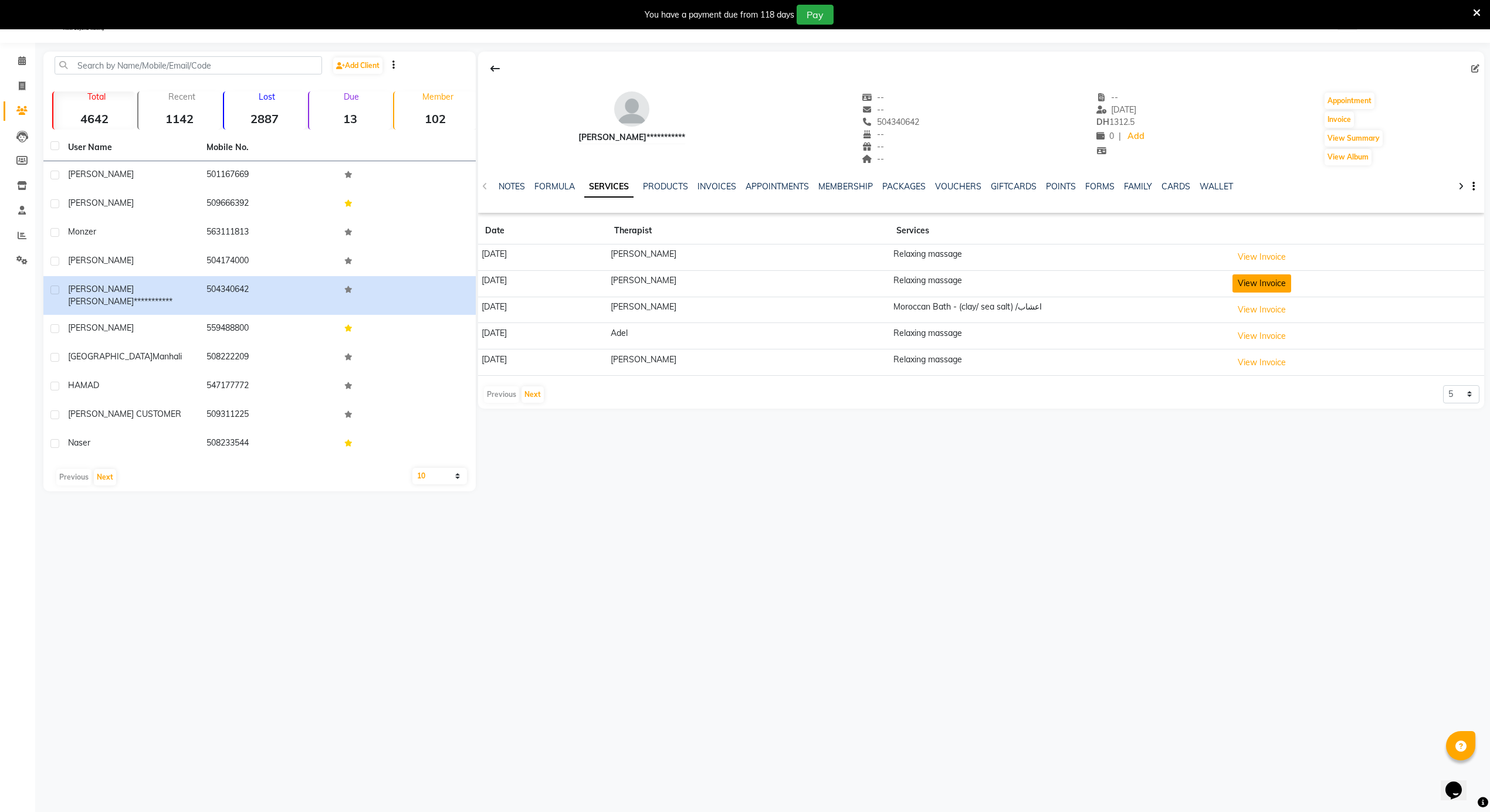
click at [1279, 288] on button "View Invoice" at bounding box center [1261, 283] width 58 height 18
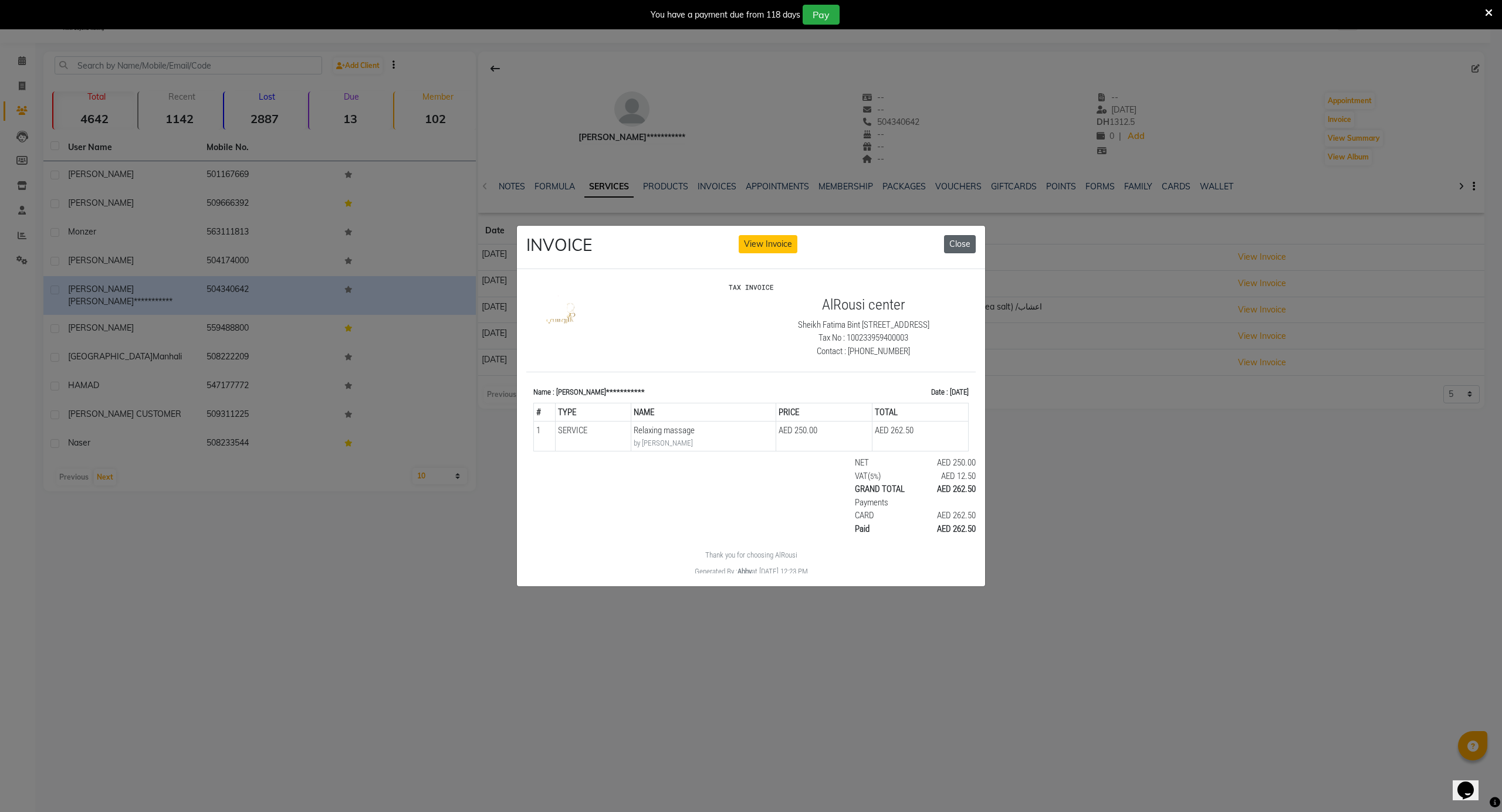
click at [957, 240] on button "Close" at bounding box center [959, 244] width 32 height 18
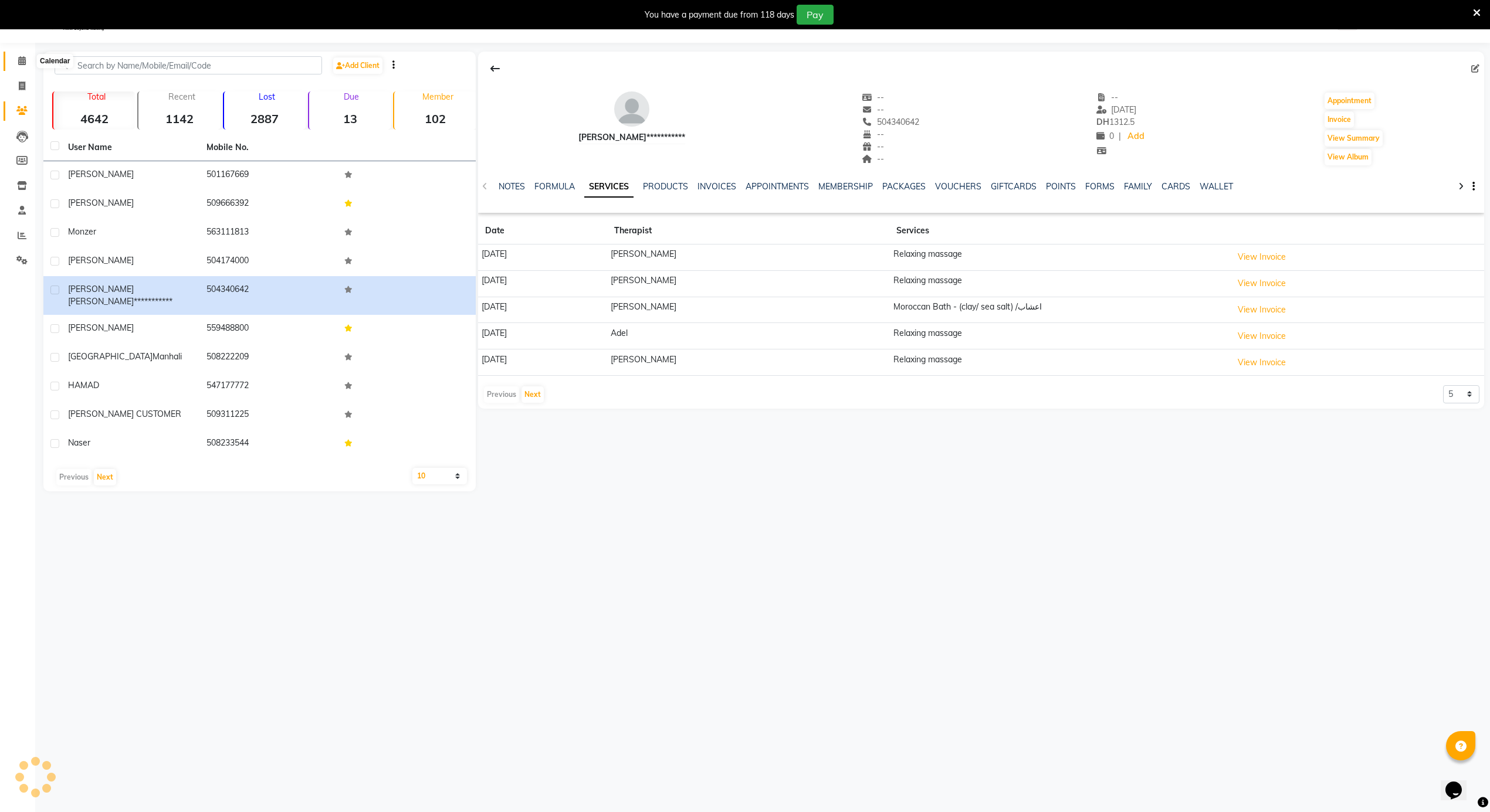
click at [14, 55] on span at bounding box center [22, 61] width 20 height 14
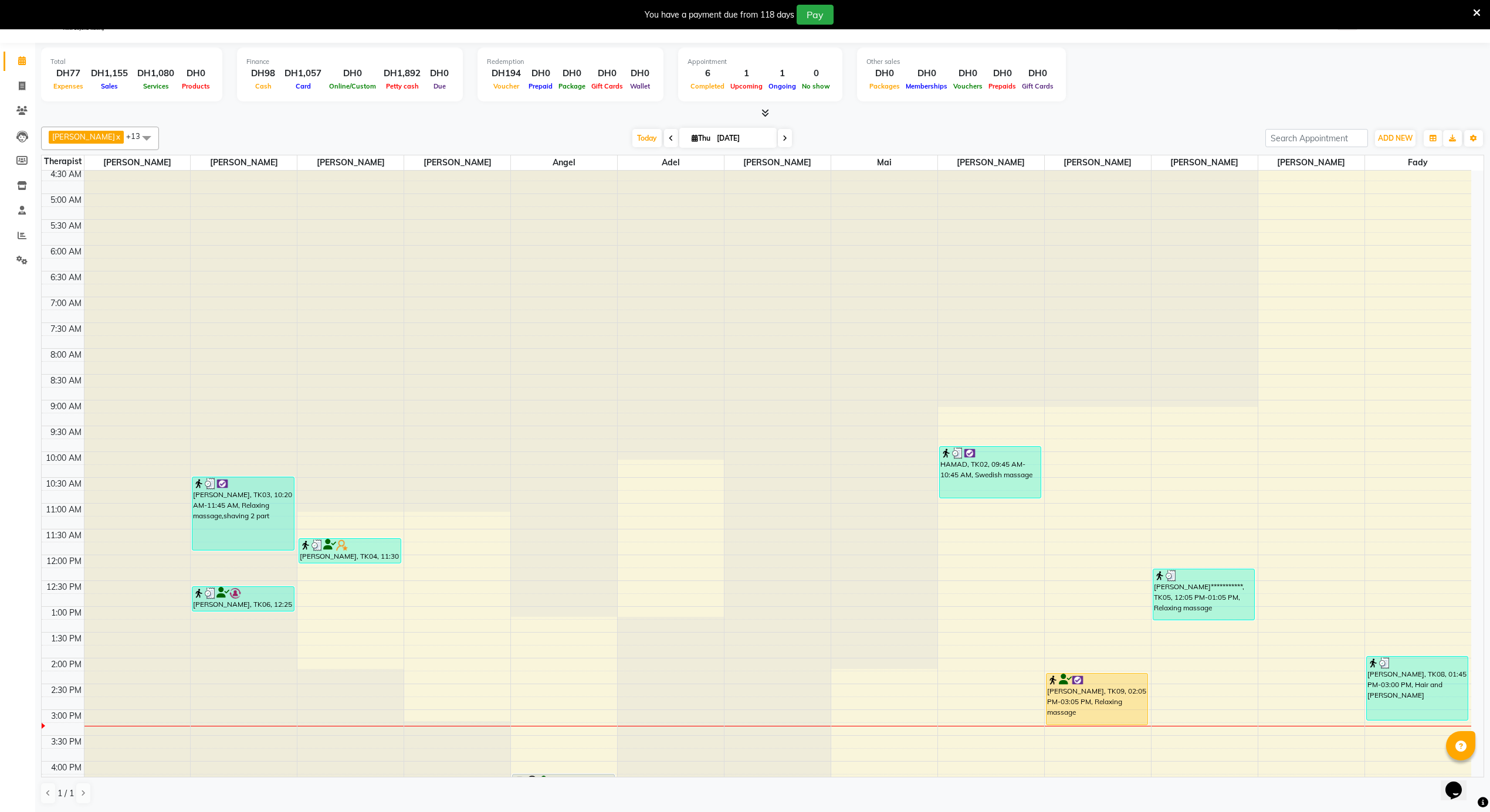
scroll to position [312, 0]
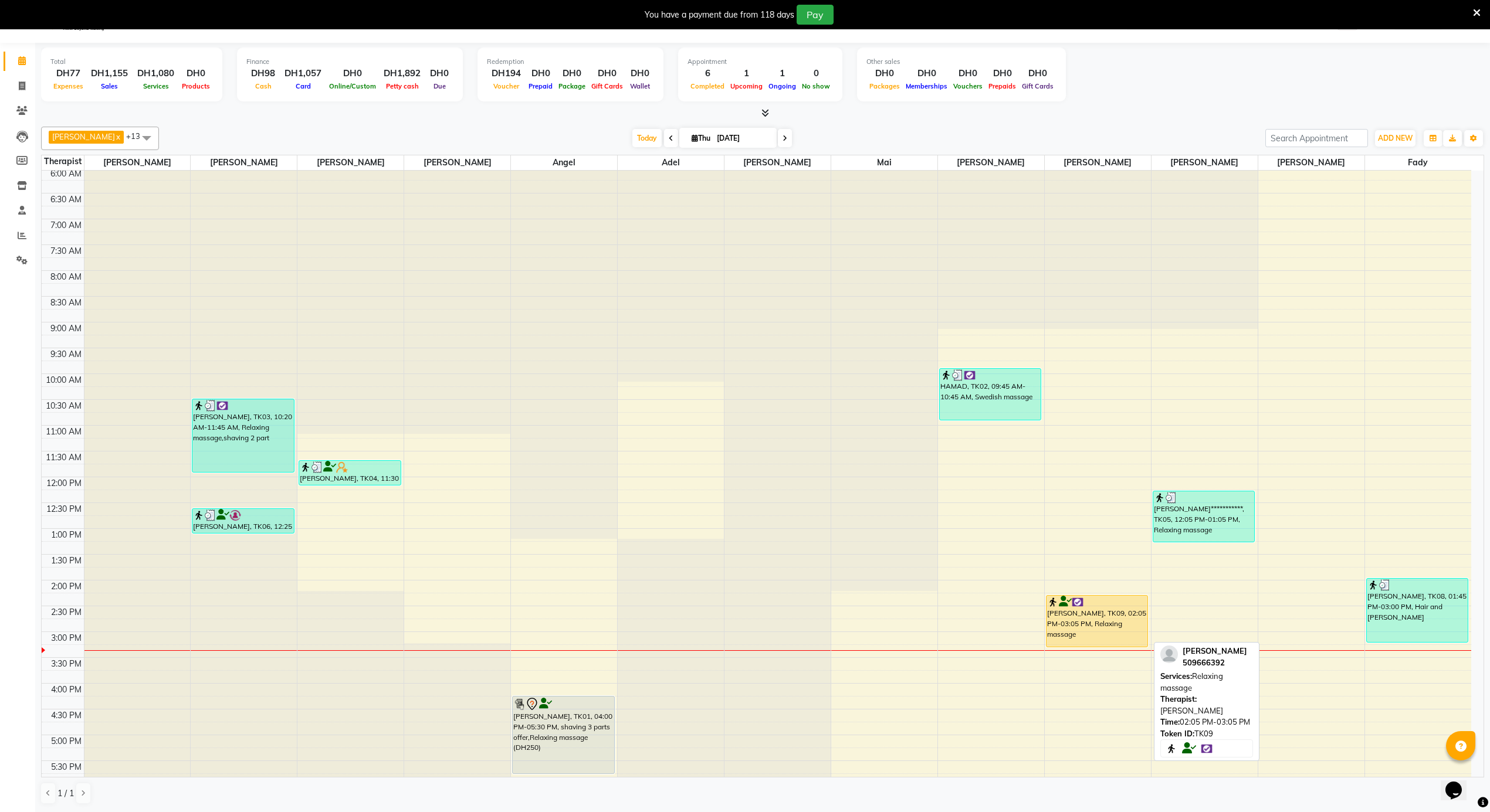
click at [1091, 618] on div "[PERSON_NAME], TK09, 02:05 PM-03:05 PM, Relaxing massage" at bounding box center [1097, 621] width 101 height 51
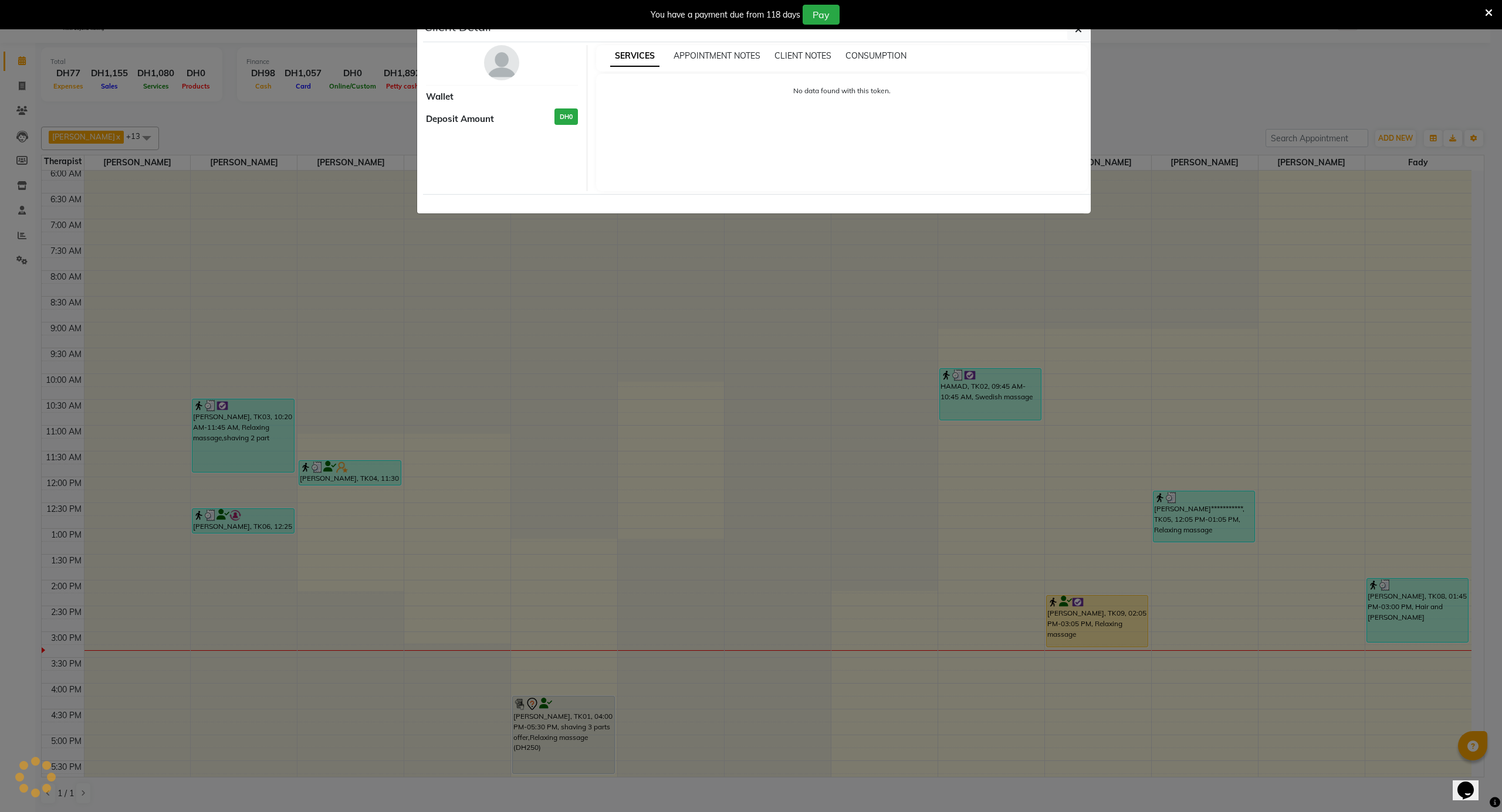
select select "1"
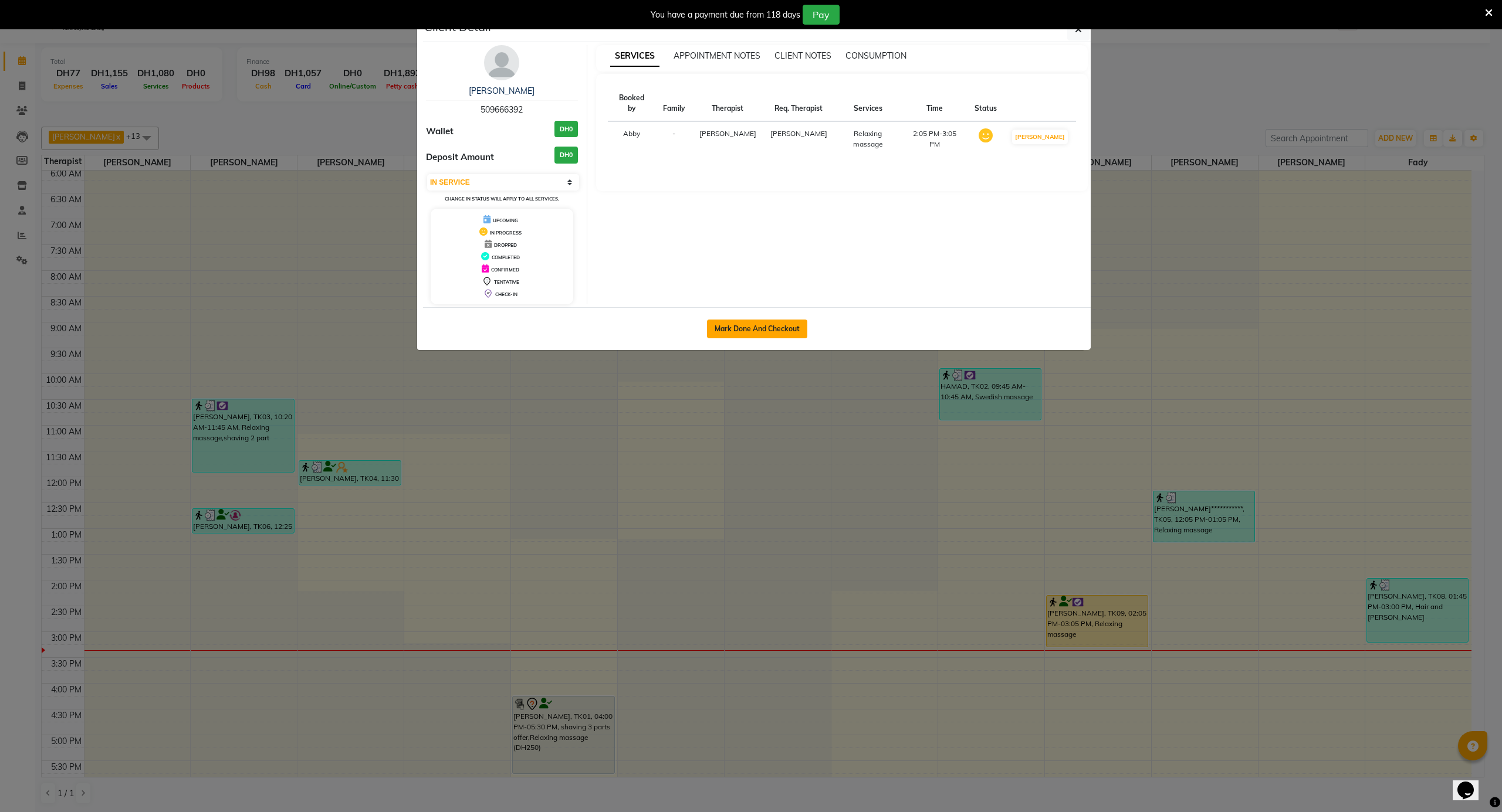
click at [766, 334] on button "Mark Done And Checkout" at bounding box center [757, 329] width 100 height 19
select select "service"
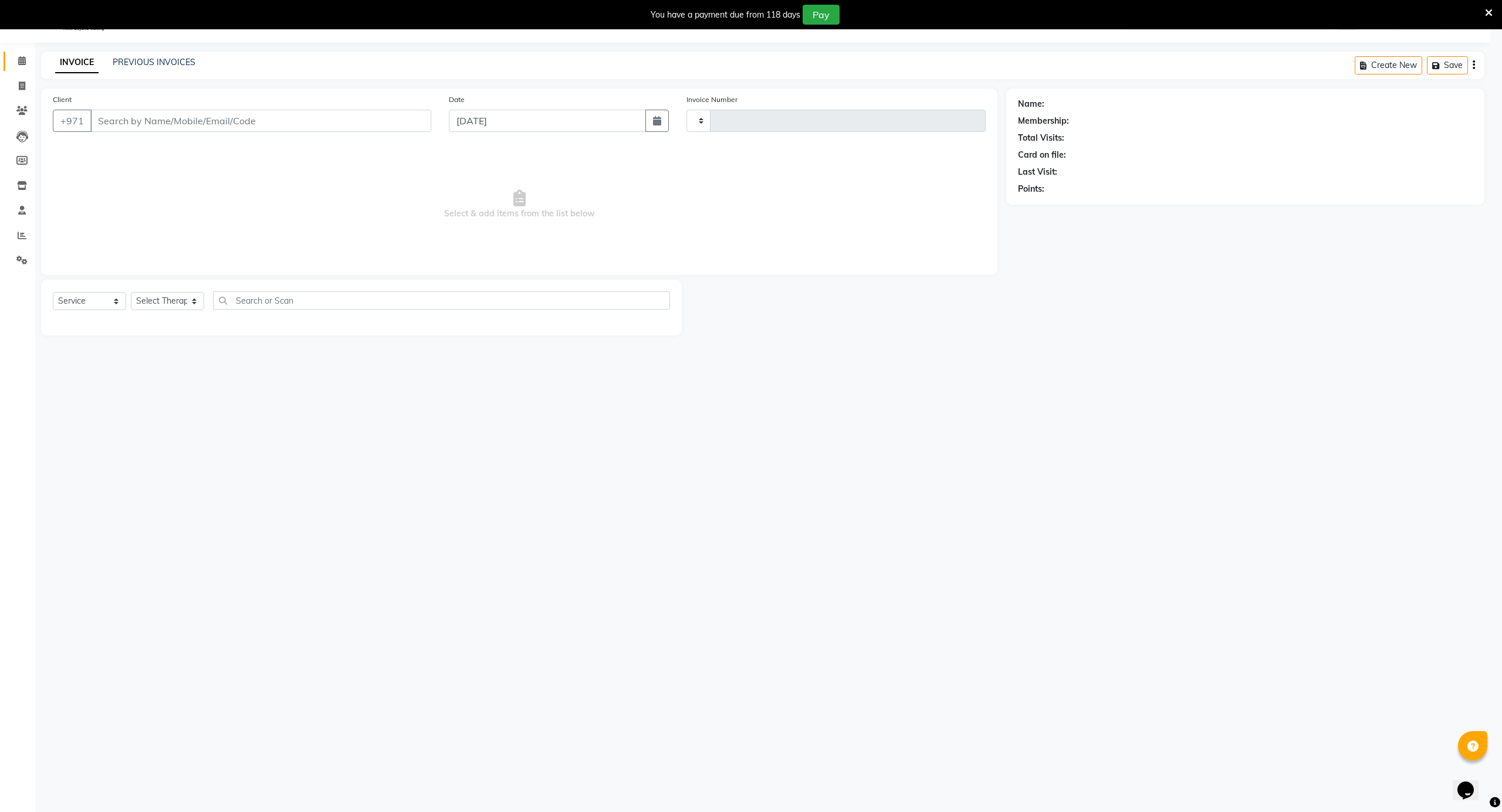
type input "3627"
select select "5688"
type input "509666392"
select select "65366"
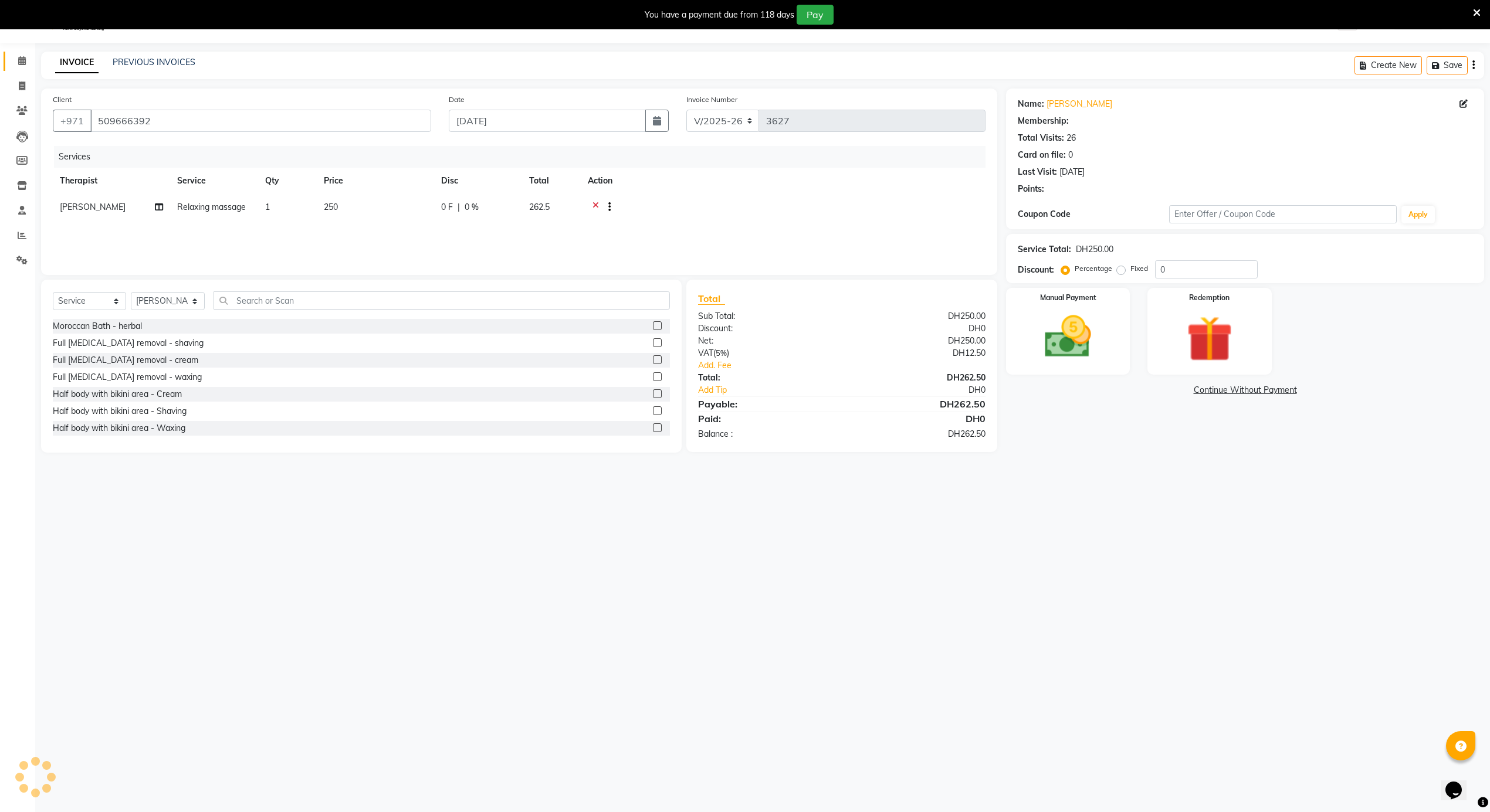
select select "1: Object"
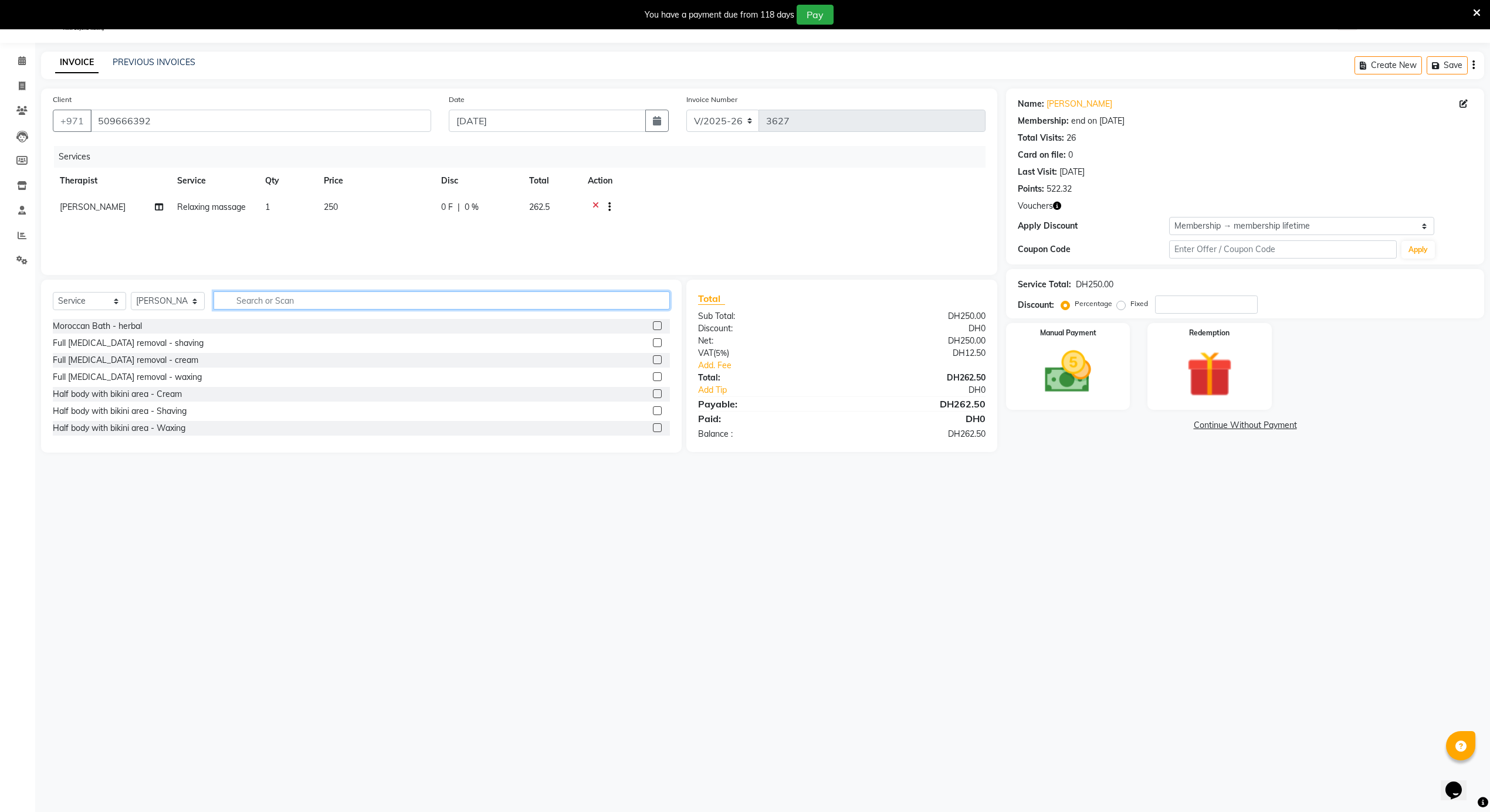
click at [296, 306] on input "text" at bounding box center [441, 300] width 457 height 18
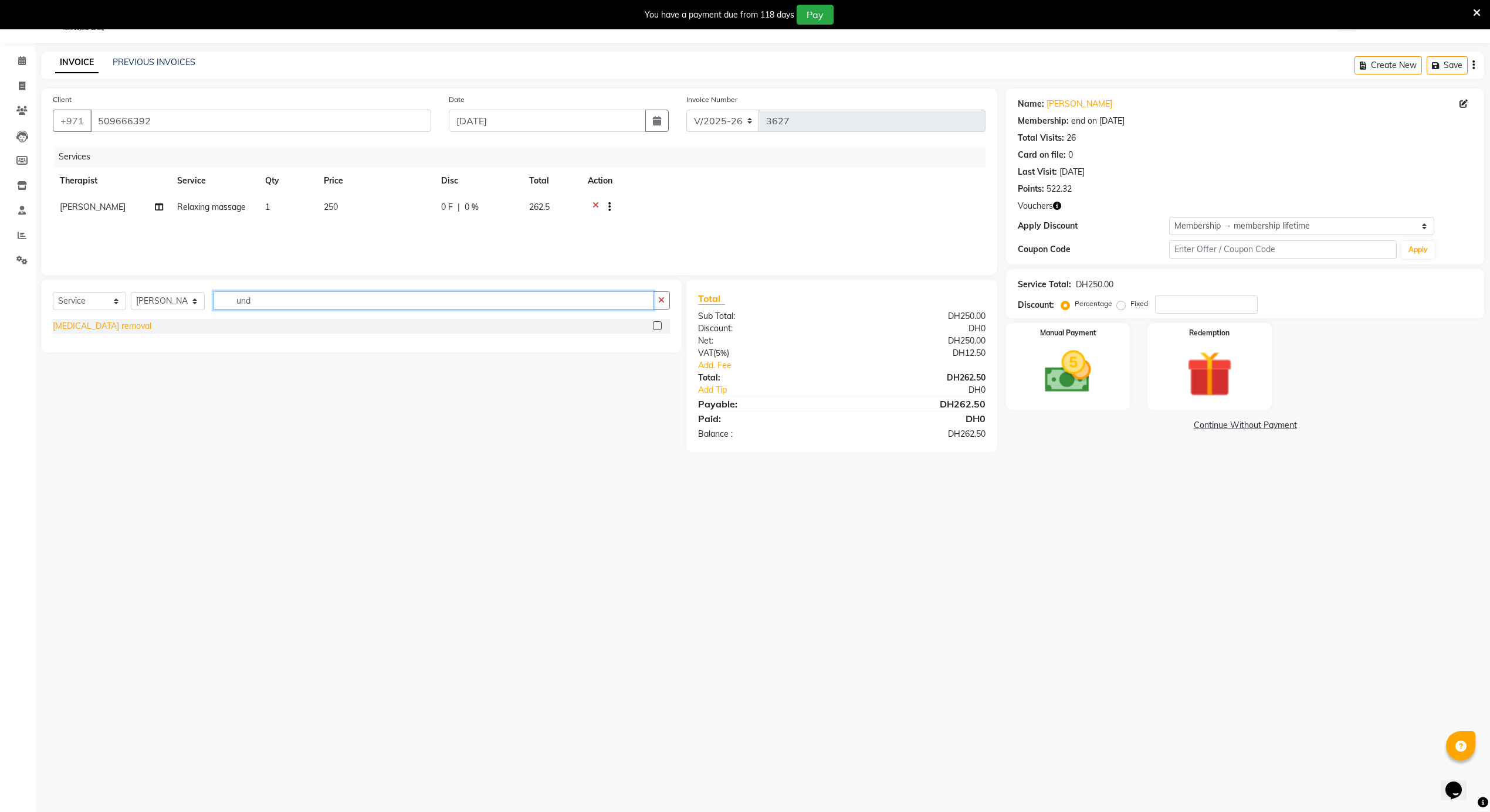
type input "und"
click at [128, 329] on div "[MEDICAL_DATA] removal" at bounding box center [102, 326] width 99 height 12
checkbox input "false"
click at [1058, 375] on img at bounding box center [1067, 372] width 79 height 56
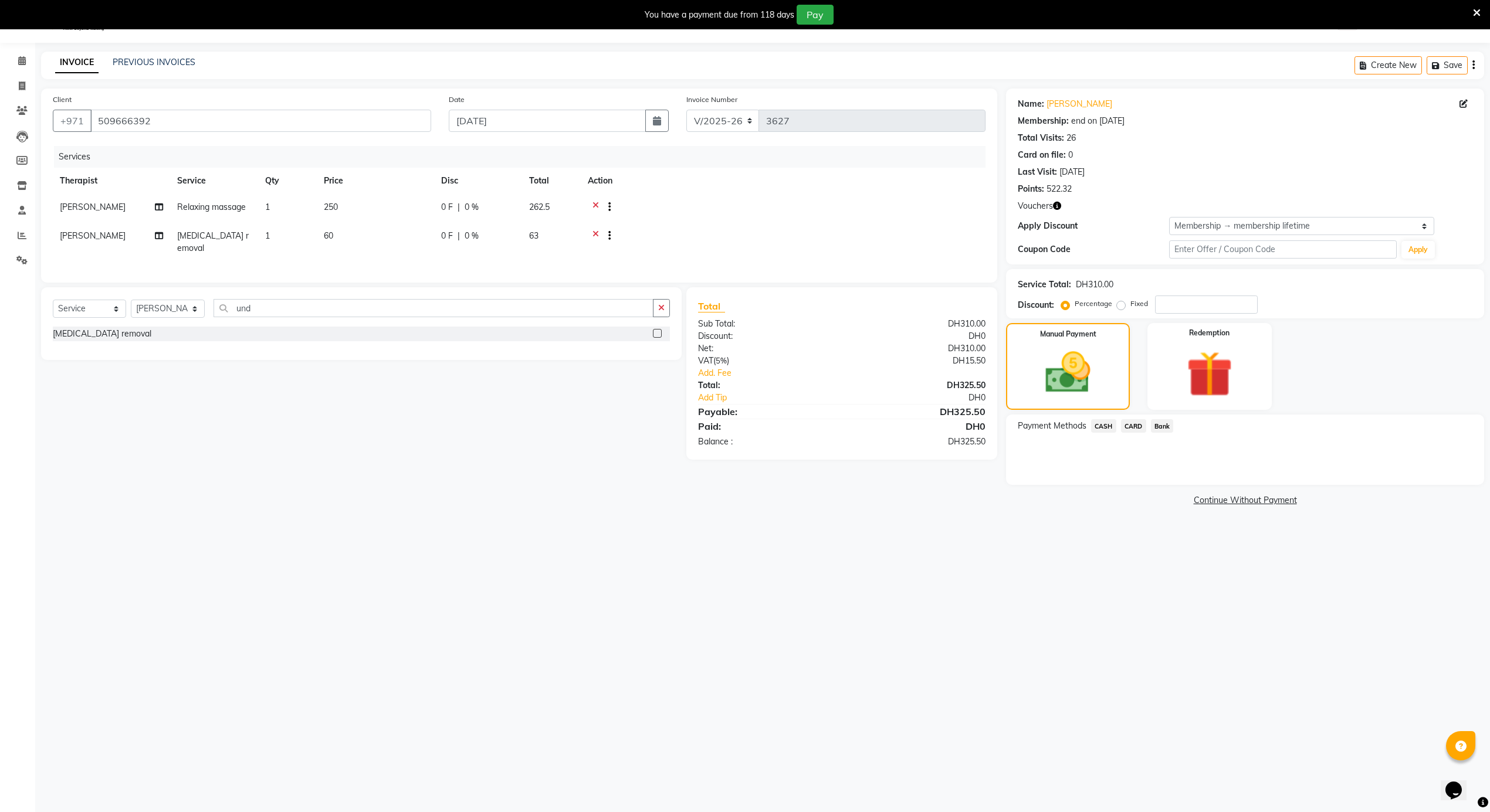
click at [1139, 429] on span "CARD" at bounding box center [1133, 425] width 25 height 14
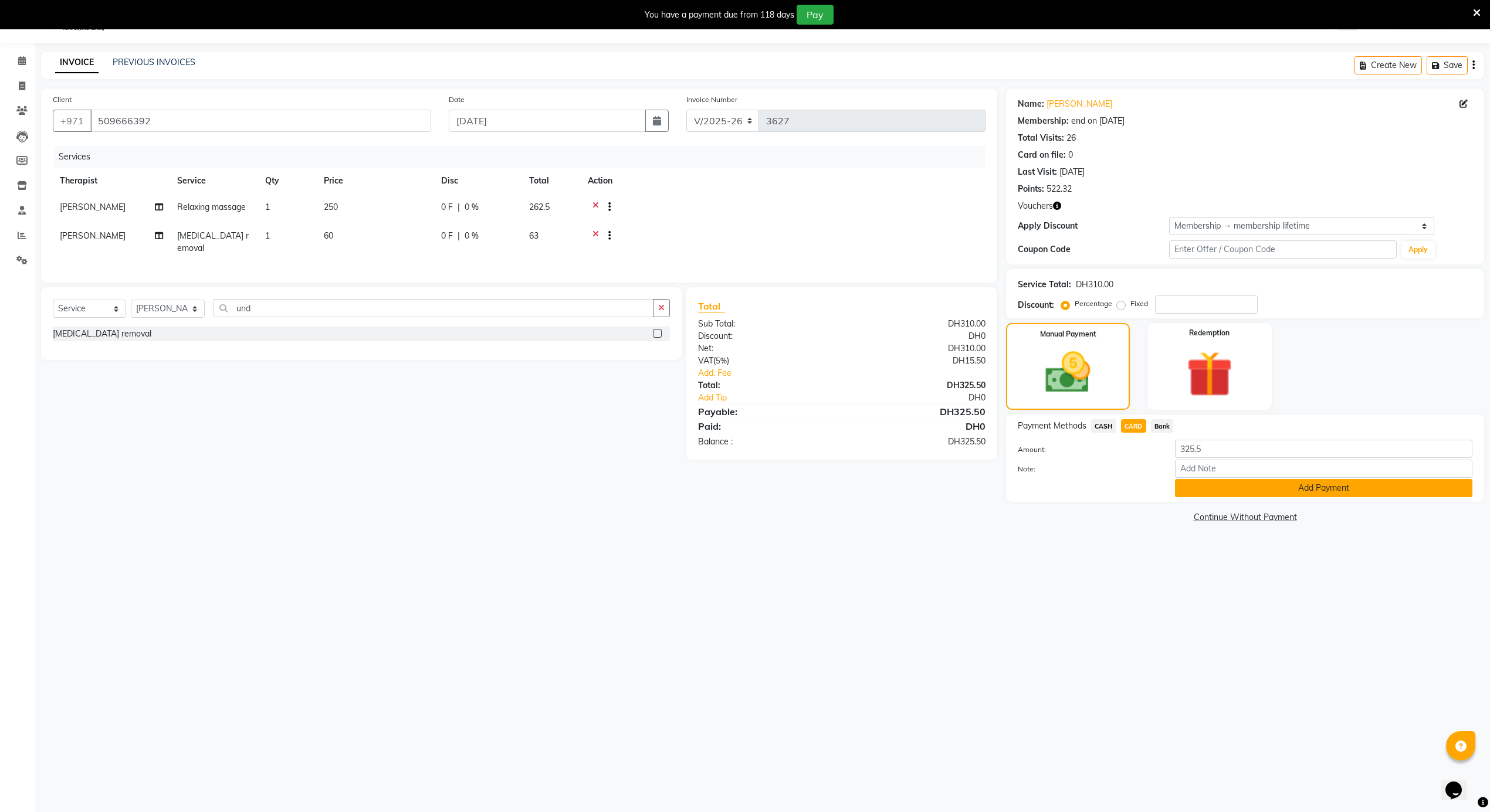
click at [1202, 486] on button "Add Payment" at bounding box center [1323, 487] width 297 height 18
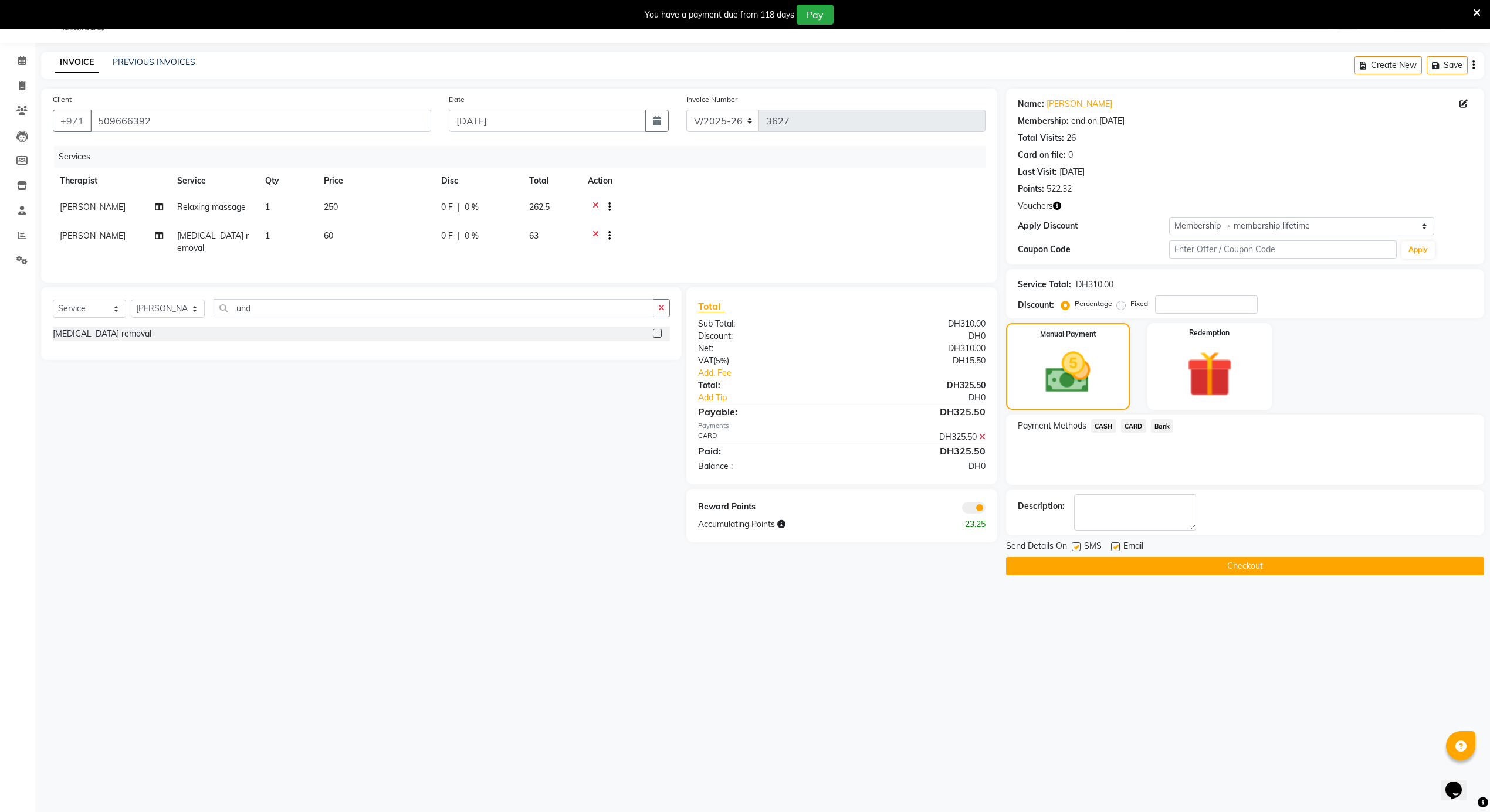
click at [1078, 547] on label at bounding box center [1076, 547] width 9 height 9
click at [1078, 547] on input "checkbox" at bounding box center [1075, 547] width 8 height 8
checkbox input "false"
click at [1090, 558] on button "Checkout" at bounding box center [1245, 566] width 478 height 18
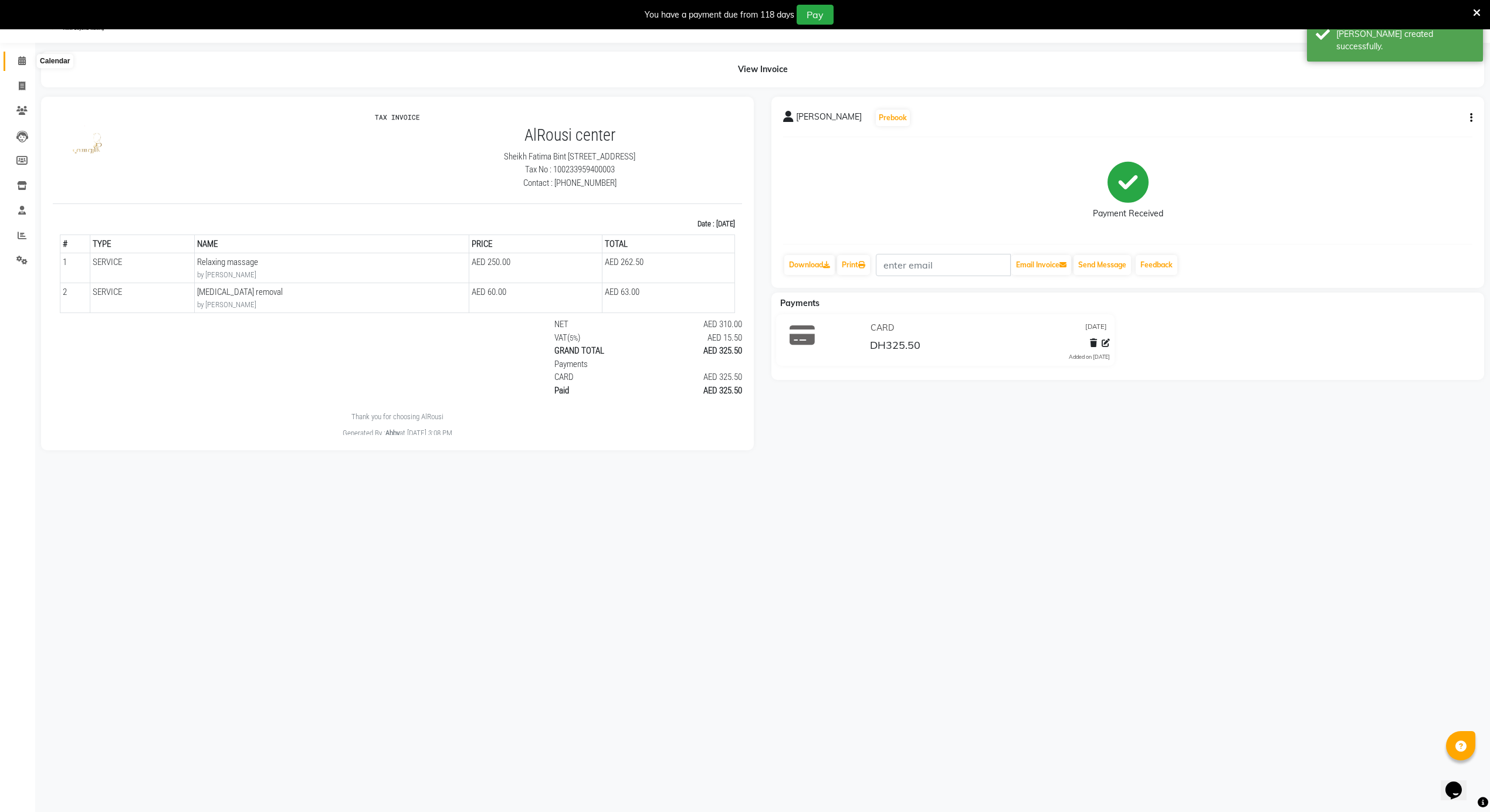
click at [14, 57] on span at bounding box center [22, 61] width 20 height 14
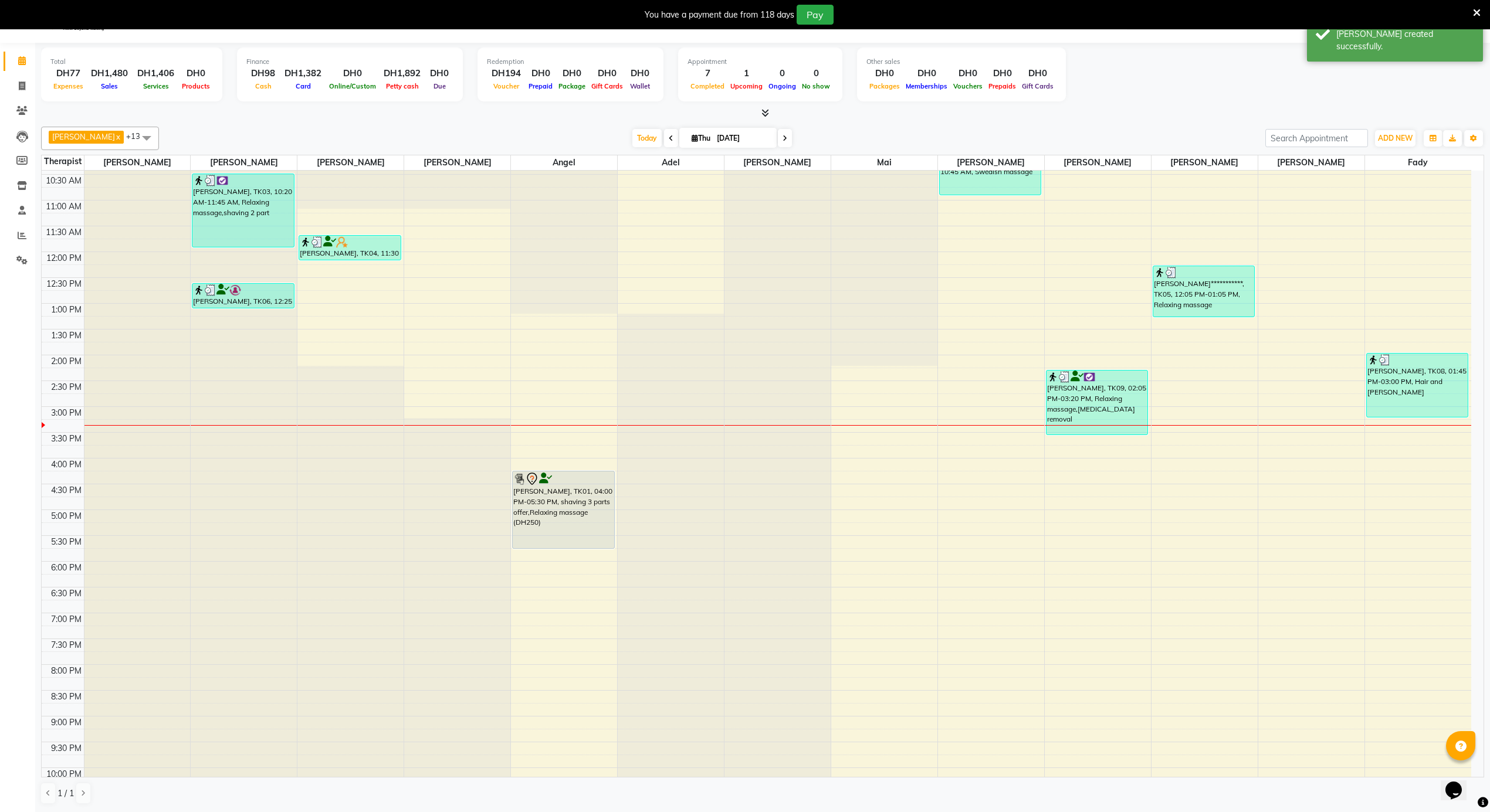
scroll to position [550, 0]
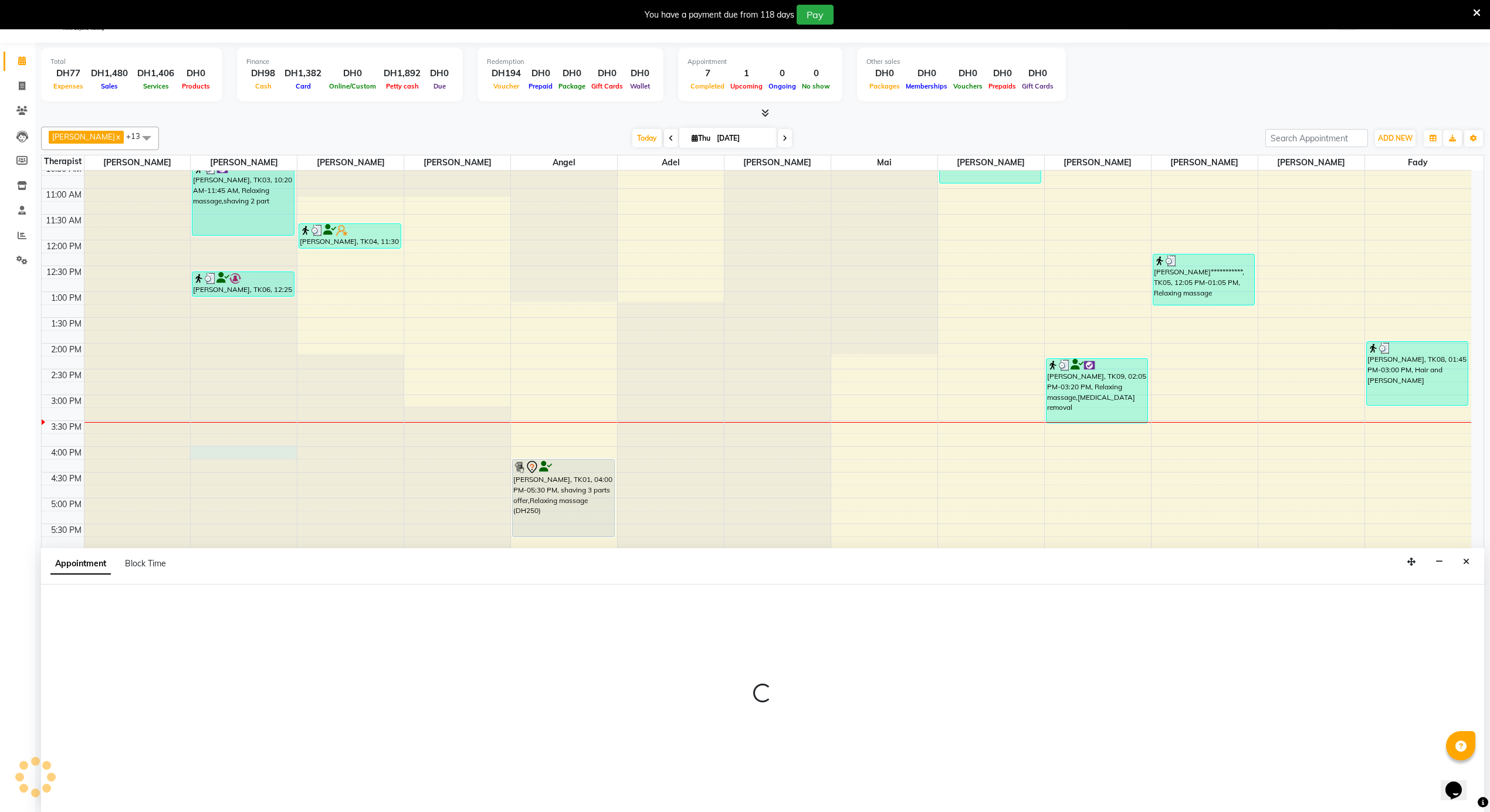
scroll to position [30, 0]
select select "38890"
select select "945"
select select "tentative"
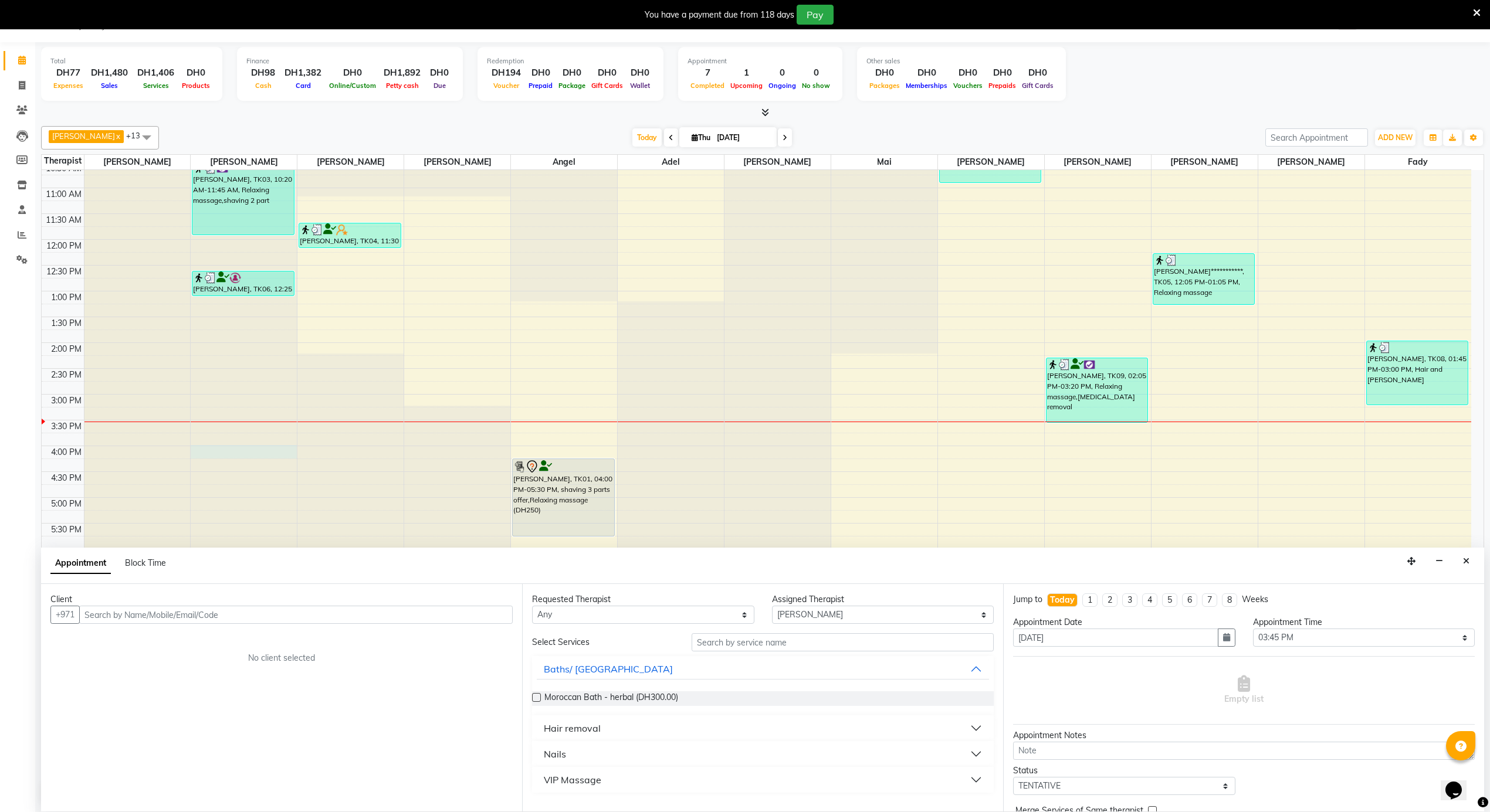
click at [238, 608] on input "text" at bounding box center [296, 614] width 433 height 18
click at [167, 645] on span "50556696" at bounding box center [159, 640] width 47 height 12
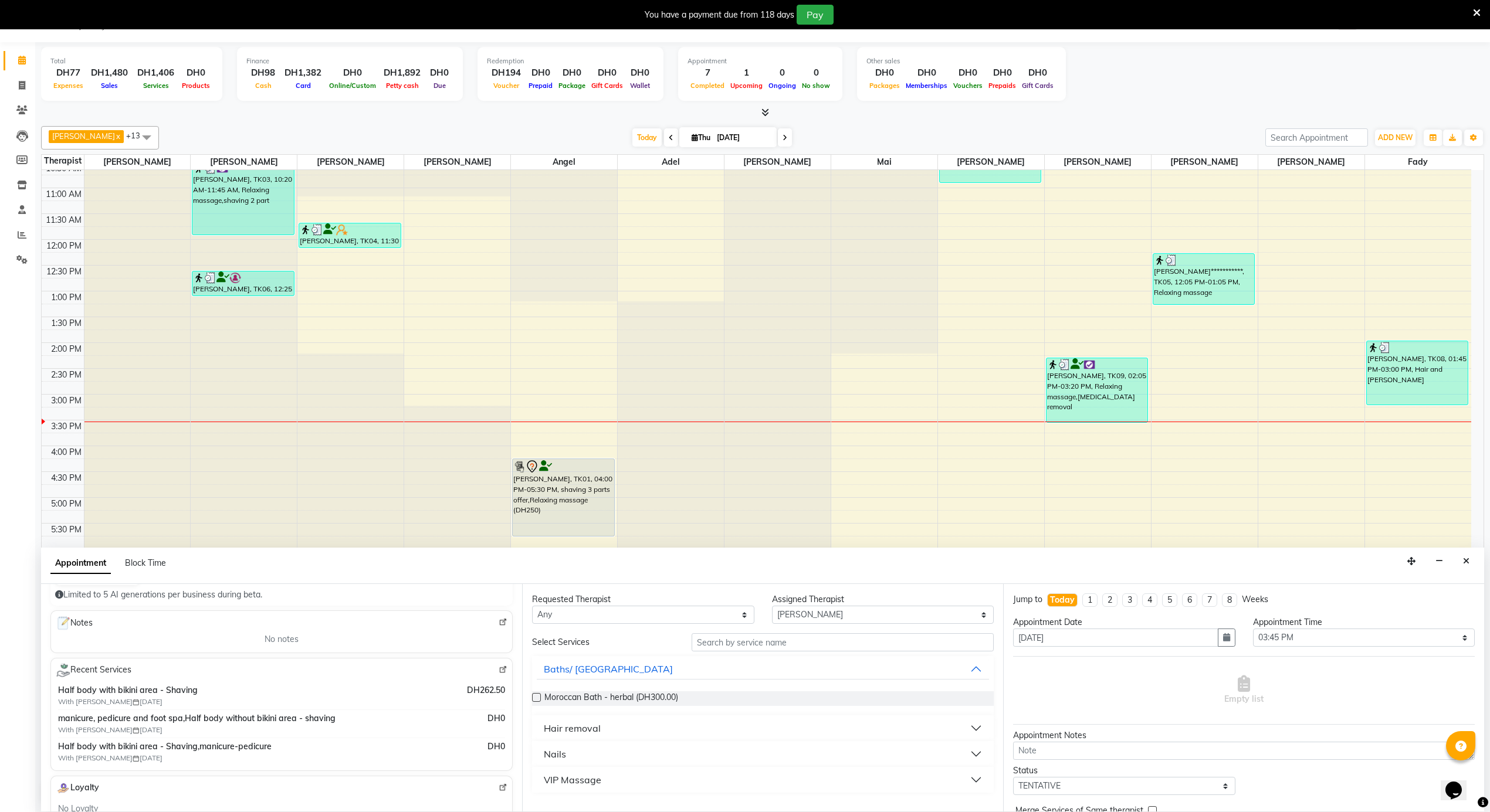
scroll to position [156, 0]
type input "505566966"
click at [639, 617] on select "Any [PERSON_NAME] [PERSON_NAME] [PERSON_NAME] [PERSON_NAME] Mai [PERSON_NAME] […" at bounding box center [643, 614] width 222 height 18
select select "38890"
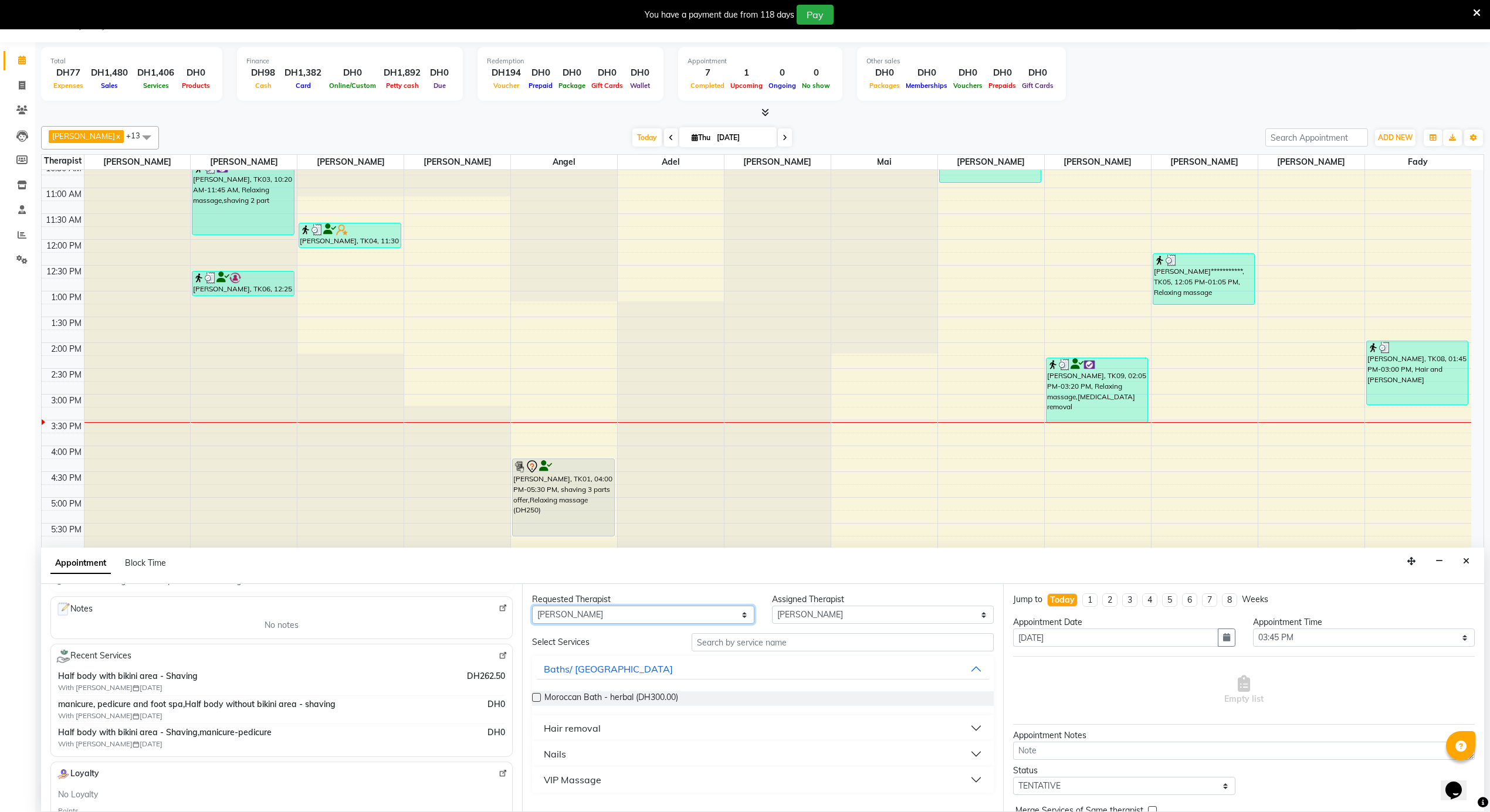
click at [532, 606] on select "Any [PERSON_NAME] [PERSON_NAME] [PERSON_NAME] [PERSON_NAME] Mai [PERSON_NAME] […" at bounding box center [643, 614] width 222 height 18
click at [584, 723] on div "Hair removal" at bounding box center [572, 728] width 57 height 14
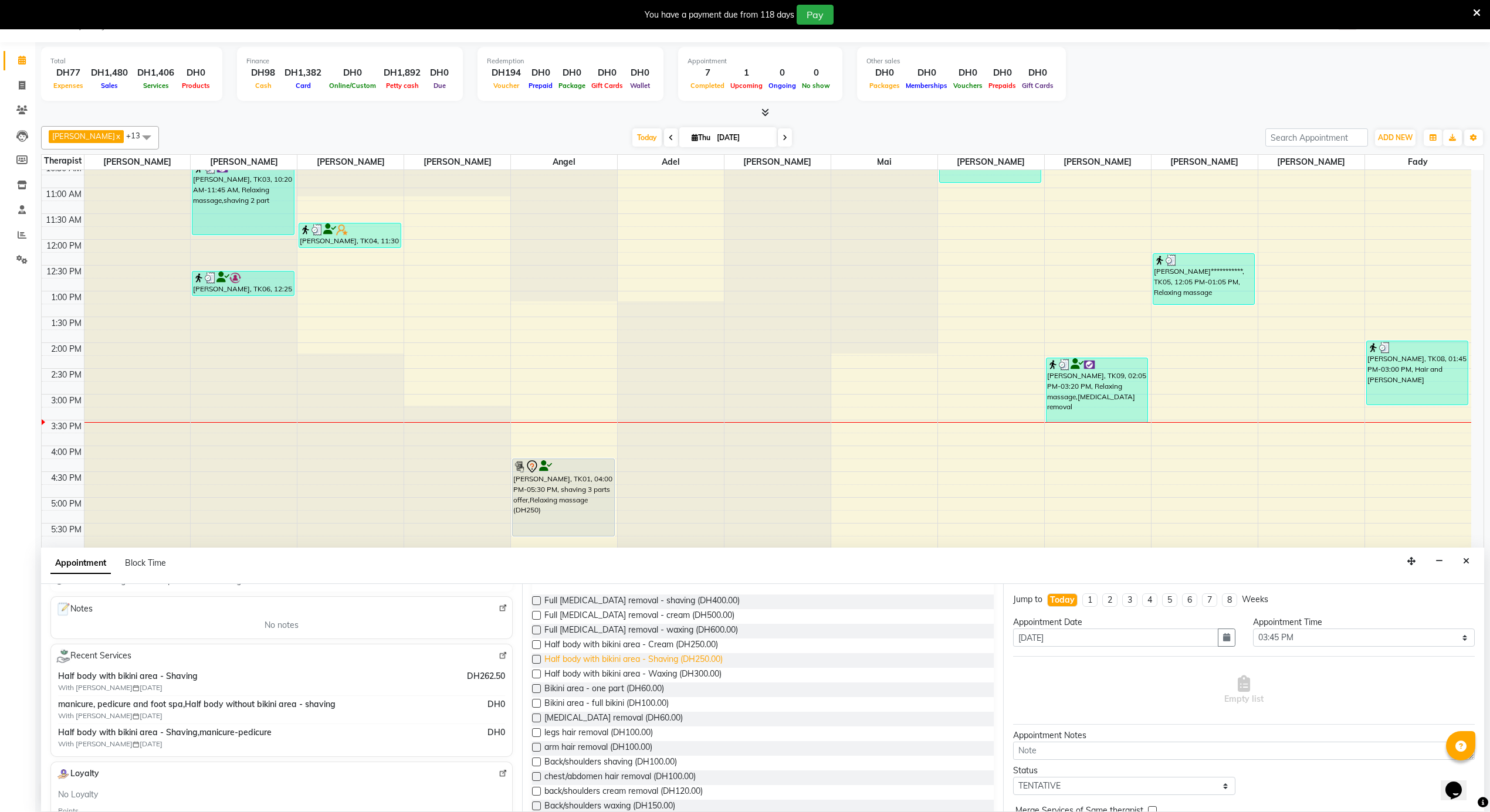
click at [709, 662] on span "Half body with bikini area - Shaving (DH250.00)" at bounding box center [633, 661] width 178 height 14
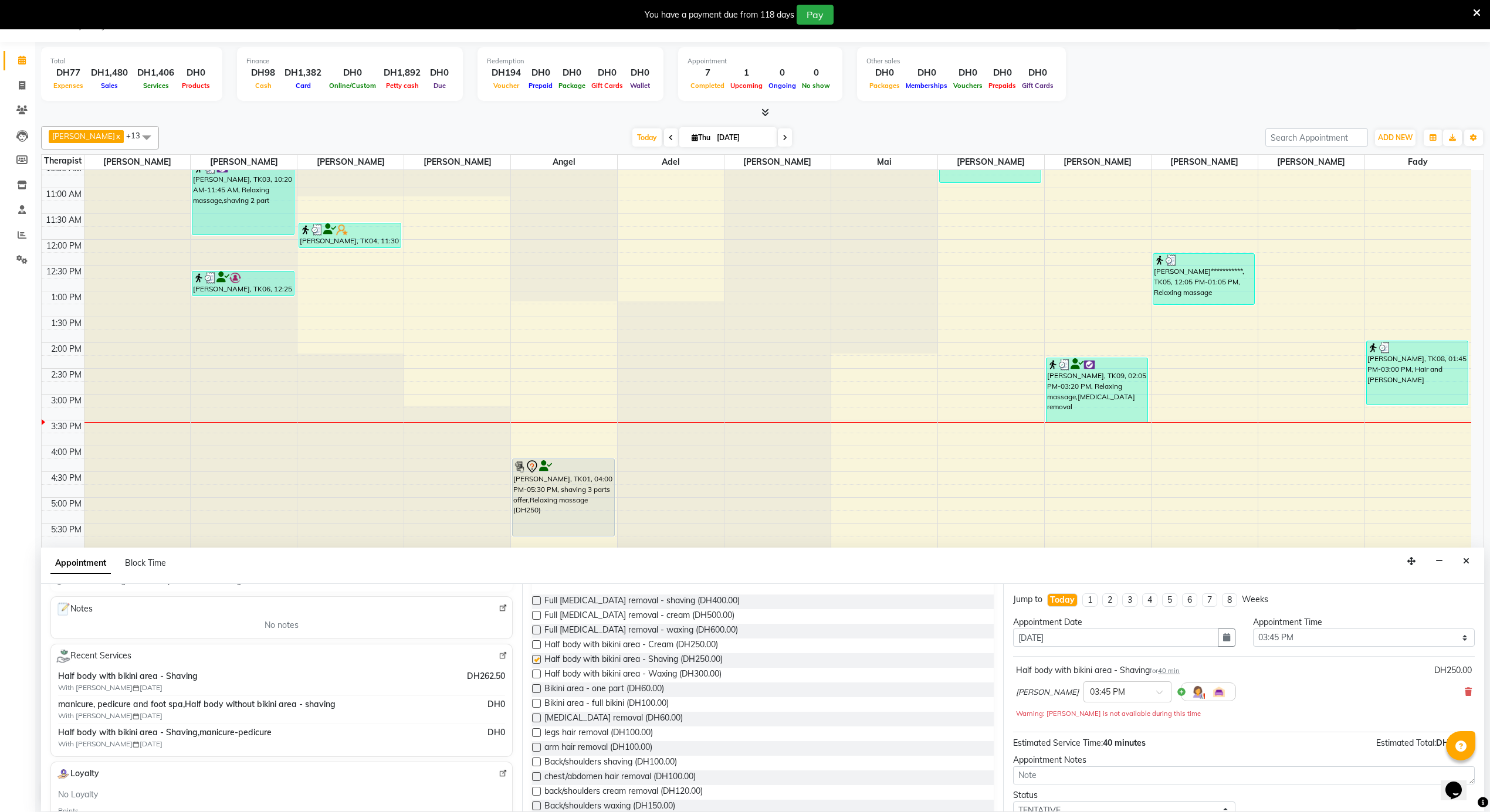
checkbox input "false"
click at [1090, 692] on input "text" at bounding box center [1116, 691] width 52 height 12
click at [1084, 663] on div "05:30 PM (No Shift)" at bounding box center [1127, 651] width 87 height 23
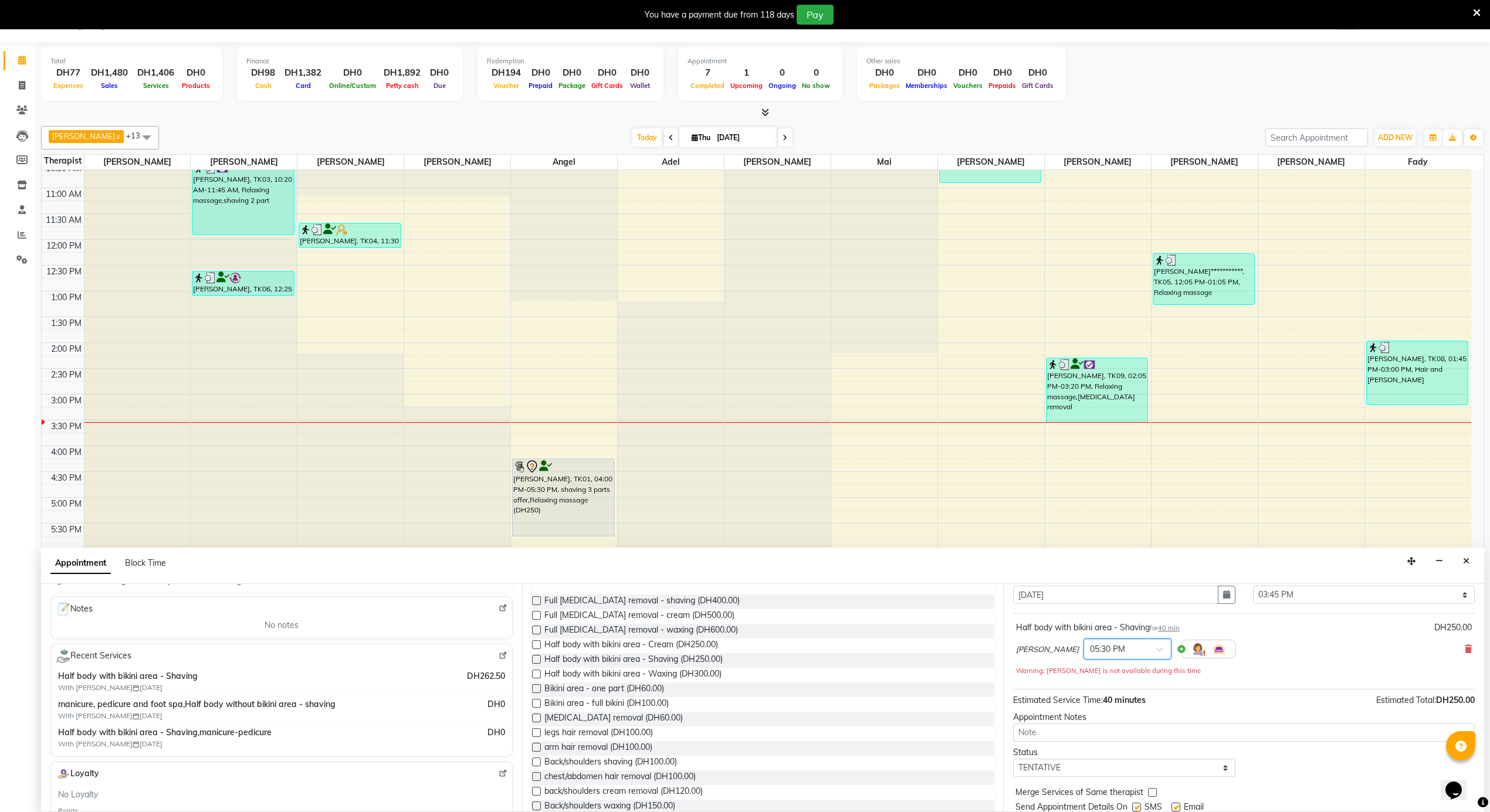
scroll to position [83, 0]
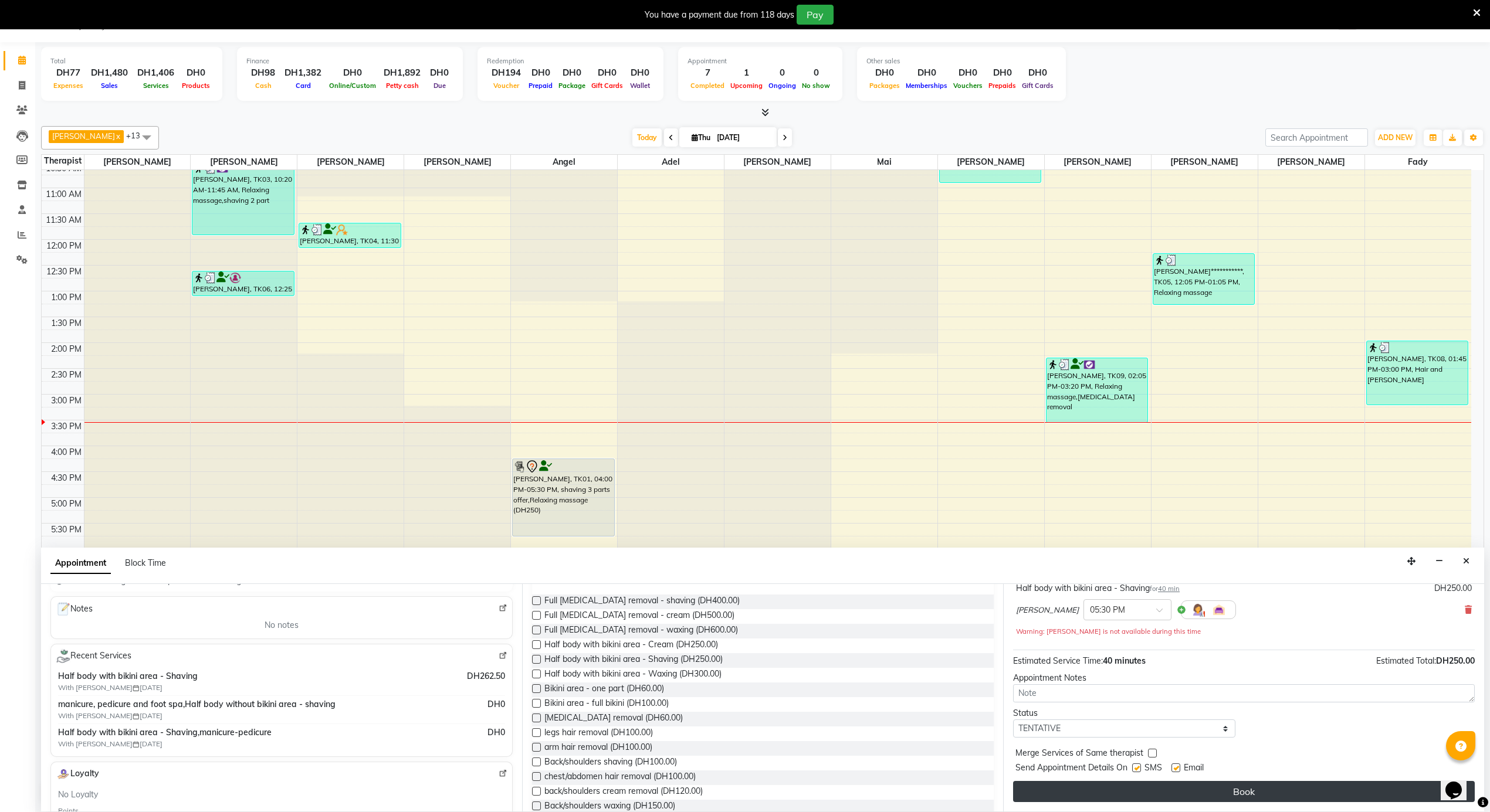
click at [1189, 793] on button "Book" at bounding box center [1243, 791] width 462 height 21
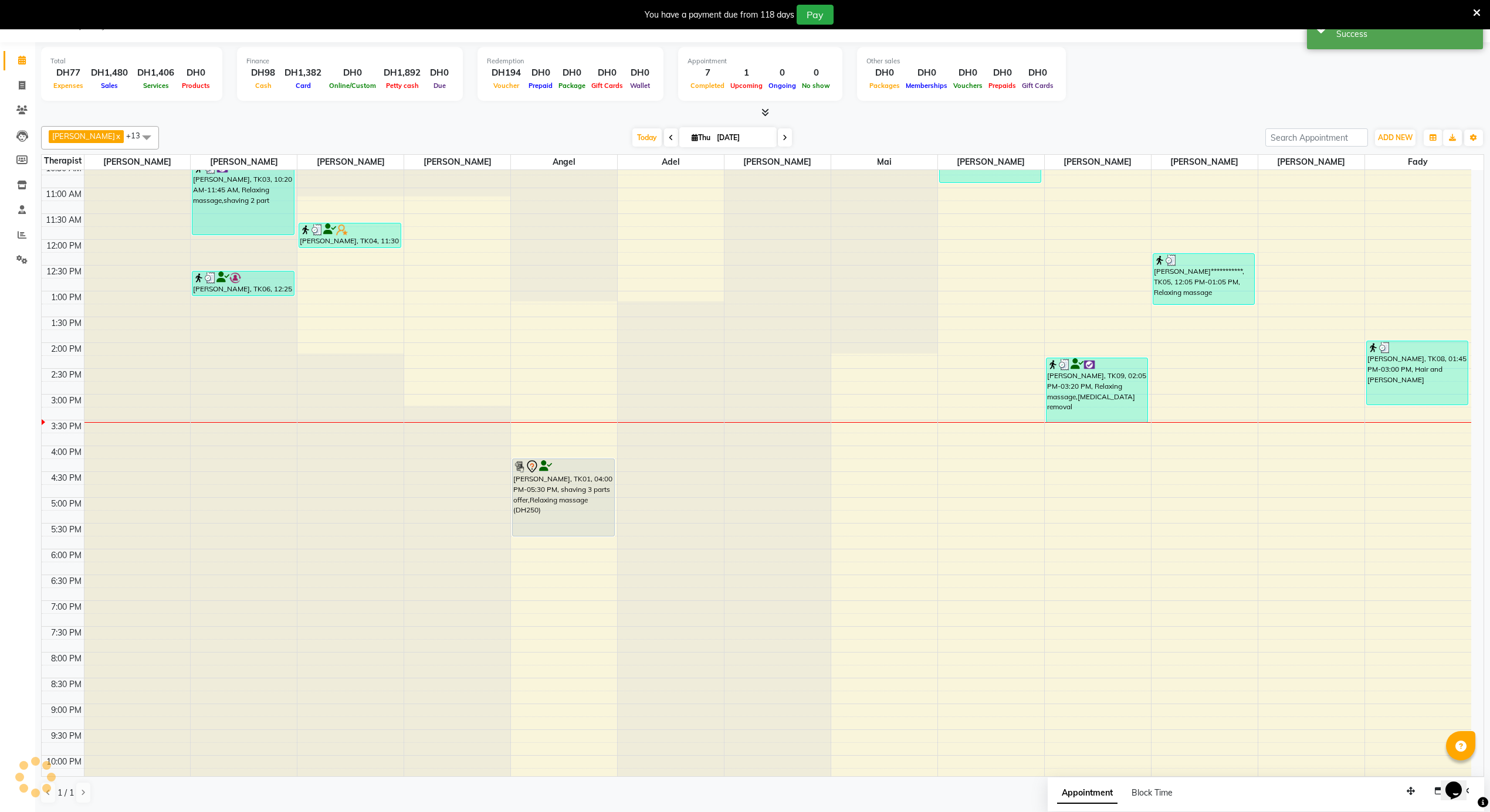
scroll to position [0, 0]
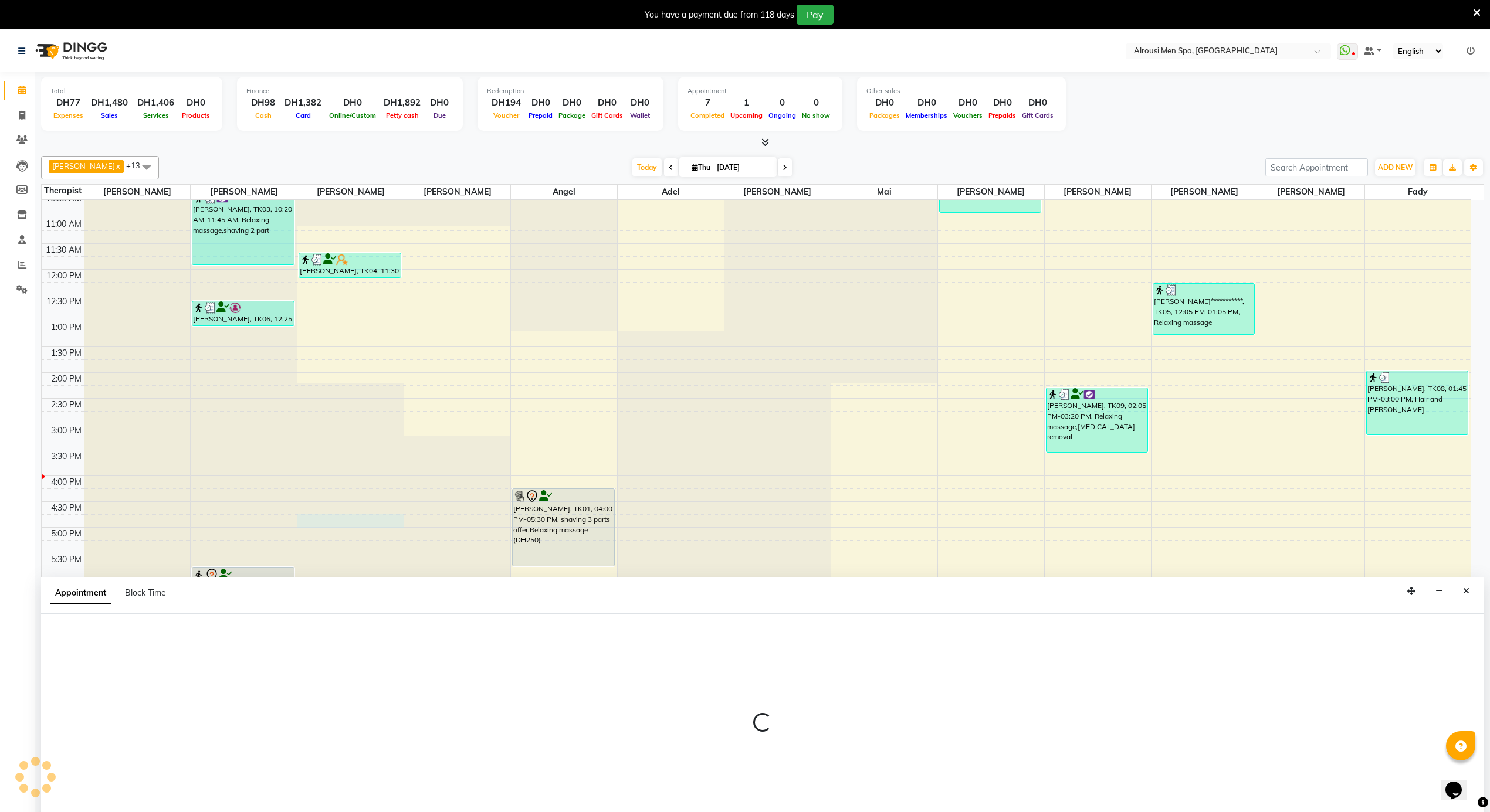
select select "38891"
select select "990"
select select "tentative"
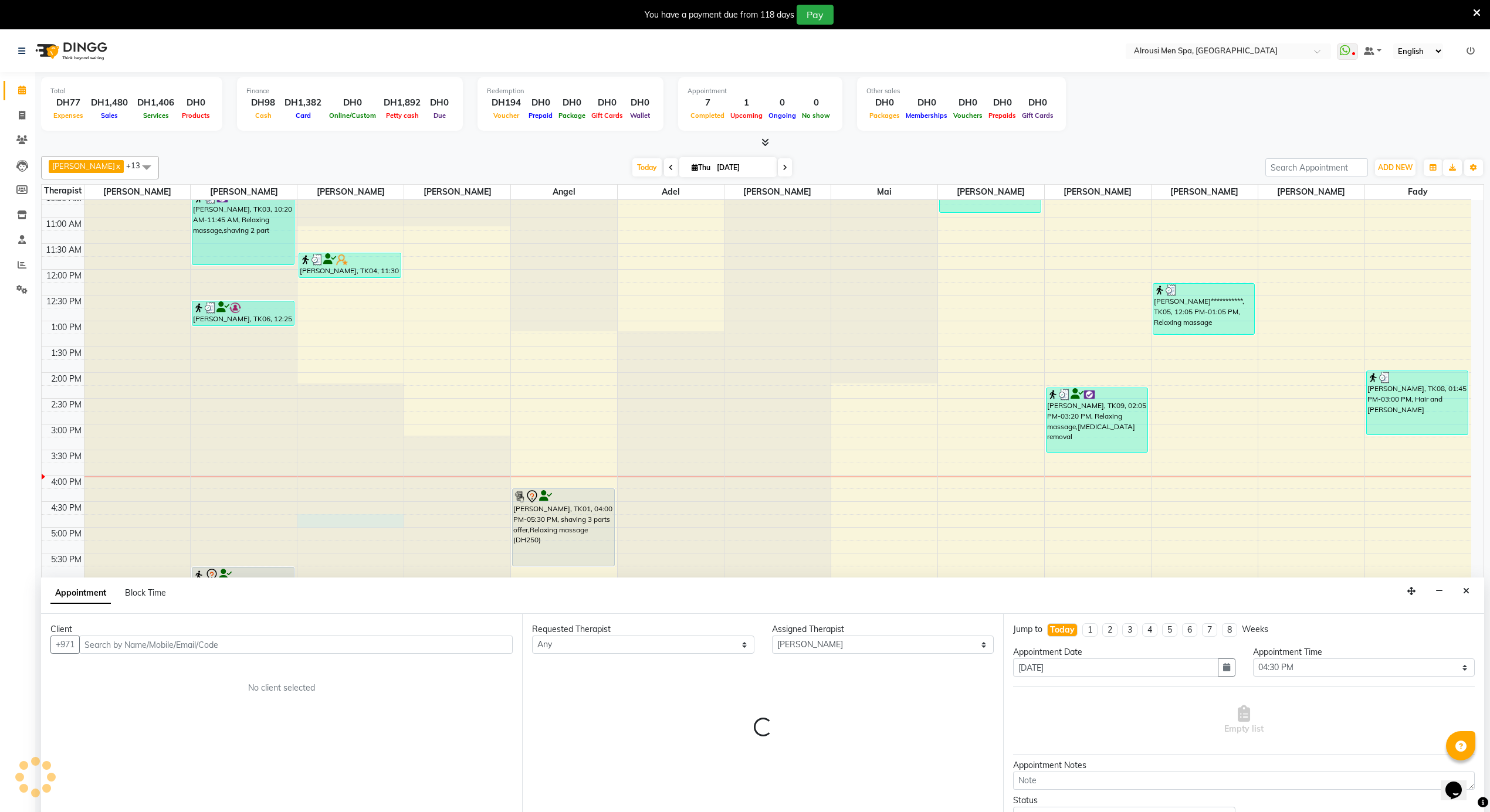
scroll to position [30, 0]
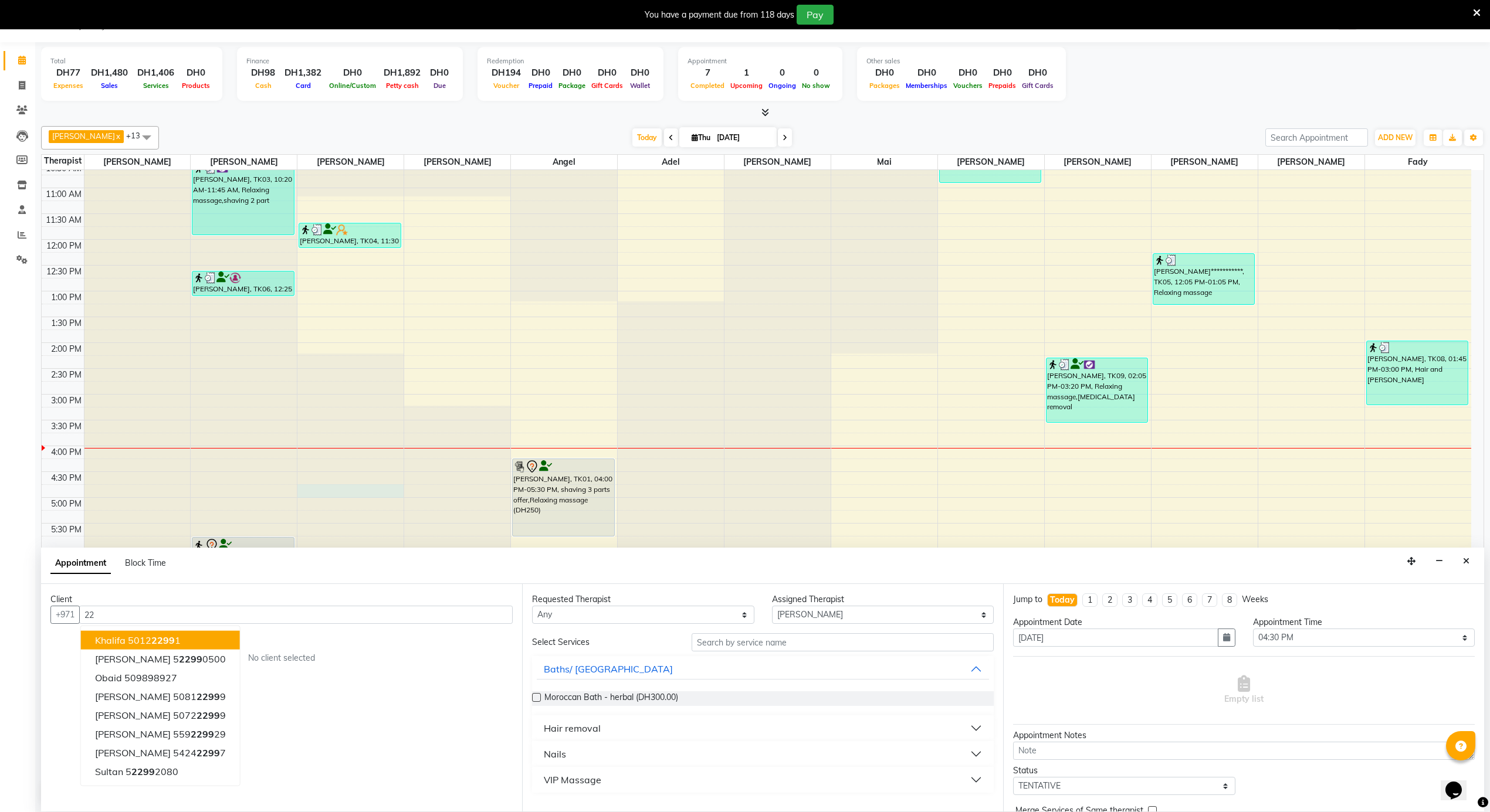
type input "2"
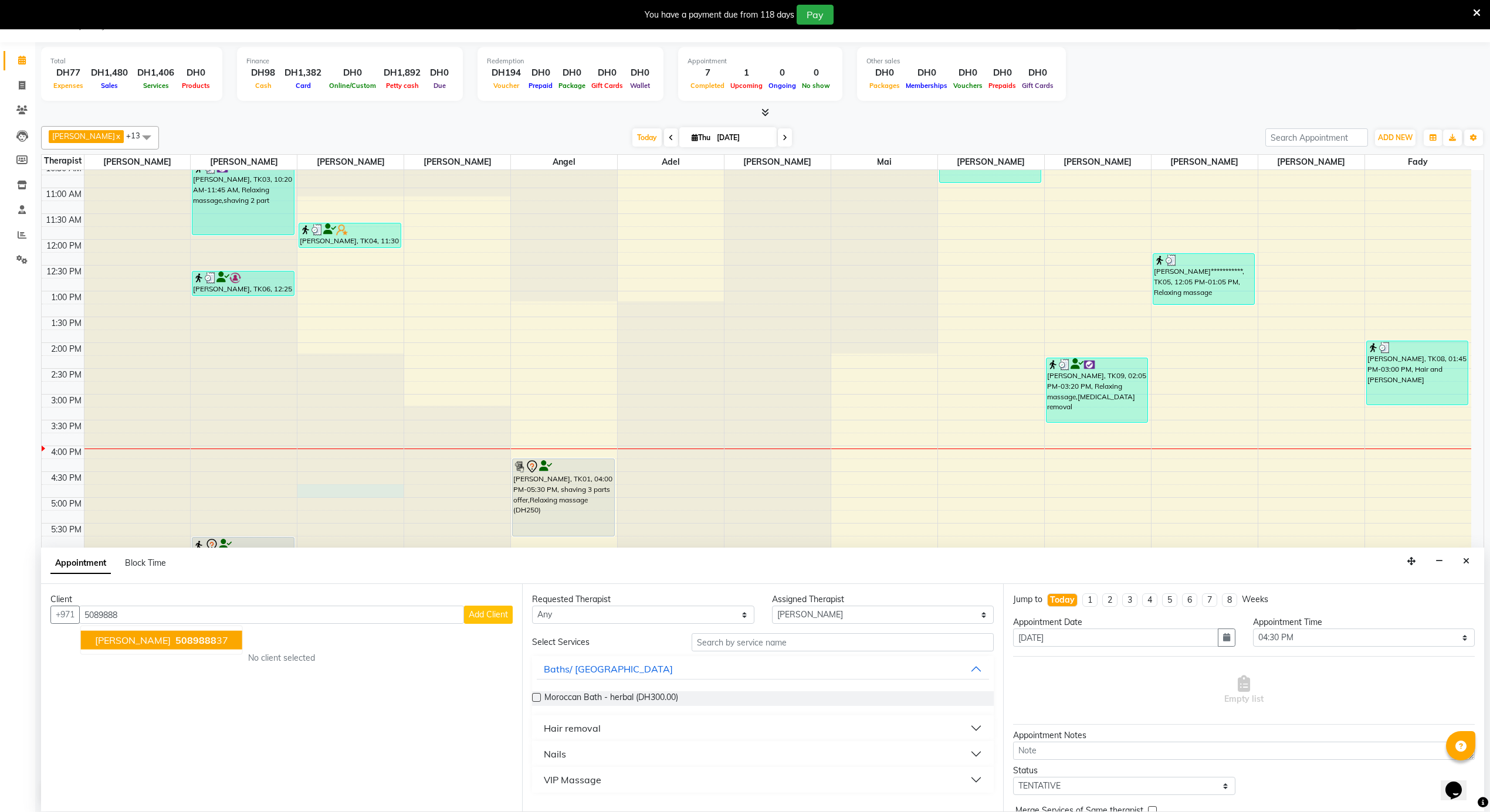
click at [175, 639] on span "5089888" at bounding box center [195, 640] width 41 height 12
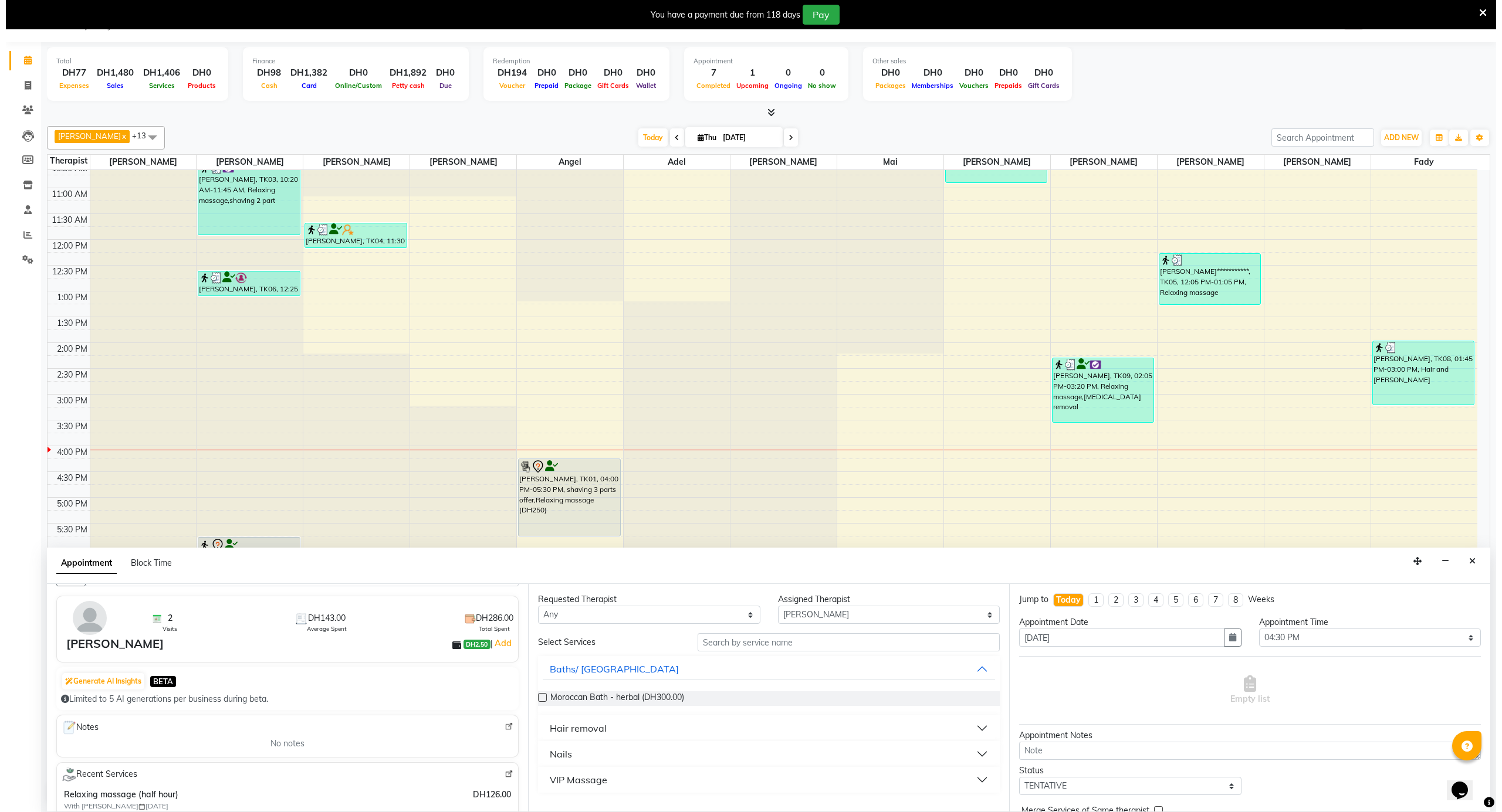
scroll to position [0, 0]
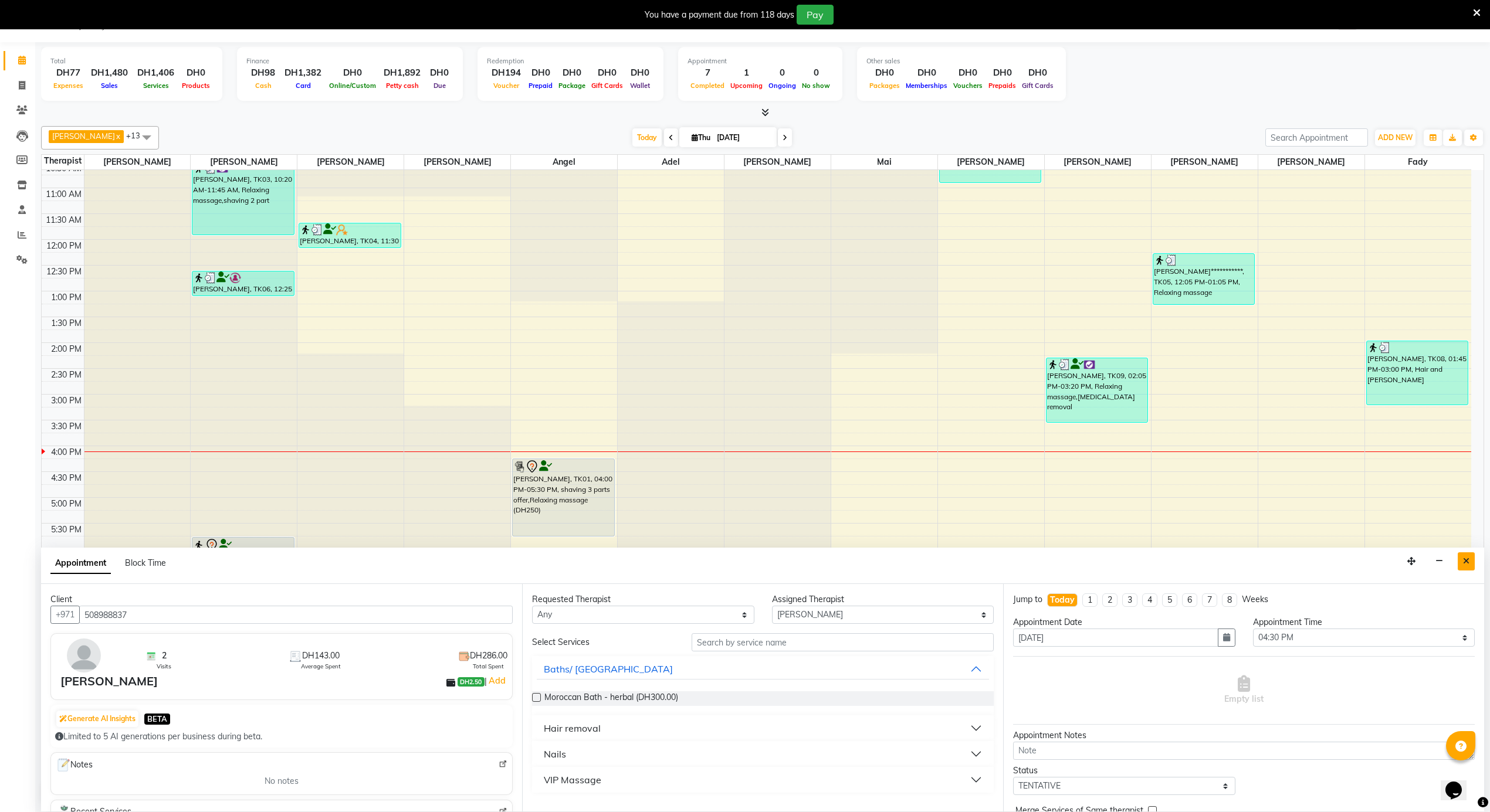
type input "508988837"
click at [1465, 558] on icon "Close" at bounding box center [1465, 561] width 6 height 8
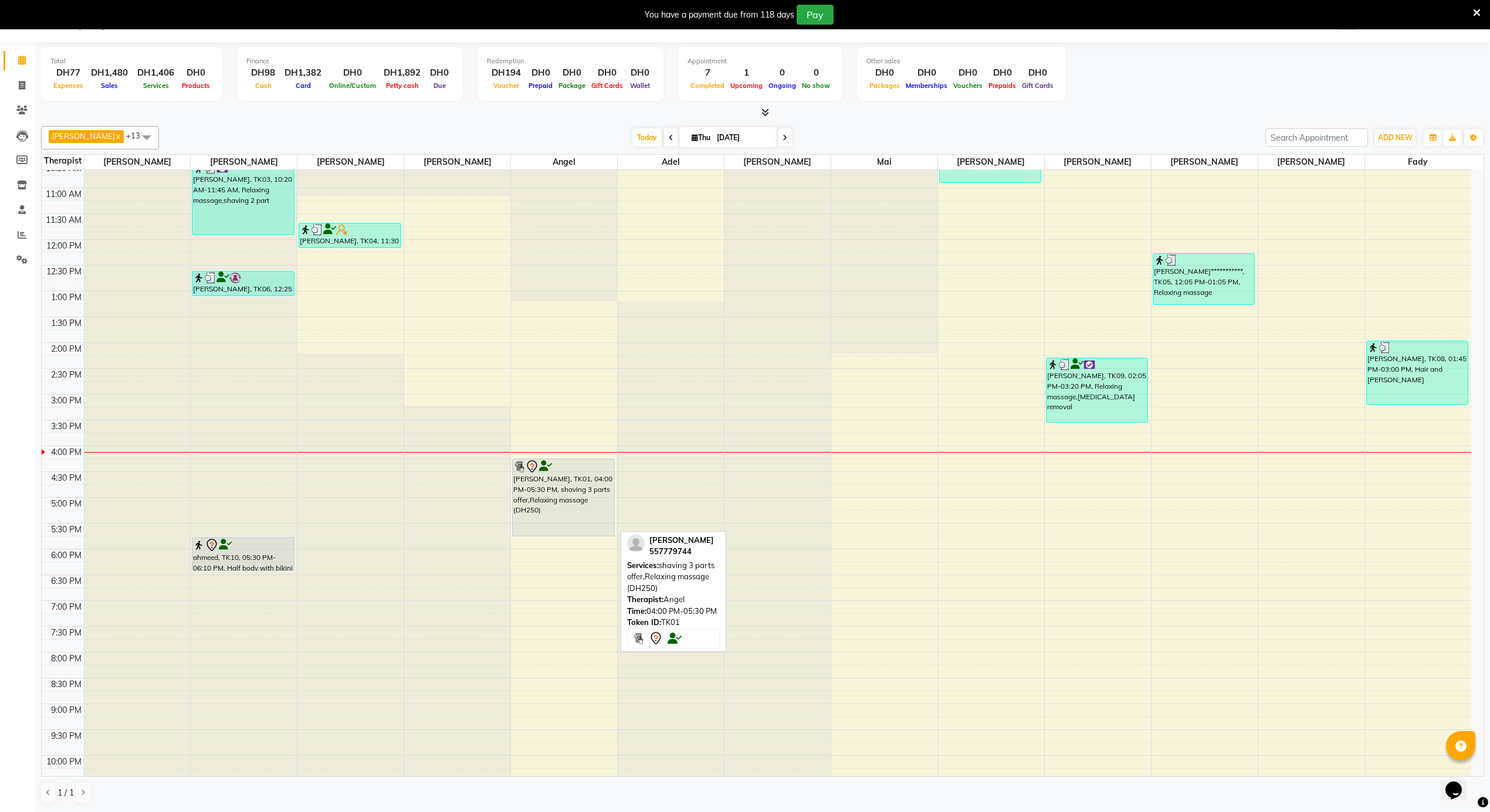
click at [569, 487] on div "[PERSON_NAME], TK01, 04:00 PM-05:30 PM, shaving 3 parts offer,Relaxing massage …" at bounding box center [563, 498] width 101 height 77
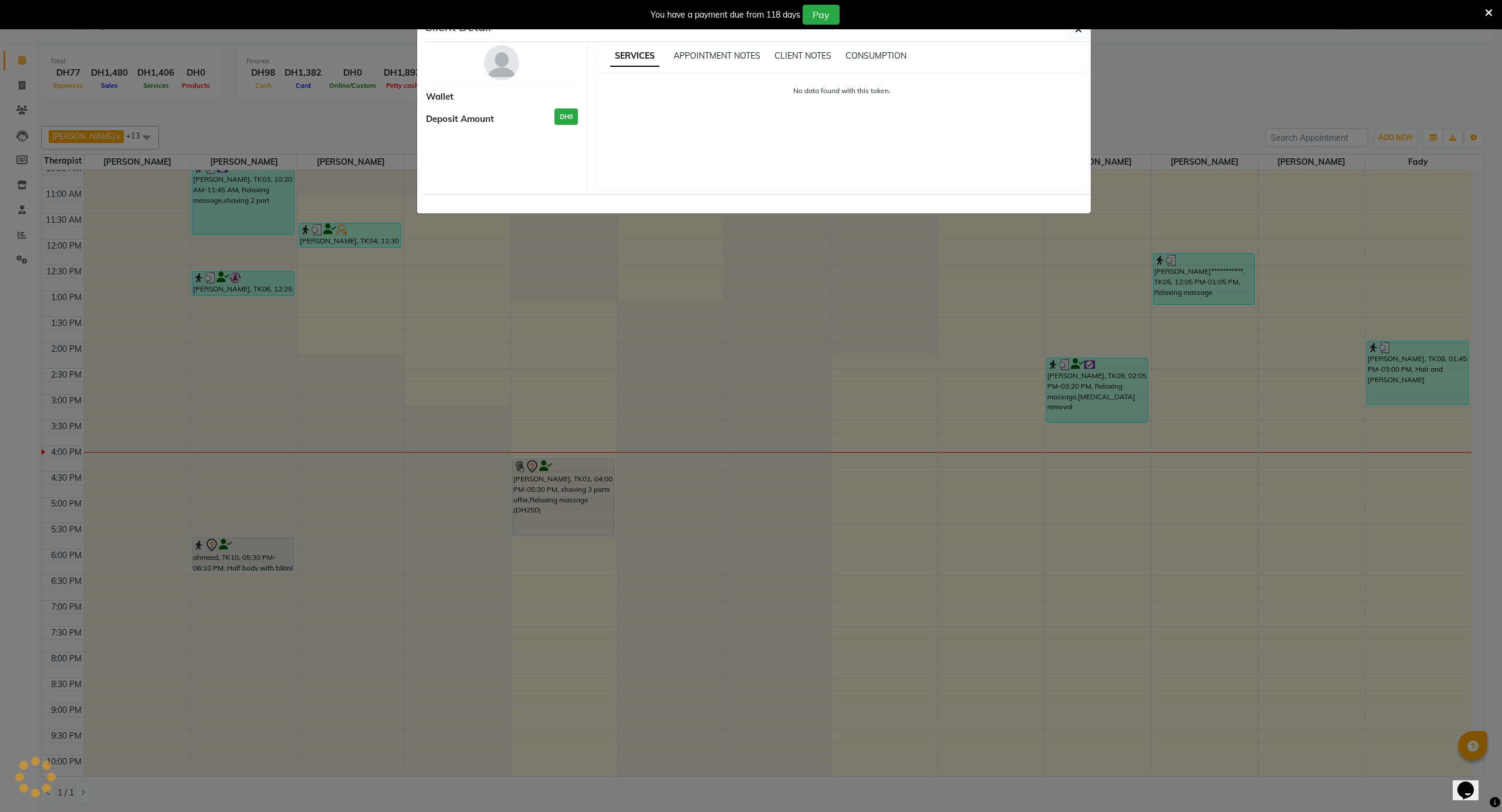
select select "7"
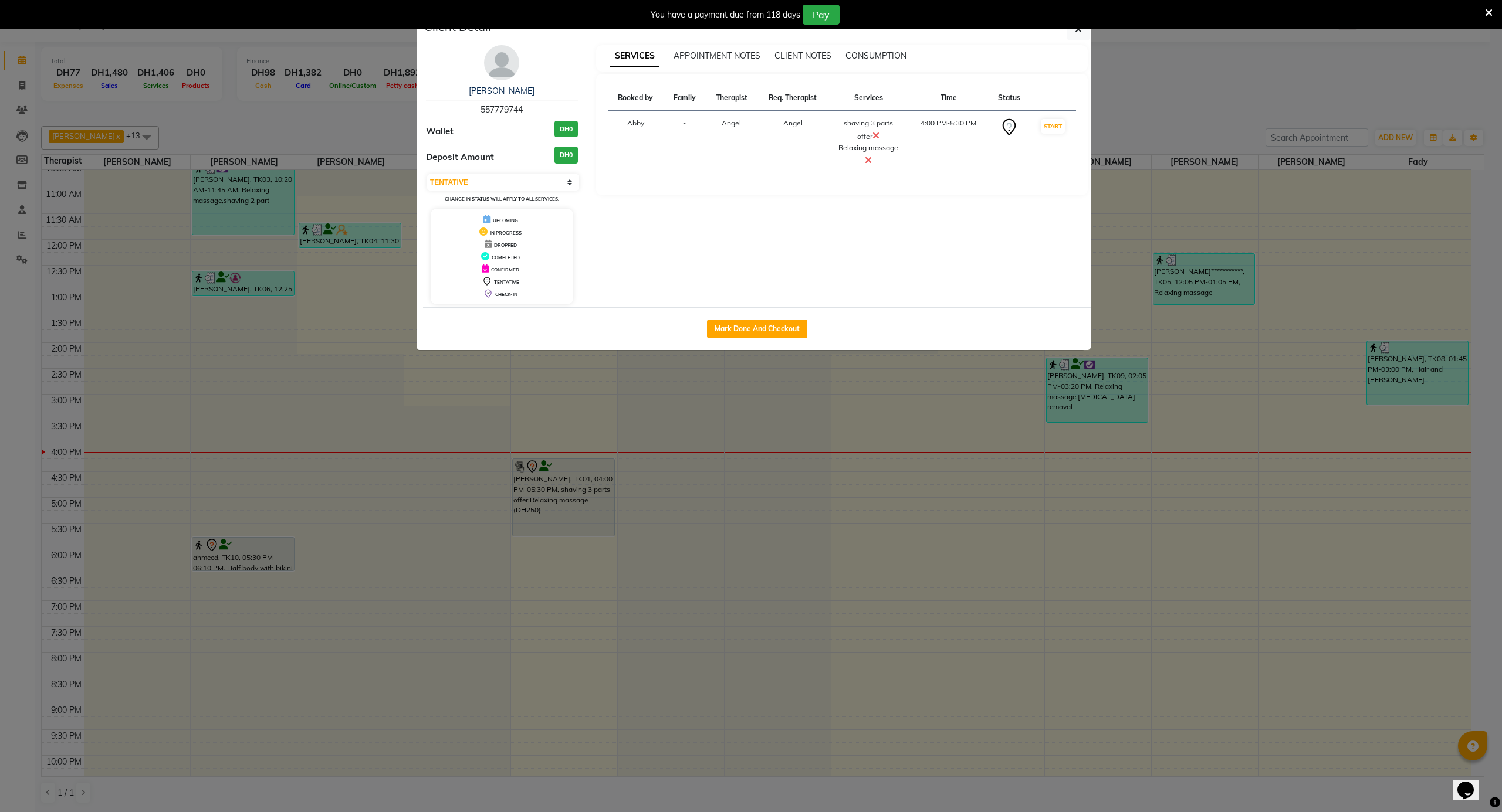
click at [502, 66] on img at bounding box center [501, 63] width 35 height 35
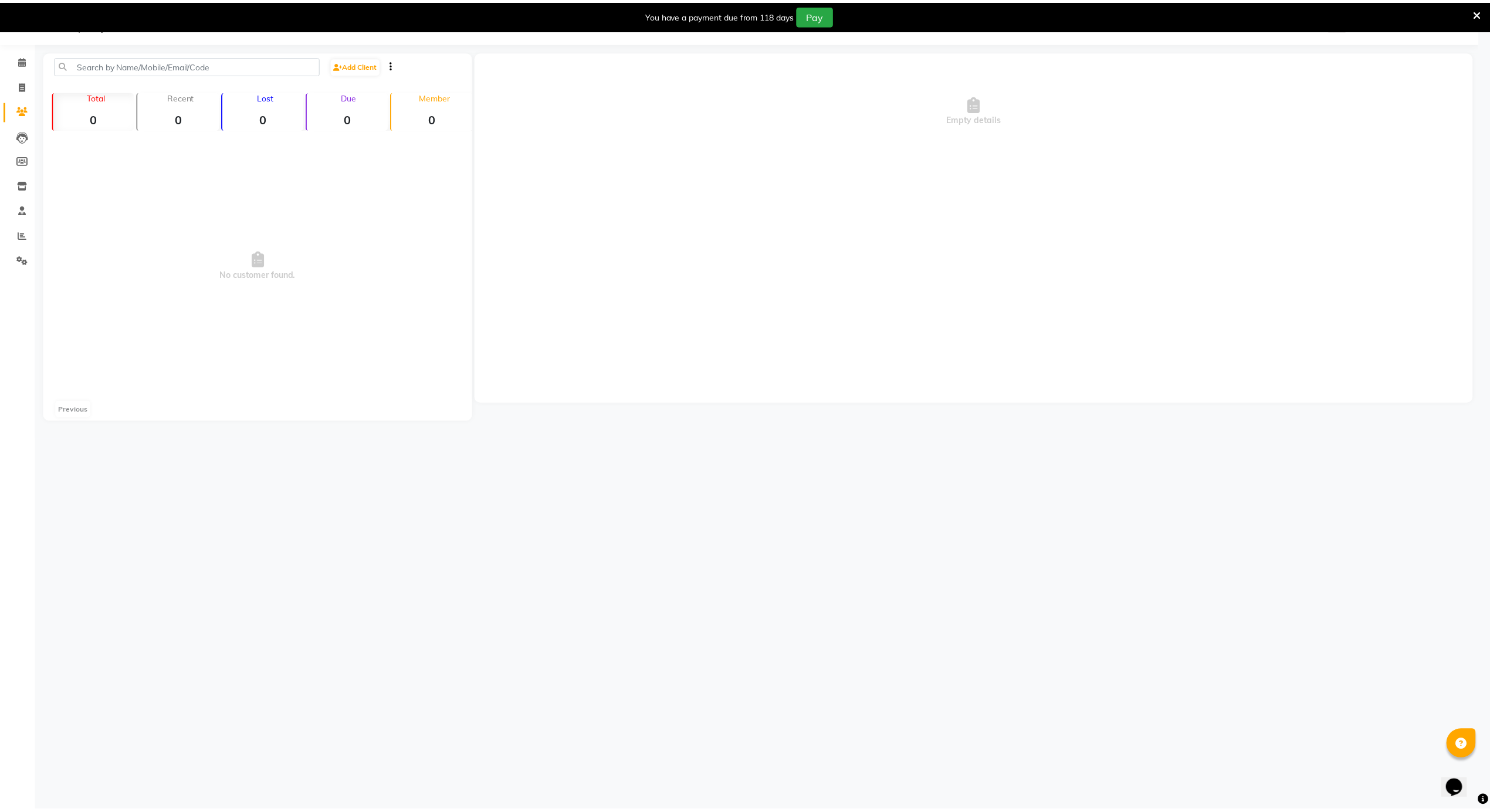
scroll to position [30, 0]
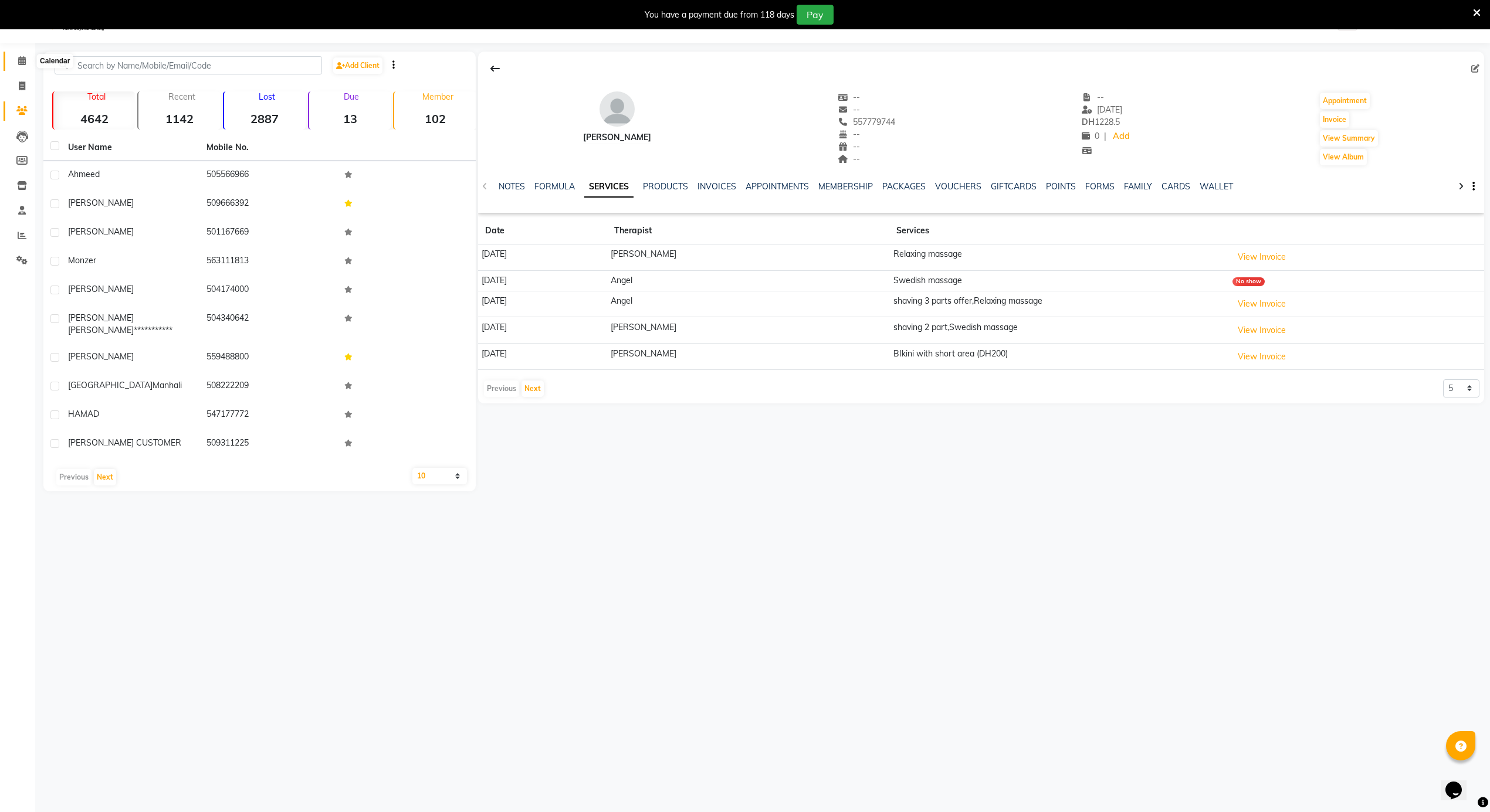
click at [19, 58] on icon at bounding box center [22, 61] width 8 height 9
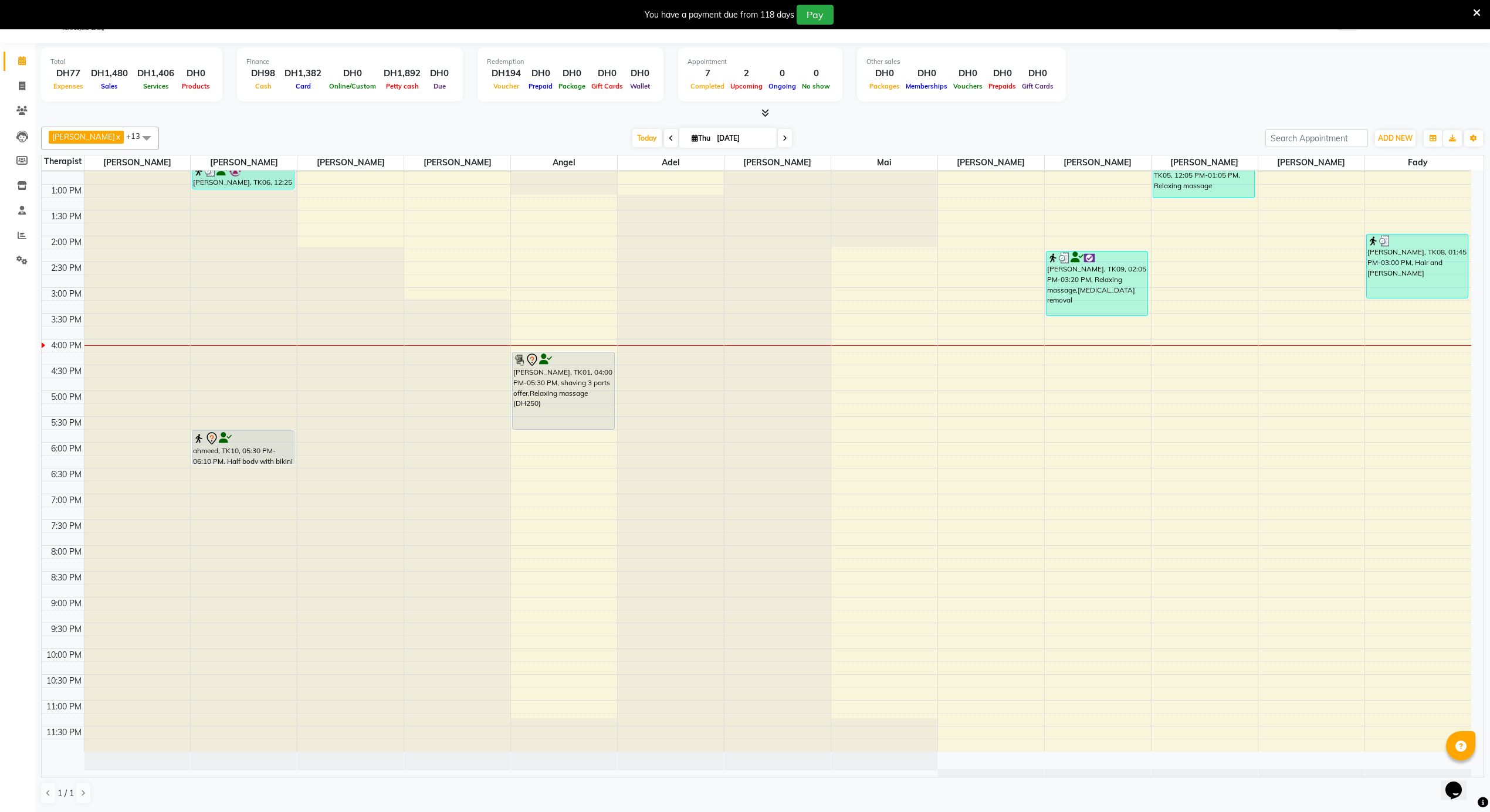
scroll to position [658, 0]
click at [577, 376] on div "[PERSON_NAME], TK01, 04:00 PM-05:30 PM, shaving 3 parts offer,Relaxing massage …" at bounding box center [563, 390] width 101 height 77
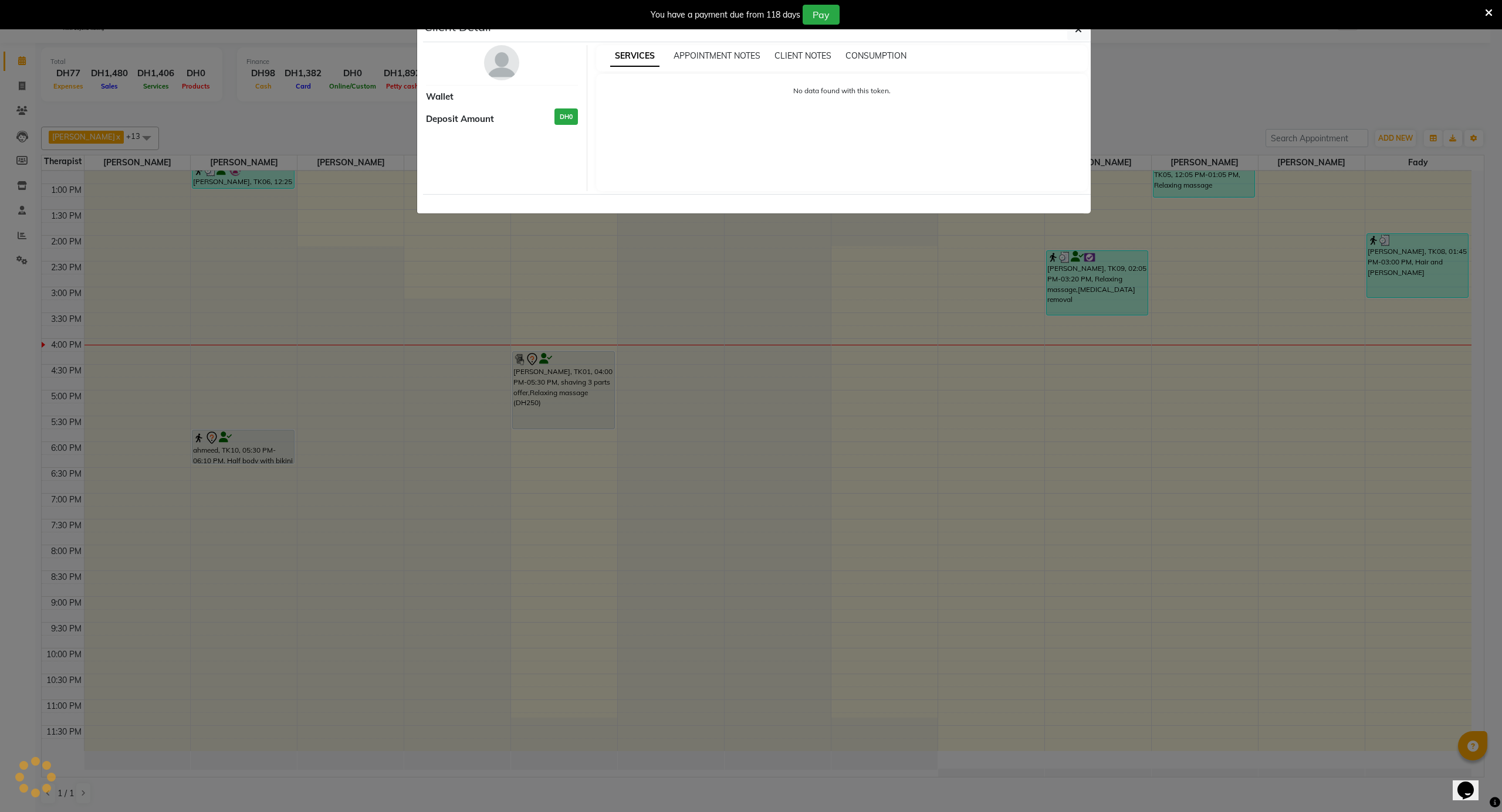
select select "7"
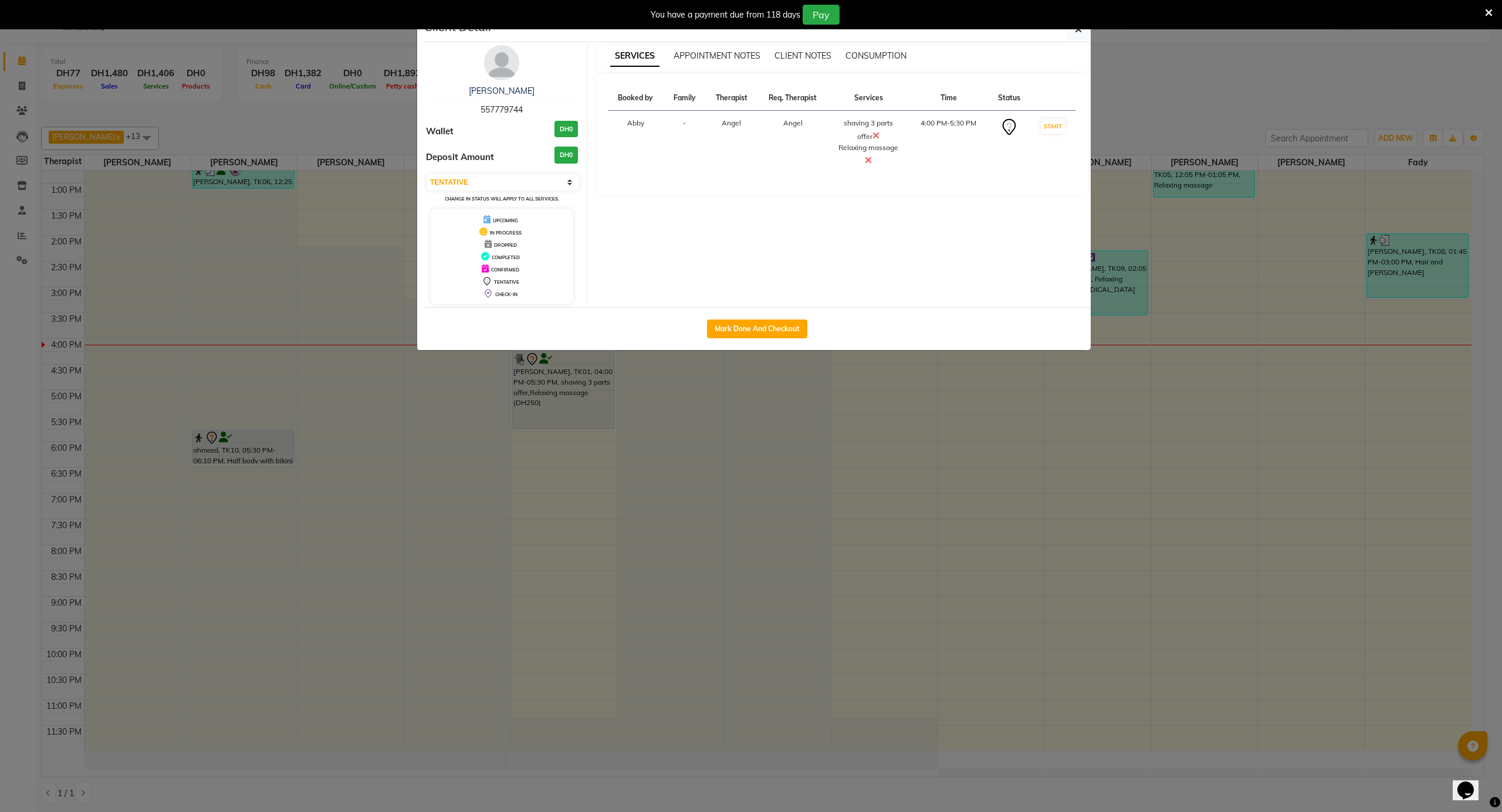
click at [503, 62] on img at bounding box center [501, 63] width 35 height 35
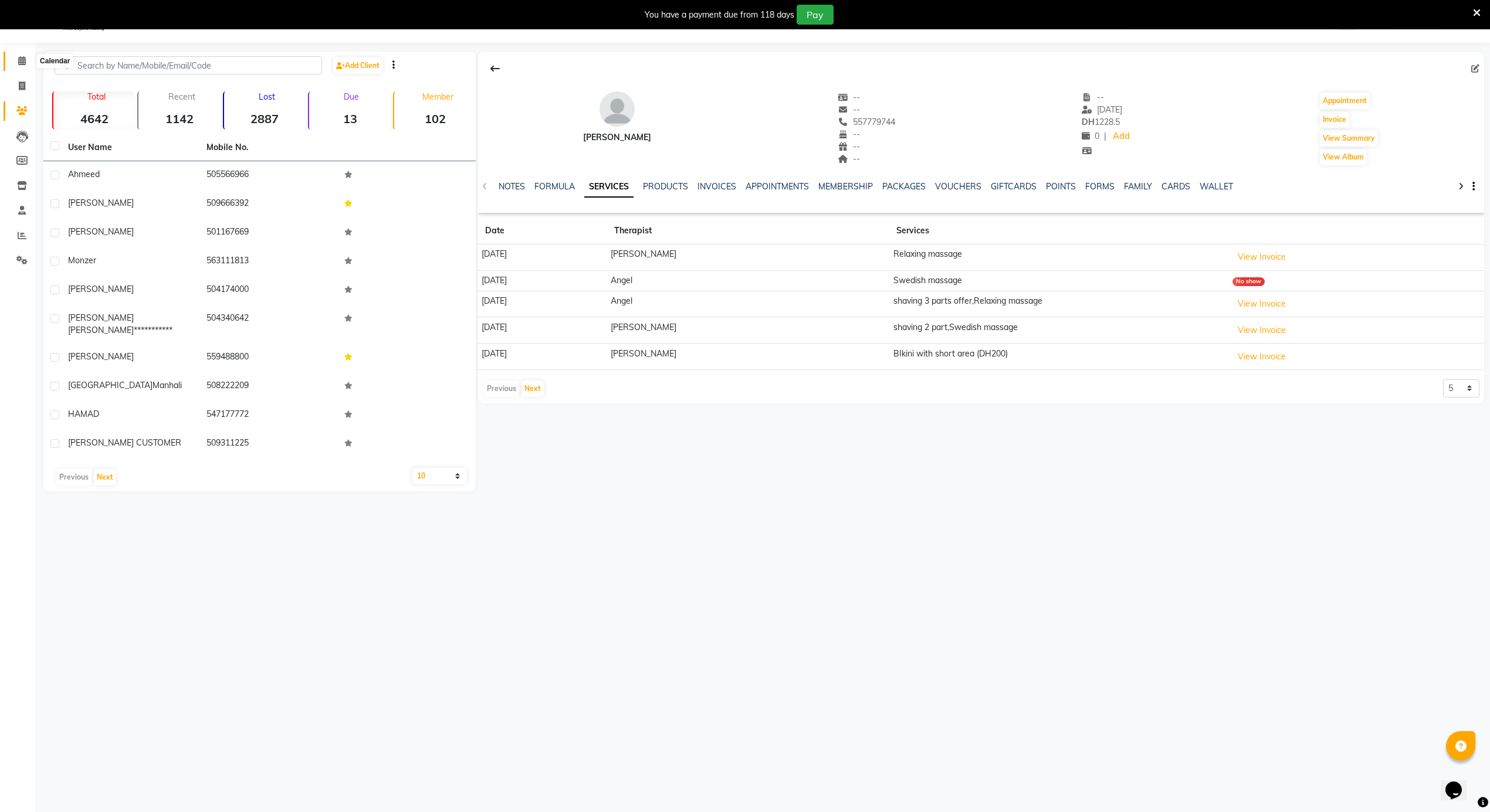
click at [27, 61] on span at bounding box center [22, 61] width 20 height 14
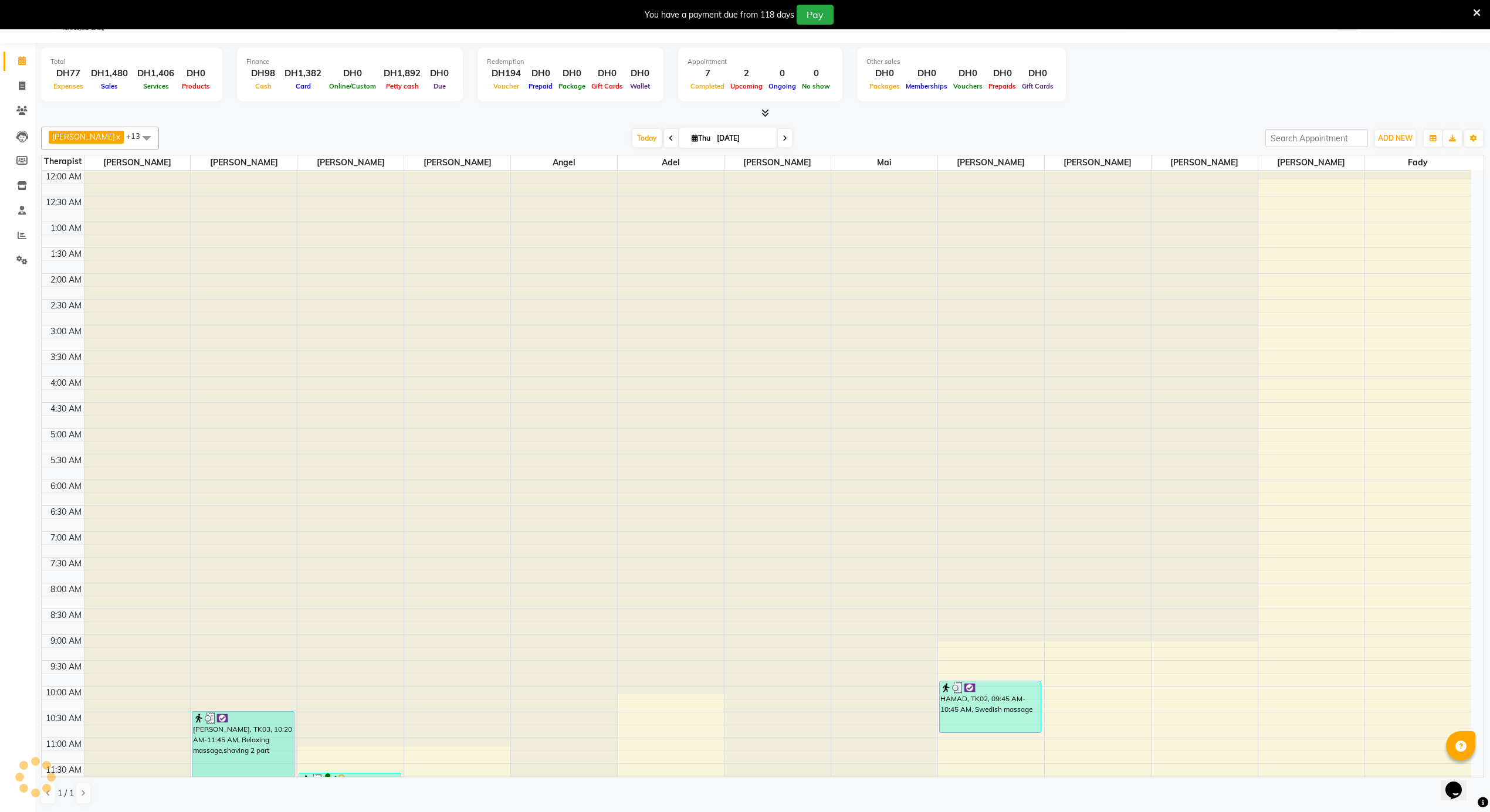
scroll to position [550, 0]
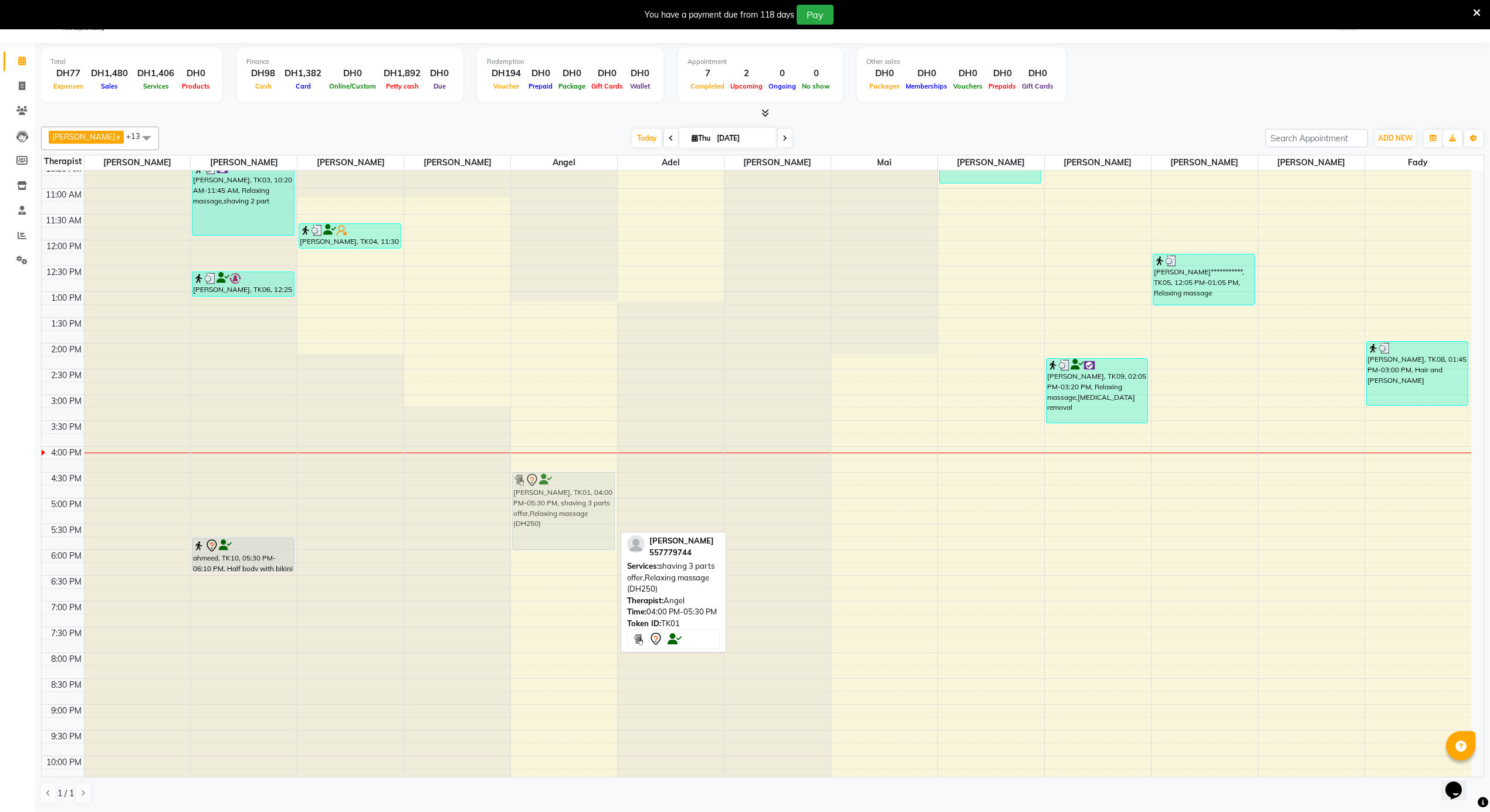
drag, startPoint x: 561, startPoint y: 472, endPoint x: 562, endPoint y: 481, distance: 9.1
click at [562, 481] on div "[PERSON_NAME], TK01, 04:00 PM-05:30 PM, shaving 3 parts offer,Relaxing massage …" at bounding box center [563, 240] width 106 height 1238
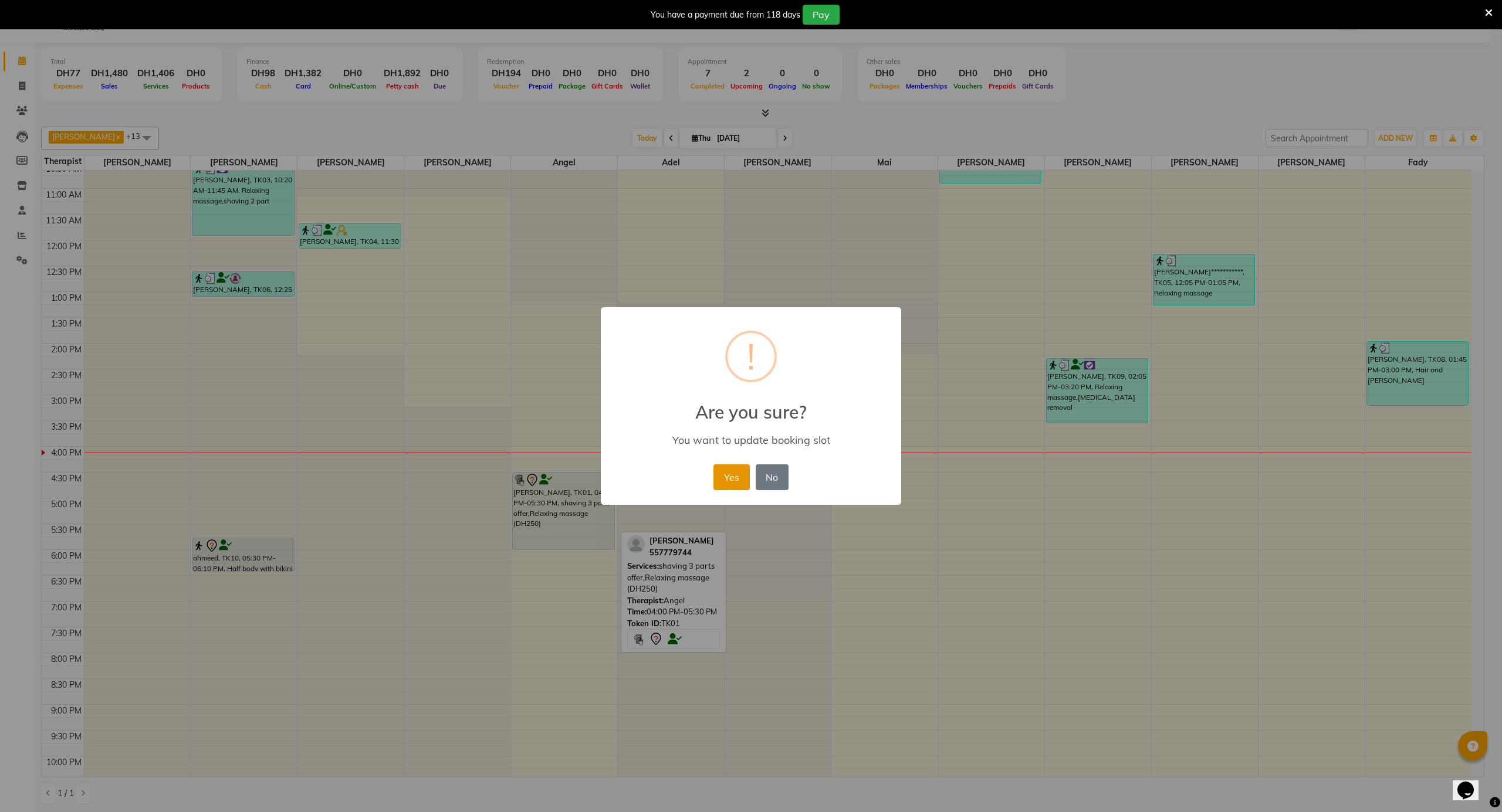
click at [719, 472] on button "Yes" at bounding box center [732, 477] width 36 height 26
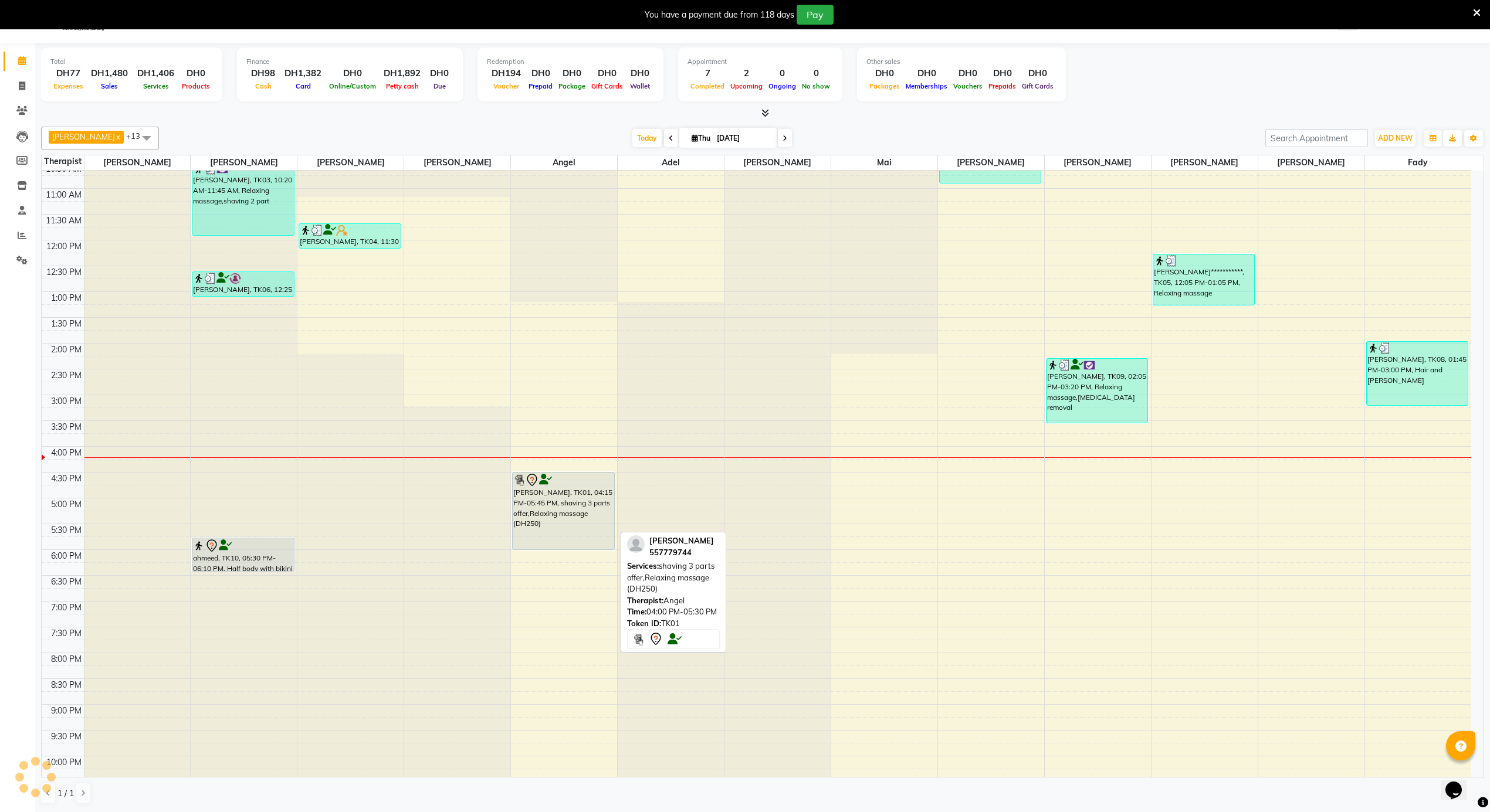
click at [867, 144] on div "[DATE] [DATE]" at bounding box center [712, 138] width 1094 height 17
click at [964, 468] on div "**********" at bounding box center [757, 240] width 1429 height 1238
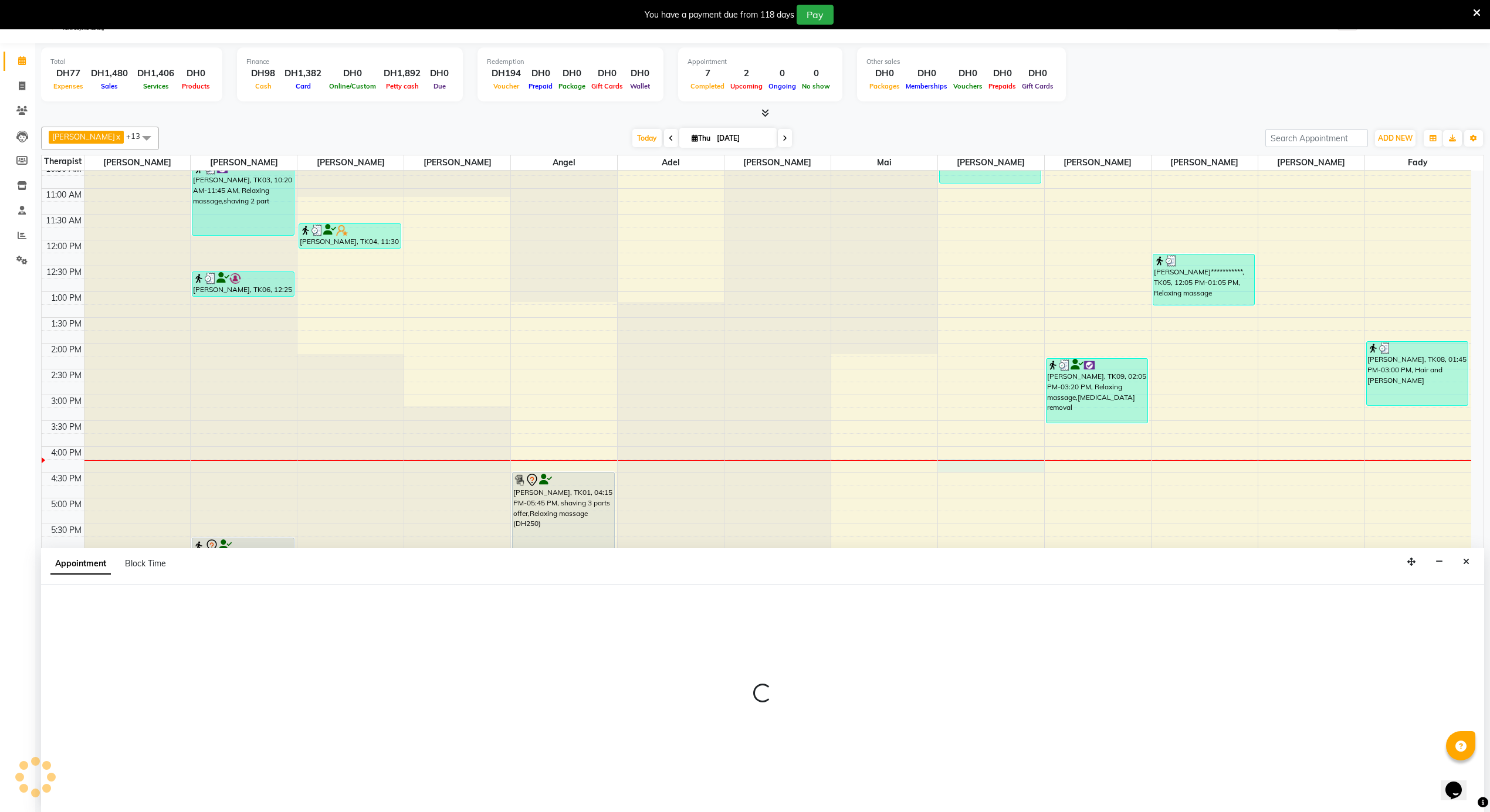
scroll to position [30, 0]
select select "58774"
select select "960"
select select "tentative"
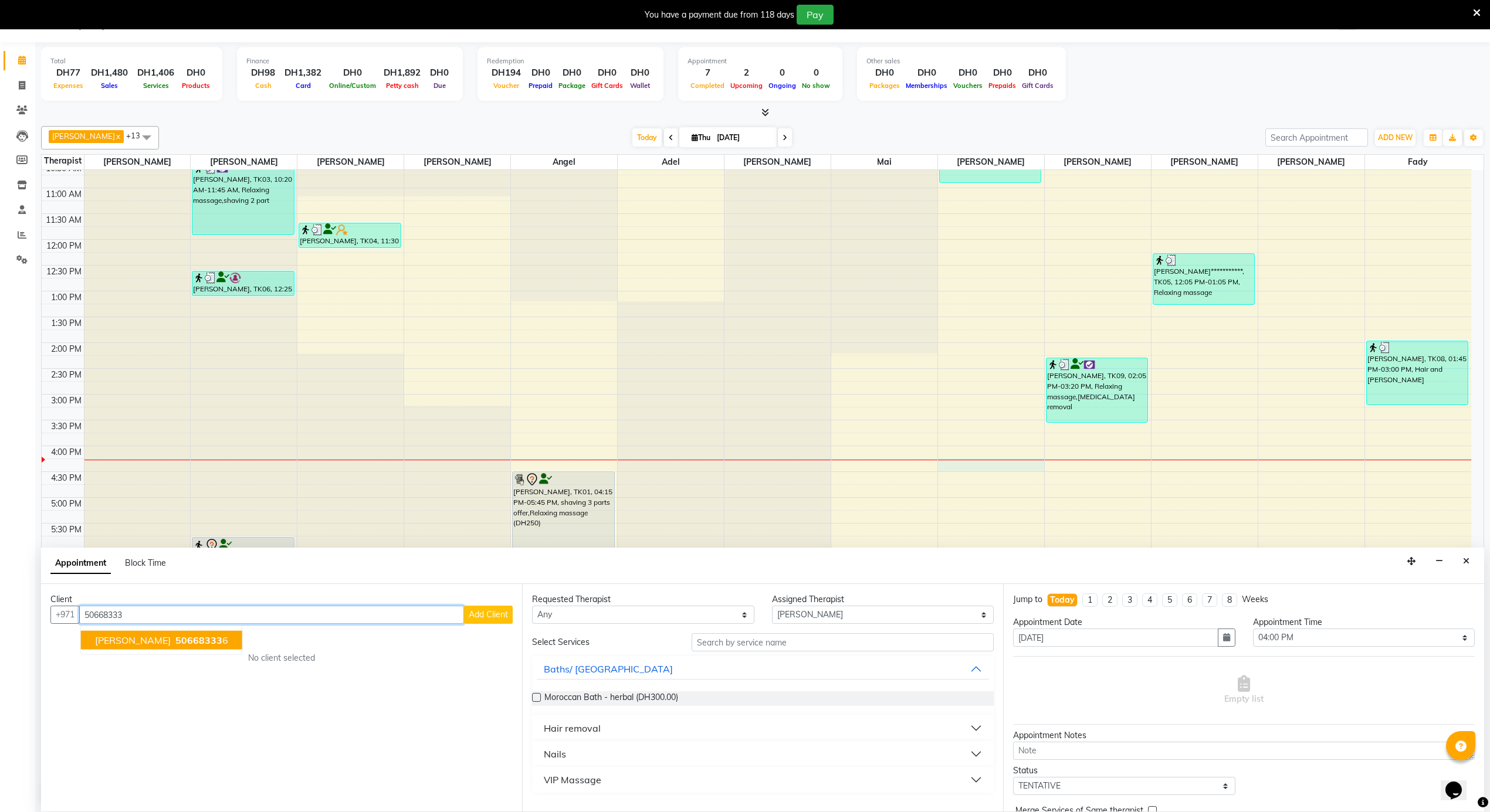
click at [159, 646] on button "[PERSON_NAME] 50668333 6" at bounding box center [162, 640] width 162 height 19
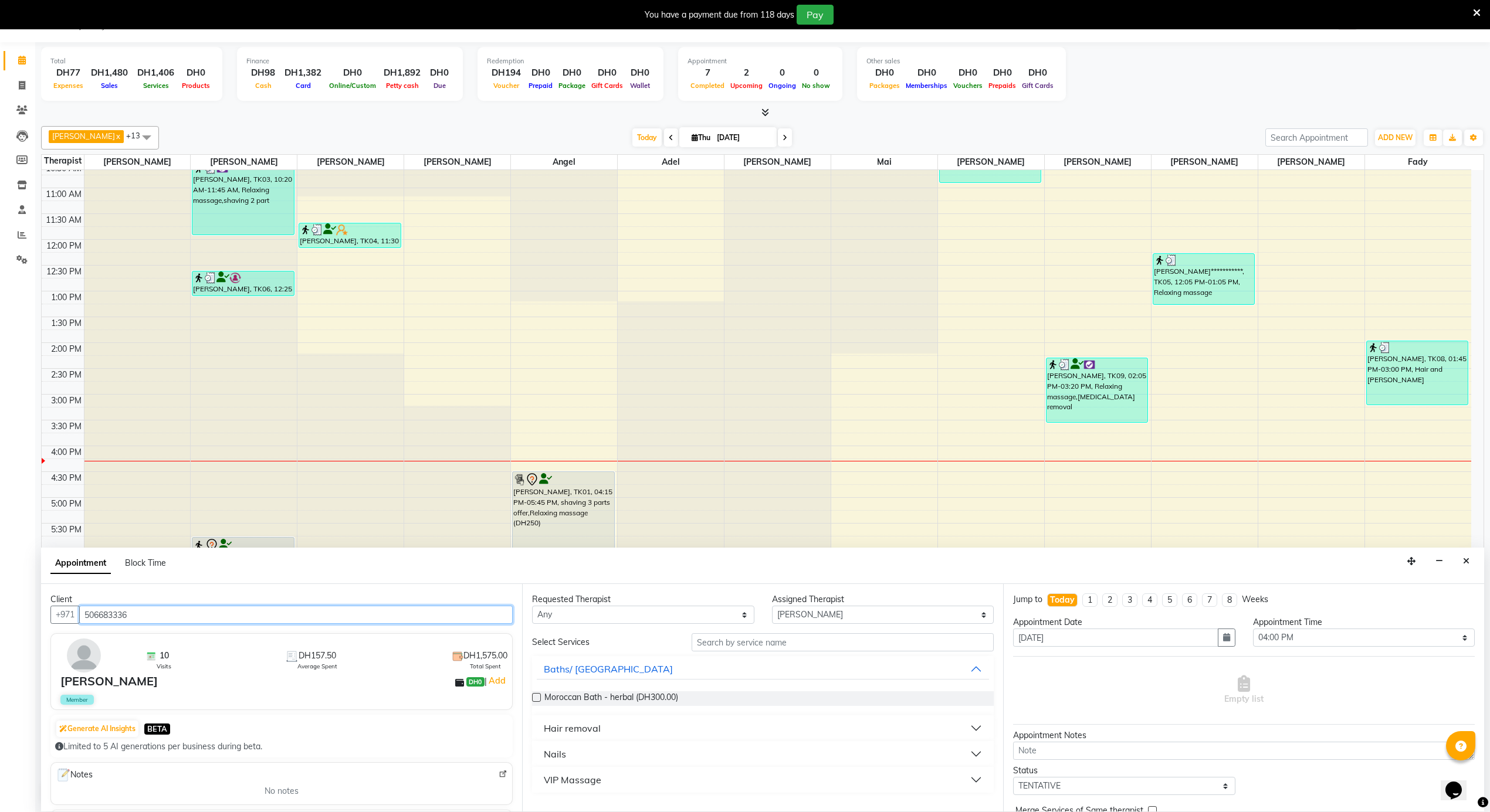
type input "506683336"
click at [796, 616] on select "Select [PERSON_NAME] [PERSON_NAME] [PERSON_NAME] [PERSON_NAME] Mai [PERSON_NAME…" at bounding box center [883, 614] width 222 height 18
select select "65366"
click at [772, 606] on select "Select [PERSON_NAME] [PERSON_NAME] [PERSON_NAME] [PERSON_NAME] Mai [PERSON_NAME…" at bounding box center [883, 614] width 222 height 18
click at [591, 735] on div "Hair removal" at bounding box center [572, 728] width 57 height 14
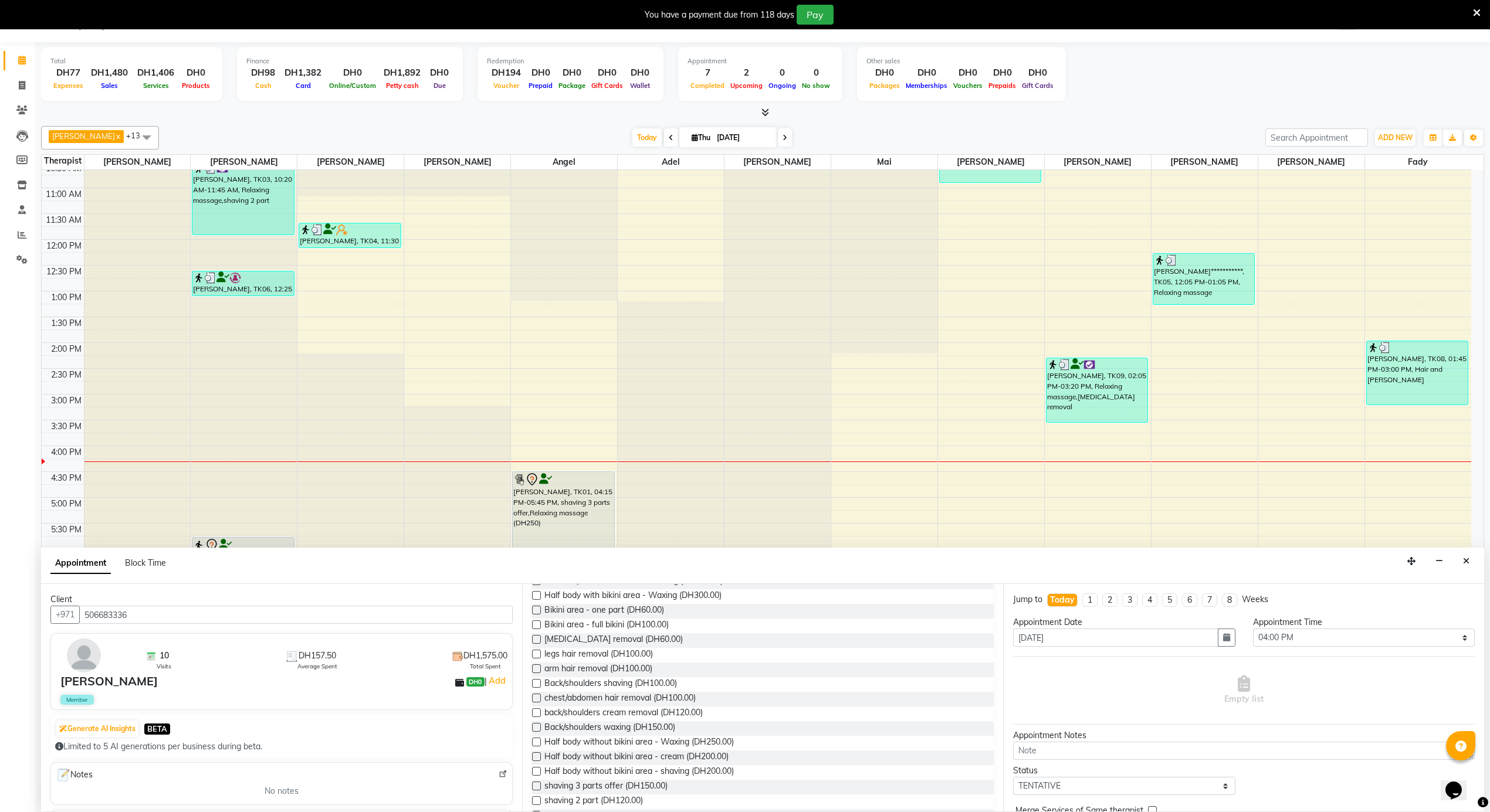
scroll to position [312, 0]
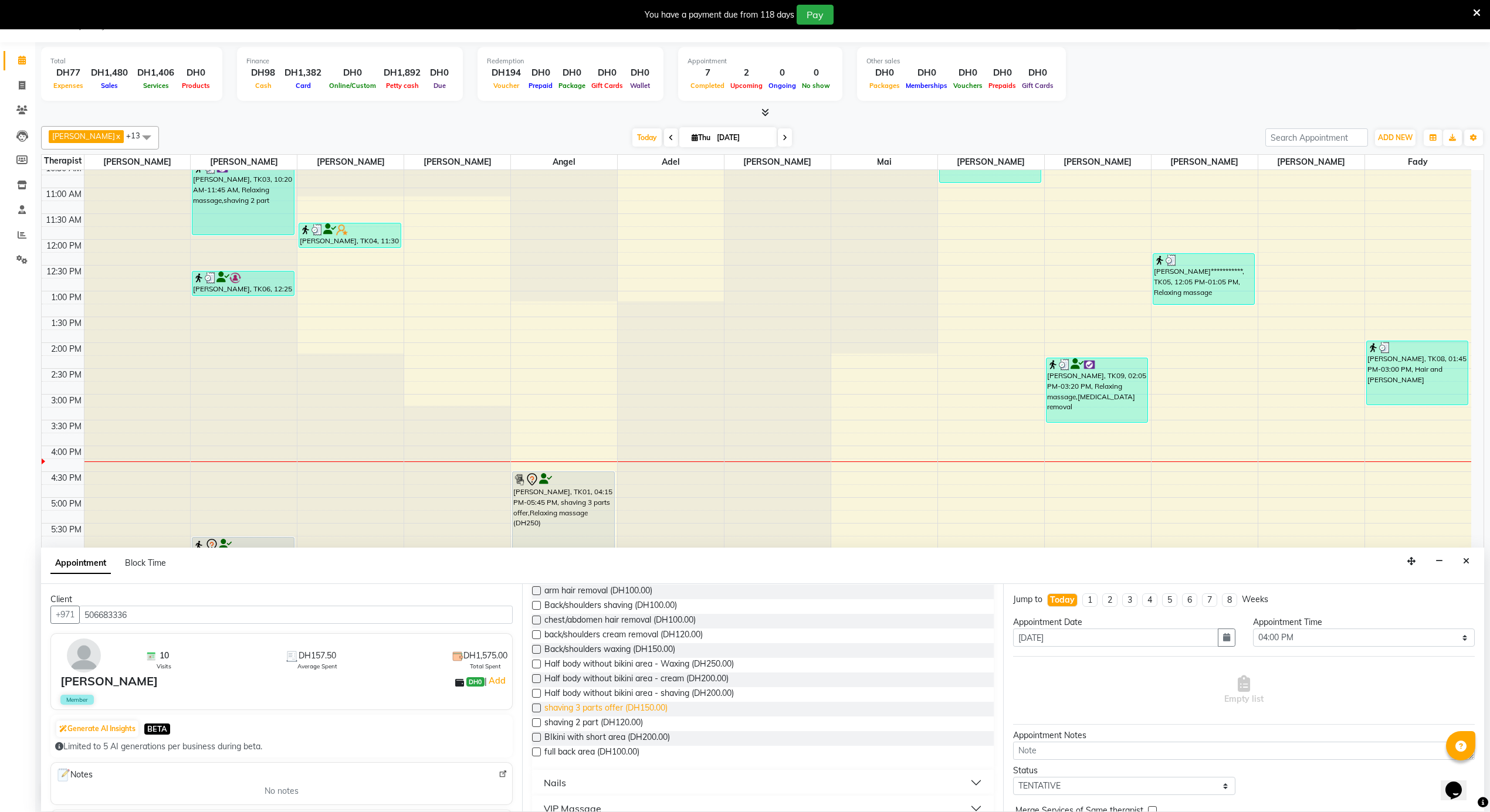
click at [617, 707] on span "shaving 3 parts offer (DH150.00)" at bounding box center [606, 709] width 123 height 14
checkbox input "false"
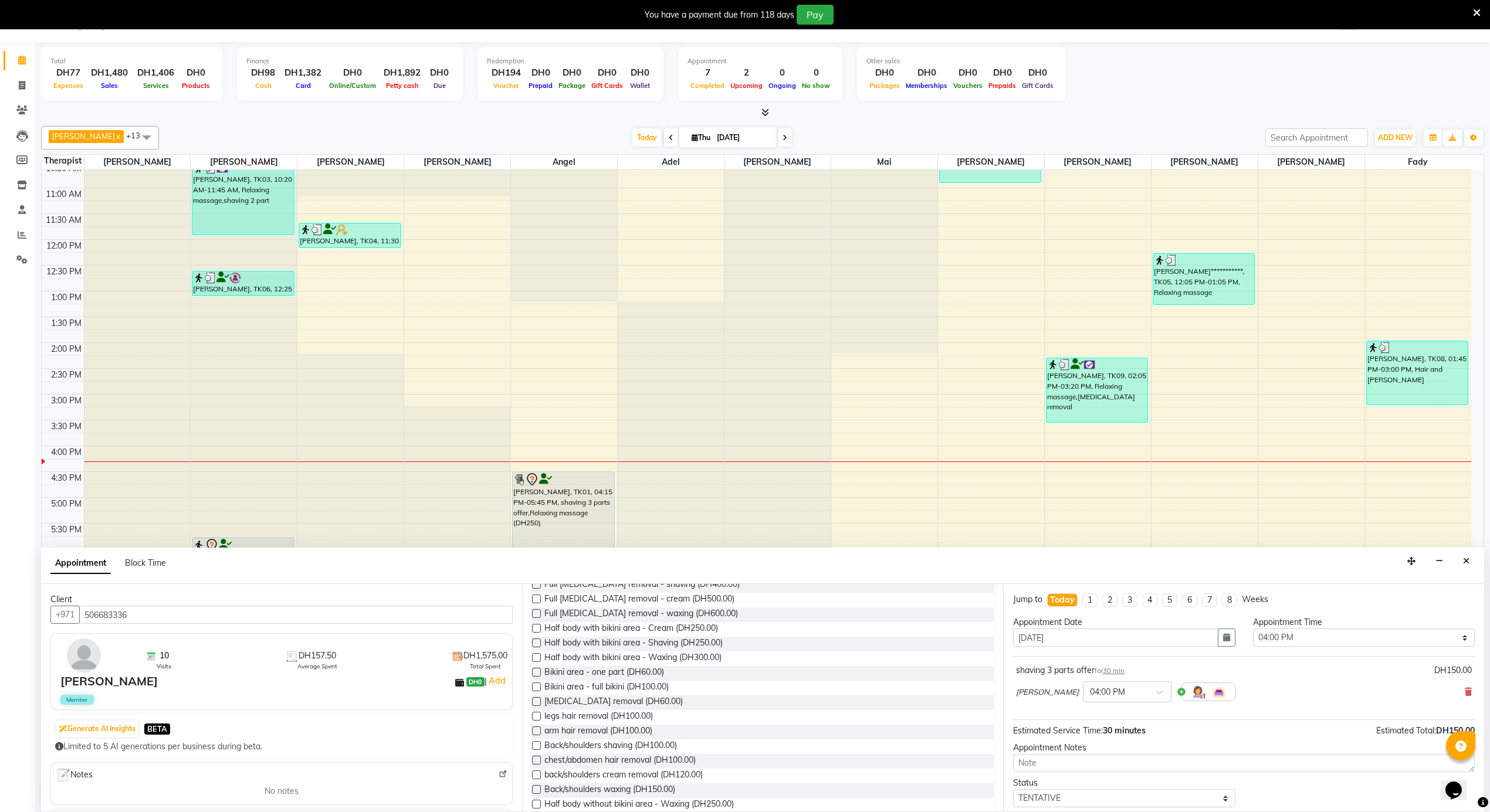
scroll to position [0, 0]
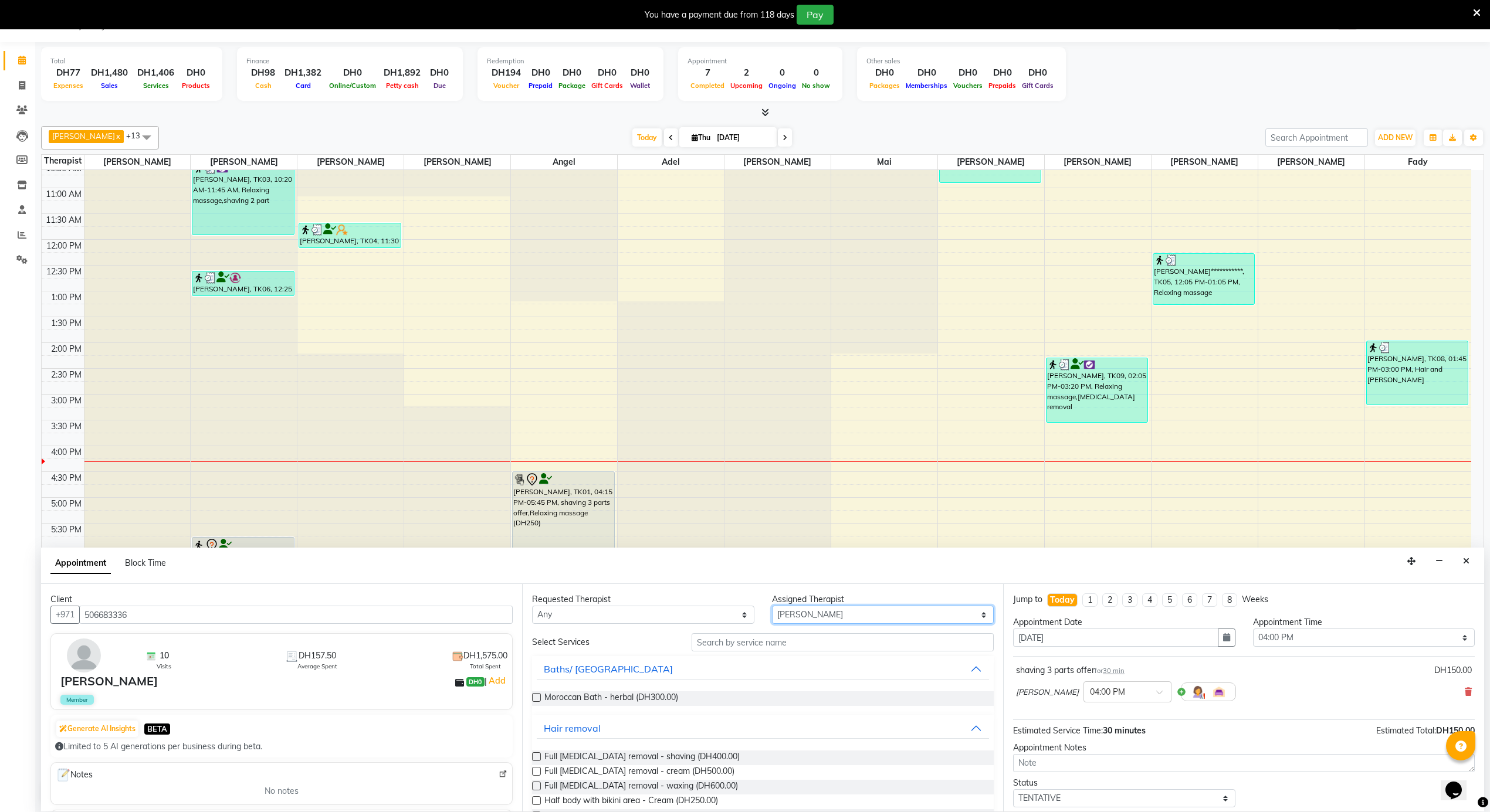
click at [775, 618] on select "Select [PERSON_NAME] [PERSON_NAME] [PERSON_NAME] [PERSON_NAME] Mai [PERSON_NAME…" at bounding box center [883, 614] width 222 height 18
select select "39165"
click at [772, 606] on select "Select [PERSON_NAME] [PERSON_NAME] [PERSON_NAME] [PERSON_NAME] Mai [PERSON_NAME…" at bounding box center [883, 614] width 222 height 18
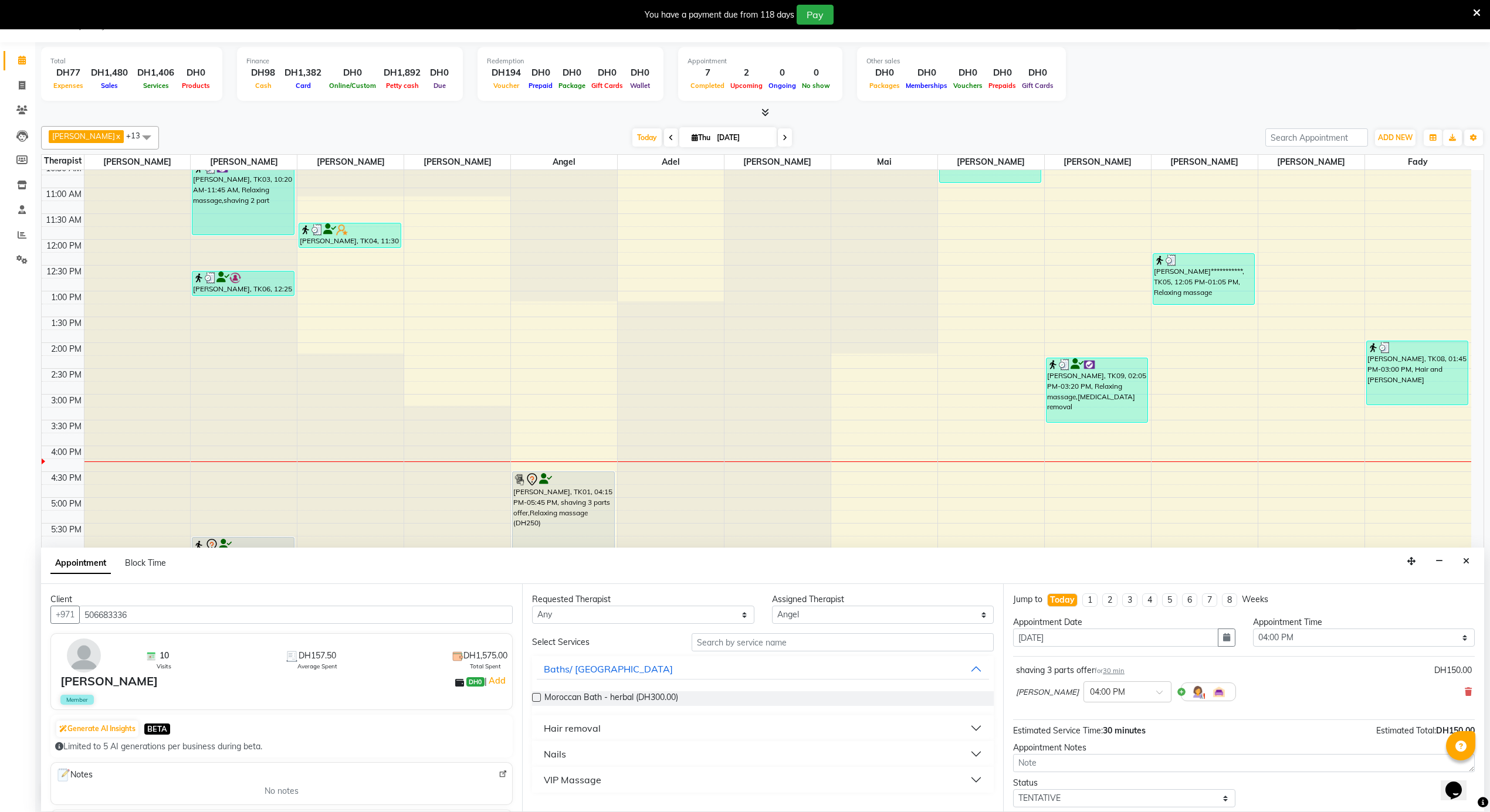
click at [594, 737] on button "Hair removal" at bounding box center [762, 728] width 452 height 21
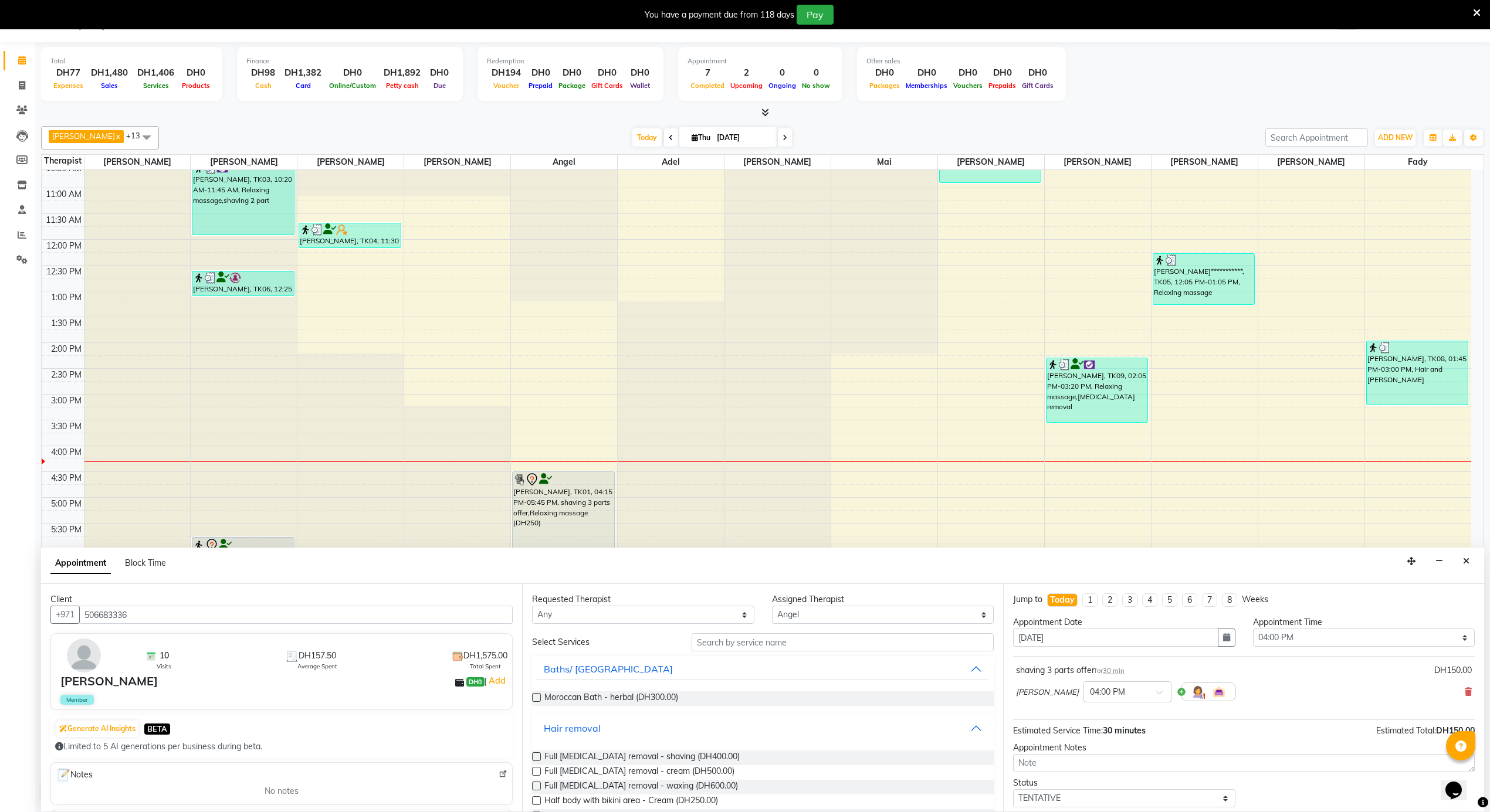
scroll to position [327, 0]
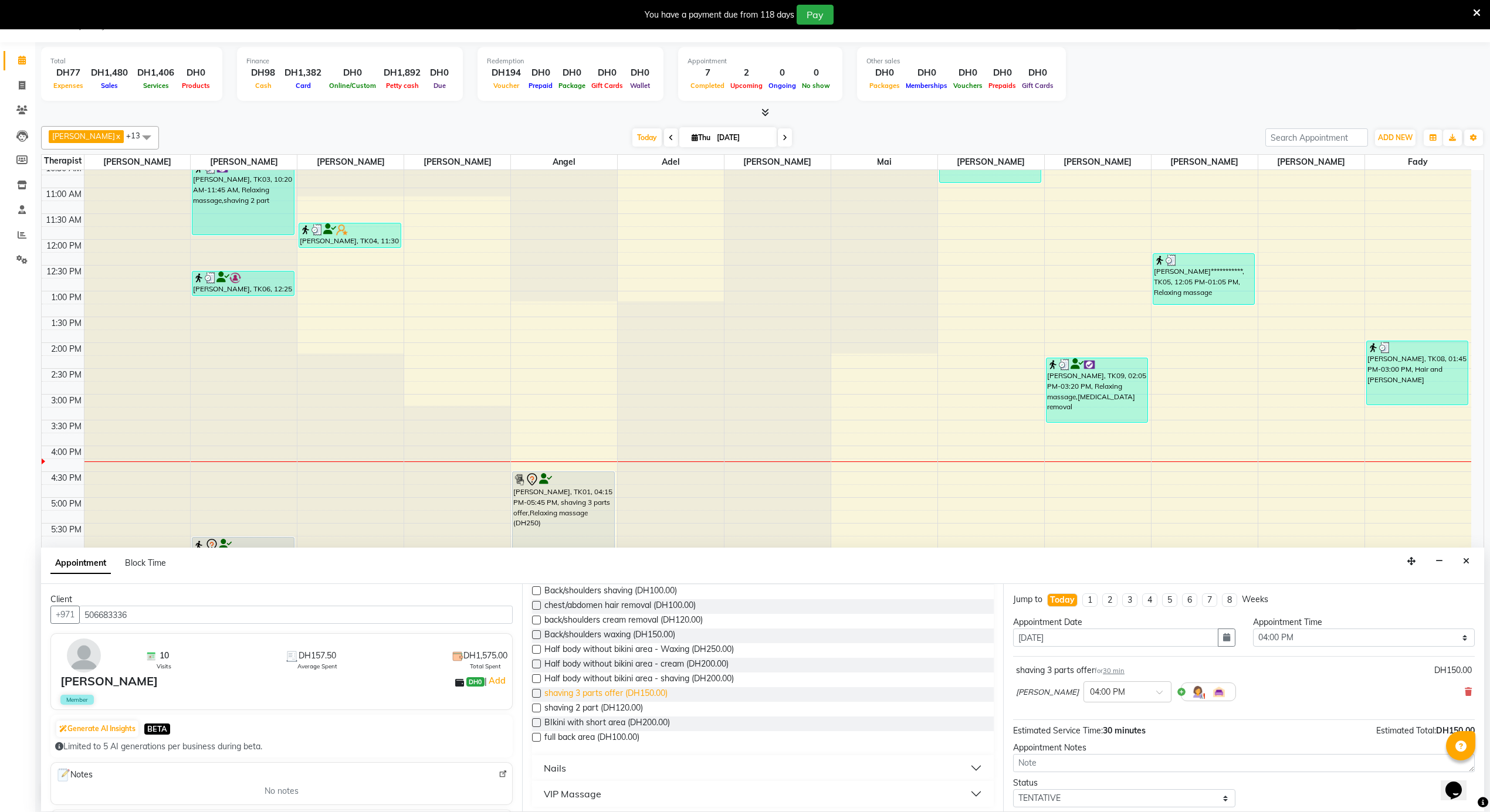
click at [650, 699] on span "shaving 3 parts offer (DH150.00)" at bounding box center [606, 694] width 123 height 14
checkbox input "false"
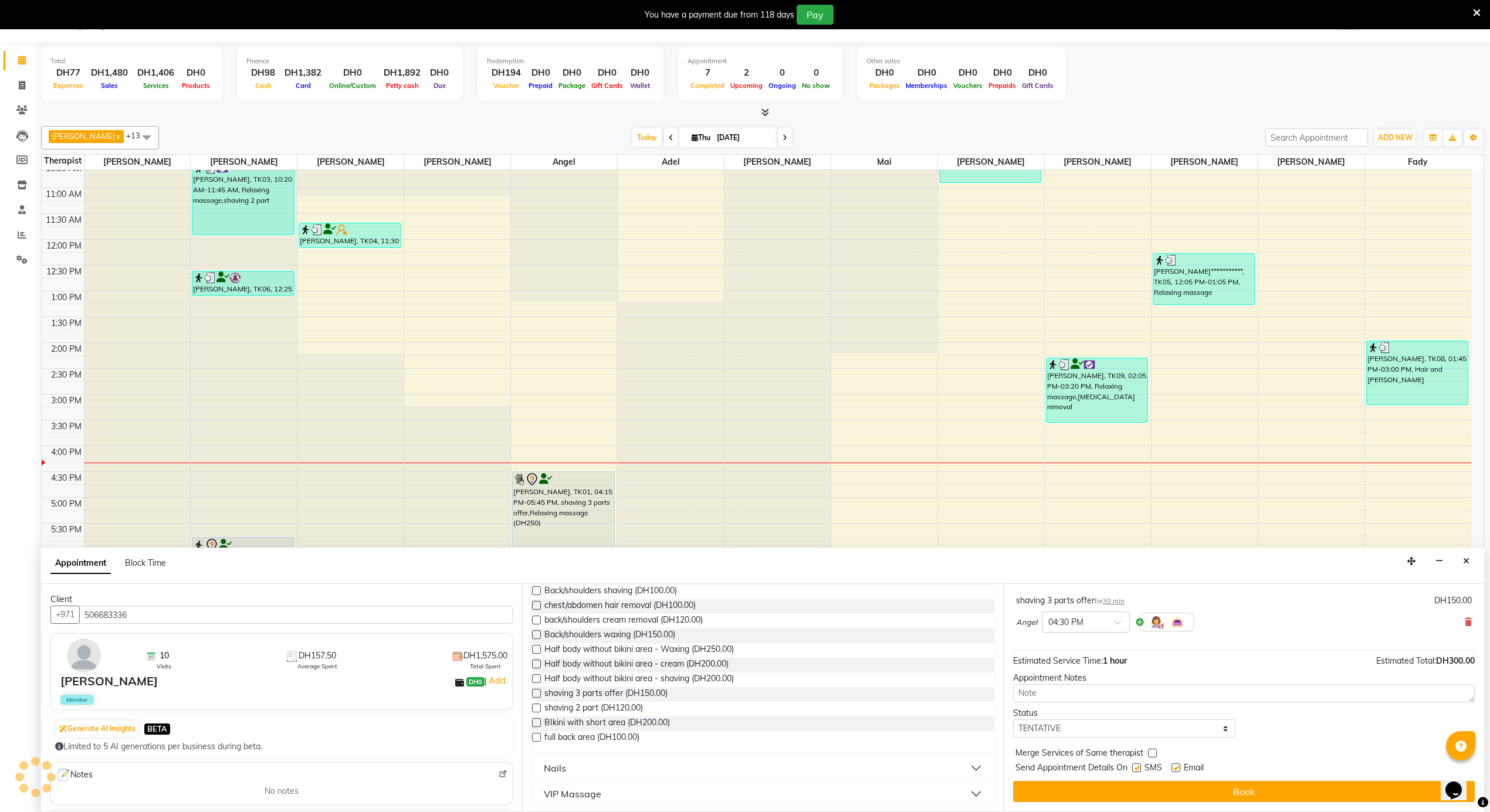
click at [1138, 764] on label at bounding box center [1137, 768] width 9 height 9
click at [1138, 765] on input "checkbox" at bounding box center [1136, 769] width 8 height 8
checkbox input "false"
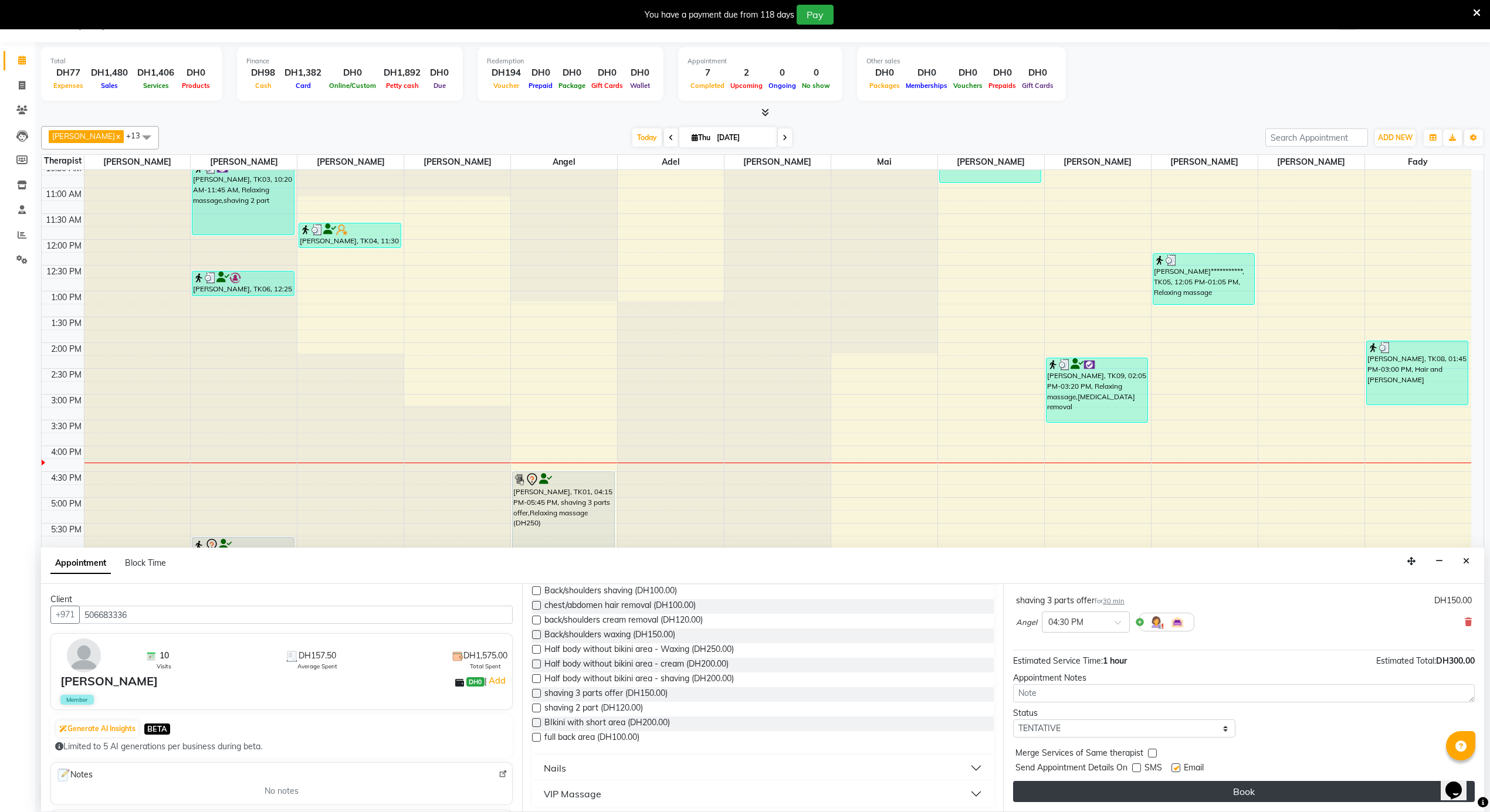
click at [1164, 787] on button "Book" at bounding box center [1243, 791] width 462 height 21
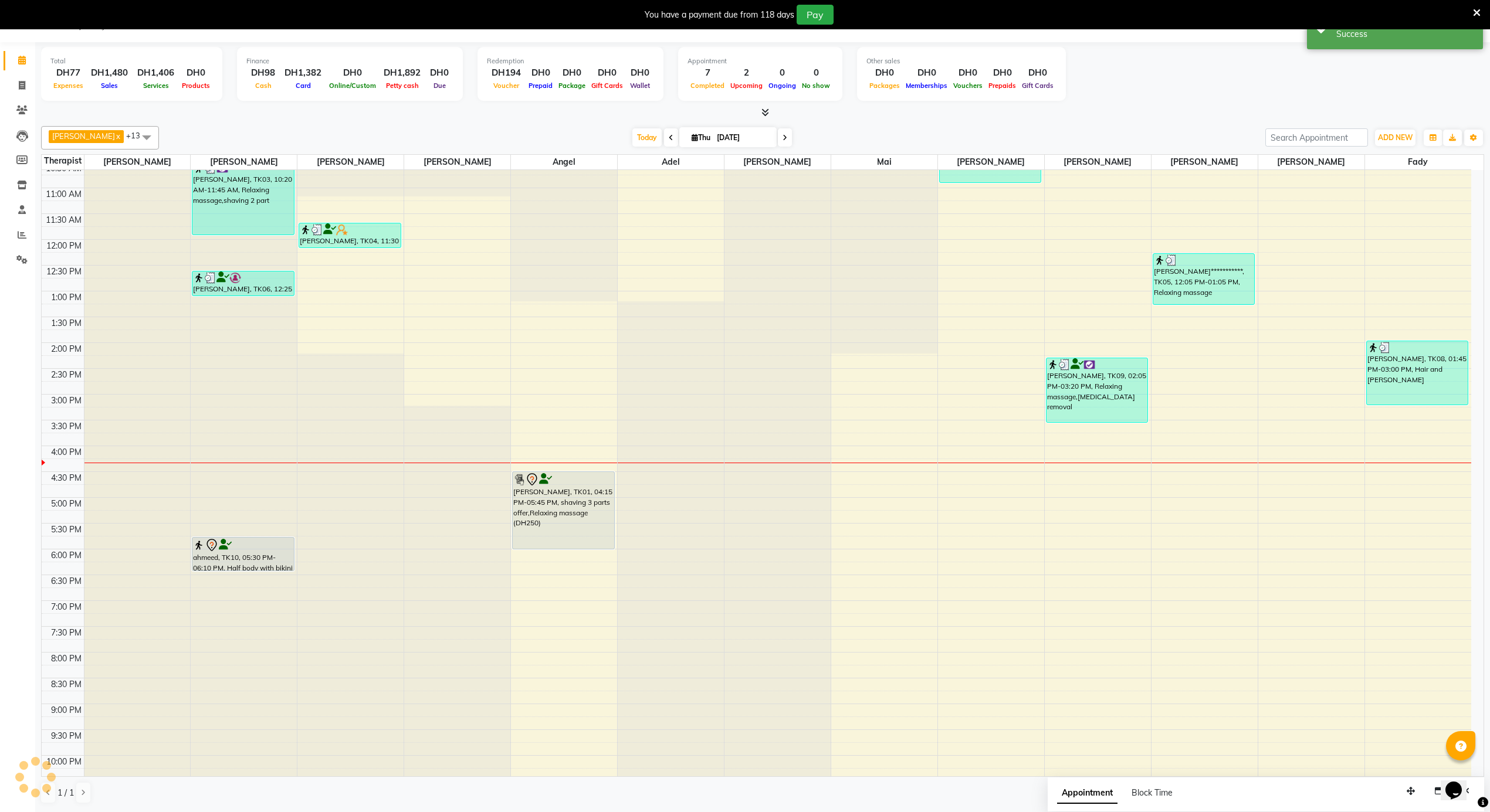
scroll to position [0, 0]
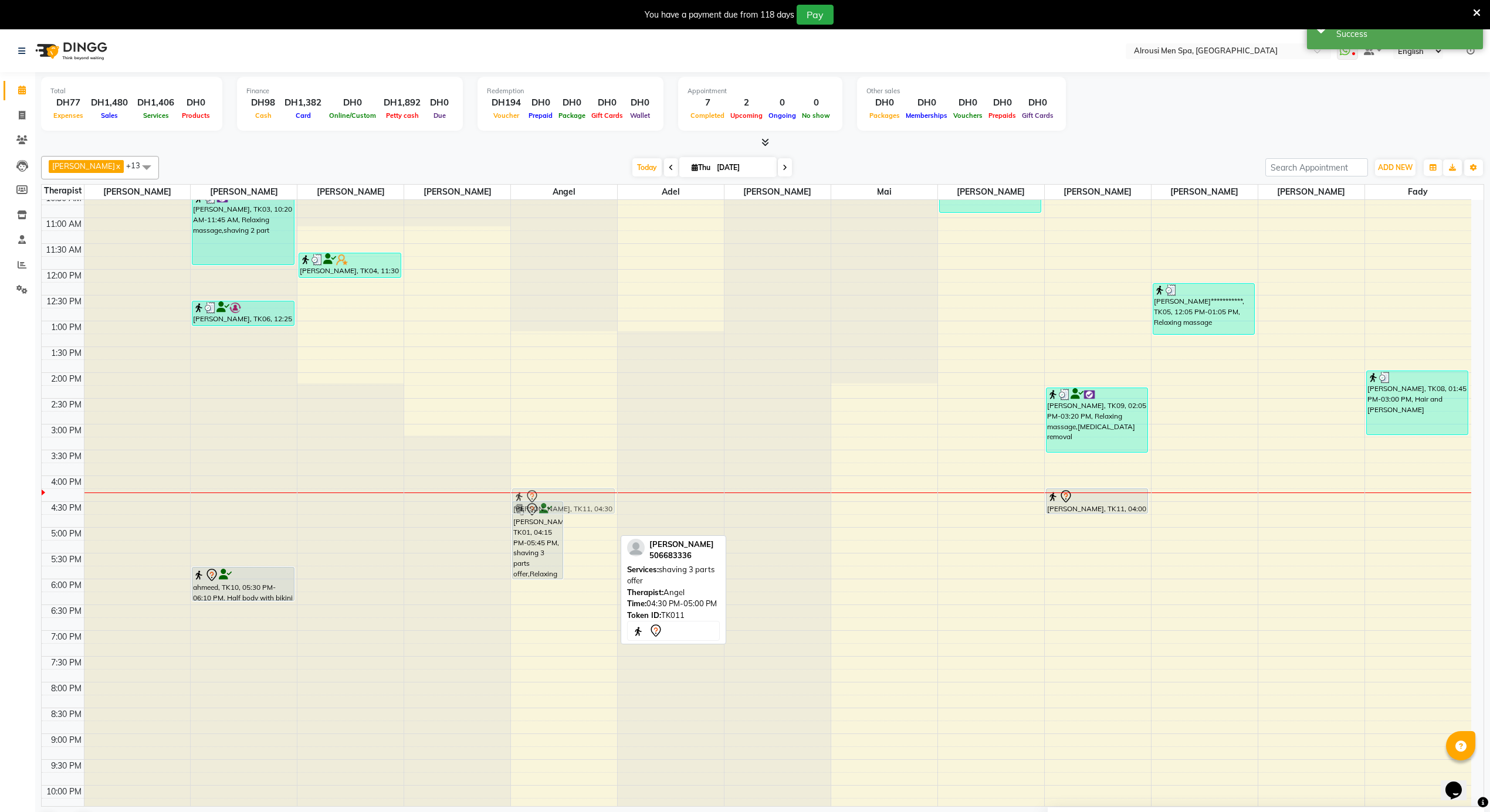
drag, startPoint x: 586, startPoint y: 530, endPoint x: 588, endPoint y: 506, distance: 24.1
click at [588, 506] on div "[PERSON_NAME], TK01, 04:15 PM-05:45 PM, shaving 3 parts offer,Relaxing massage …" at bounding box center [563, 269] width 106 height 1238
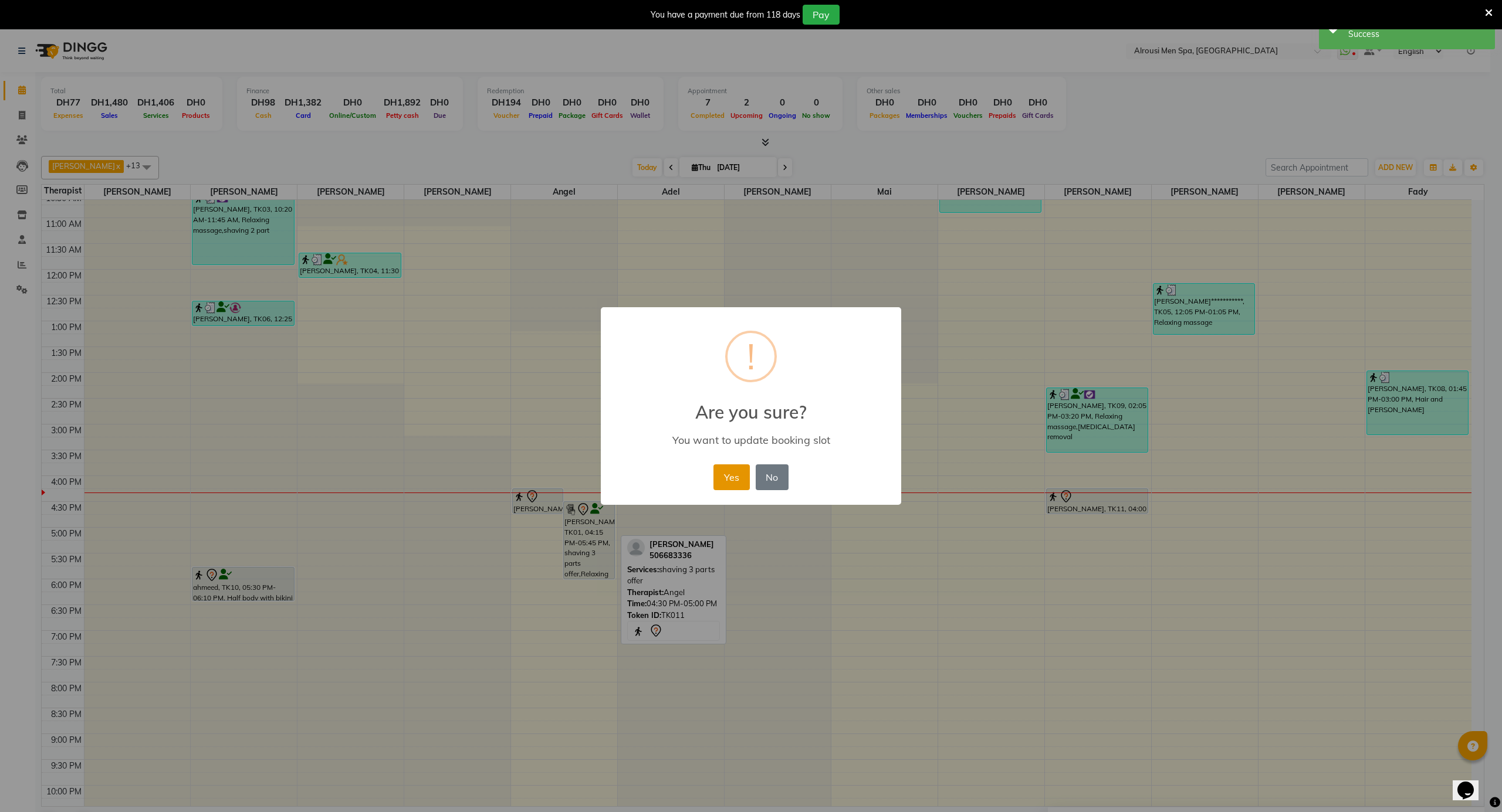
click at [736, 469] on button "Yes" at bounding box center [732, 477] width 36 height 26
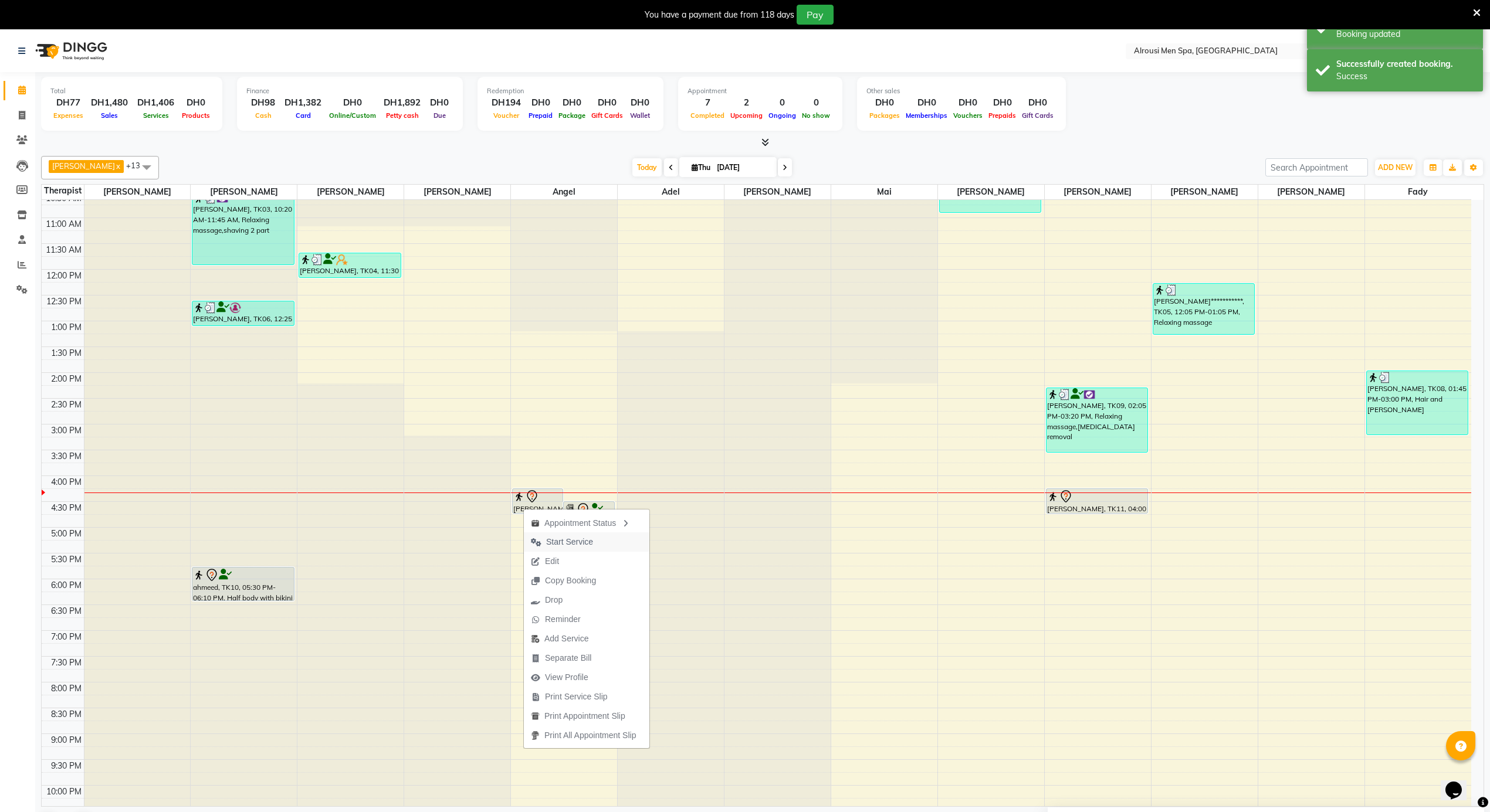
click at [569, 542] on span "Start Service" at bounding box center [569, 542] width 47 height 12
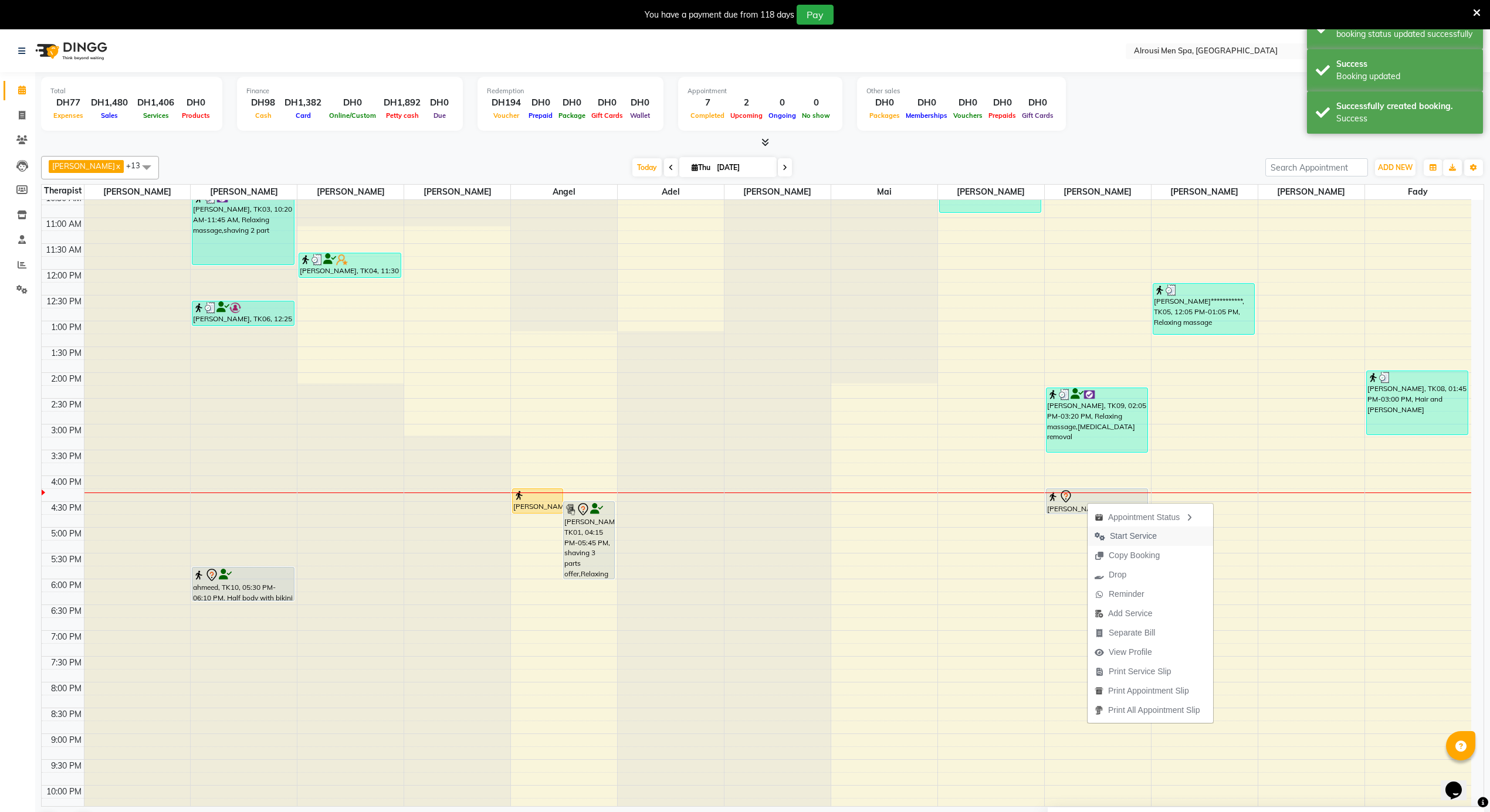
click at [1124, 535] on span "Start Service" at bounding box center [1133, 536] width 47 height 12
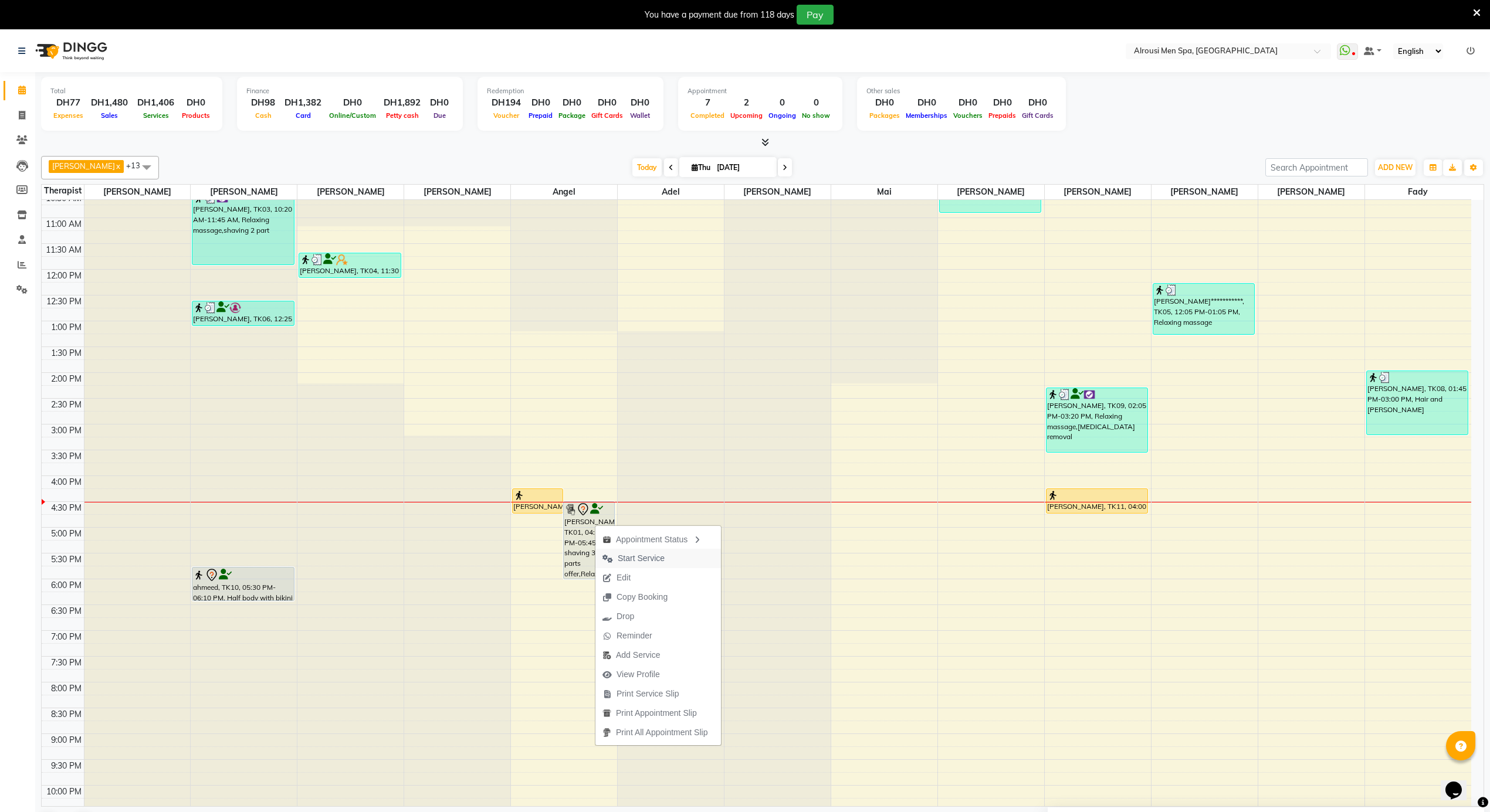
click at [648, 560] on span "Start Service" at bounding box center [640, 558] width 47 height 12
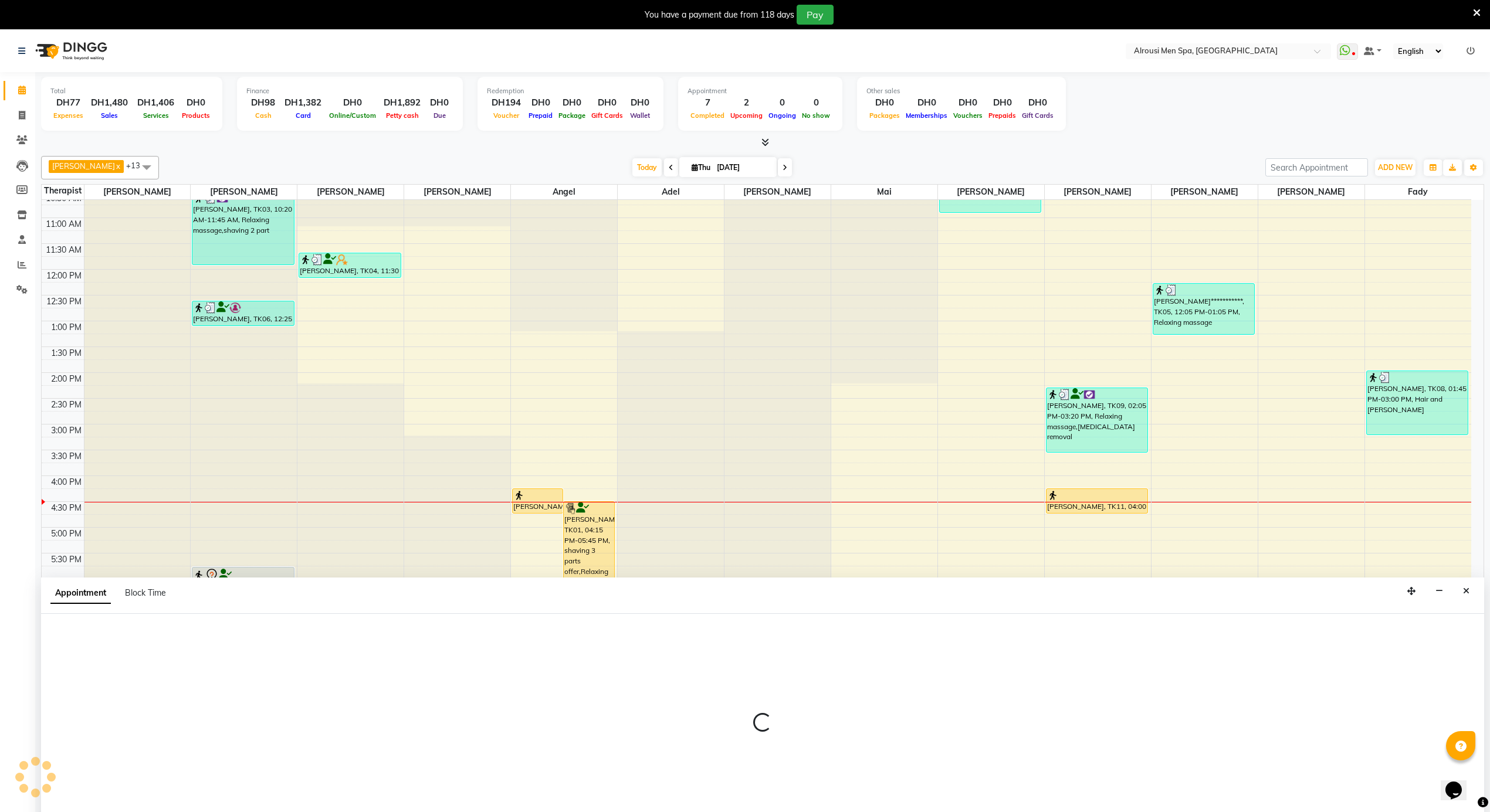
select select "38891"
select select "tentative"
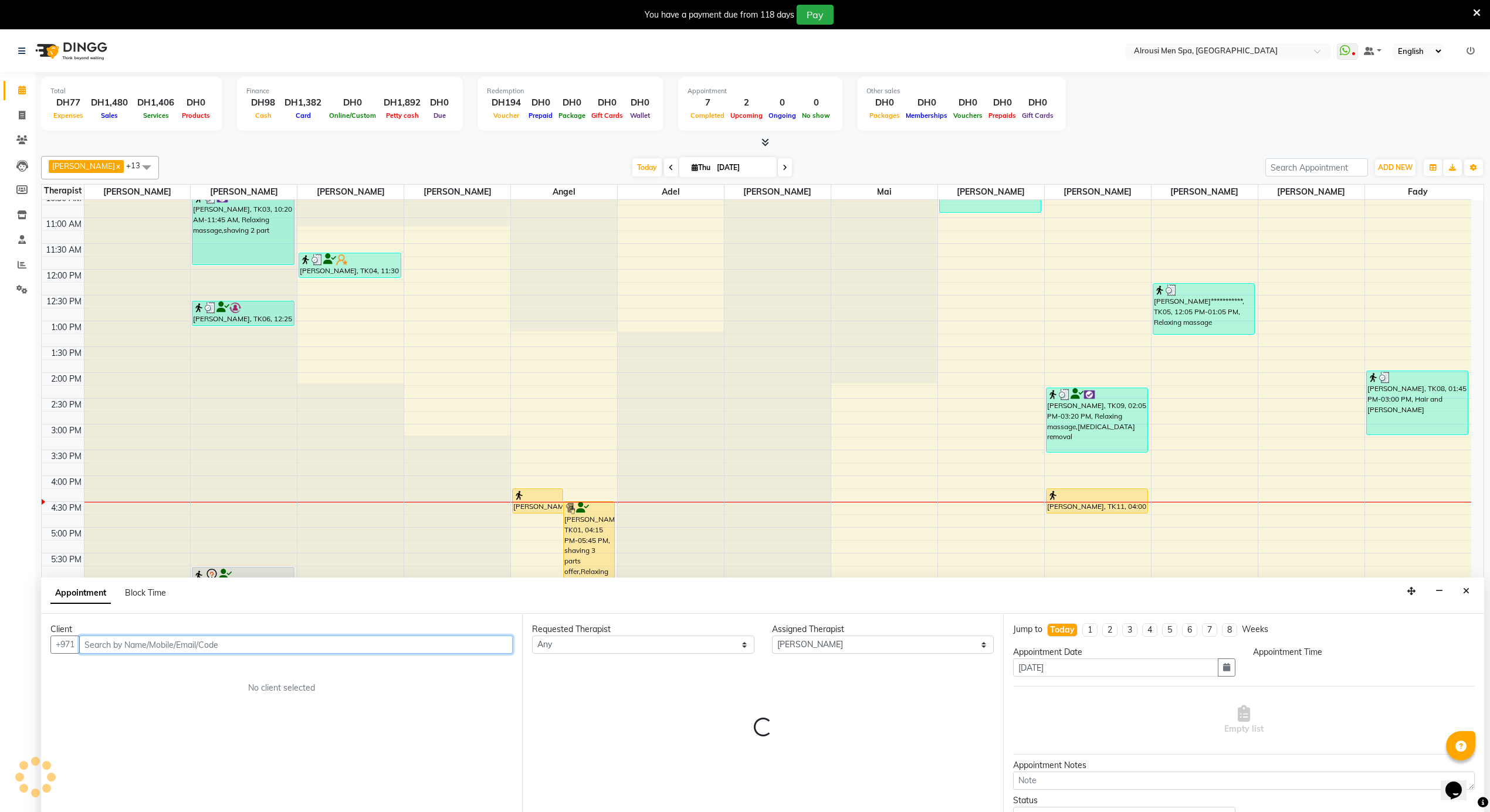
scroll to position [30, 0]
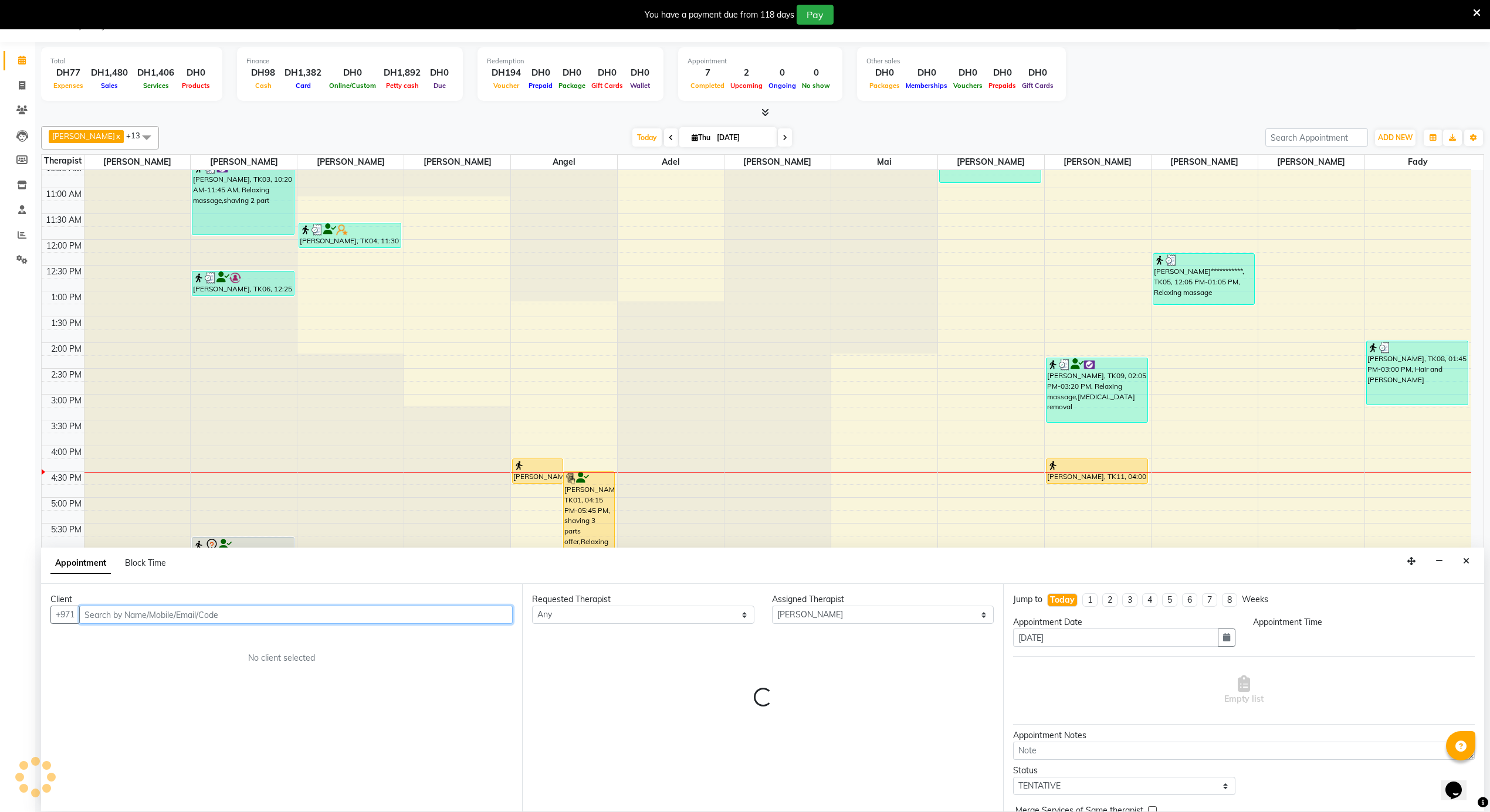
select select "1065"
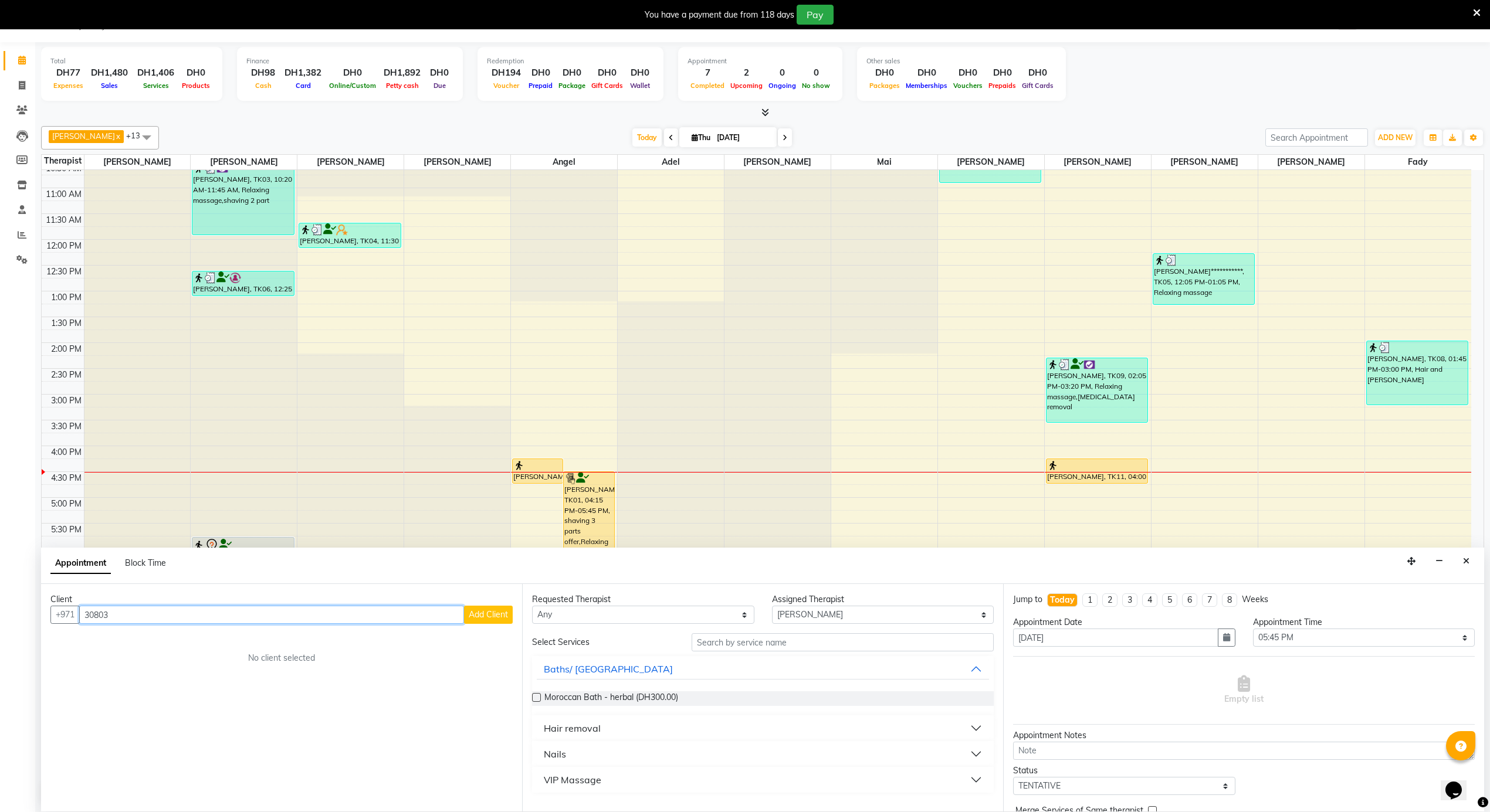
click at [90, 614] on input "30803" at bounding box center [271, 614] width 384 height 18
type input "380803"
click at [1462, 556] on button "Close" at bounding box center [1466, 561] width 17 height 18
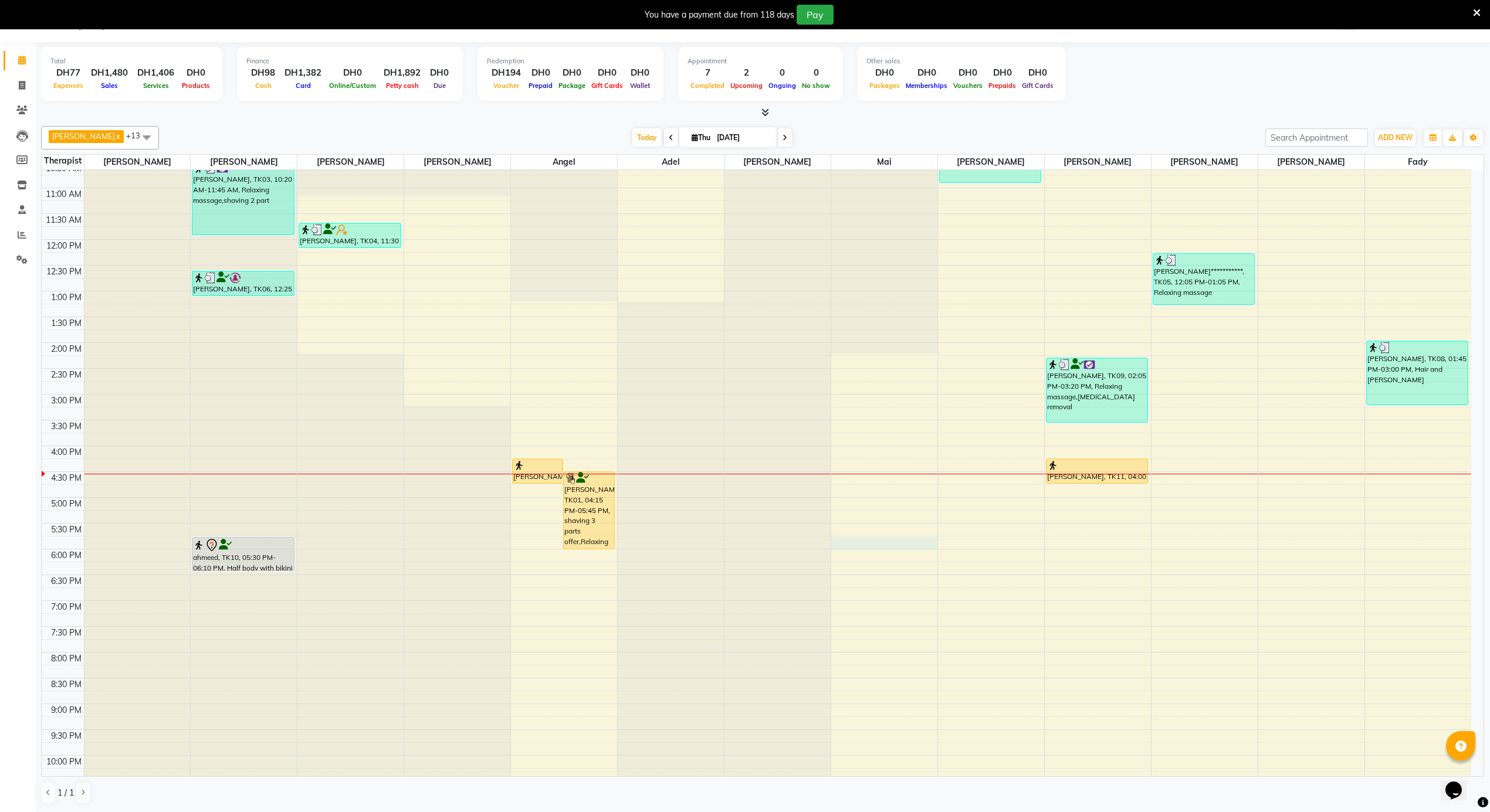
click at [865, 549] on div "12:00 AM 12:30 AM 1:00 AM 1:30 AM 2:00 AM 2:30 AM 3:00 AM 3:30 AM 4:00 AM 4:30 …" at bounding box center [757, 239] width 1429 height 1238
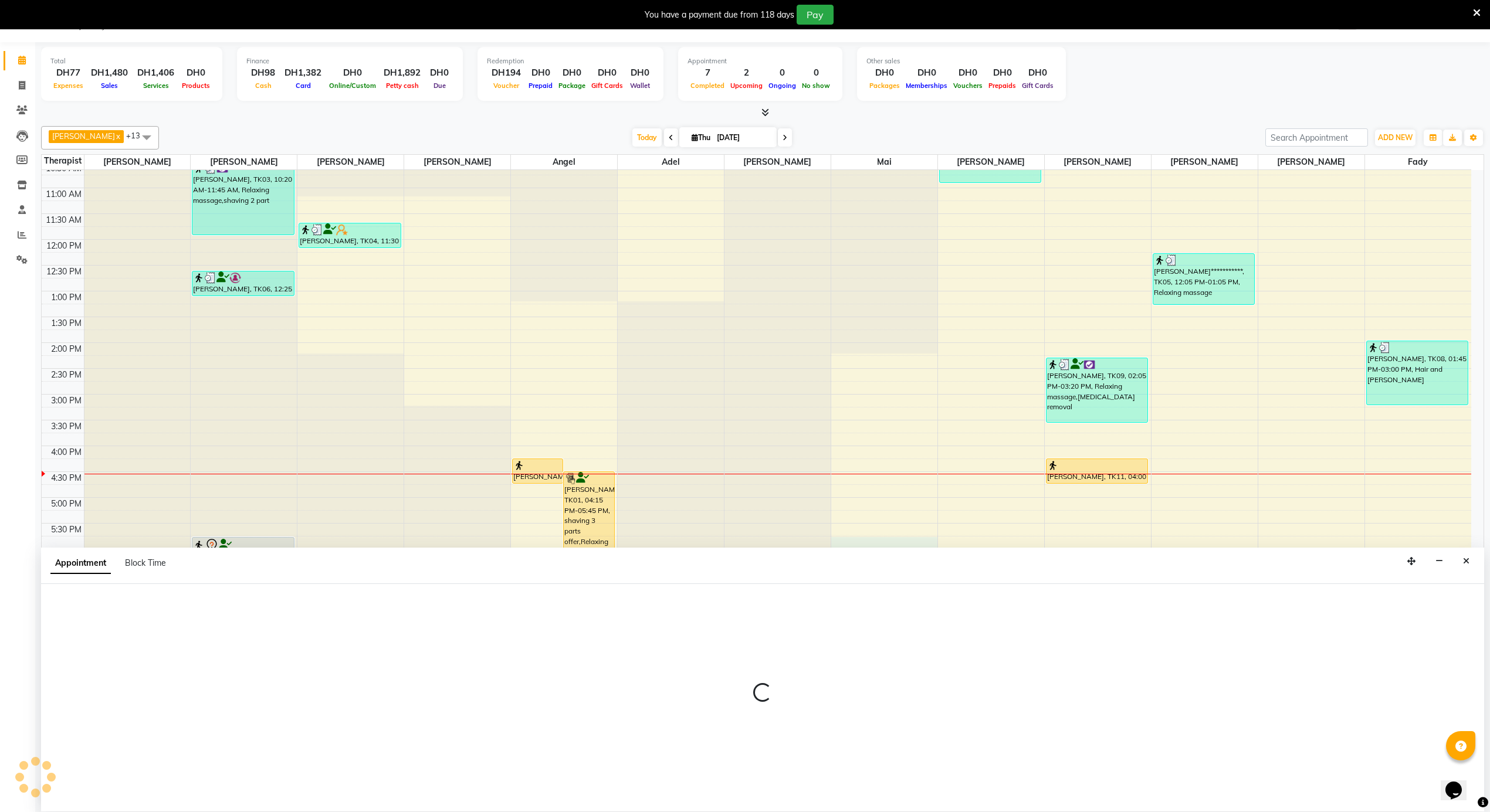
select select "52230"
select select "tentative"
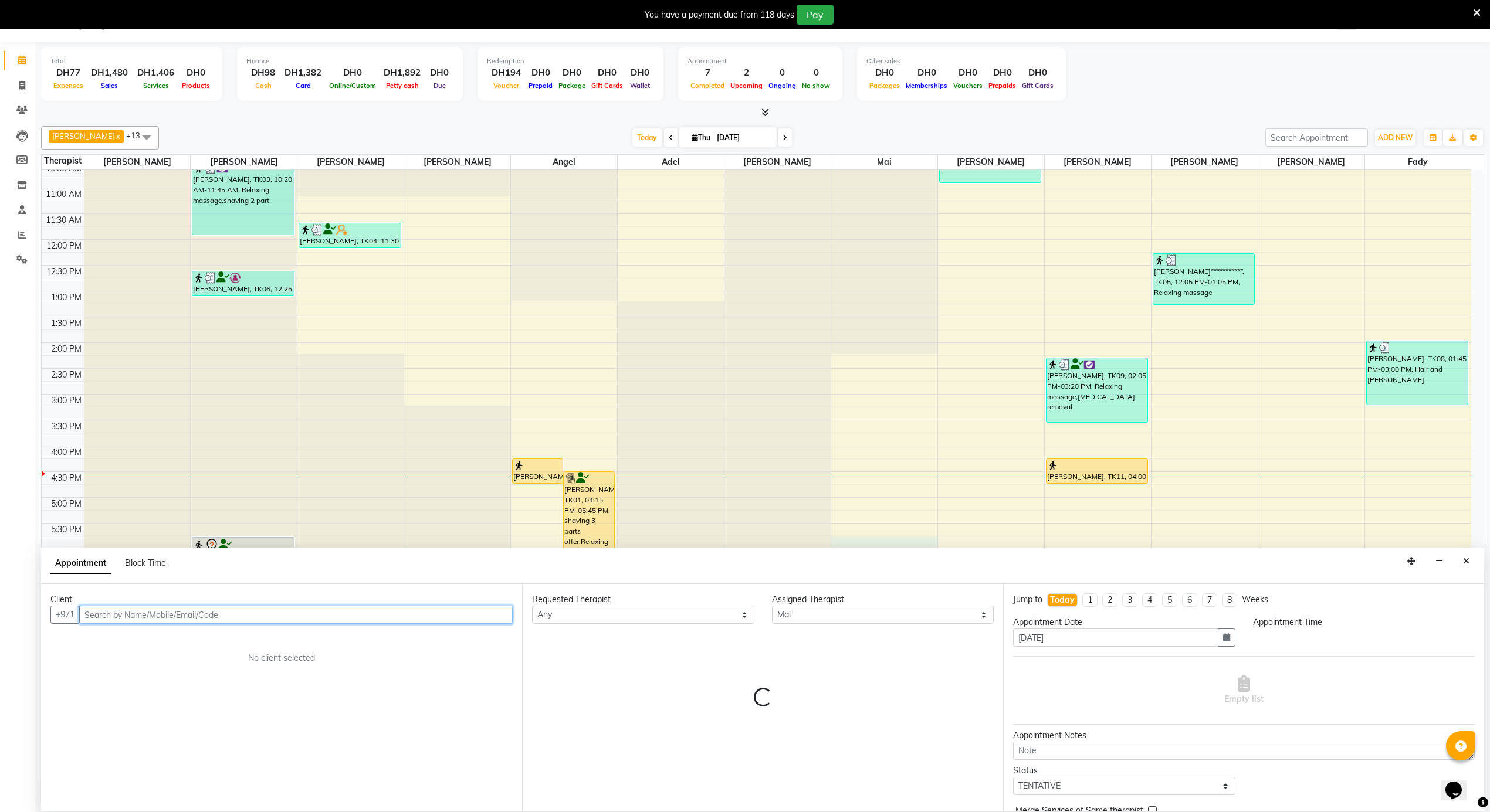
type input "9"
select select "1050"
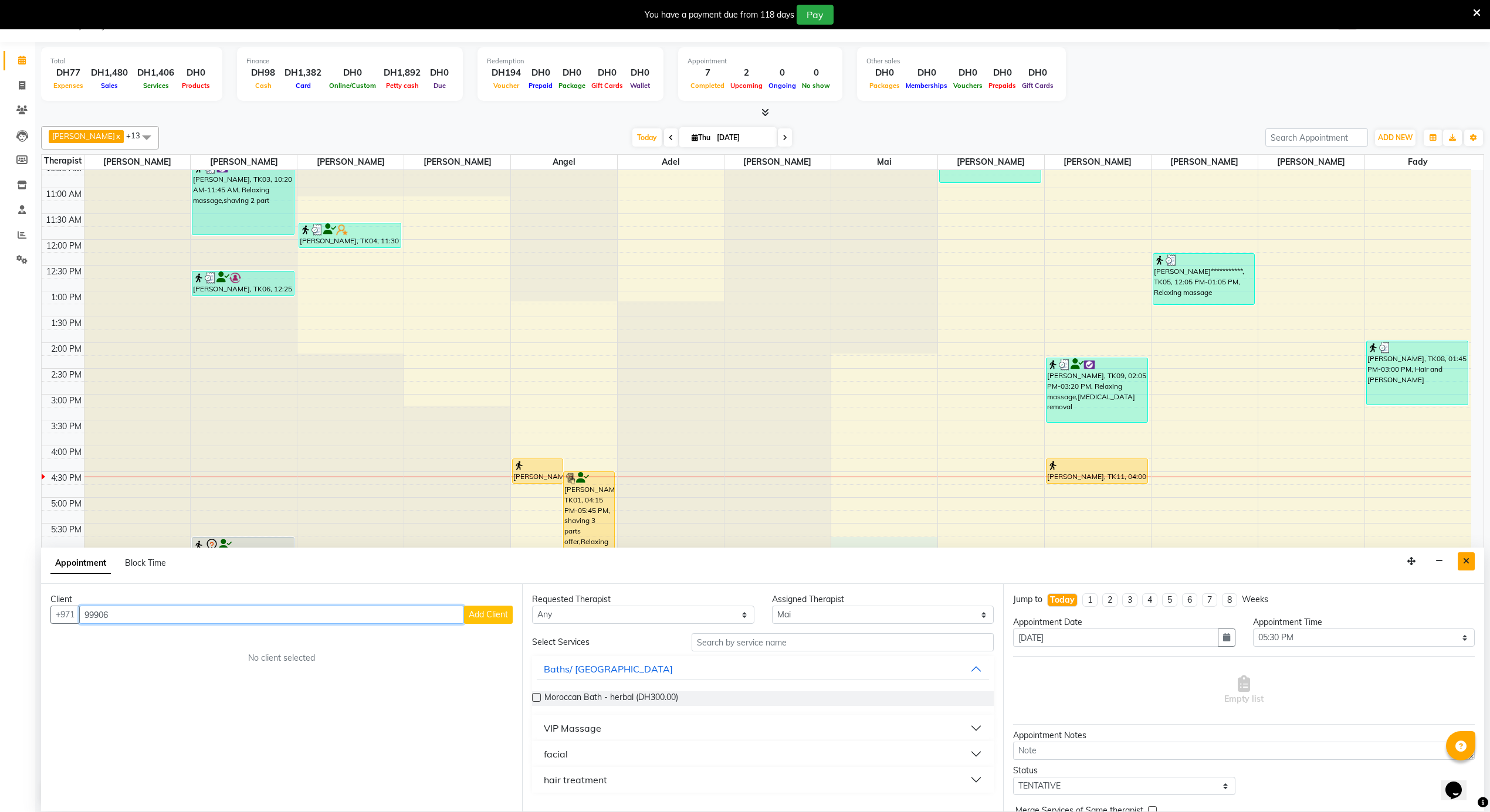
type input "99906"
click at [1466, 561] on icon "Close" at bounding box center [1465, 561] width 6 height 8
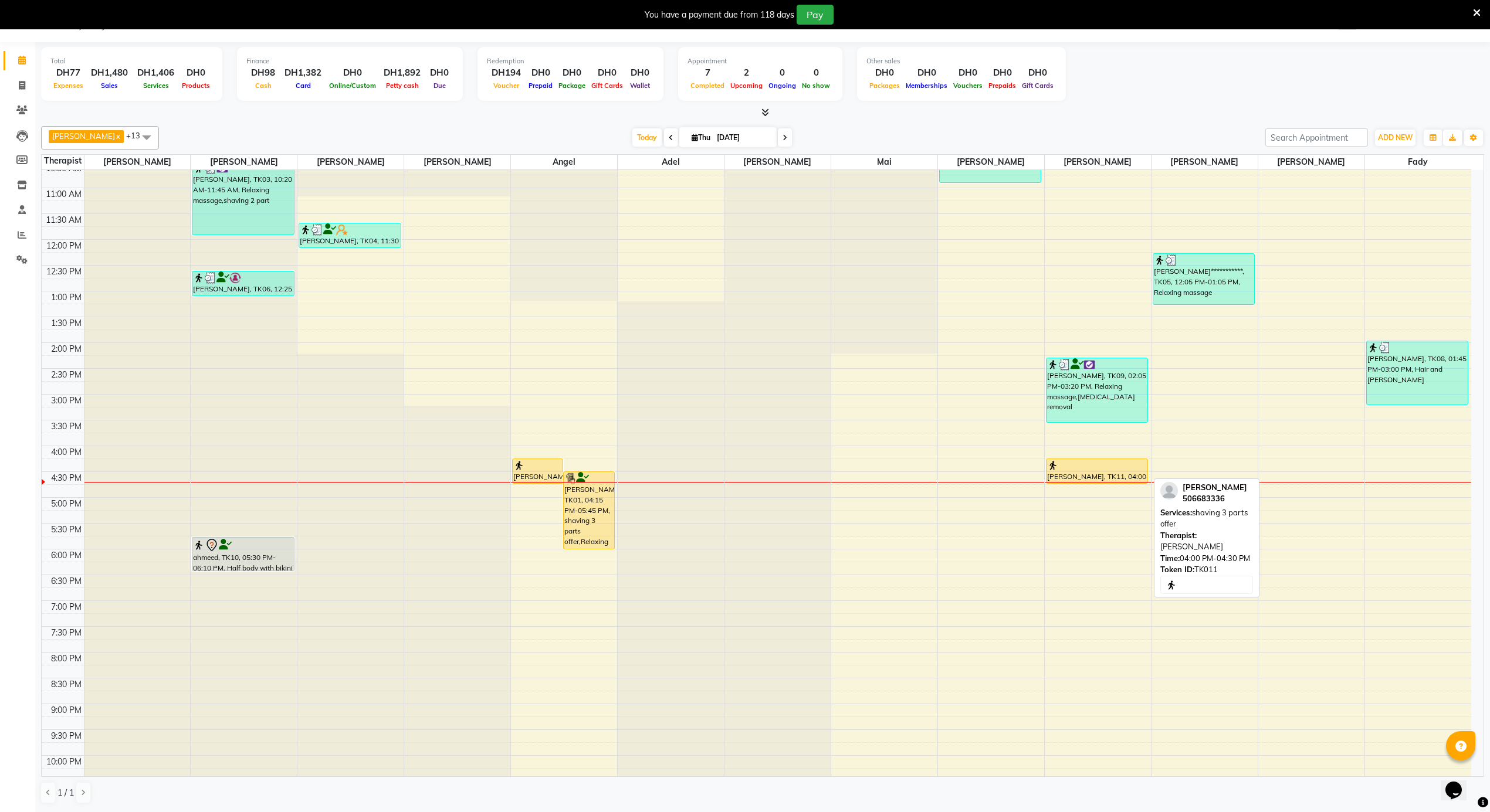
click at [1066, 472] on div "[PERSON_NAME], TK11, 04:00 PM-04:30 PM, shaving 3 parts offer" at bounding box center [1097, 471] width 101 height 24
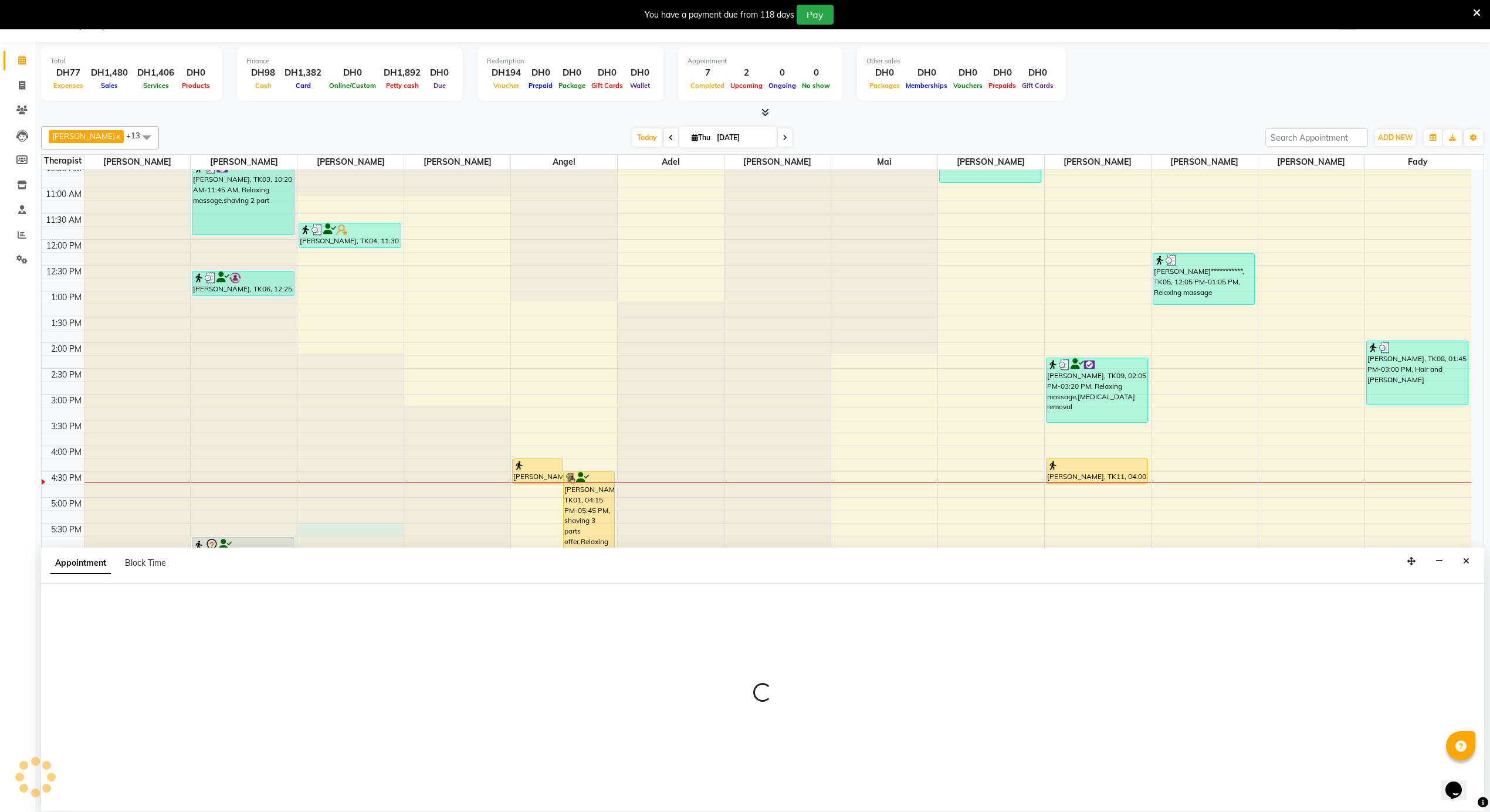
select select "38891"
select select "1035"
select select "tentative"
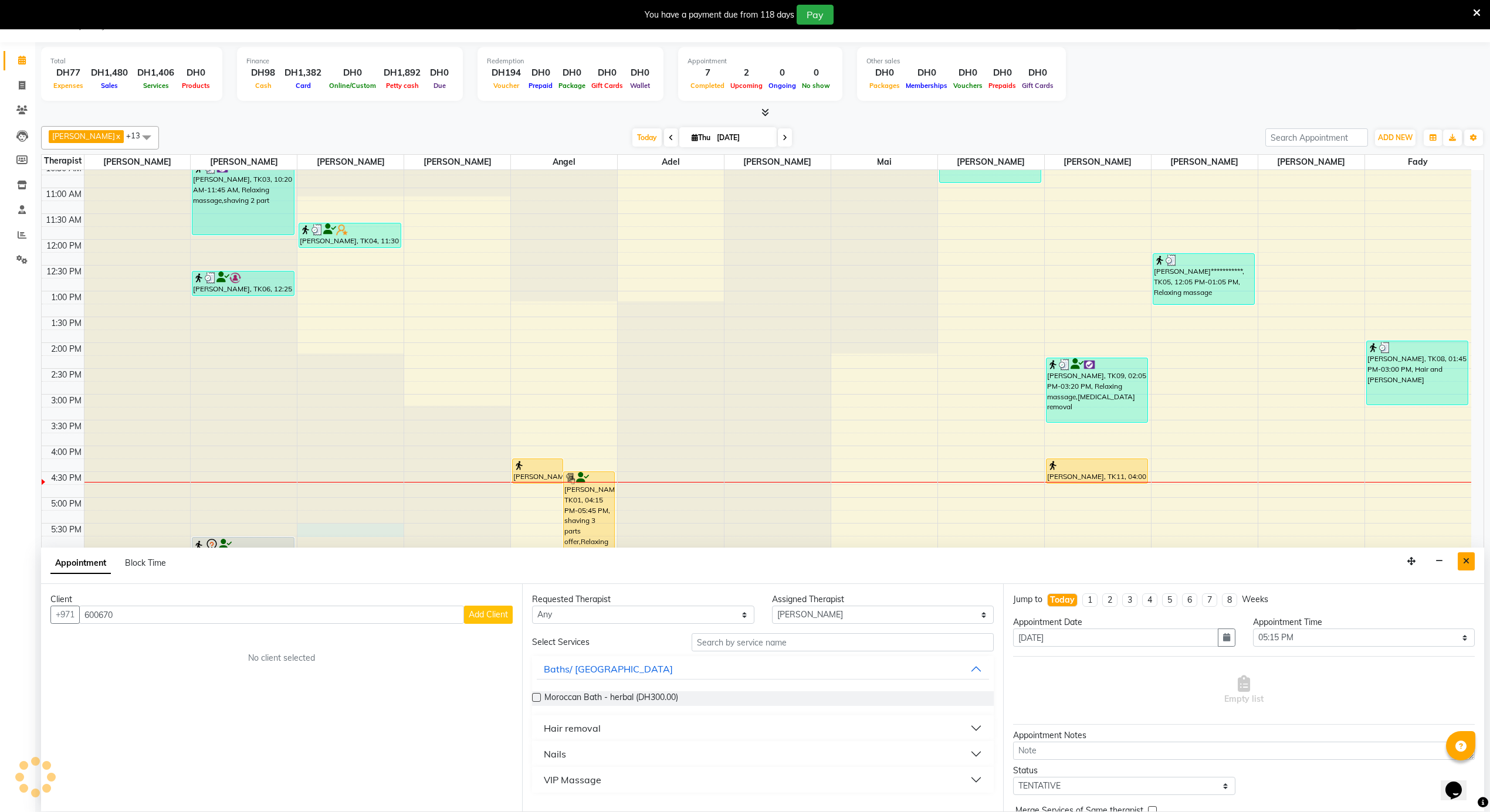
type input "600670"
click at [1465, 563] on icon "Close" at bounding box center [1465, 561] width 6 height 8
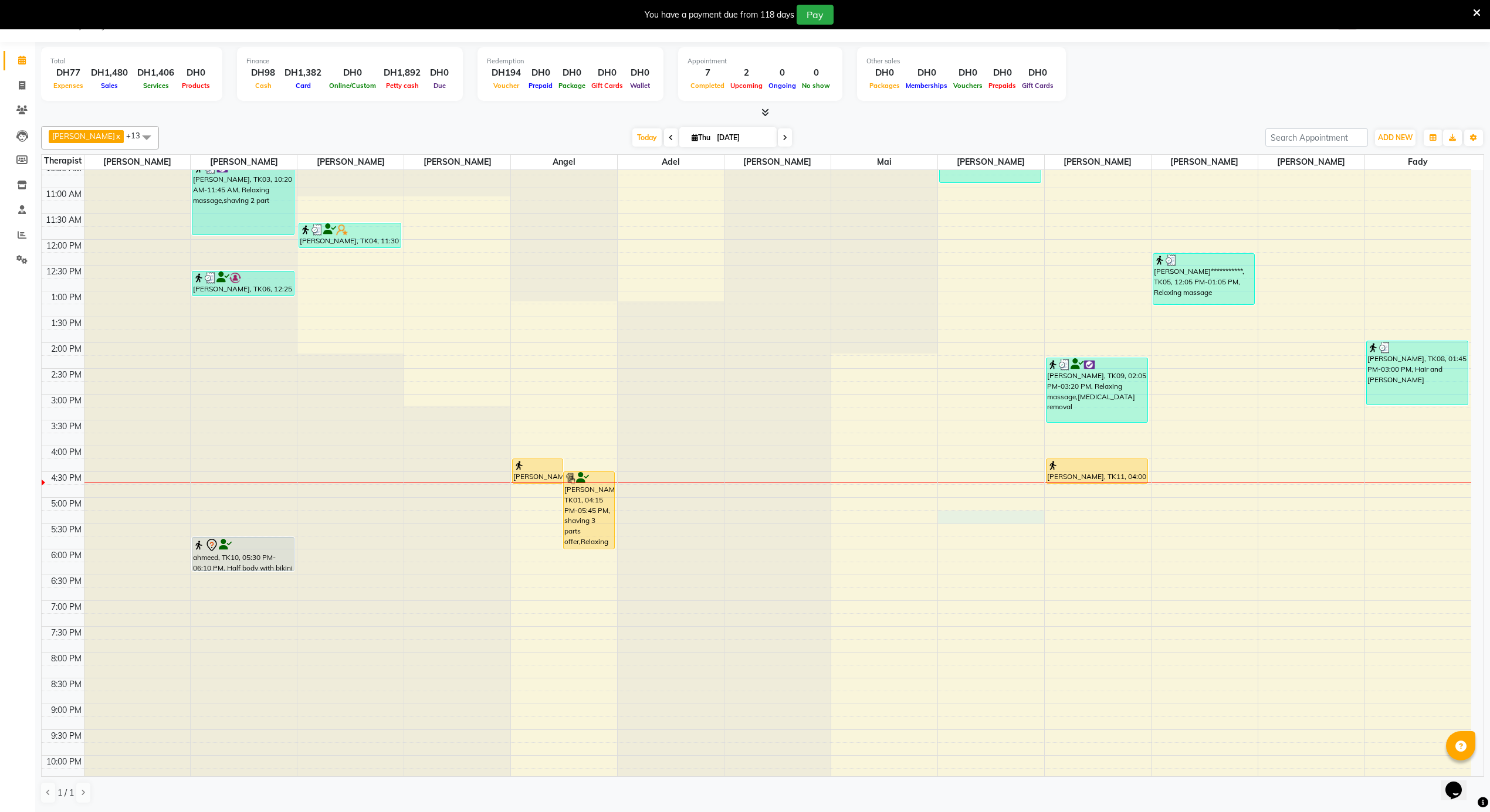
click at [1004, 519] on div "12:00 AM 12:30 AM 1:00 AM 1:30 AM 2:00 AM 2:30 AM 3:00 AM 3:30 AM 4:00 AM 4:30 …" at bounding box center [757, 239] width 1429 height 1238
select select "58774"
select select "1020"
select select "tentative"
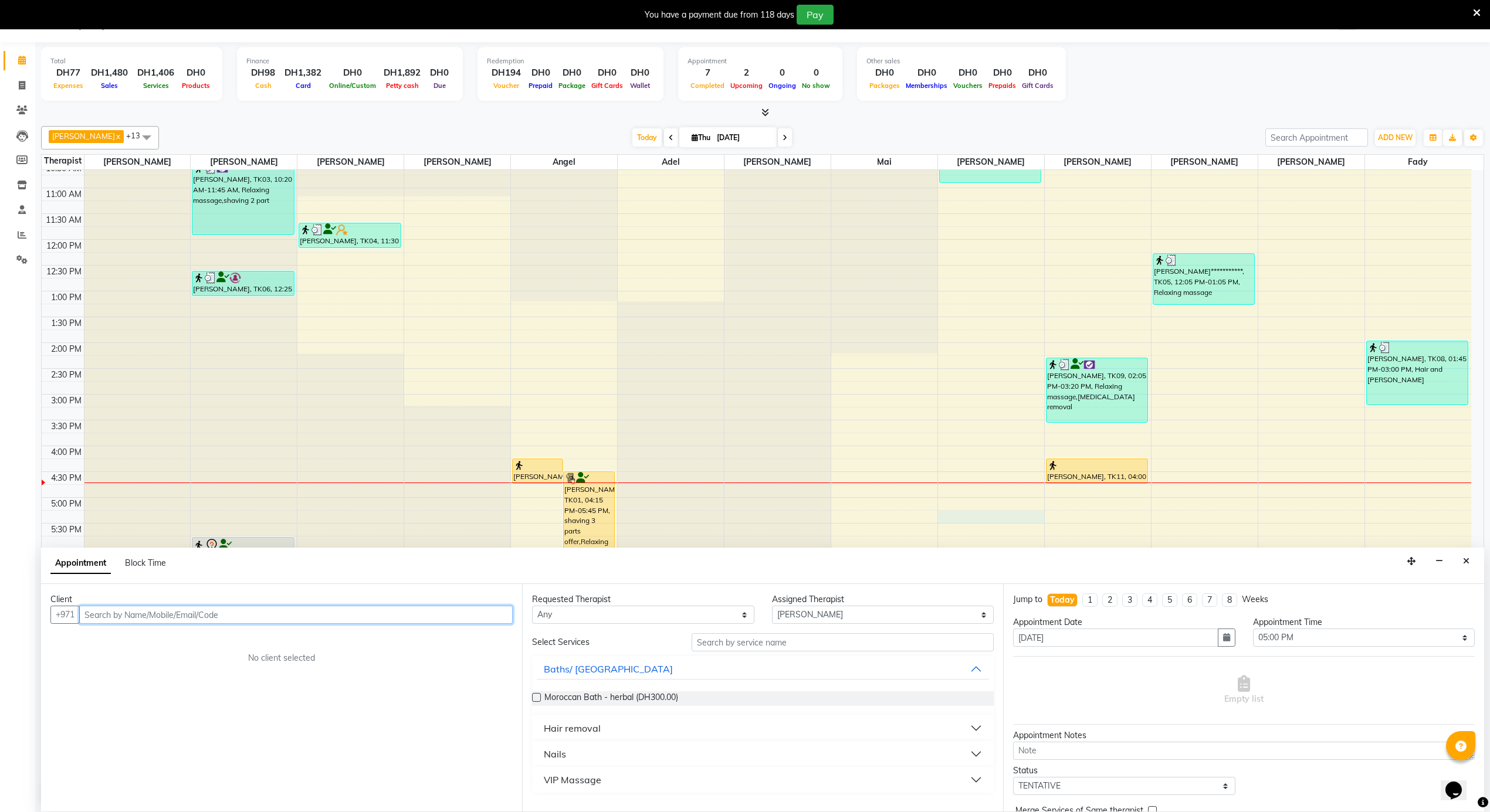
click at [199, 614] on input "text" at bounding box center [296, 614] width 433 height 18
type input "506600760"
drag, startPoint x: 160, startPoint y: 615, endPoint x: 73, endPoint y: 629, distance: 88.1
click at [73, 629] on div "Client [PHONE_NUMBER] Add Client No client selected" at bounding box center [281, 698] width 481 height 228
click at [86, 614] on input "99906" at bounding box center [271, 614] width 384 height 18
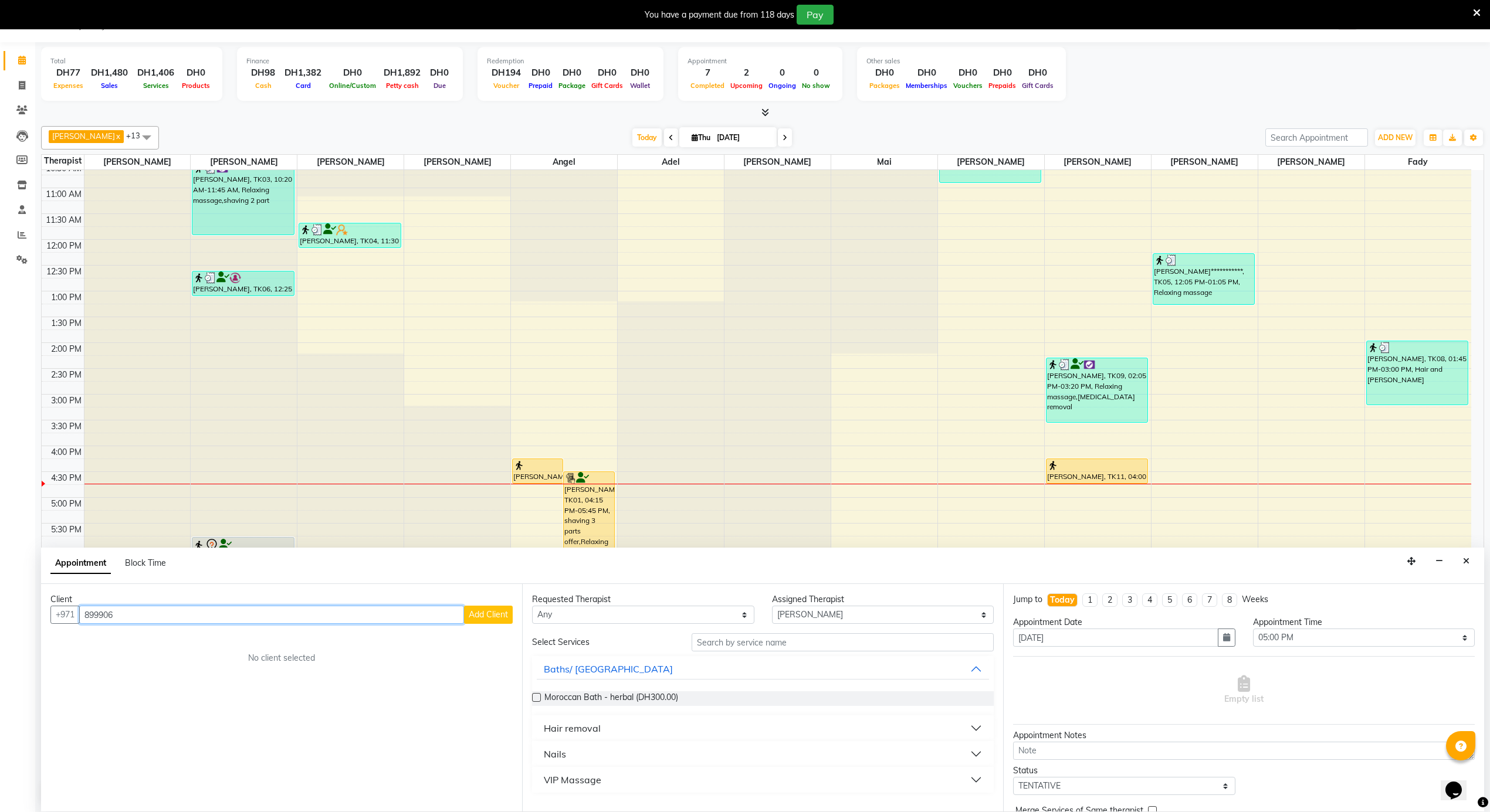
click at [84, 617] on input "899906" at bounding box center [271, 614] width 384 height 18
type input "899906"
click at [22, 83] on icon at bounding box center [22, 85] width 6 height 9
select select "service"
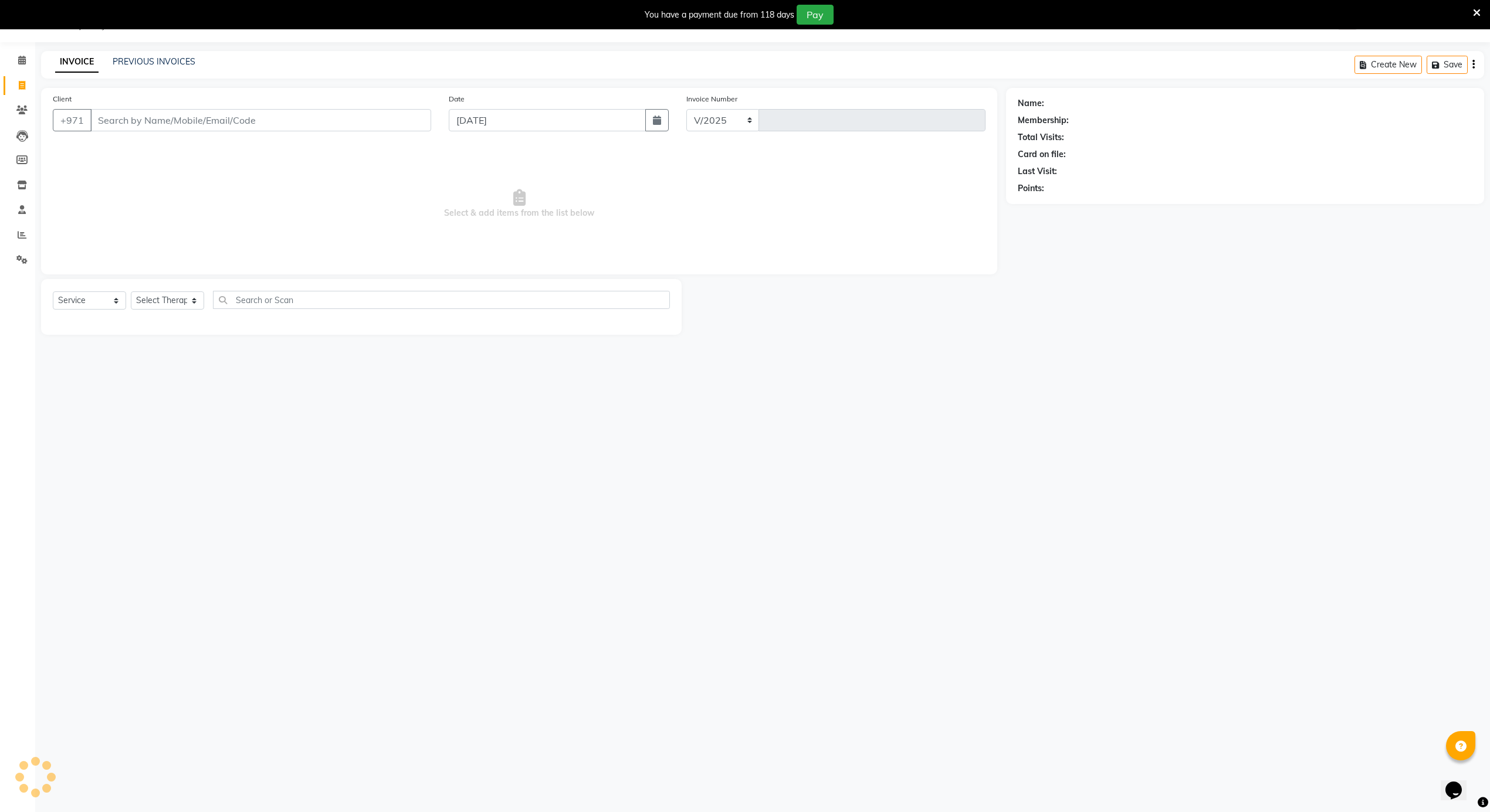
scroll to position [30, 0]
select select "5688"
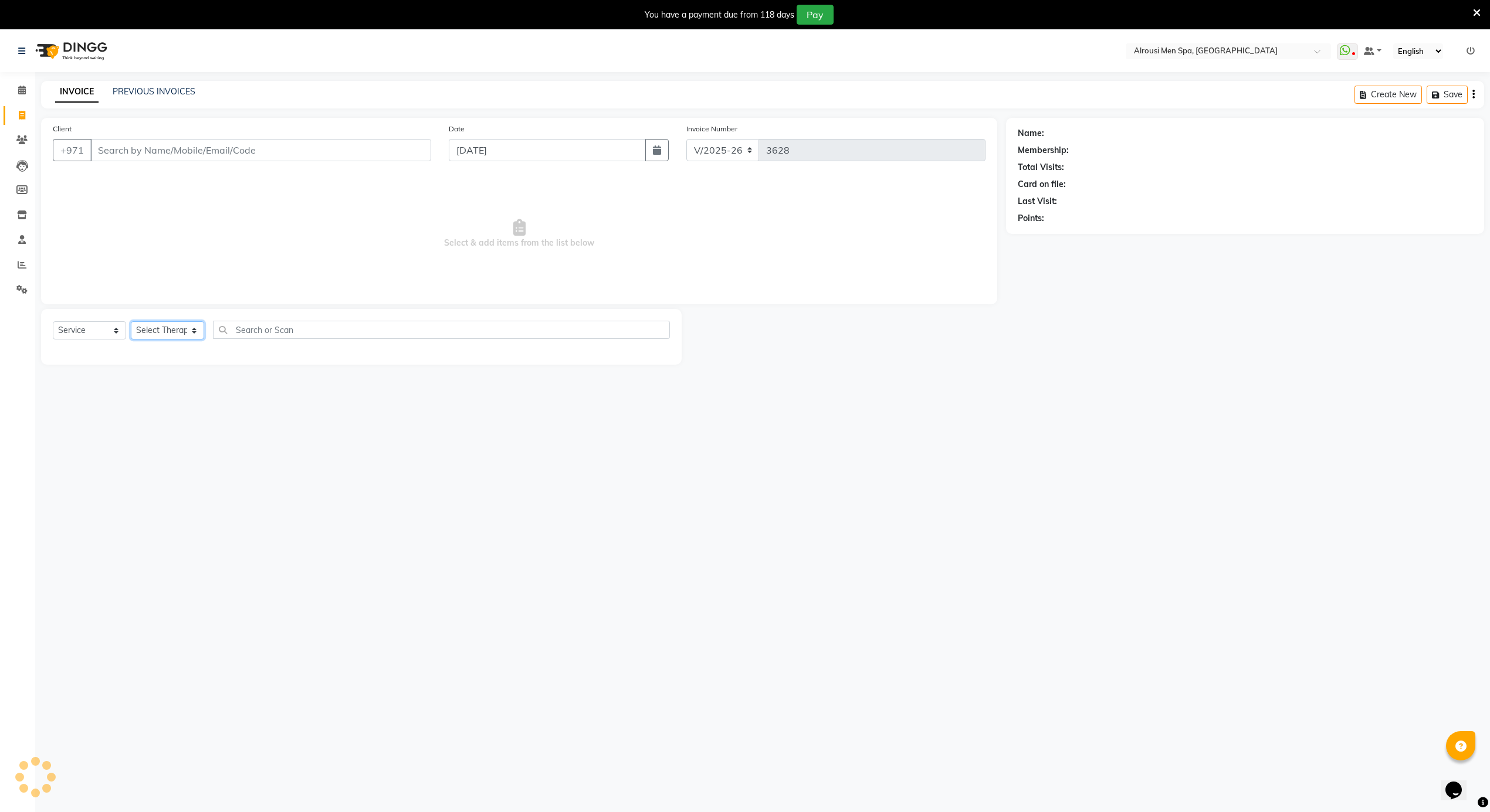
click at [160, 336] on select "Select Therapist" at bounding box center [167, 330] width 74 height 18
click at [131, 322] on select "Select Therapist [PERSON_NAME] [PERSON_NAME] [PERSON_NAME] [PERSON_NAME] [PERSO…" at bounding box center [167, 330] width 74 height 18
click at [94, 330] on select "Select Service Product Membership Package Voucher Prepaid Gift Card" at bounding box center [89, 330] width 74 height 18
drag, startPoint x: 96, startPoint y: 334, endPoint x: 180, endPoint y: 320, distance: 85.2
click at [96, 334] on select "Select Service Product Membership Package Voucher Prepaid Gift Card" at bounding box center [89, 330] width 74 height 18
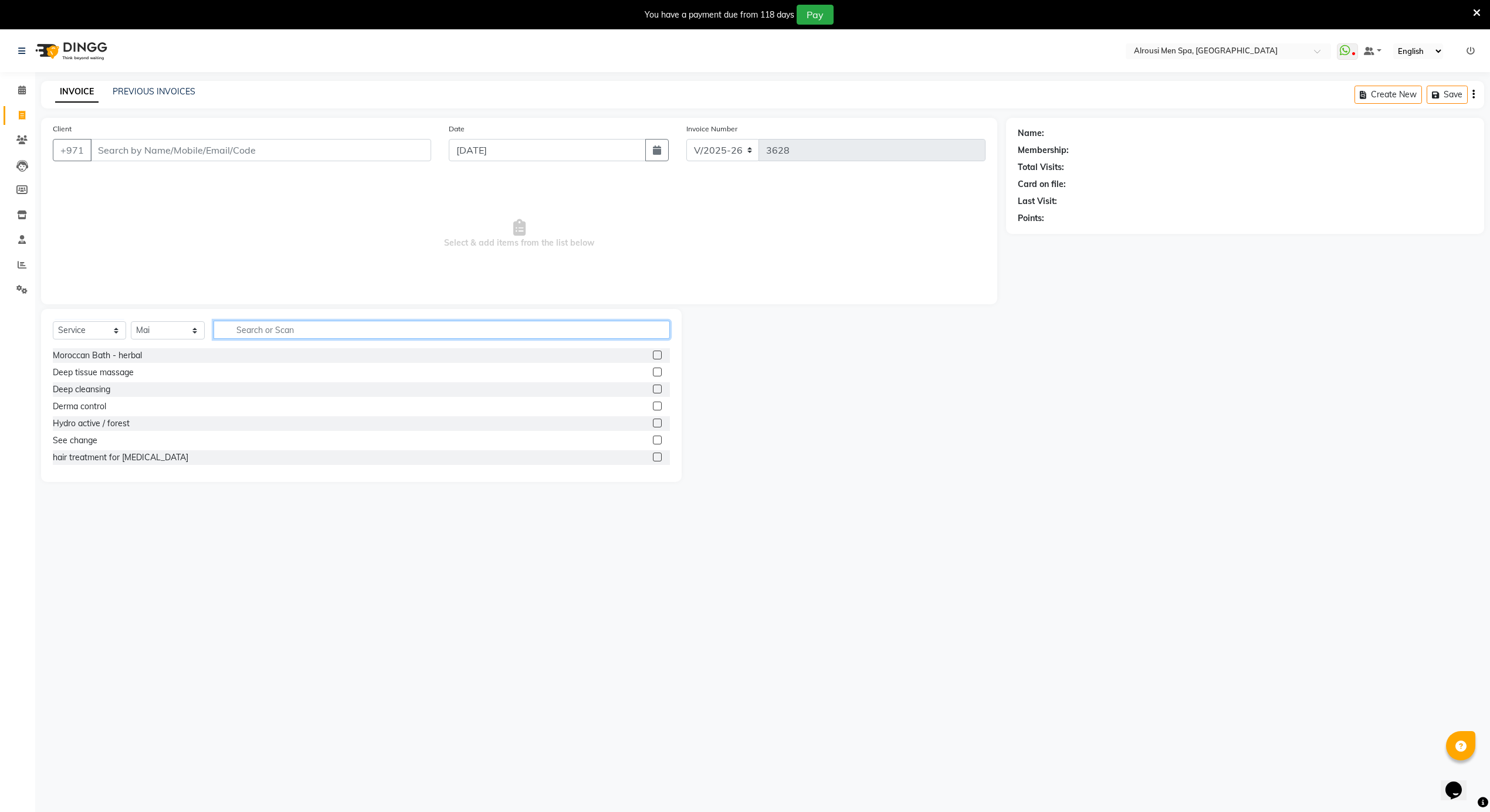
click at [301, 322] on input "text" at bounding box center [441, 330] width 457 height 18
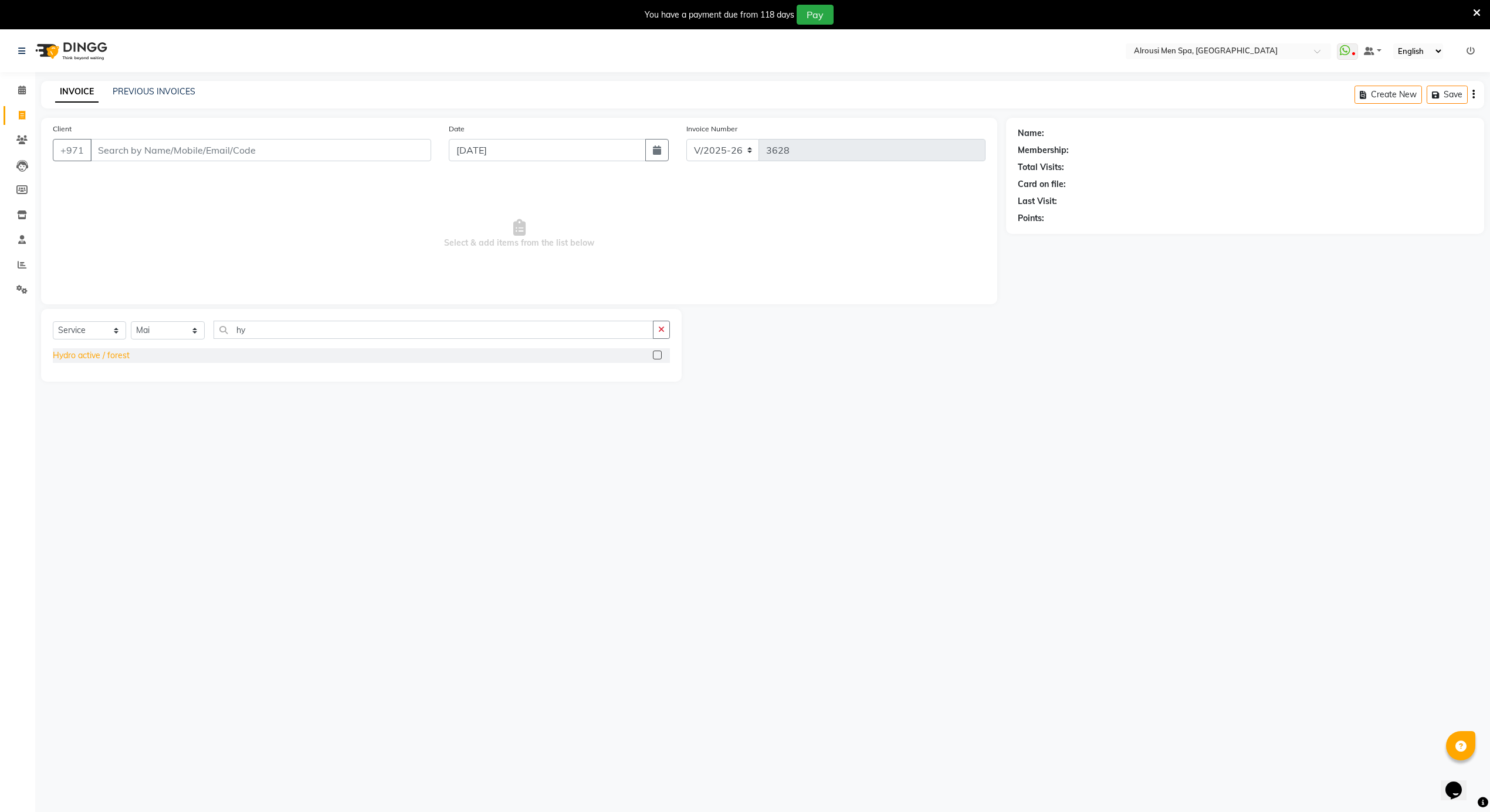
click at [106, 353] on div "Hydro active / forest" at bounding box center [91, 356] width 77 height 12
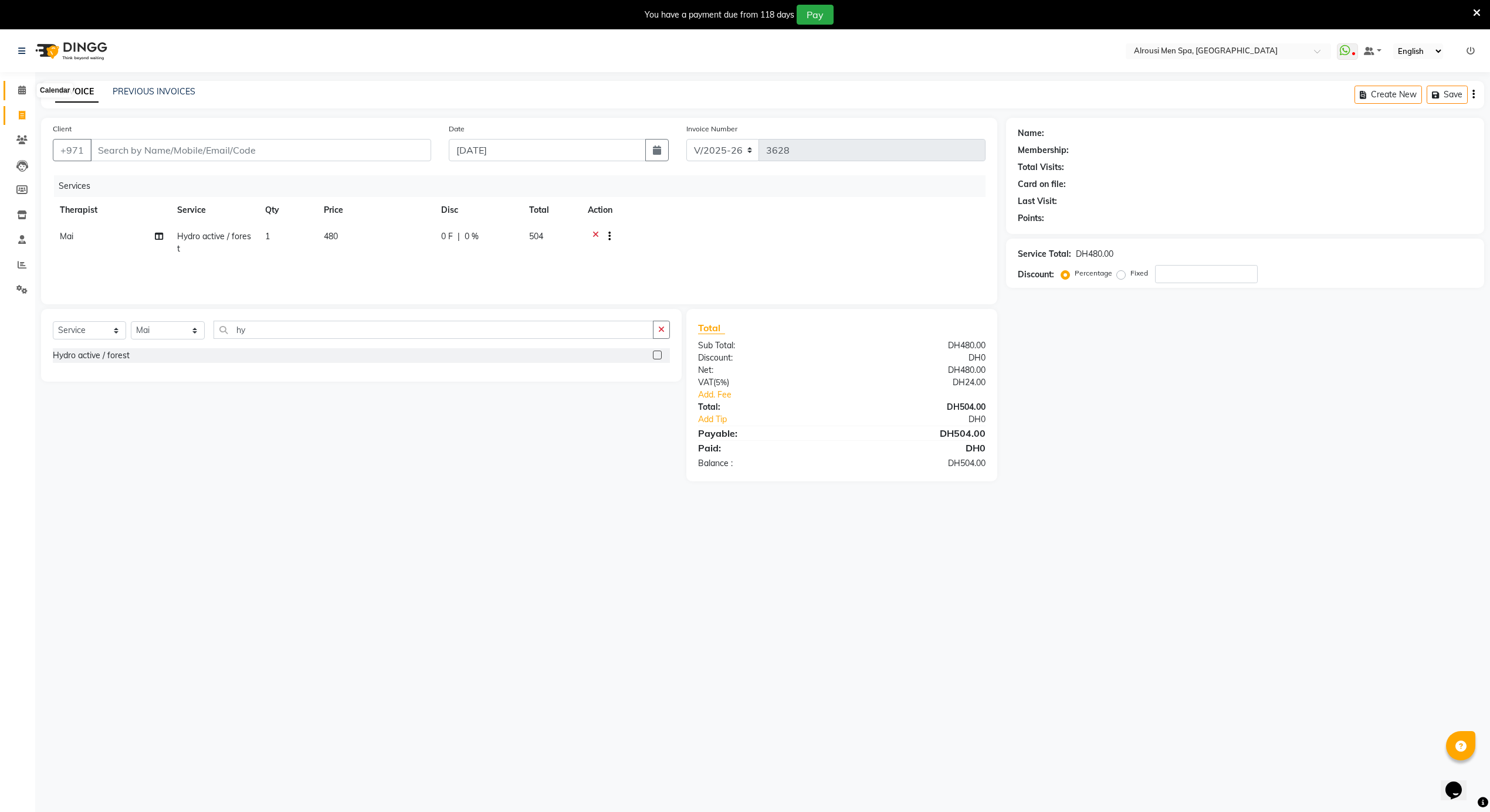
click at [18, 89] on icon at bounding box center [22, 90] width 8 height 9
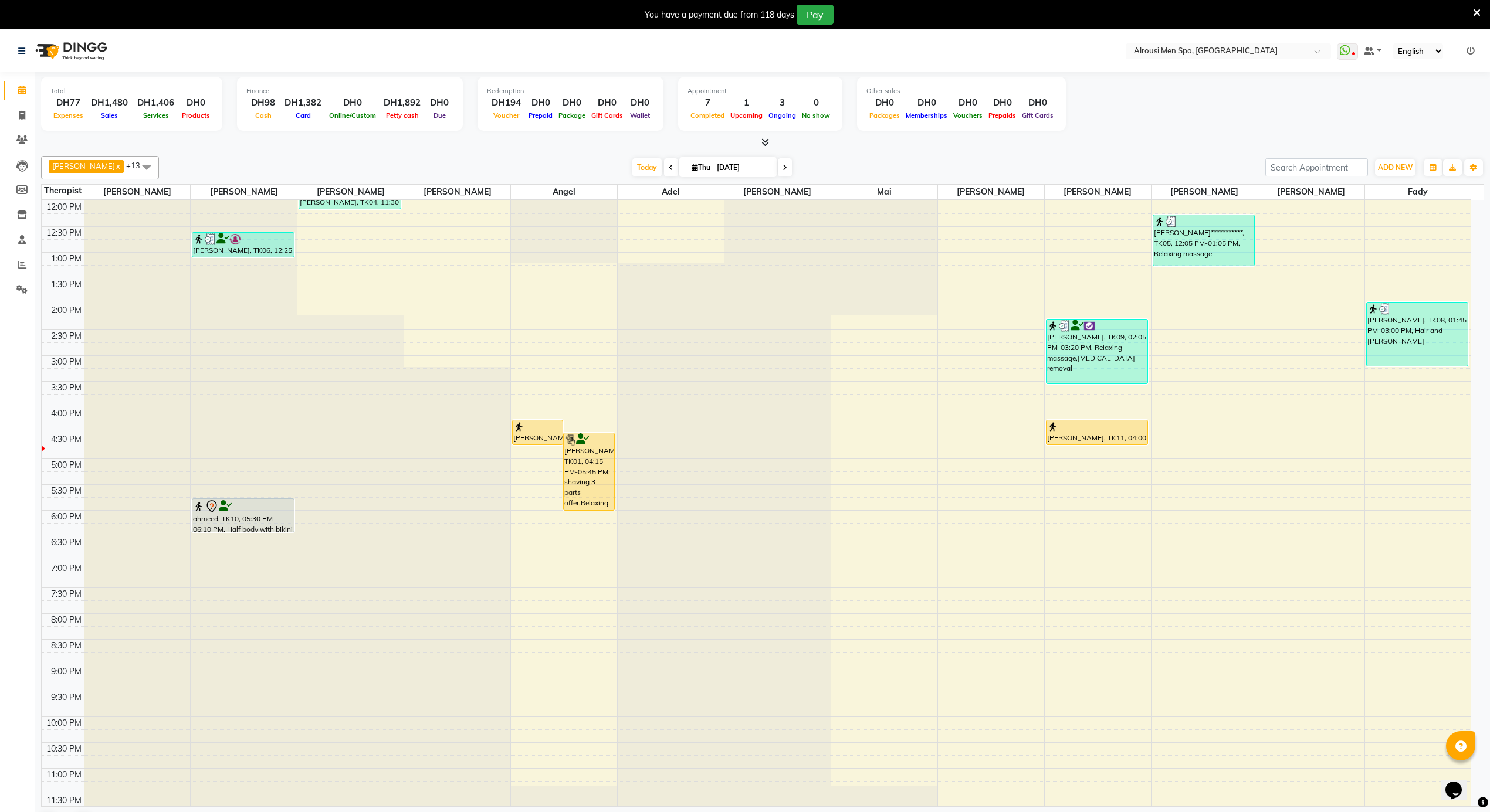
scroll to position [658, 0]
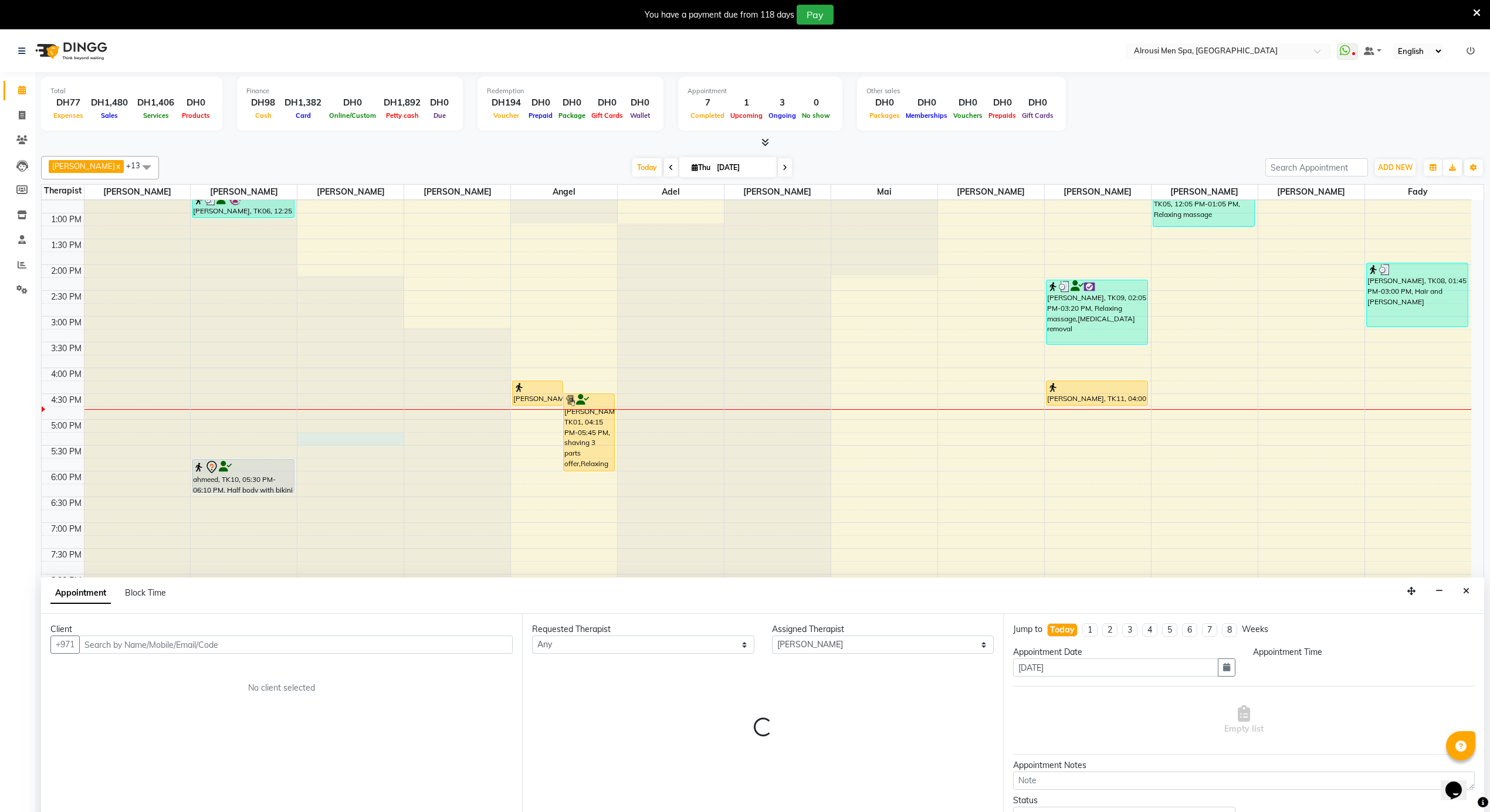
scroll to position [30, 0]
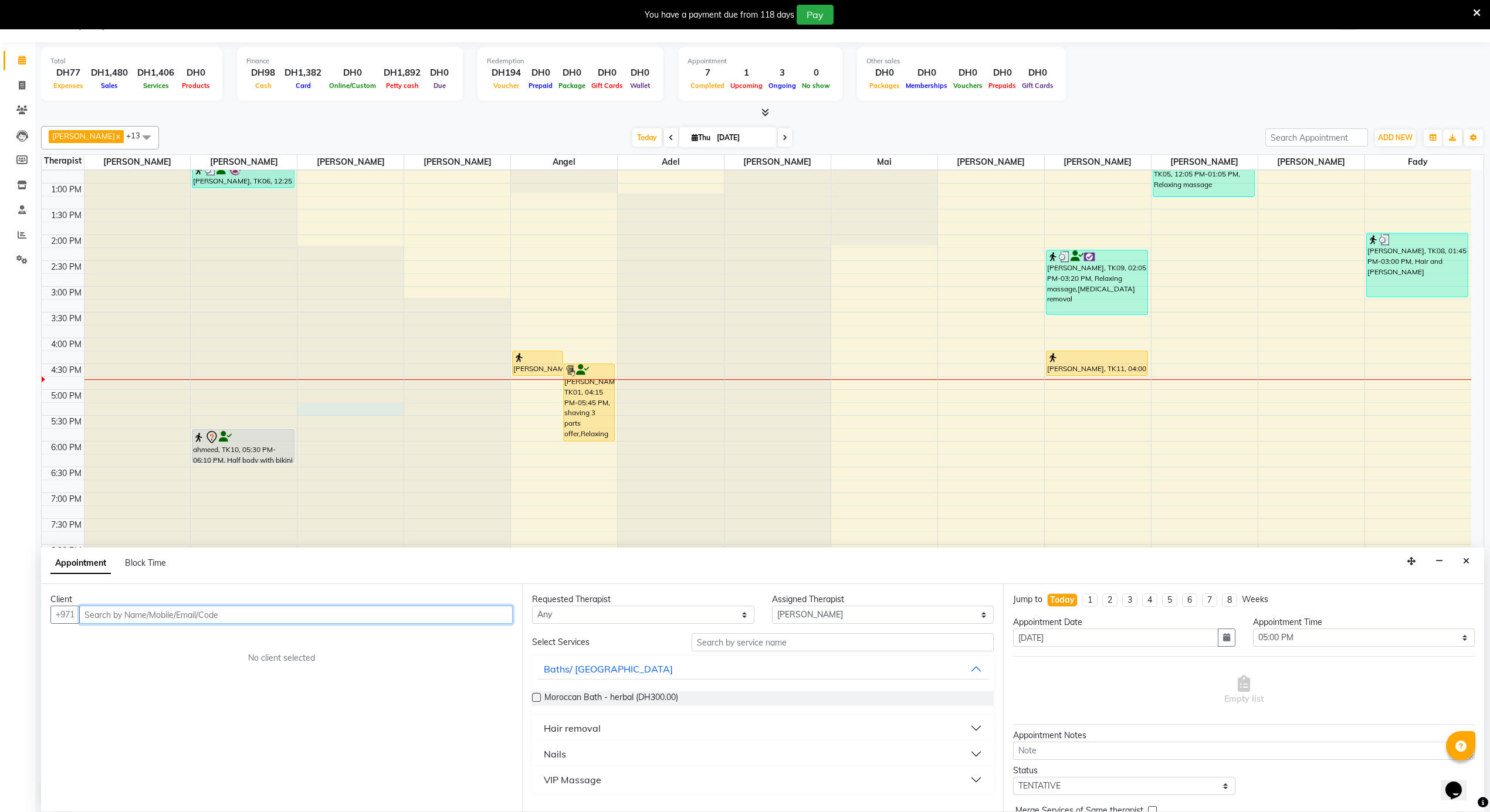
click at [198, 608] on input "text" at bounding box center [296, 614] width 433 height 18
click at [198, 609] on input "text" at bounding box center [296, 614] width 433 height 18
click at [121, 617] on input "5028999906" at bounding box center [271, 614] width 384 height 18
click at [110, 614] on input "502899906" at bounding box center [271, 614] width 384 height 18
click at [485, 612] on span "Add Client" at bounding box center [488, 614] width 39 height 11
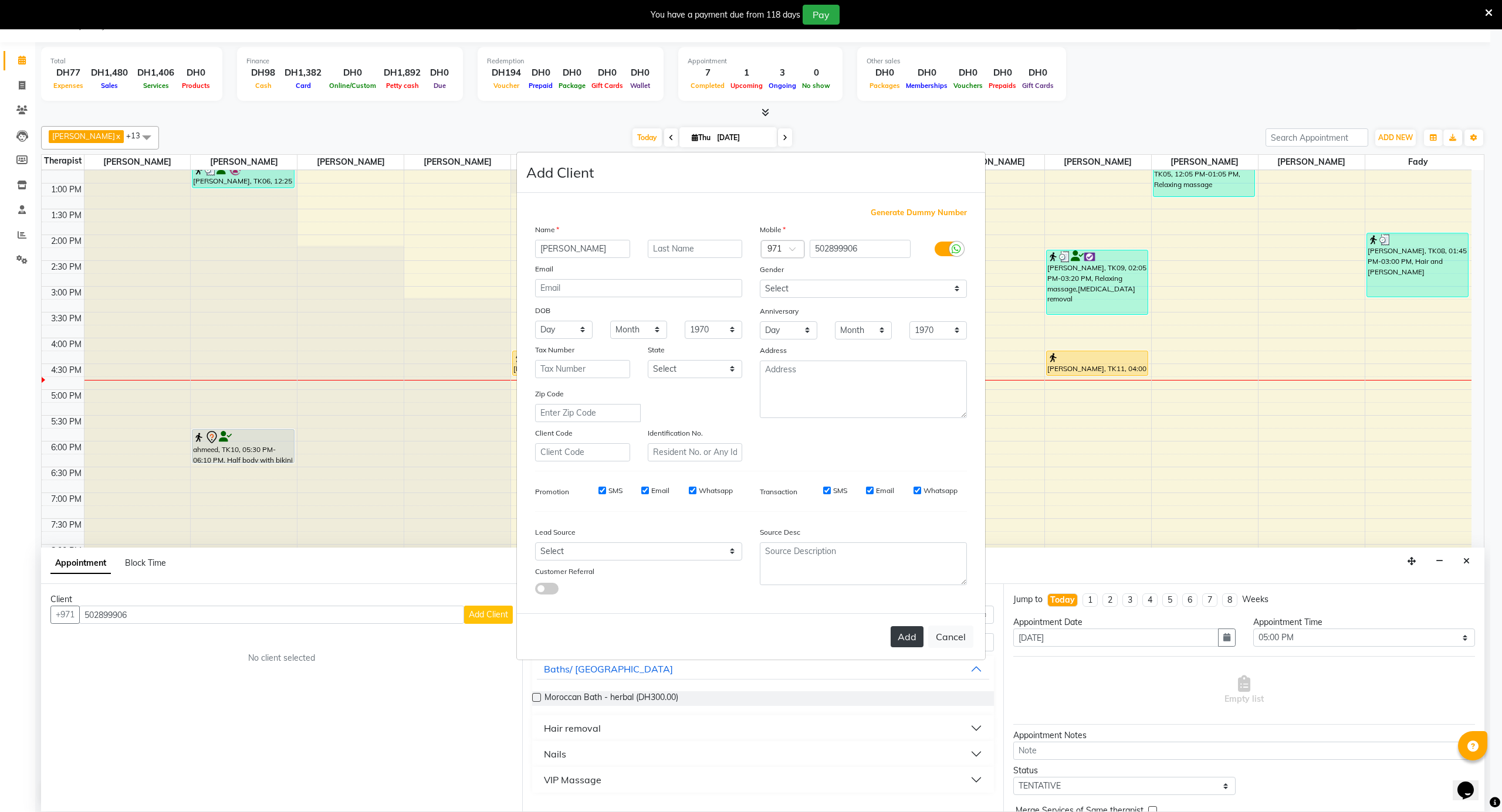
click at [911, 636] on button "Add" at bounding box center [907, 637] width 33 height 21
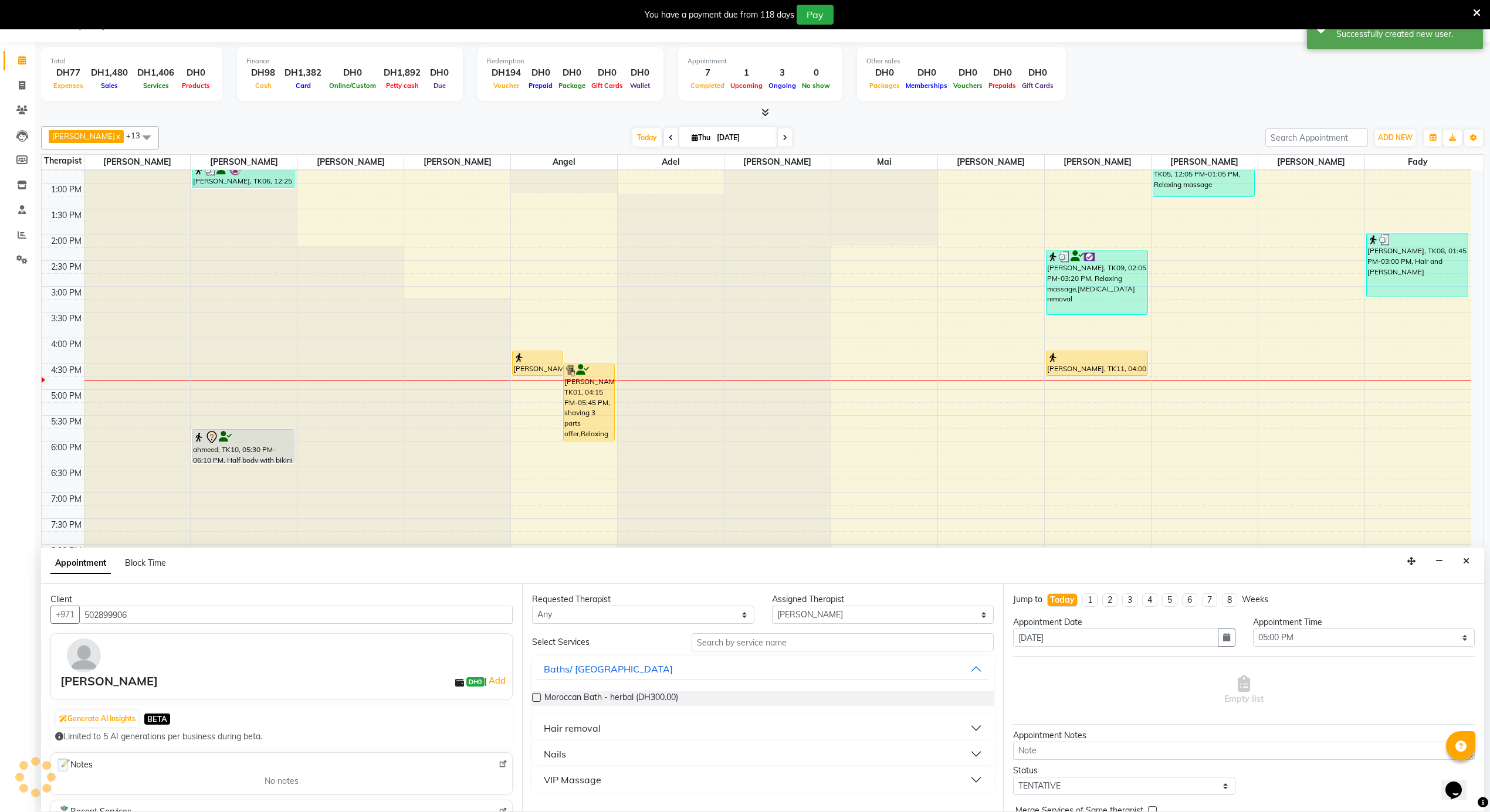
drag, startPoint x: 564, startPoint y: 755, endPoint x: 744, endPoint y: 745, distance: 180.3
click at [563, 755] on div "Nails" at bounding box center [555, 754] width 22 height 14
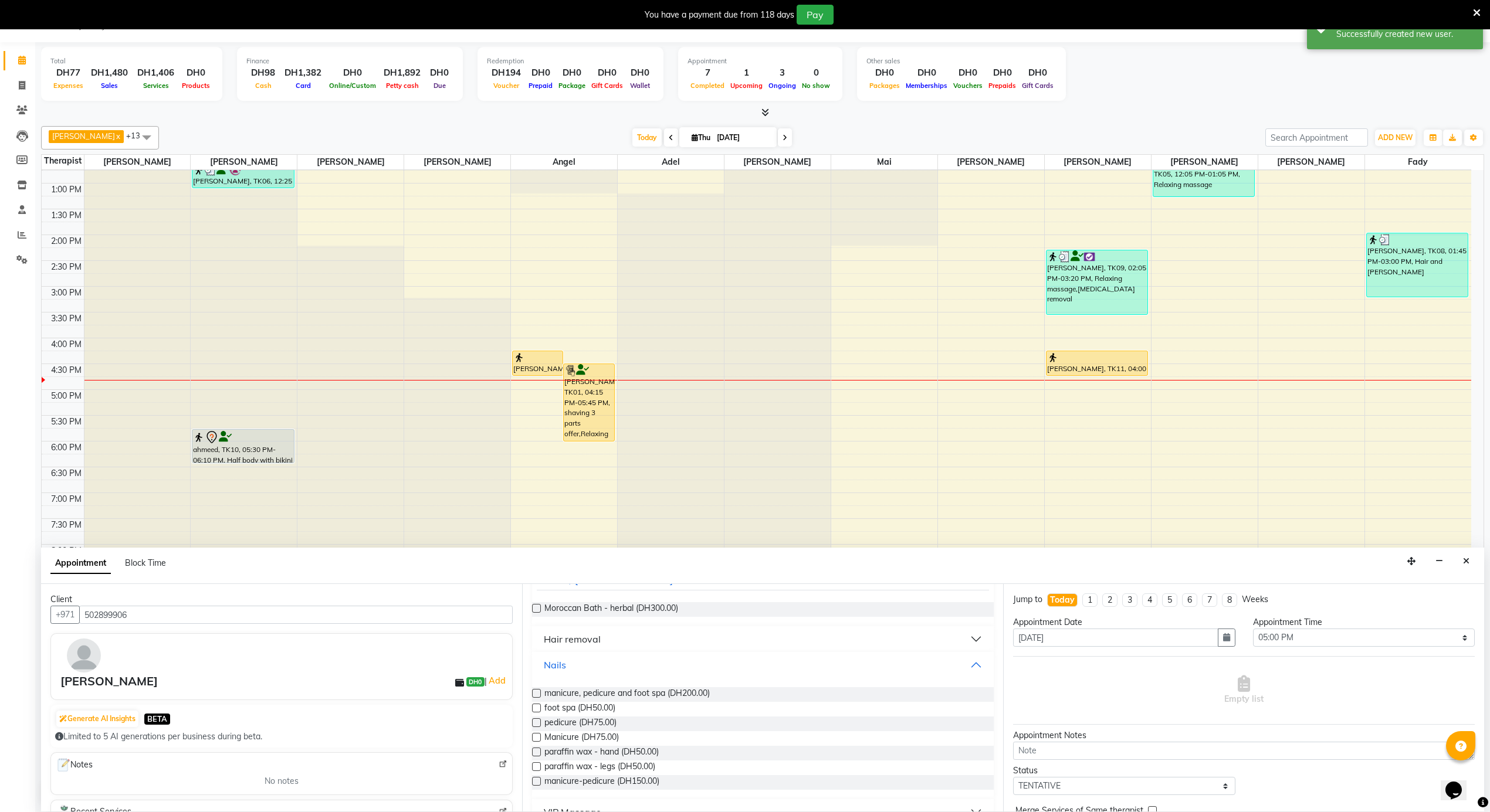
scroll to position [99, 0]
click at [683, 690] on span "manicure, pedicure and foot spa (DH200.00)" at bounding box center [627, 684] width 165 height 14
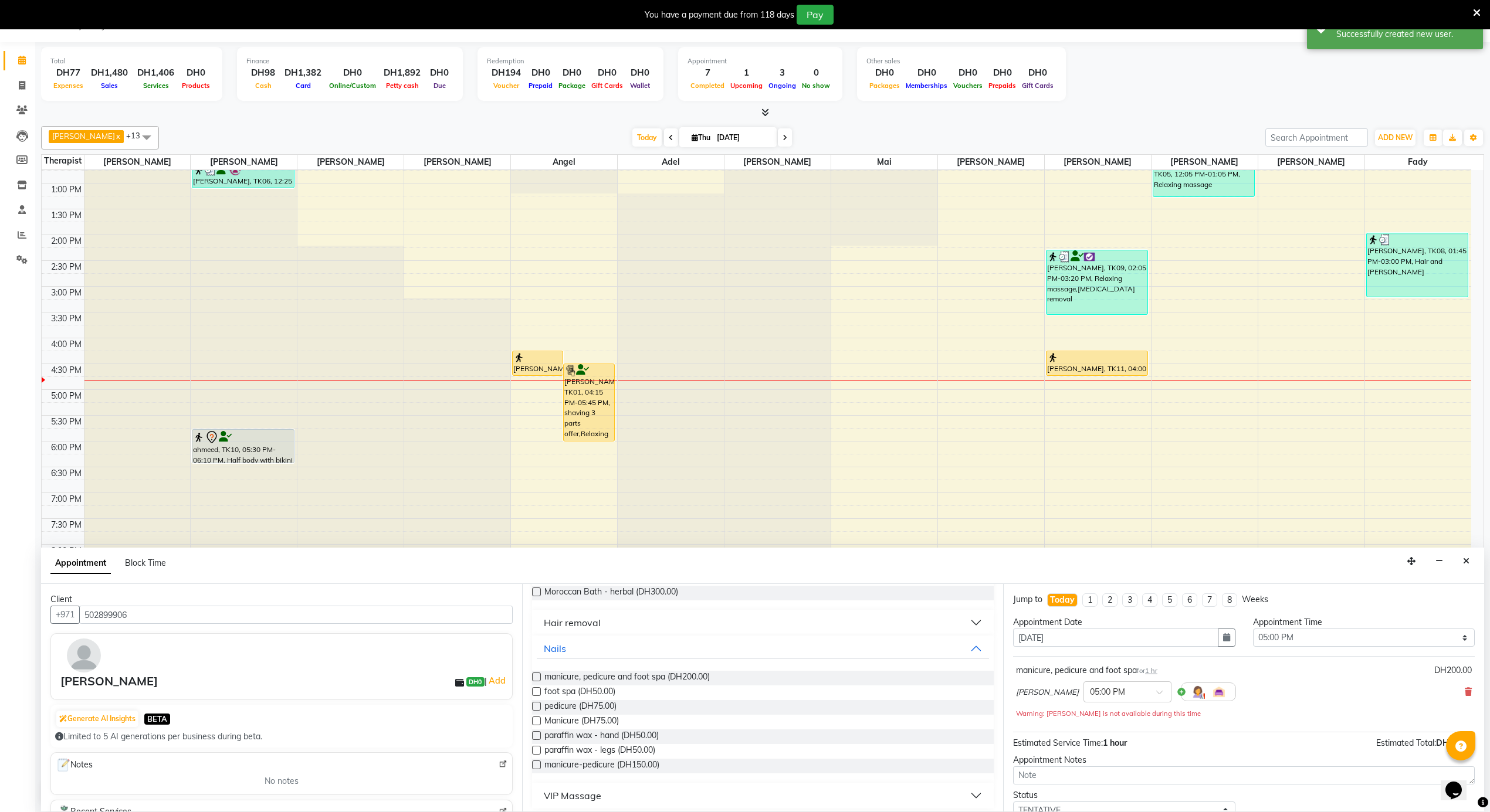
scroll to position [112, 0]
click at [578, 619] on div "Hair removal" at bounding box center [572, 617] width 57 height 14
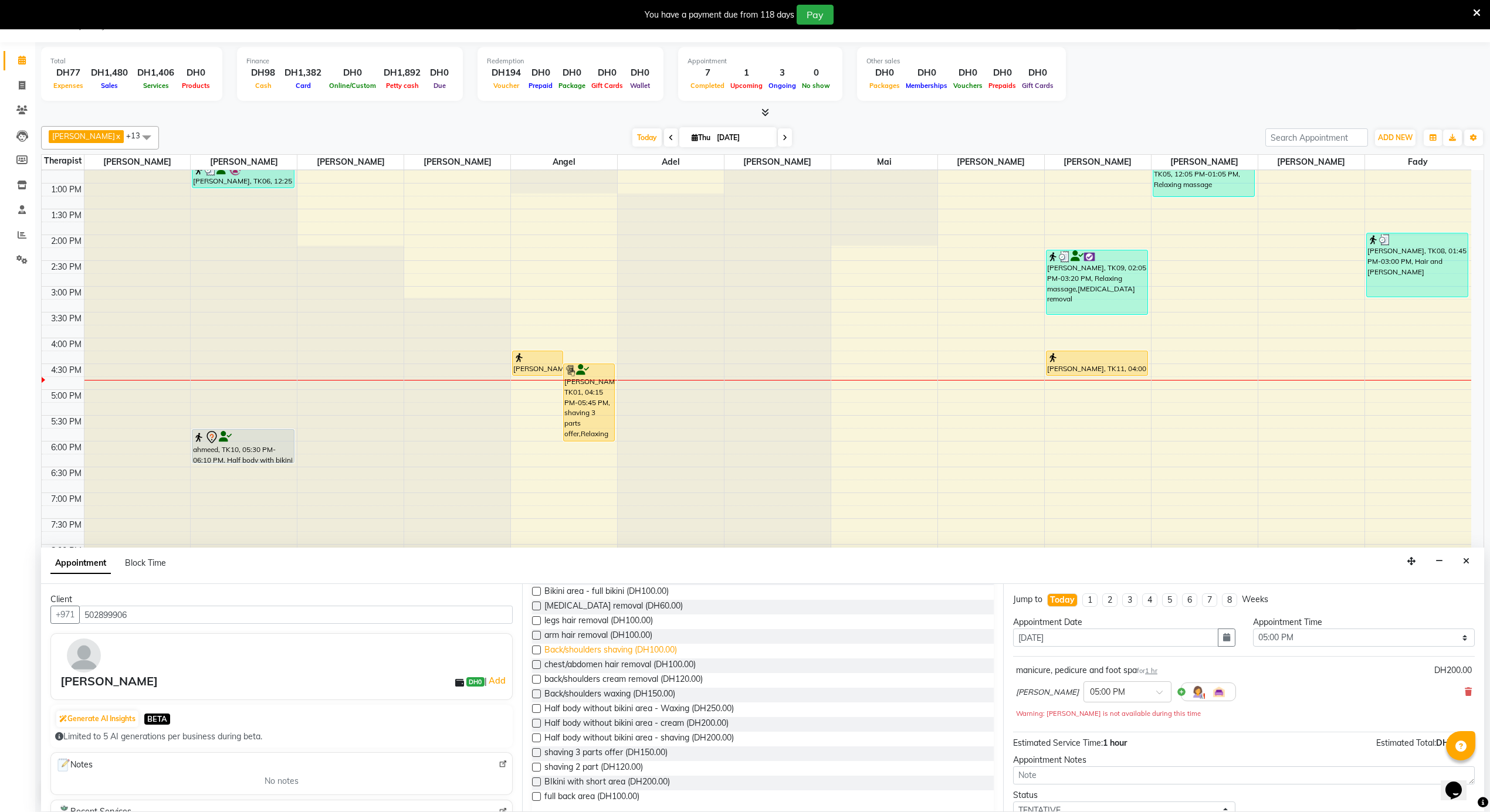
scroll to position [190, 0]
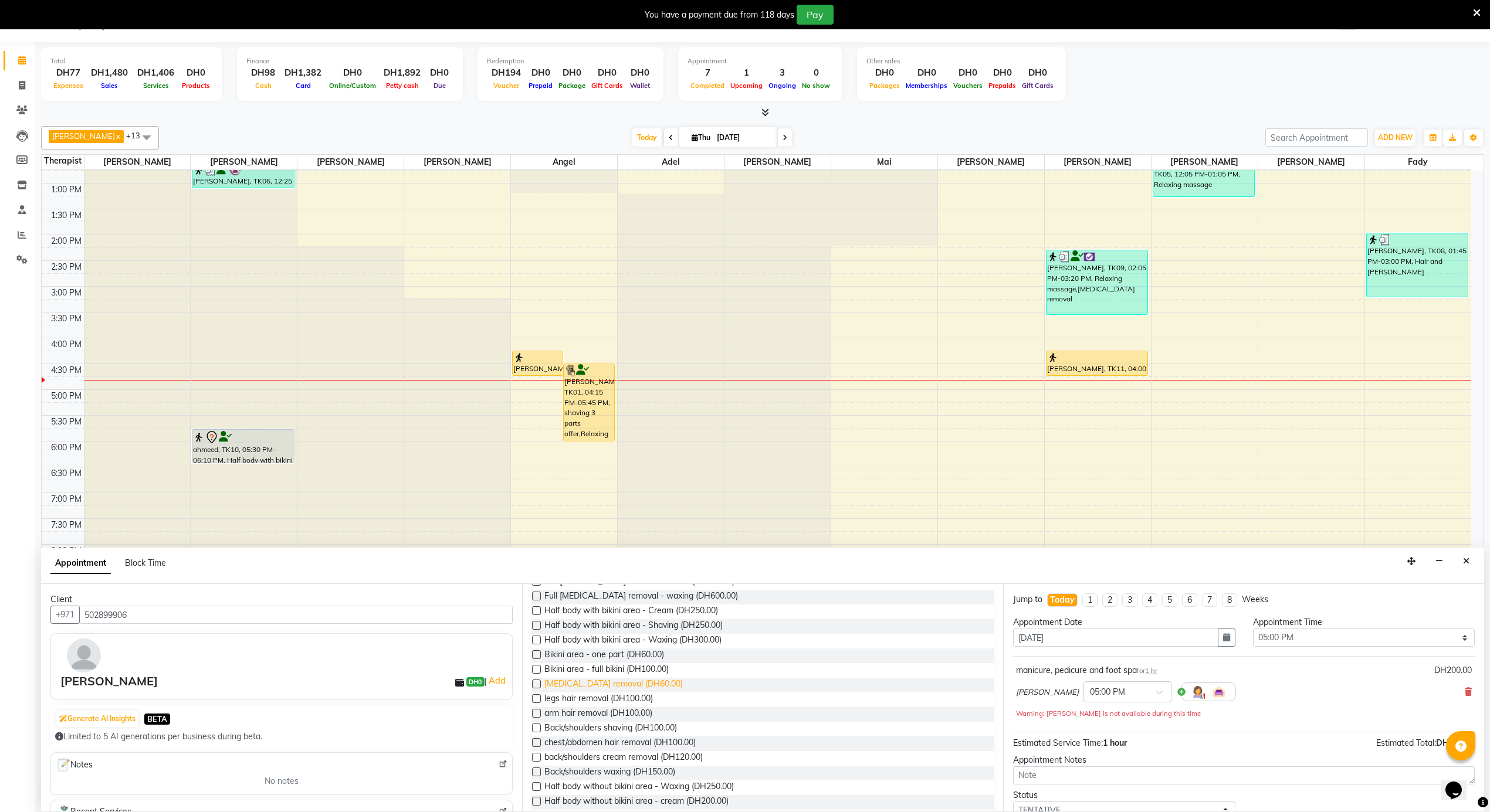
click at [646, 684] on span "[MEDICAL_DATA] removal (DH60.00)" at bounding box center [614, 685] width 138 height 14
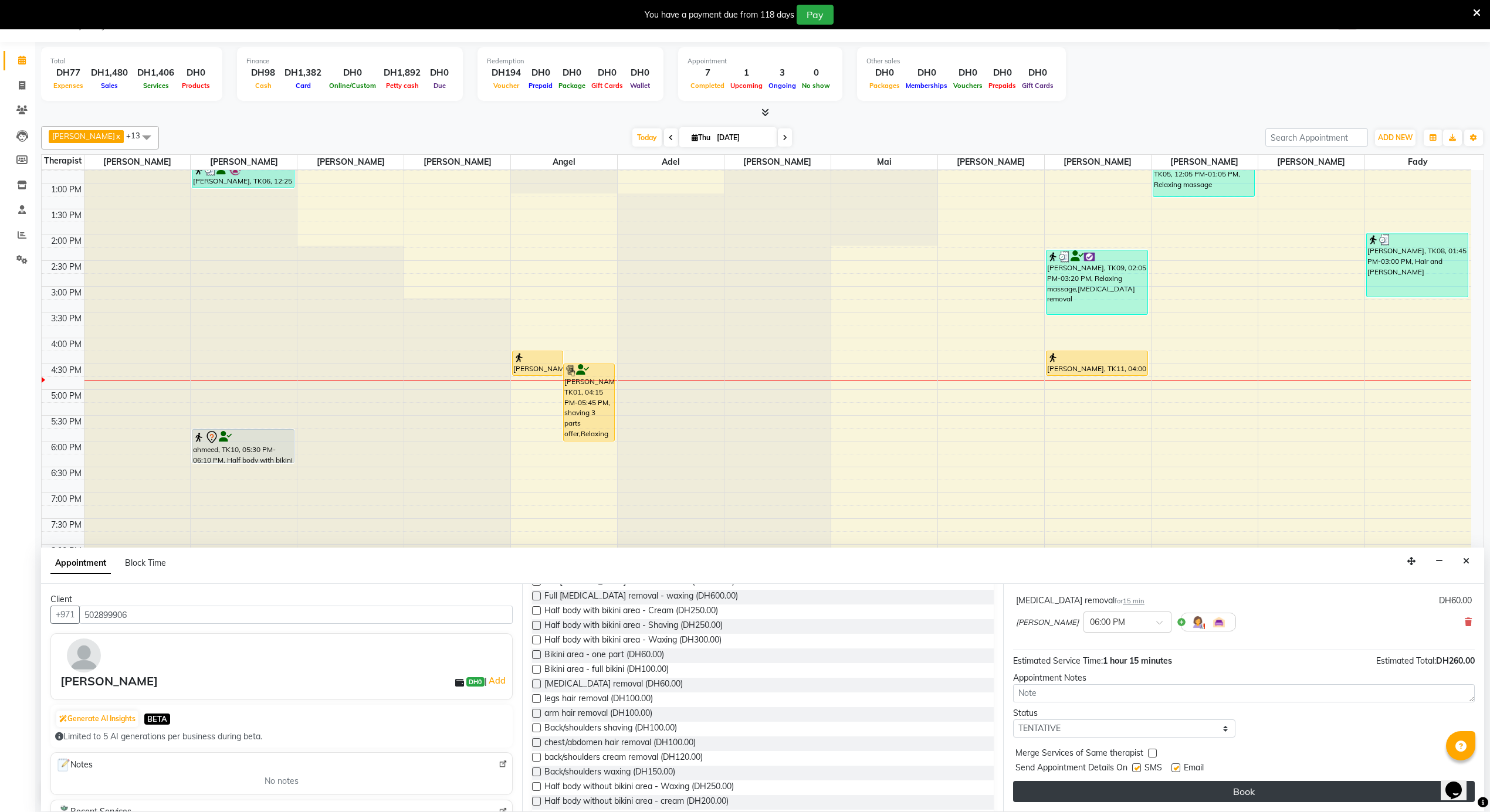
click at [1161, 785] on button "Book" at bounding box center [1243, 791] width 462 height 21
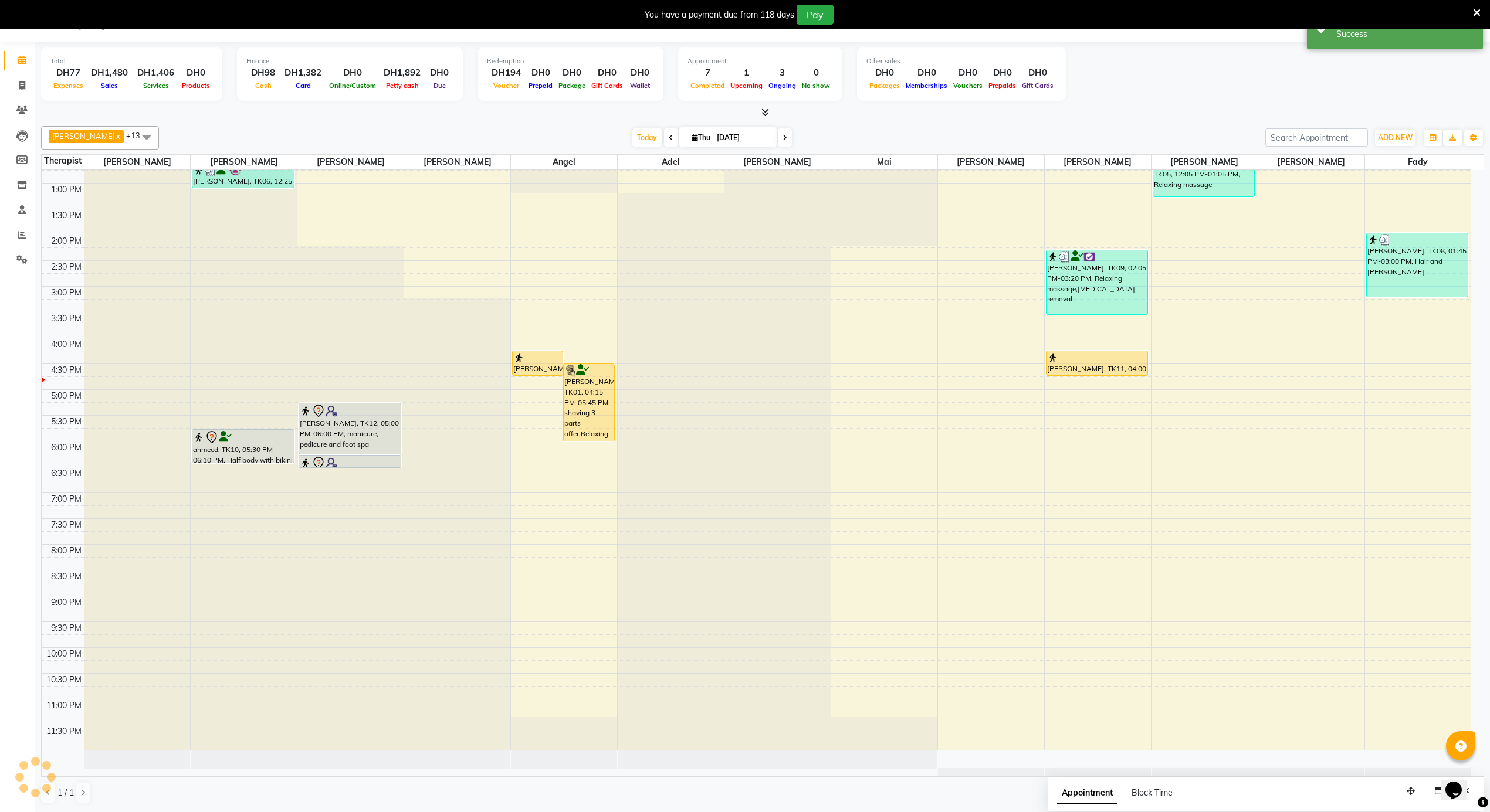
scroll to position [0, 0]
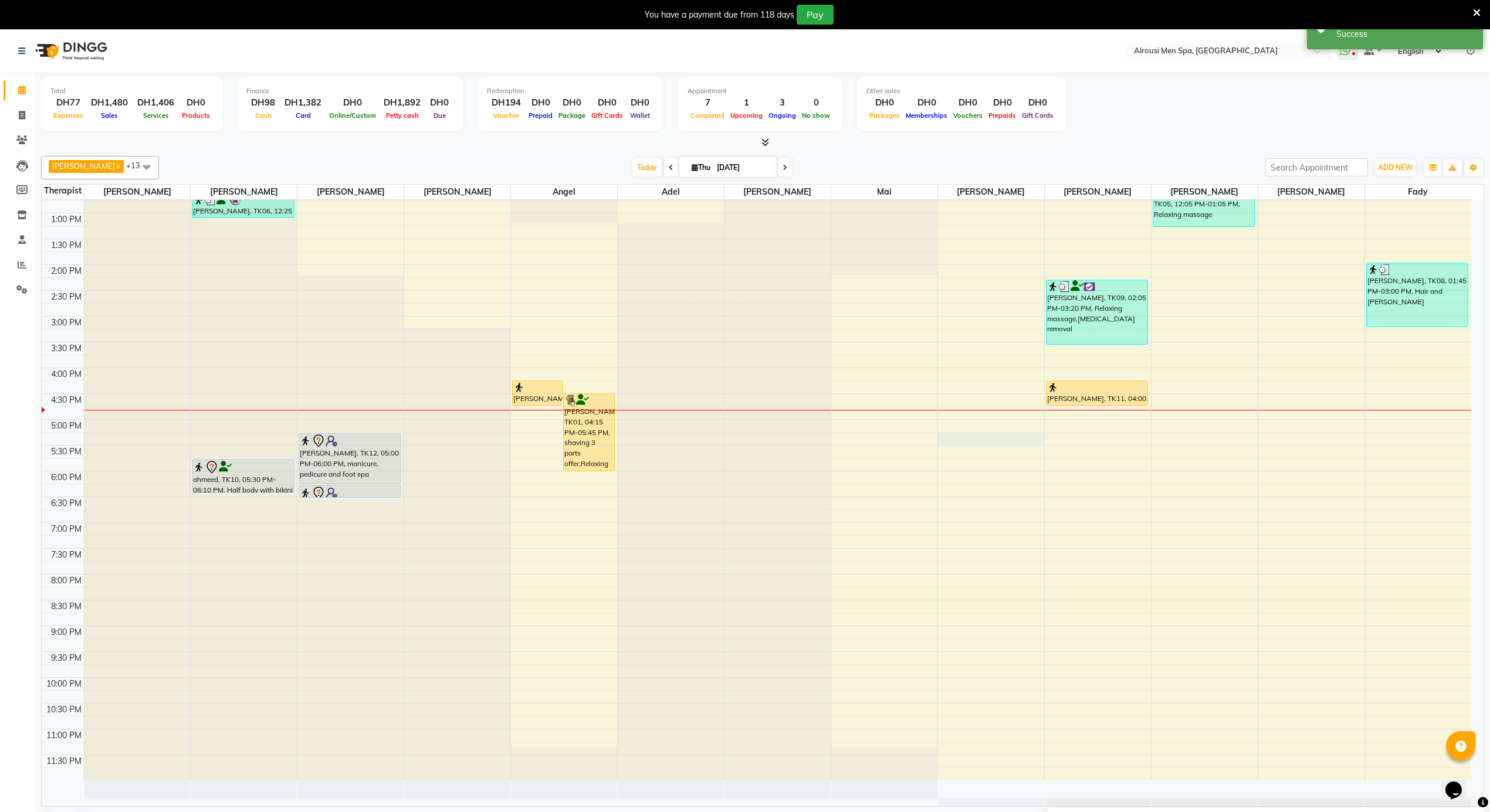
click at [967, 439] on div "12:00 AM 12:30 AM 1:00 AM 1:30 AM 2:00 AM 2:30 AM 3:00 AM 3:30 AM 4:00 AM 4:30 …" at bounding box center [757, 162] width 1429 height 1238
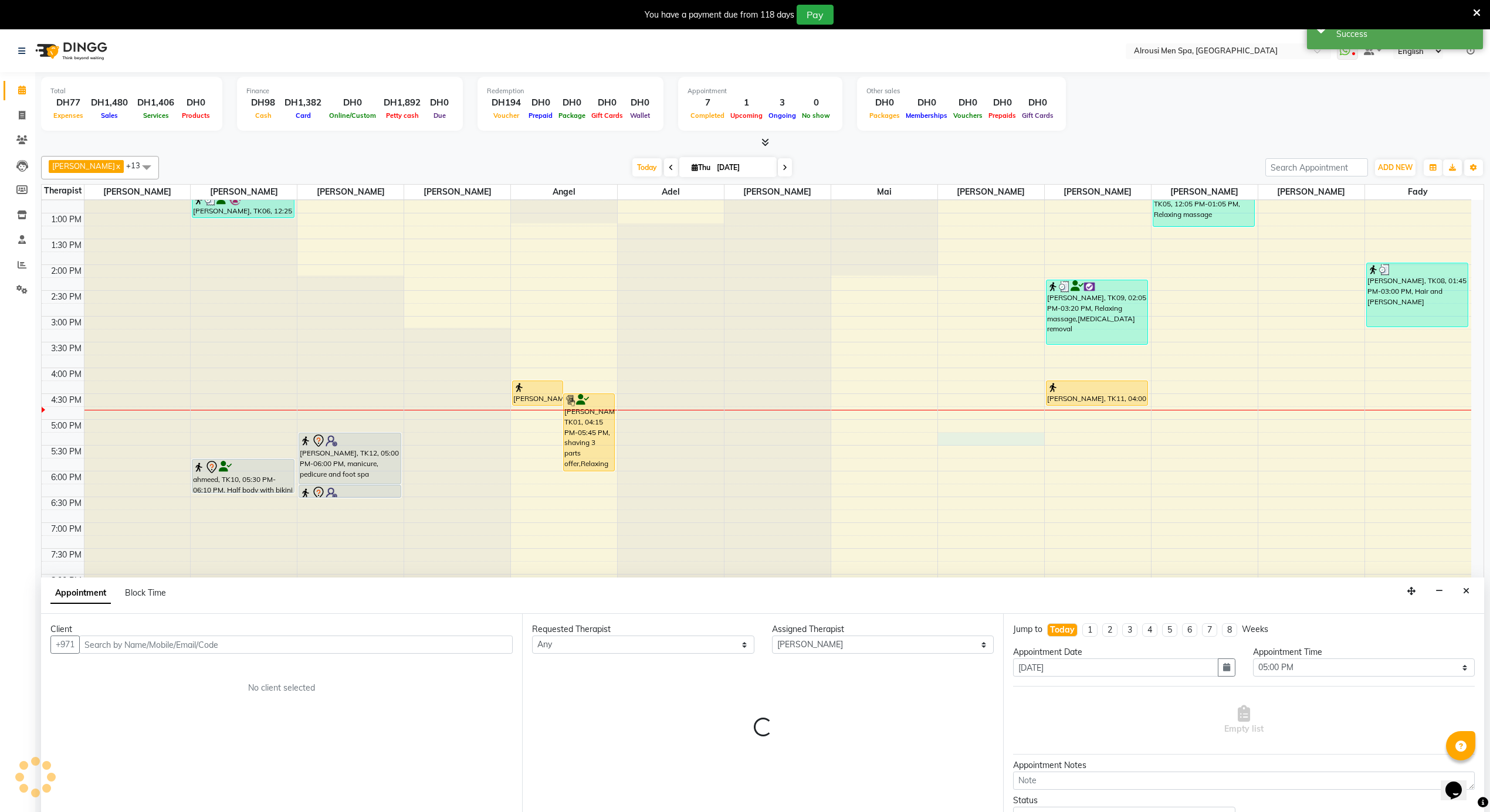
scroll to position [30, 0]
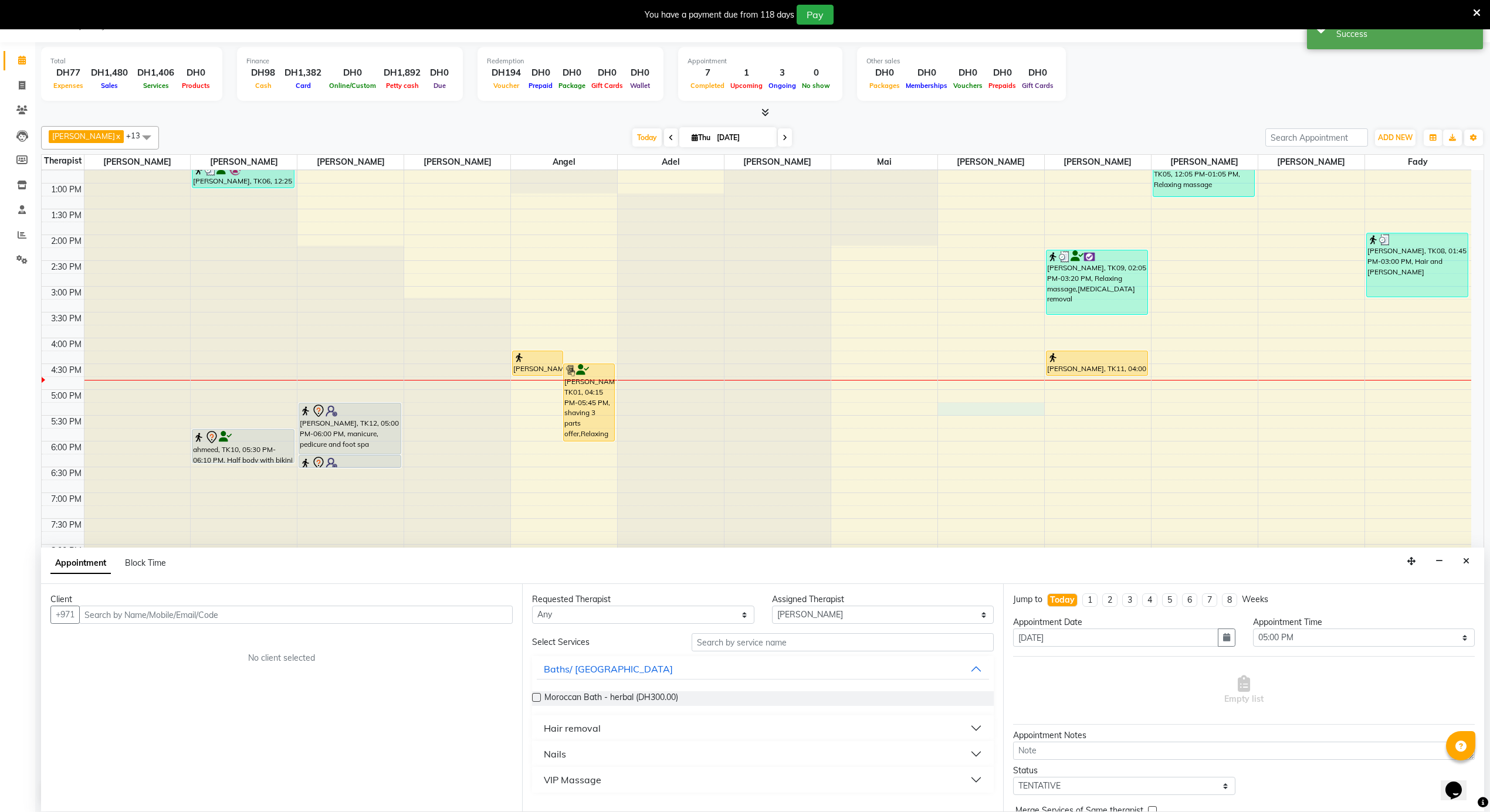
click at [255, 611] on input "text" at bounding box center [296, 614] width 433 height 18
click at [482, 611] on span "Add Client" at bounding box center [488, 614] width 39 height 11
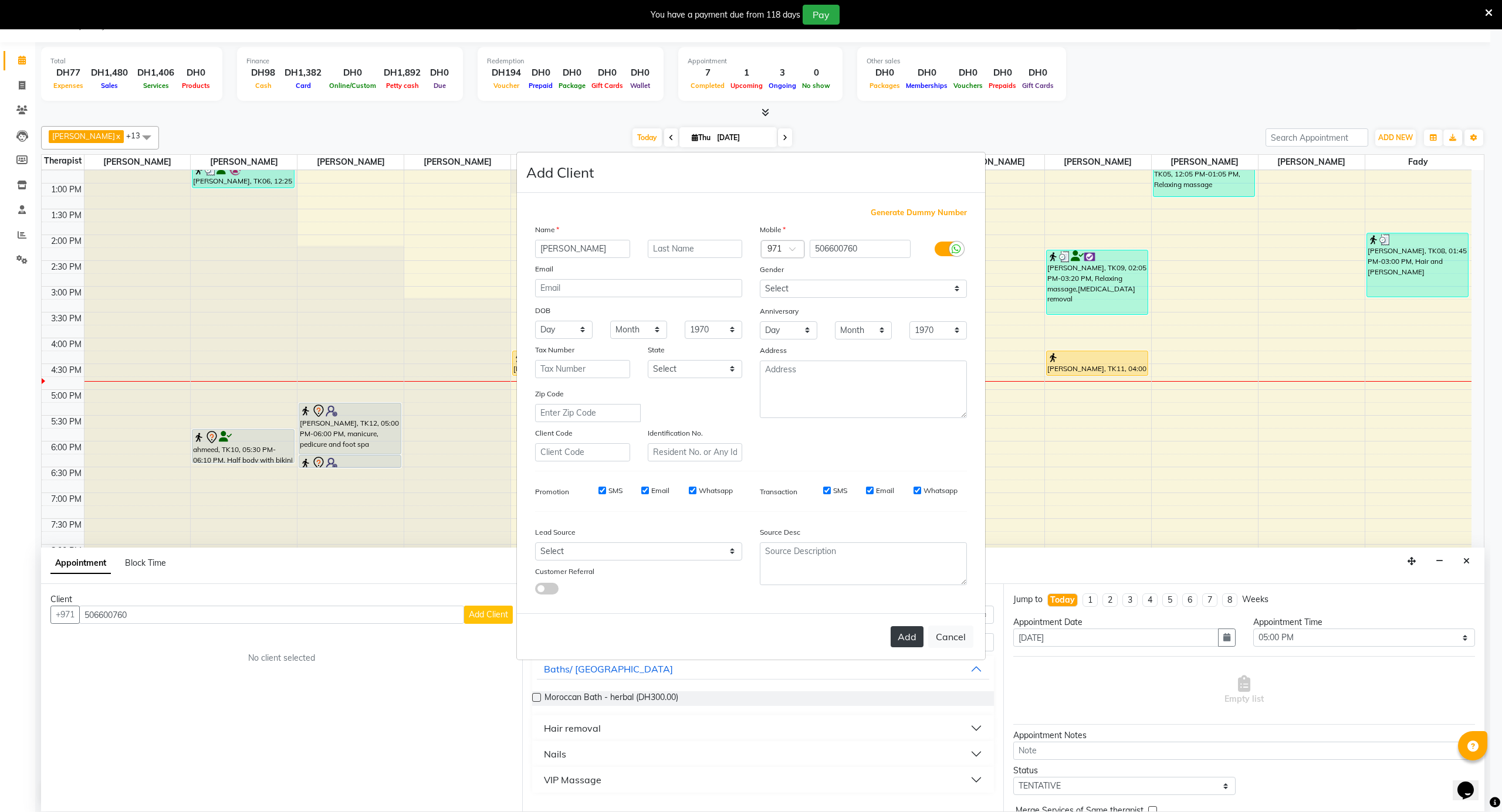
click at [910, 636] on button "Add" at bounding box center [907, 637] width 33 height 21
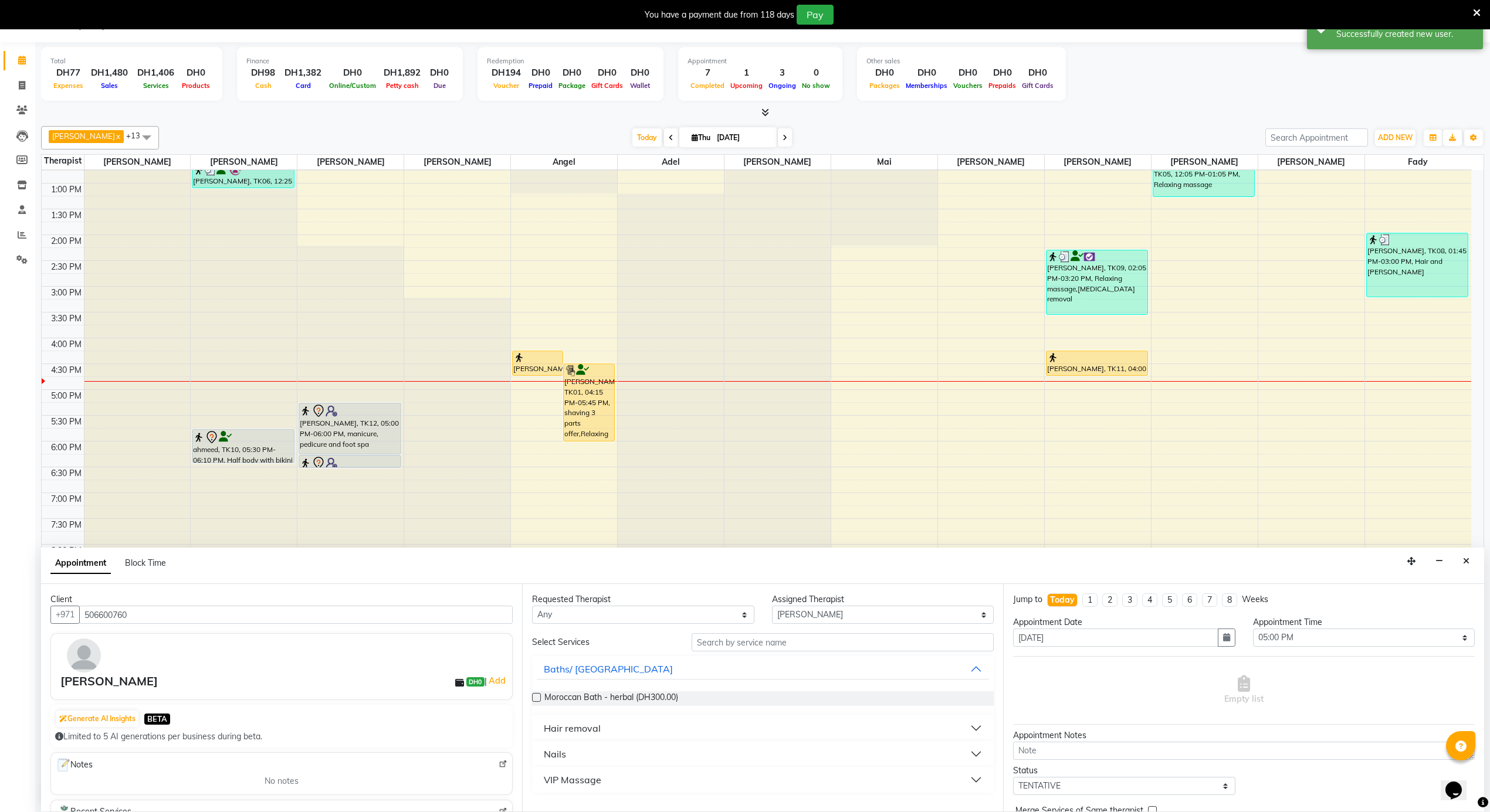
click at [571, 780] on div "VIP Massage" at bounding box center [573, 780] width 58 height 14
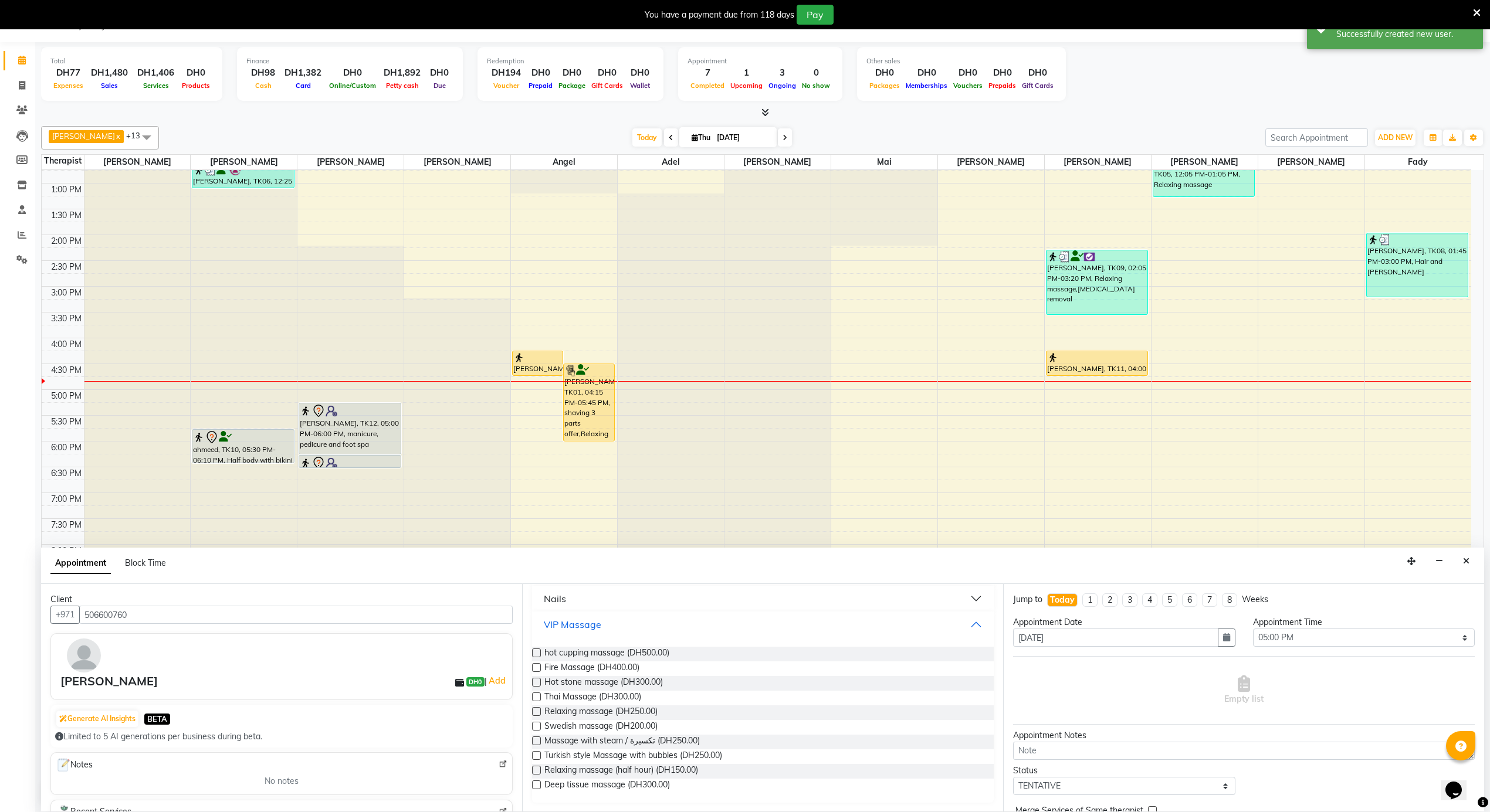
scroll to position [156, 0]
click at [646, 726] on span "Swedish massage (DH200.00)" at bounding box center [601, 727] width 113 height 14
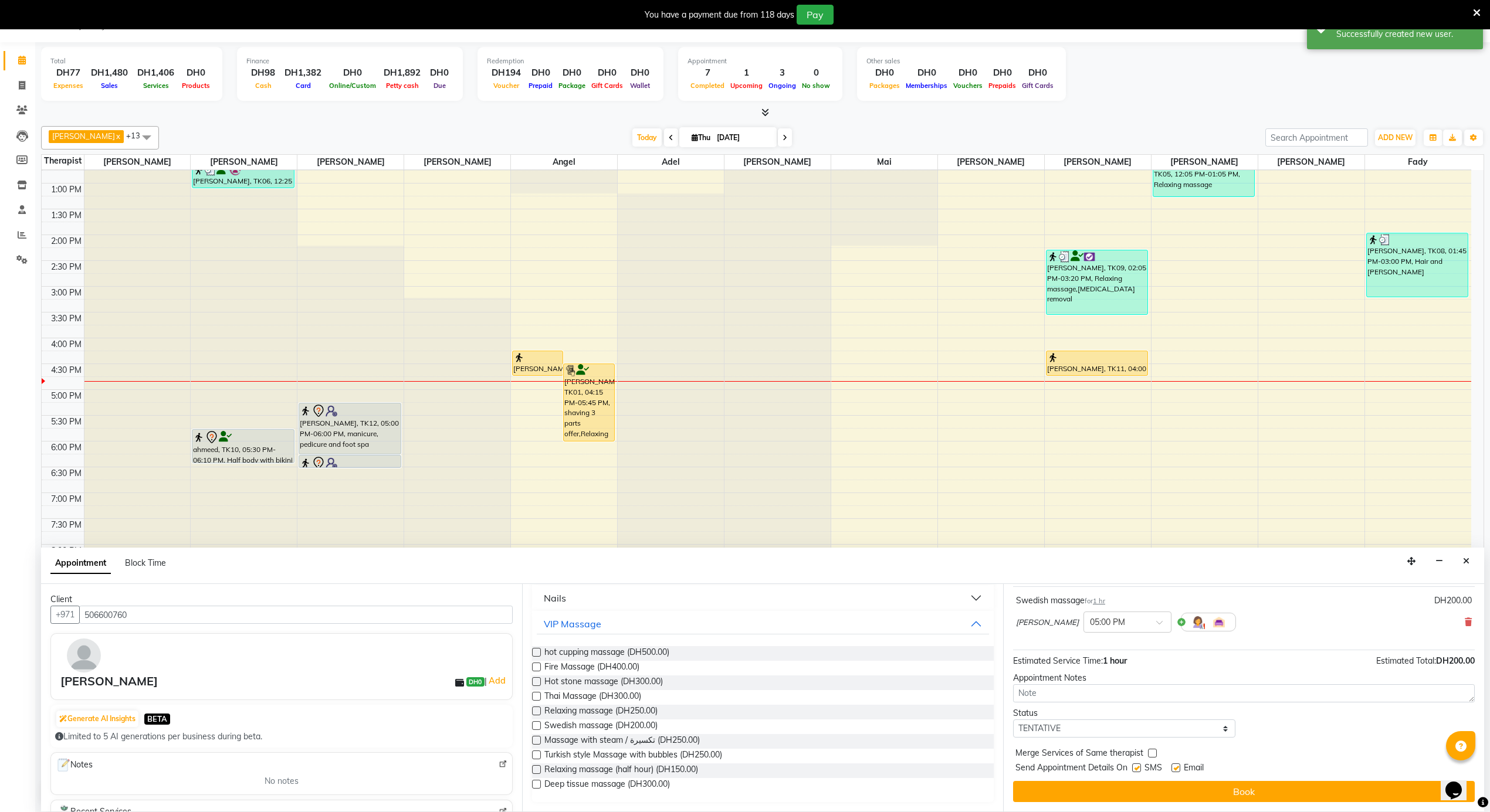
scroll to position [71, 0]
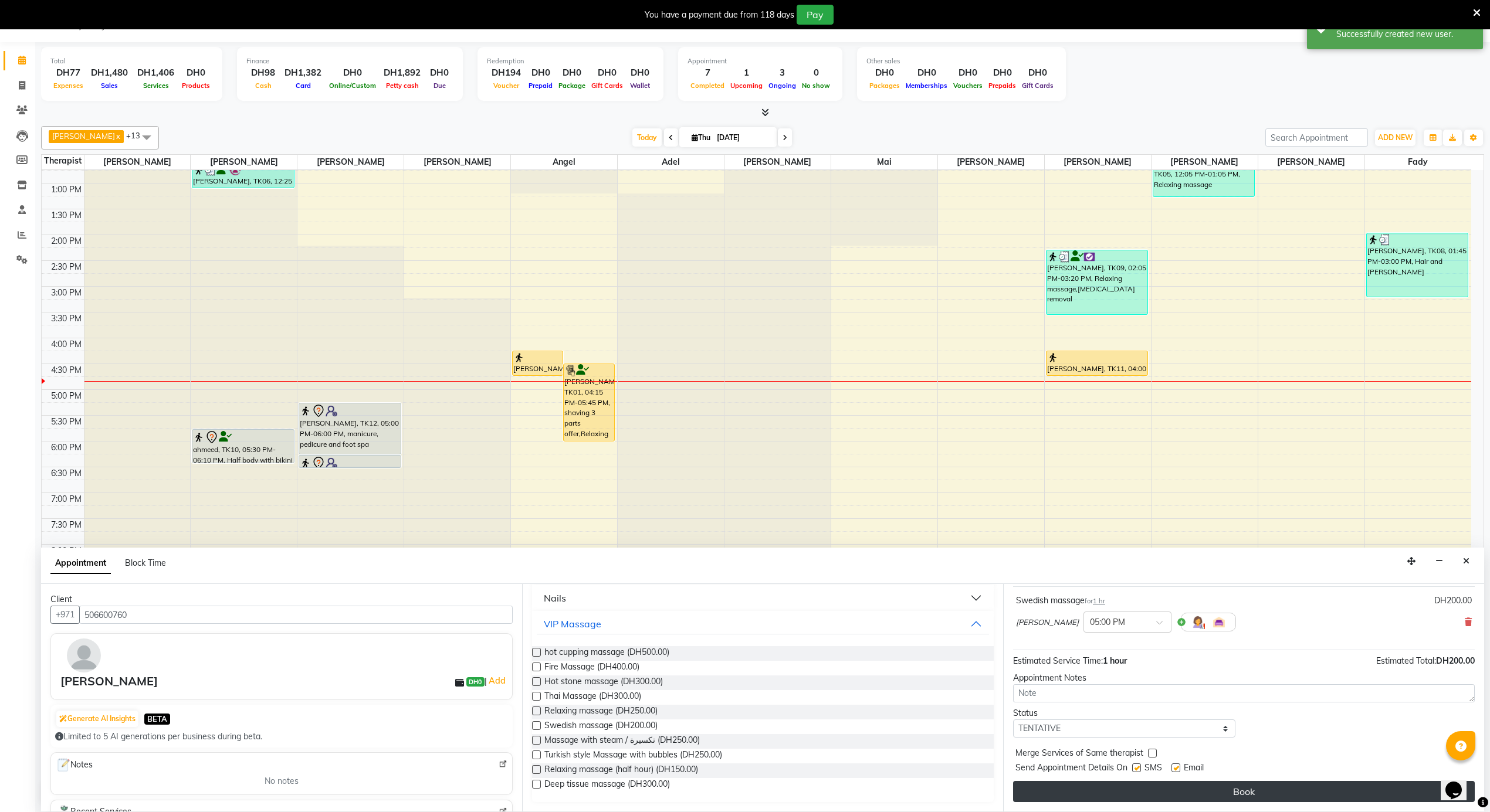
click at [1133, 789] on button "Book" at bounding box center [1243, 791] width 462 height 21
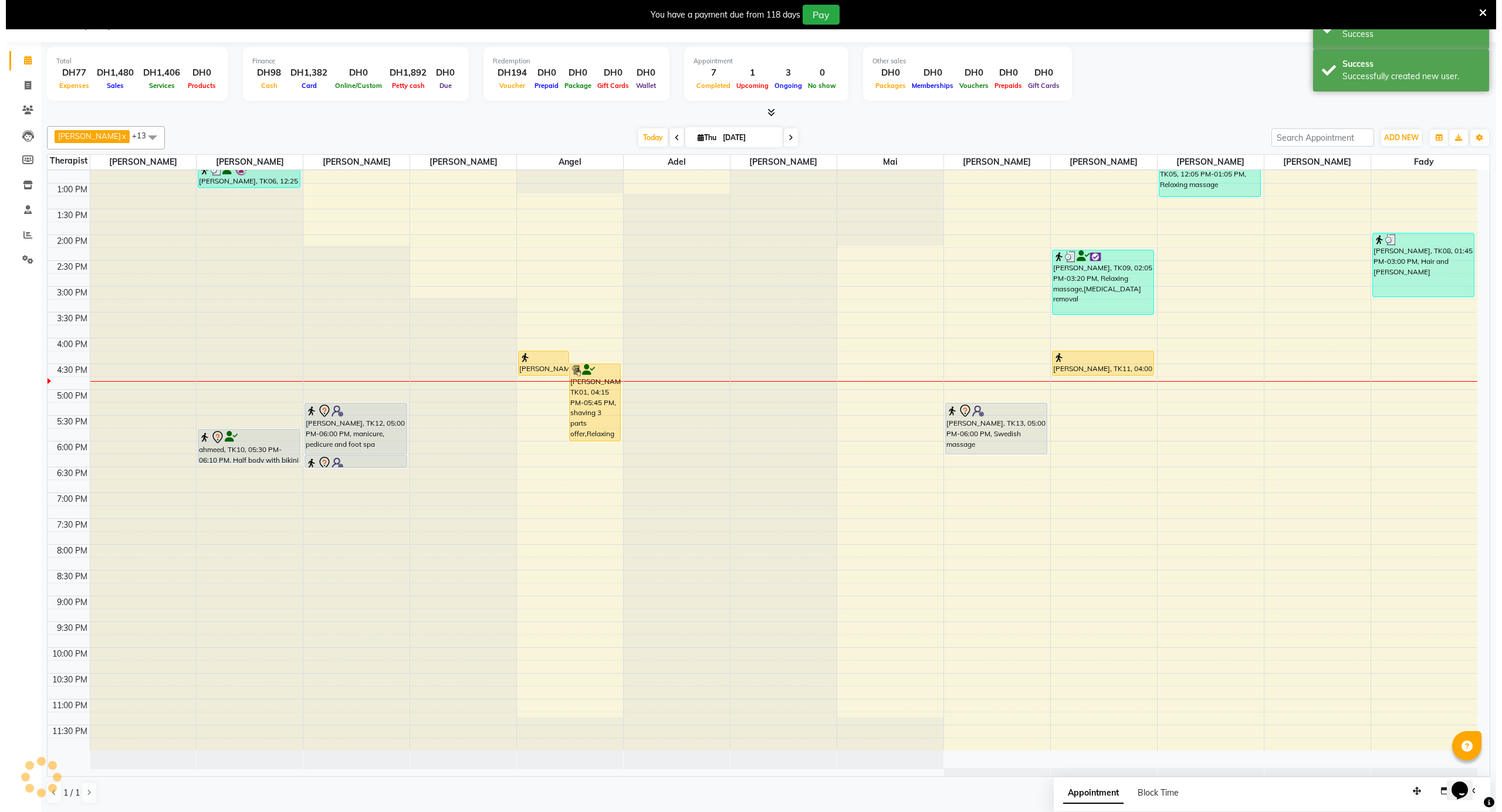
scroll to position [0, 0]
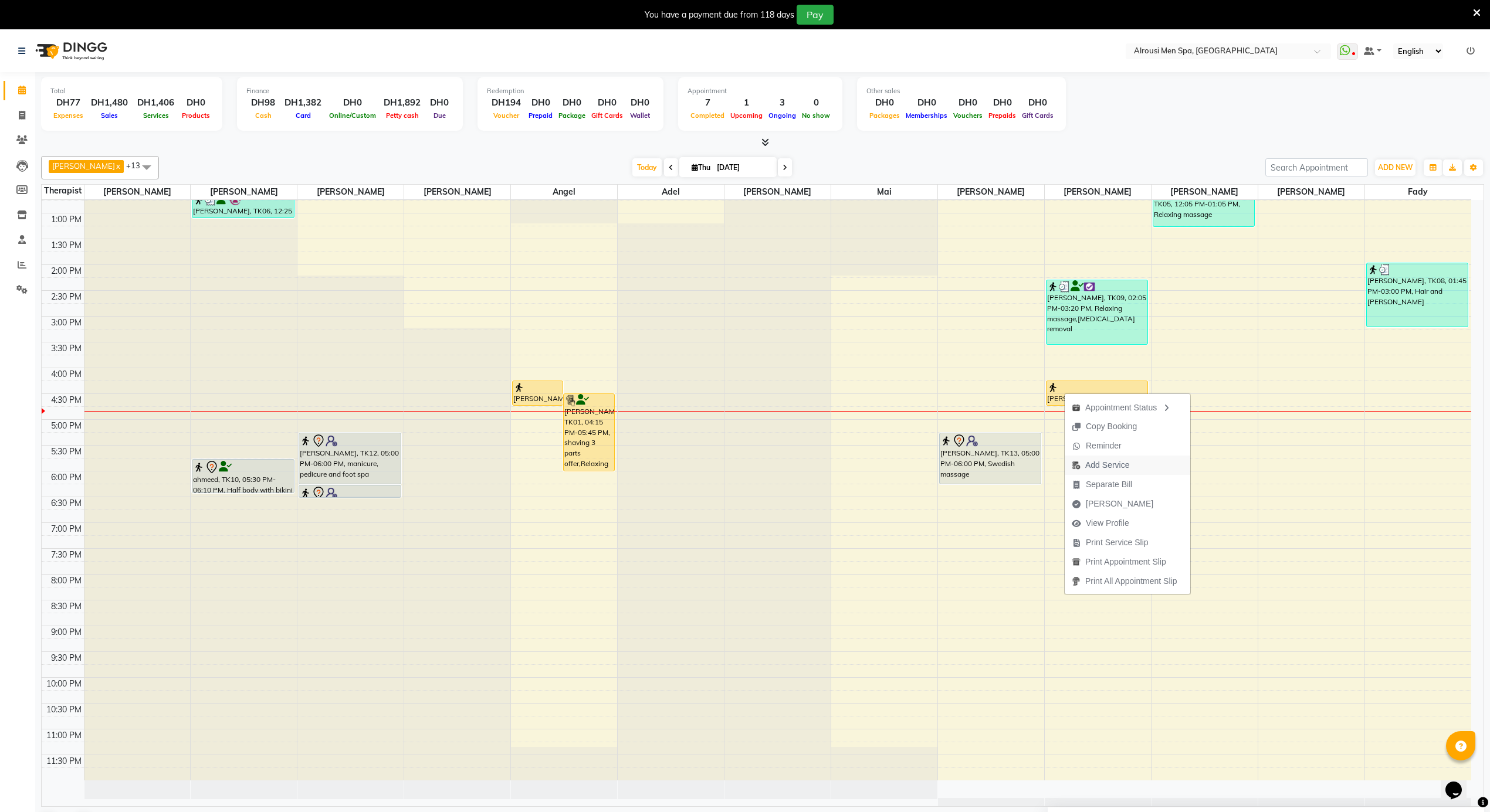
click at [1104, 462] on span "Add Service" at bounding box center [1106, 465] width 44 height 12
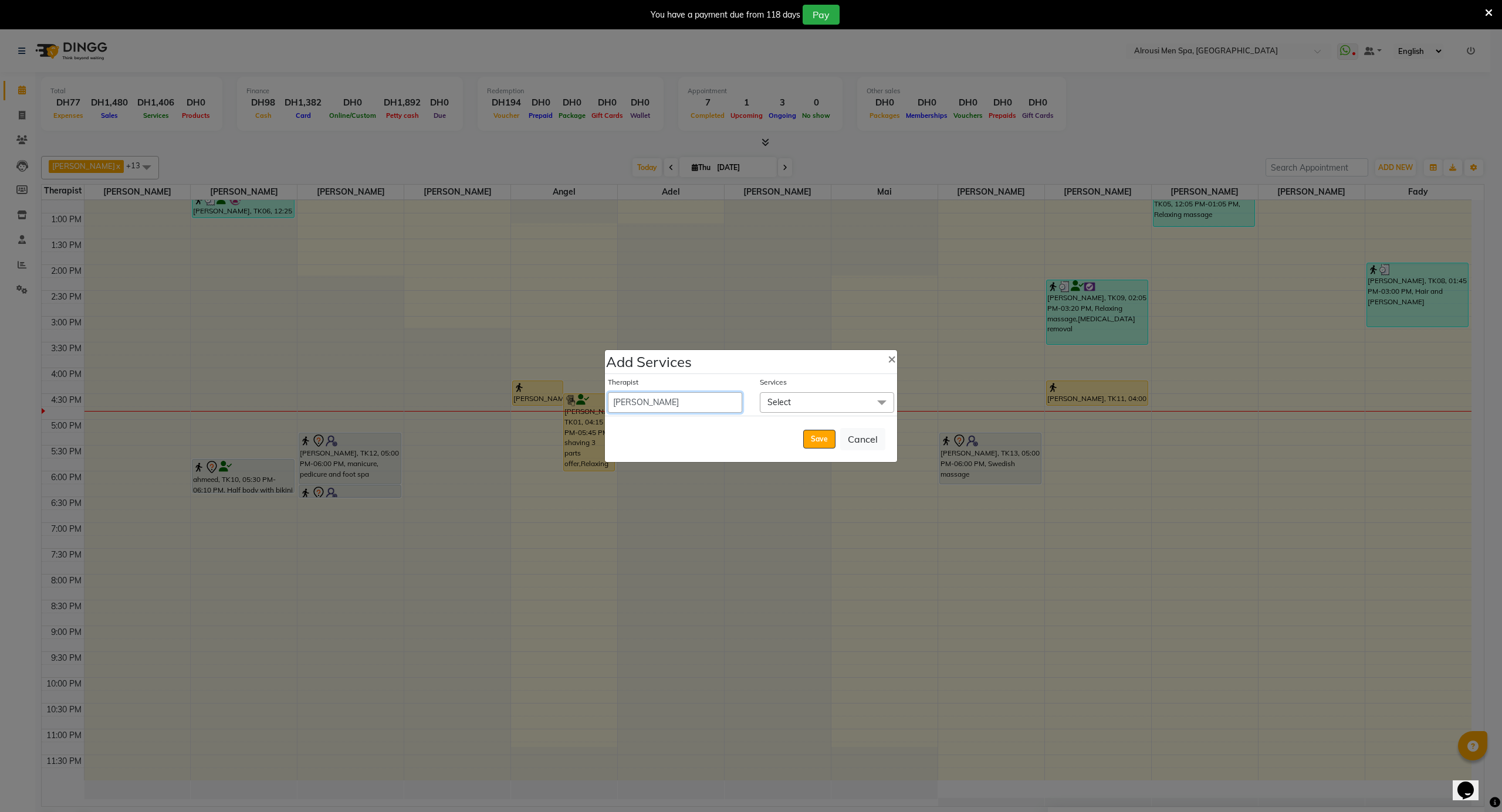
click at [678, 400] on select "[PERSON_NAME] [PERSON_NAME] [PERSON_NAME] [PERSON_NAME] [PERSON_NAME] [PERSON_N…" at bounding box center [675, 402] width 134 height 20
click at [608, 392] on select "[PERSON_NAME] [PERSON_NAME] [PERSON_NAME] [PERSON_NAME] [PERSON_NAME] [PERSON_N…" at bounding box center [675, 402] width 134 height 20
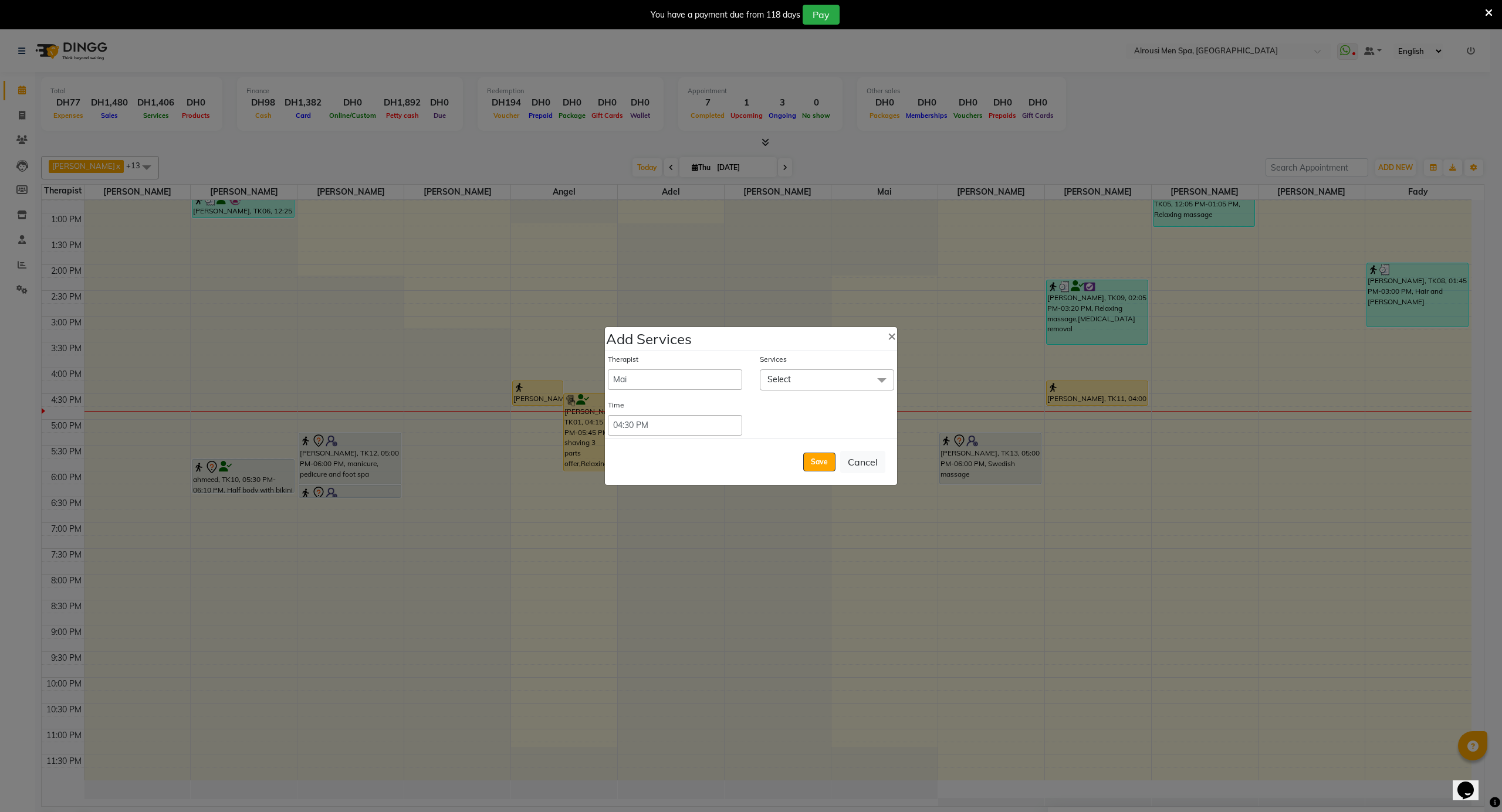
click at [791, 379] on span "Select" at bounding box center [827, 379] width 134 height 20
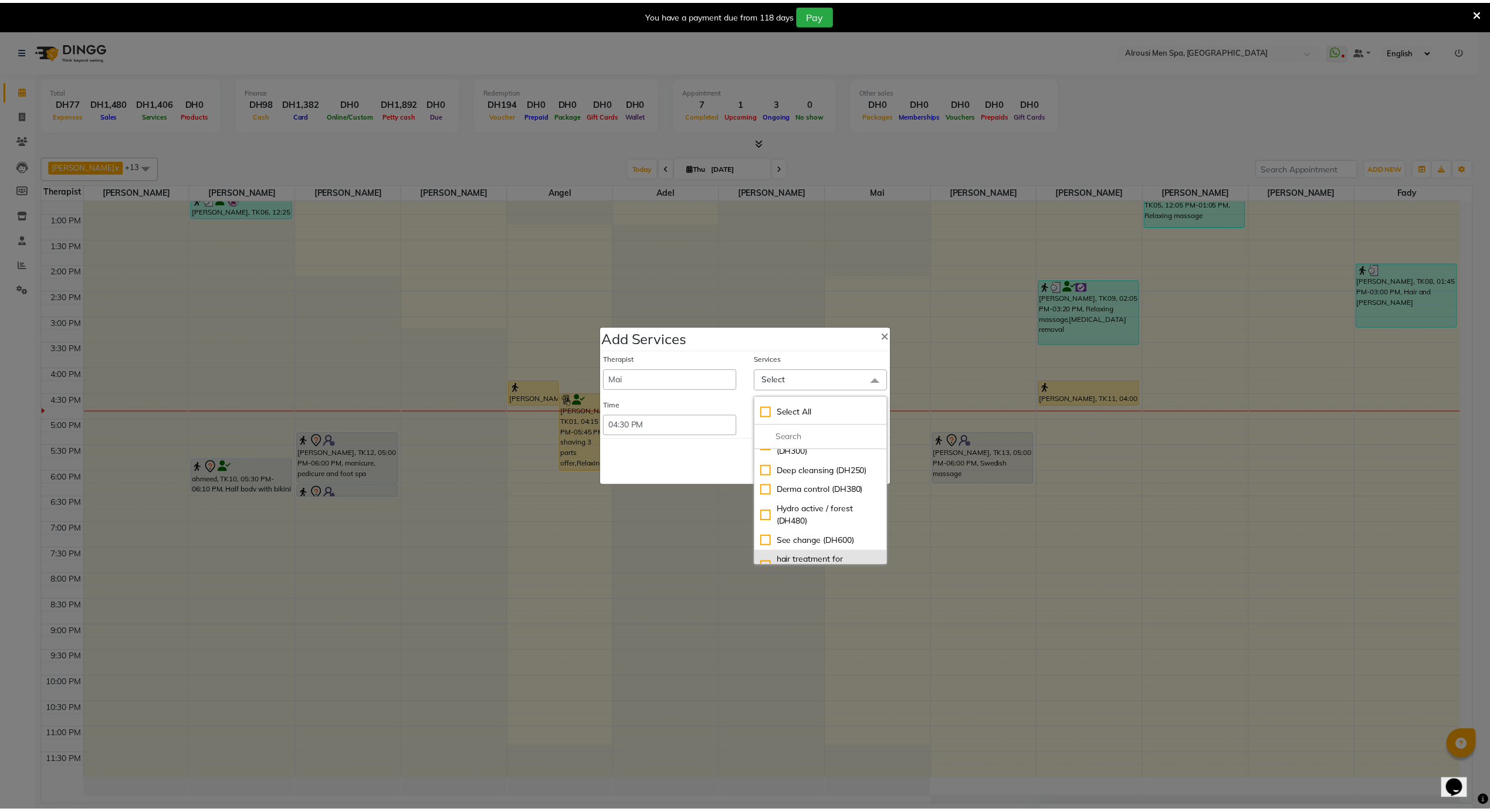
scroll to position [22, 0]
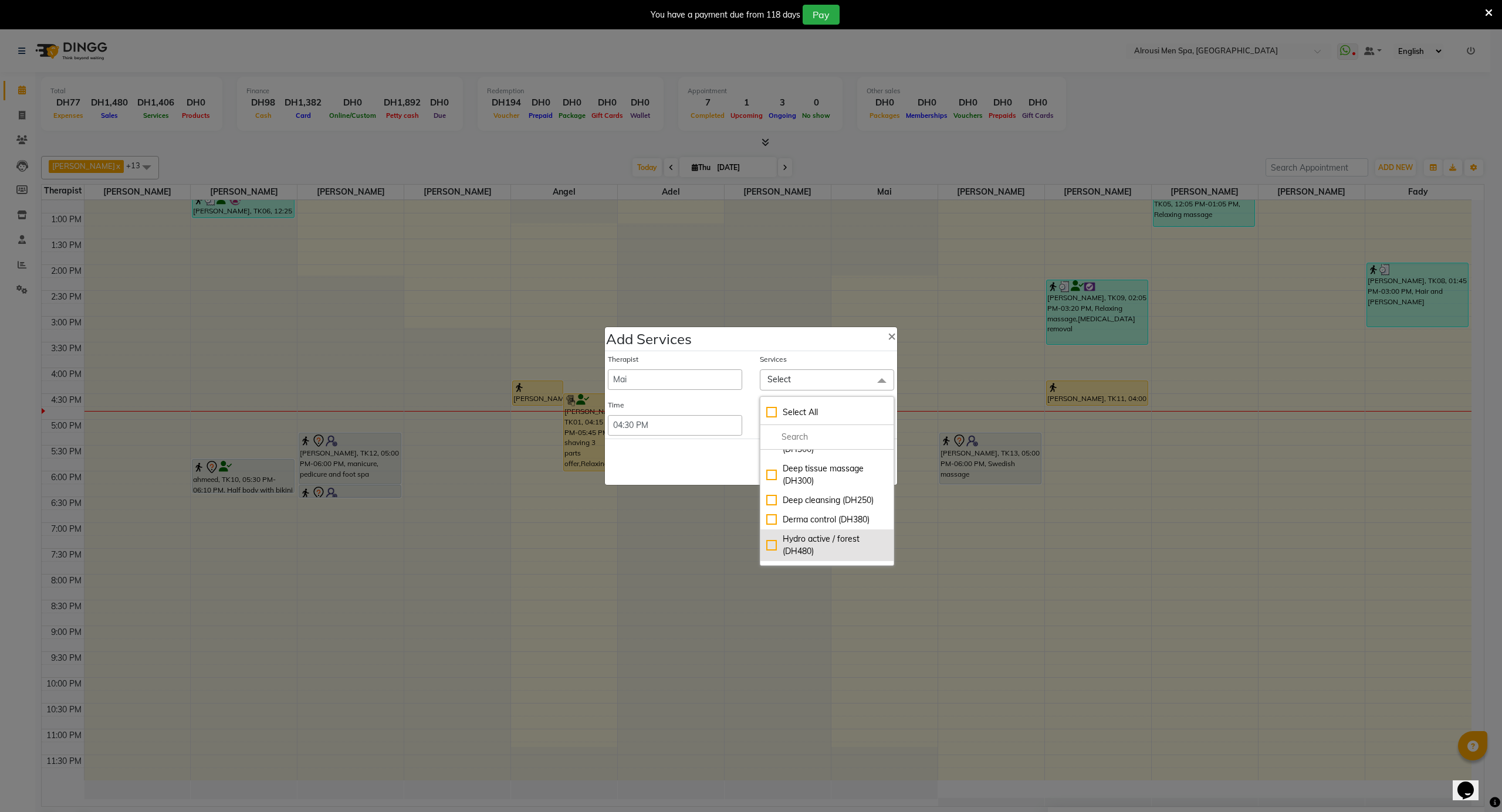
click at [818, 538] on div "Hydro active / forest (DH480)" at bounding box center [827, 545] width 121 height 25
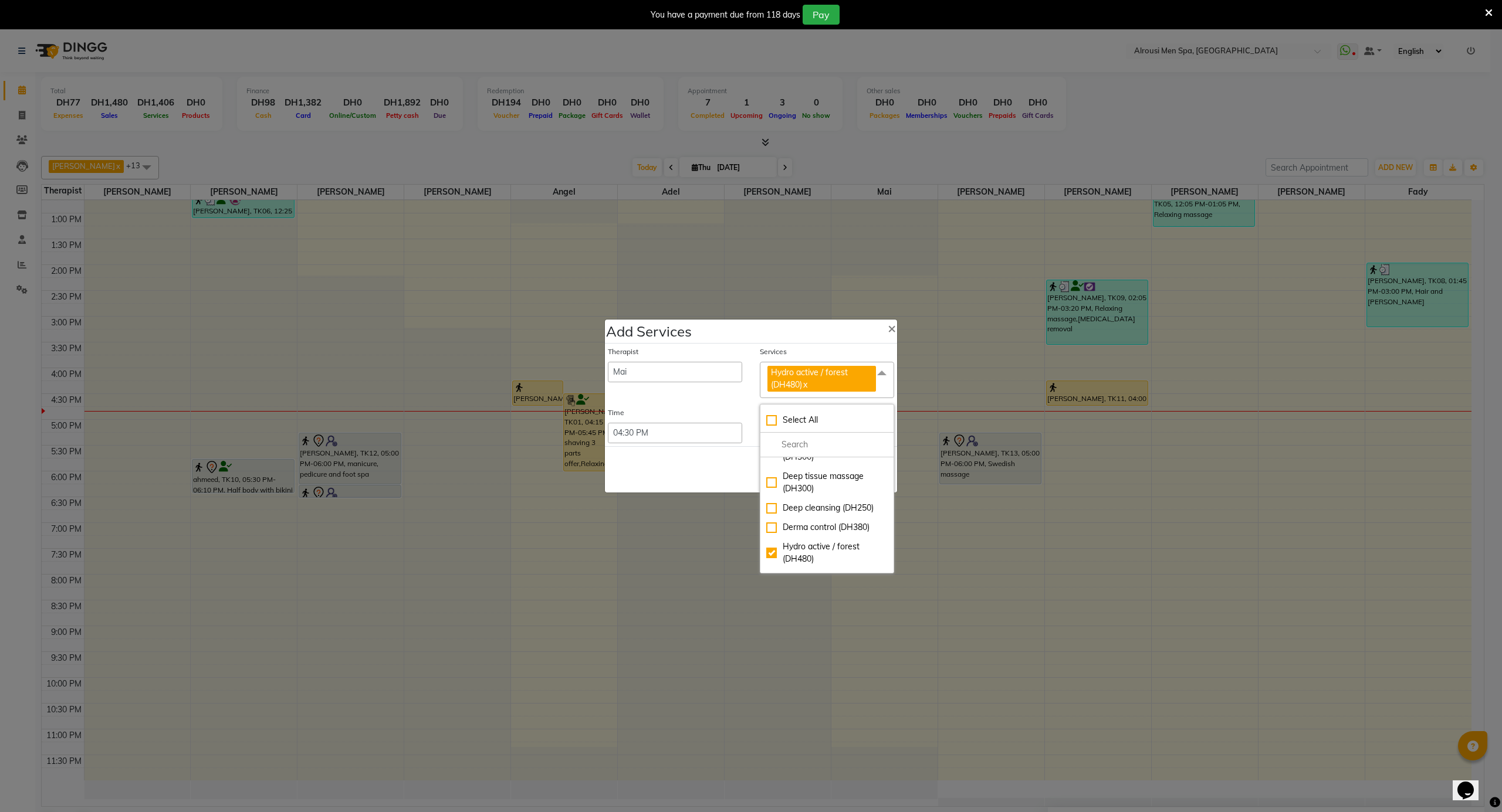
click at [704, 464] on div "Save Cancel" at bounding box center [750, 469] width 292 height 46
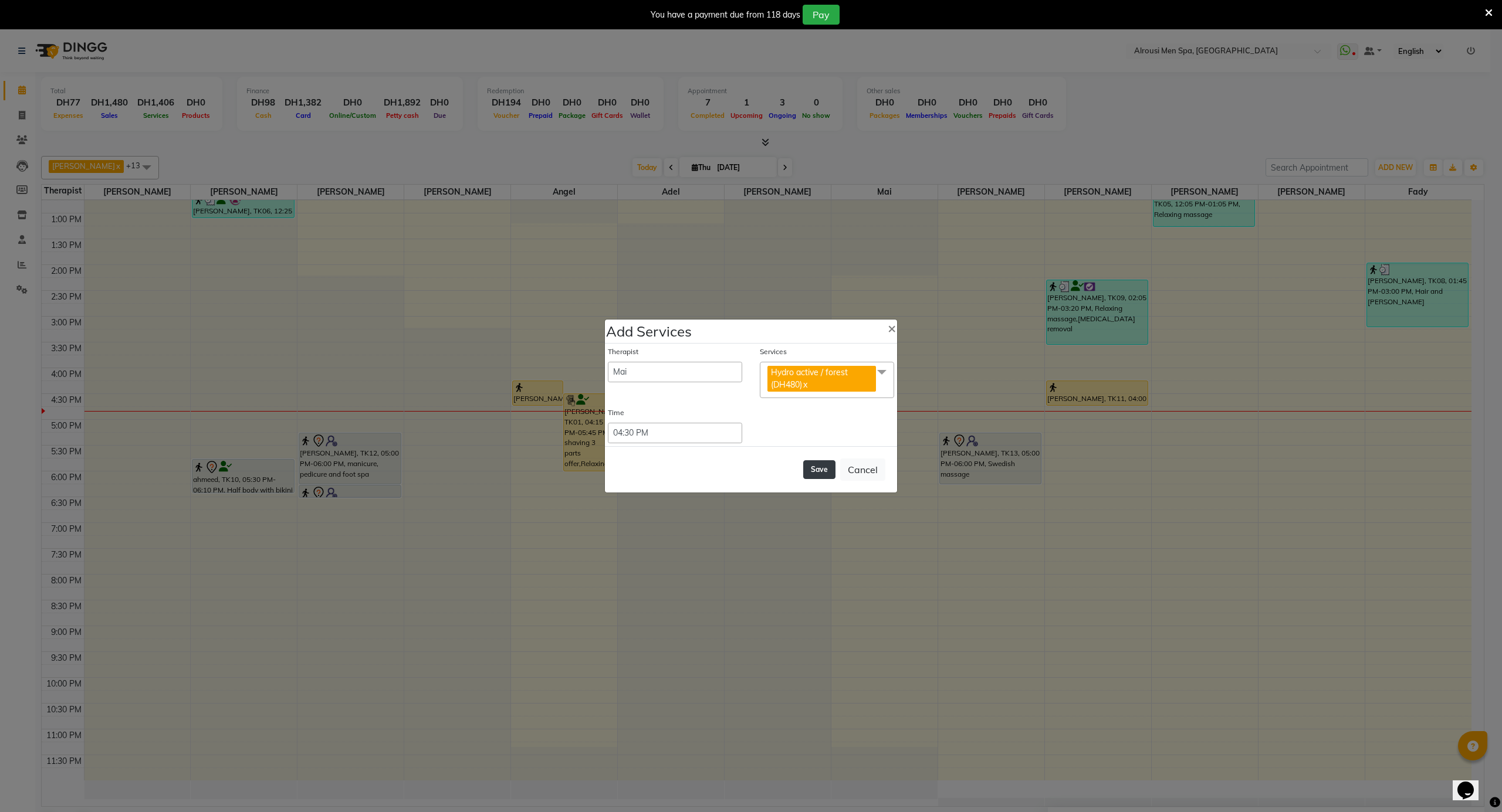
click at [811, 469] on button "Save" at bounding box center [819, 469] width 32 height 19
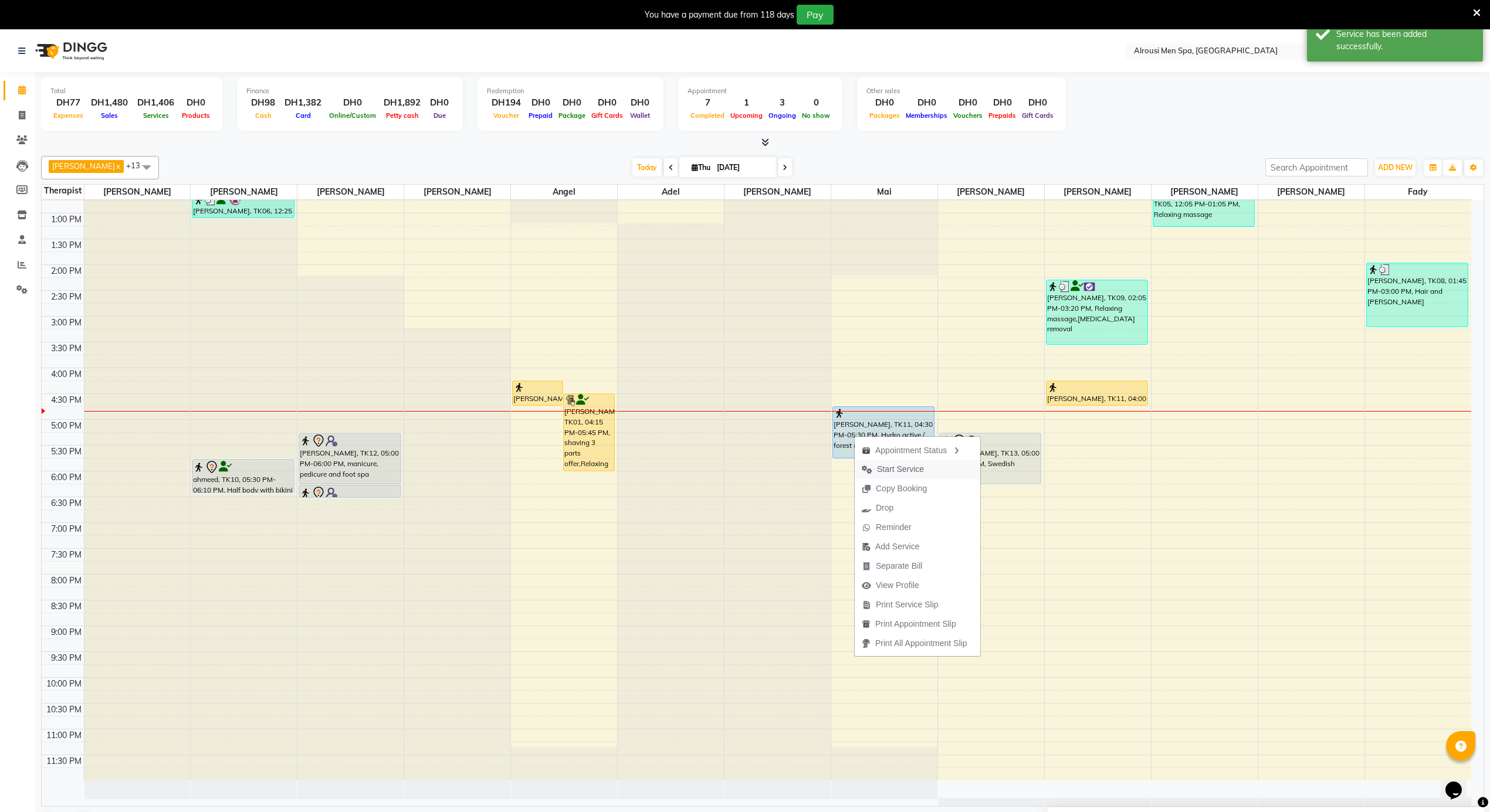
click at [887, 467] on span "Start Service" at bounding box center [900, 469] width 47 height 12
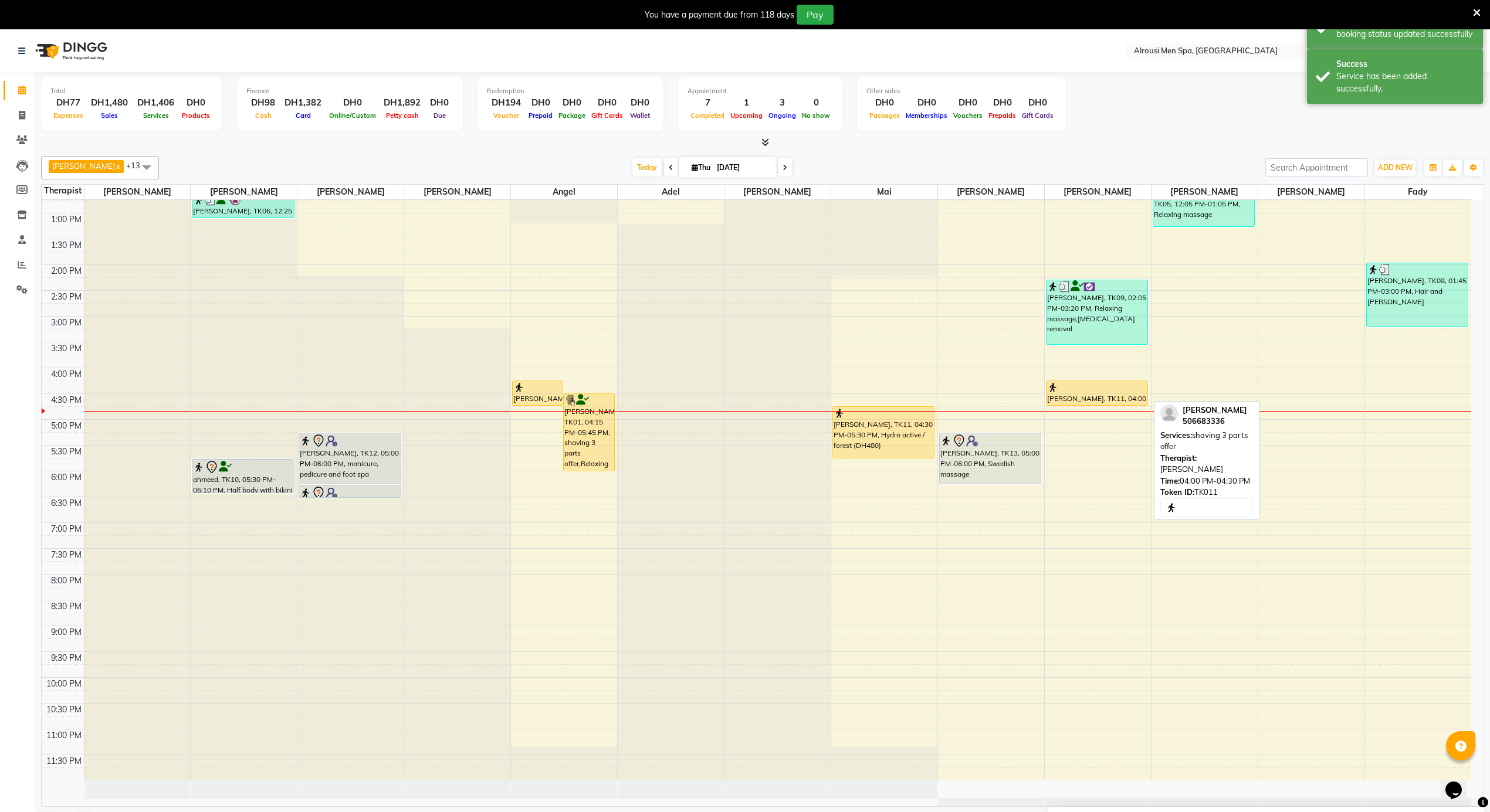
click at [1067, 397] on div "[PERSON_NAME], TK11, 04:00 PM-04:30 PM, shaving 3 parts offer" at bounding box center [1097, 393] width 101 height 24
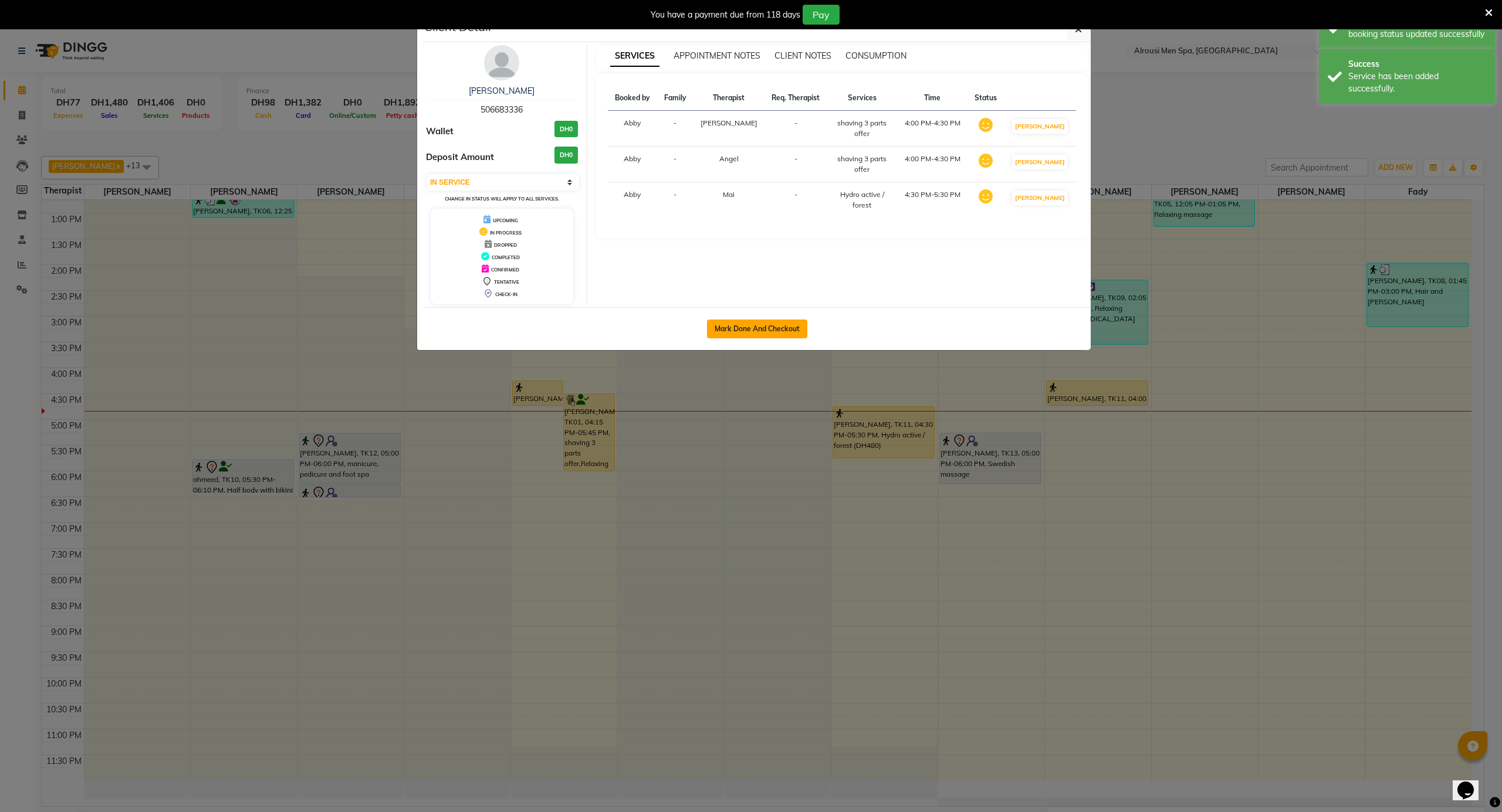
click at [734, 331] on button "Mark Done And Checkout" at bounding box center [757, 329] width 100 height 19
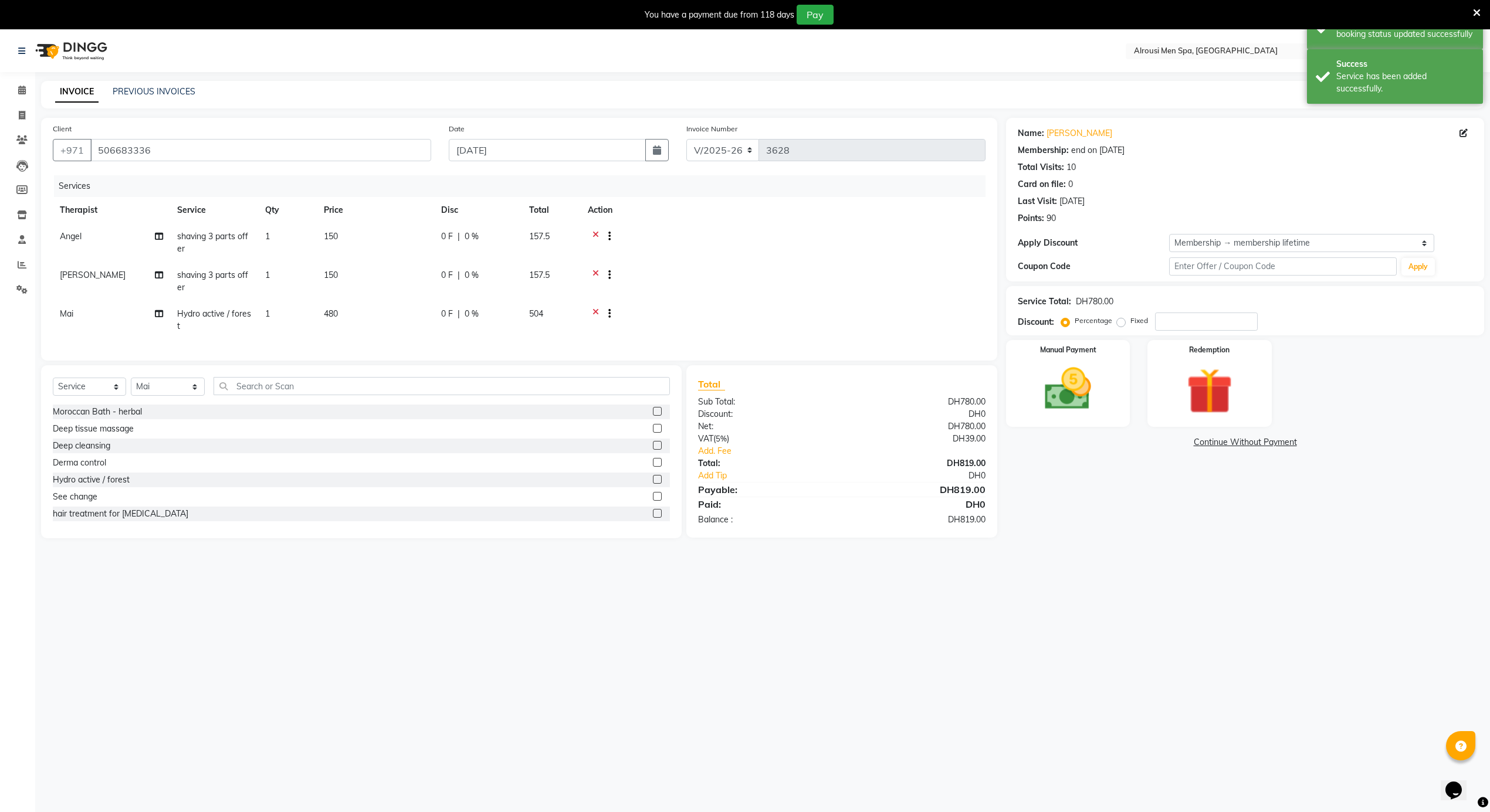
click at [206, 270] on span "shaving 3 parts offer" at bounding box center [213, 281] width 71 height 23
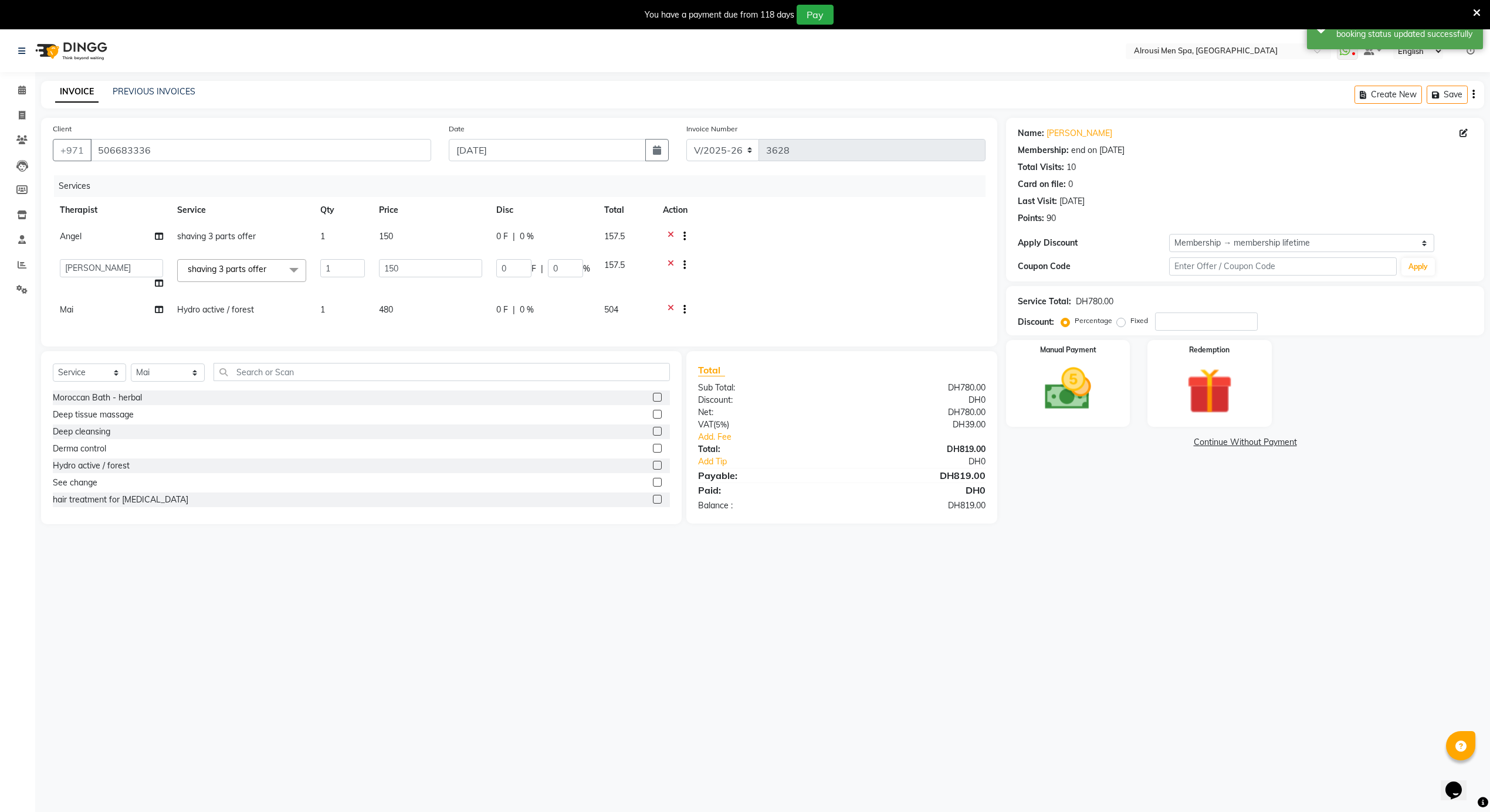
click at [216, 237] on span "shaving 3 parts offer" at bounding box center [216, 236] width 79 height 11
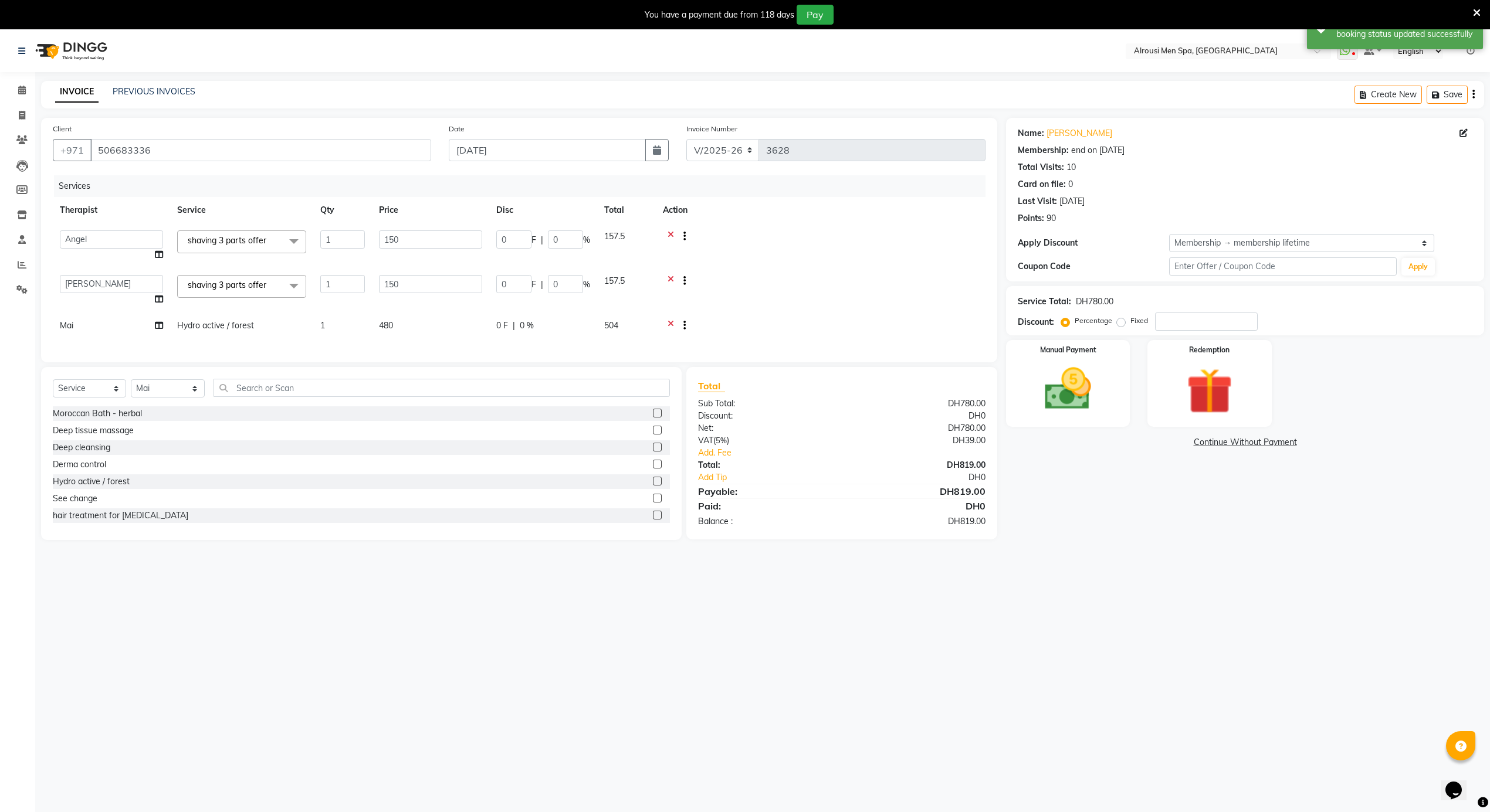
click at [231, 237] on span "shaving 3 parts offer" at bounding box center [226, 240] width 79 height 11
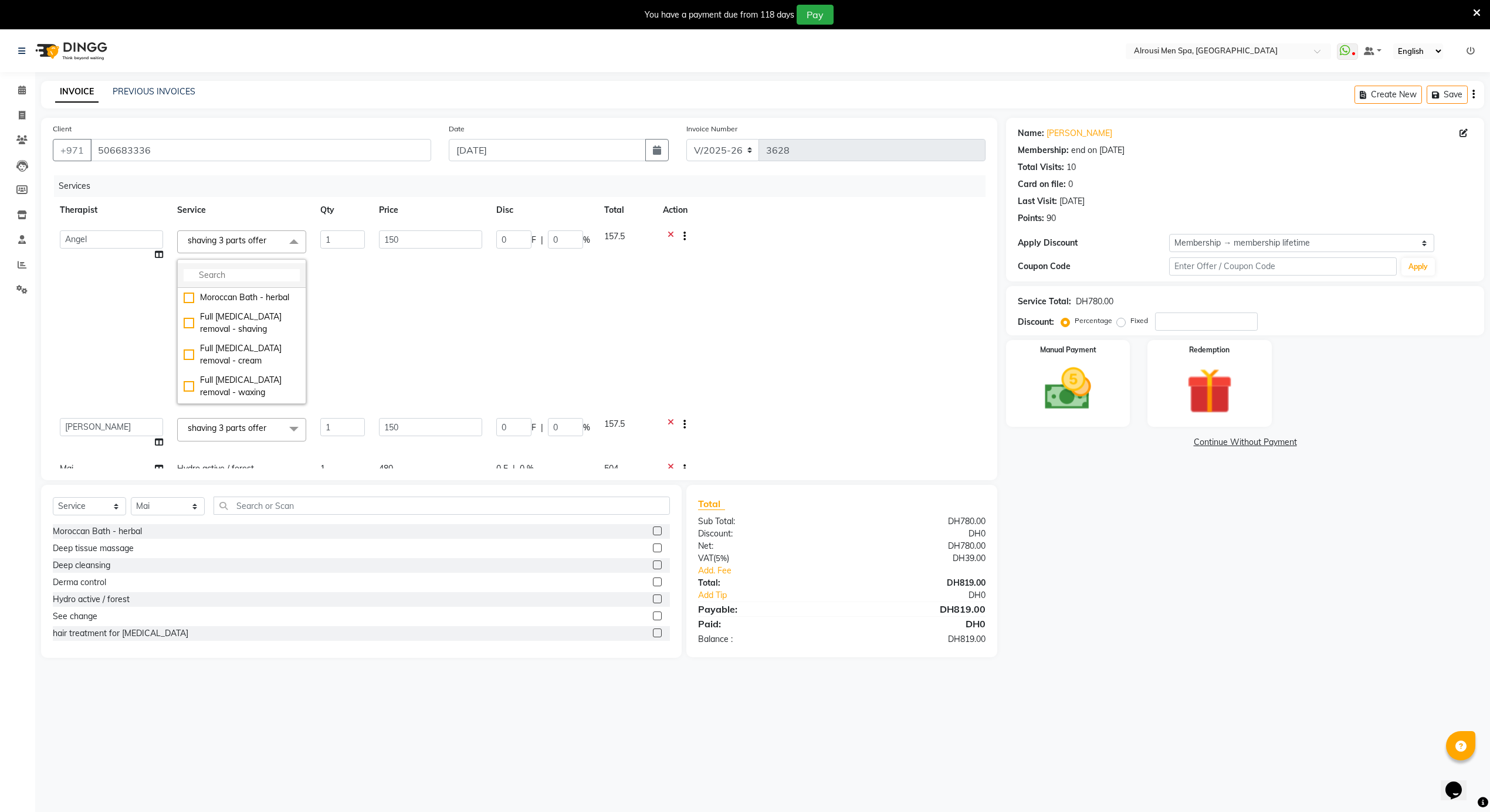
click at [243, 275] on input "multiselect-search" at bounding box center [242, 275] width 116 height 12
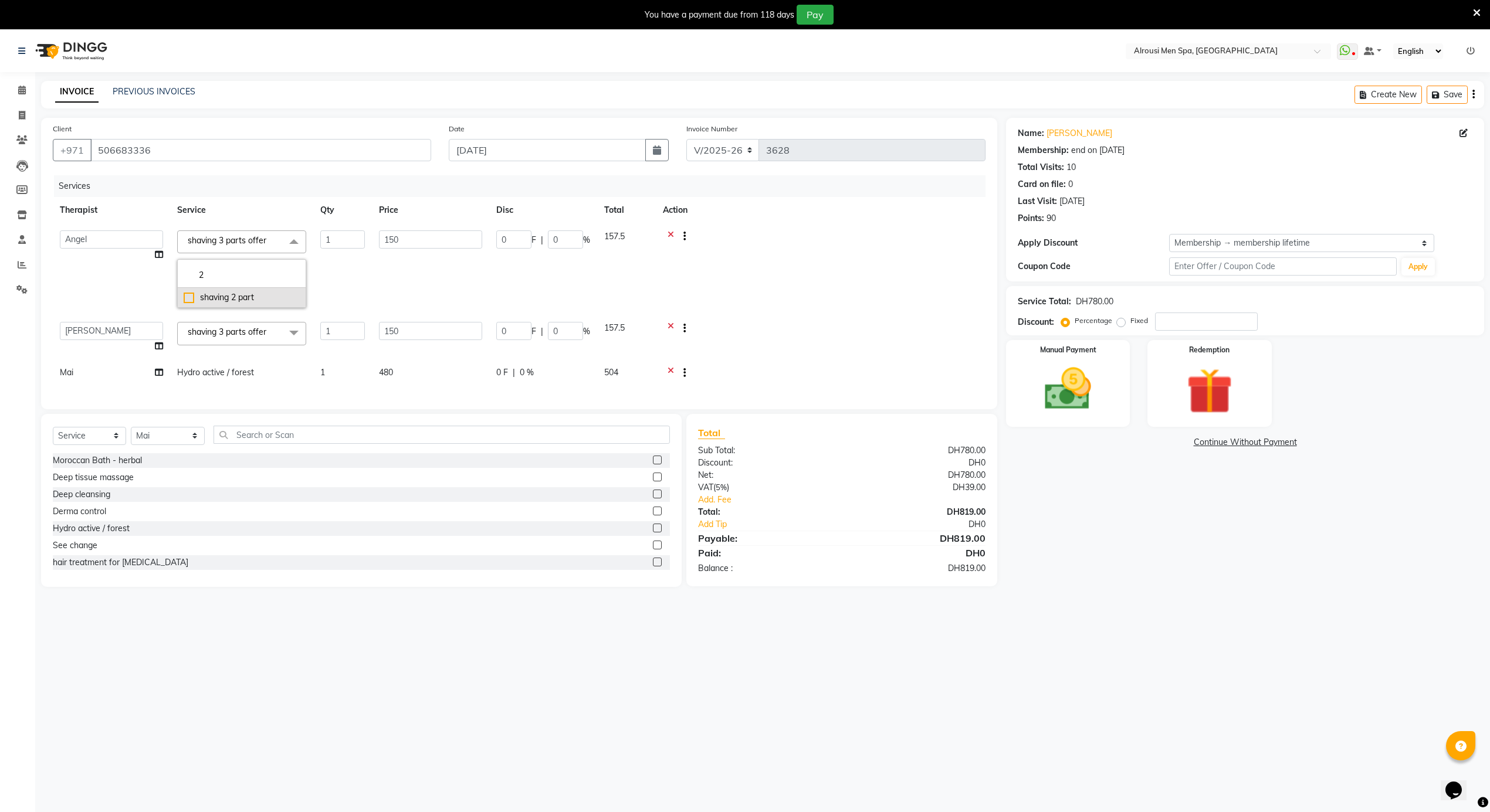
click at [209, 289] on li "shaving 2 part" at bounding box center [241, 297] width 128 height 19
click at [860, 265] on td at bounding box center [820, 269] width 330 height 92
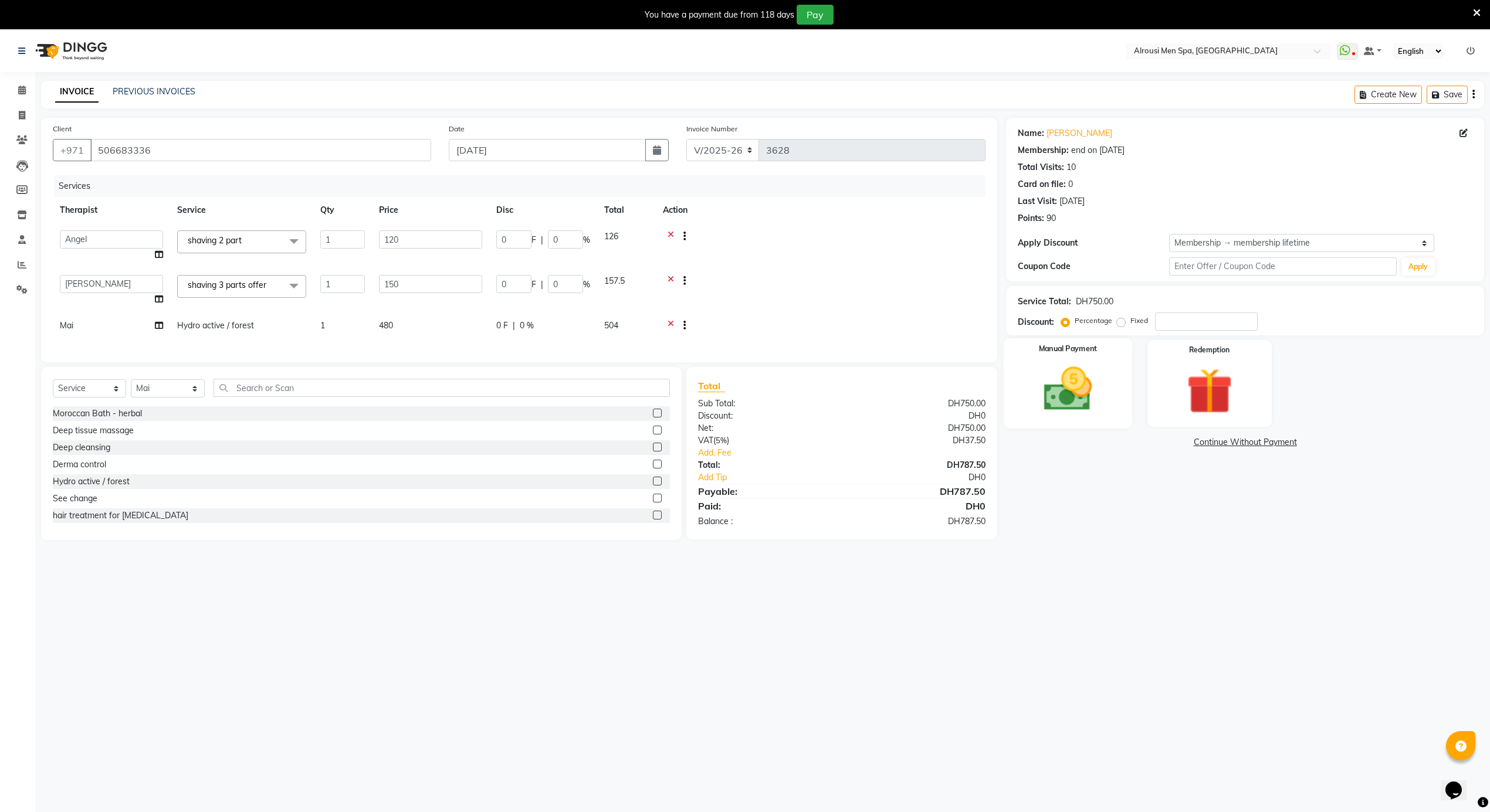
click at [1069, 387] on img at bounding box center [1067, 389] width 79 height 56
click at [1134, 441] on span "CARD" at bounding box center [1133, 443] width 25 height 14
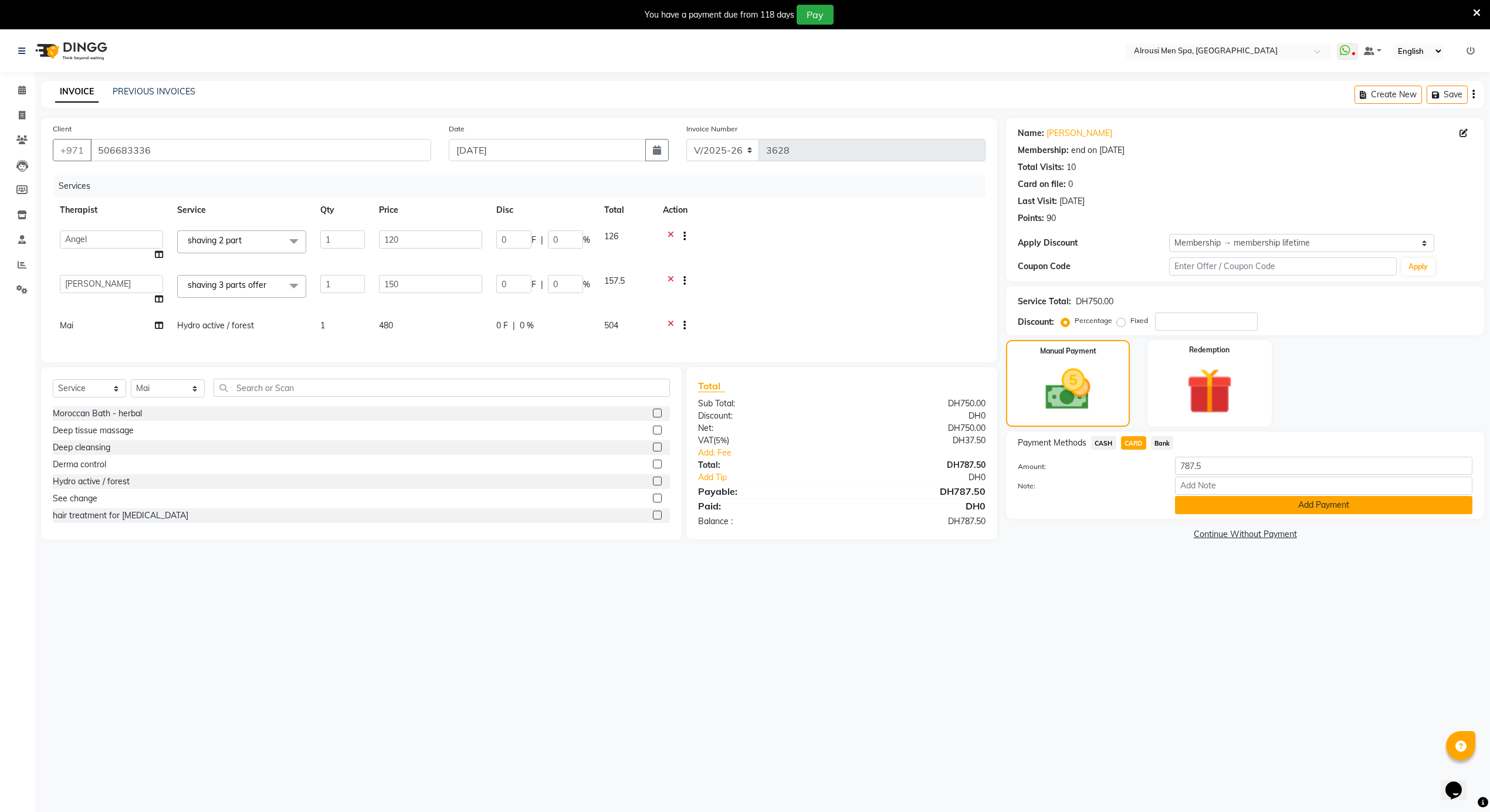
click at [1226, 506] on button "Add Payment" at bounding box center [1323, 505] width 297 height 18
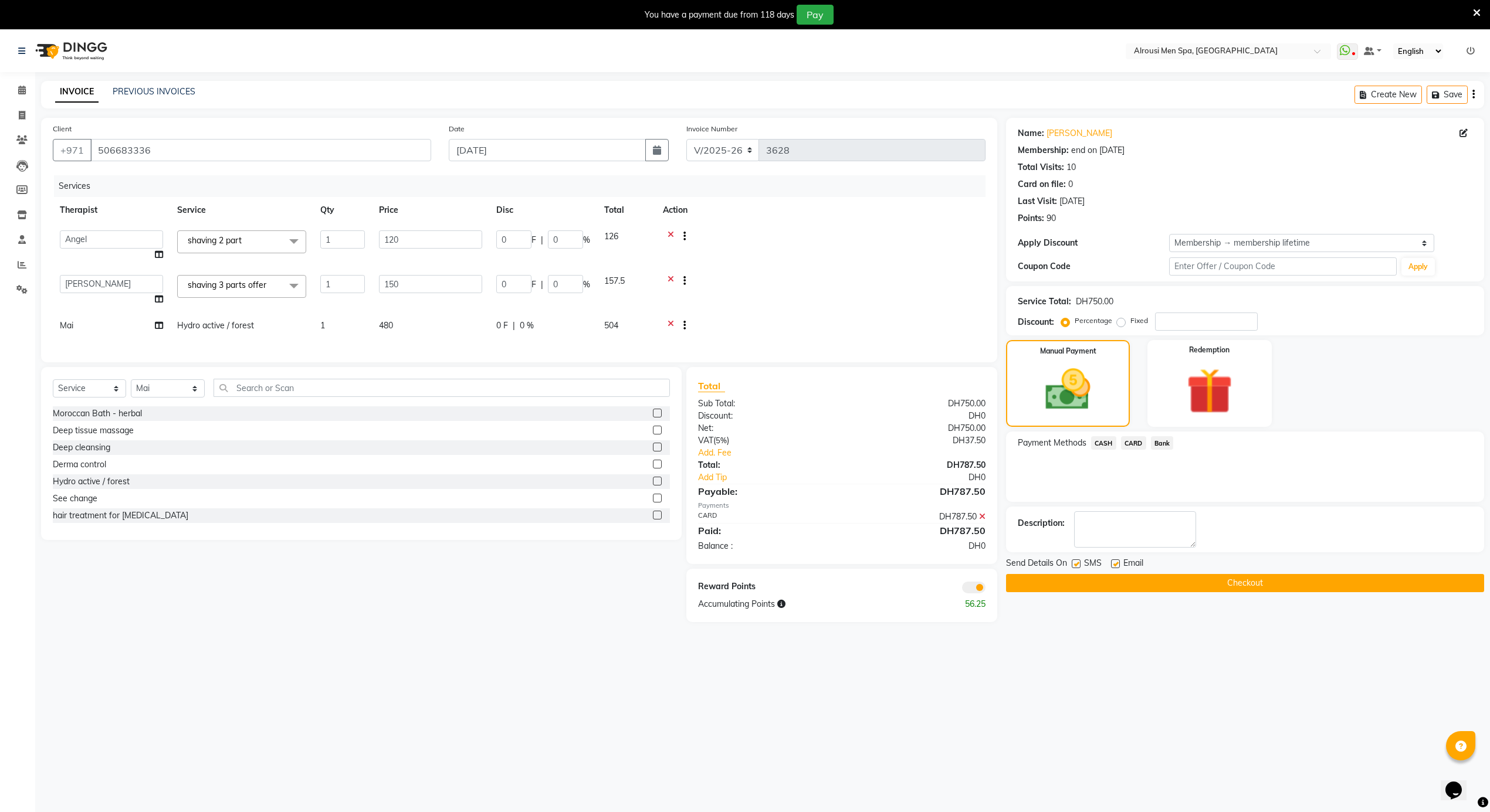
click at [1078, 566] on label at bounding box center [1076, 564] width 9 height 9
click at [1078, 566] on input "checkbox" at bounding box center [1075, 564] width 8 height 8
click at [1129, 586] on button "Checkout" at bounding box center [1245, 583] width 478 height 18
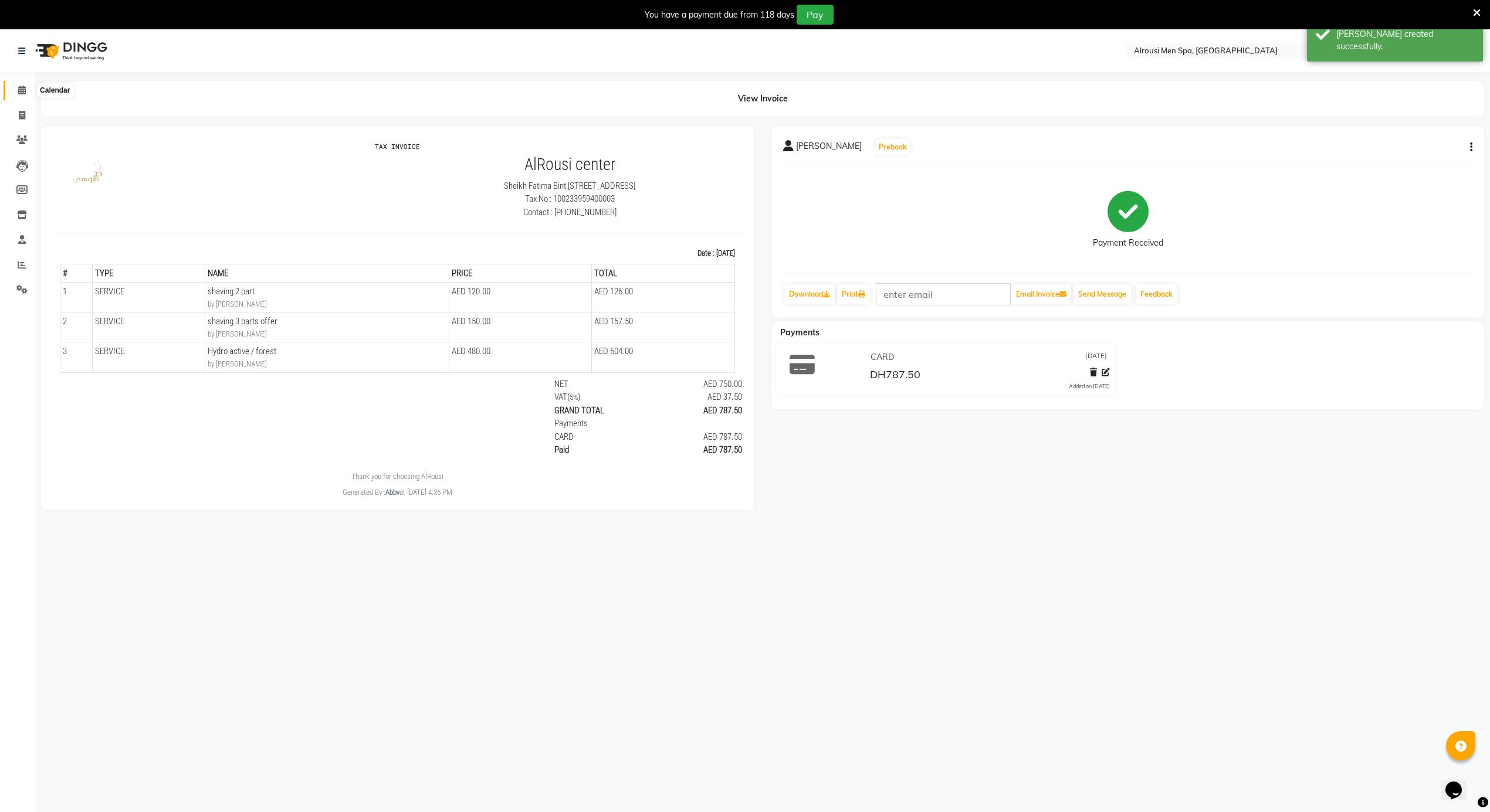
click at [18, 88] on icon at bounding box center [22, 90] width 8 height 9
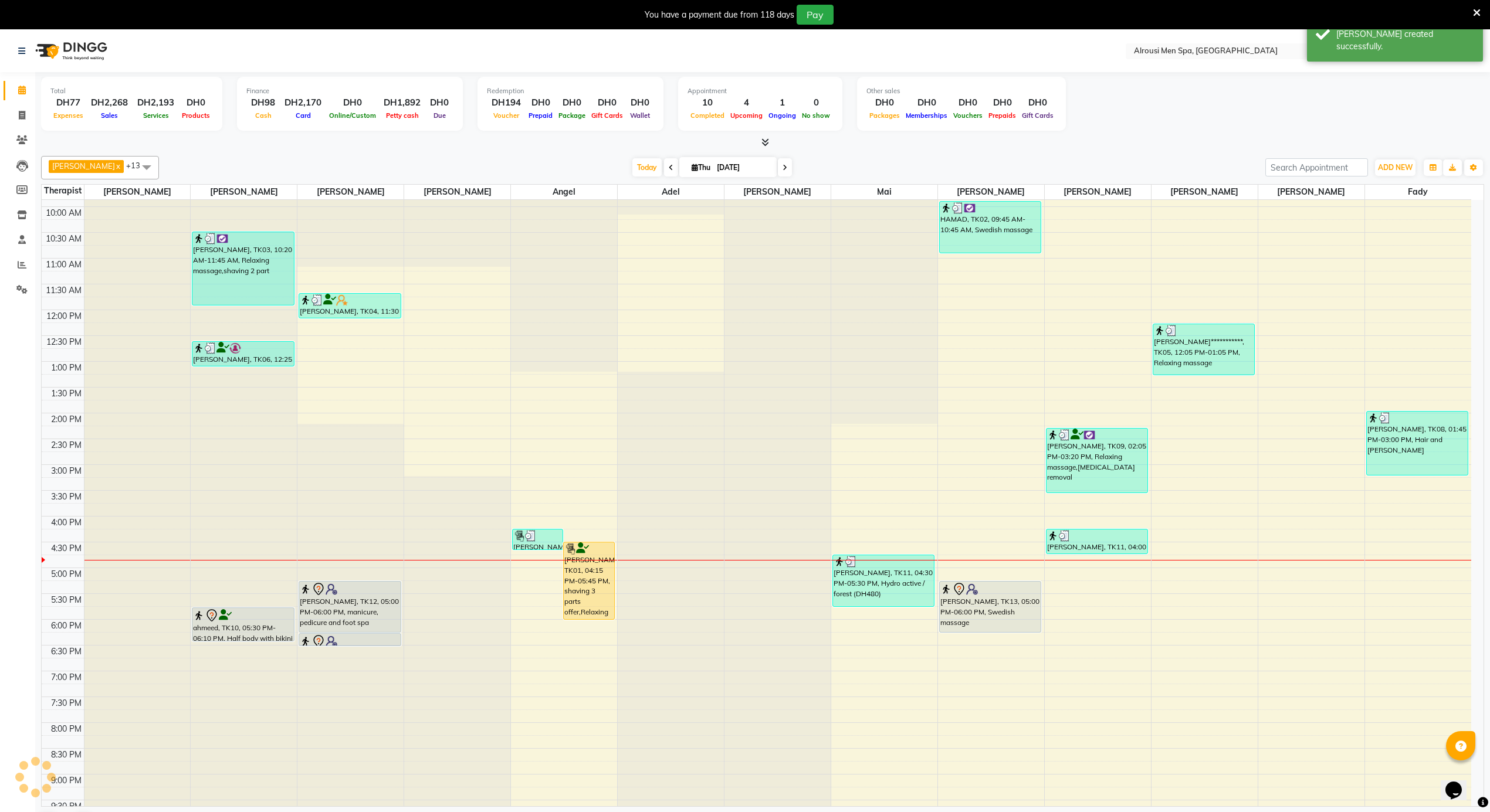
scroll to position [627, 0]
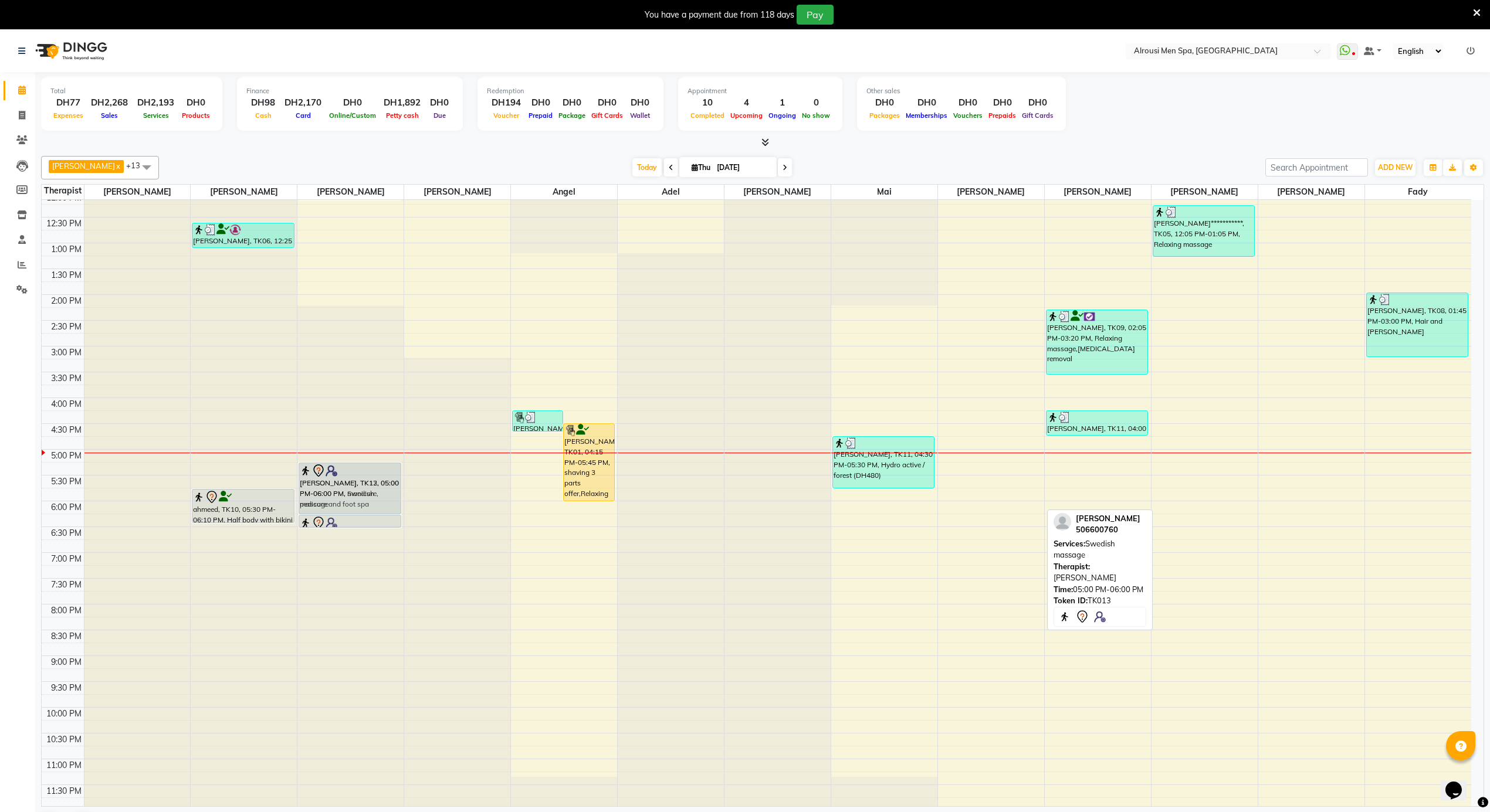
drag, startPoint x: 997, startPoint y: 483, endPoint x: 387, endPoint y: 483, distance: 610.0
click at [388, 486] on tr "**********" at bounding box center [757, 191] width 1429 height 1238
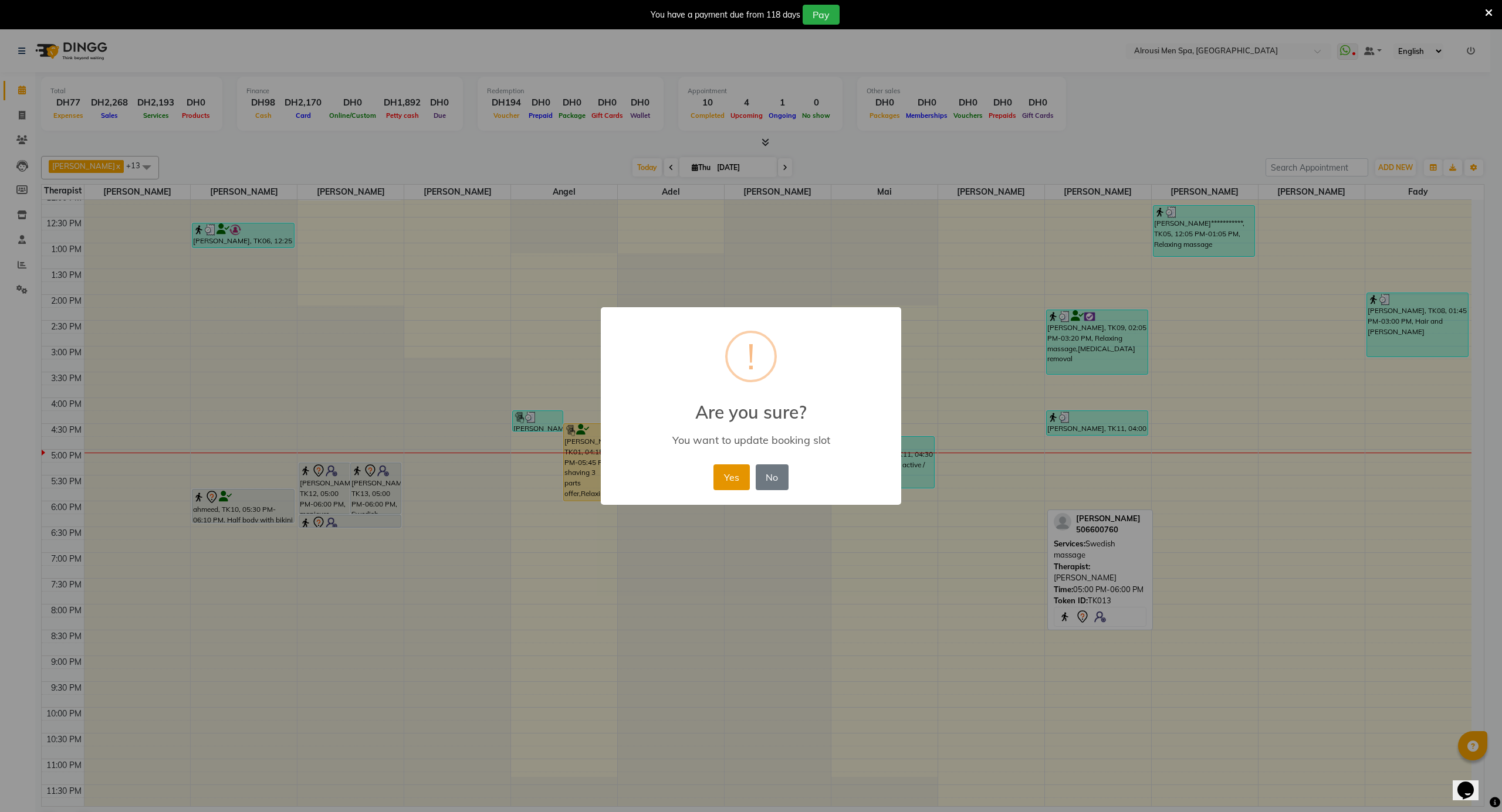
click at [734, 479] on button "Yes" at bounding box center [732, 477] width 36 height 26
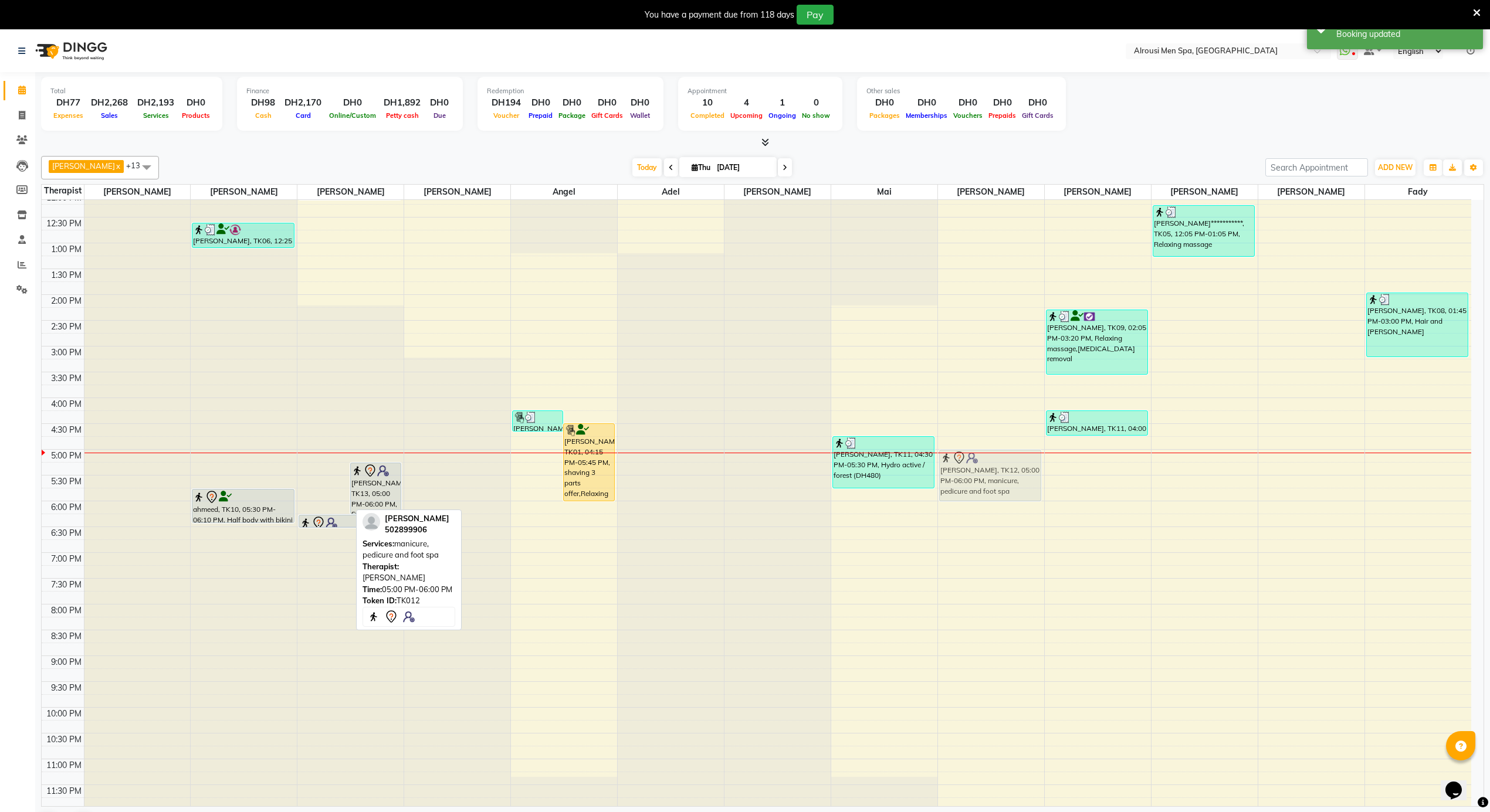
drag, startPoint x: 324, startPoint y: 482, endPoint x: 966, endPoint y: 468, distance: 642.2
click at [966, 468] on tr "Salem Manhali, TK03, 10:20 AM-11:45 AM, Relaxing massage,shaving 2 part [PERSON…" at bounding box center [757, 191] width 1429 height 1238
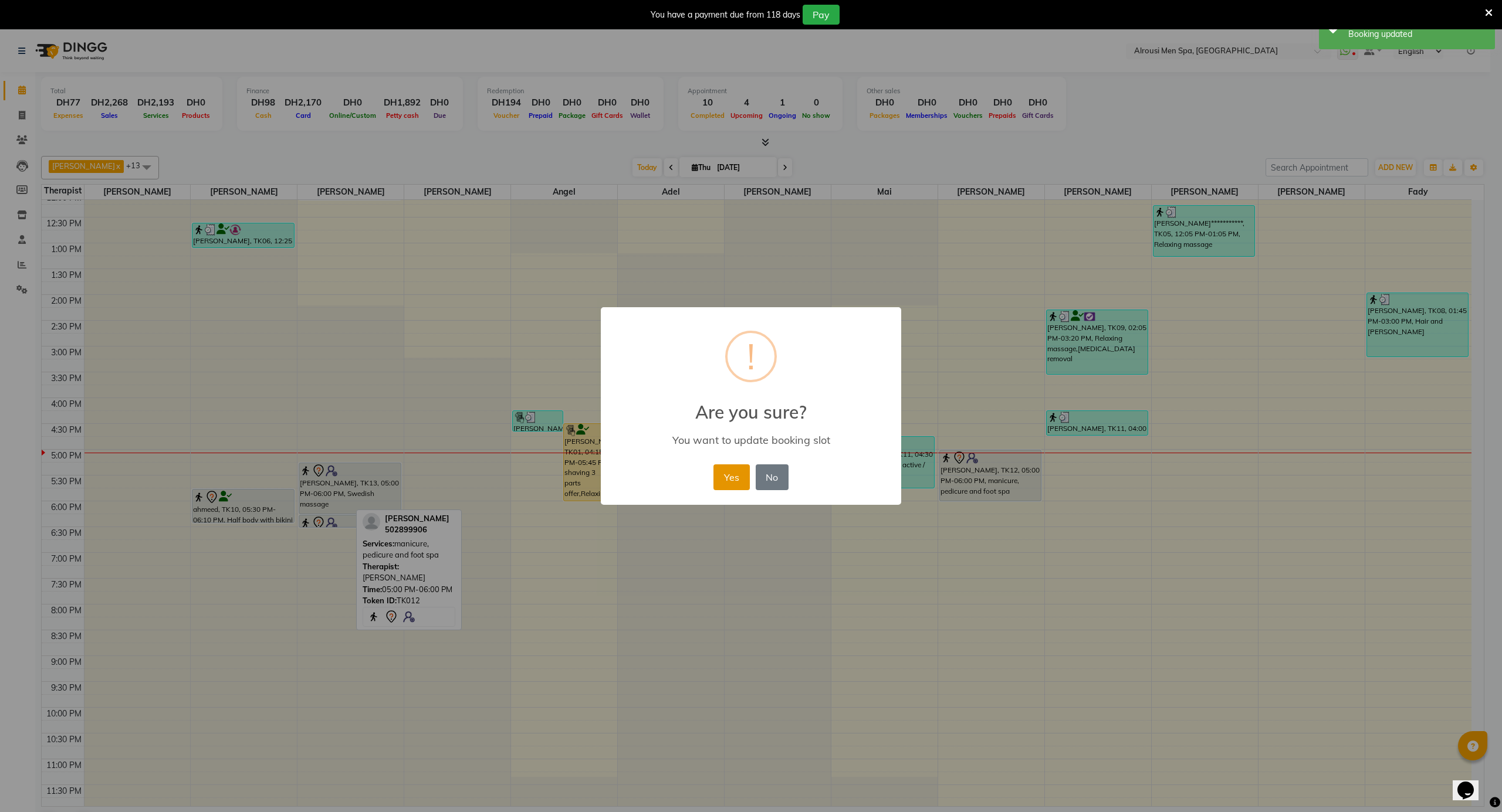
click at [728, 477] on button "Yes" at bounding box center [732, 477] width 36 height 26
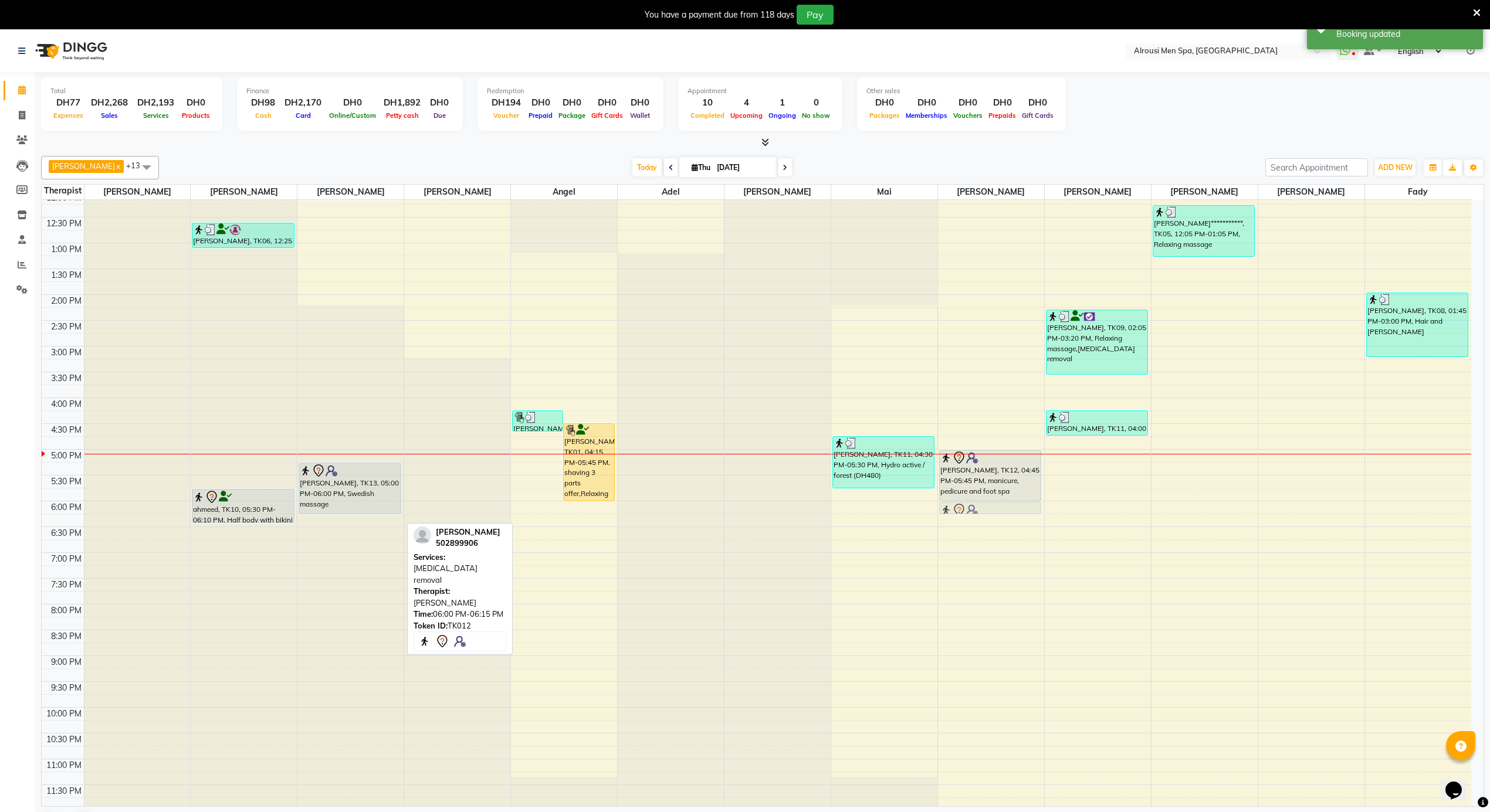
drag, startPoint x: 327, startPoint y: 518, endPoint x: 947, endPoint y: 504, distance: 620.2
click at [947, 504] on tr "[GEOGRAPHIC_DATA], 10:20 AM-11:45 AM, Relaxing massage,shaving 2 part [PERSON_N…" at bounding box center [757, 191] width 1429 height 1238
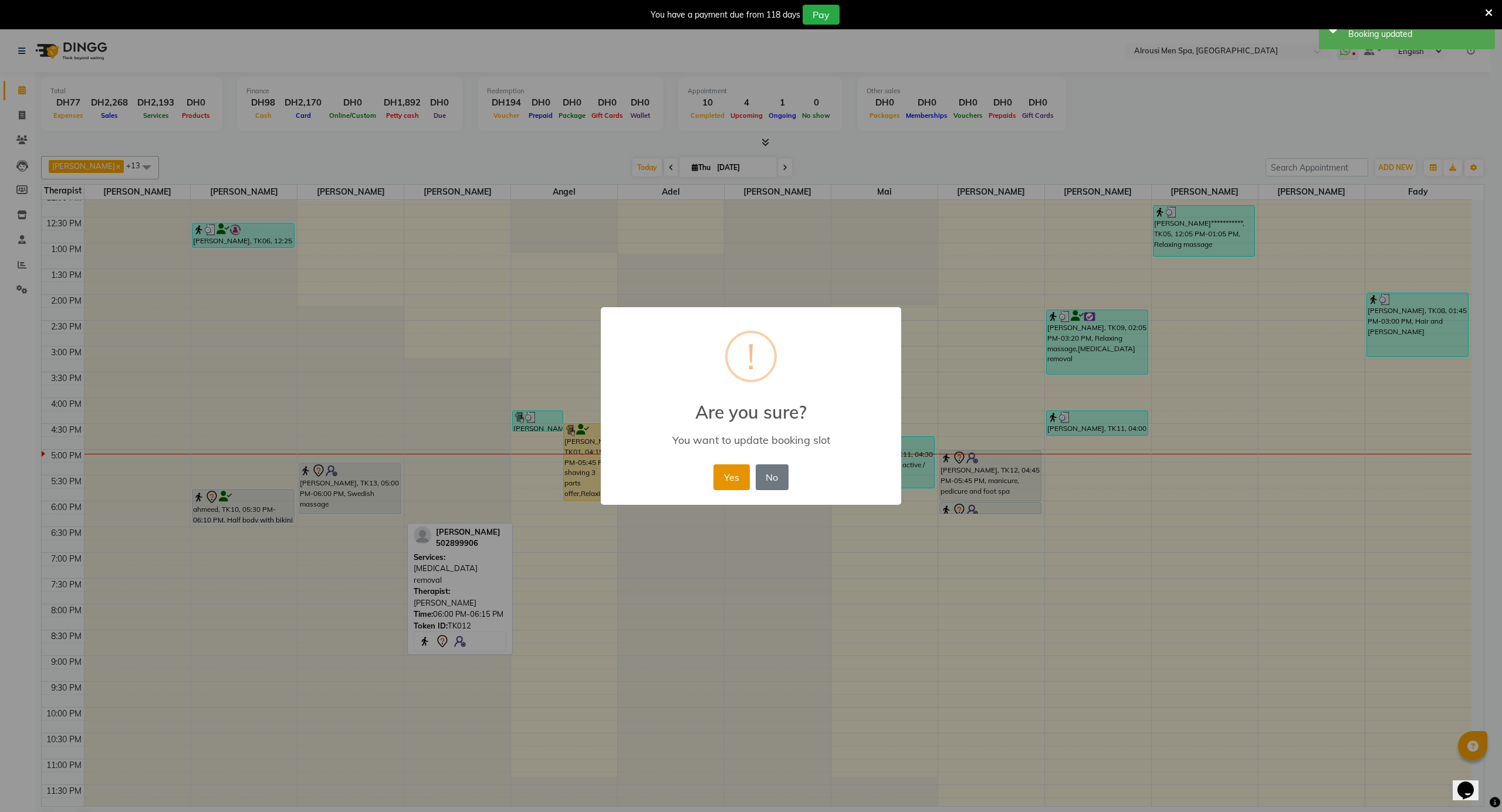
click at [725, 477] on button "Yes" at bounding box center [732, 477] width 36 height 26
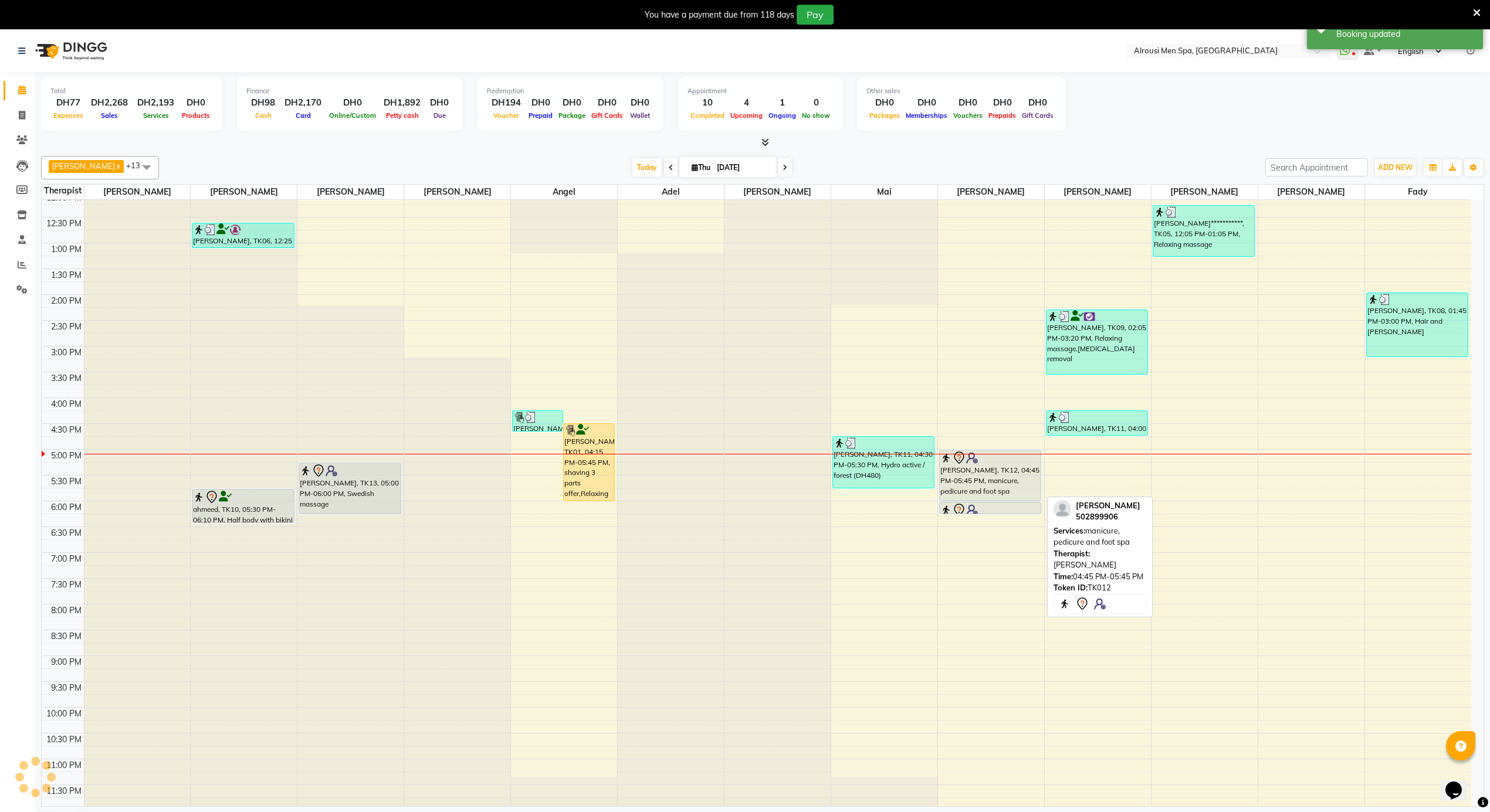
click at [975, 479] on div "[PERSON_NAME], TK12, 04:45 PM-05:45 PM, manicure, pedicure and foot spa" at bounding box center [990, 476] width 101 height 50
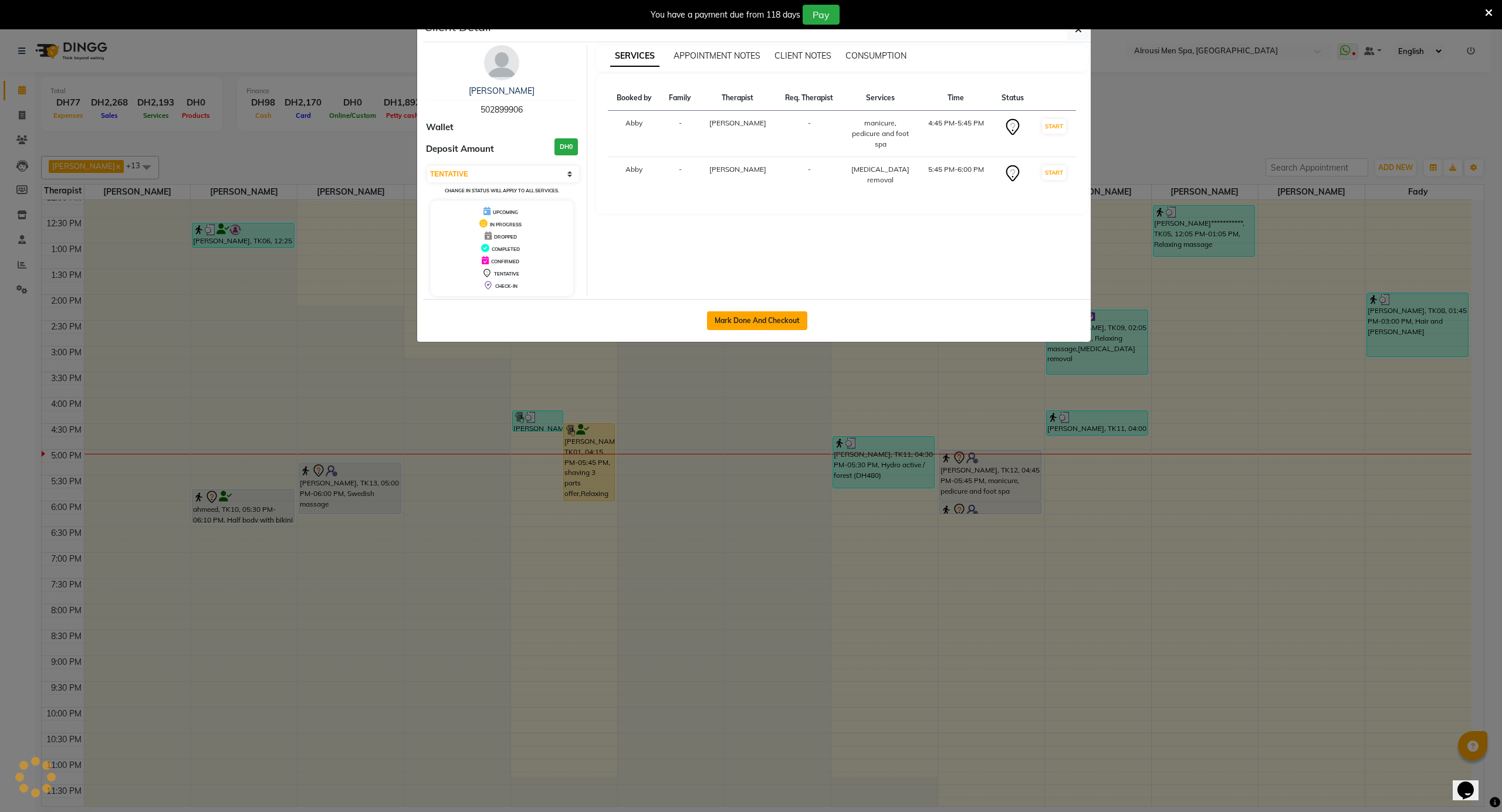
click at [759, 312] on button "Mark Done And Checkout" at bounding box center [757, 321] width 100 height 19
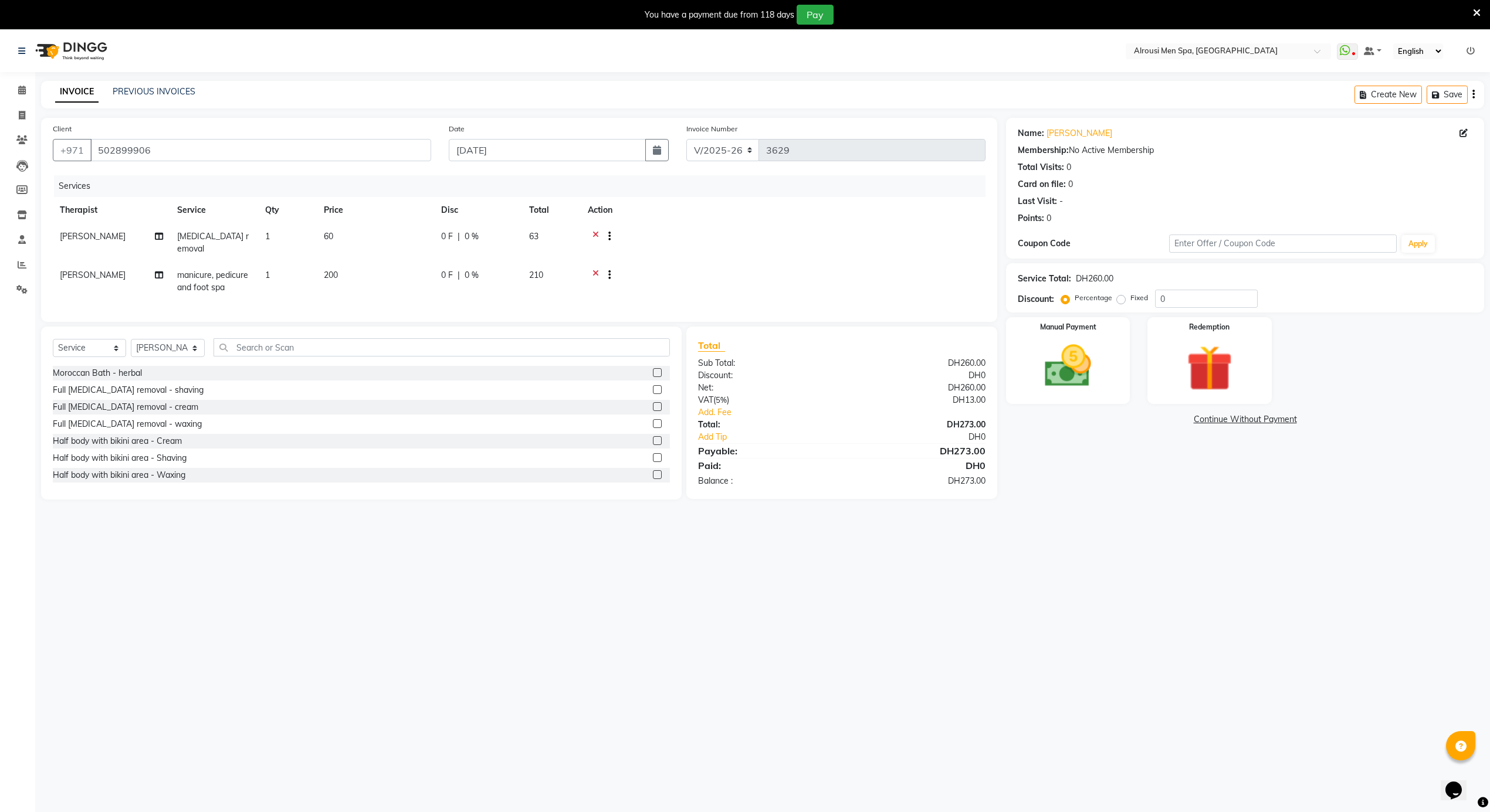
click at [453, 275] on div "0 F | 0 %" at bounding box center [478, 275] width 74 height 12
drag, startPoint x: 512, startPoint y: 275, endPoint x: 495, endPoint y: 273, distance: 17.1
click at [496, 273] on input "0" at bounding box center [513, 268] width 35 height 18
click at [919, 256] on tbody "[PERSON_NAME] [MEDICAL_DATA] removal 1 60 0 F | 0 % 63 [PERSON_NAME] [PERSON_NA…" at bounding box center [519, 262] width 933 height 79
click at [448, 235] on span "0 F" at bounding box center [447, 237] width 12 height 12
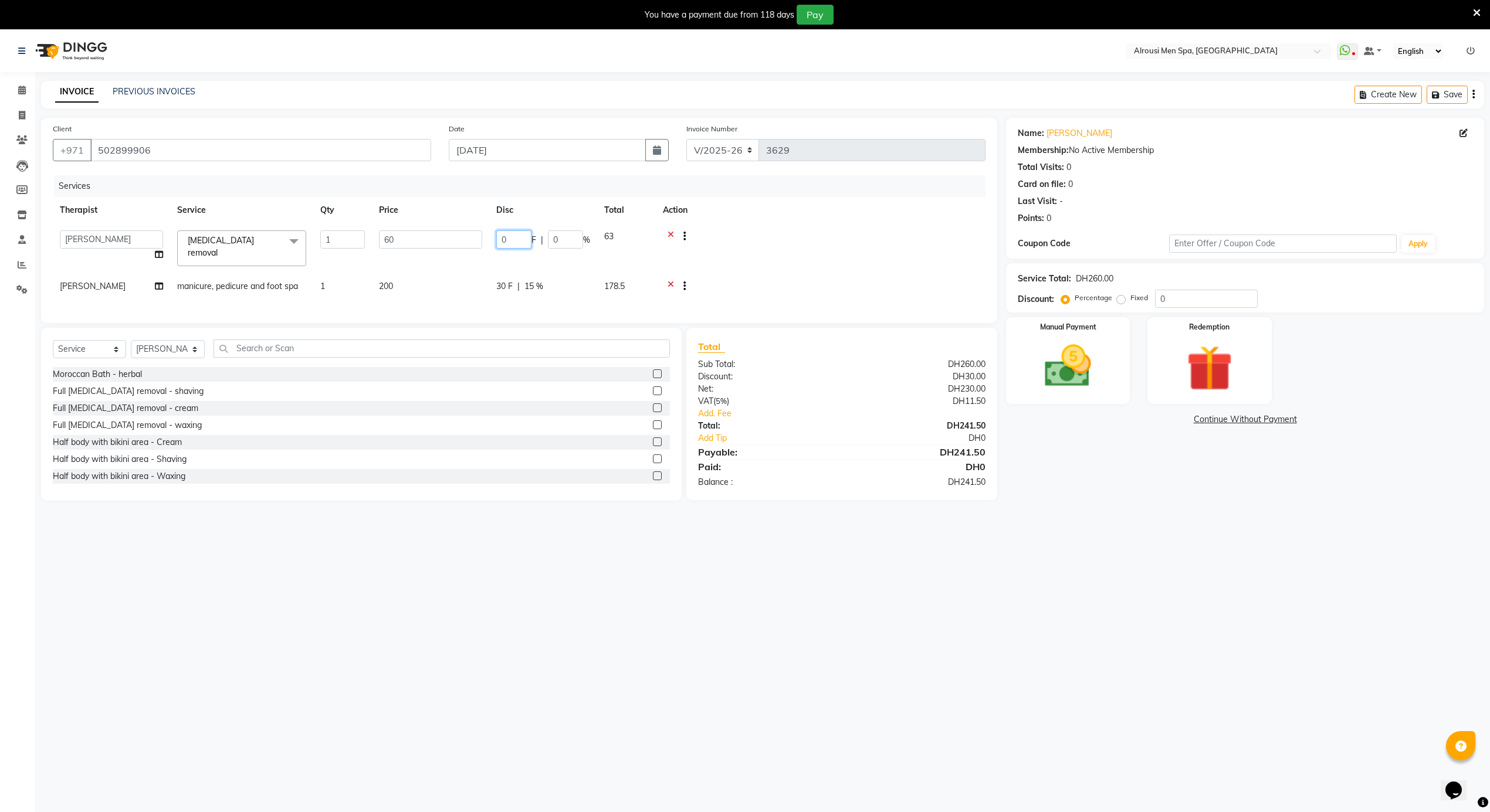
drag, startPoint x: 507, startPoint y: 240, endPoint x: 481, endPoint y: 240, distance: 26.0
click at [481, 240] on tr "[PERSON_NAME] [PERSON_NAME] [PERSON_NAME] [PERSON_NAME] [PERSON_NAME] [PERSON_N…" at bounding box center [519, 248] width 933 height 50
click at [920, 224] on td at bounding box center [820, 248] width 330 height 50
click at [447, 277] on span "30 F" at bounding box center [449, 275] width 17 height 12
drag, startPoint x: 515, startPoint y: 268, endPoint x: 486, endPoint y: 268, distance: 29.0
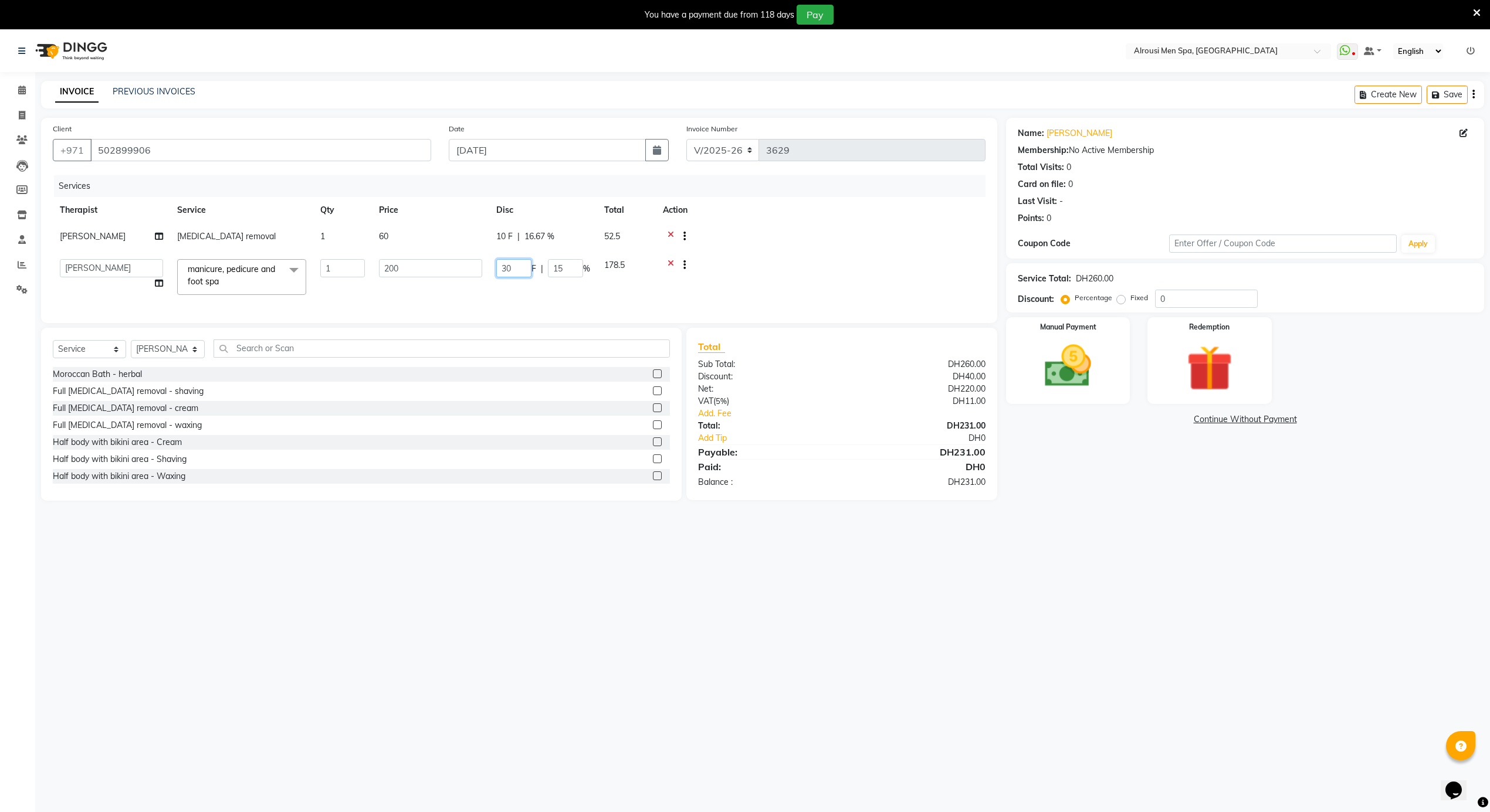
click at [486, 268] on tr "[PERSON_NAME] [PERSON_NAME] [PERSON_NAME] [PERSON_NAME] [PERSON_NAME] [PERSON_N…" at bounding box center [519, 277] width 933 height 50
click at [786, 239] on div at bounding box center [821, 238] width 316 height 14
click at [449, 277] on span "20 F" at bounding box center [449, 275] width 17 height 12
drag, startPoint x: 519, startPoint y: 265, endPoint x: 485, endPoint y: 268, distance: 34.1
click at [485, 268] on tr "[PERSON_NAME] [PERSON_NAME] [PERSON_NAME] [PERSON_NAME] [PERSON_NAME] [PERSON_N…" at bounding box center [519, 277] width 933 height 50
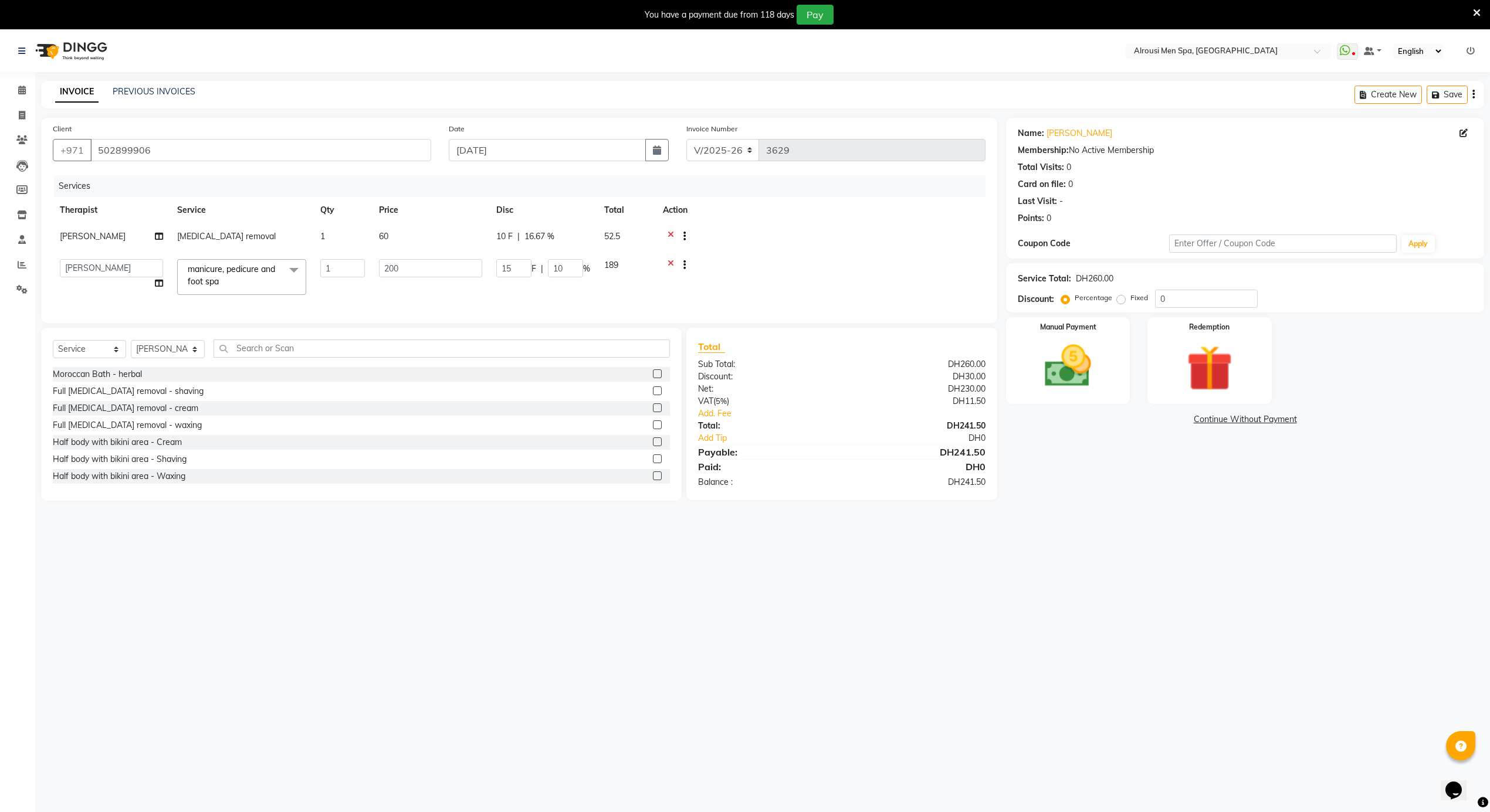
click at [743, 256] on tbody "[PERSON_NAME] [MEDICAL_DATA] removal 1 60 10 F | 16.67 % 52.5 [PERSON_NAME] [PE…" at bounding box center [519, 262] width 933 height 79
click at [444, 273] on span "15 F" at bounding box center [449, 275] width 17 height 12
drag, startPoint x: 517, startPoint y: 272, endPoint x: 501, endPoint y: 272, distance: 16.0
click at [501, 272] on input "15" at bounding box center [513, 268] width 35 height 18
click at [815, 228] on td at bounding box center [783, 243] width 405 height 39
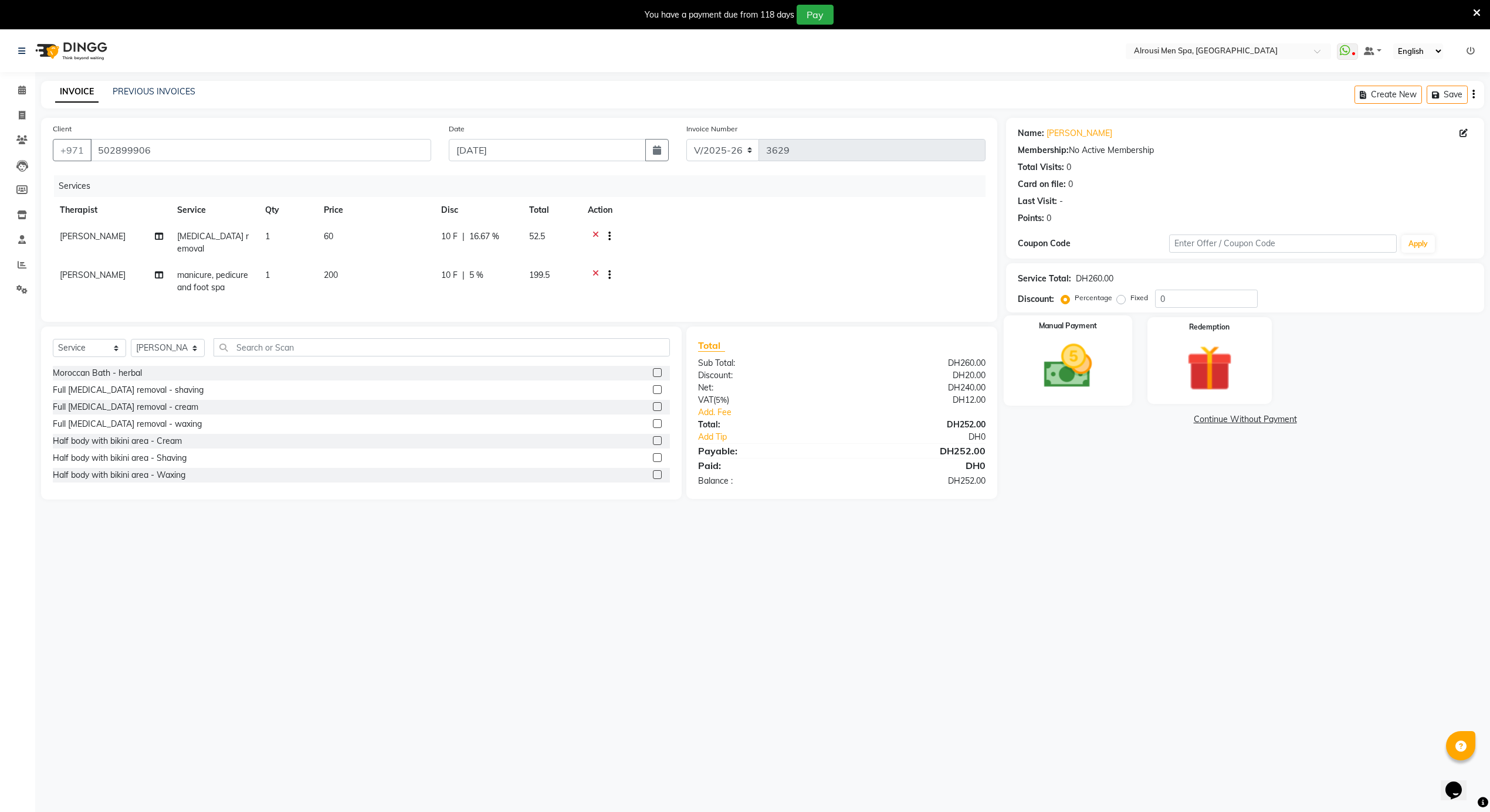
click at [1069, 364] on img at bounding box center [1067, 366] width 79 height 56
click at [1107, 423] on span "CASH" at bounding box center [1103, 420] width 25 height 14
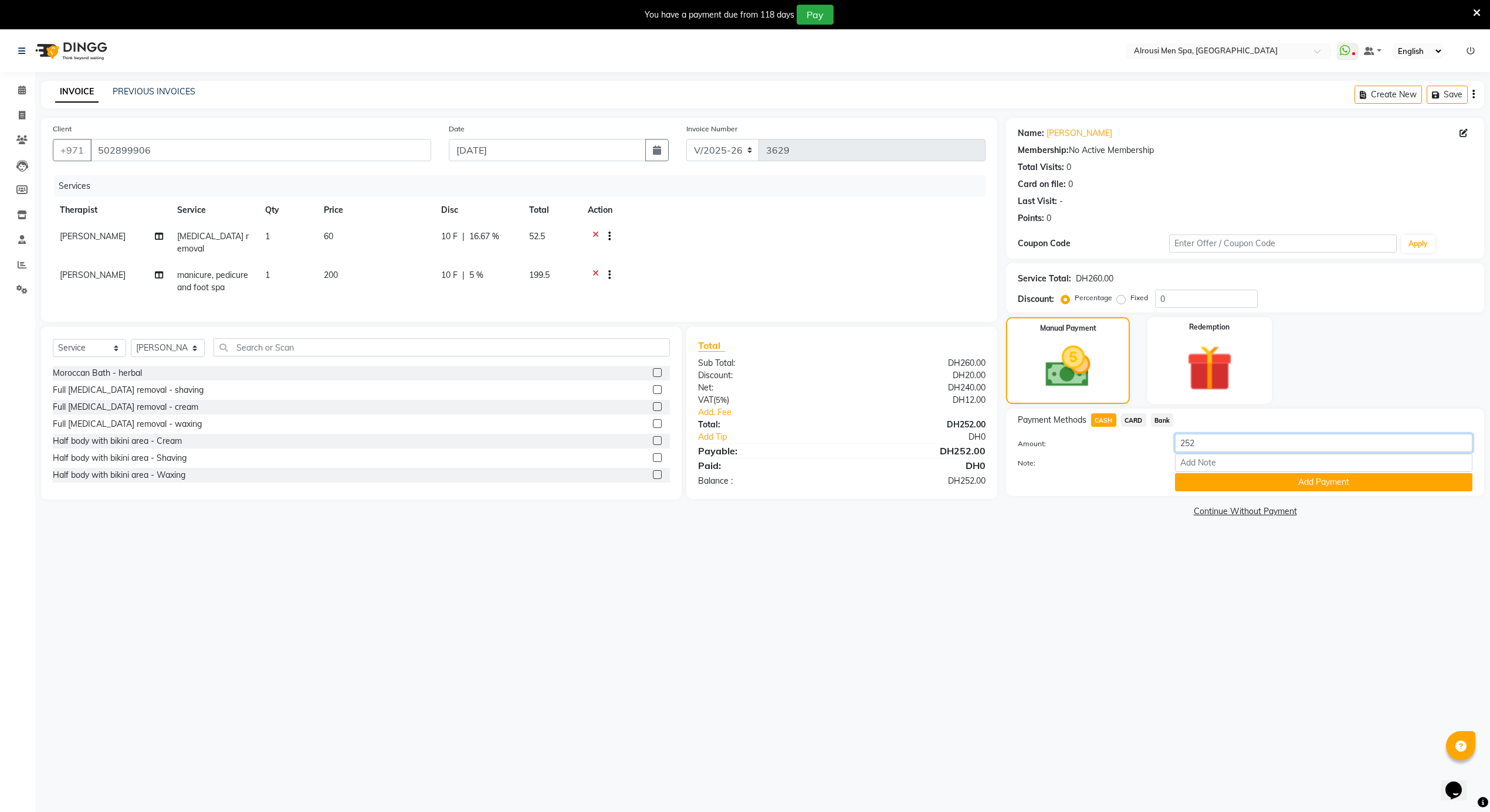
drag, startPoint x: 1204, startPoint y: 446, endPoint x: 1163, endPoint y: 451, distance: 41.3
click at [1163, 451] on div "Amount: 252" at bounding box center [1245, 444] width 472 height 20
click at [1237, 481] on button "Add Payment" at bounding box center [1323, 482] width 297 height 18
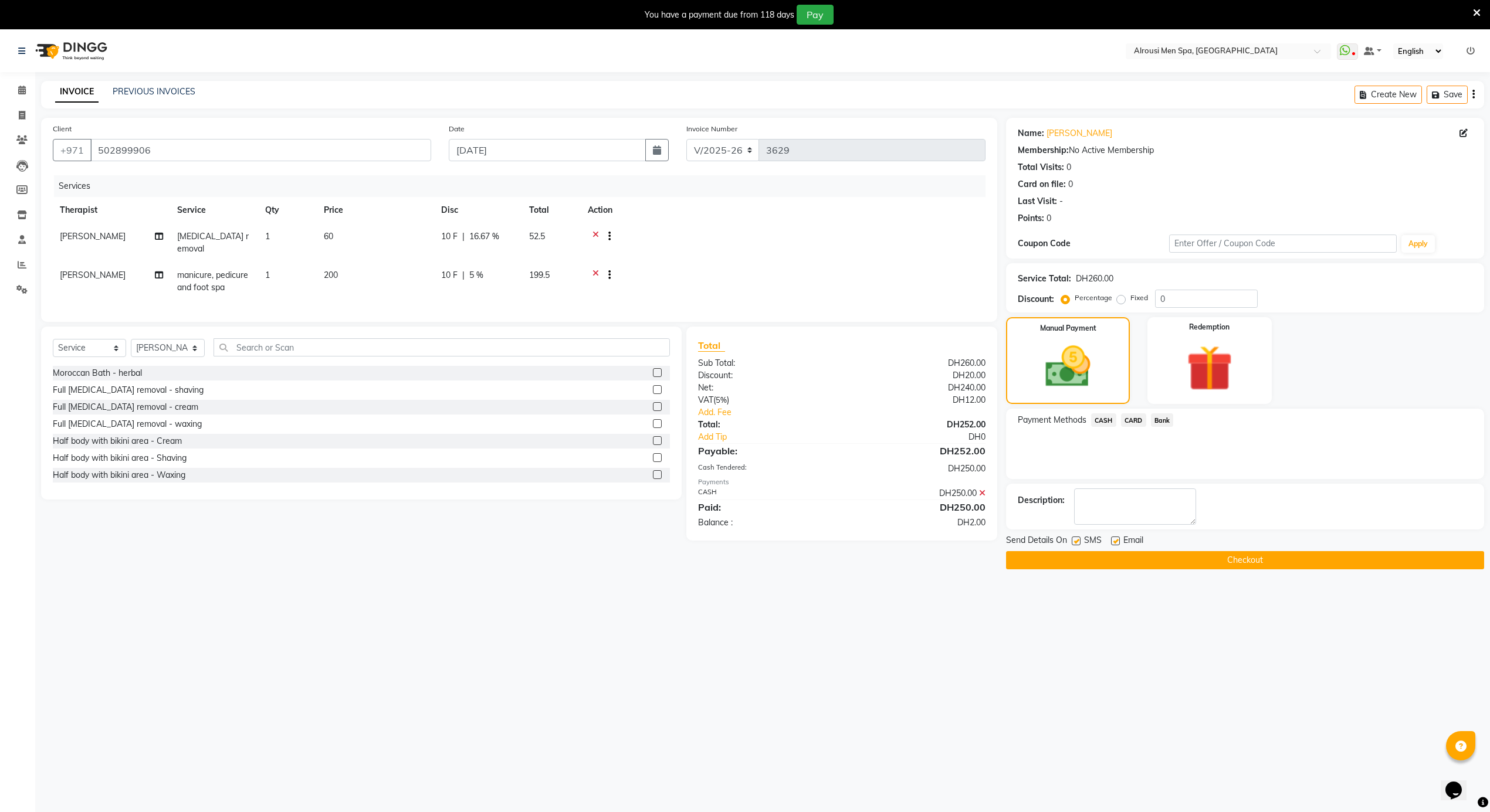
click at [1079, 539] on label at bounding box center [1076, 541] width 9 height 9
click at [1079, 539] on input "checkbox" at bounding box center [1075, 542] width 8 height 8
click at [1110, 564] on button "Checkout" at bounding box center [1245, 560] width 478 height 18
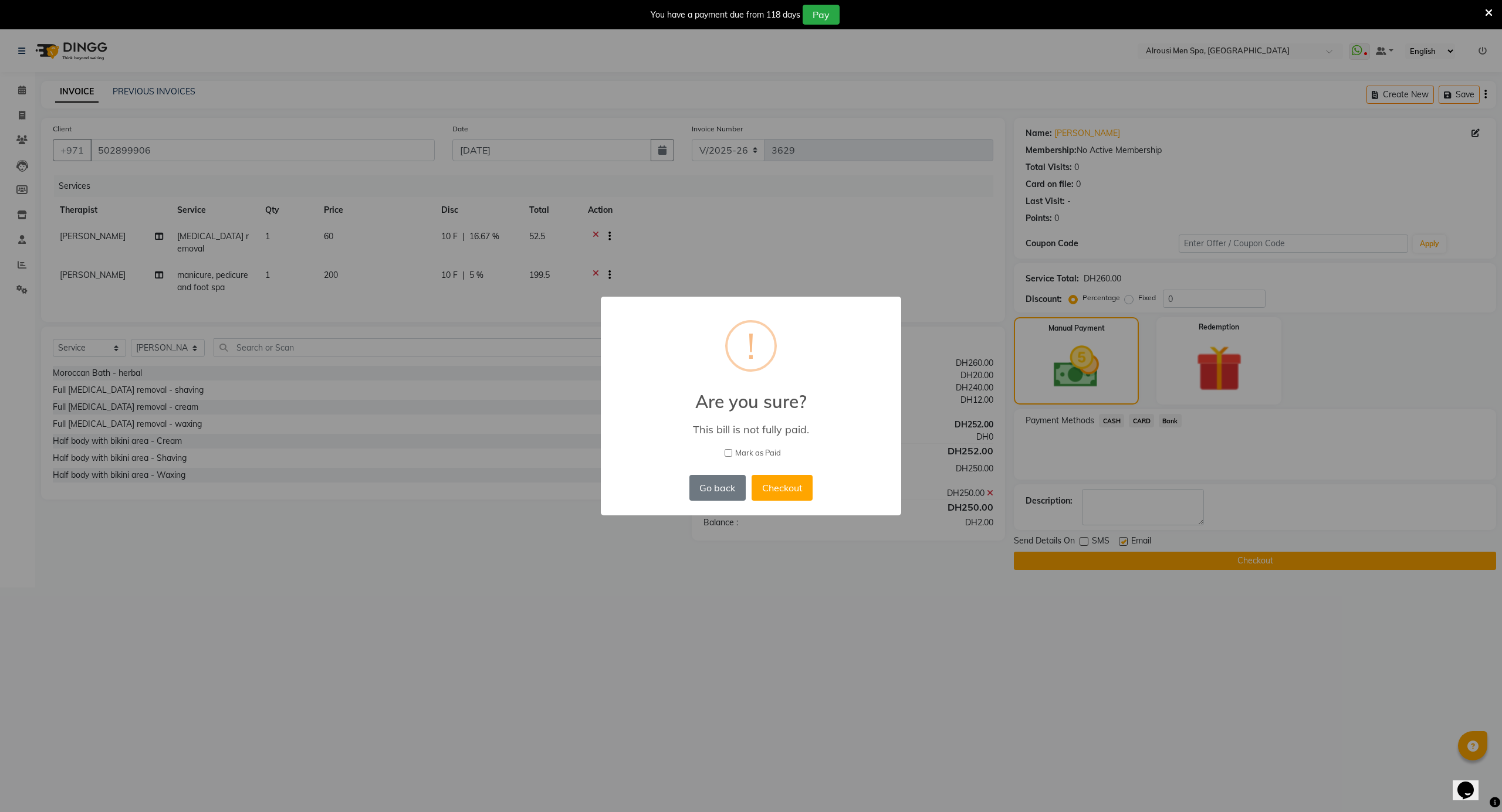
click at [732, 455] on label "Mark as Paid" at bounding box center [751, 453] width 270 height 12
click at [732, 455] on input "Mark as Paid" at bounding box center [728, 453] width 8 height 8
click at [773, 486] on button "Checkout" at bounding box center [782, 488] width 61 height 26
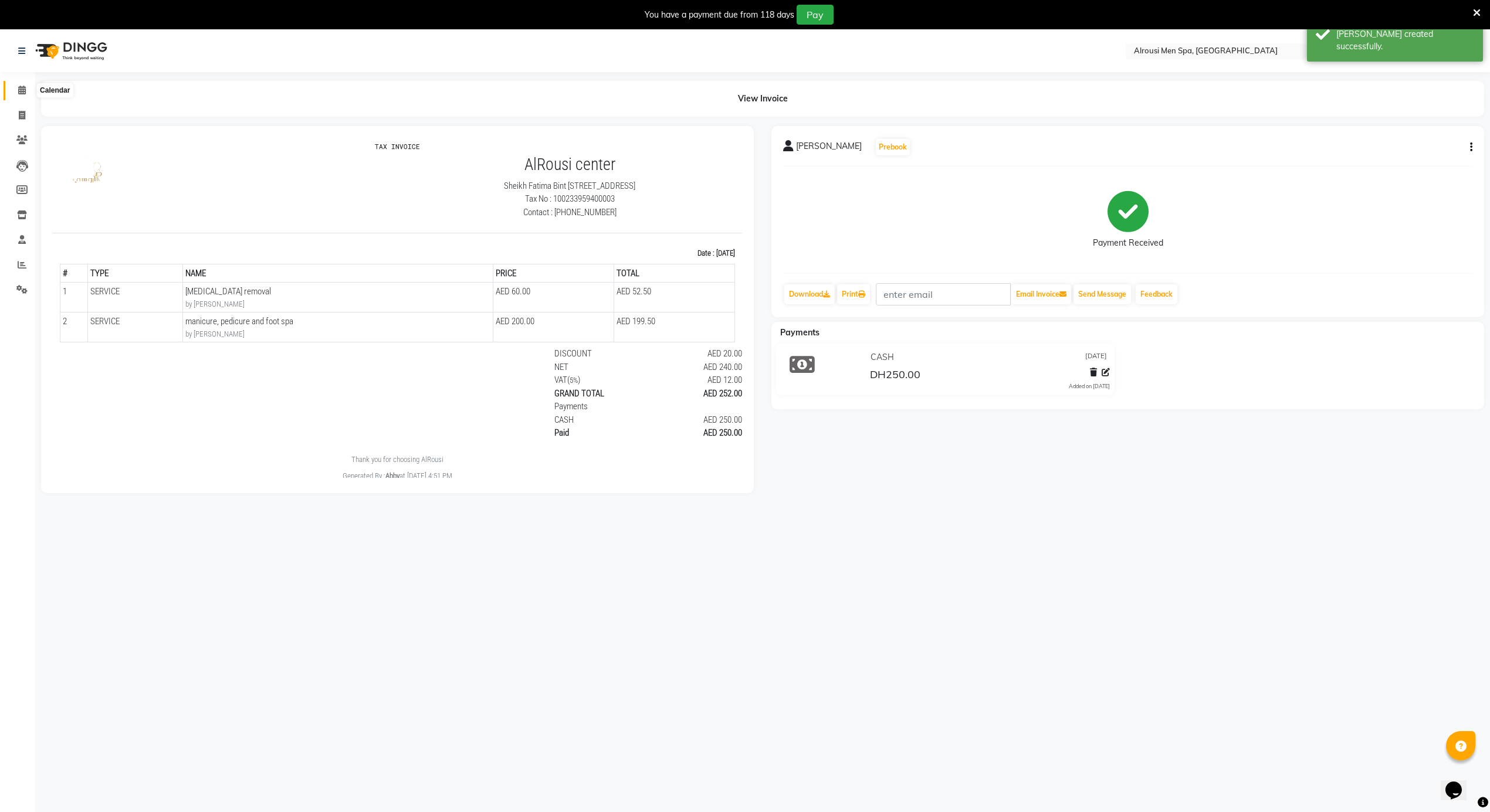
click at [19, 89] on icon at bounding box center [22, 90] width 8 height 9
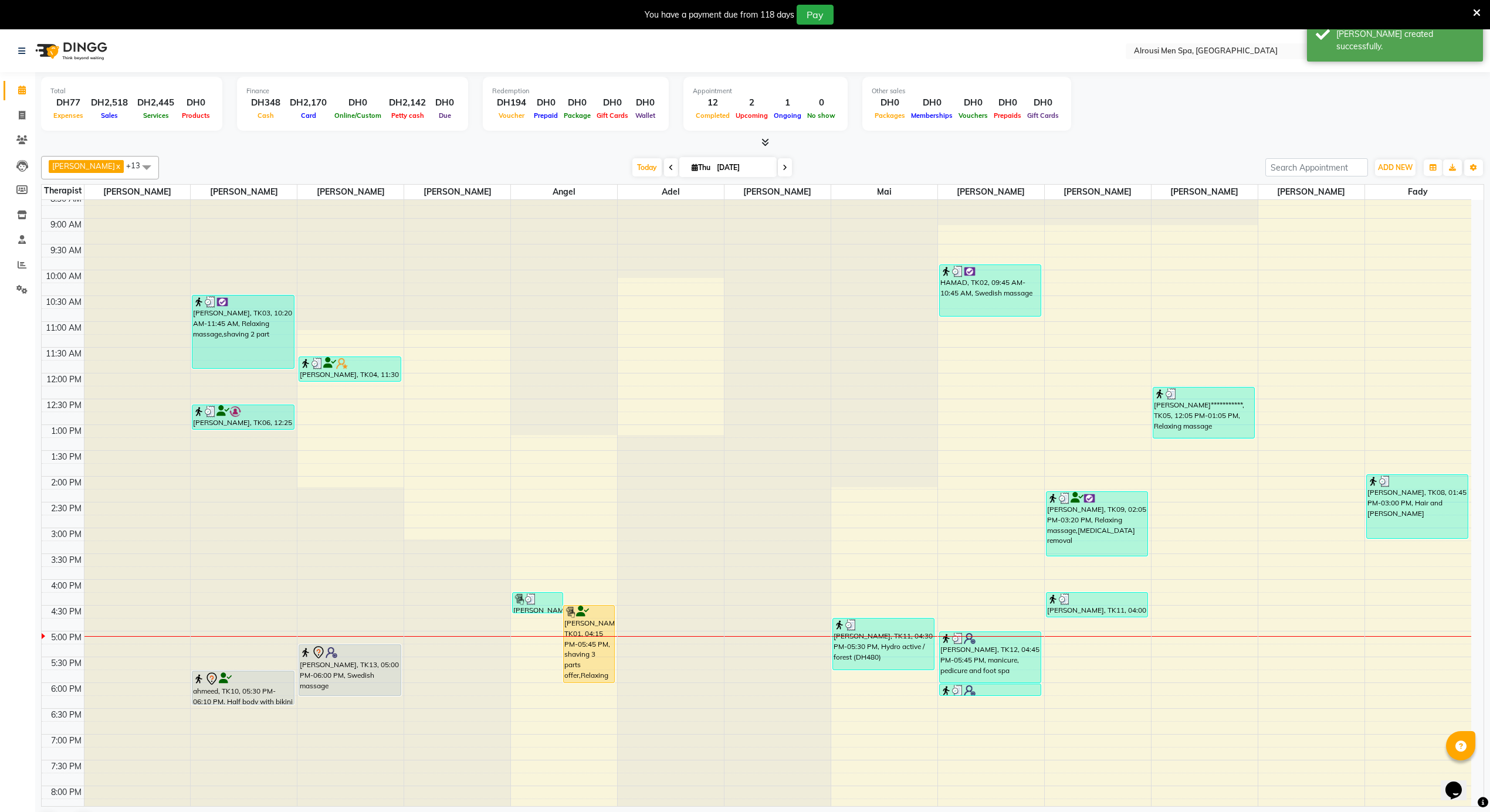
scroll to position [423, 0]
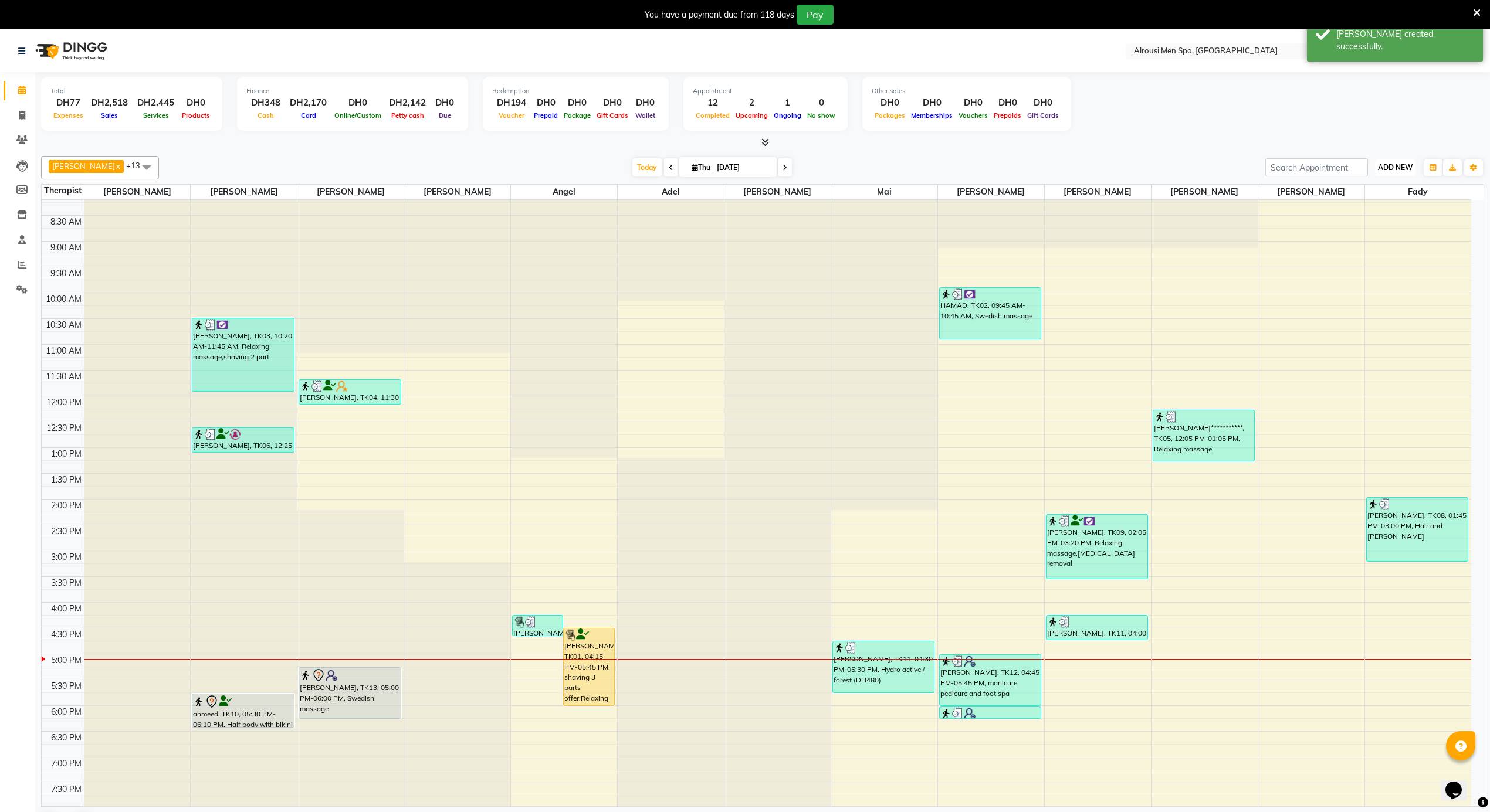
click at [1392, 170] on span "ADD NEW" at bounding box center [1395, 167] width 35 height 9
click at [1357, 219] on link "Add Expense" at bounding box center [1368, 221] width 92 height 15
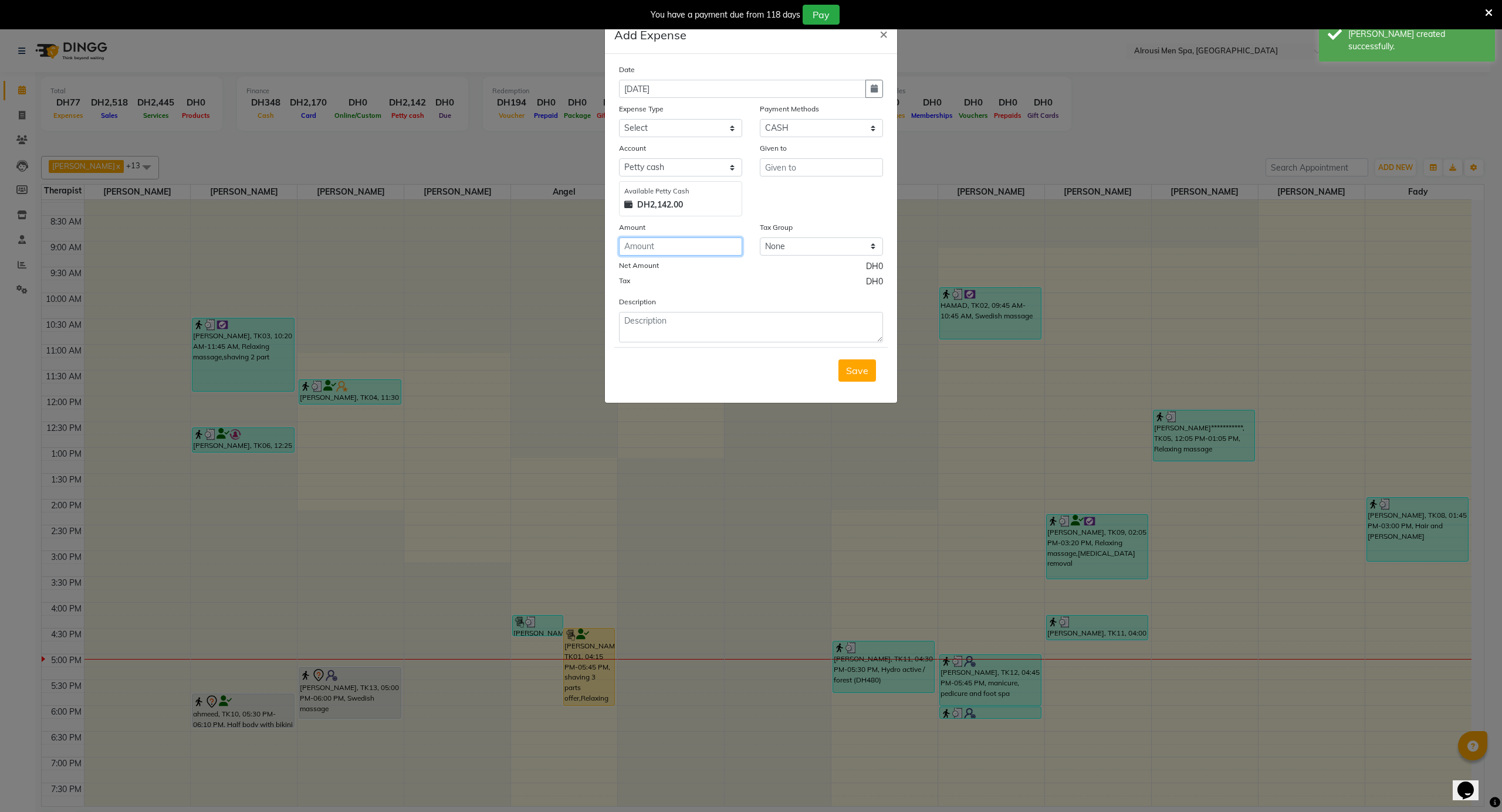
click at [648, 250] on input "number" at bounding box center [680, 246] width 123 height 18
click at [662, 130] on select "Select [PERSON_NAME] Personal abo abdallah services Advance Salary [PERSON_NAME…" at bounding box center [680, 128] width 123 height 18
click at [619, 119] on select "Select [PERSON_NAME] Personal abo abdallah services Advance Salary [PERSON_NAME…" at bounding box center [680, 128] width 123 height 18
click at [689, 317] on textarea at bounding box center [751, 327] width 264 height 30
click at [787, 159] on input "text" at bounding box center [821, 167] width 123 height 18
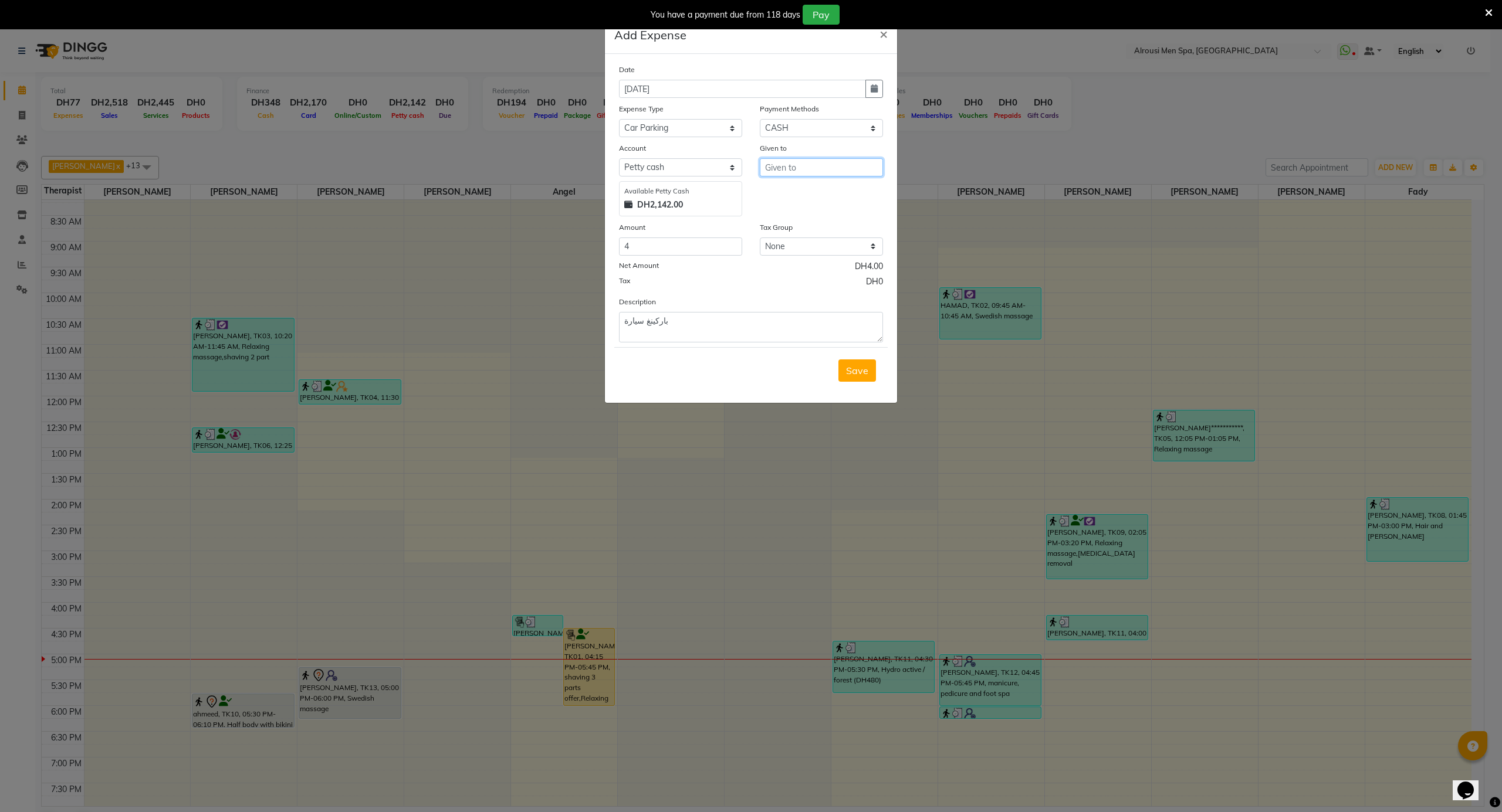
click at [787, 159] on input "text" at bounding box center [821, 167] width 123 height 18
click at [808, 221] on button "A hmed Elb a" at bounding box center [820, 229] width 119 height 19
click at [865, 374] on span "Save" at bounding box center [857, 371] width 22 height 12
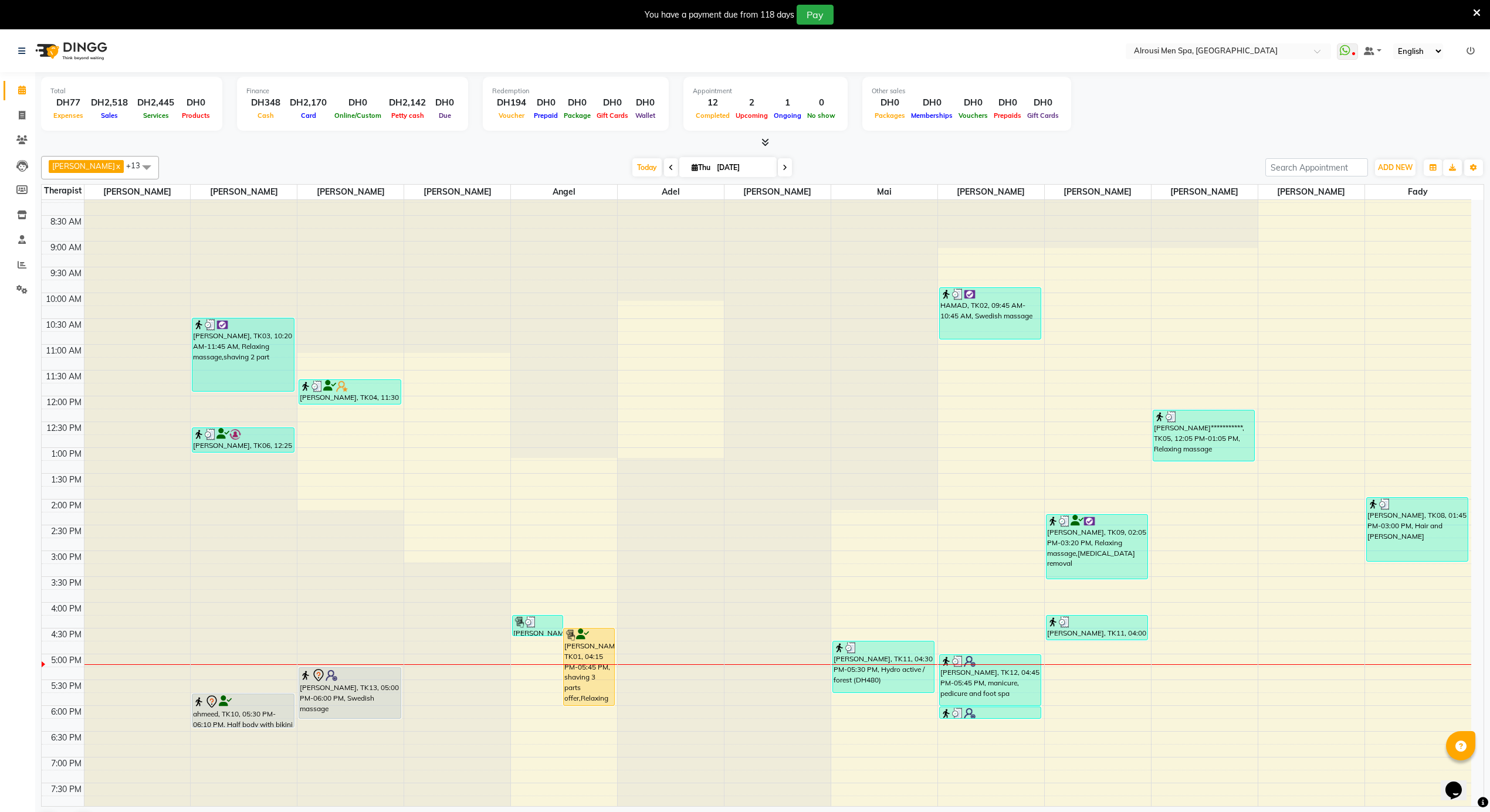
scroll to position [30, 0]
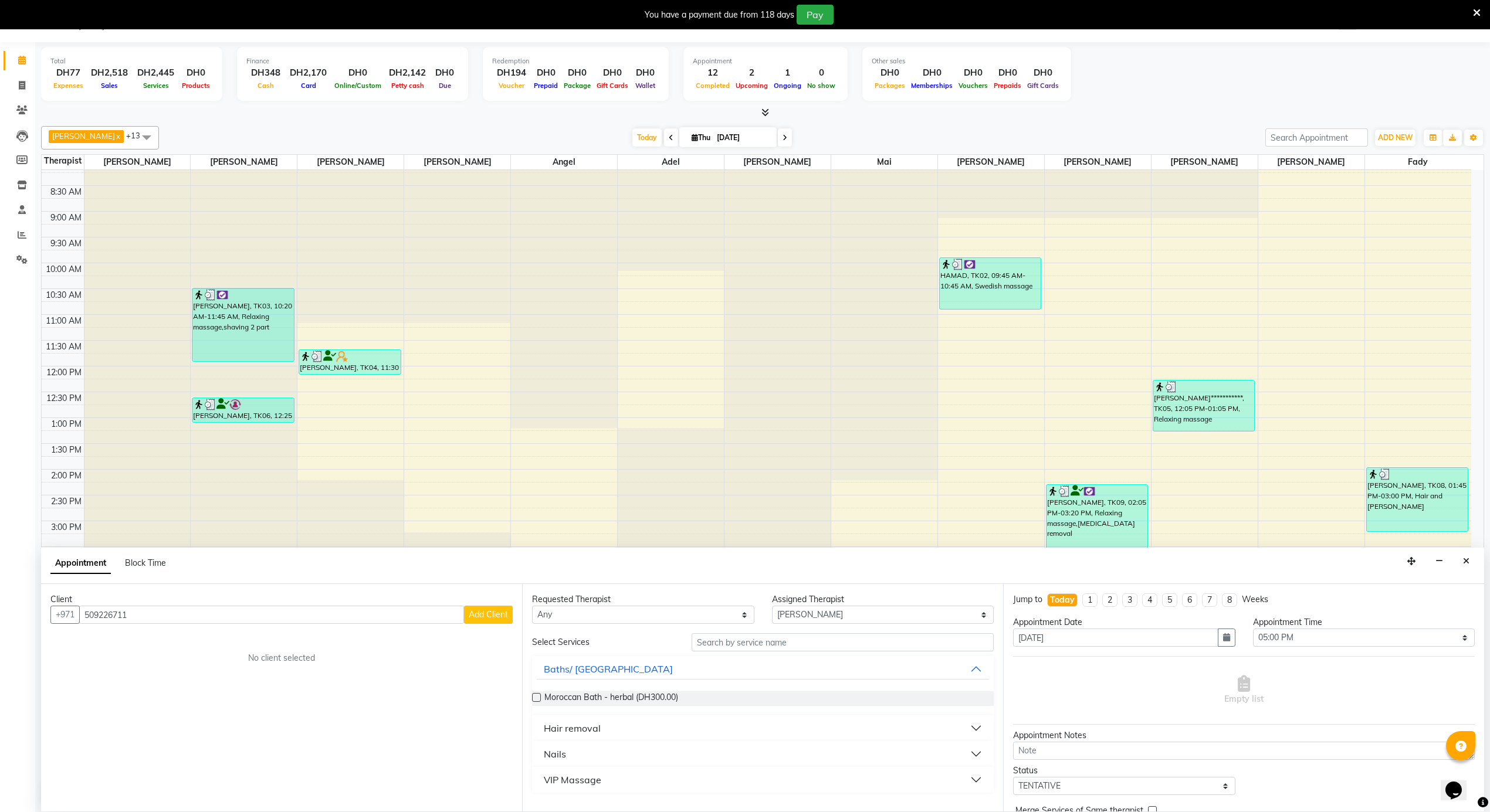
click at [498, 614] on span "Add Client" at bounding box center [488, 614] width 39 height 11
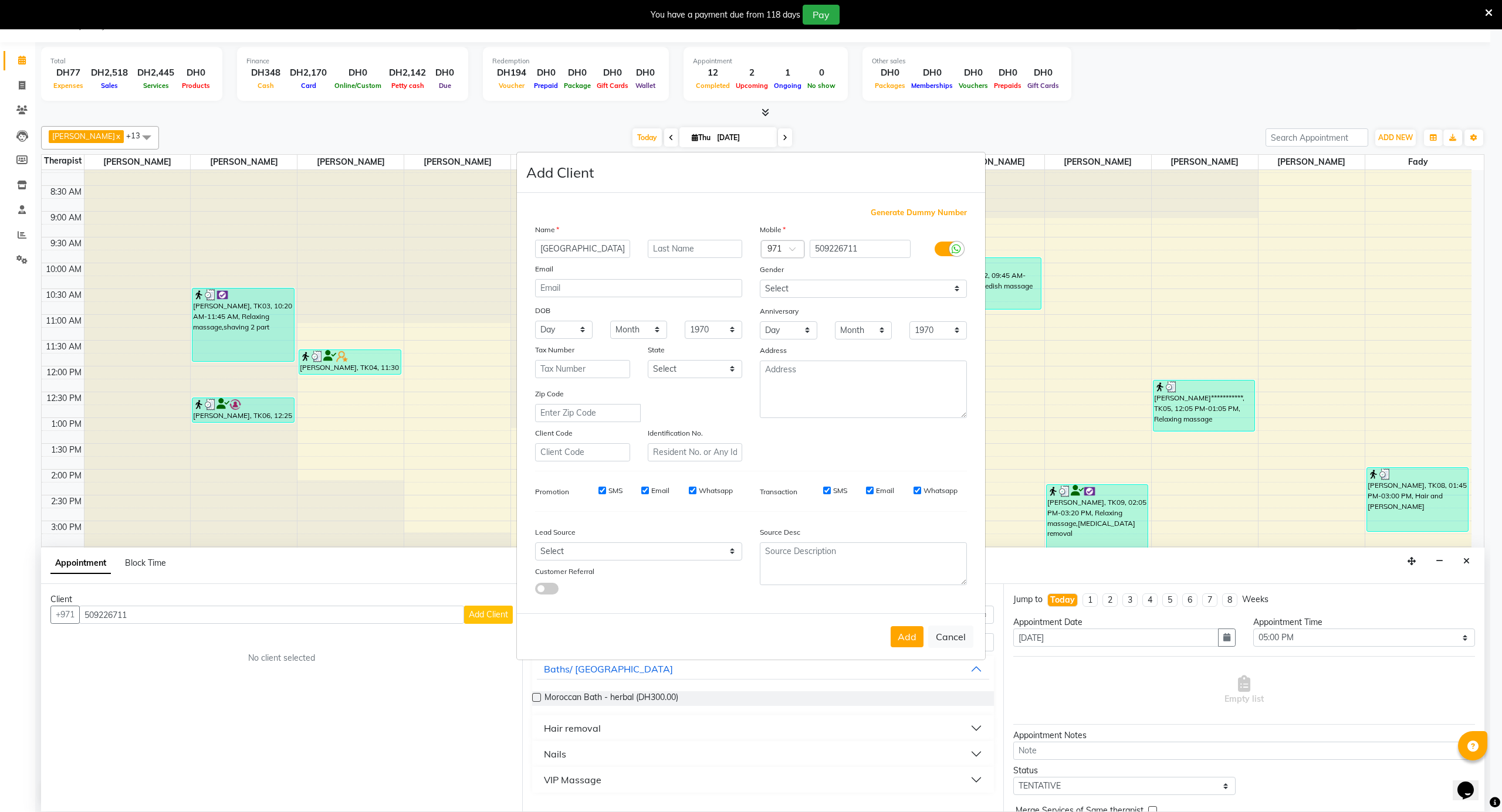
click at [589, 540] on div "Lead Source" at bounding box center [582, 534] width 113 height 17
click at [600, 559] on select "Select Walk-in Referral Internet Friend Word of Mouth Advertisement Facebook Ju…" at bounding box center [638, 551] width 207 height 18
click at [535, 542] on select "Select Walk-in Referral Internet Friend Word of Mouth Advertisement Facebook Ju…" at bounding box center [638, 551] width 207 height 18
click at [897, 632] on button "Add" at bounding box center [907, 637] width 33 height 21
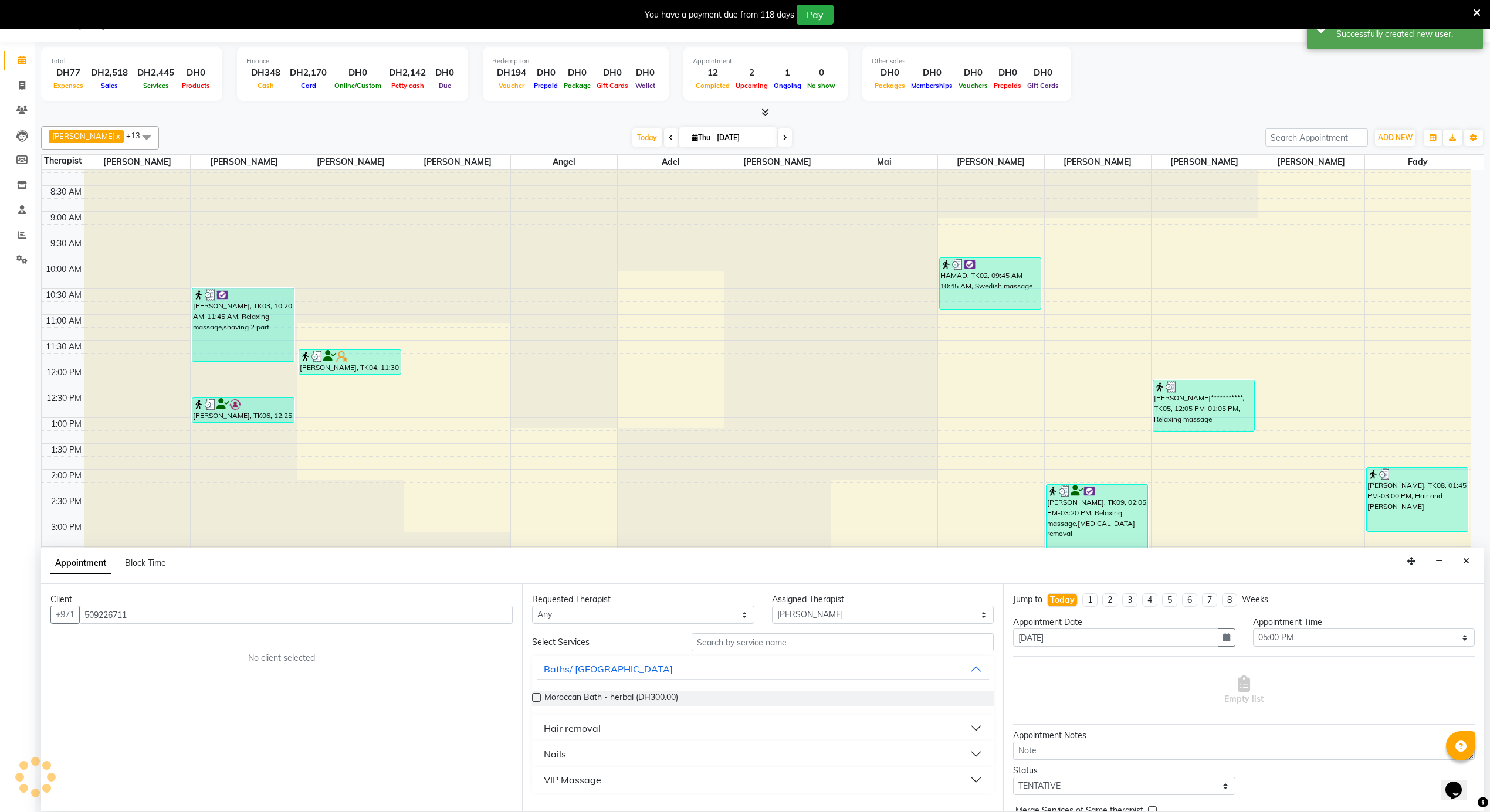
click at [573, 734] on div "Hair removal" at bounding box center [572, 728] width 57 height 14
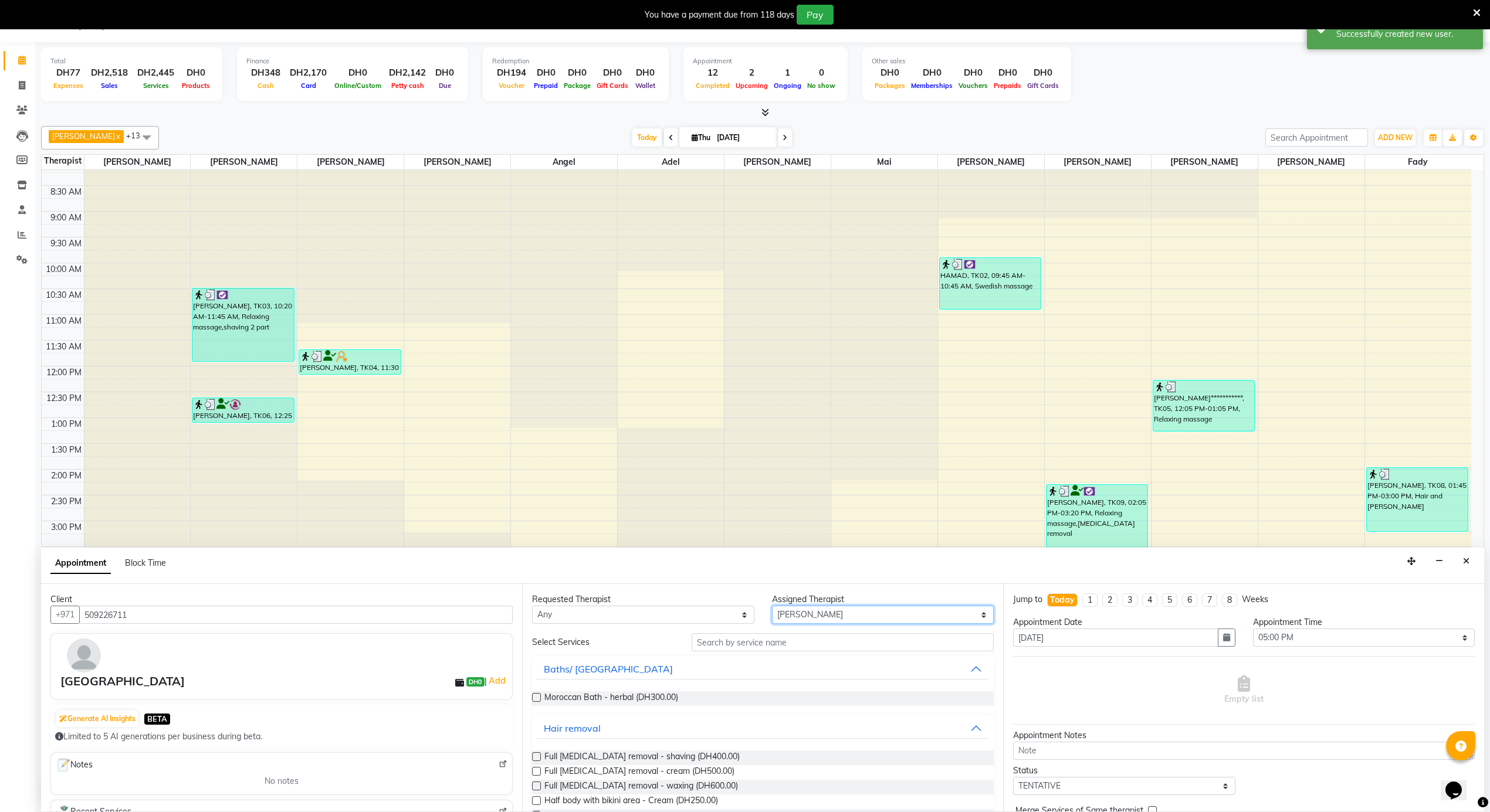
click at [798, 620] on select "Select [PERSON_NAME] [PERSON_NAME] [PERSON_NAME] [PERSON_NAME] Mai [PERSON_NAME…" at bounding box center [883, 614] width 222 height 18
click at [772, 606] on select "Select [PERSON_NAME] [PERSON_NAME] [PERSON_NAME] [PERSON_NAME] Mai [PERSON_NAME…" at bounding box center [883, 614] width 222 height 18
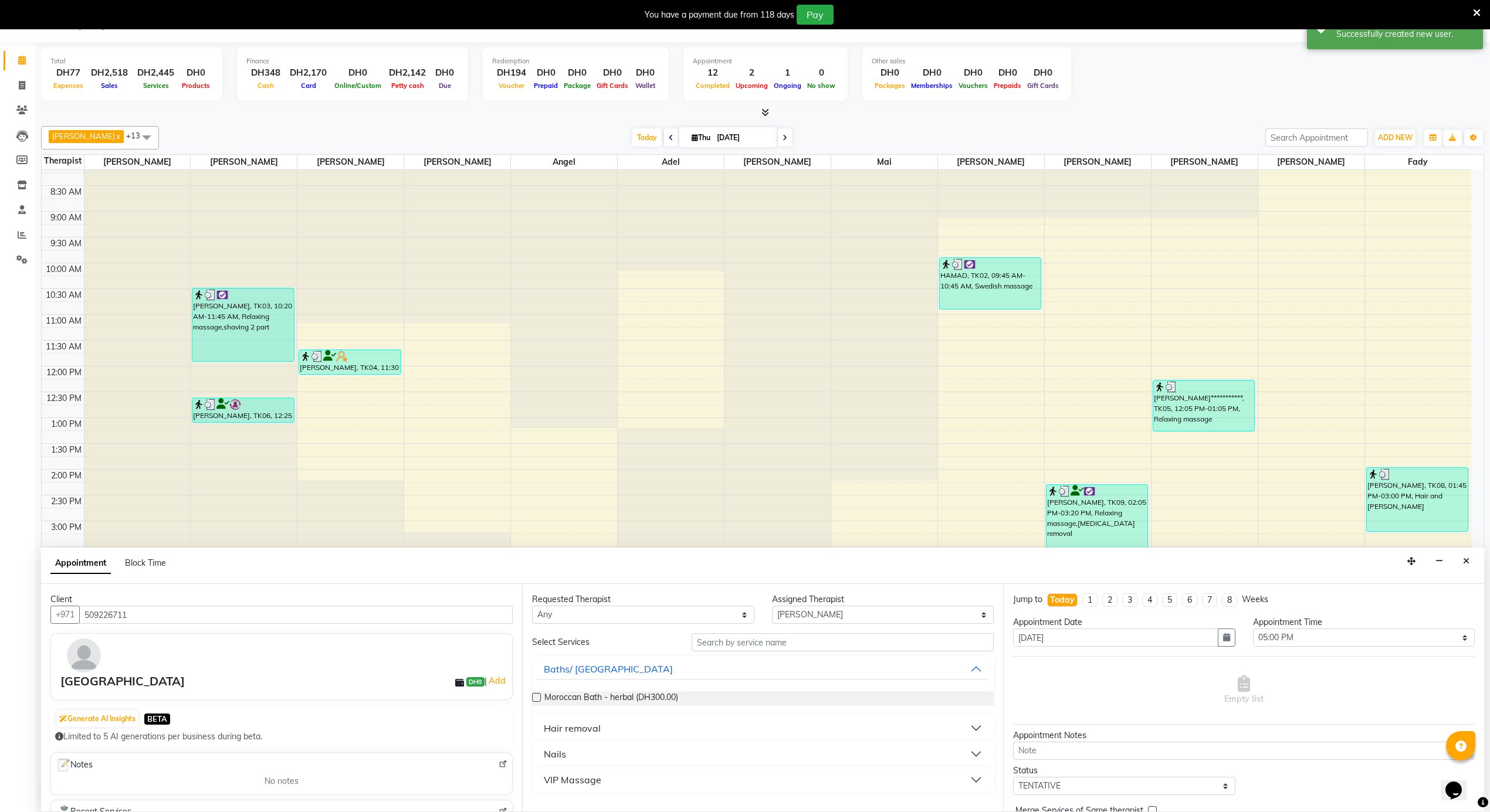
click at [581, 731] on div "Hair removal" at bounding box center [572, 728] width 57 height 14
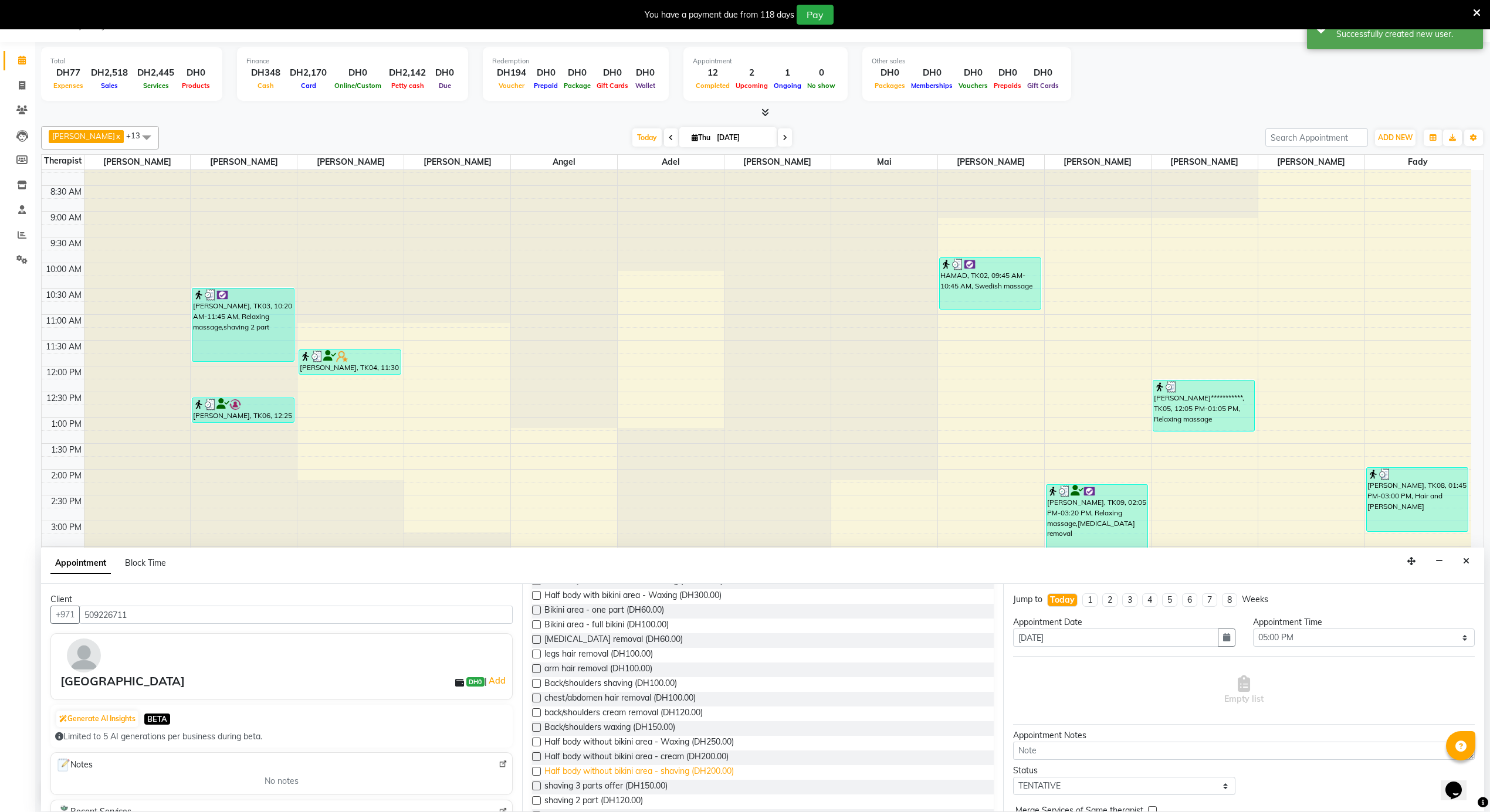
scroll to position [312, 0]
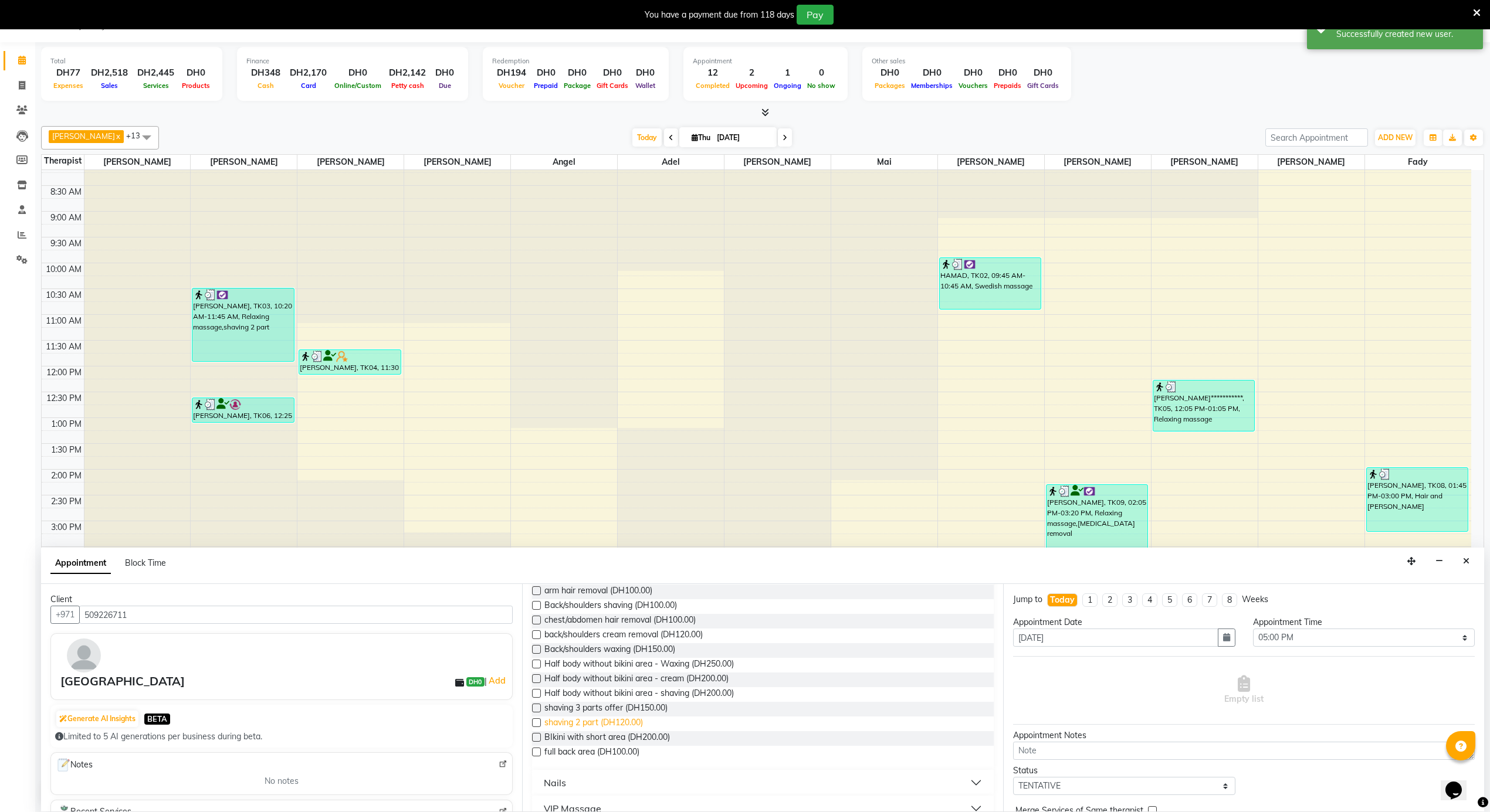
click at [635, 719] on span "shaving 2 part (DH120.00)" at bounding box center [594, 724] width 99 height 14
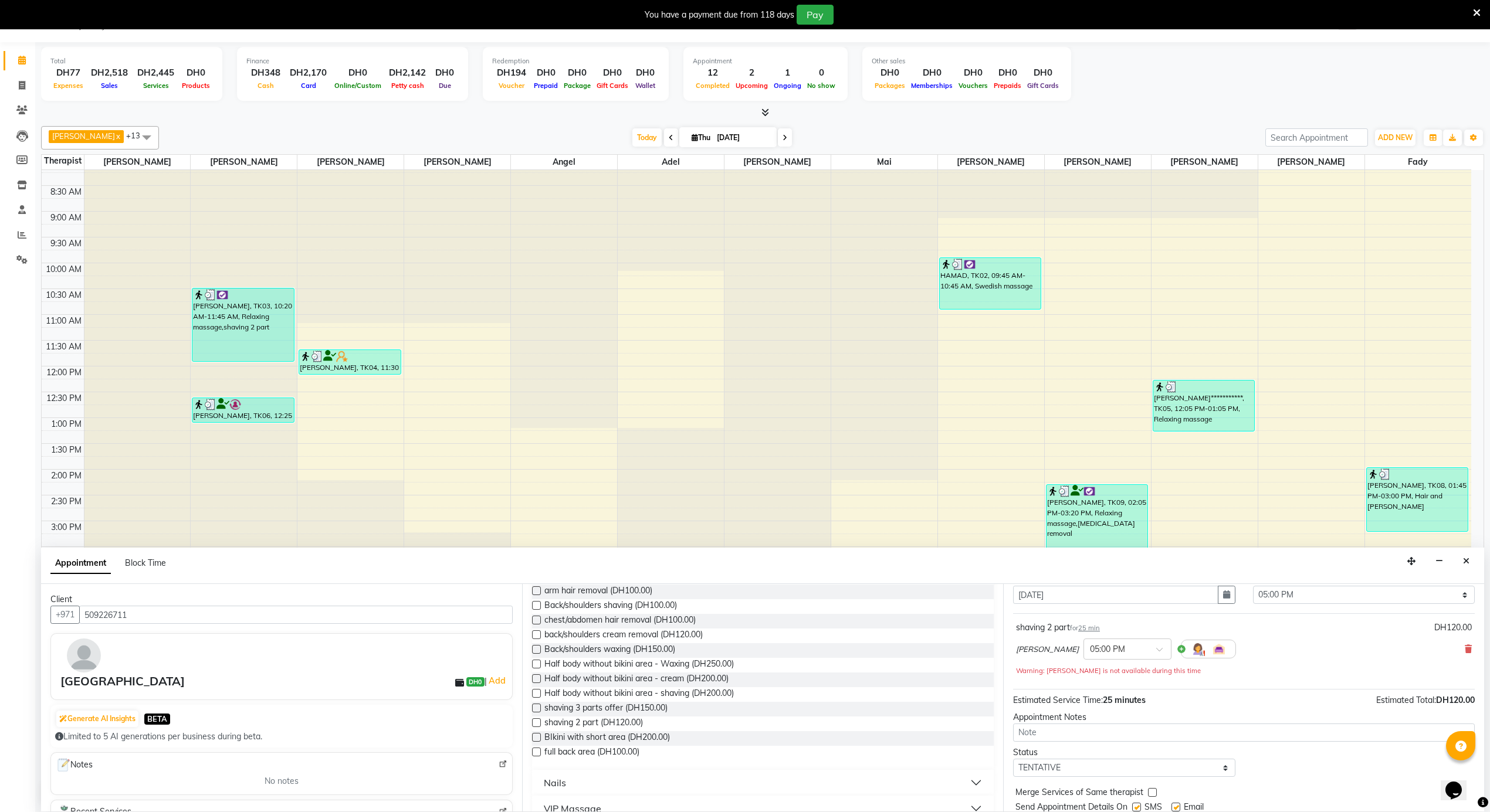
scroll to position [83, 0]
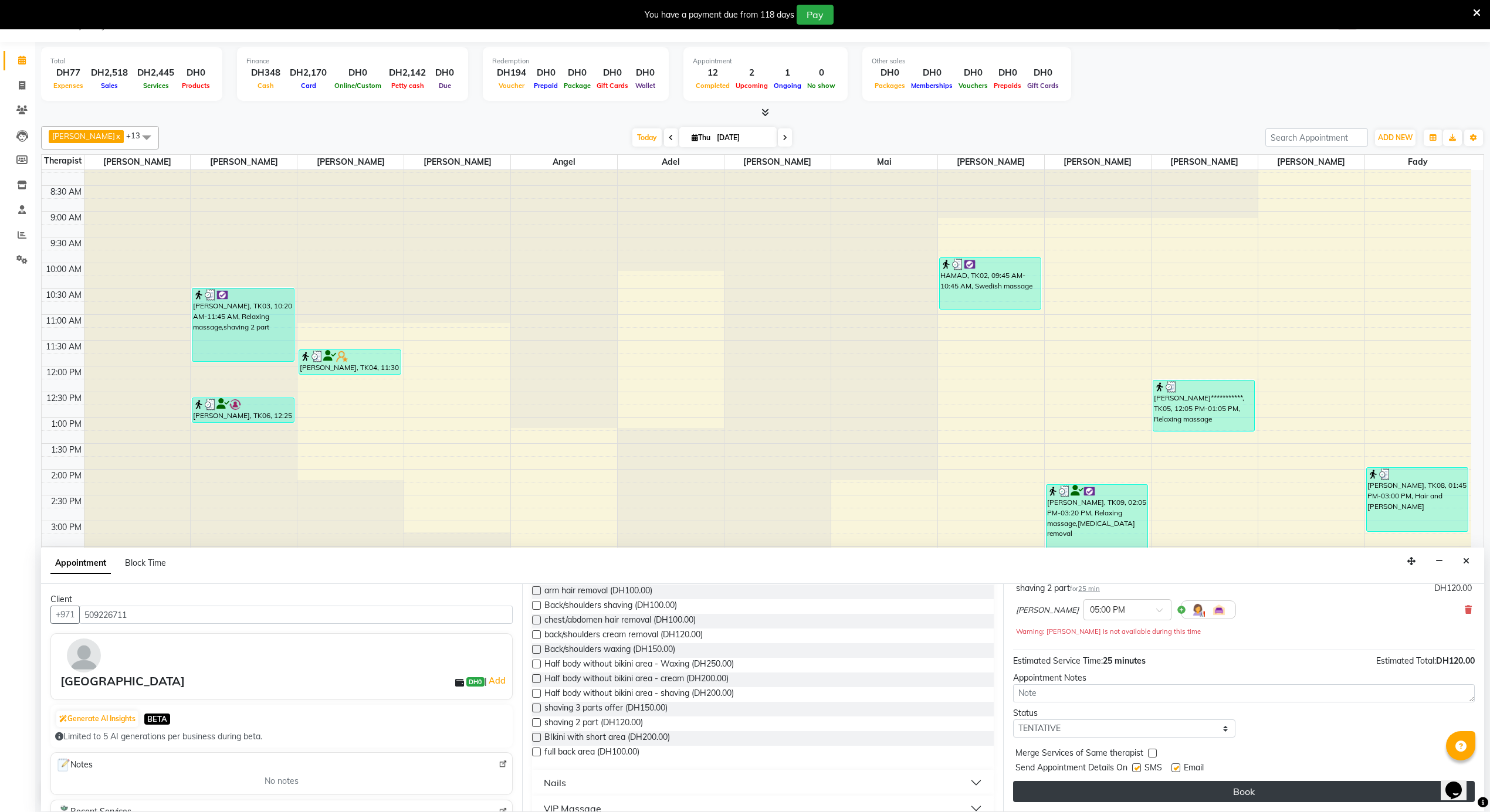
click at [1170, 787] on button "Book" at bounding box center [1243, 791] width 462 height 21
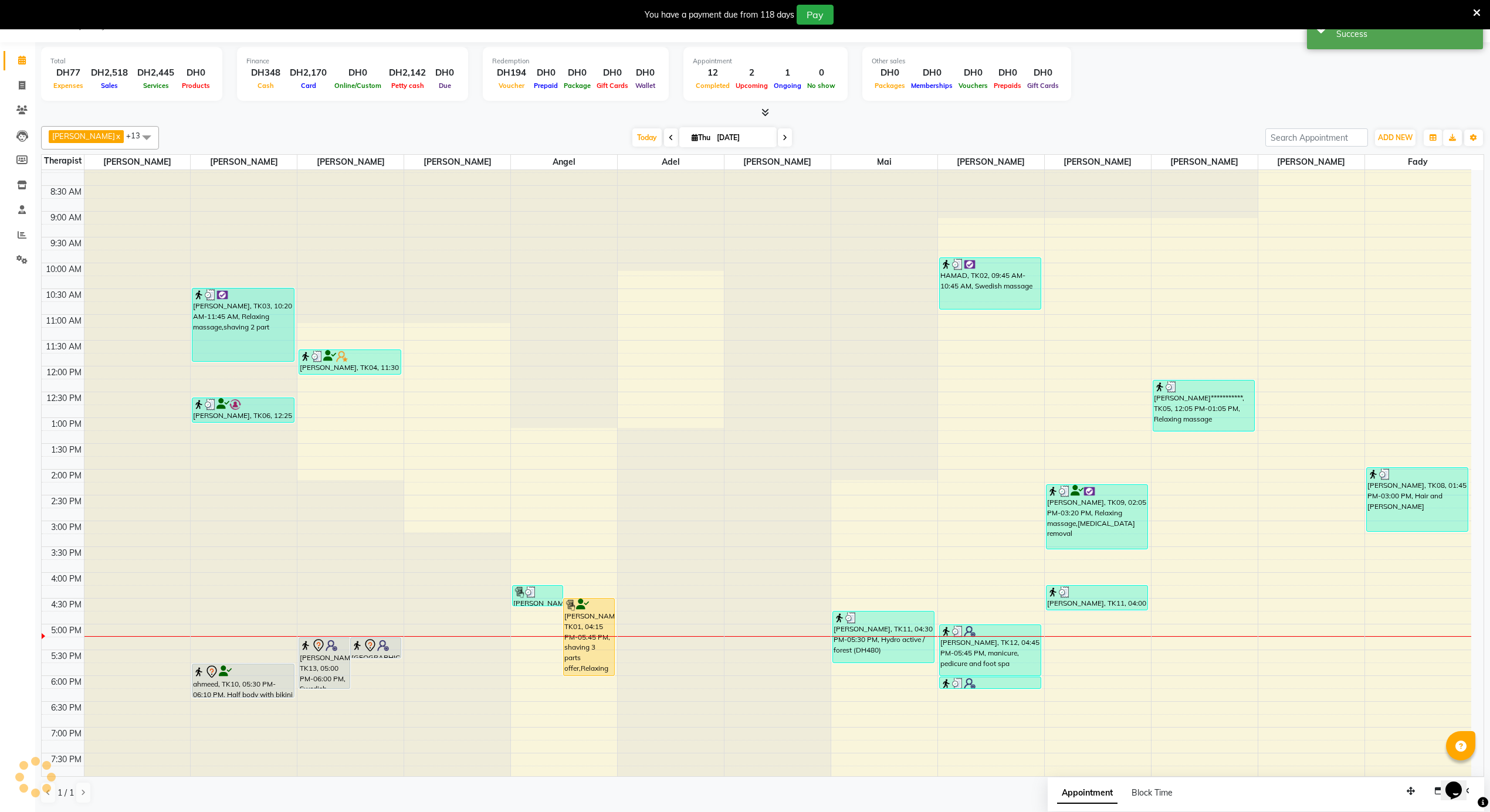
scroll to position [0, 0]
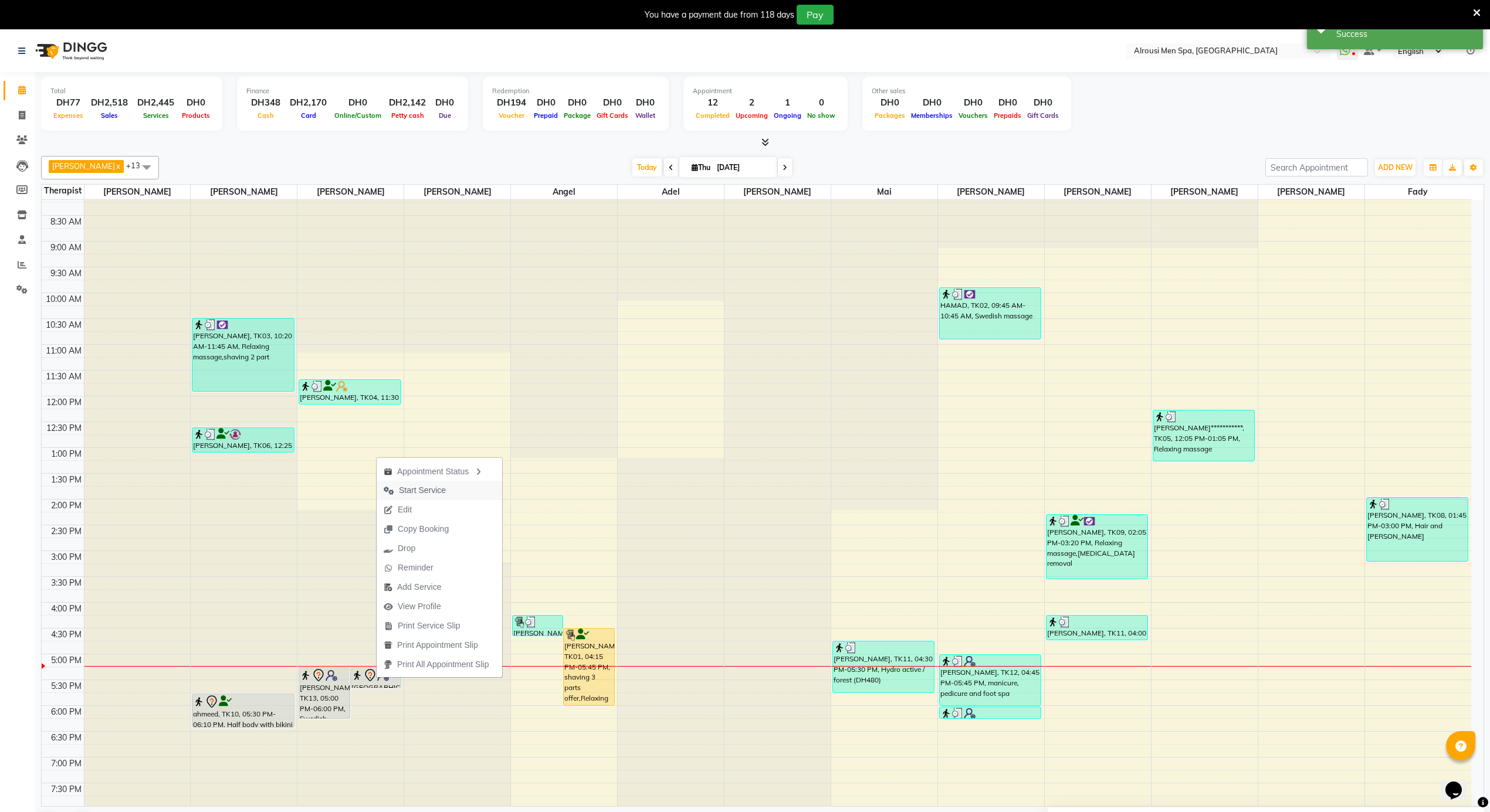
click at [423, 486] on span "Start Service" at bounding box center [422, 490] width 47 height 12
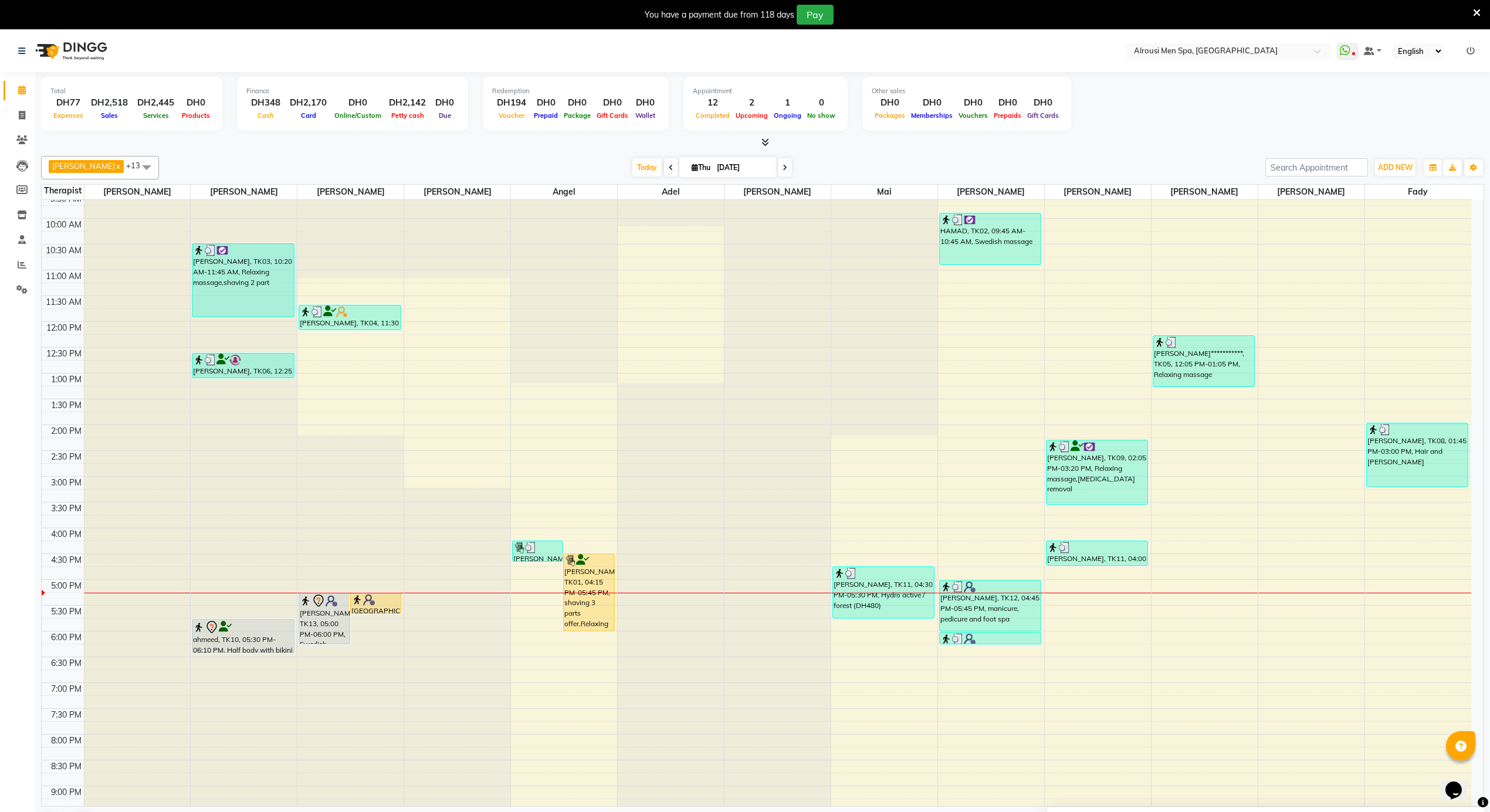
scroll to position [658, 0]
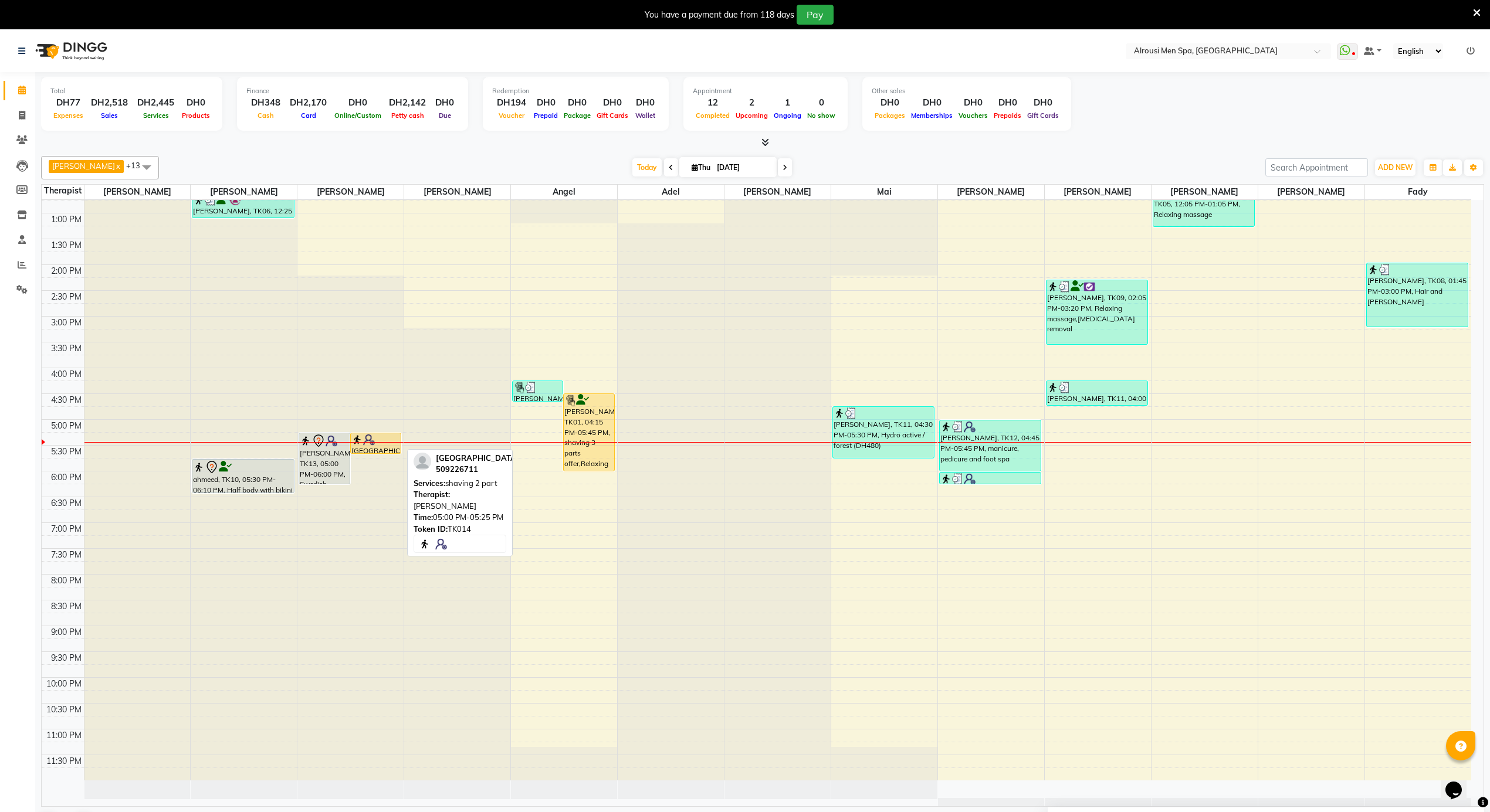
click at [372, 441] on img at bounding box center [369, 440] width 12 height 12
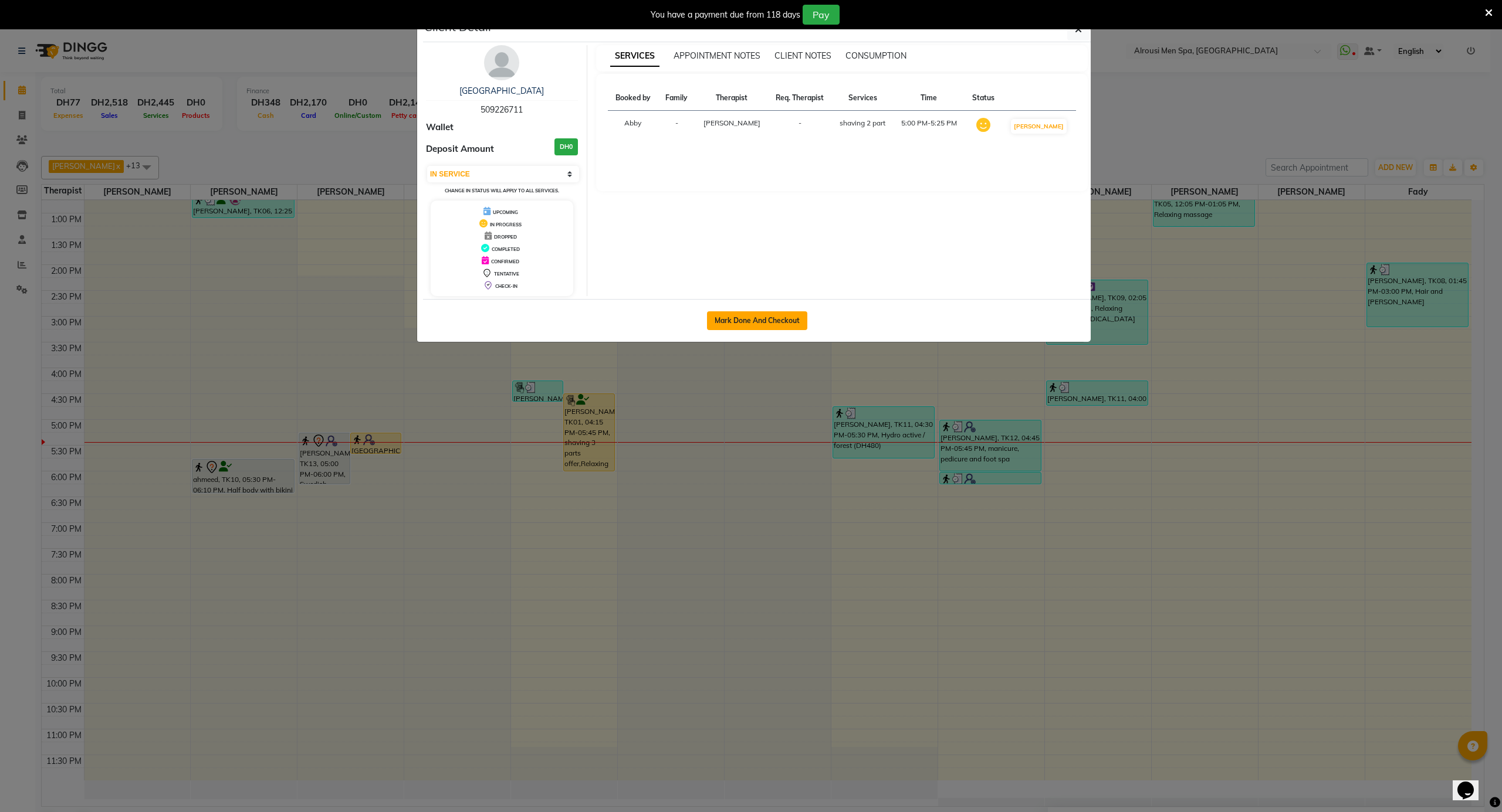
click at [716, 322] on button "Mark Done And Checkout" at bounding box center [757, 321] width 100 height 19
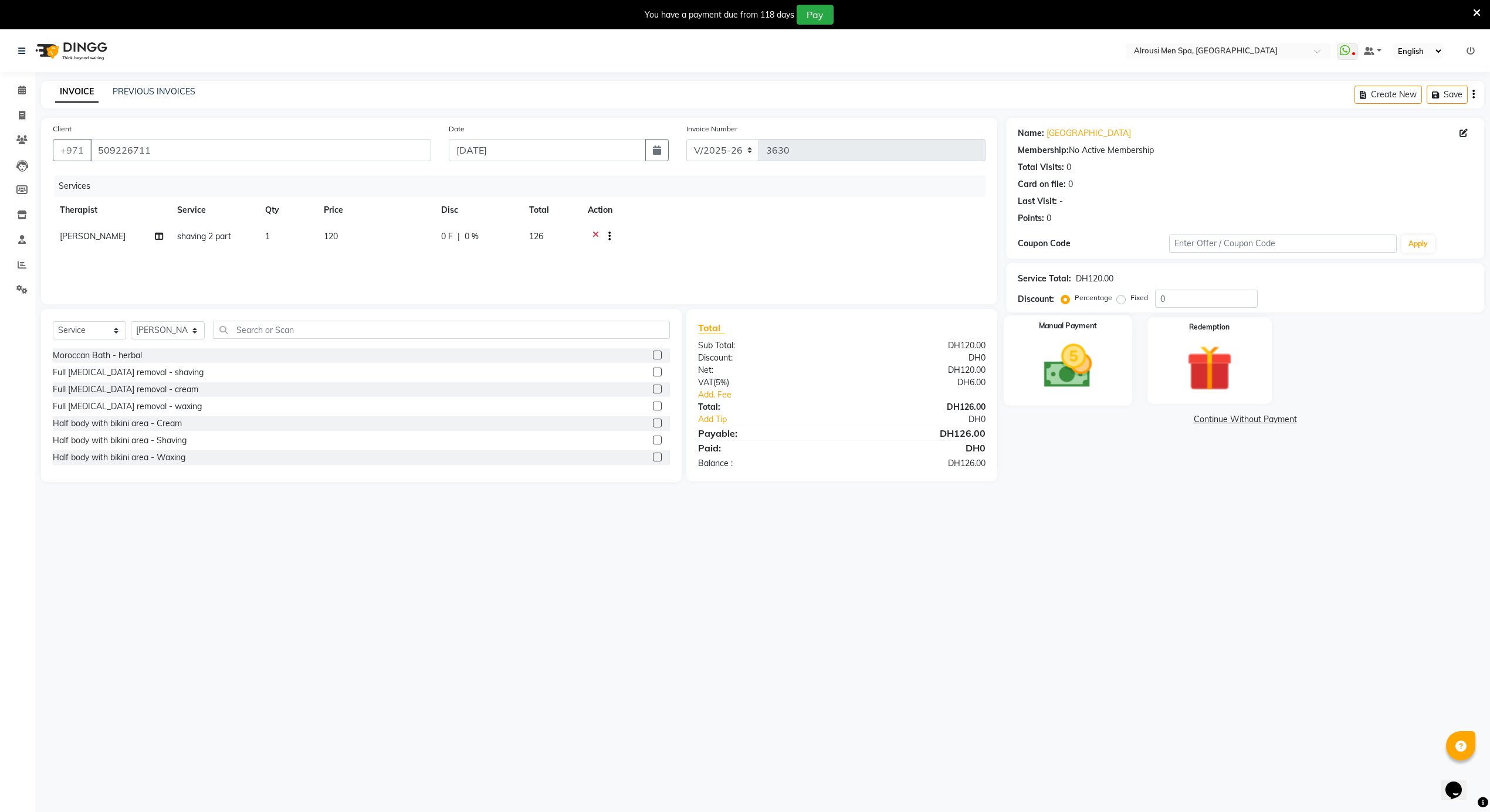
click at [1087, 369] on img at bounding box center [1067, 366] width 79 height 56
click at [1135, 423] on span "CARD" at bounding box center [1133, 420] width 25 height 14
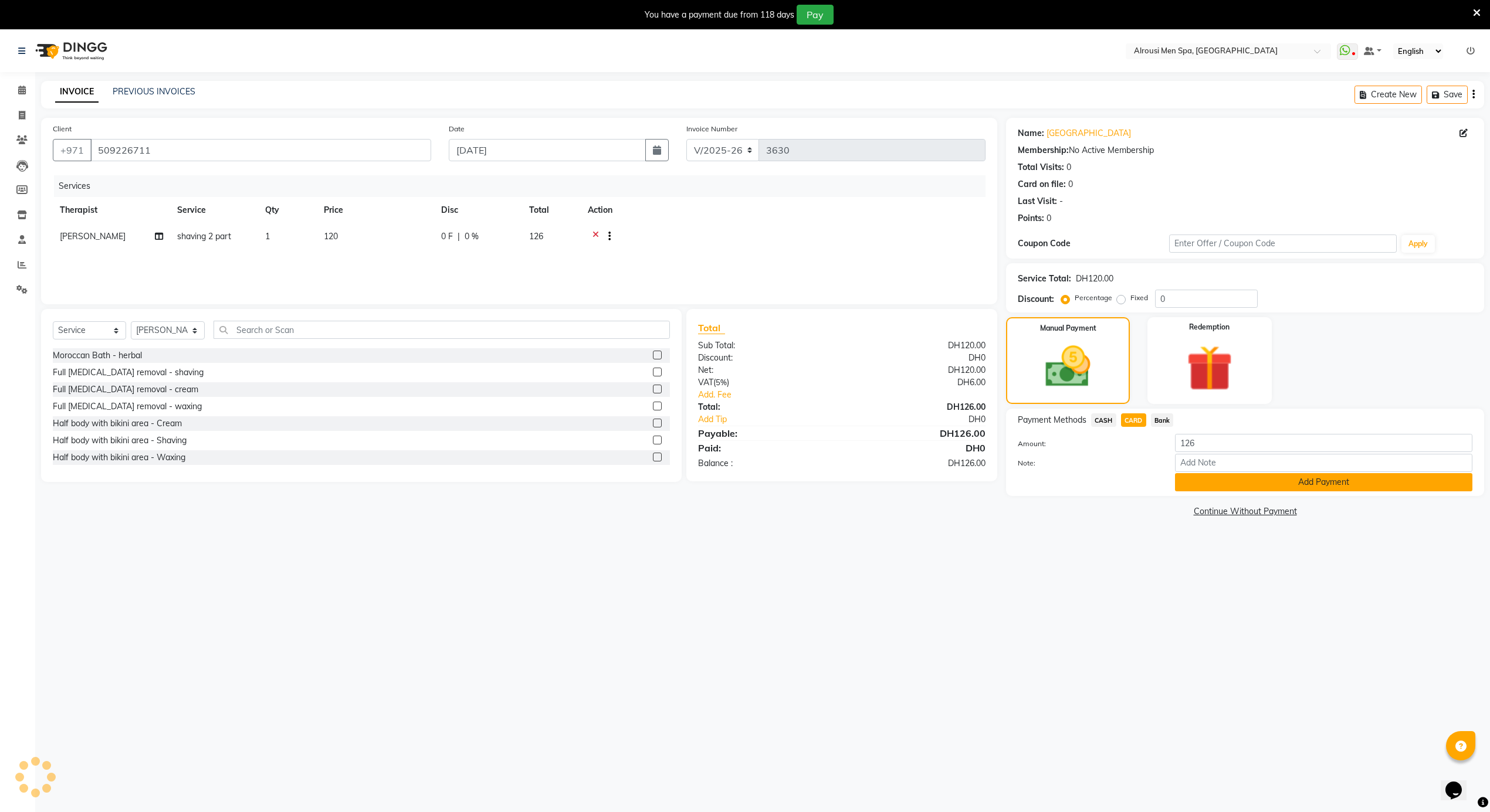
click at [1234, 488] on button "Add Payment" at bounding box center [1323, 482] width 297 height 18
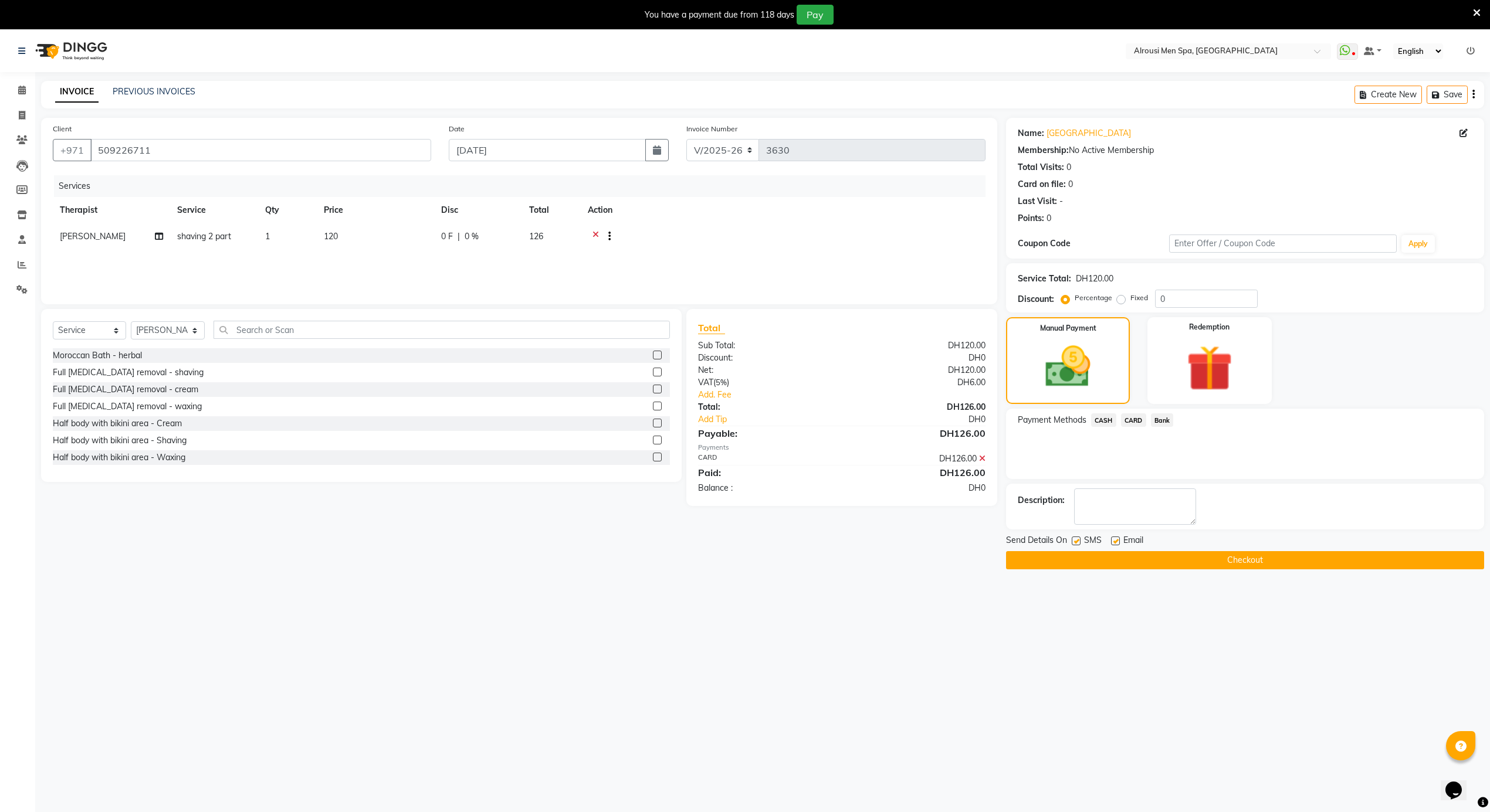
drag, startPoint x: 1078, startPoint y: 544, endPoint x: 1103, endPoint y: 570, distance: 36.1
click at [1077, 544] on label at bounding box center [1076, 541] width 9 height 9
click at [1077, 544] on input "checkbox" at bounding box center [1075, 542] width 8 height 8
click at [1103, 570] on button "Checkout" at bounding box center [1245, 560] width 478 height 18
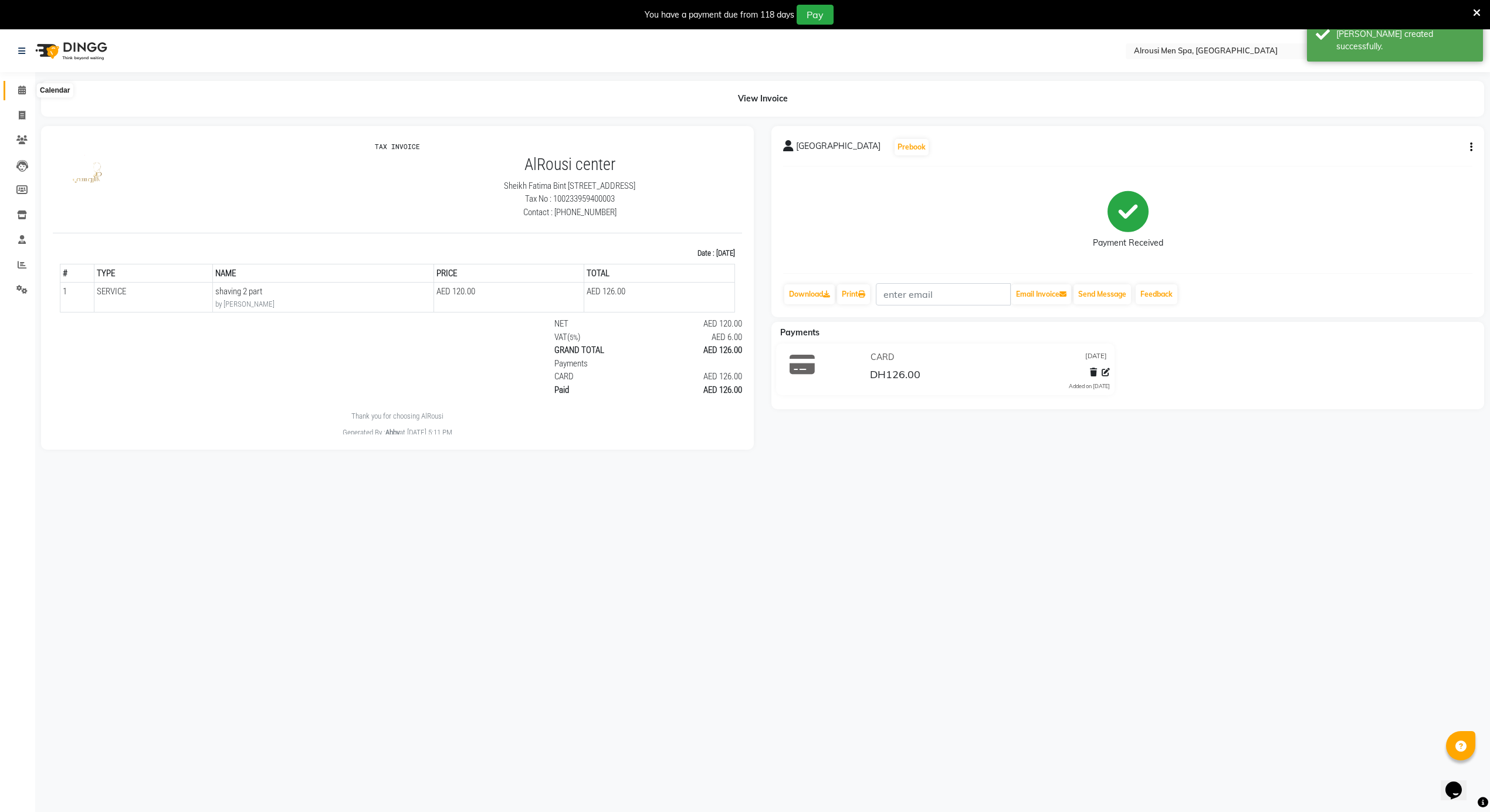
click at [22, 86] on icon at bounding box center [22, 90] width 8 height 9
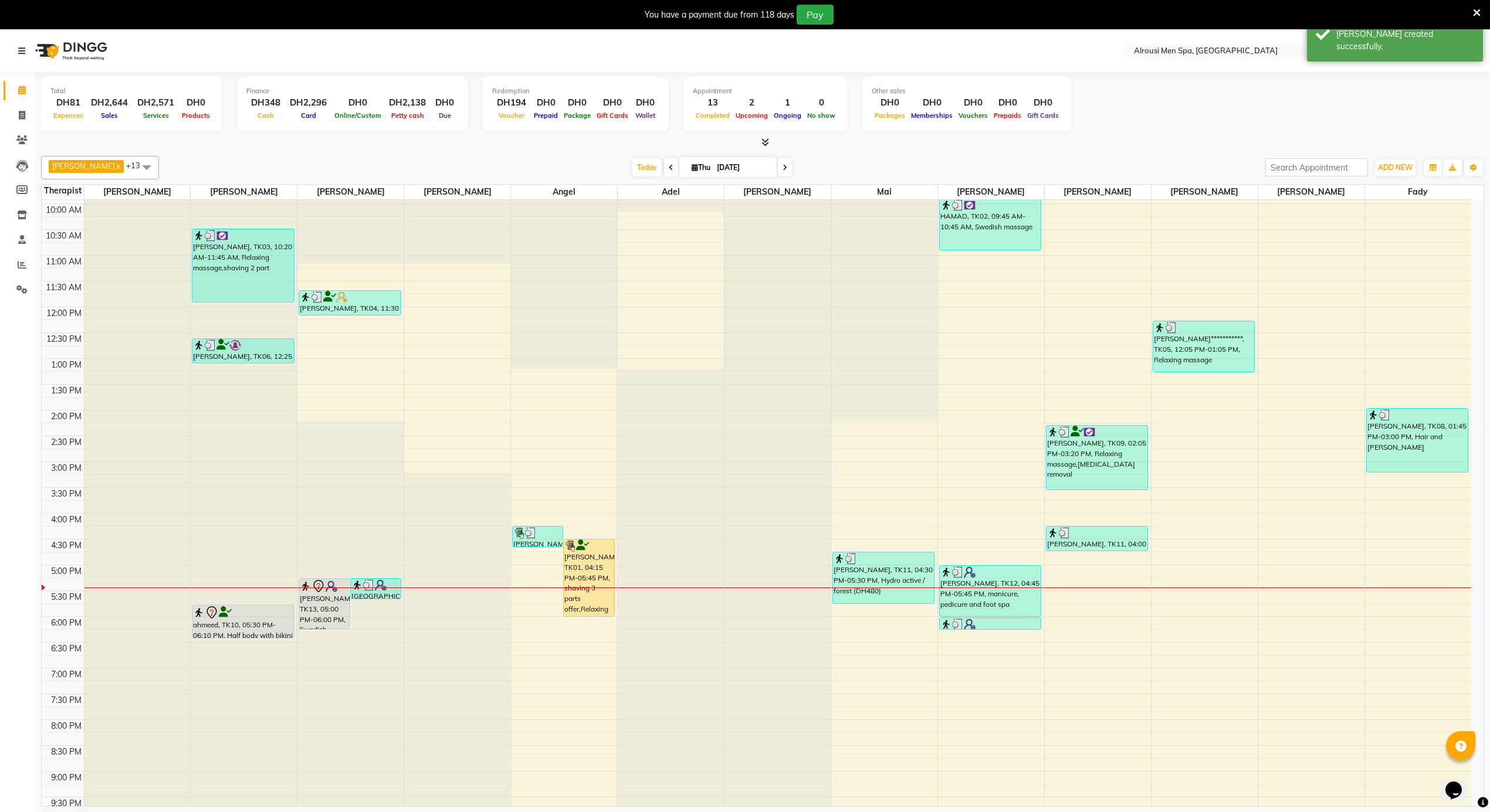
scroll to position [550, 0]
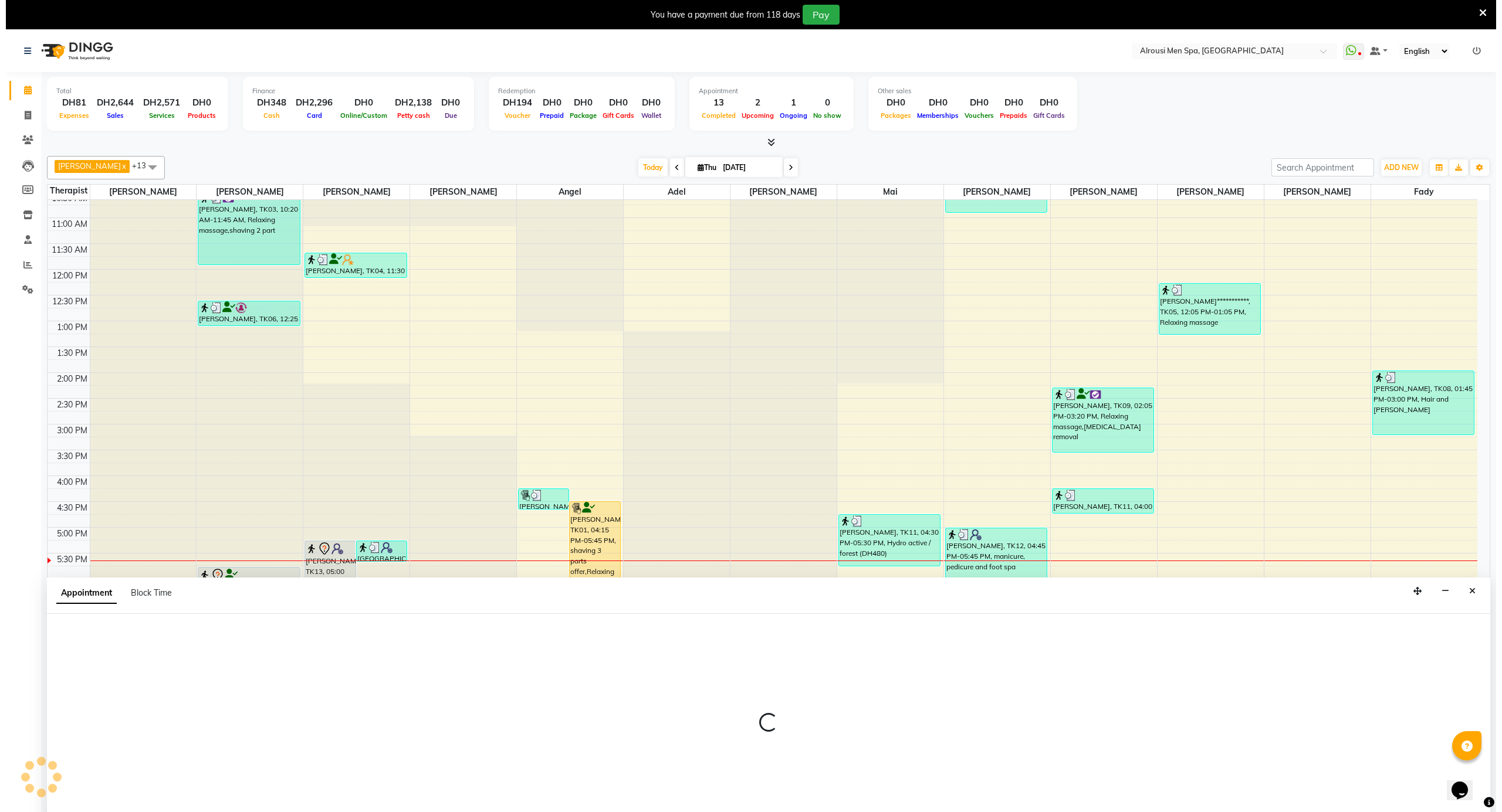
scroll to position [30, 0]
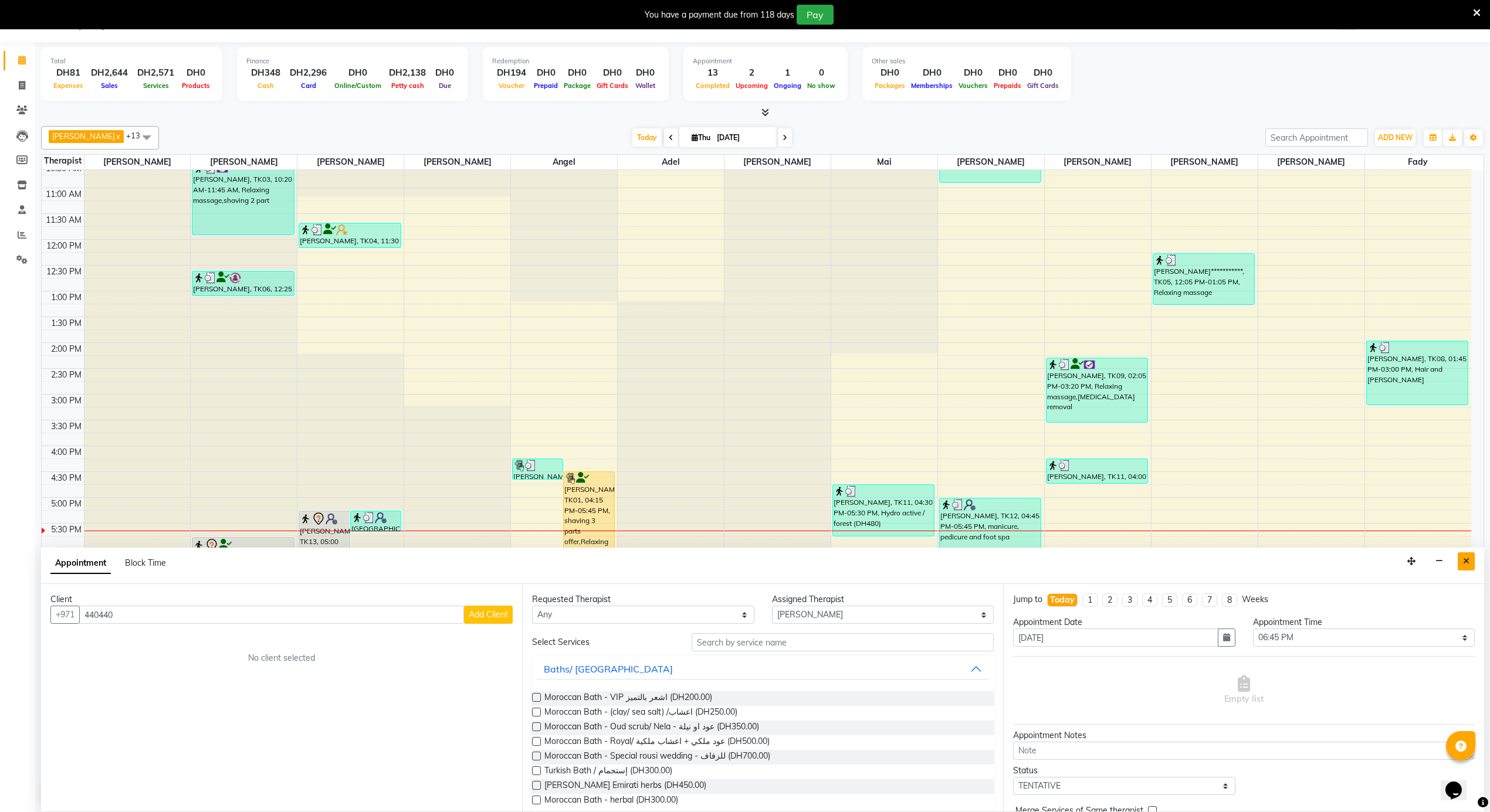
click at [1468, 557] on icon "Close" at bounding box center [1465, 561] width 6 height 8
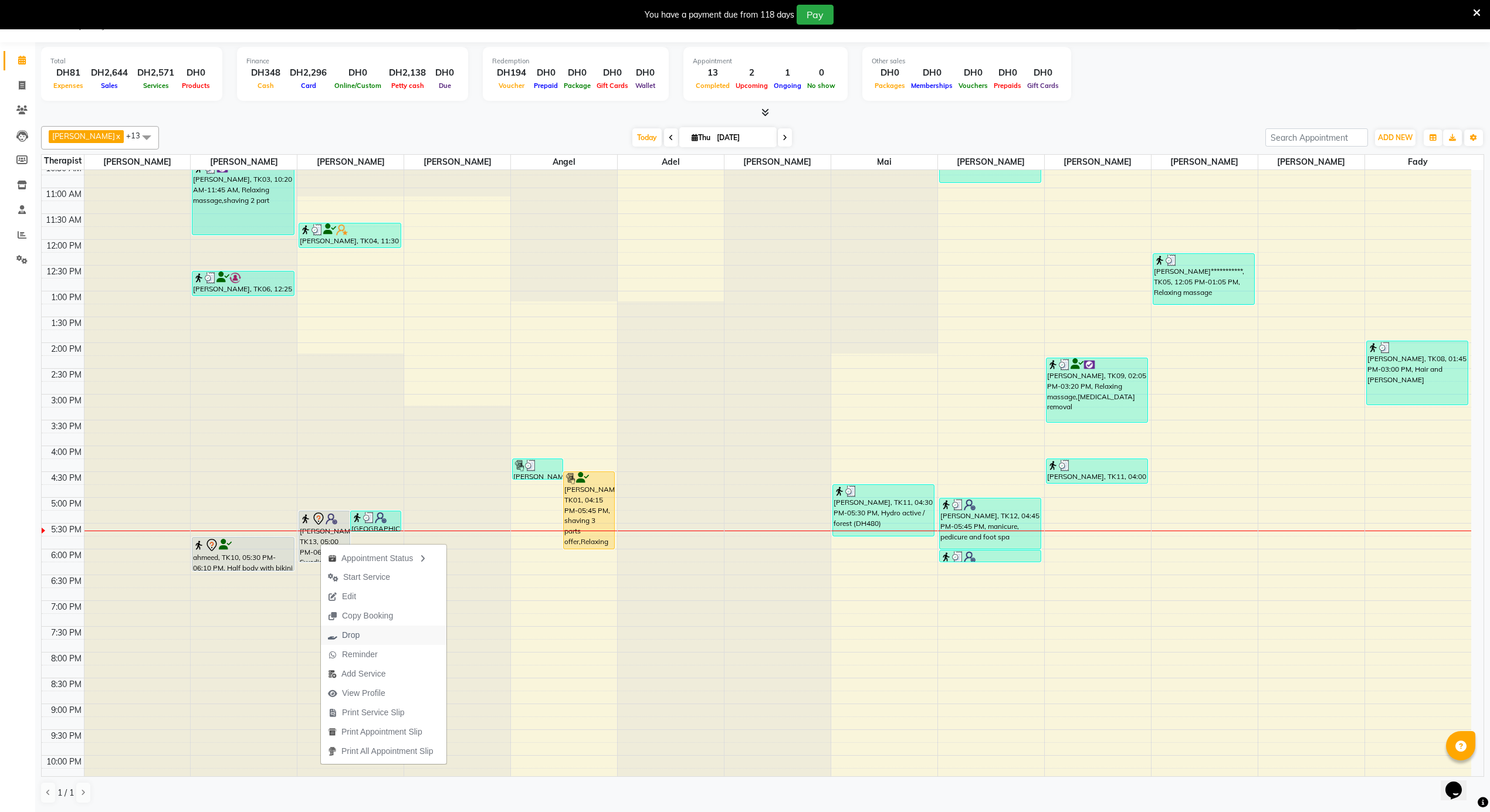
click at [350, 639] on span "Drop" at bounding box center [351, 635] width 17 height 12
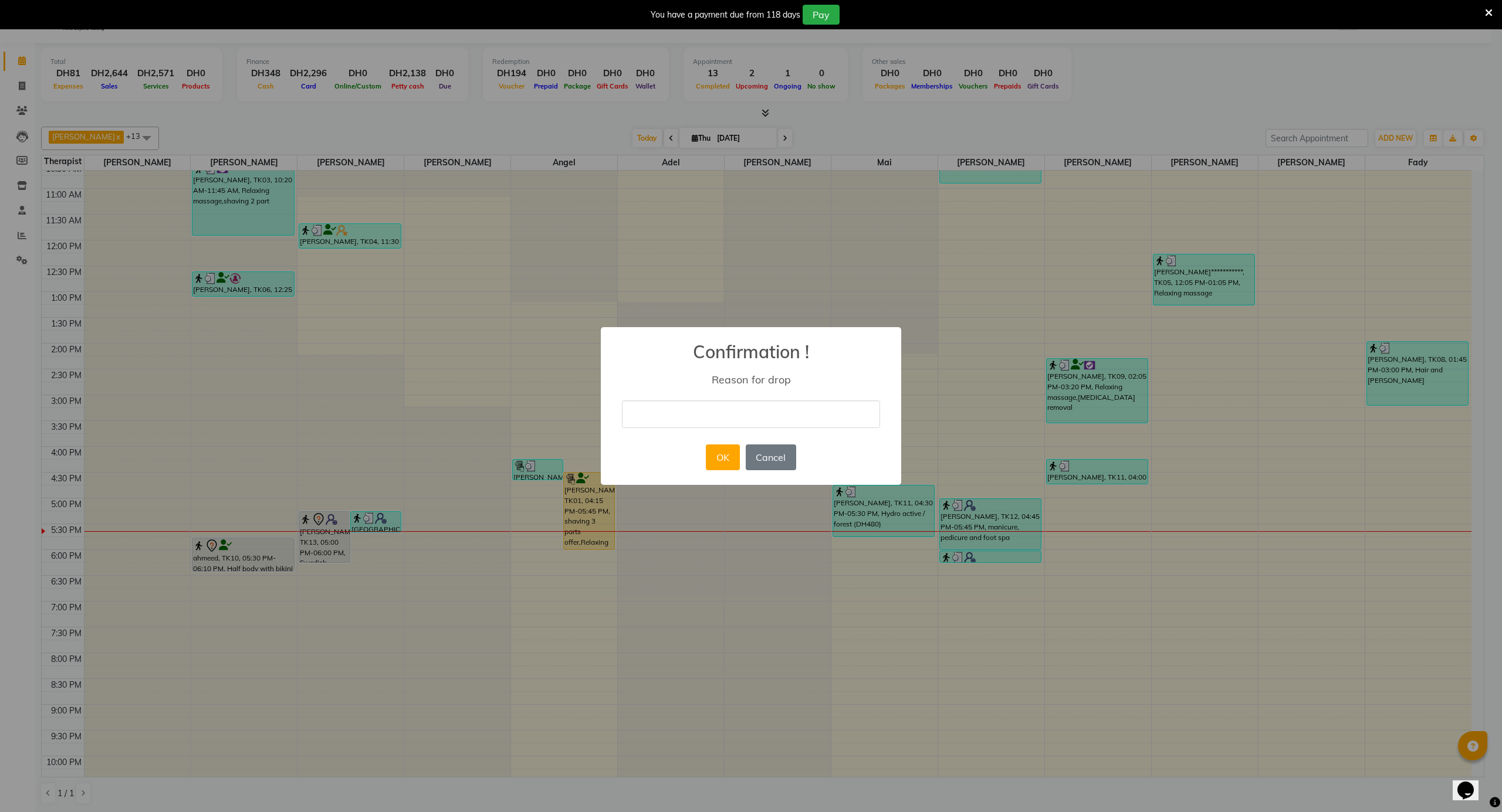
click at [739, 411] on input "text" at bounding box center [751, 414] width 258 height 27
click at [721, 459] on button "OK" at bounding box center [722, 457] width 33 height 26
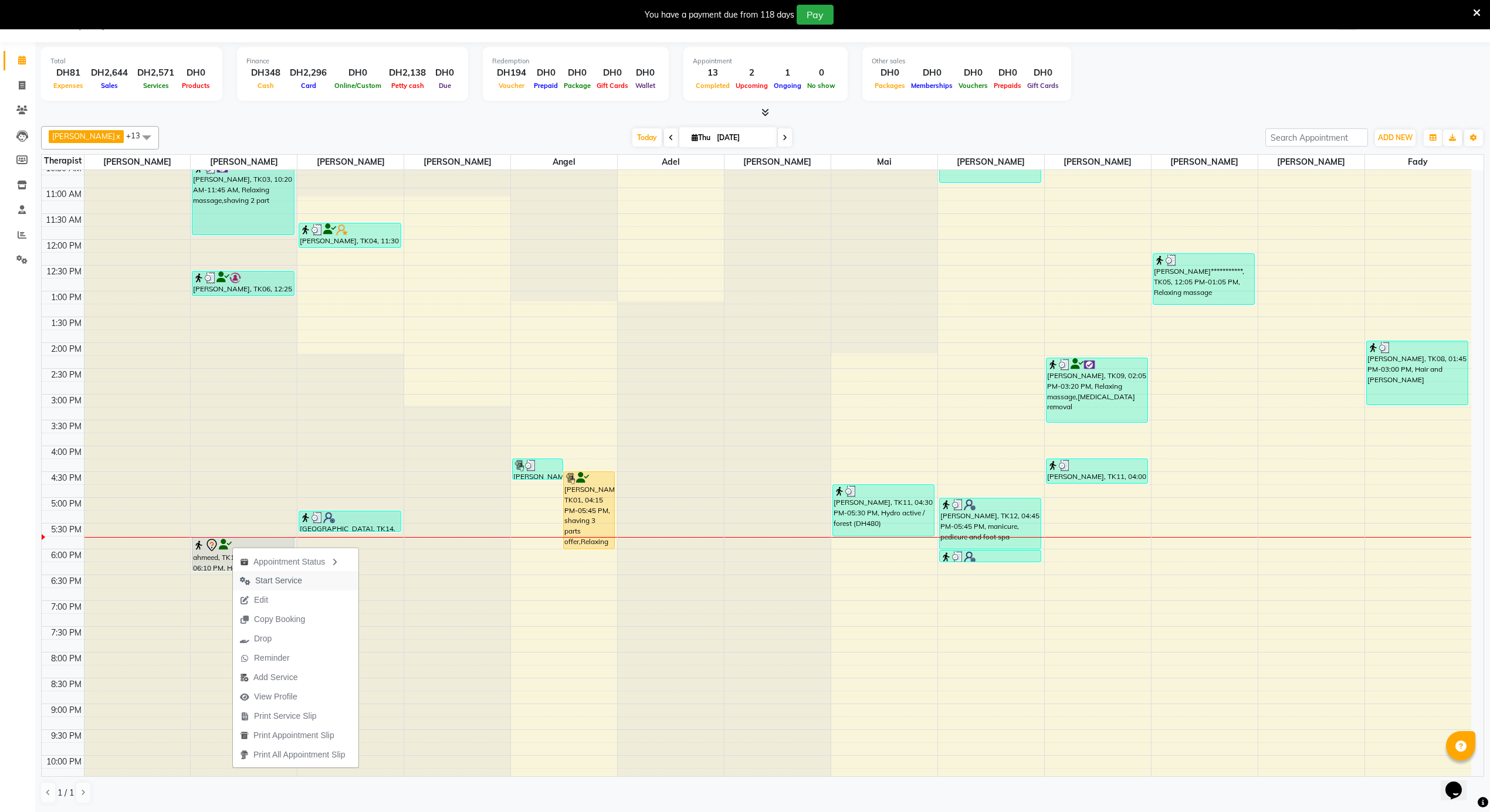
click at [277, 578] on span "Start Service" at bounding box center [278, 581] width 47 height 12
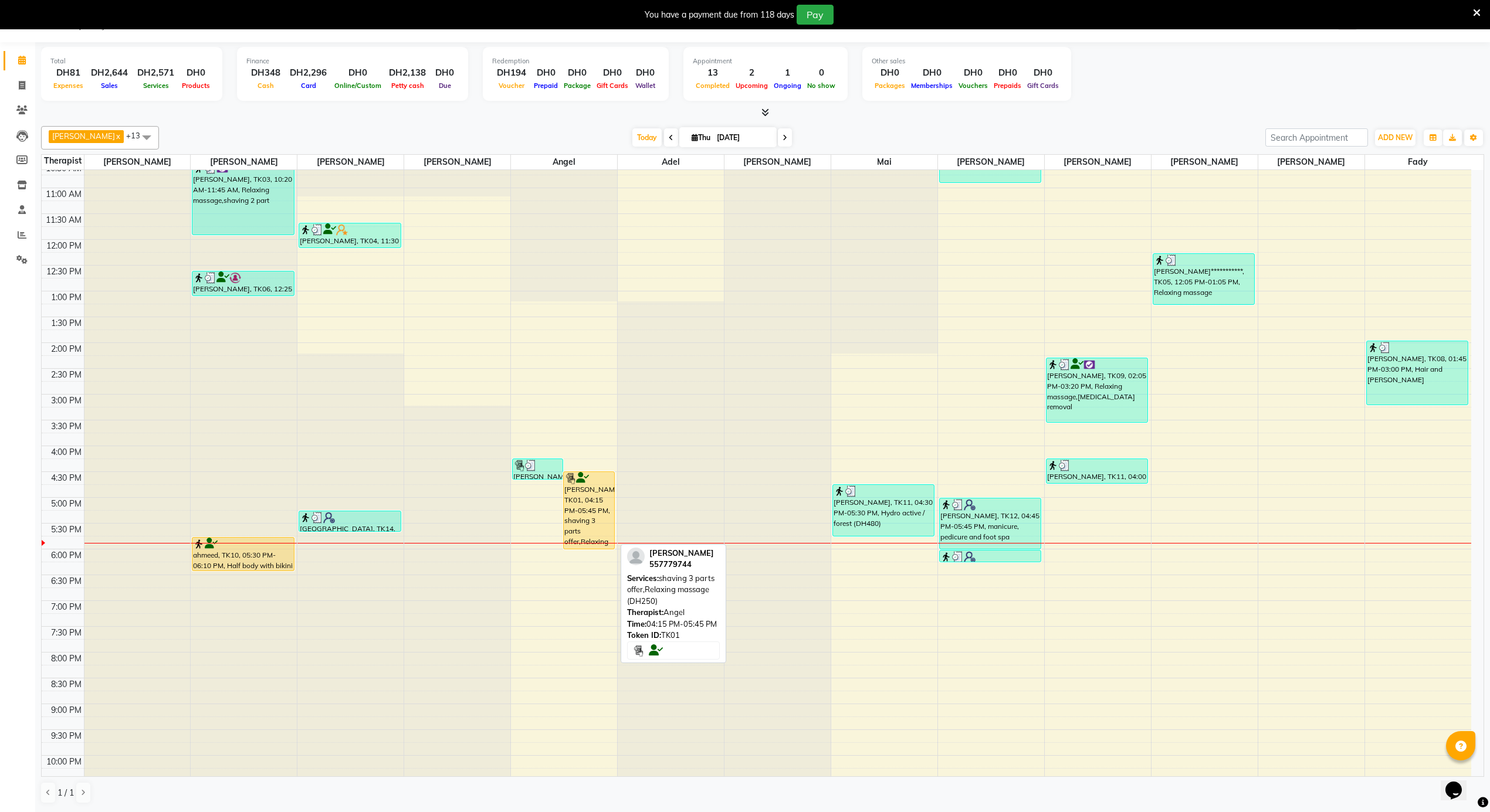
click at [587, 500] on div "[PERSON_NAME], TK01, 04:15 PM-05:45 PM, shaving 3 parts offer,Relaxing massage …" at bounding box center [588, 511] width 50 height 77
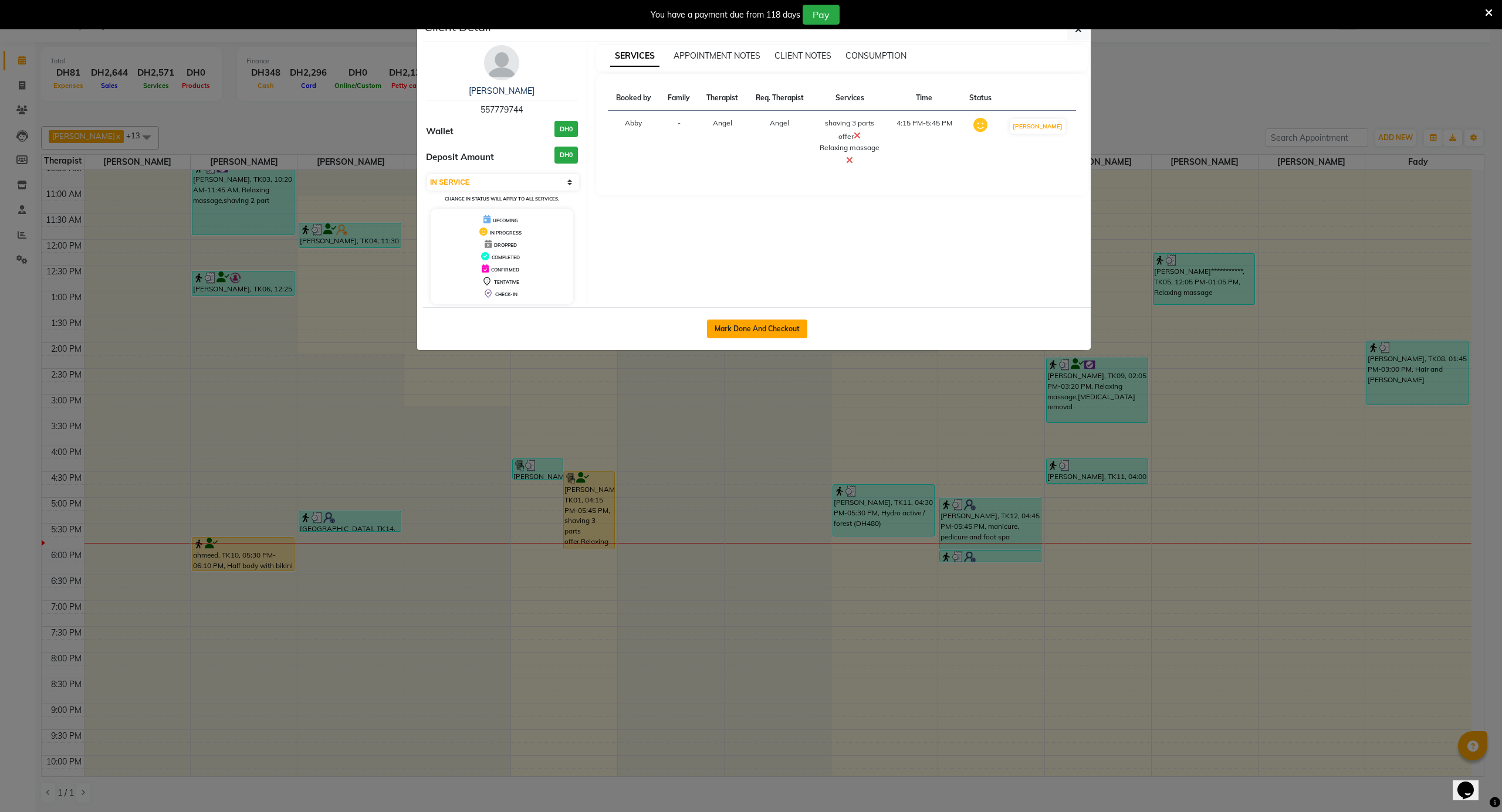
click at [765, 325] on button "Mark Done And Checkout" at bounding box center [757, 329] width 100 height 19
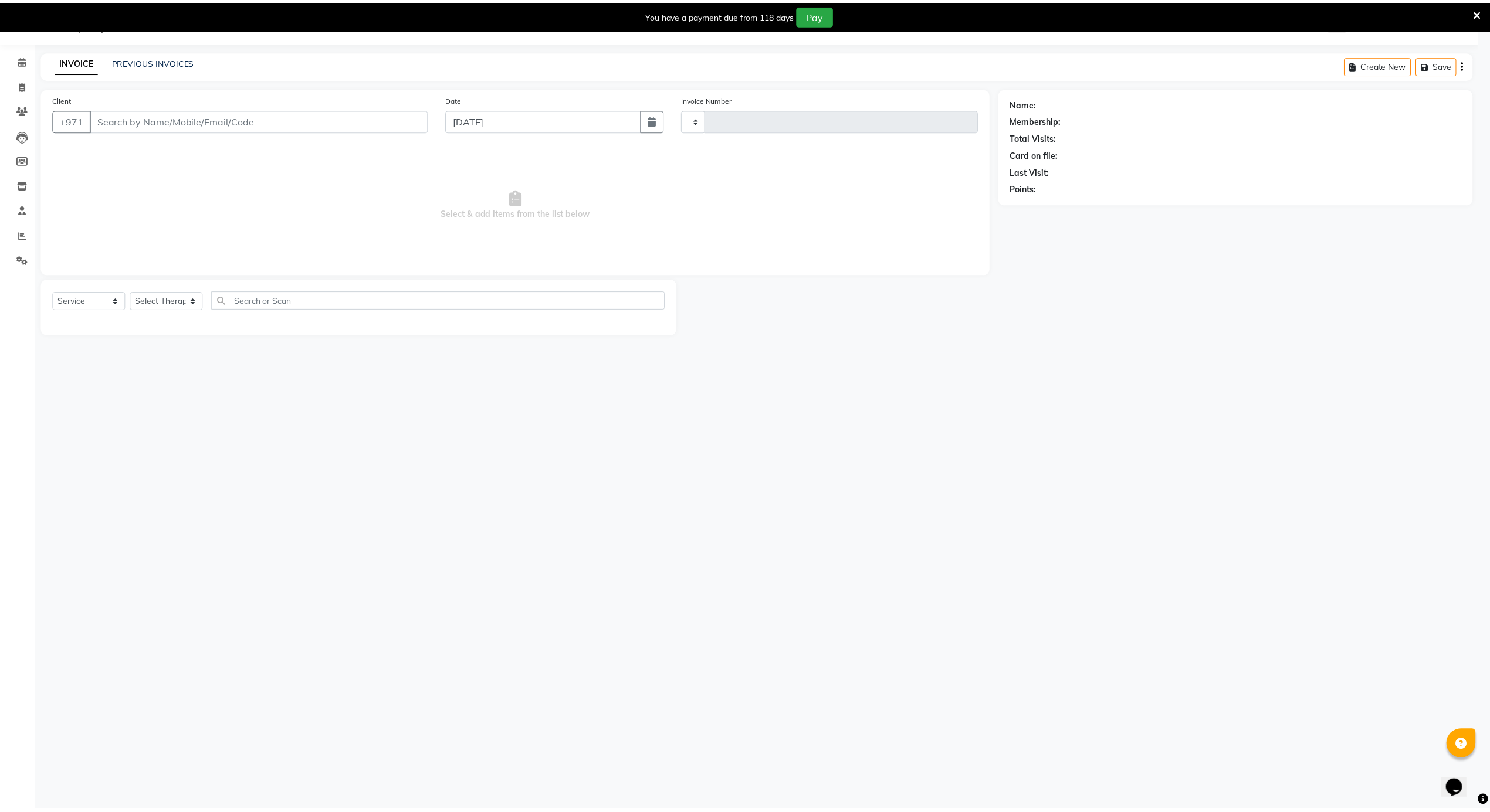
scroll to position [30, 0]
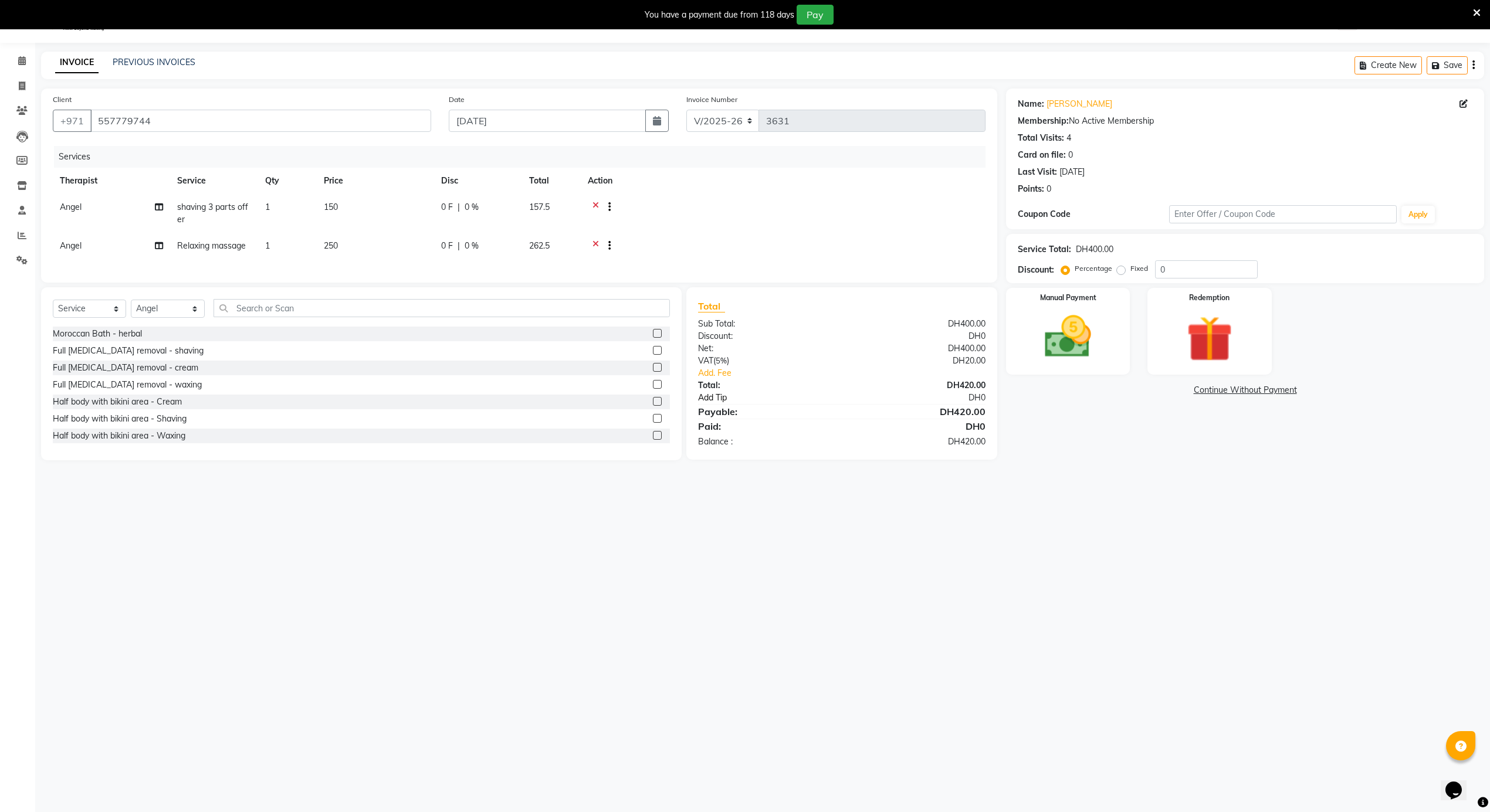
click at [715, 404] on link "Add Tip" at bounding box center [778, 397] width 178 height 12
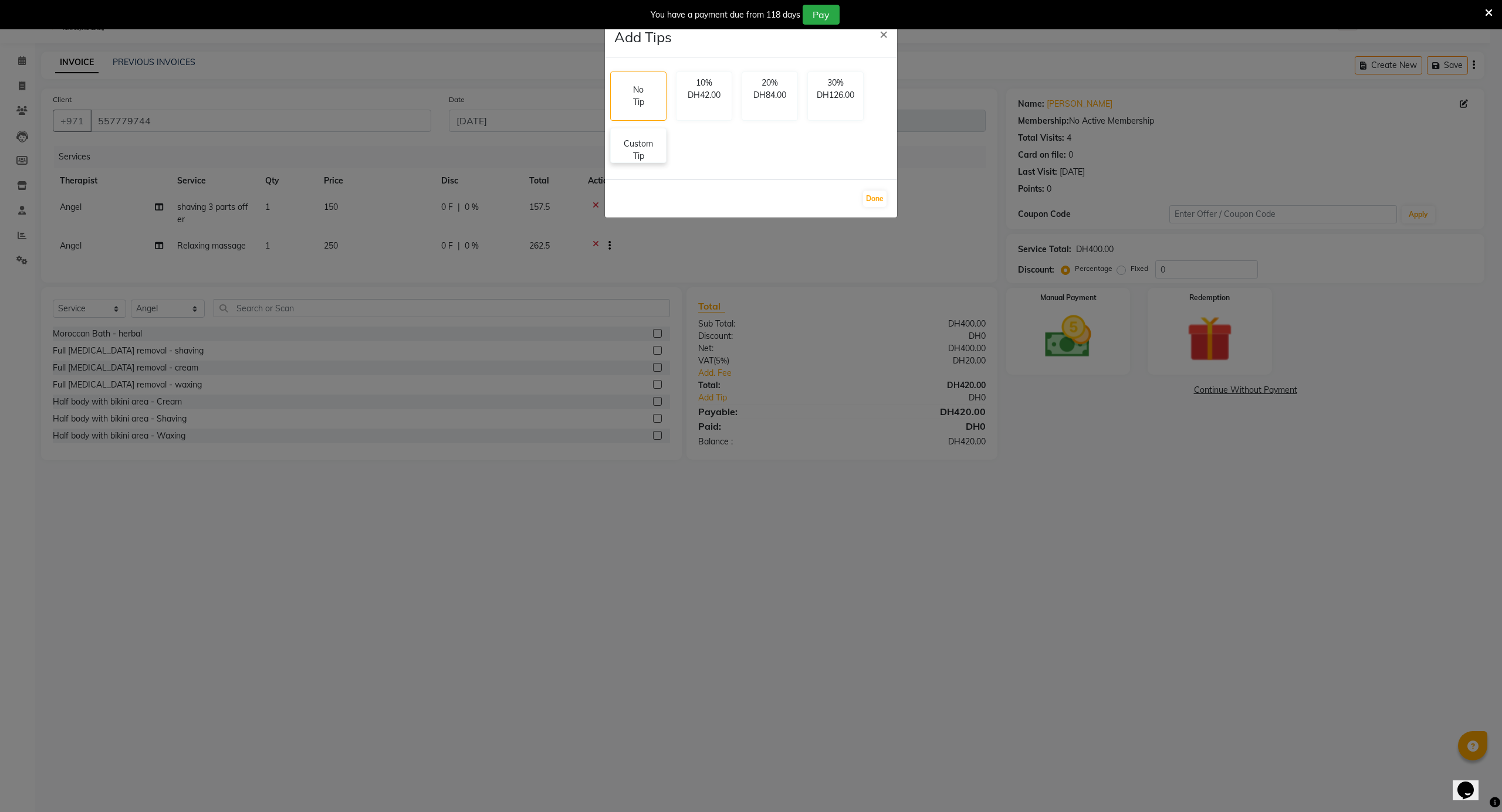
click at [632, 149] on p "Custom Tip" at bounding box center [638, 150] width 41 height 25
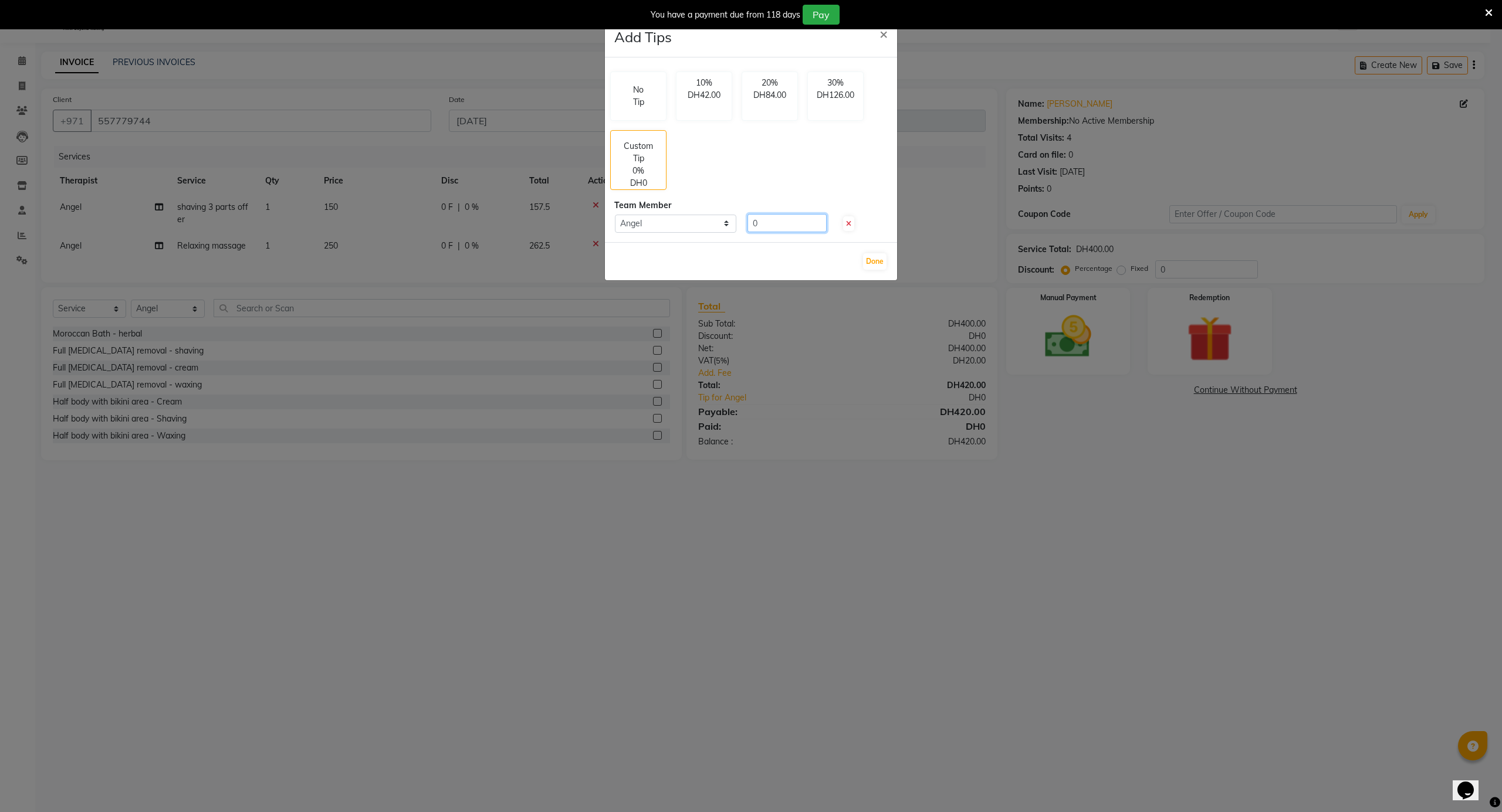
drag, startPoint x: 756, startPoint y: 225, endPoint x: 712, endPoint y: 234, distance: 44.9
click at [712, 234] on div "No Tip 10% DH42.00 20% DH84.00 30% DH126.00 Custom Tip 0% DH0 Team Member Selec…" at bounding box center [750, 150] width 292 height 185
click at [882, 265] on button "Done" at bounding box center [874, 261] width 24 height 17
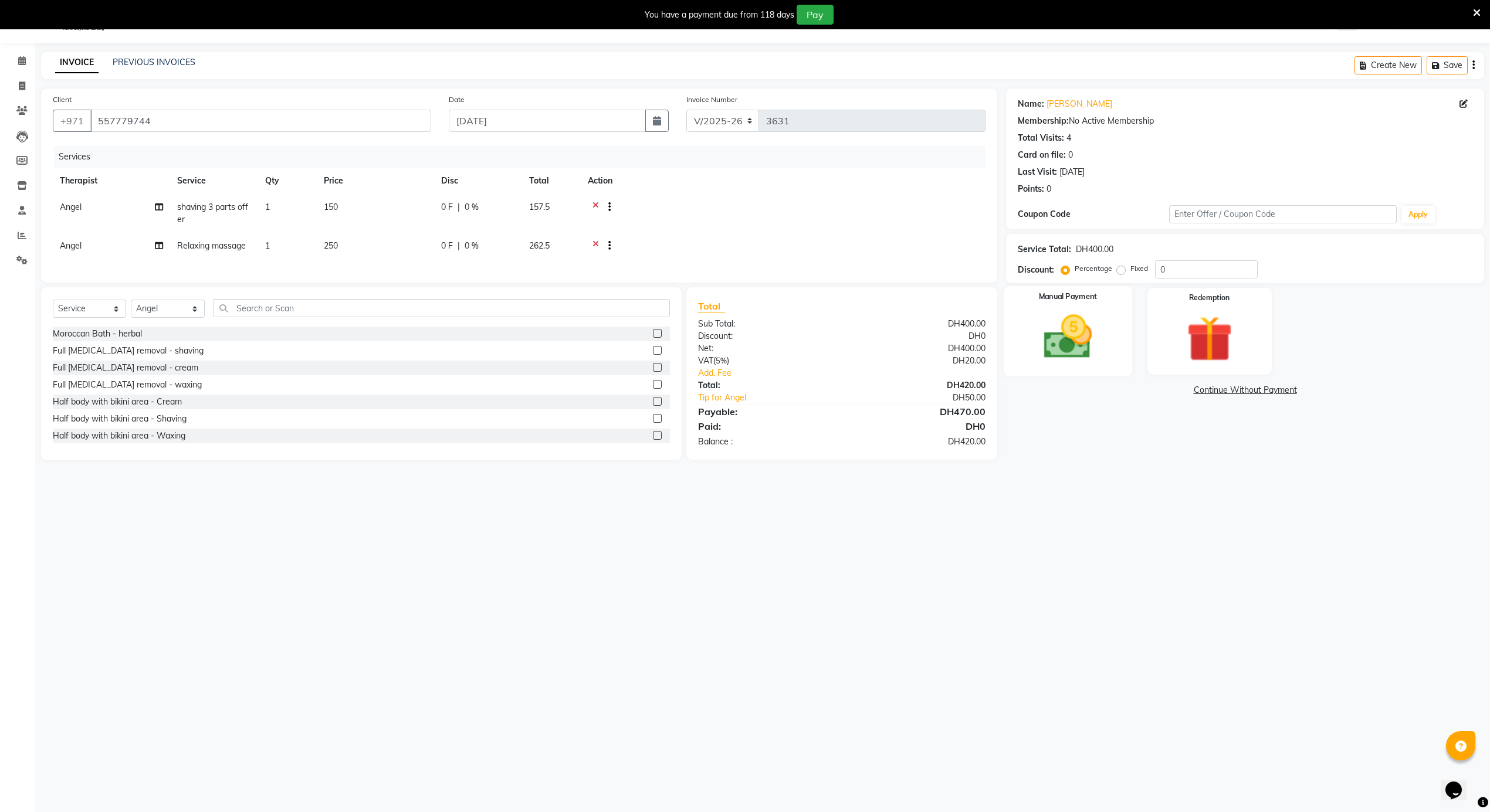
click at [1082, 337] on img at bounding box center [1067, 337] width 79 height 56
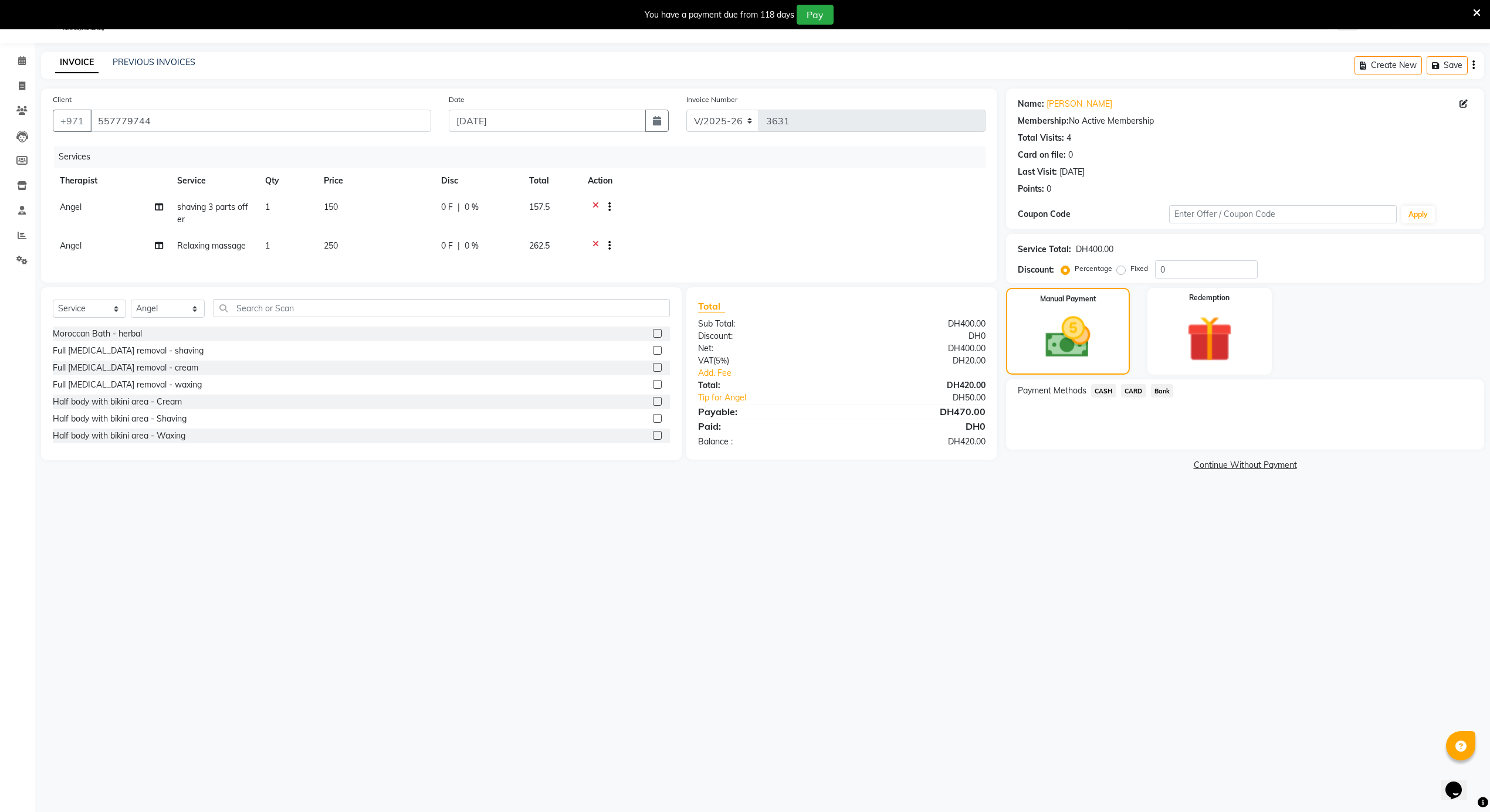
click at [1129, 391] on span "CARD" at bounding box center [1133, 391] width 25 height 14
click at [1189, 451] on button "Add Payment" at bounding box center [1323, 453] width 297 height 18
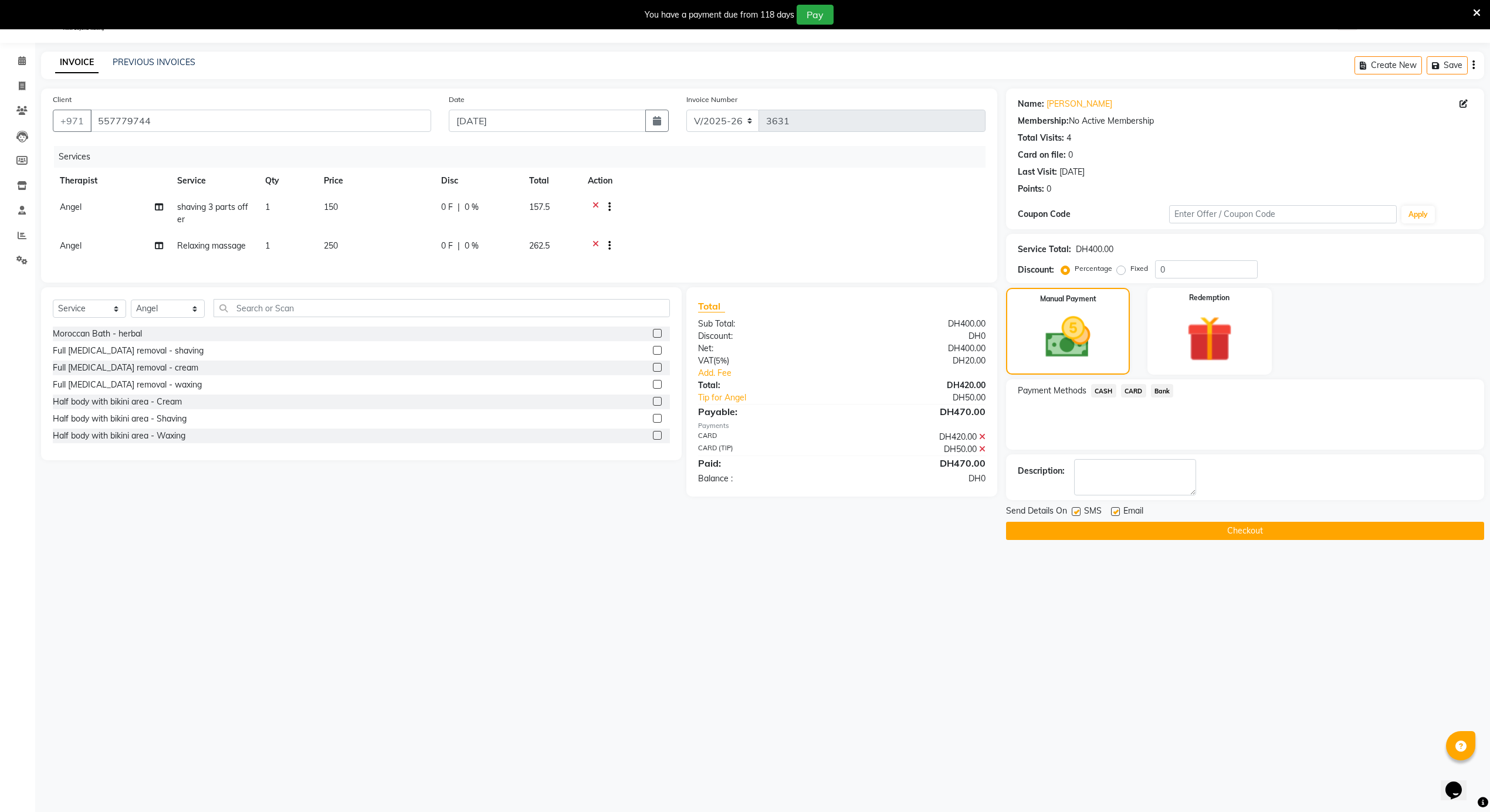
click at [1072, 513] on label at bounding box center [1076, 511] width 9 height 9
click at [1072, 513] on input "checkbox" at bounding box center [1075, 512] width 8 height 8
click at [1085, 531] on button "Checkout" at bounding box center [1245, 531] width 478 height 18
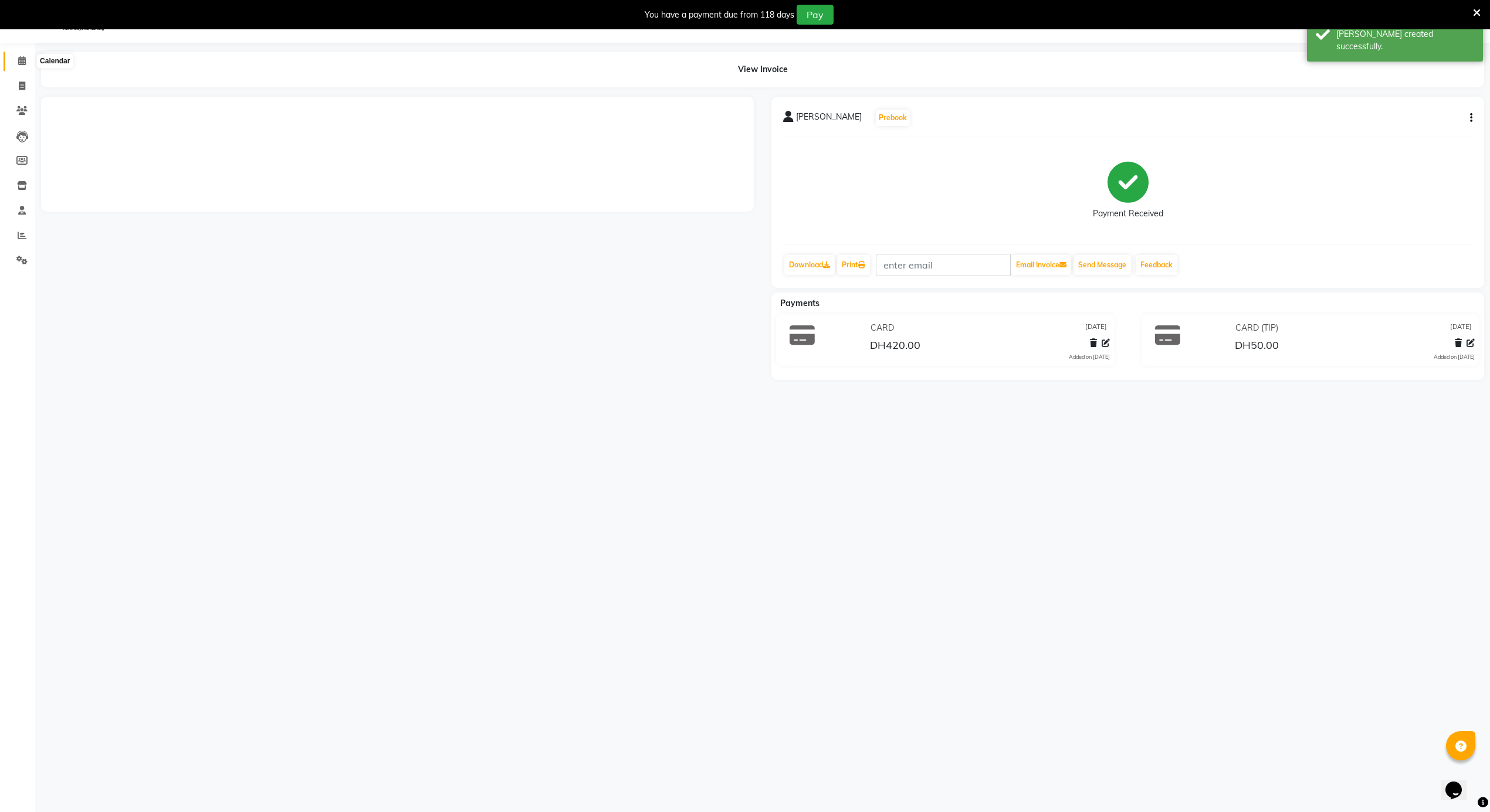
click at [22, 61] on icon at bounding box center [22, 61] width 8 height 9
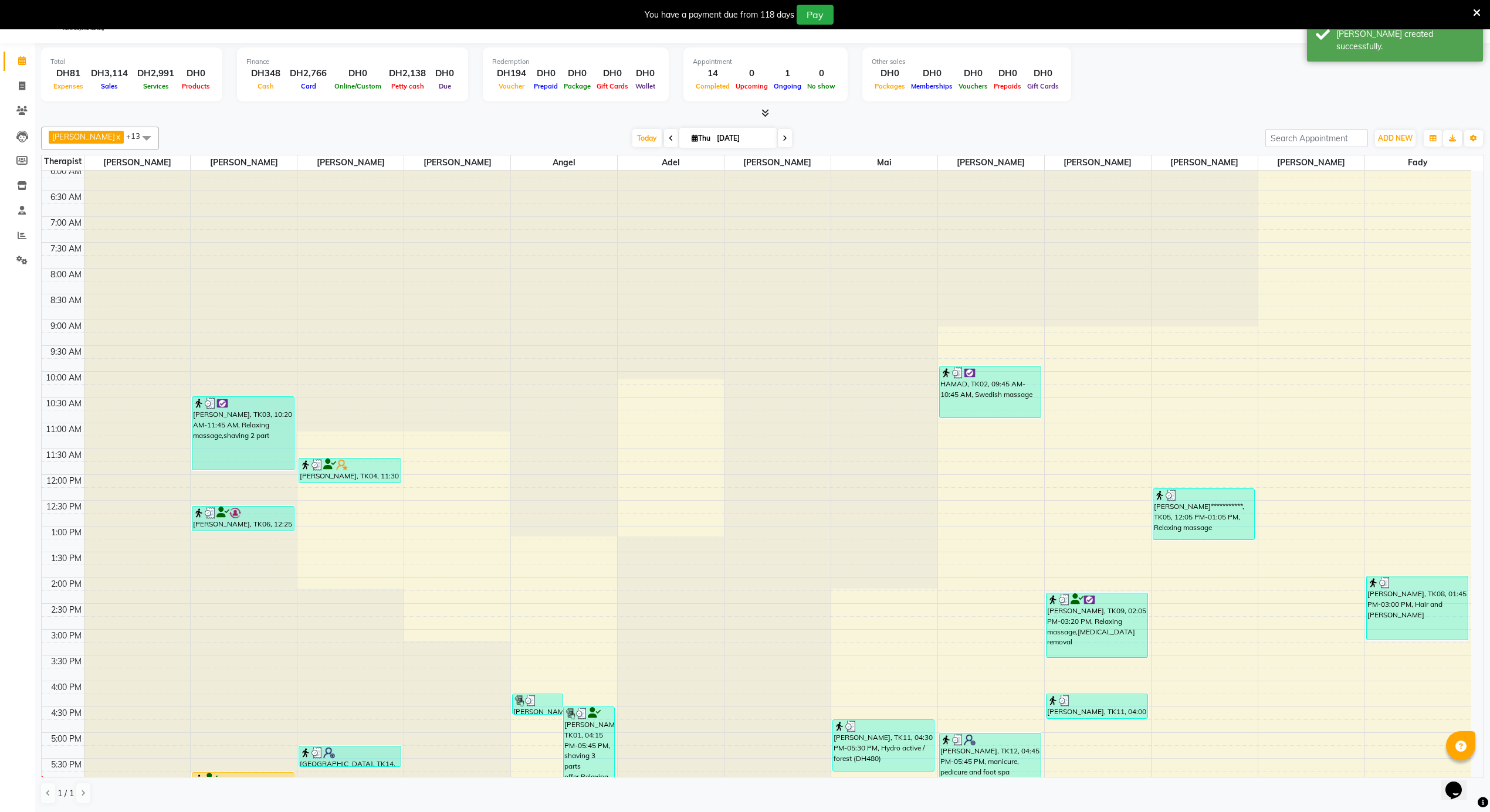
scroll to position [658, 0]
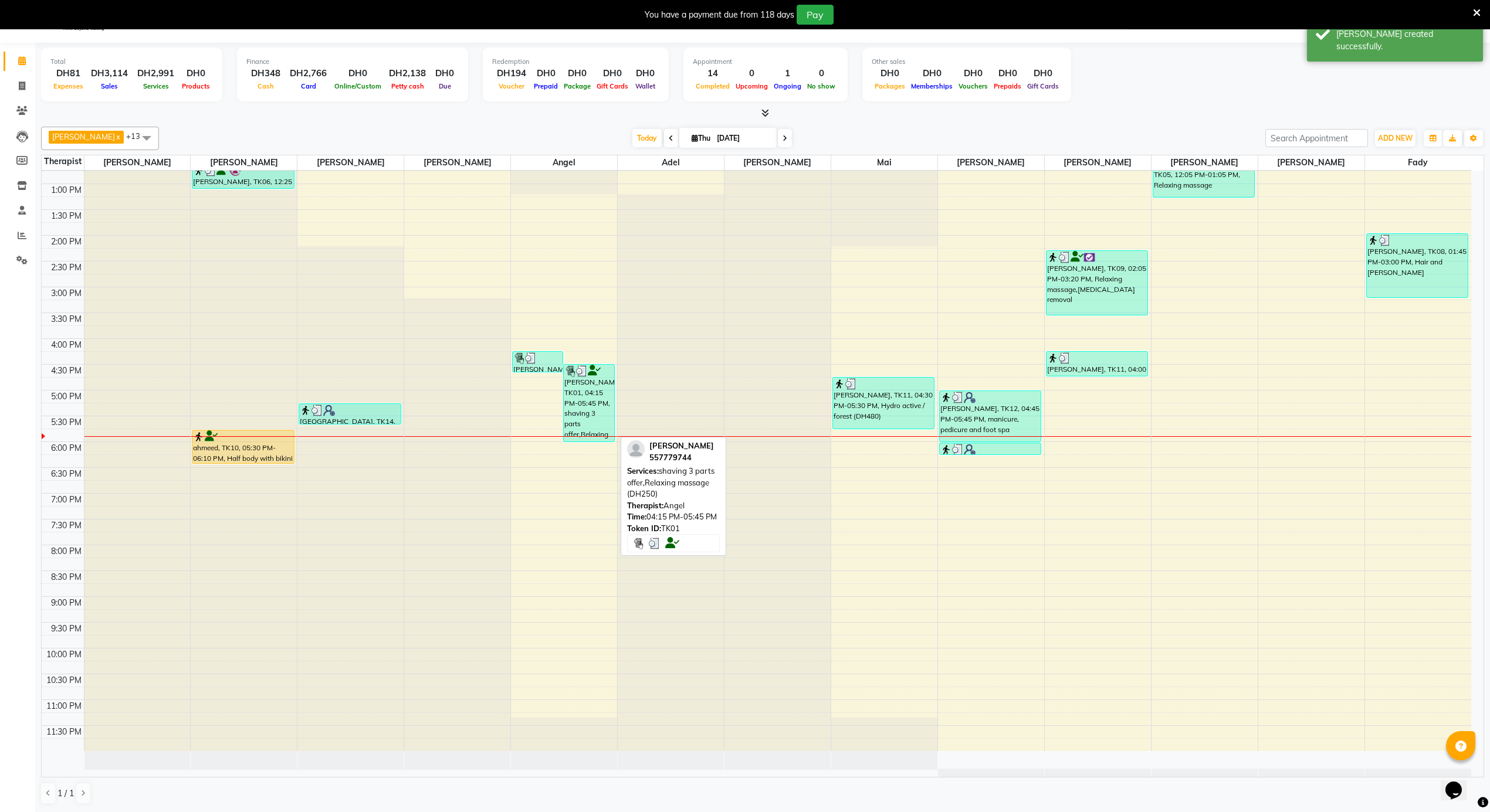
click at [596, 391] on div "[PERSON_NAME], TK01, 04:15 PM-05:45 PM, shaving 3 parts offer,Relaxing massage …" at bounding box center [588, 403] width 50 height 77
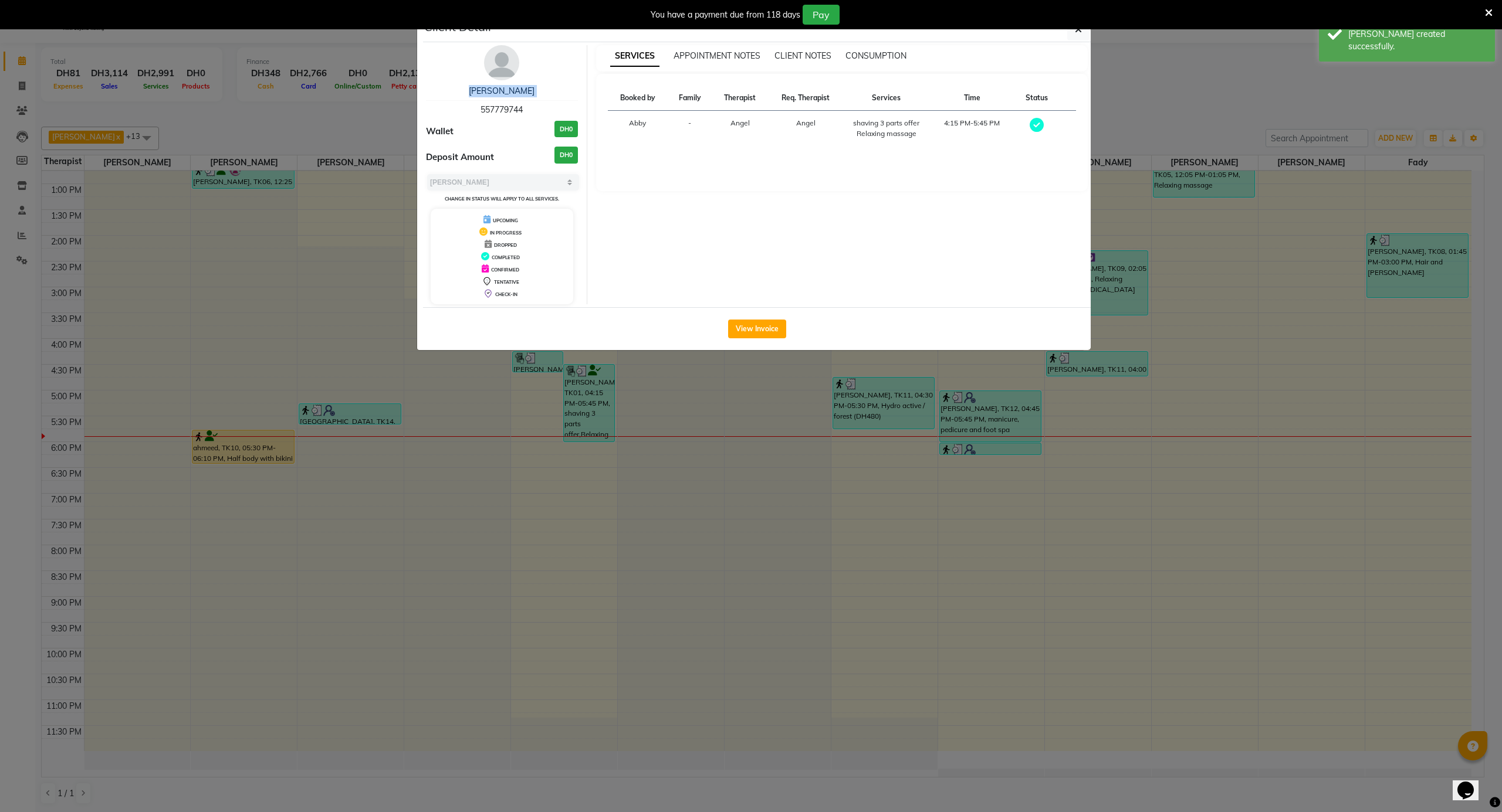
drag, startPoint x: 531, startPoint y: 100, endPoint x: 473, endPoint y: 108, distance: 58.5
click at [473, 108] on div "[PERSON_NAME] 557779744" at bounding box center [501, 100] width 152 height 31
drag, startPoint x: 540, startPoint y: 108, endPoint x: 491, endPoint y: 111, distance: 49.1
click at [475, 108] on div "[PERSON_NAME] 557779744" at bounding box center [501, 100] width 152 height 31
copy span "557779744"
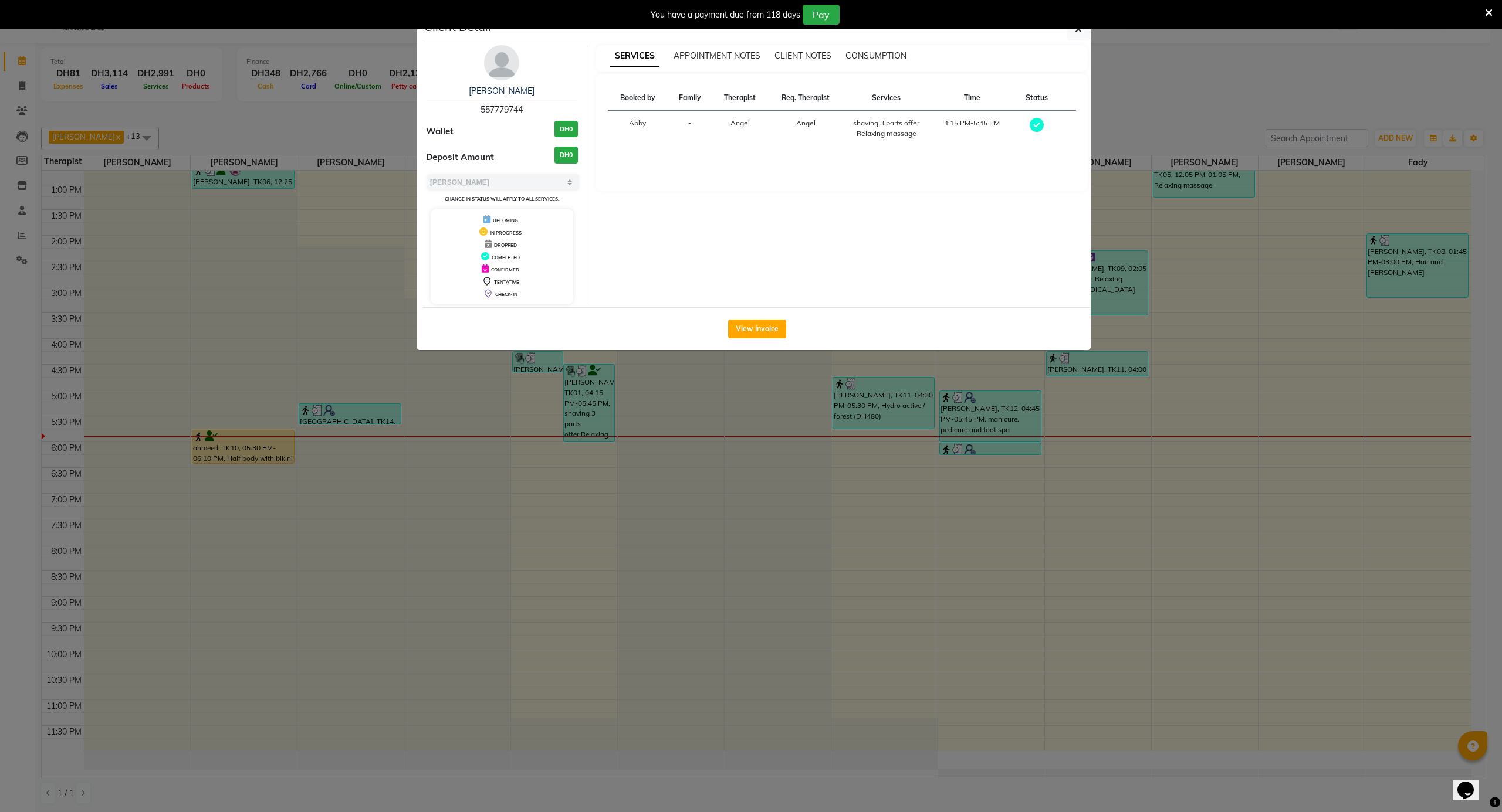
drag, startPoint x: 387, startPoint y: 124, endPoint x: 534, endPoint y: 210, distance: 170.3
click at [388, 125] on ngb-modal-window "Client Detail [PERSON_NAME] 557779744 Wallet DH0 Deposit Amount DH0 Select MARK…" at bounding box center [751, 406] width 1502 height 812
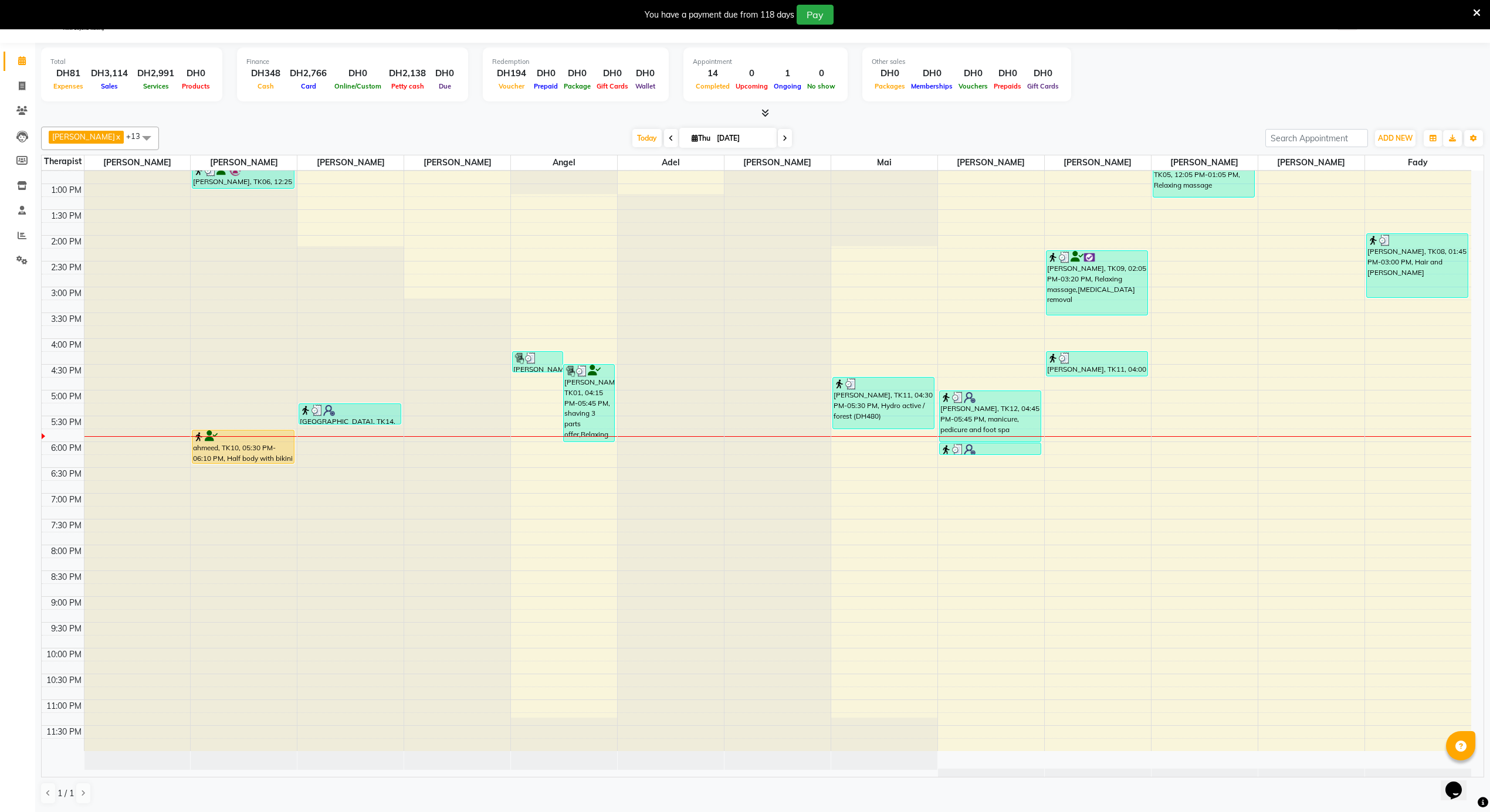
click at [1401, 449] on div "12:00 AM 12:30 AM 1:00 AM 1:30 AM 2:00 AM 2:30 AM 3:00 AM 3:30 AM 4:00 AM 4:30 …" at bounding box center [757, 132] width 1429 height 1238
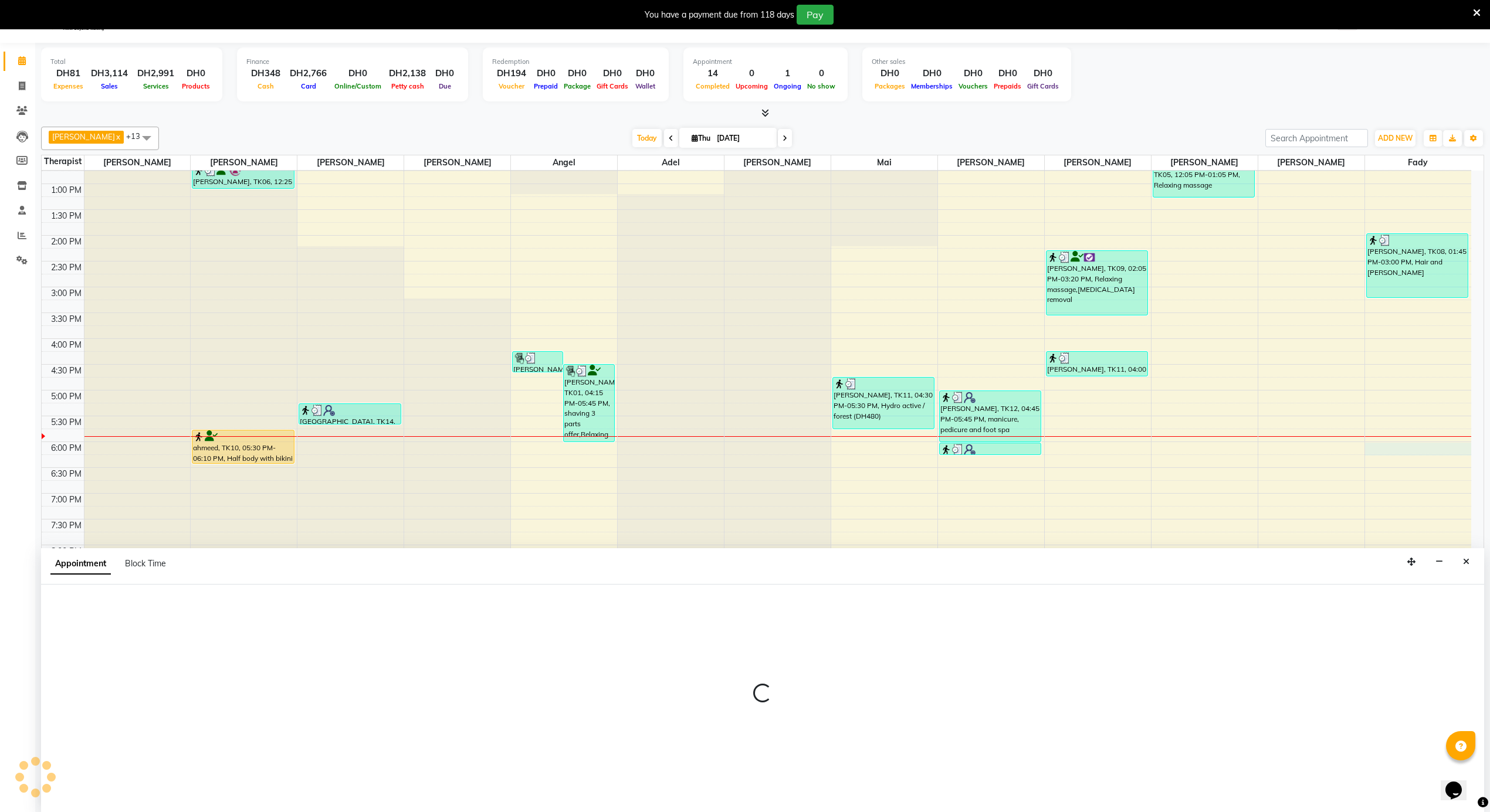
scroll to position [30, 0]
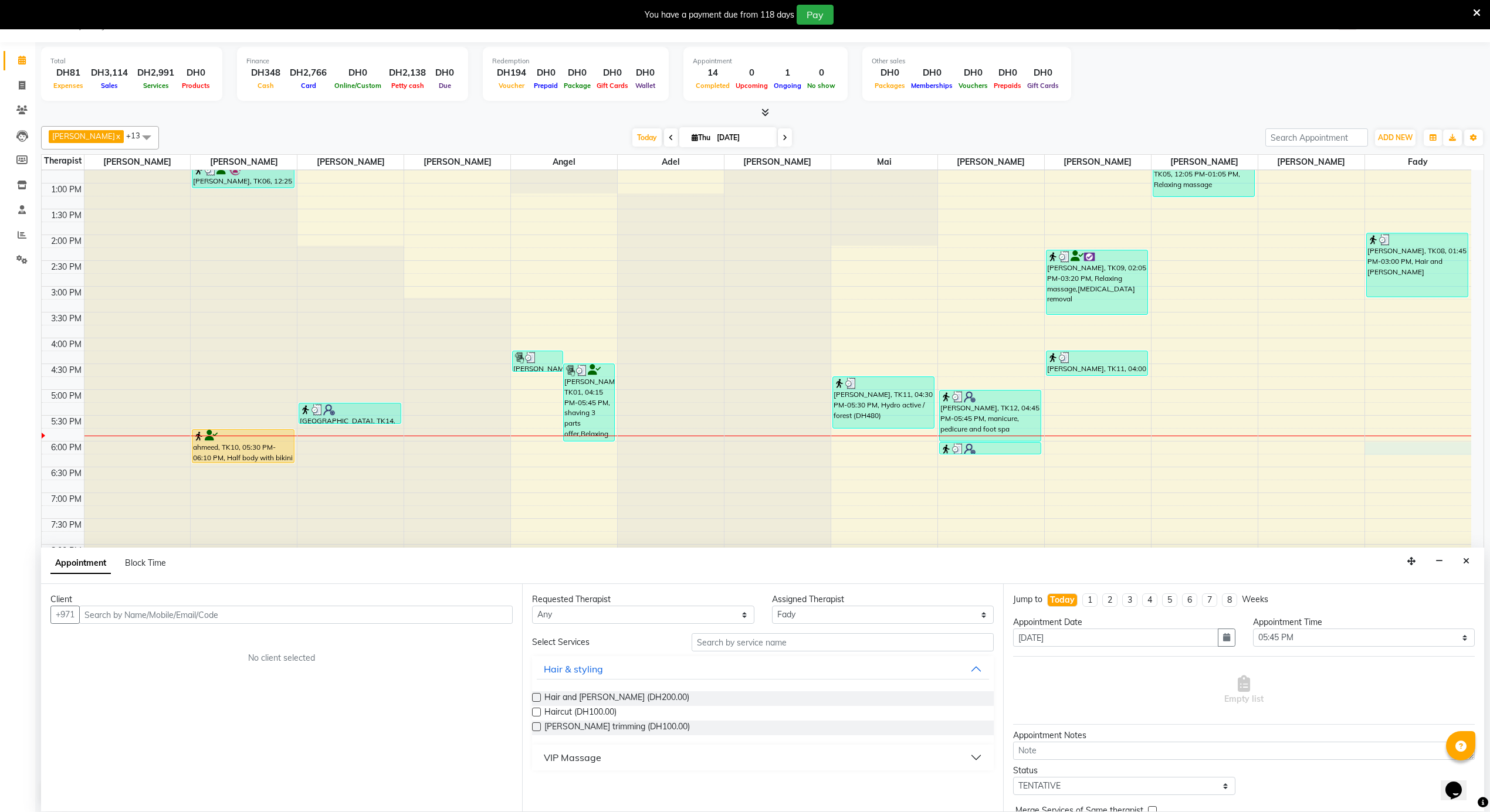
click at [233, 612] on input "text" at bounding box center [296, 614] width 433 height 18
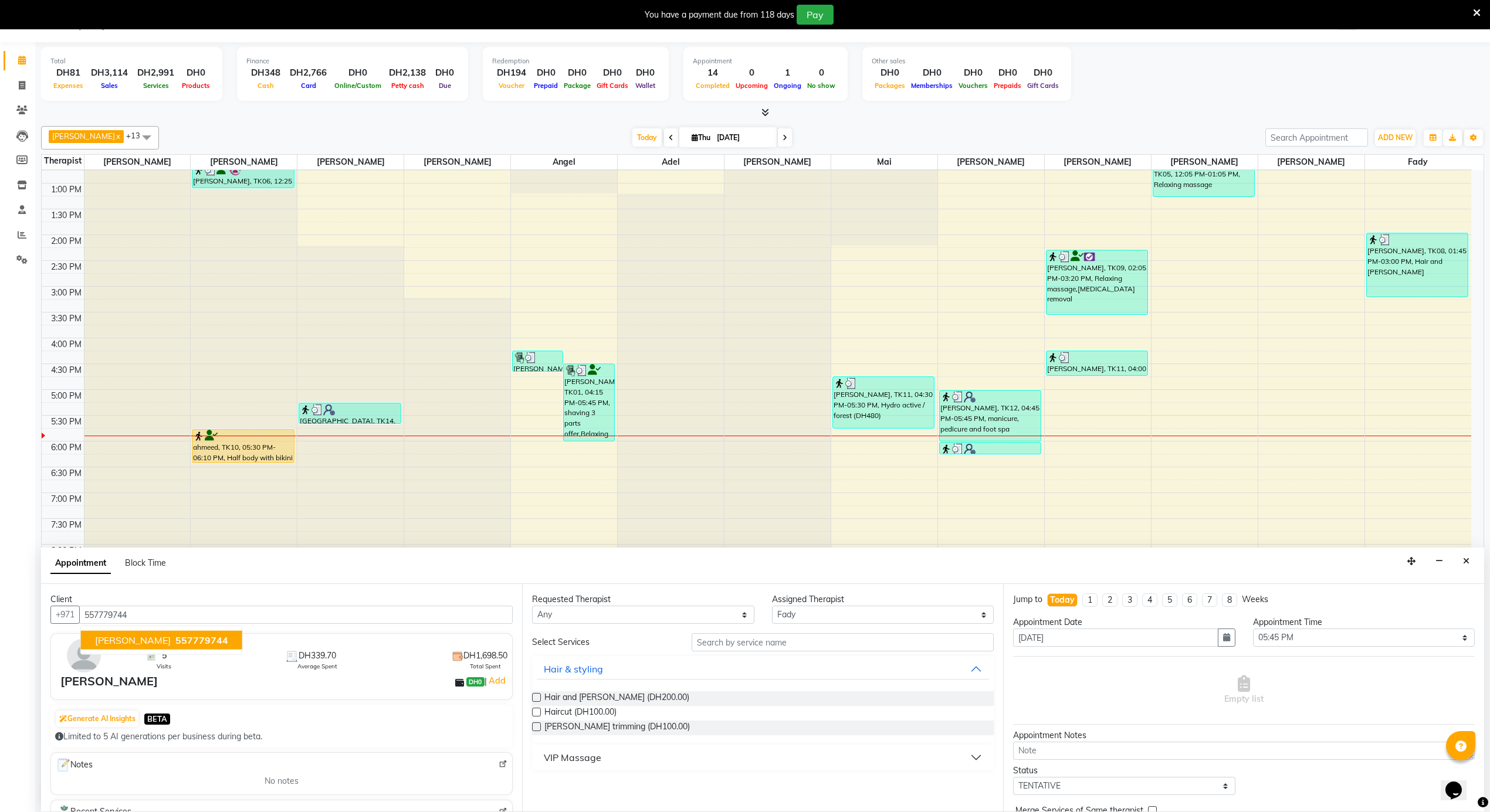
click at [127, 639] on span "[PERSON_NAME]" at bounding box center [133, 640] width 76 height 12
click at [622, 731] on span "[PERSON_NAME] trimming (DH100.00)" at bounding box center [617, 728] width 146 height 14
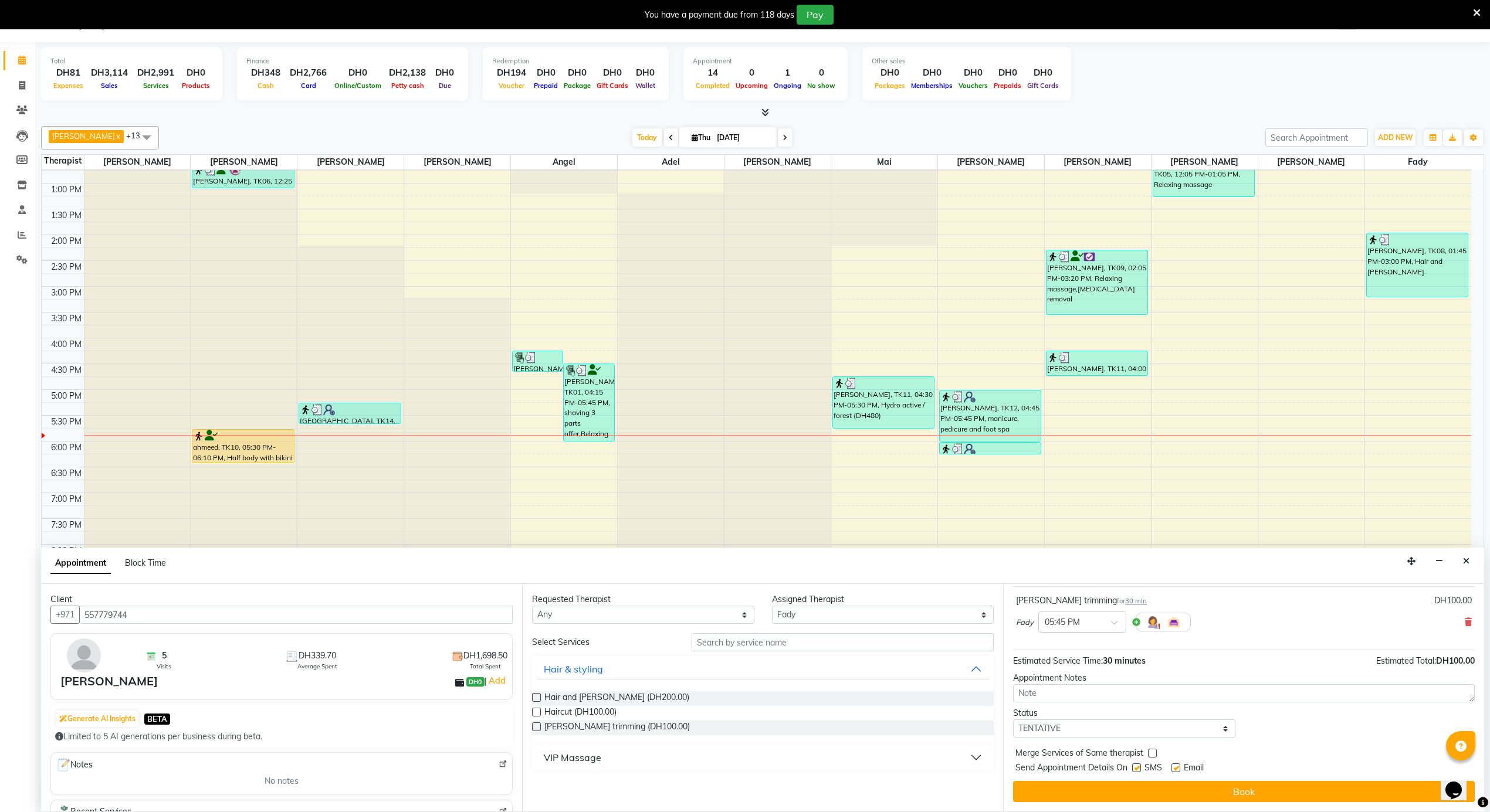
scroll to position [71, 0]
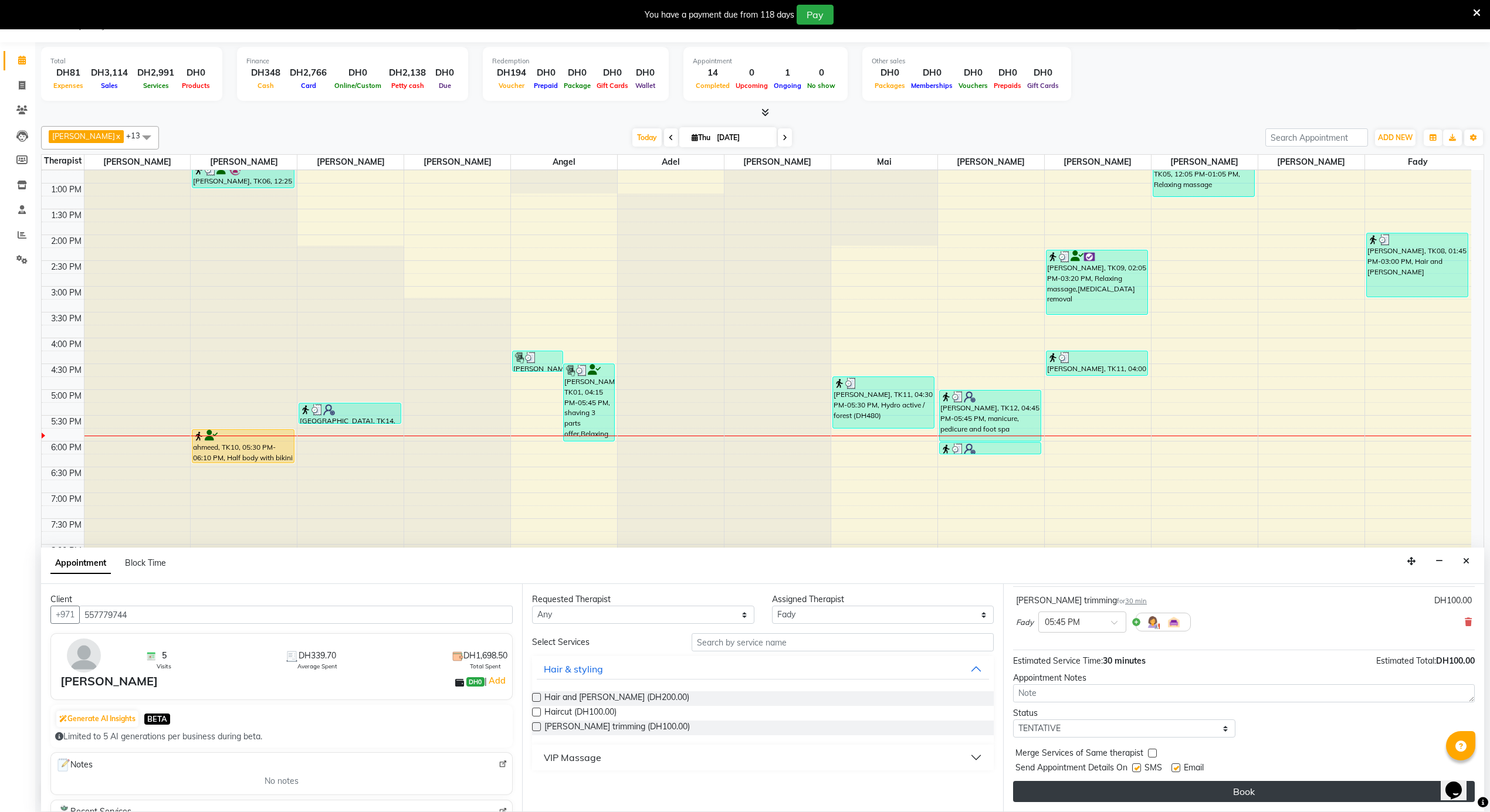
click at [1143, 796] on button "Book" at bounding box center [1243, 791] width 462 height 21
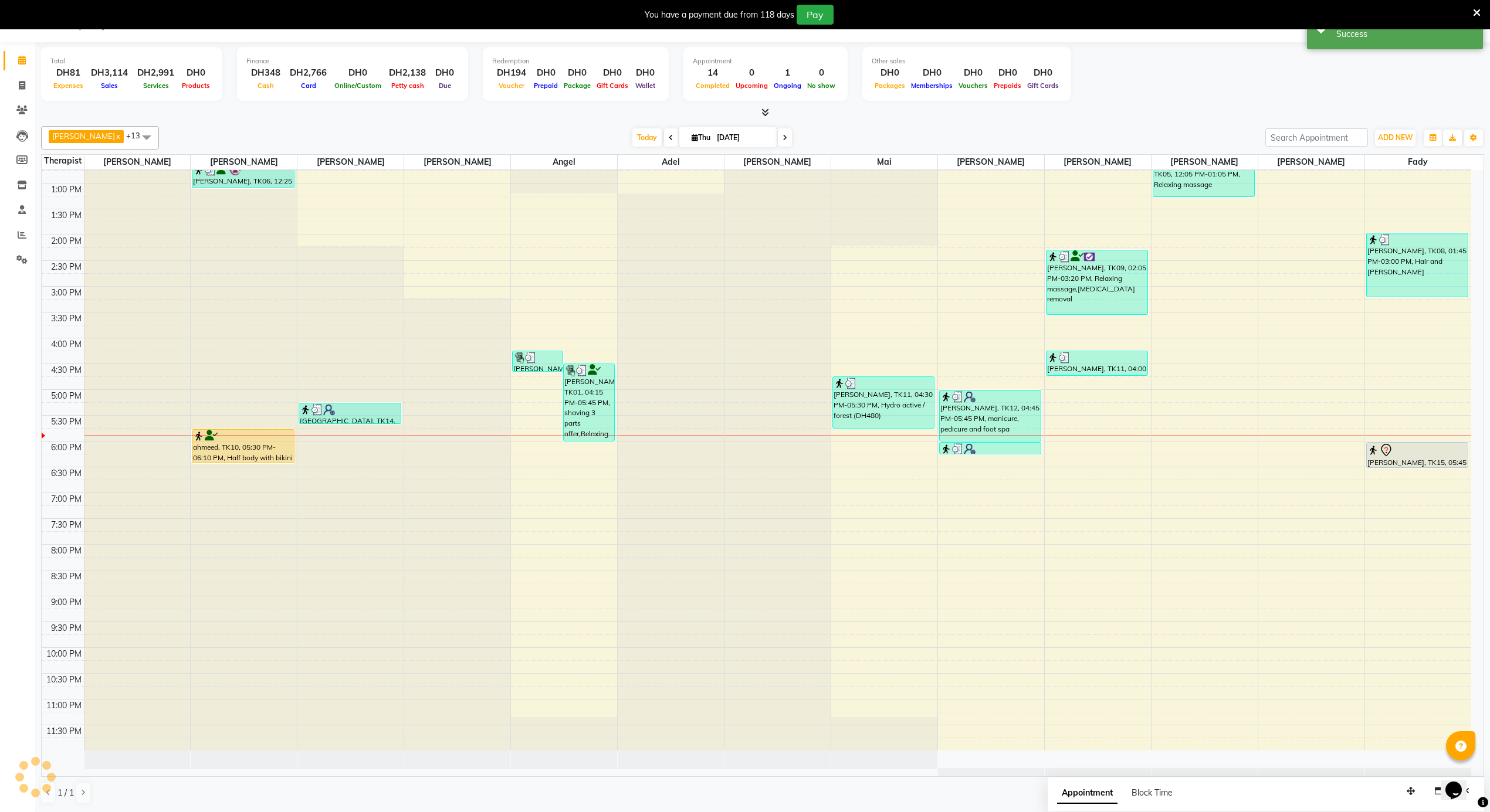
scroll to position [0, 0]
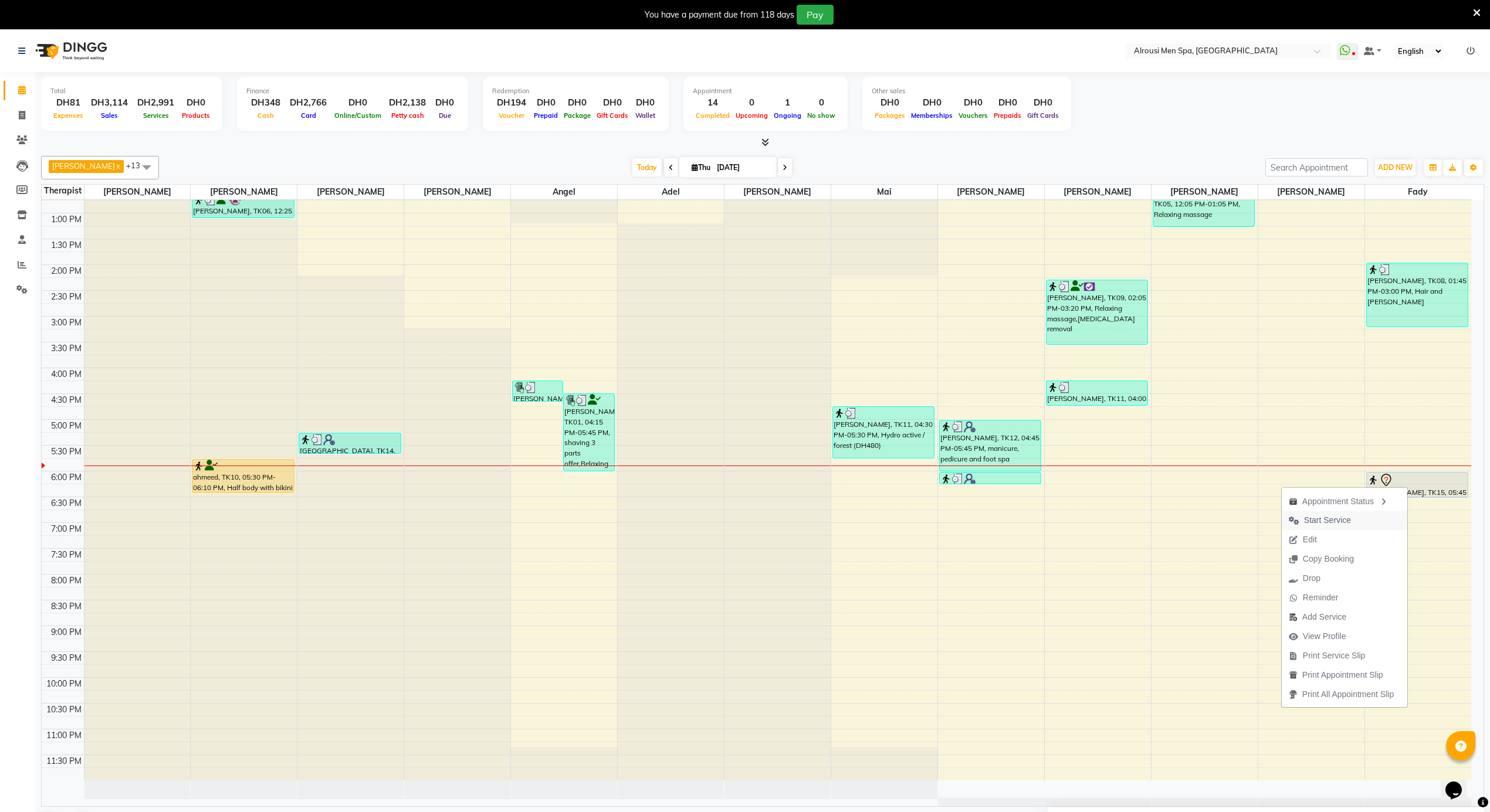
click at [1328, 526] on span "Start Service" at bounding box center [1327, 520] width 47 height 12
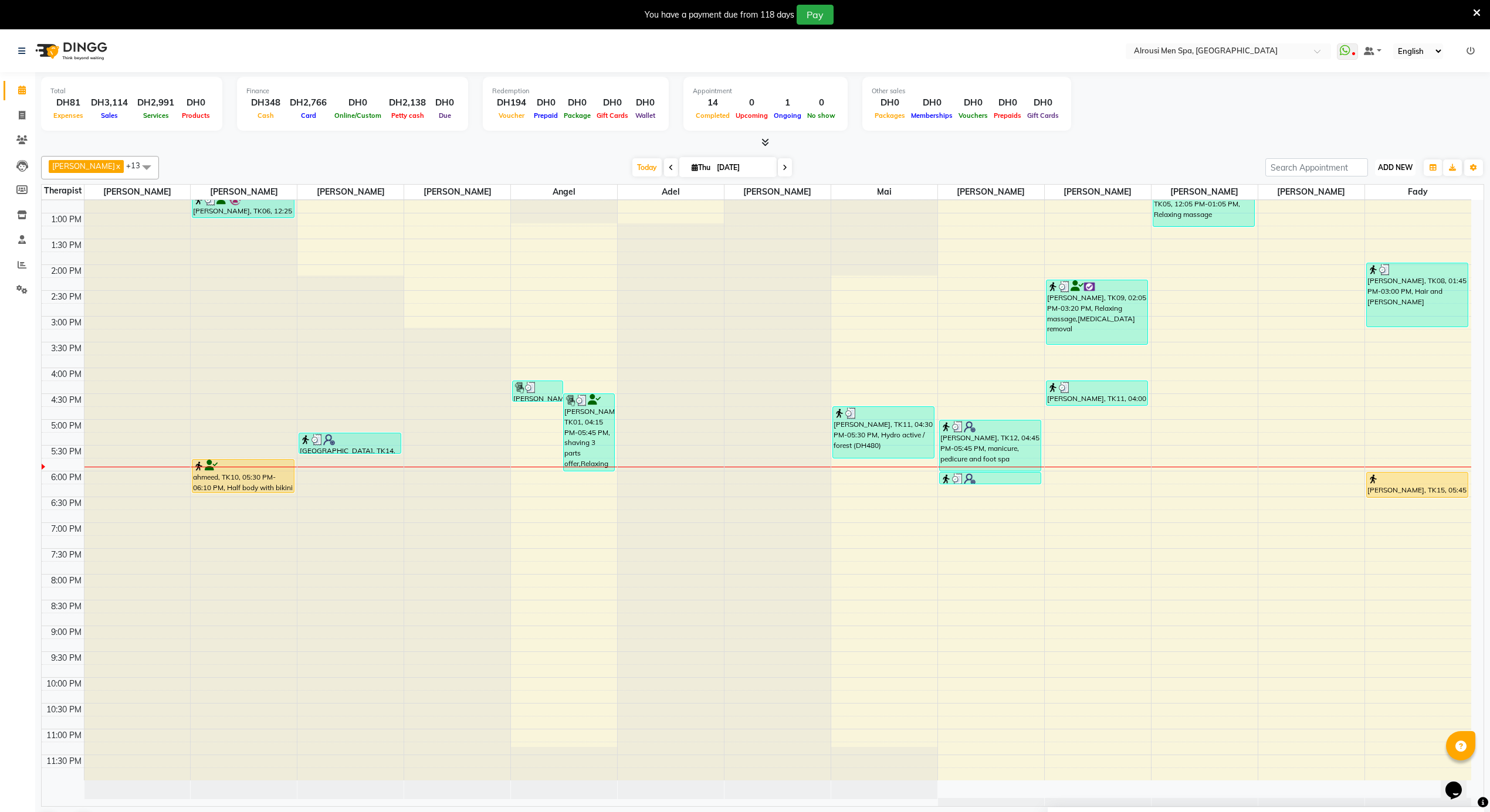
click at [1398, 165] on span "ADD NEW" at bounding box center [1395, 167] width 35 height 9
click at [1370, 228] on link "Add Expense" at bounding box center [1368, 221] width 92 height 15
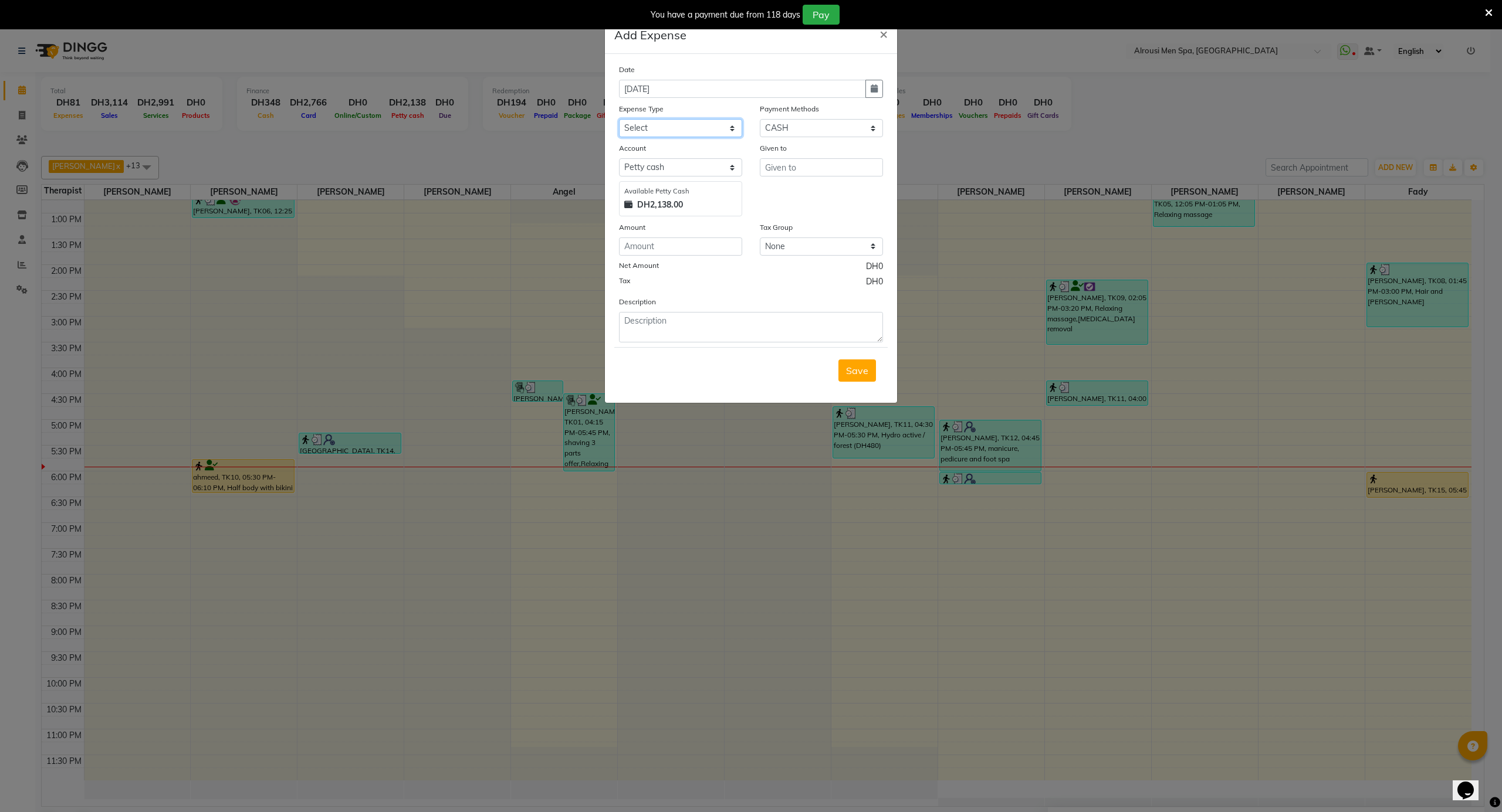
drag, startPoint x: 650, startPoint y: 120, endPoint x: 651, endPoint y: 127, distance: 7.1
click at [650, 120] on select "Select [PERSON_NAME] Personal abo abdallah services Advance Salary [PERSON_NAME…" at bounding box center [680, 128] width 123 height 18
click at [675, 129] on select "Select [PERSON_NAME] Personal abo abdallah services Advance Salary [PERSON_NAME…" at bounding box center [680, 128] width 123 height 18
click at [619, 119] on select "Select [PERSON_NAME] Personal abo abdallah services Advance Salary [PERSON_NAME…" at bounding box center [680, 128] width 123 height 18
click at [651, 244] on input "number" at bounding box center [680, 246] width 123 height 18
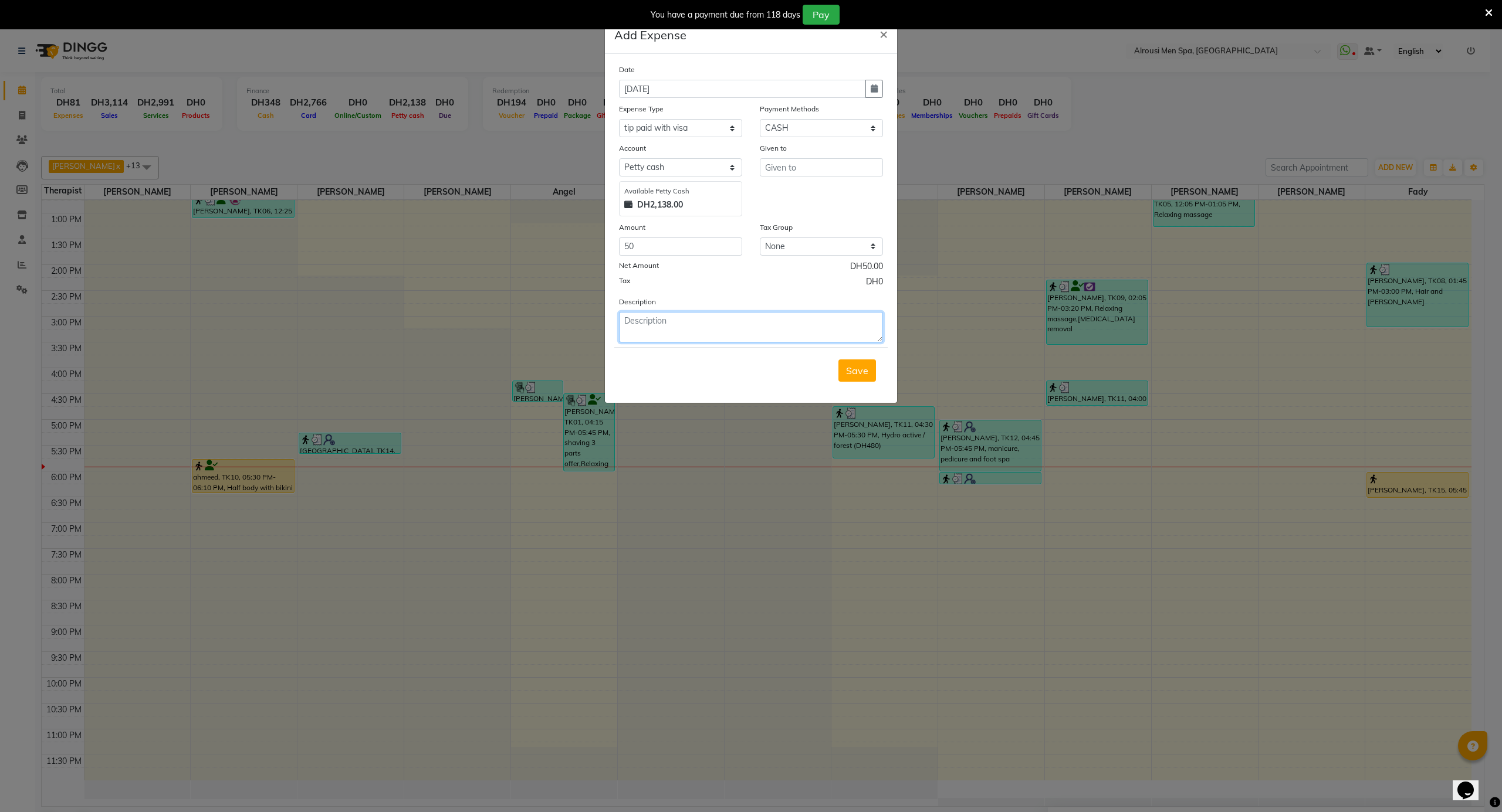
click at [665, 327] on textarea at bounding box center [751, 327] width 264 height 30
click at [825, 167] on input "text" at bounding box center [821, 167] width 123 height 18
click at [812, 191] on button "An gel" at bounding box center [819, 192] width 118 height 19
click at [852, 369] on span "Save" at bounding box center [857, 371] width 22 height 12
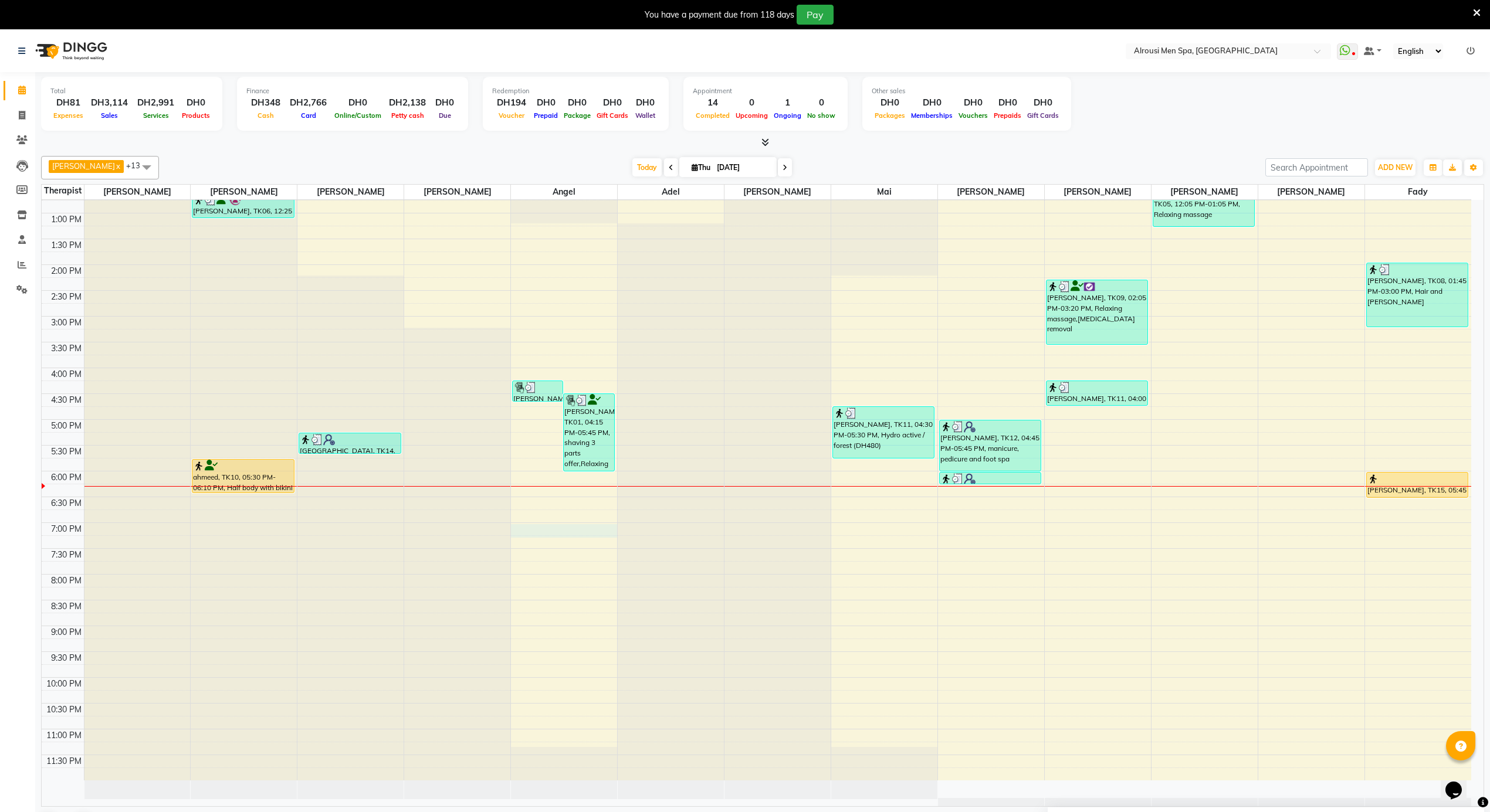
click at [592, 537] on div "12:00 AM 12:30 AM 1:00 AM 1:30 AM 2:00 AM 2:30 AM 3:00 AM 3:30 AM 4:00 AM 4:30 …" at bounding box center [757, 162] width 1429 height 1238
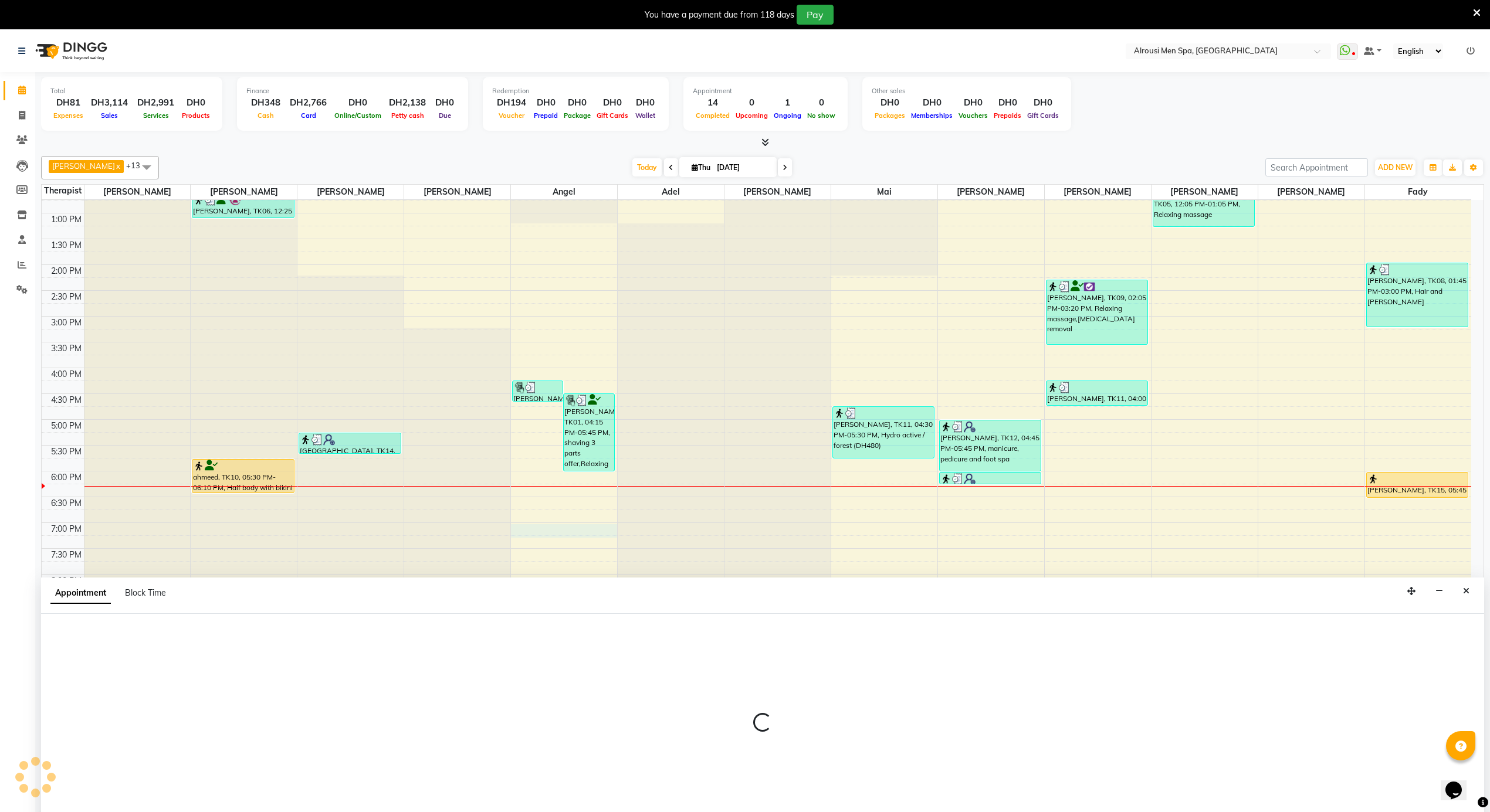
scroll to position [30, 0]
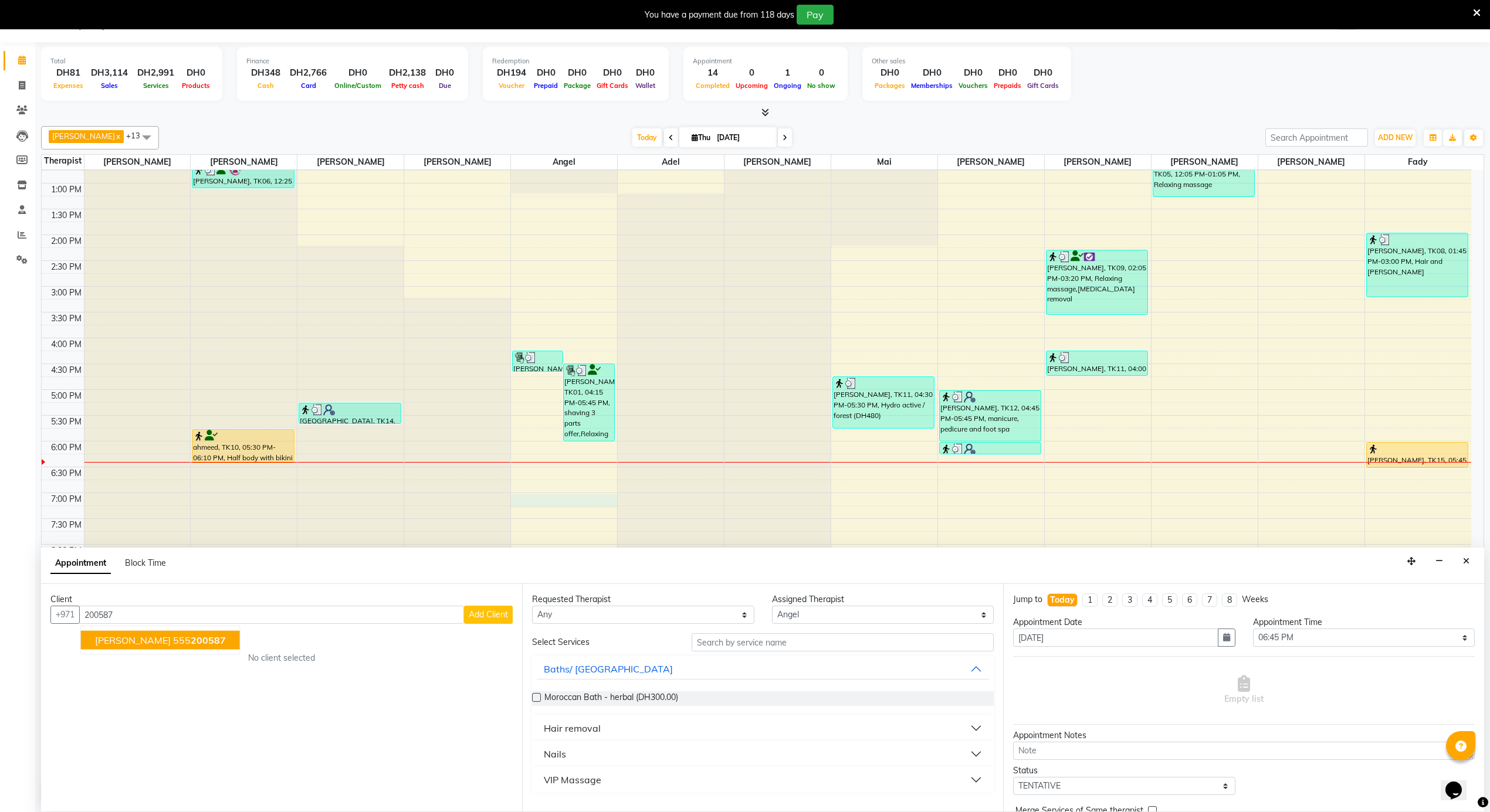
click at [173, 642] on ngb-highlight "555 200587" at bounding box center [199, 640] width 53 height 12
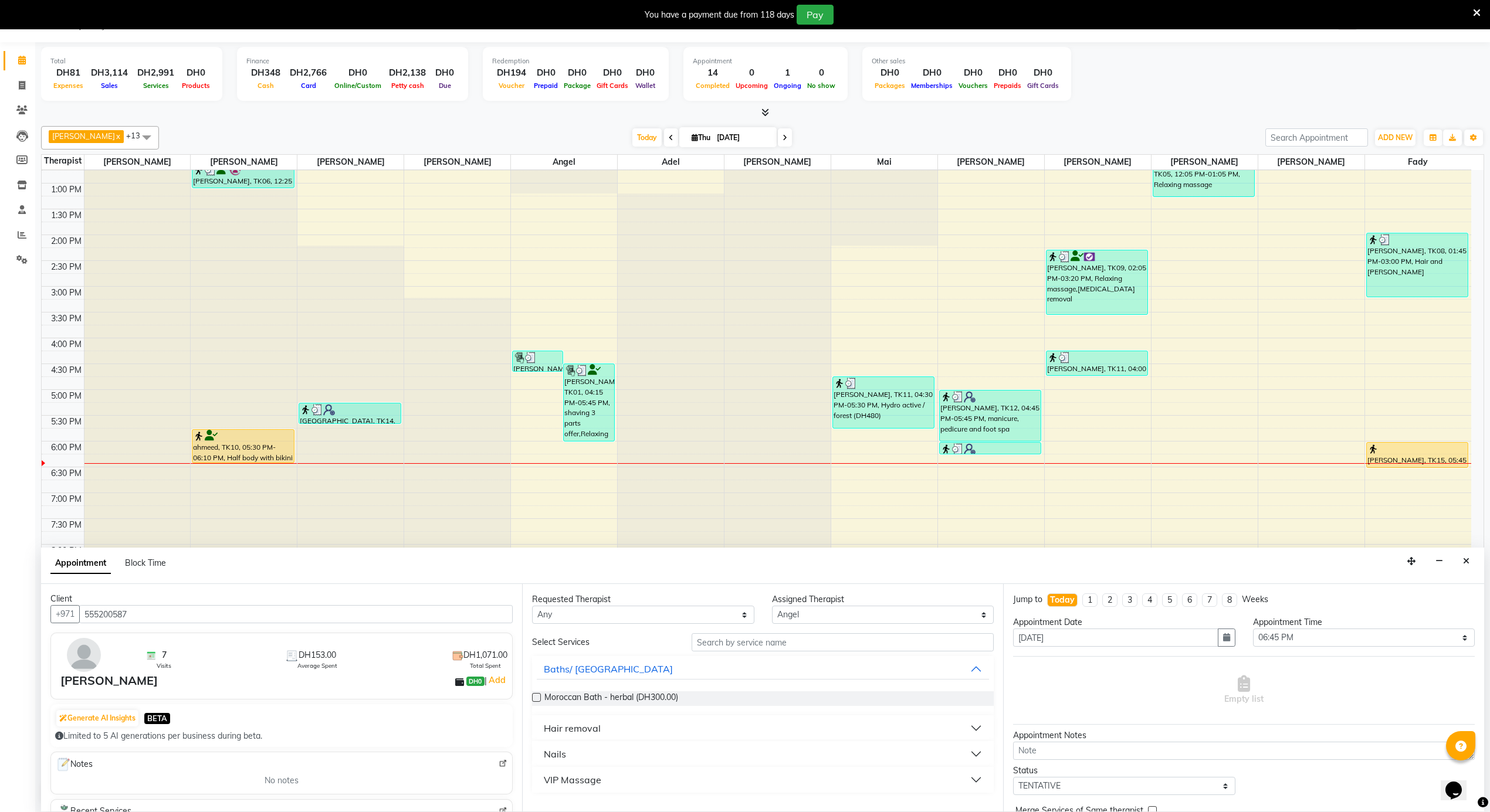
scroll to position [0, 0]
click at [822, 616] on select "Select [PERSON_NAME] [PERSON_NAME] [PERSON_NAME] [PERSON_NAME] Mai [PERSON_NAME…" at bounding box center [883, 614] width 222 height 18
click at [772, 606] on select "Select [PERSON_NAME] [PERSON_NAME] [PERSON_NAME] [PERSON_NAME] Mai [PERSON_NAME…" at bounding box center [883, 614] width 222 height 18
click at [571, 734] on div "Hair removal" at bounding box center [572, 728] width 57 height 14
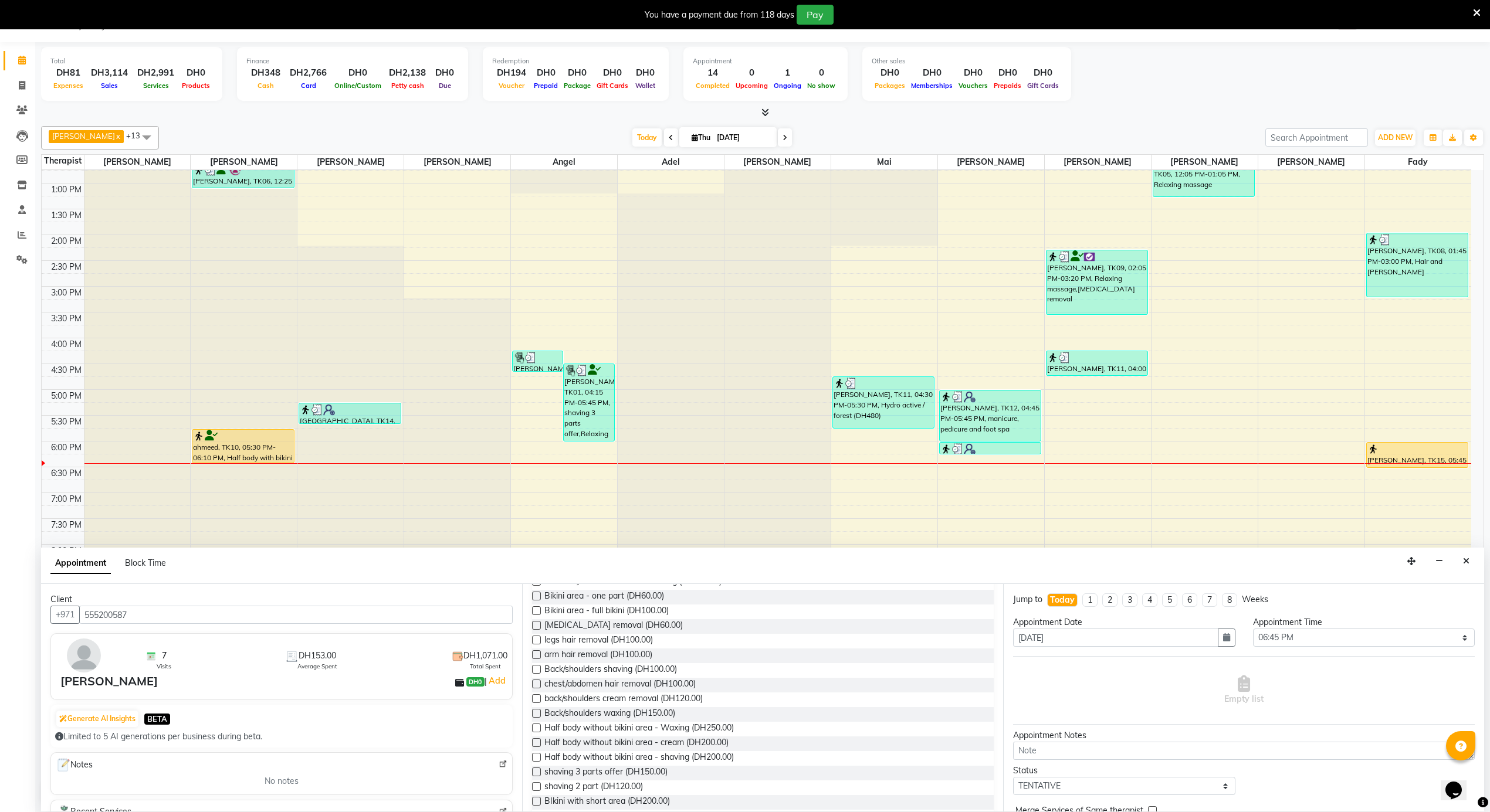
scroll to position [312, 0]
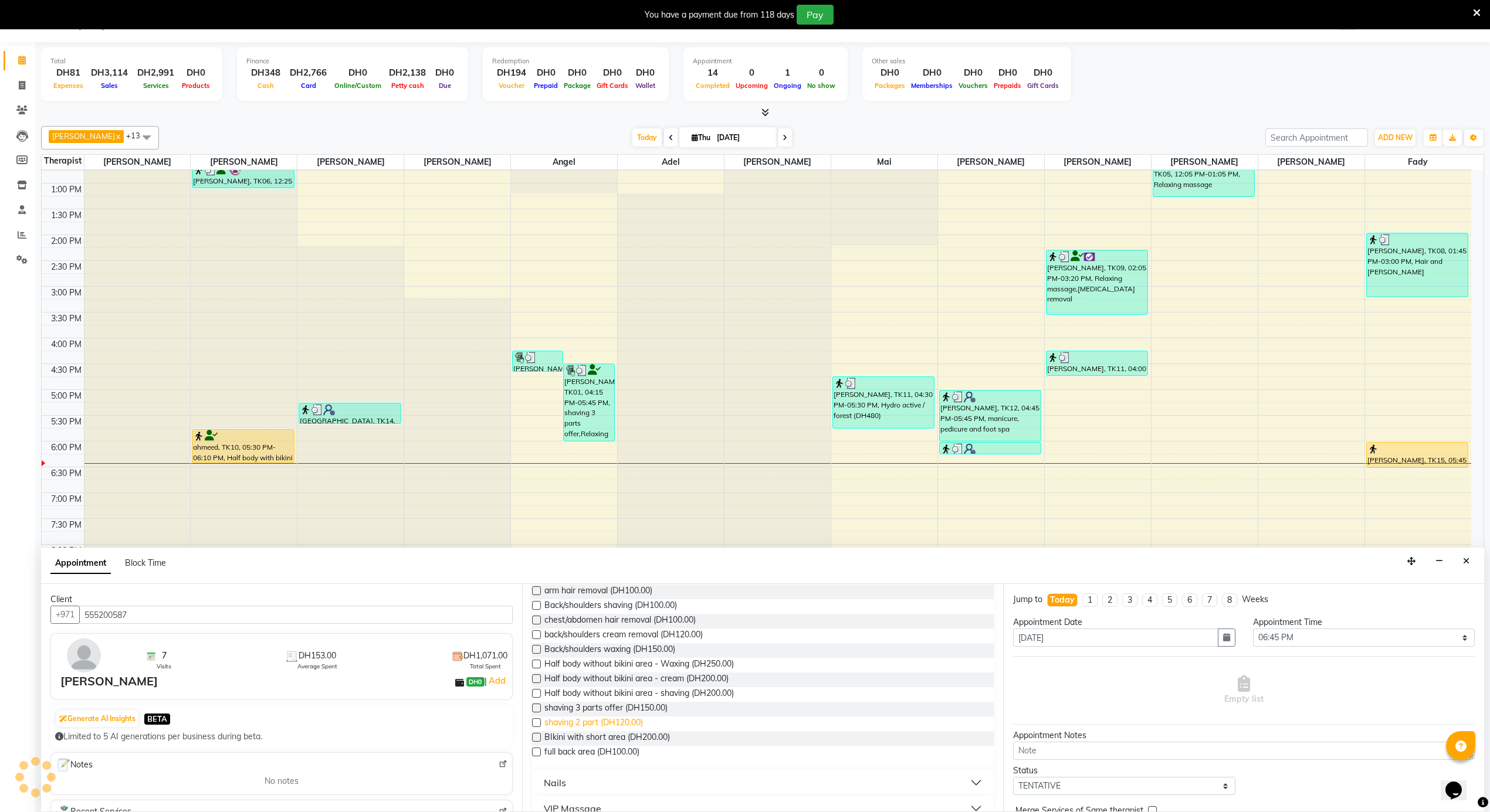
click at [634, 725] on span "shaving 2 part (DH120.00)" at bounding box center [594, 724] width 99 height 14
click at [1083, 686] on div "× 06:45 PM" at bounding box center [1127, 692] width 88 height 21
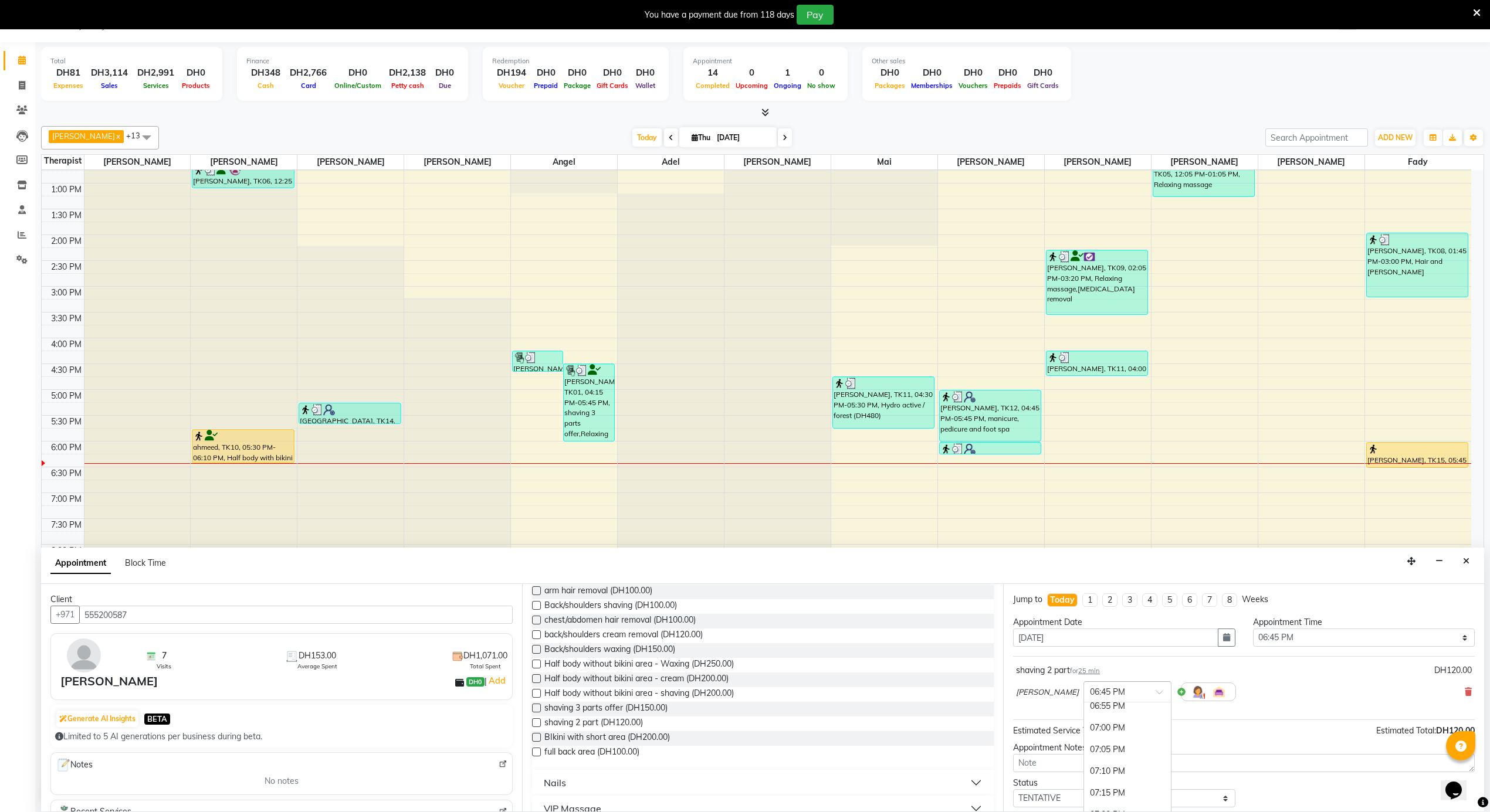
scroll to position [5006, 0]
click at [1084, 687] on div "06:30 PM" at bounding box center [1127, 676] width 87 height 22
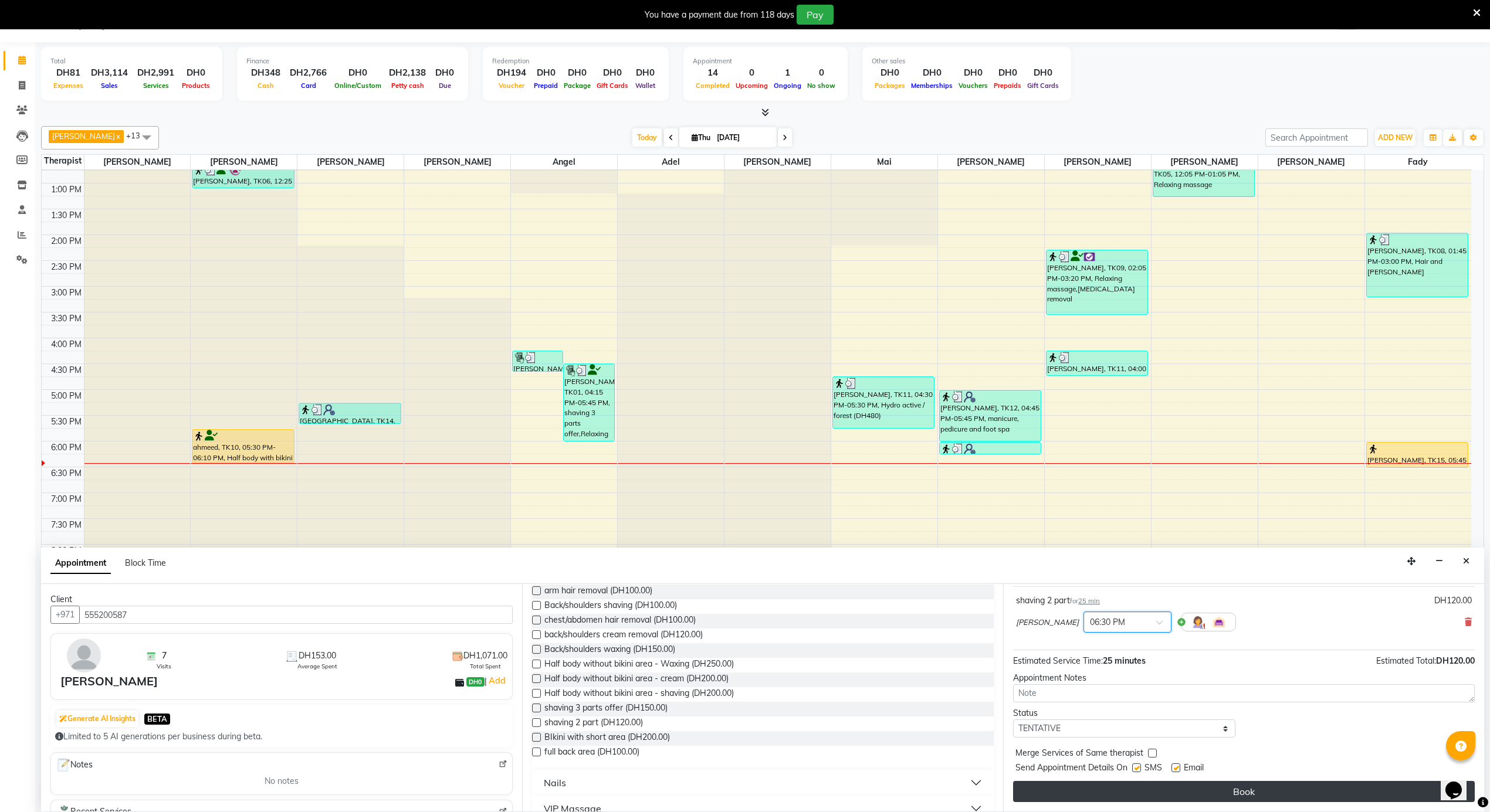
click at [1158, 790] on button "Book" at bounding box center [1243, 791] width 462 height 21
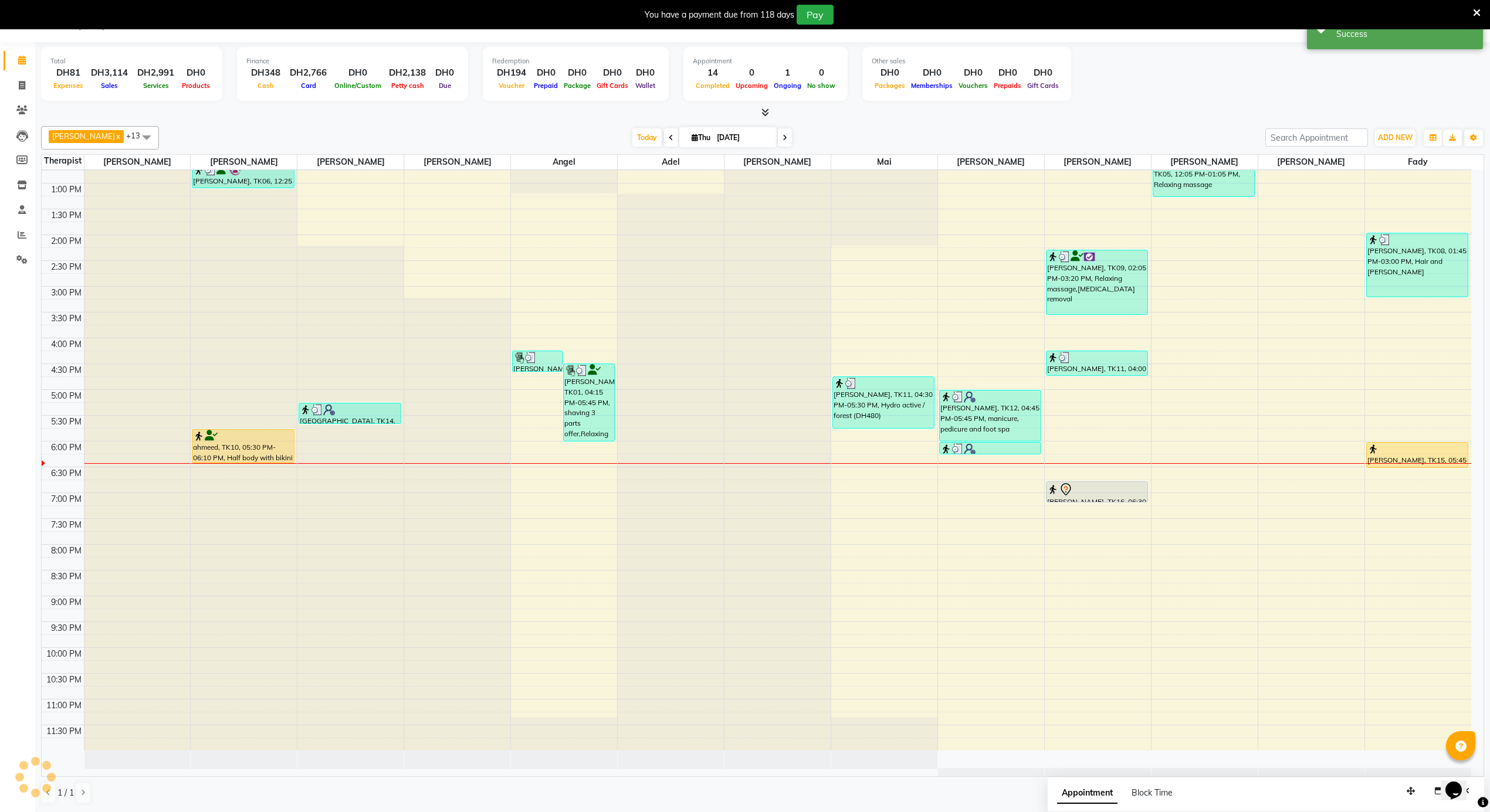
scroll to position [0, 0]
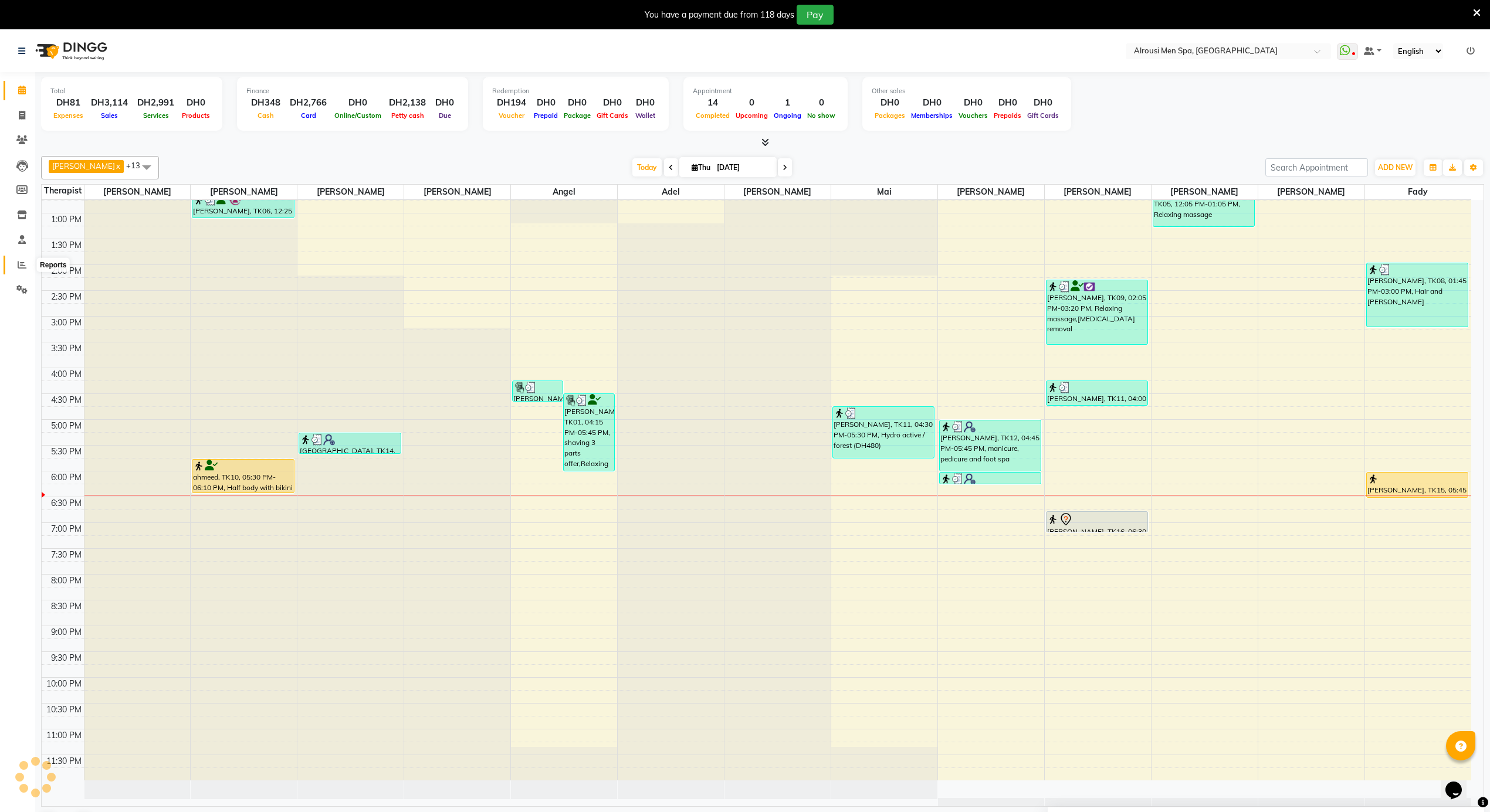
click at [24, 264] on icon at bounding box center [22, 265] width 9 height 9
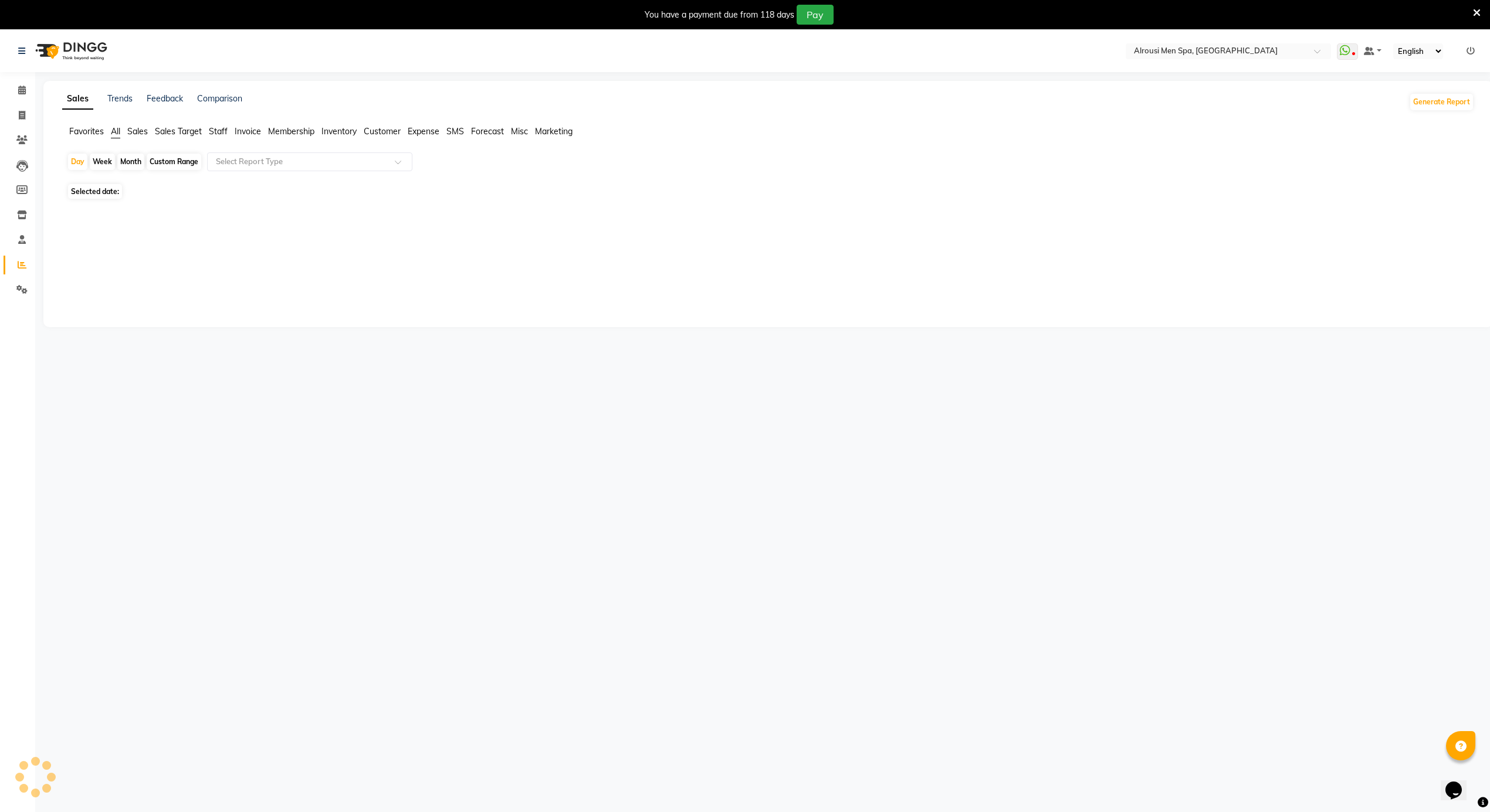
click at [221, 131] on span "Staff" at bounding box center [219, 131] width 19 height 11
click at [125, 167] on div "Month" at bounding box center [131, 162] width 27 height 17
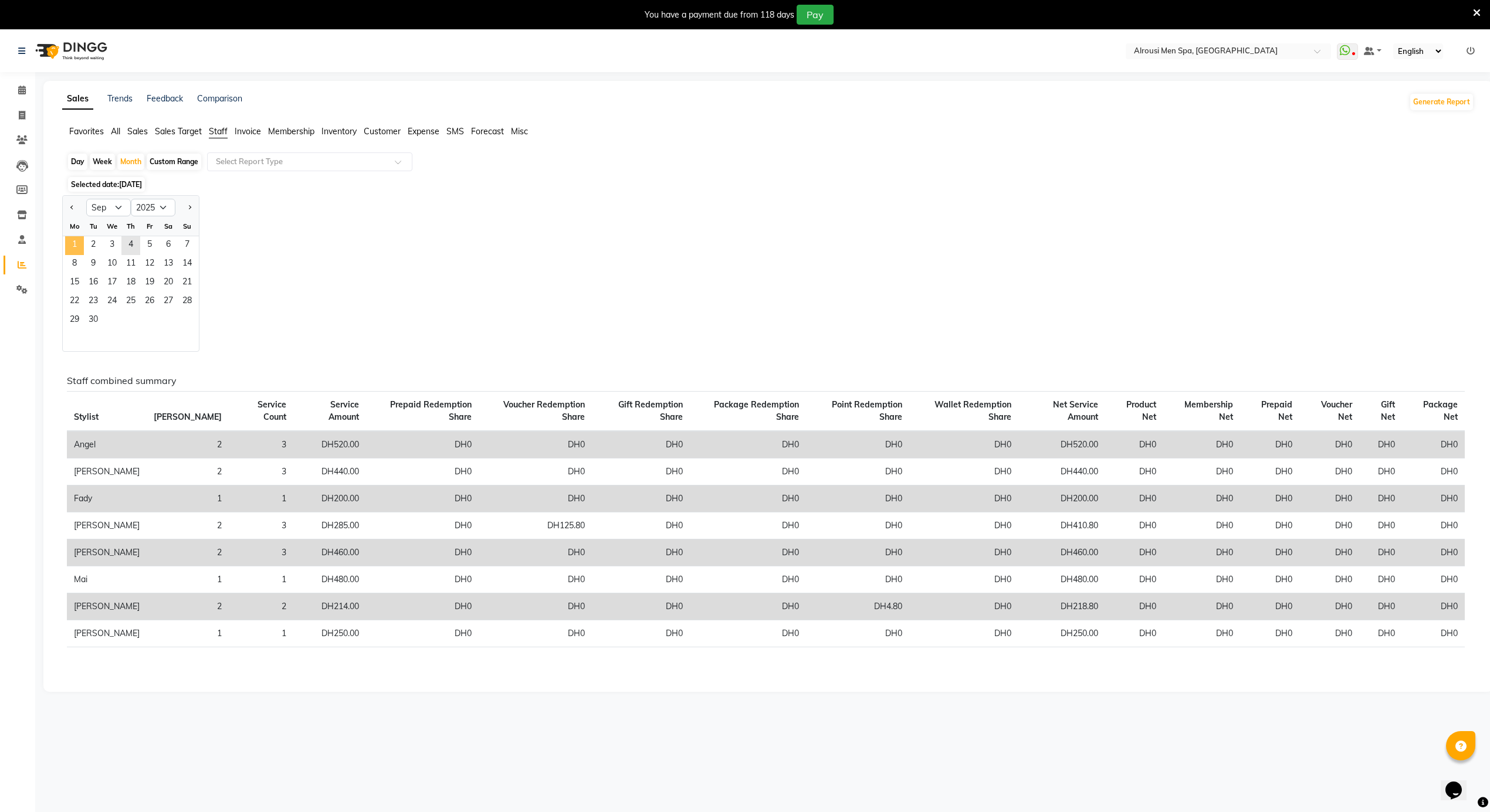
click at [76, 243] on span "1" at bounding box center [74, 246] width 19 height 19
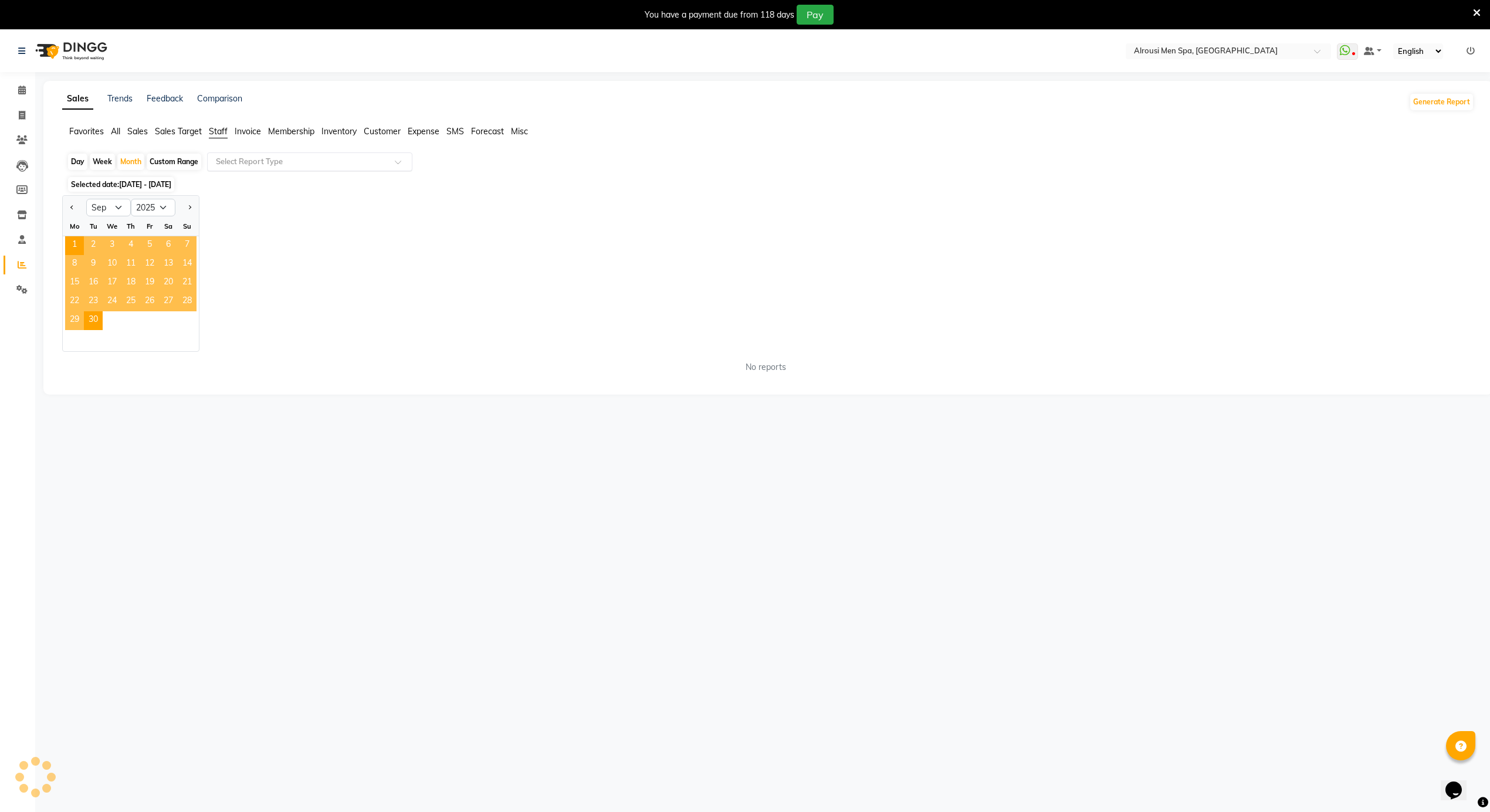
click at [256, 161] on input "text" at bounding box center [298, 162] width 169 height 12
click at [243, 164] on input "text" at bounding box center [298, 162] width 169 height 12
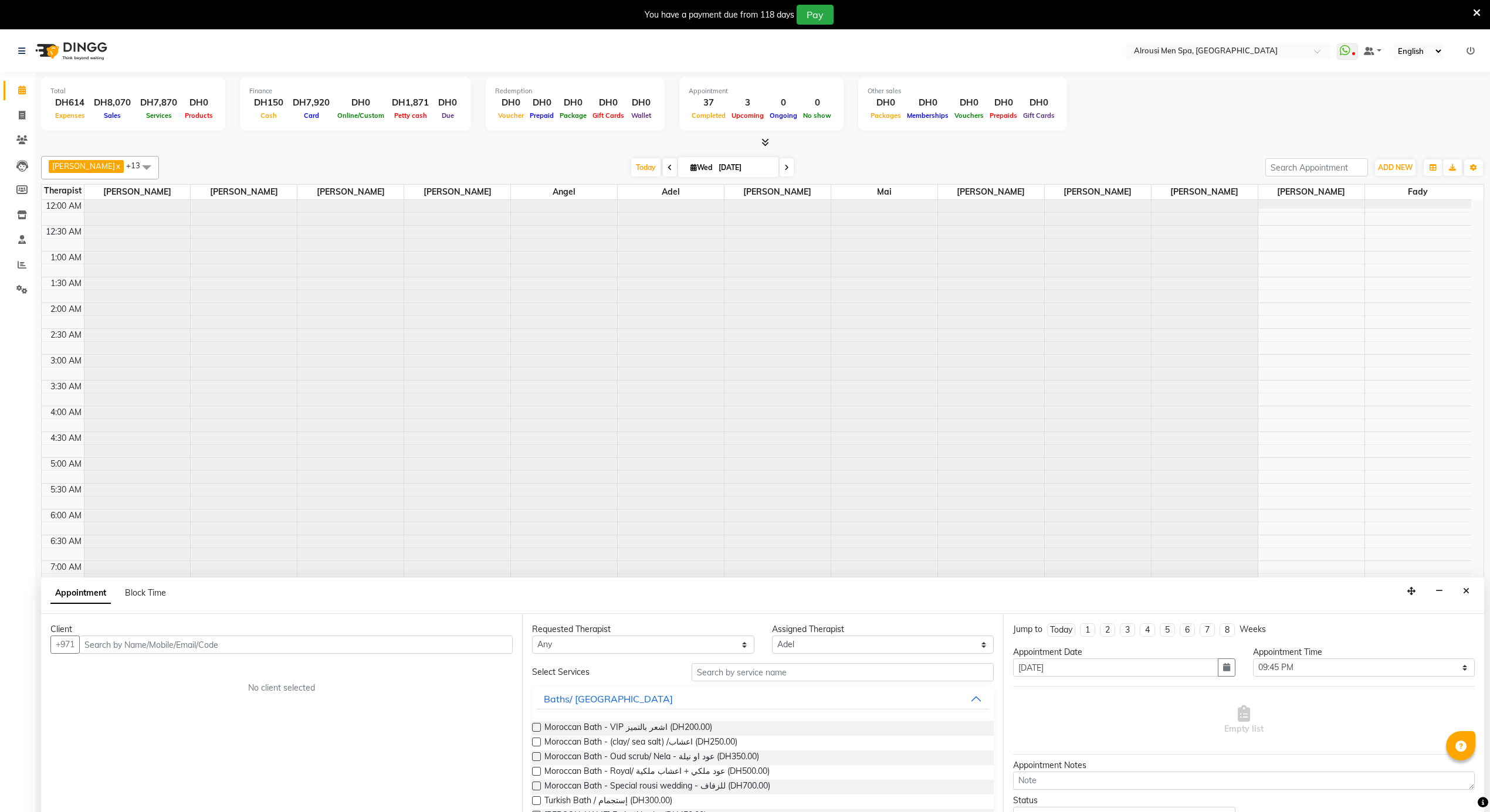
select select "43429"
select select "1305"
select select "tentative"
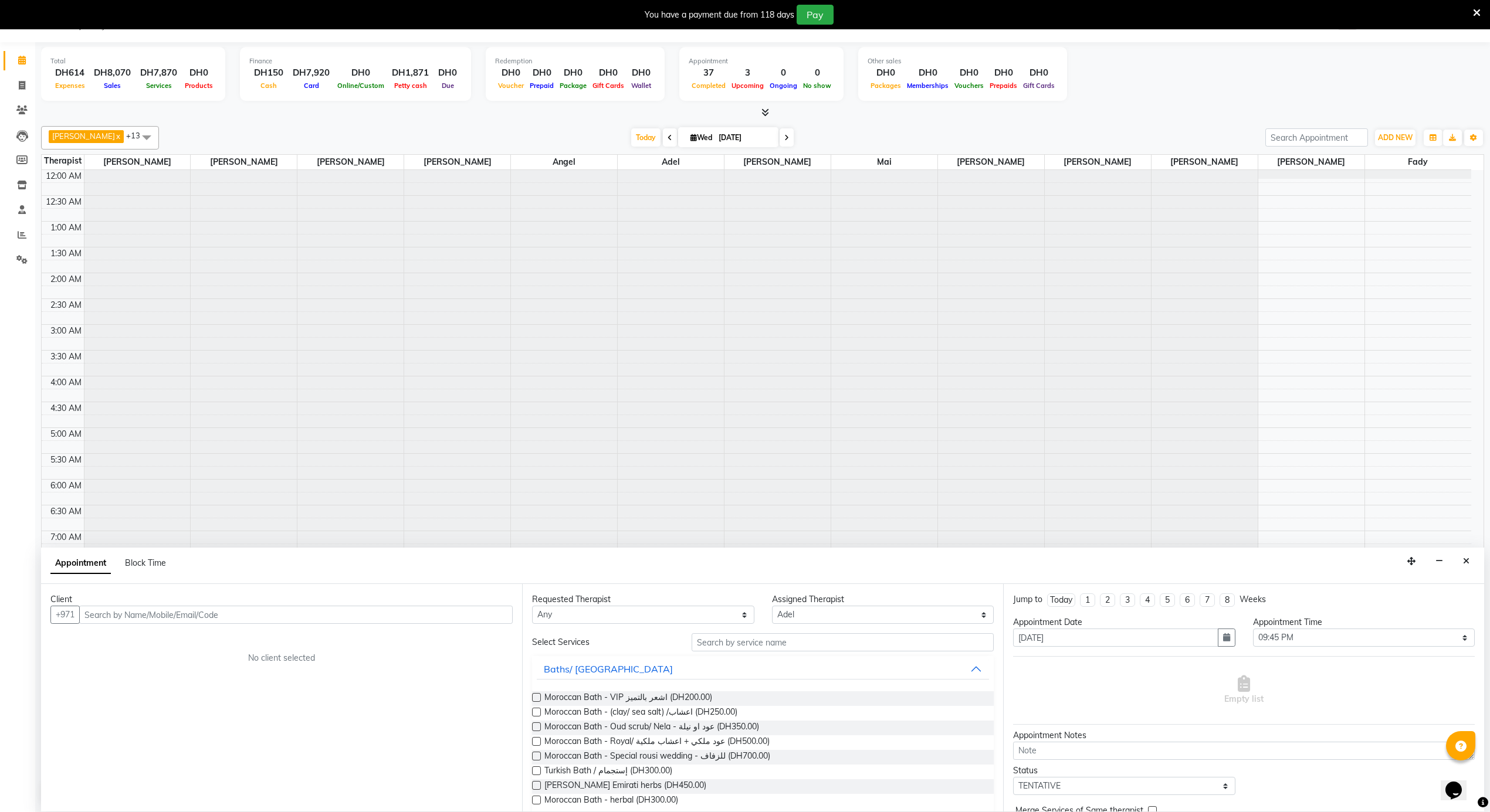
scroll to position [658, 0]
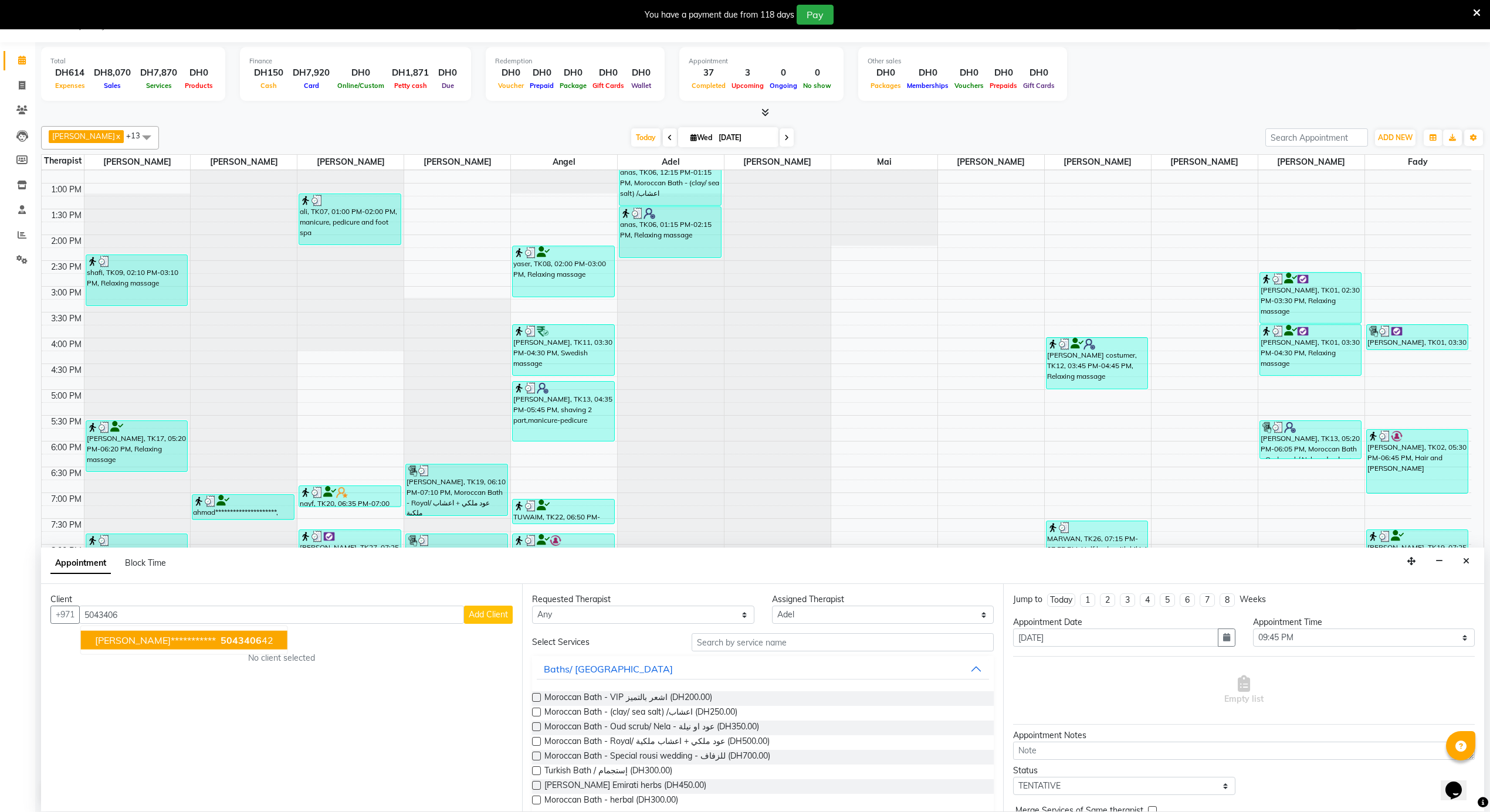
click at [149, 640] on span "**********" at bounding box center [156, 640] width 121 height 12
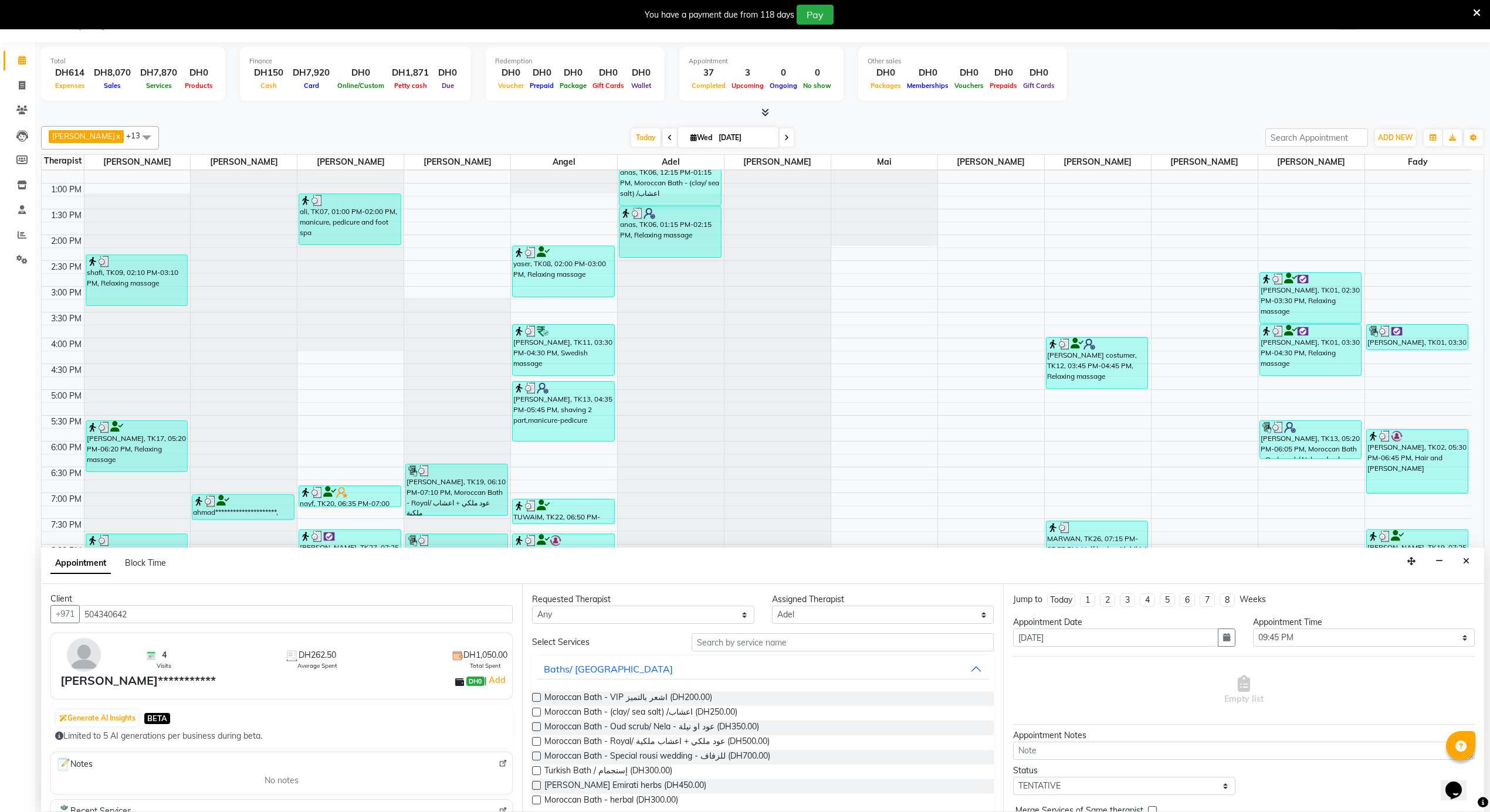
scroll to position [0, 0]
click at [102, 617] on input "504340642" at bounding box center [296, 614] width 433 height 18
type input "504340642"
click at [17, 105] on icon at bounding box center [22, 110] width 11 height 9
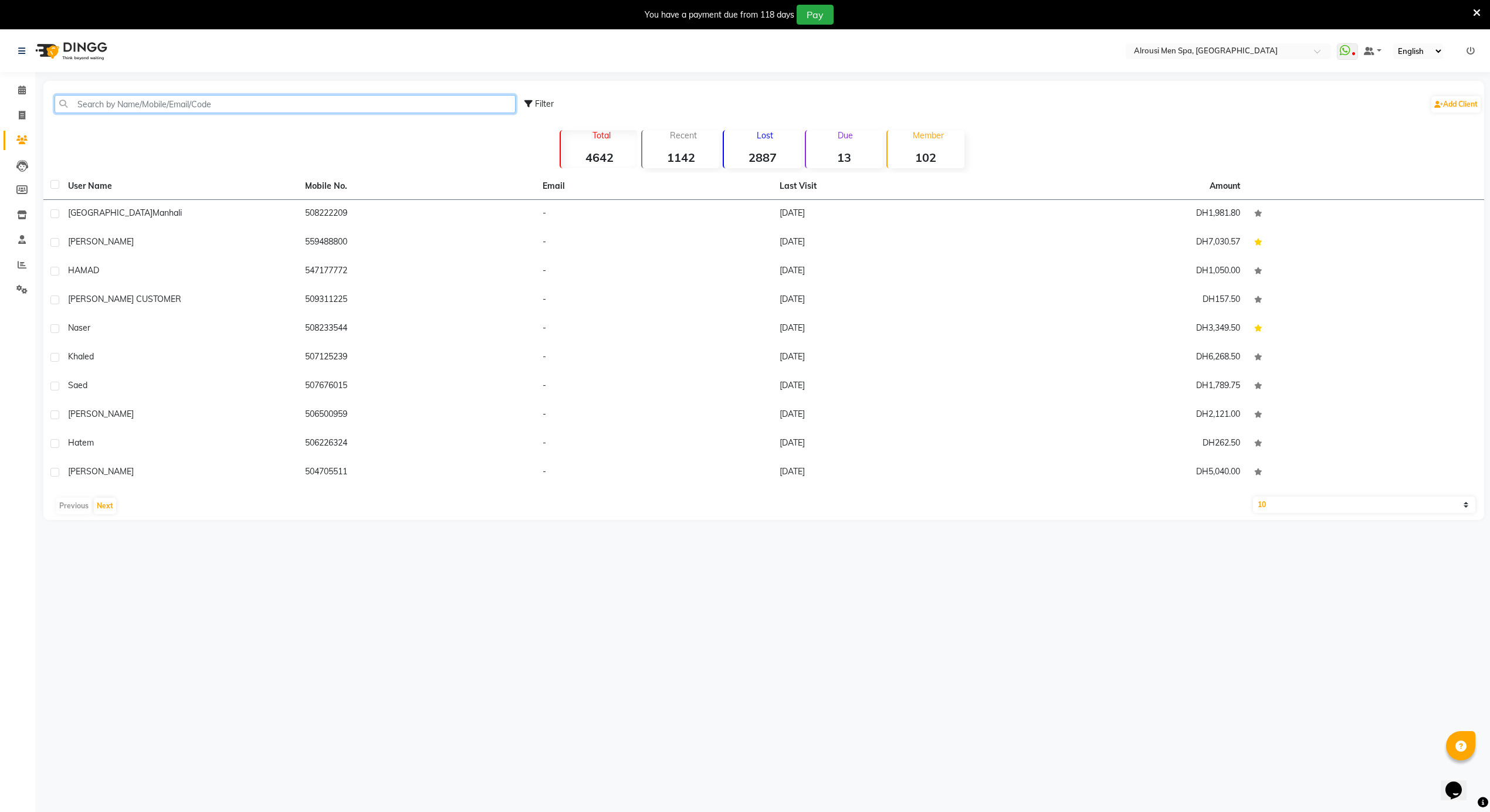
click at [275, 108] on input "text" at bounding box center [285, 104] width 461 height 18
paste input "504340642"
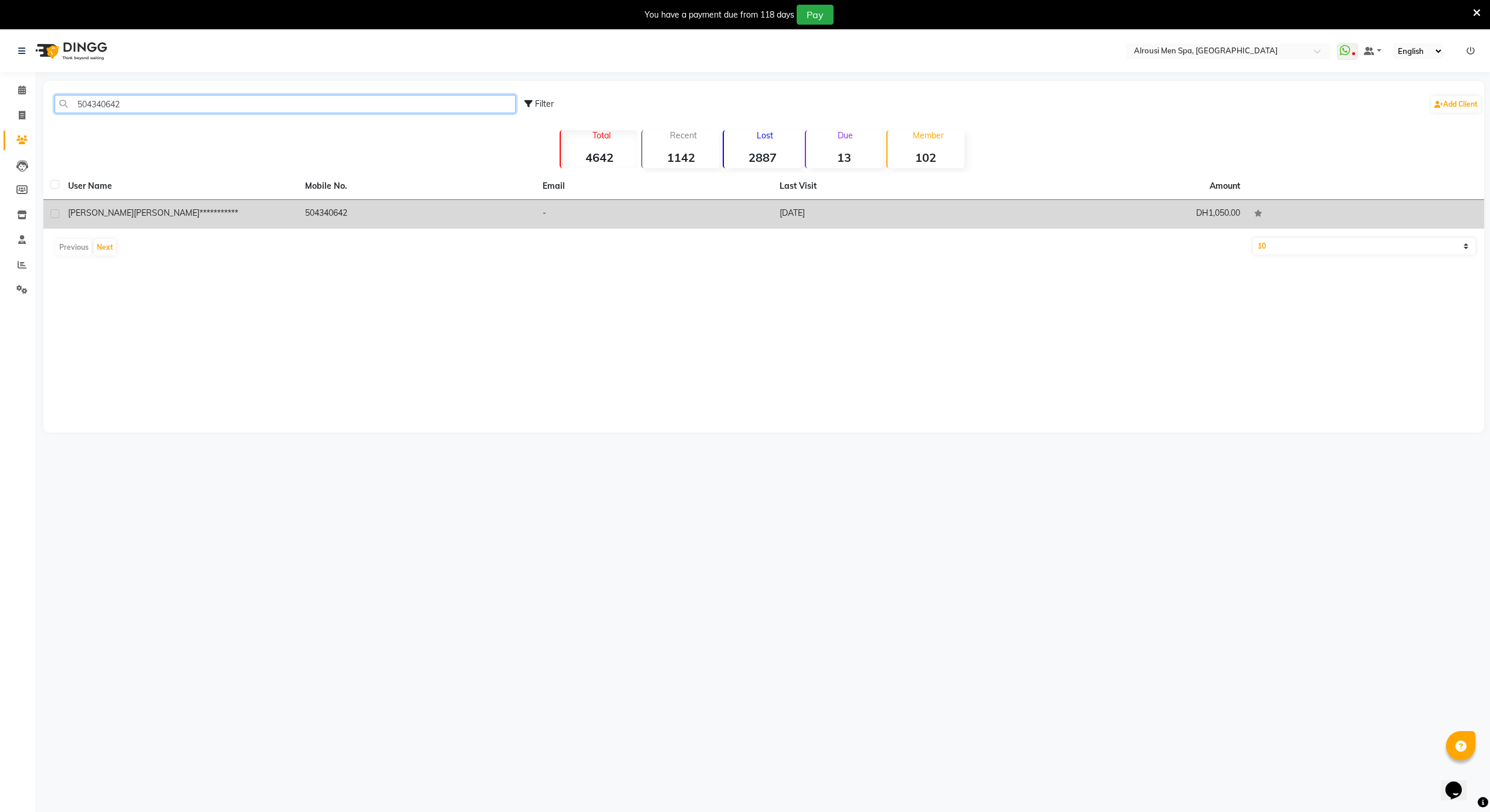
type input "504340642"
click at [393, 209] on td "504340642" at bounding box center [416, 214] width 237 height 29
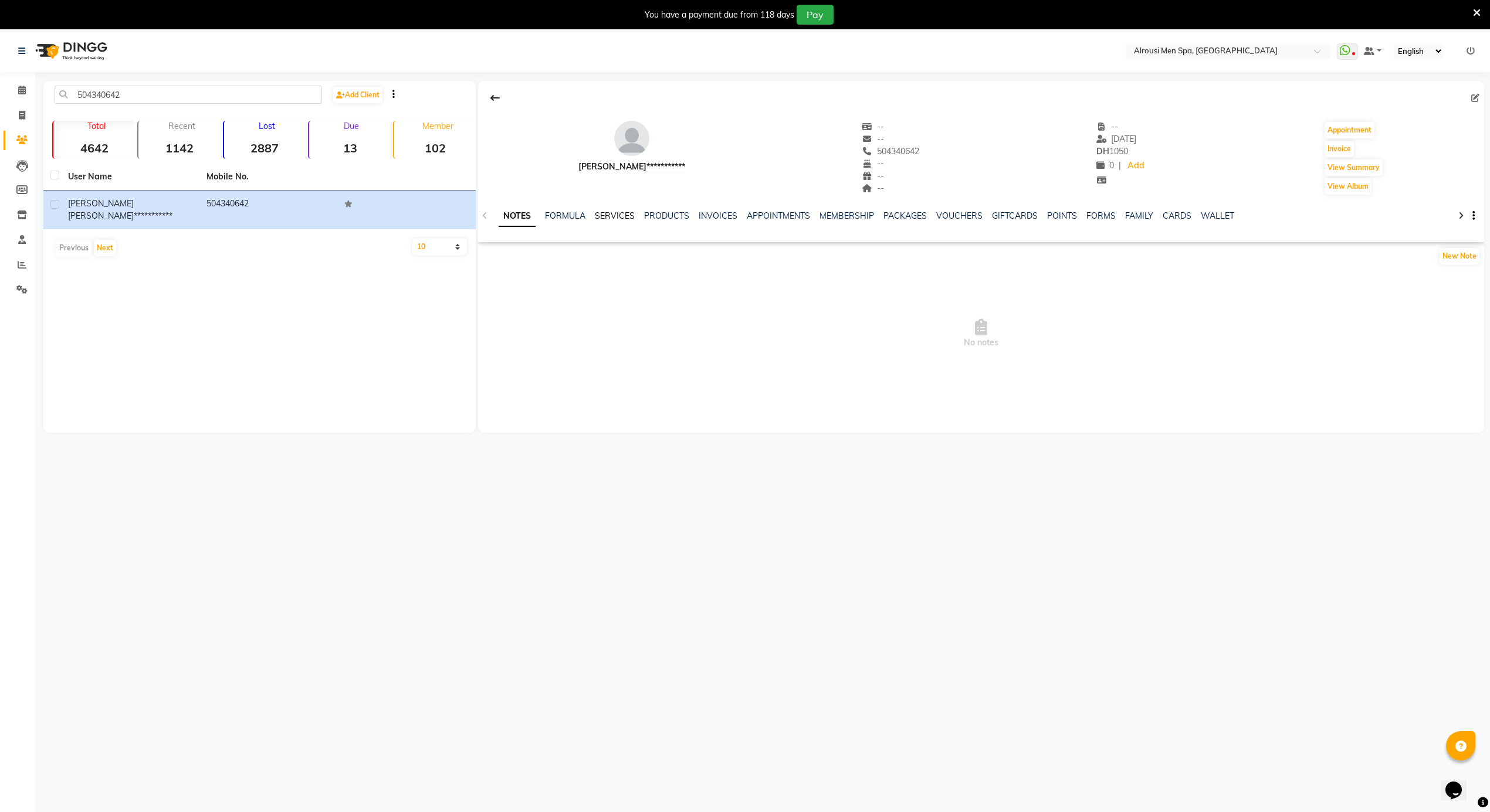
click at [608, 215] on link "SERVICES" at bounding box center [614, 216] width 40 height 11
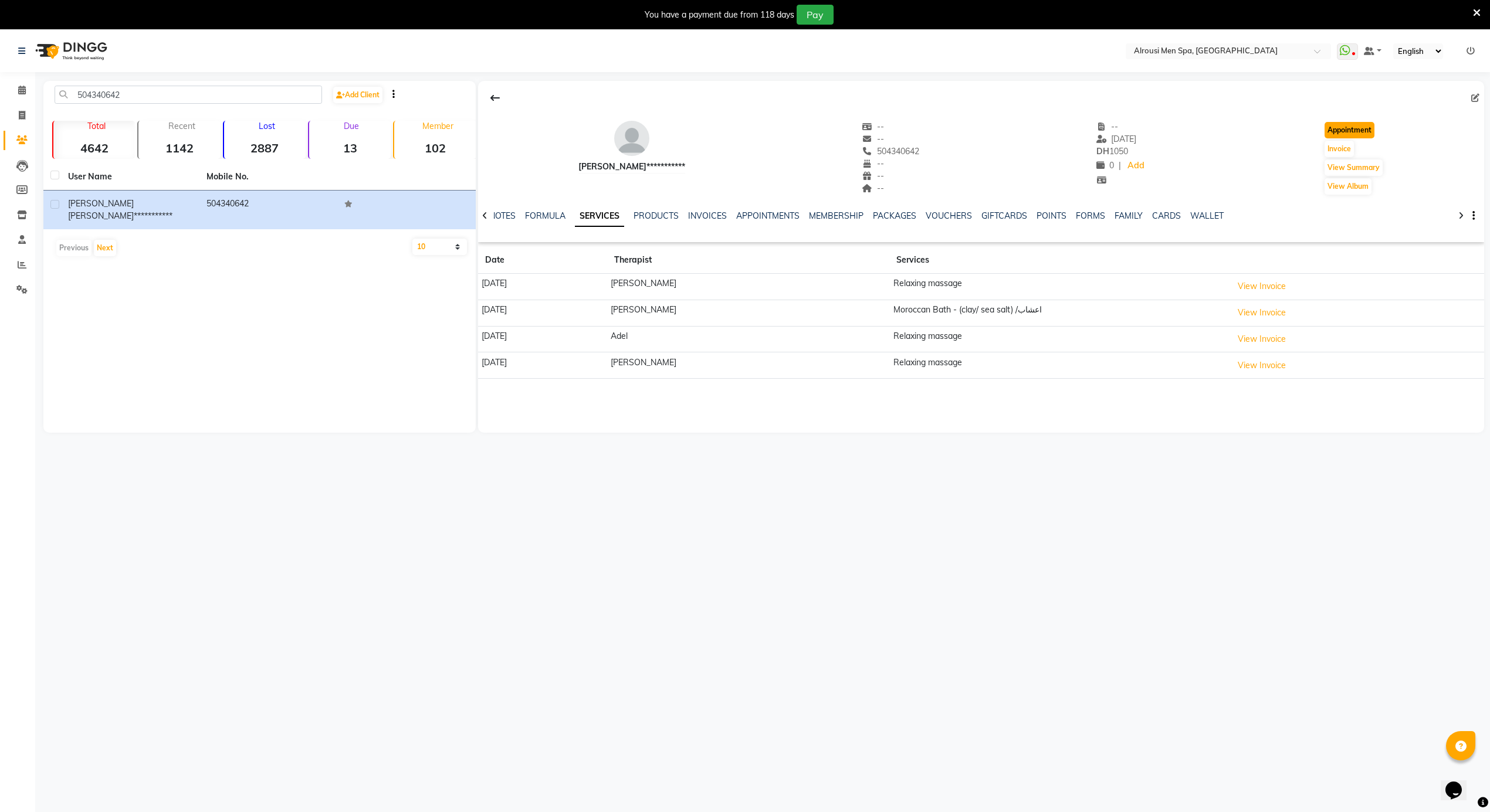
click at [1359, 125] on button "Appointment" at bounding box center [1349, 130] width 50 height 17
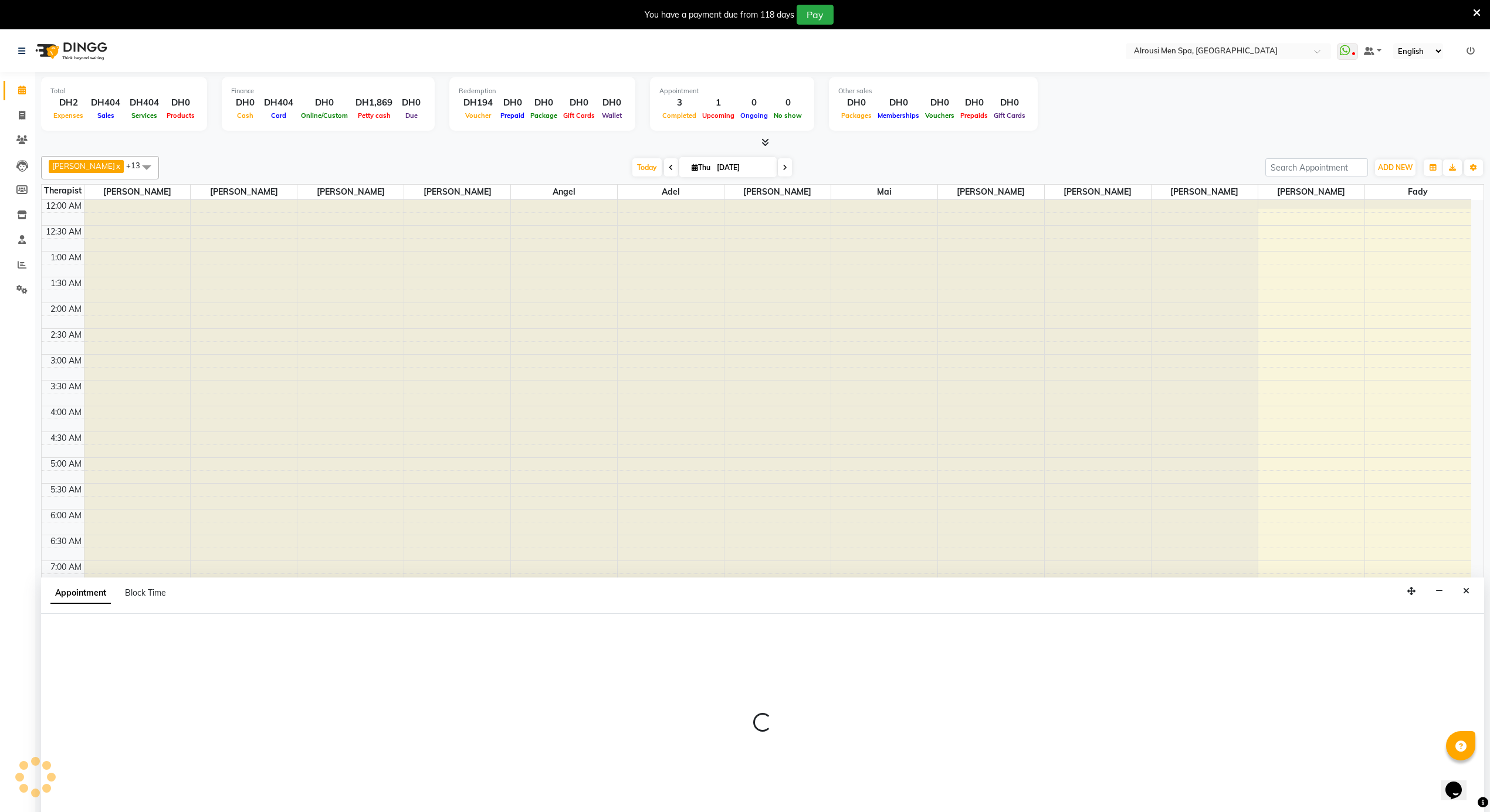
select select "0"
select select "tentative"
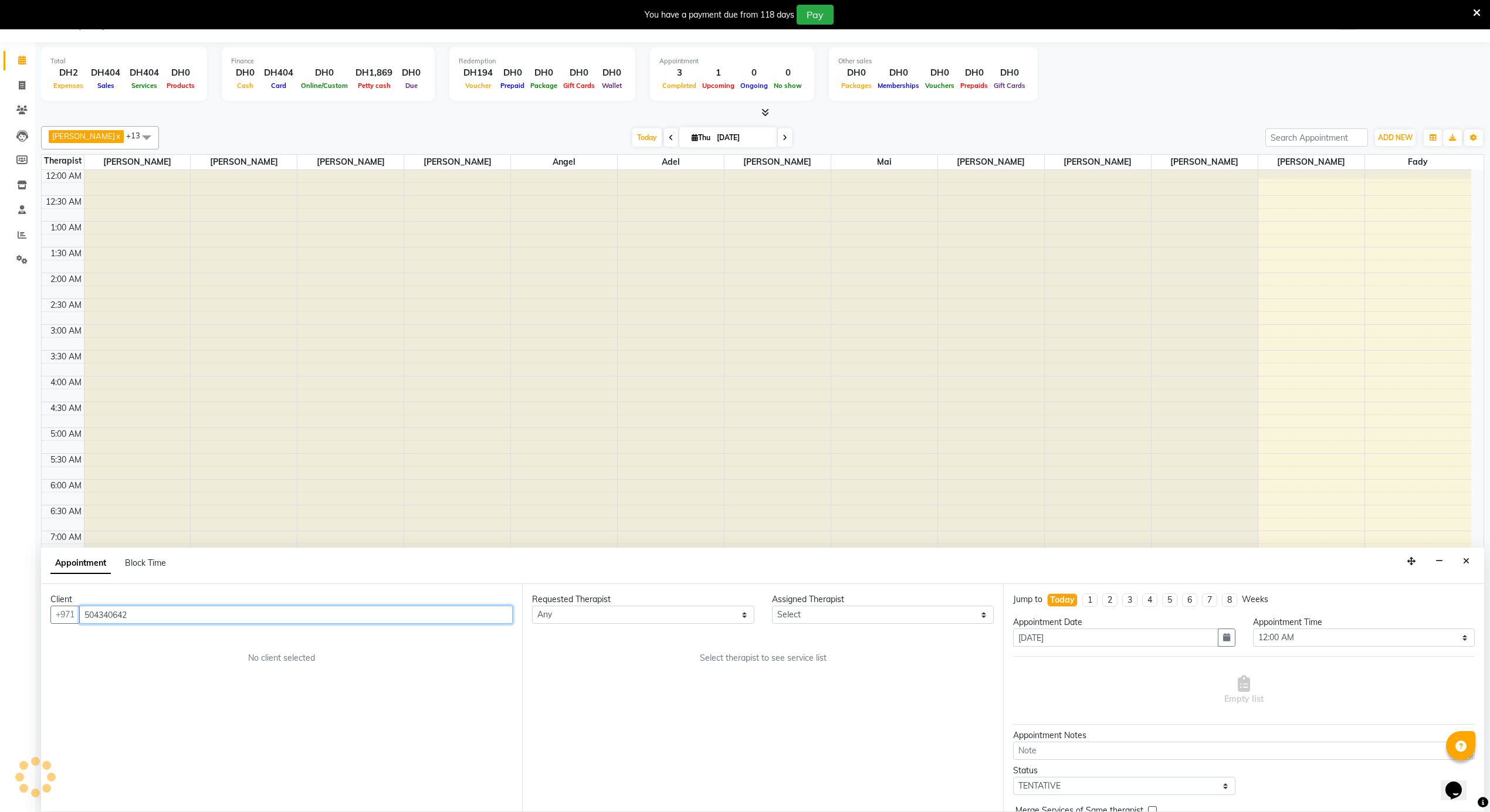
scroll to position [577, 0]
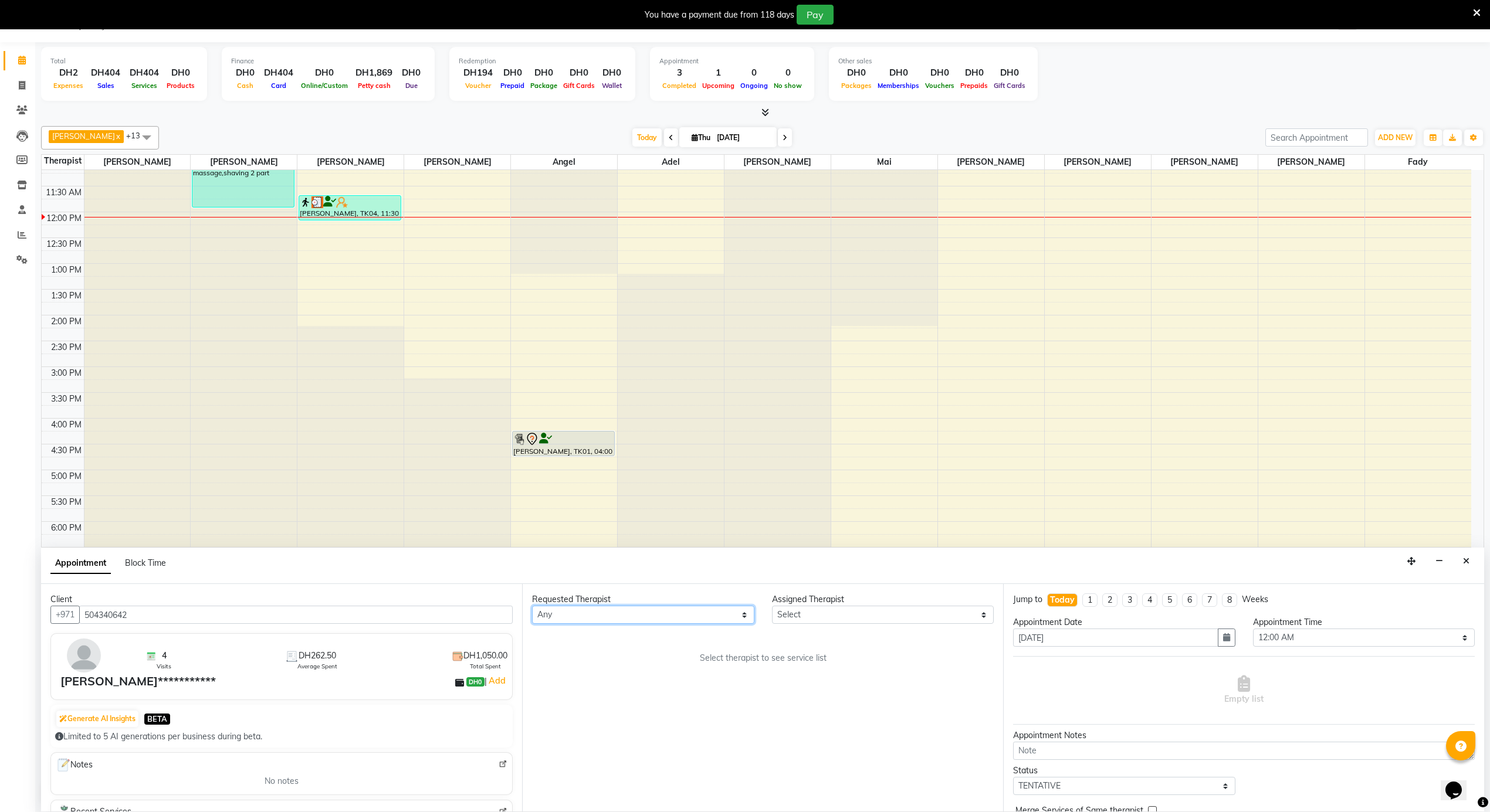
click at [648, 616] on select "Any [PERSON_NAME] [PERSON_NAME] [PERSON_NAME] [PERSON_NAME] Mai [PERSON_NAME] […" at bounding box center [643, 614] width 222 height 18
click at [824, 611] on select "Select [PERSON_NAME] [PERSON_NAME] [PERSON_NAME] [PERSON_NAME] Mai [PERSON_NAME…" at bounding box center [883, 614] width 222 height 18
select select "69203"
click at [772, 606] on select "Select [PERSON_NAME] [PERSON_NAME] [PERSON_NAME] [PERSON_NAME] Mai [PERSON_NAME…" at bounding box center [883, 614] width 222 height 18
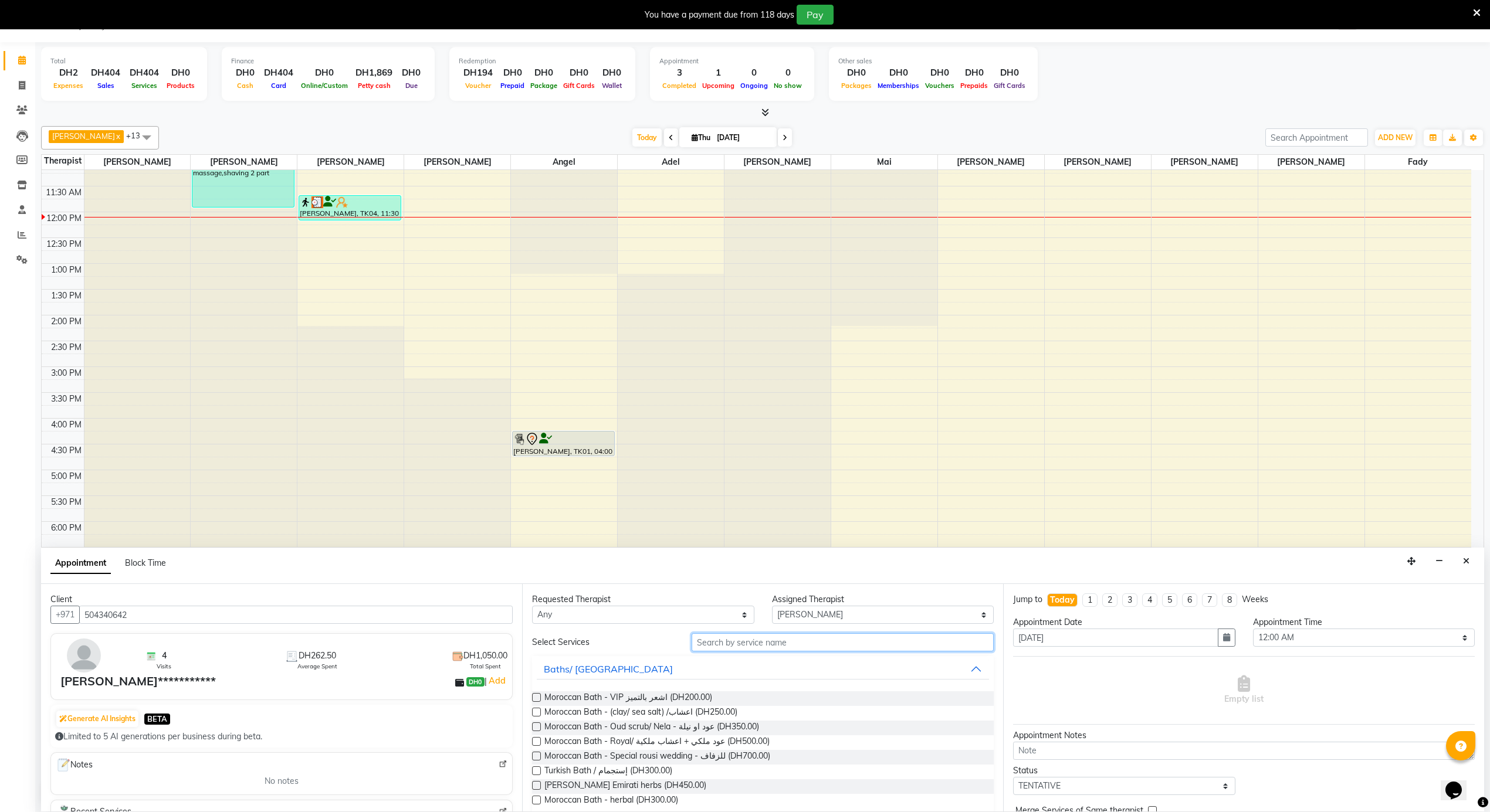
click at [742, 638] on input "text" at bounding box center [842, 642] width 302 height 18
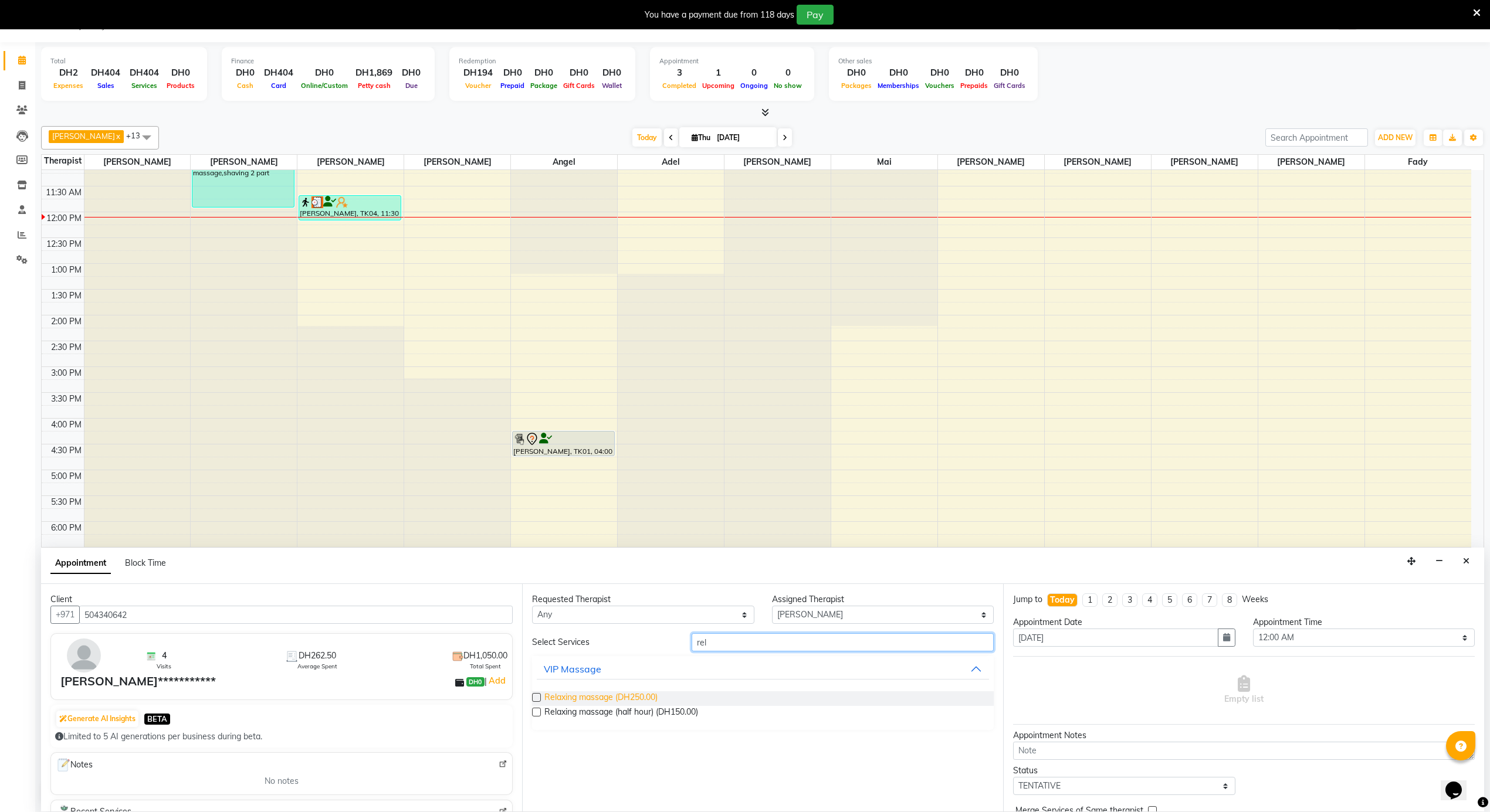
type input "rel"
click at [632, 693] on span "Relaxing massage (DH250.00)" at bounding box center [601, 699] width 113 height 14
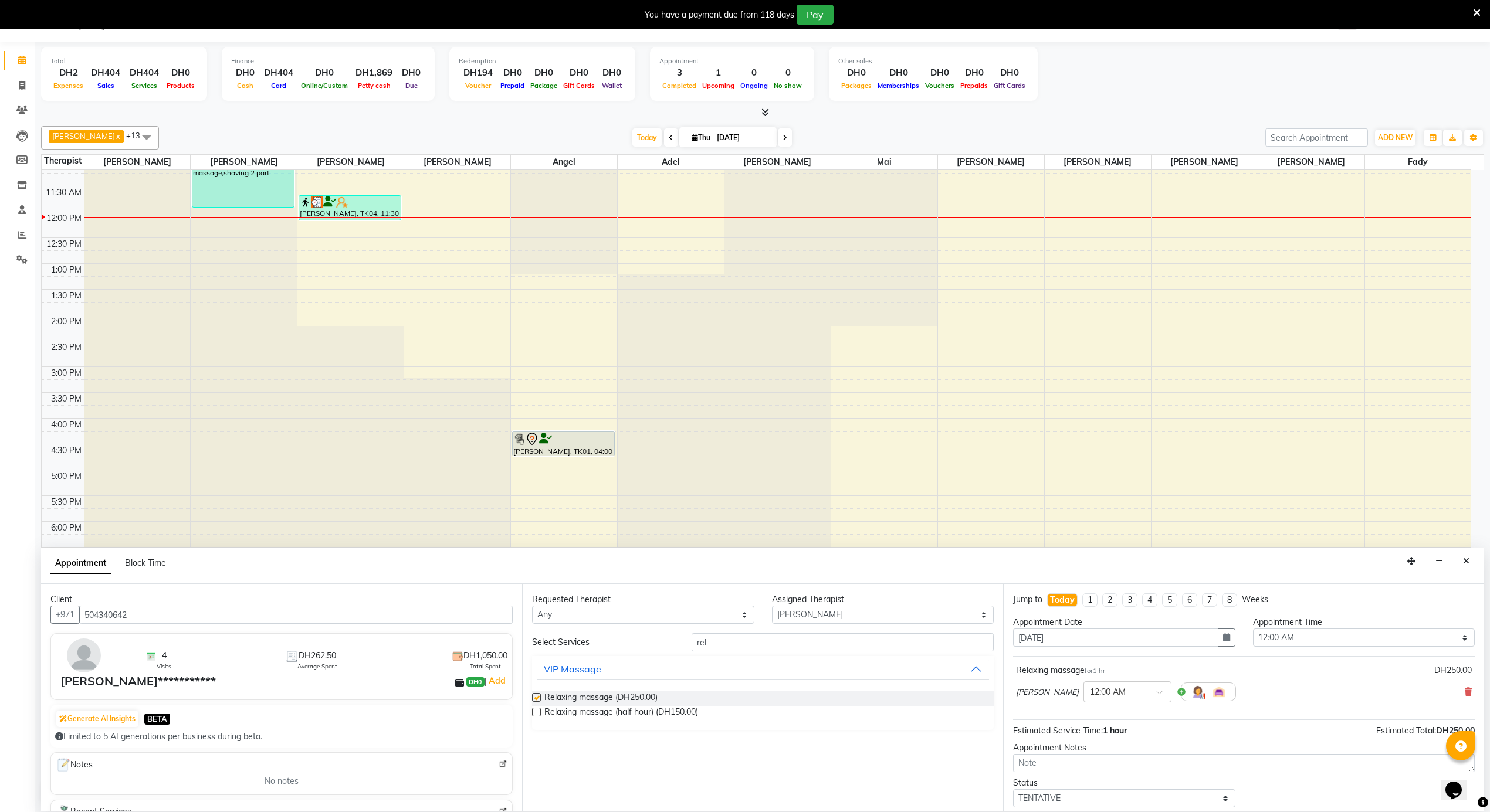
checkbox input "false"
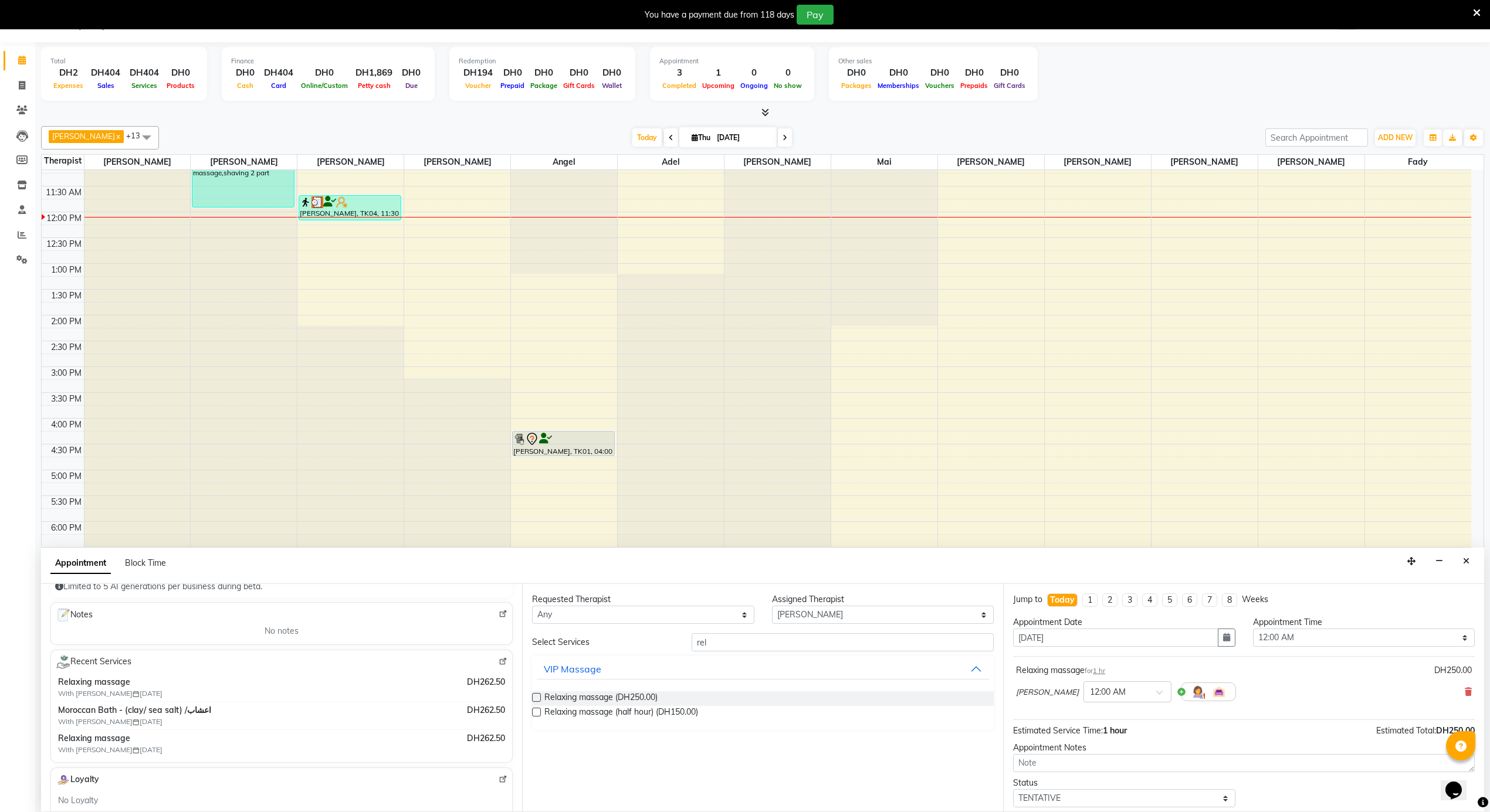
scroll to position [0, 0]
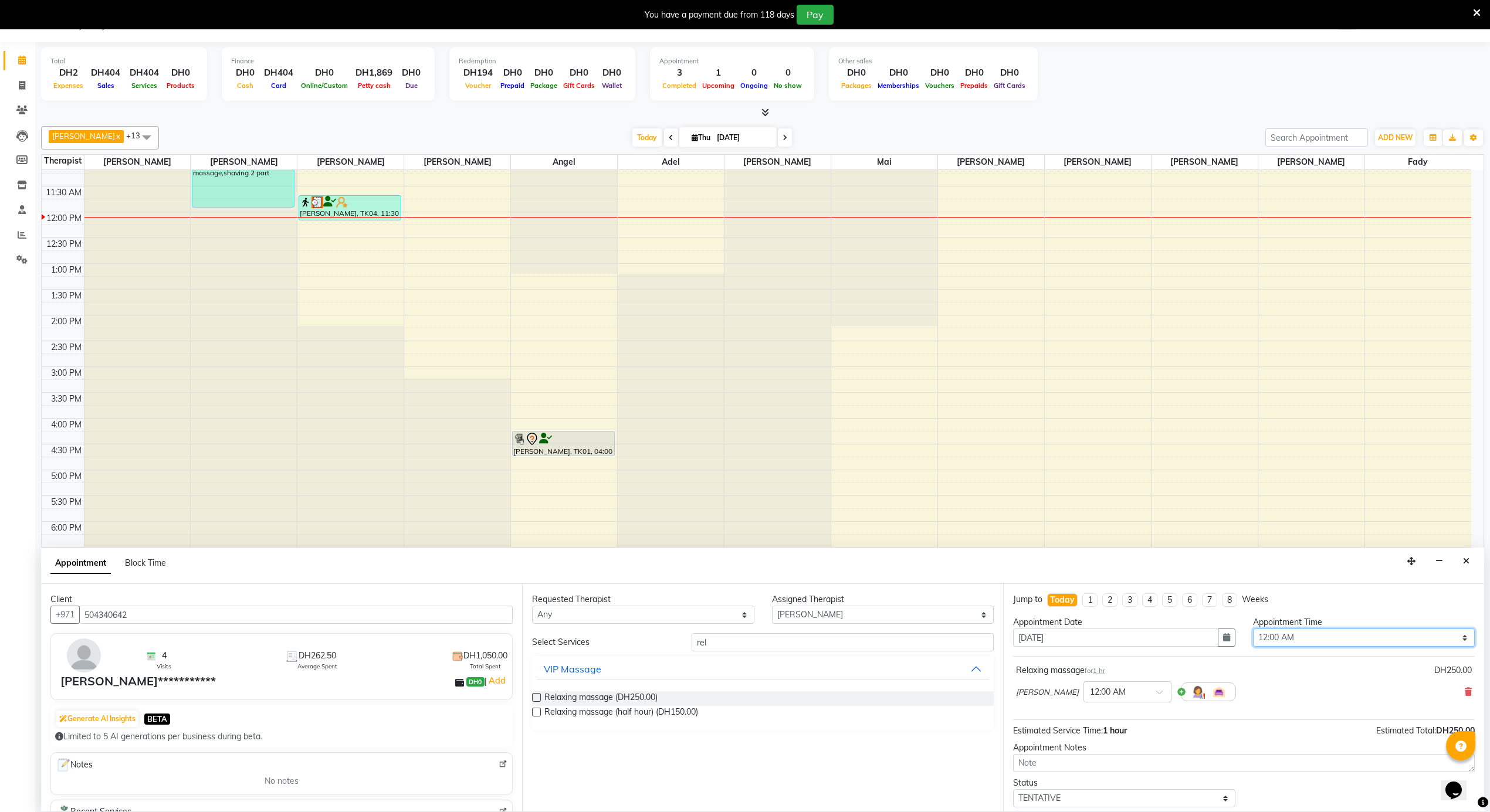
click at [1329, 636] on select "Select 12:00 AM 12:05 AM 12:10 AM 12:15 AM 12:20 AM 12:25 AM 12:30 AM 12:35 AM …" at bounding box center [1364, 637] width 222 height 18
select select "725"
click at [1253, 630] on select "Select 12:00 AM 12:05 AM 12:10 AM 12:15 AM 12:20 AM 12:25 AM 12:30 AM 12:35 AM …" at bounding box center [1364, 637] width 222 height 18
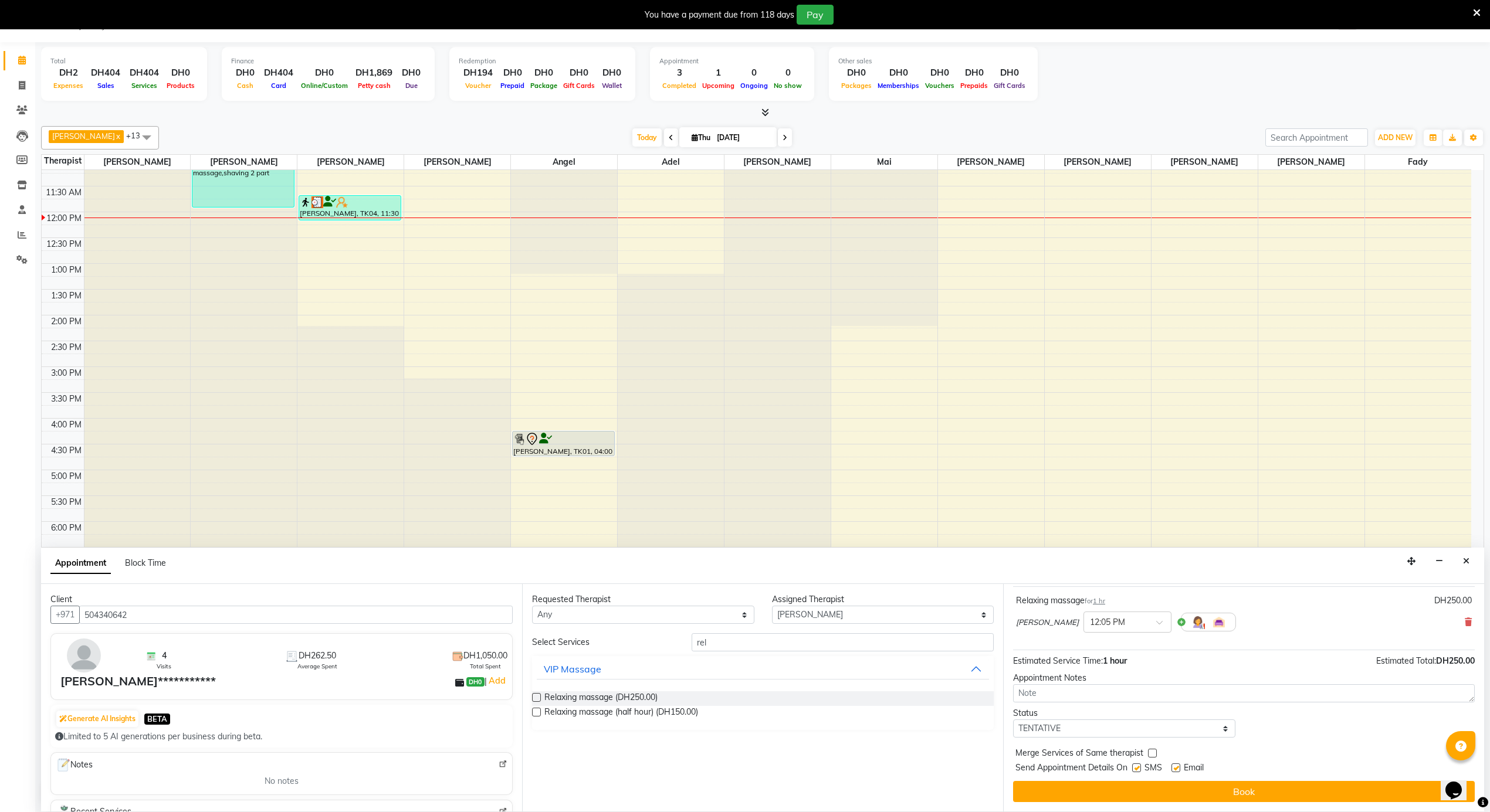
click at [1178, 768] on label at bounding box center [1176, 768] width 9 height 9
click at [1178, 768] on input "checkbox" at bounding box center [1175, 769] width 8 height 8
checkbox input "false"
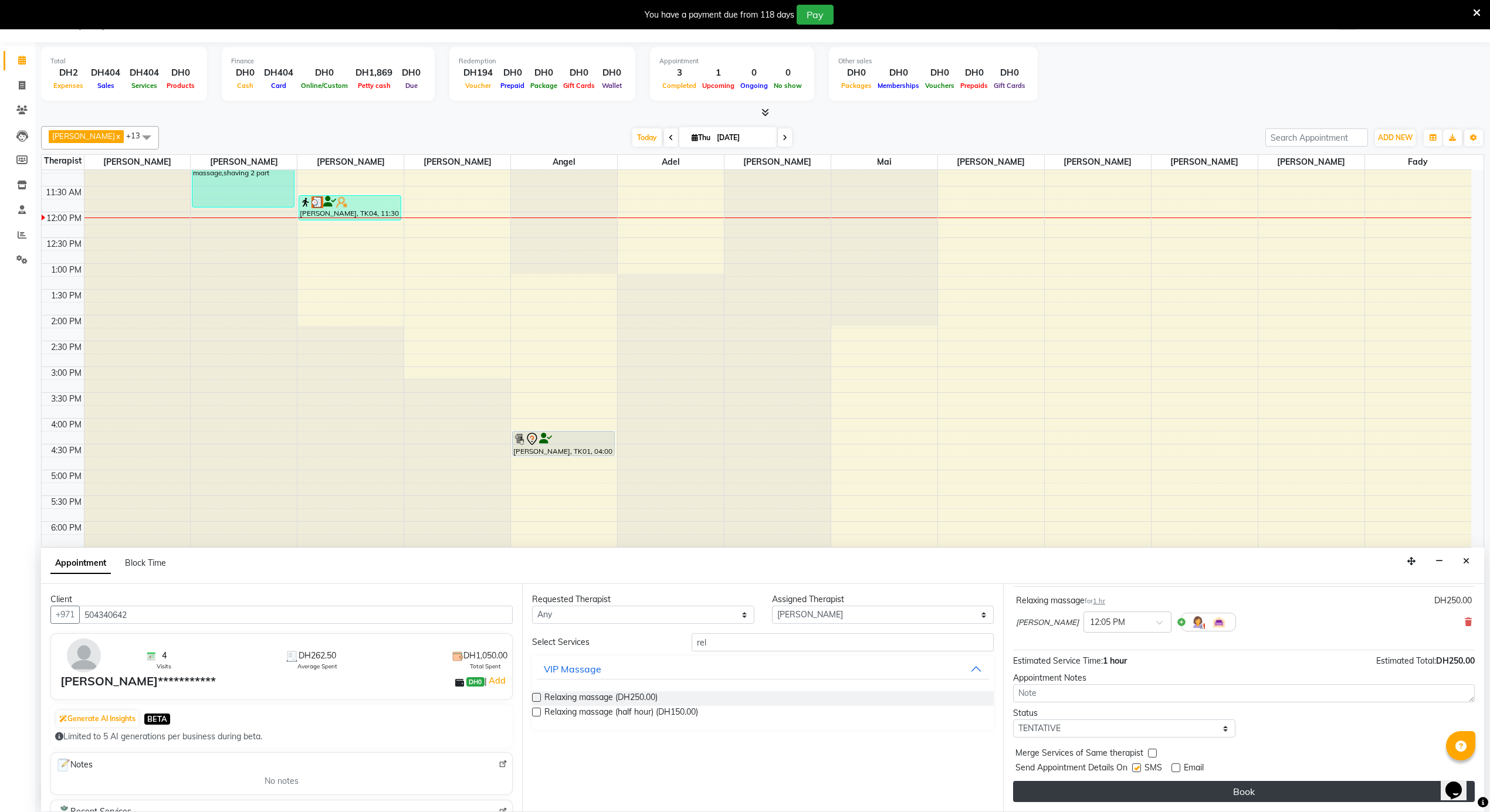
click at [1172, 796] on button "Book" at bounding box center [1243, 791] width 462 height 21
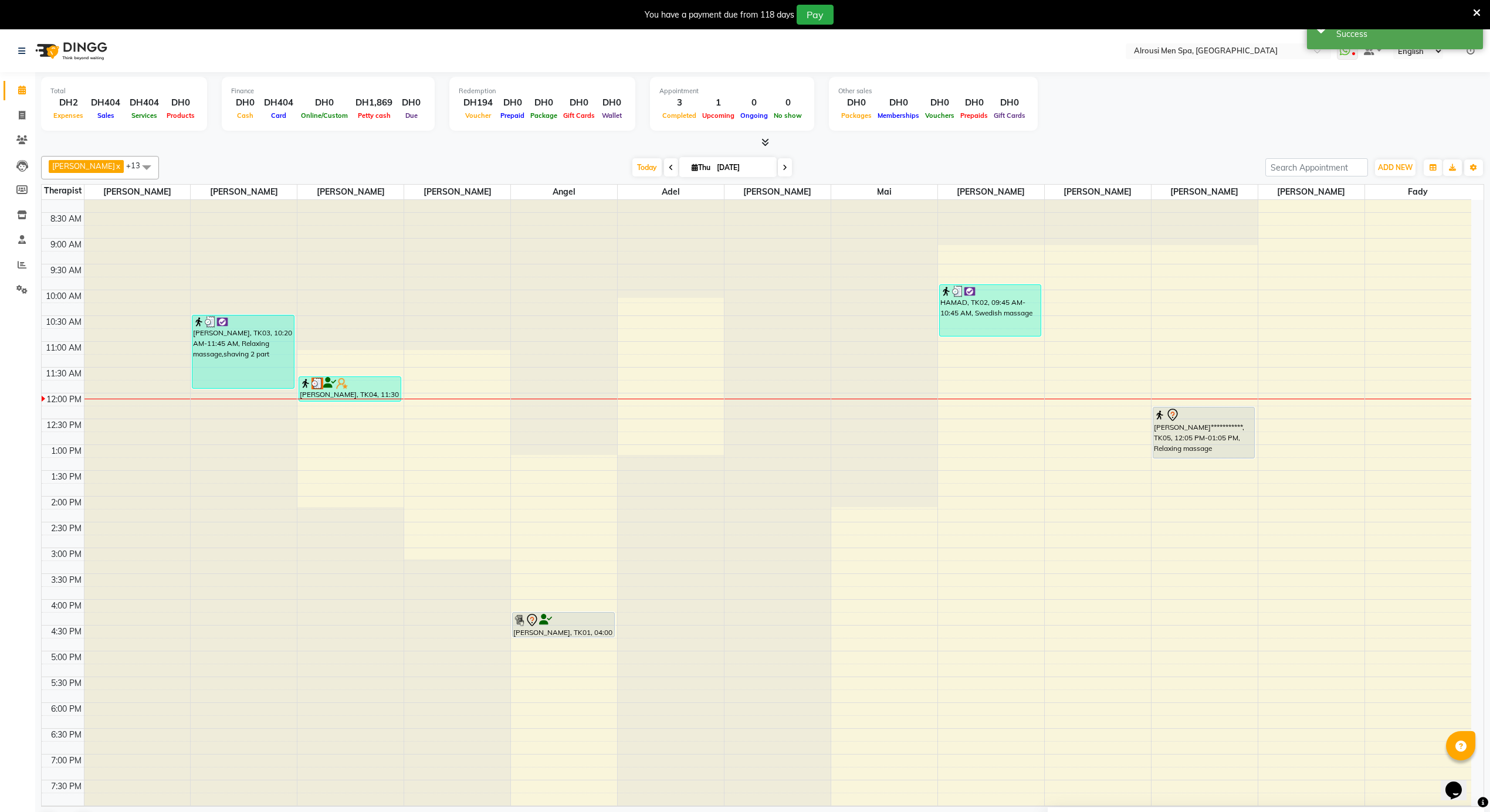
scroll to position [420, 0]
